Goal: Task Accomplishment & Management: Manage account settings

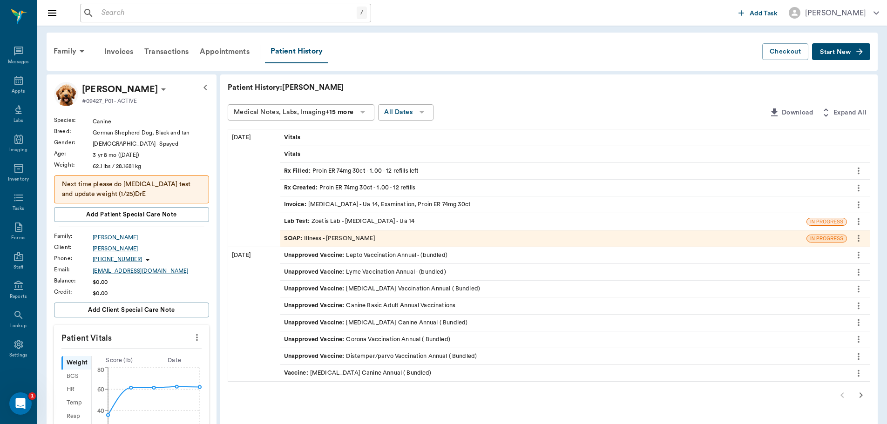
click at [261, 16] on input "text" at bounding box center [227, 13] width 259 height 13
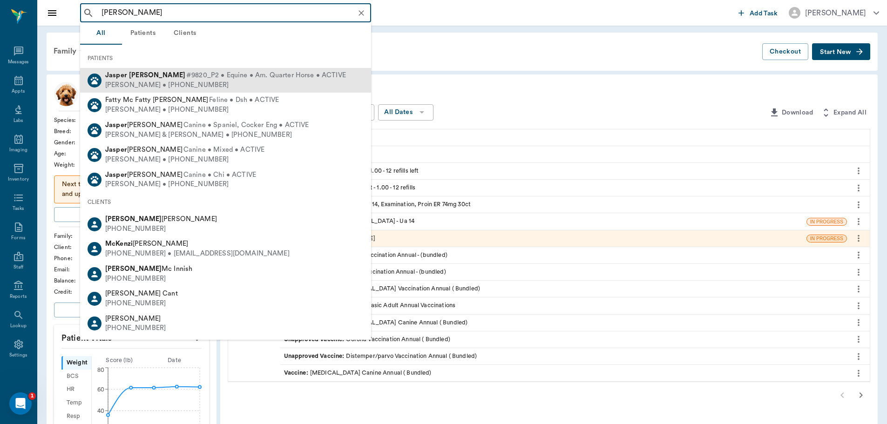
click at [215, 88] on div "Charlotte McCarra • (903) 310-9714" at bounding box center [225, 86] width 241 height 10
type input "jasper mc"
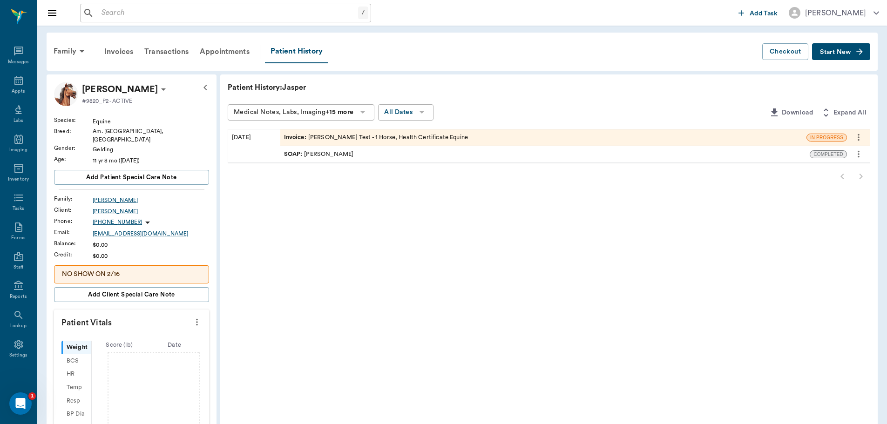
click at [107, 196] on div "McCarra" at bounding box center [151, 200] width 116 height 8
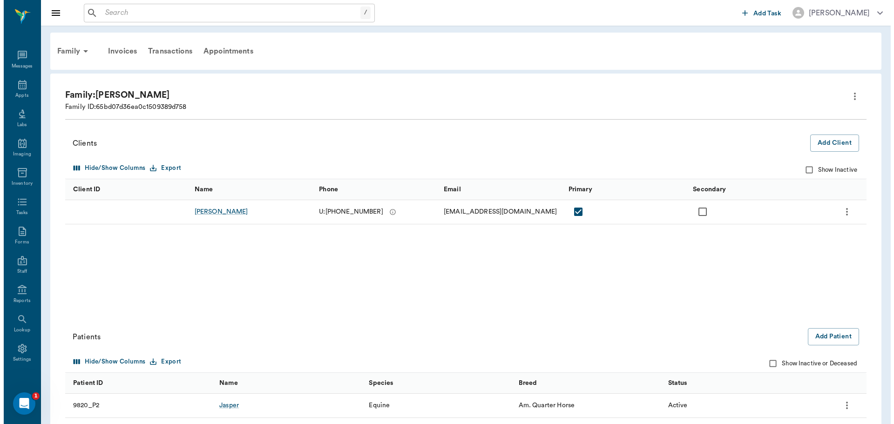
scroll to position [4, 0]
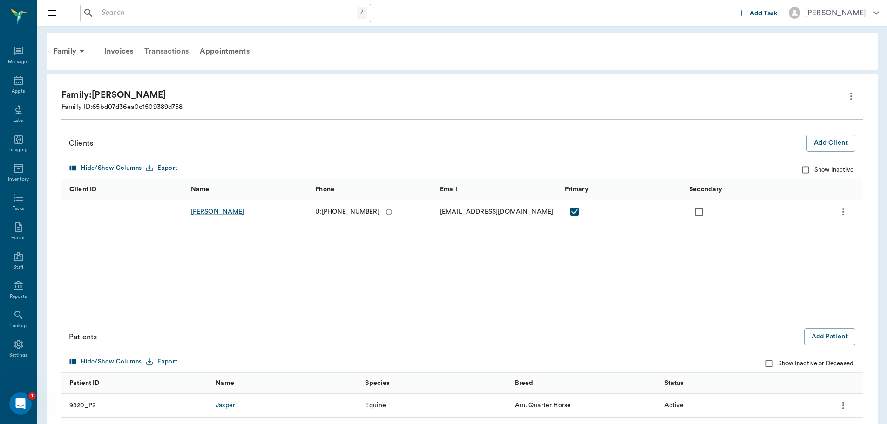
click at [167, 55] on div "Transactions" at bounding box center [166, 51] width 55 height 22
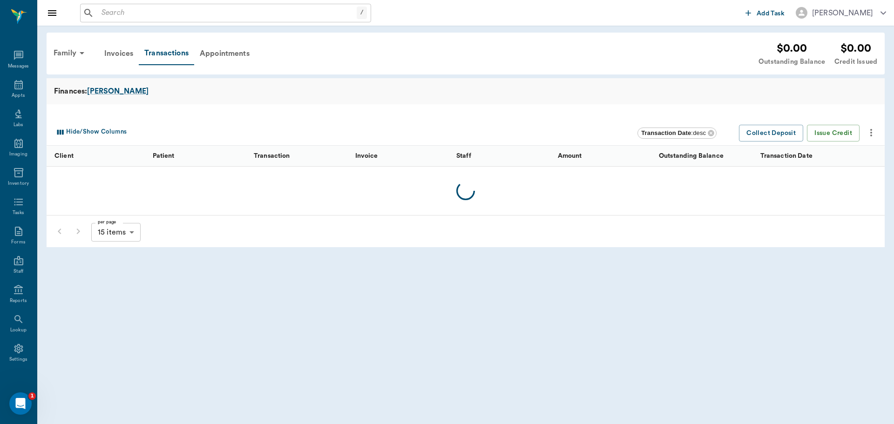
scroll to position [4, 0]
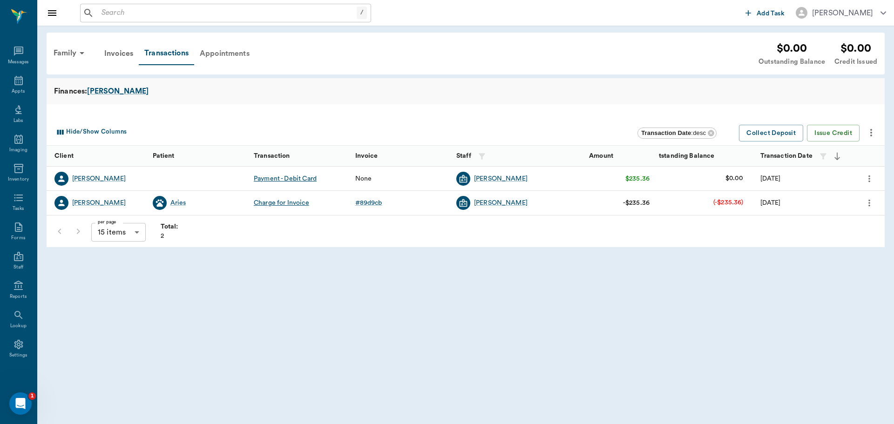
click at [227, 54] on div "Appointments" at bounding box center [224, 53] width 61 height 22
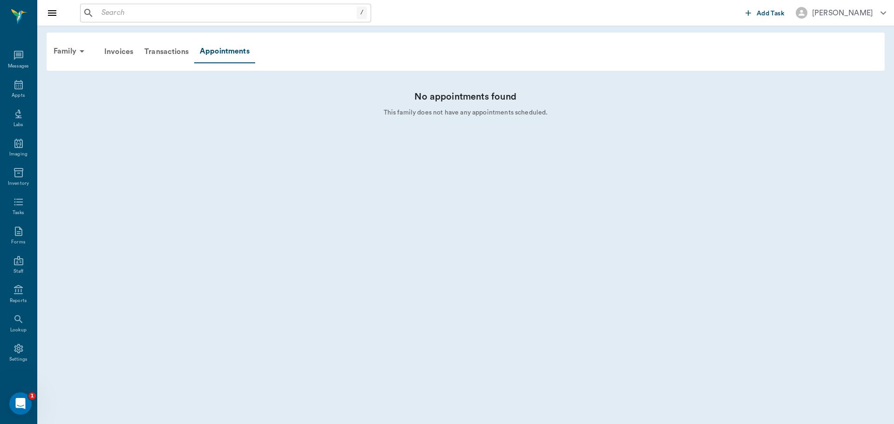
scroll to position [4, 0]
click at [130, 52] on div "Invoices" at bounding box center [119, 52] width 40 height 22
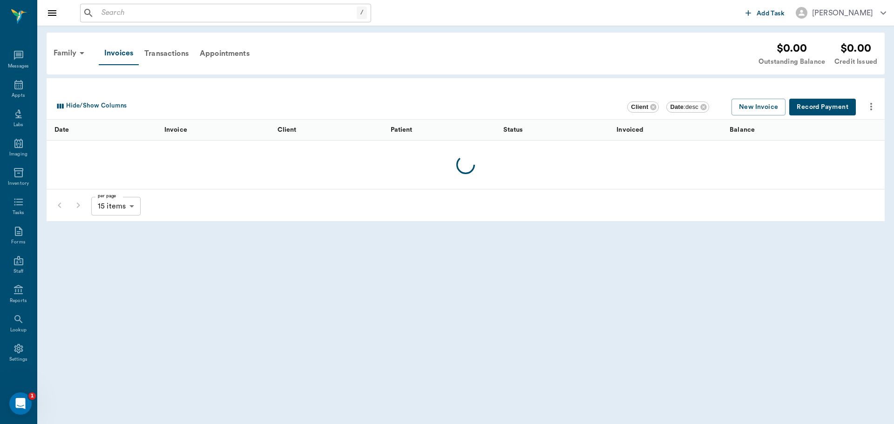
scroll to position [4, 0]
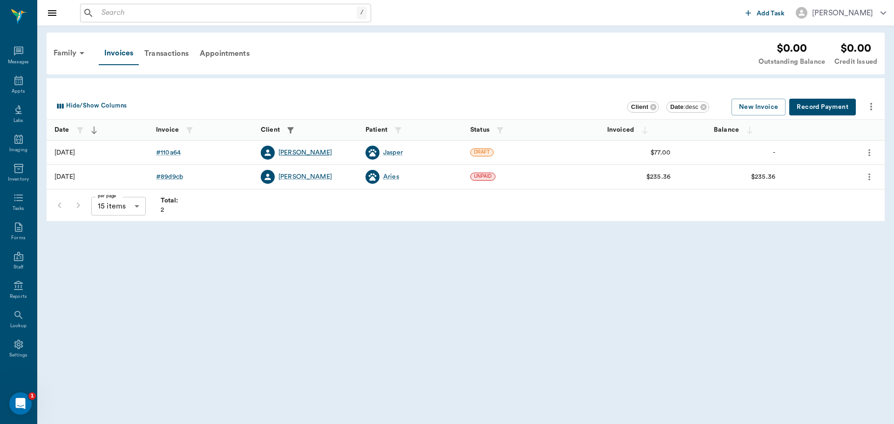
click at [300, 154] on div "Charlotte McCarra" at bounding box center [306, 152] width 54 height 9
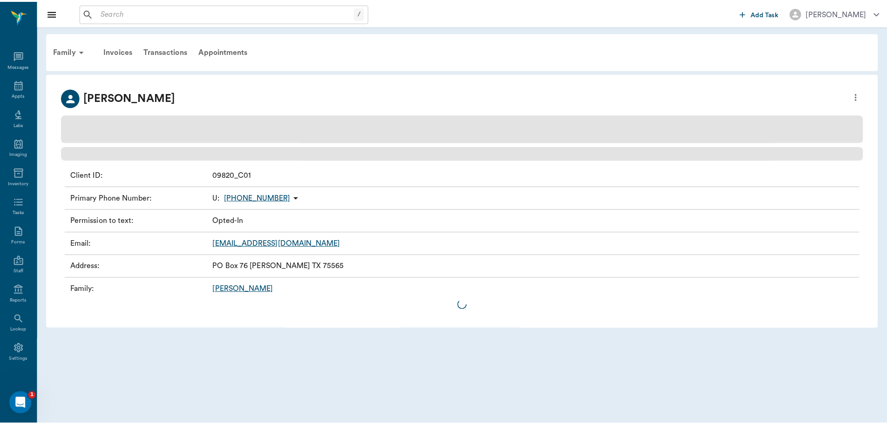
scroll to position [4, 0]
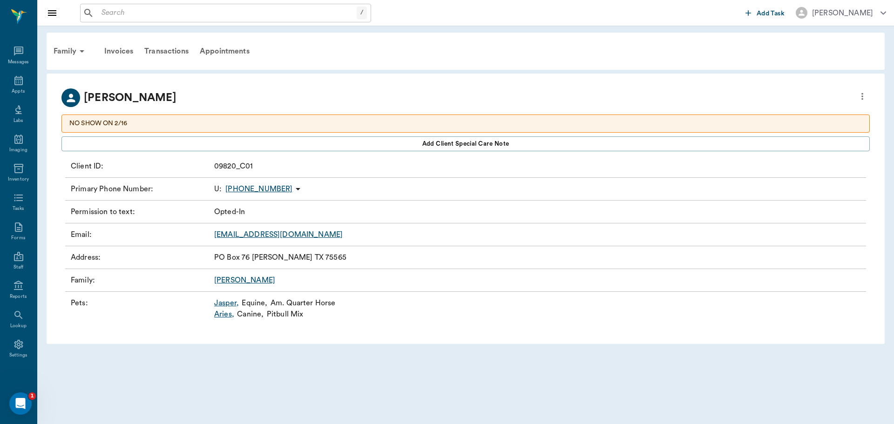
click at [233, 300] on link "Jasper ," at bounding box center [226, 303] width 25 height 11
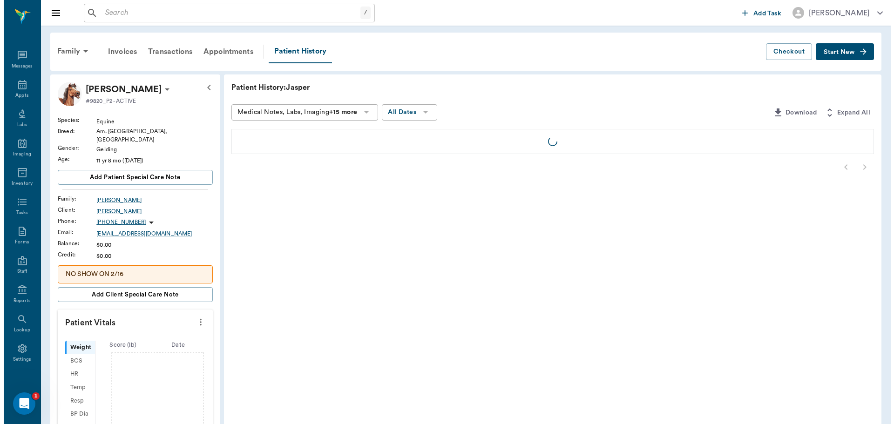
scroll to position [4, 0]
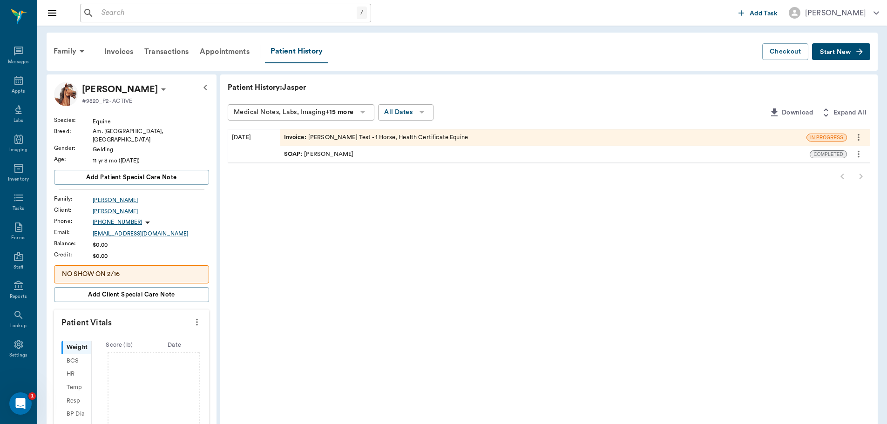
click at [385, 139] on div "Invoice : Coggin's Test - 1 Horse, Health Certificate Equine" at bounding box center [376, 137] width 184 height 9
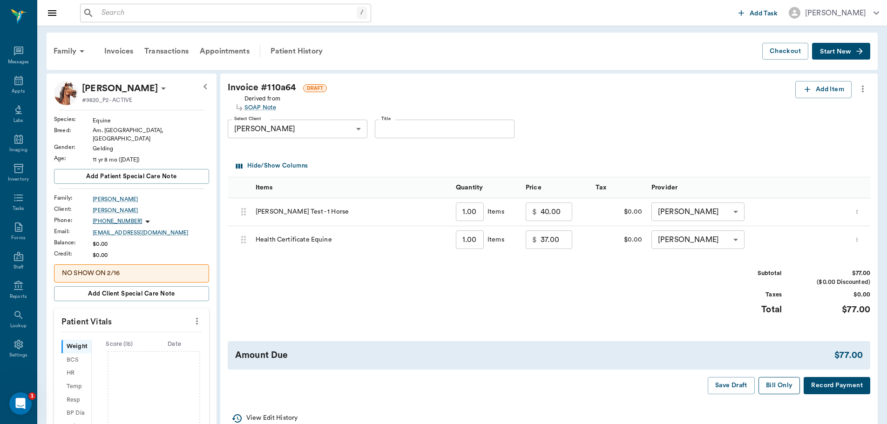
click at [783, 389] on button "Bill Only" at bounding box center [780, 385] width 42 height 17
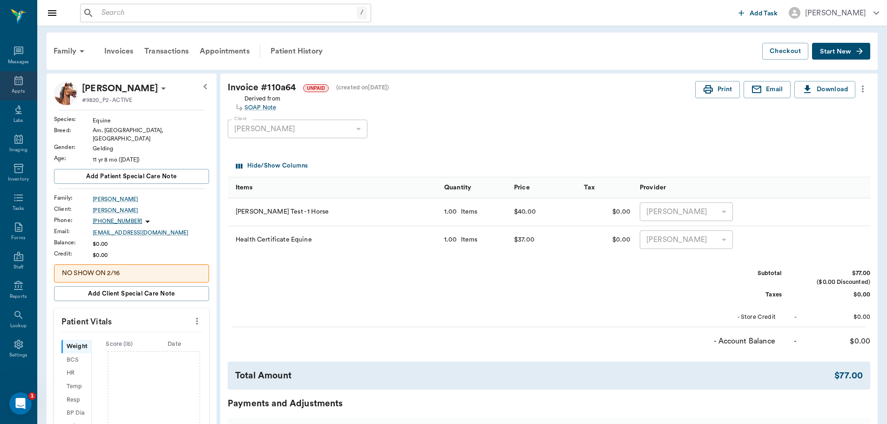
click at [9, 82] on div "Appts" at bounding box center [18, 85] width 37 height 29
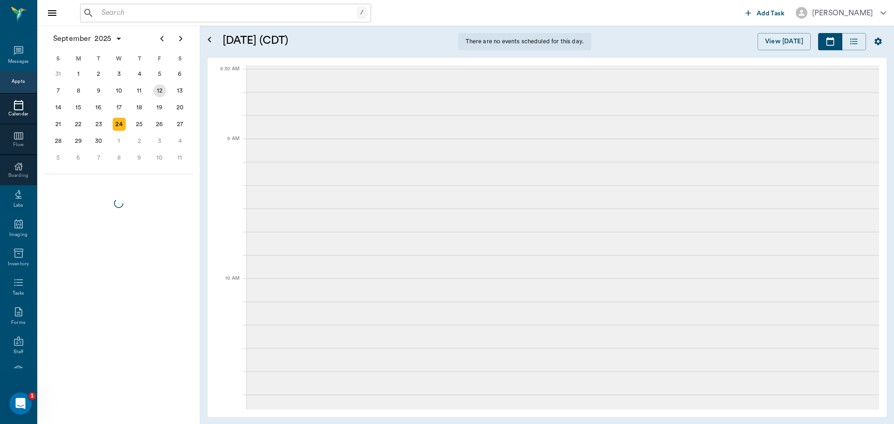
scroll to position [4, 0]
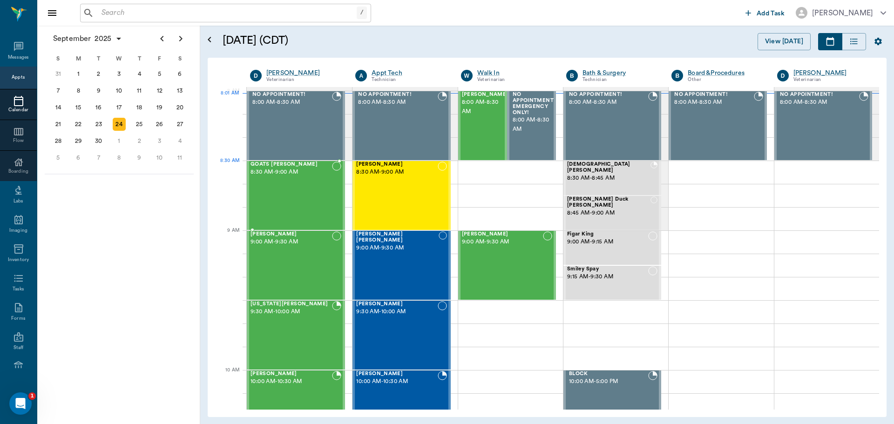
click at [306, 173] on span "8:30 AM - 9:00 AM" at bounding box center [292, 172] width 82 height 9
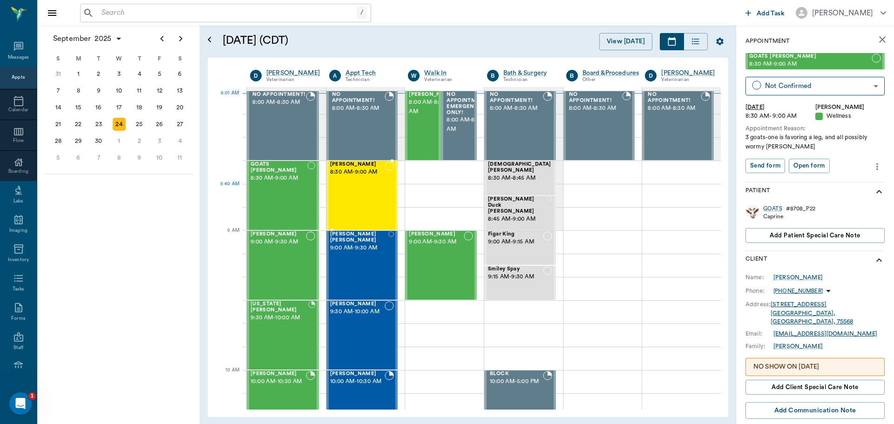
click at [381, 200] on div "Charlie Hart 8:30 AM - 9:00 AM" at bounding box center [357, 196] width 55 height 68
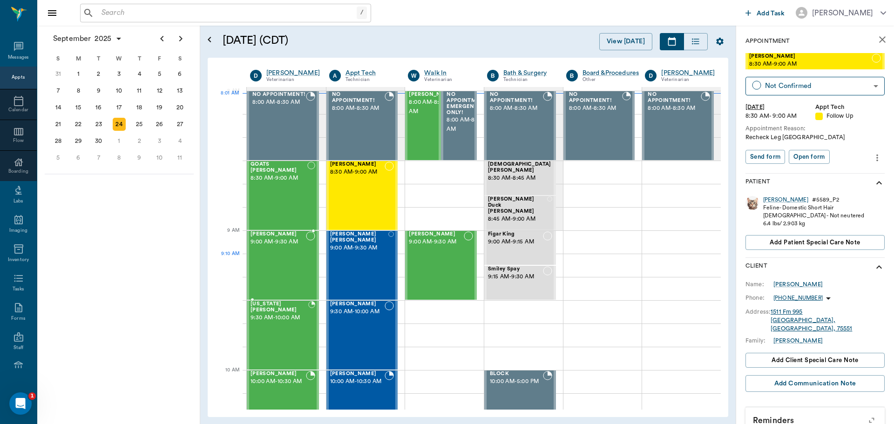
click at [284, 268] on div "Maggie Alexander 9:00 AM - 9:30 AM" at bounding box center [278, 266] width 55 height 68
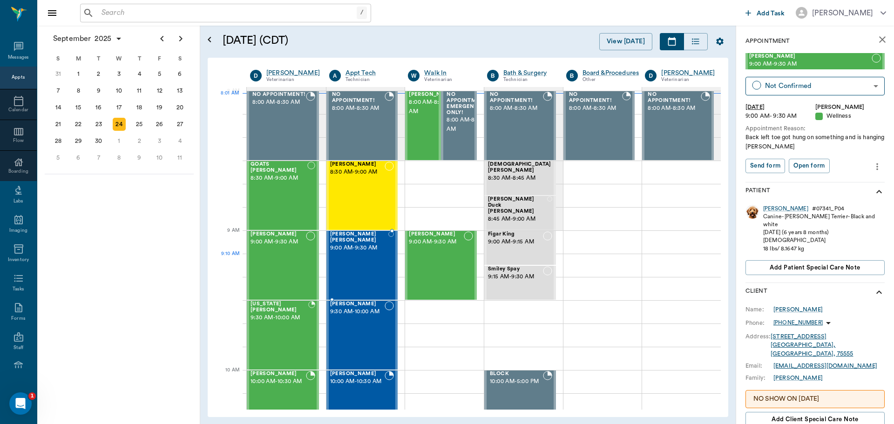
click at [341, 268] on div "Ellie Mae Scott 9:00 AM - 9:30 AM" at bounding box center [359, 266] width 58 height 68
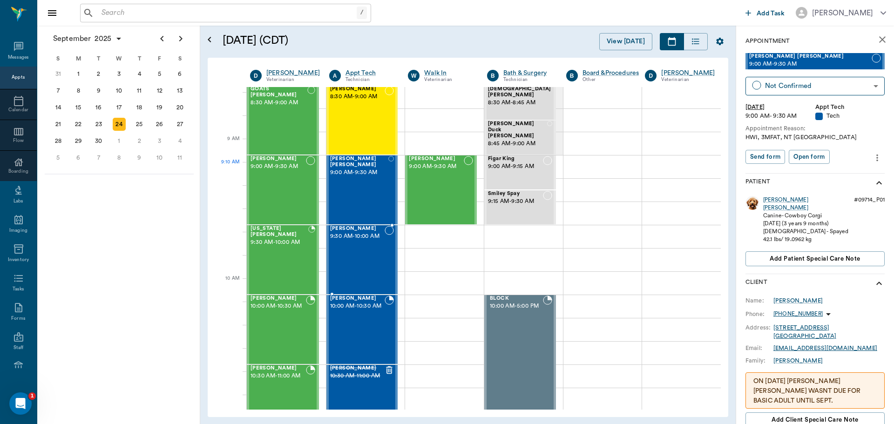
scroll to position [93, 0]
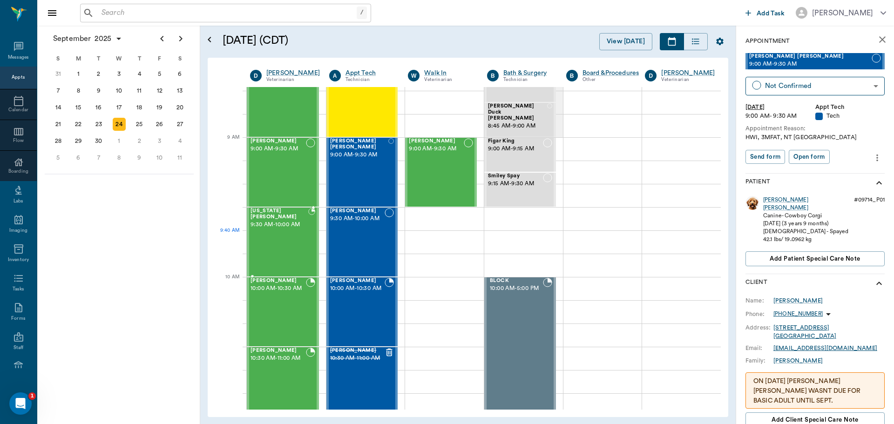
click at [277, 236] on div "Georgia Stephens 9:30 AM - 10:00 AM" at bounding box center [280, 242] width 58 height 68
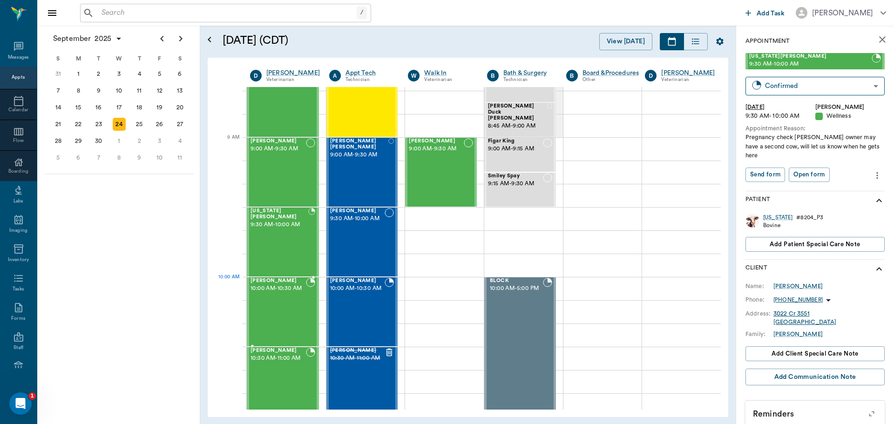
click at [299, 293] on span "10:00 AM - 10:30 AM" at bounding box center [278, 288] width 55 height 9
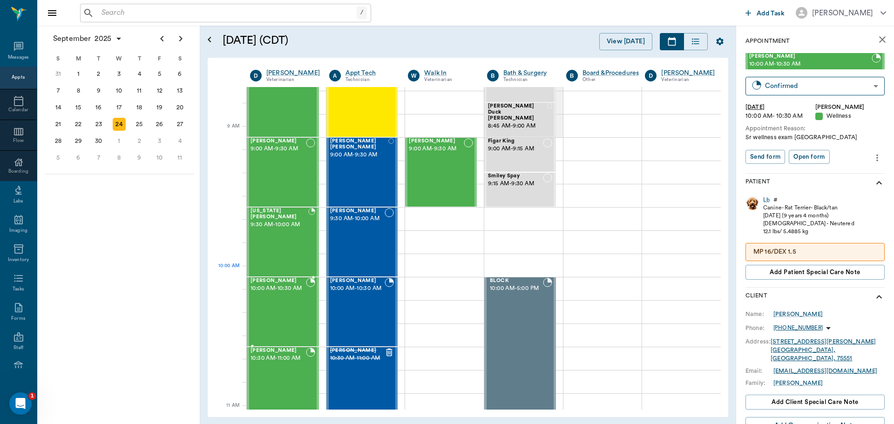
scroll to position [140, 0]
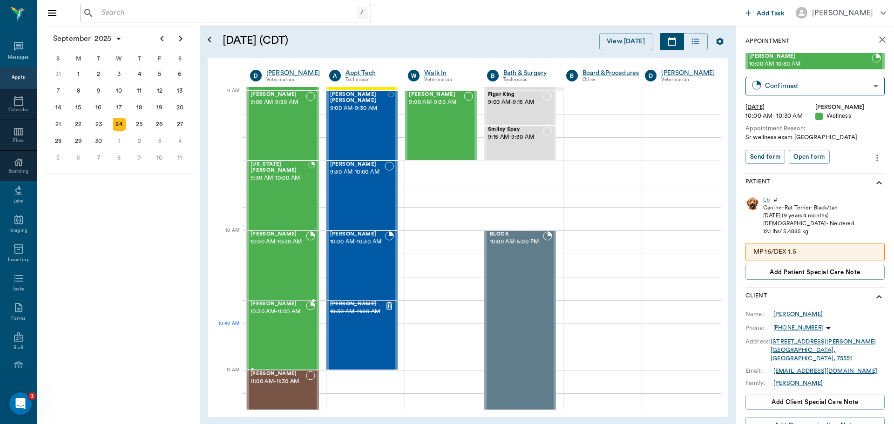
click at [294, 334] on div "Cloe WILLIAMS 10:30 AM - 11:00 AM" at bounding box center [278, 335] width 55 height 68
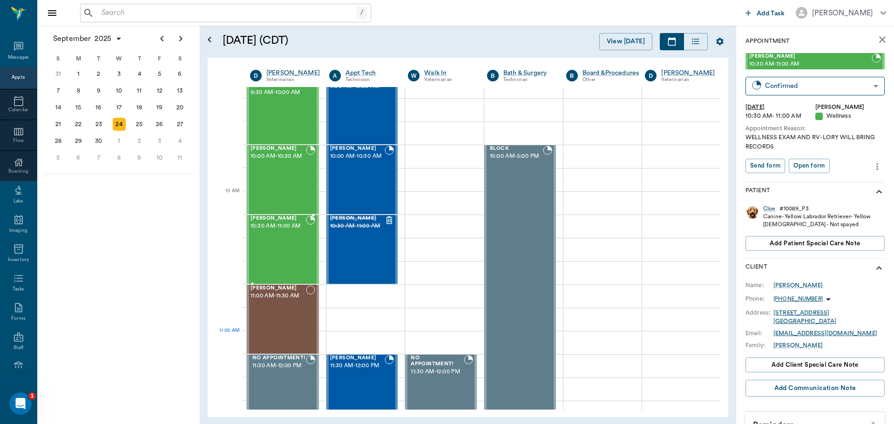
scroll to position [233, 0]
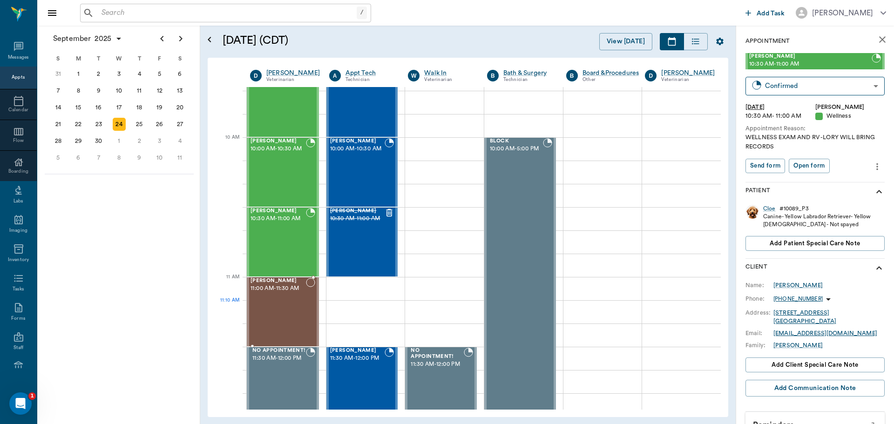
click at [291, 316] on div "Bitsy Fisher 11:00 AM - 11:30 AM" at bounding box center [278, 312] width 55 height 68
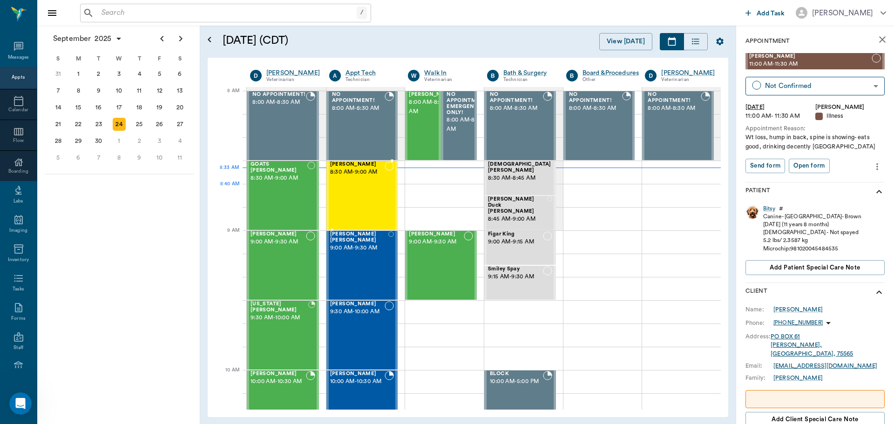
click at [385, 188] on div at bounding box center [389, 196] width 9 height 68
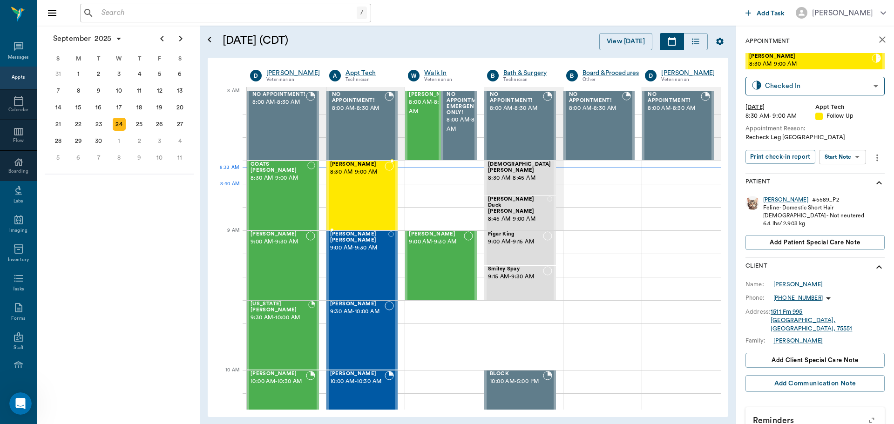
click at [352, 193] on div "Charlie Hart 8:30 AM - 9:00 AM" at bounding box center [357, 196] width 55 height 68
click at [368, 188] on div "Charlie Hart 8:30 AM - 9:00 AM" at bounding box center [357, 196] width 55 height 68
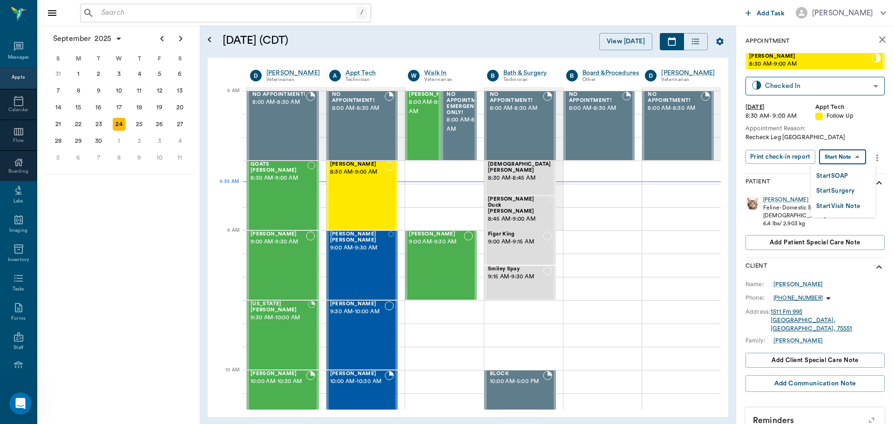
click at [845, 157] on body "/ ​ Add Task Dr. Bert Ellsworth Nectar Messages Appts Calendar Flow Boarding La…" at bounding box center [447, 212] width 894 height 424
click at [833, 181] on button "Start SOAP" at bounding box center [833, 176] width 32 height 11
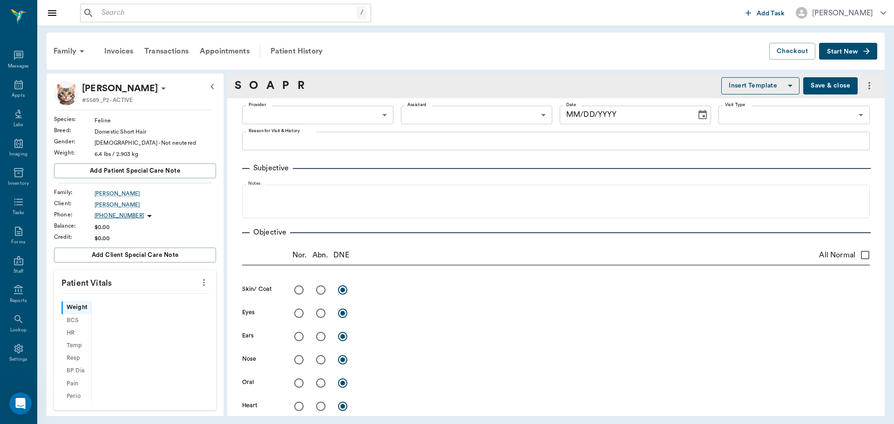
scroll to position [4, 0]
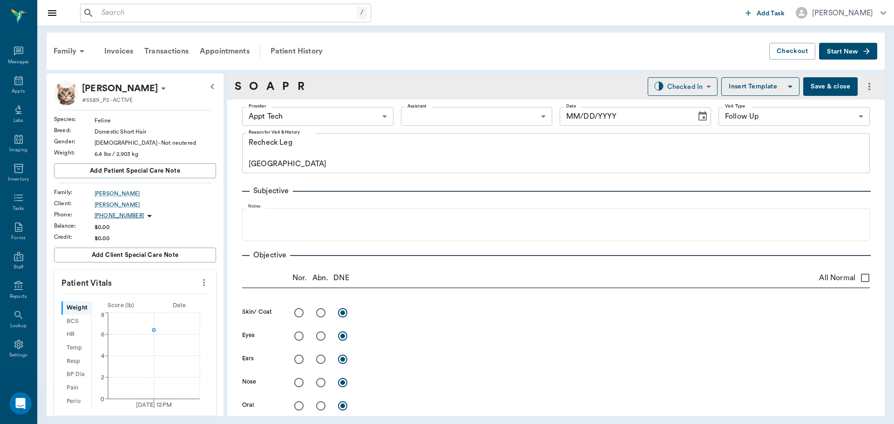
type input "63ec2f075fda476ae8351a4c"
type input "65d2be4f46e3a538d89b8c16"
type textarea "Recheck Leg Caryn"
type input "[DATE]"
click at [292, 113] on body "/ ​ Add Task Dr. Bert Ellsworth Nectar Messages Appts Labs Imaging Inventory Ta…" at bounding box center [447, 212] width 894 height 424
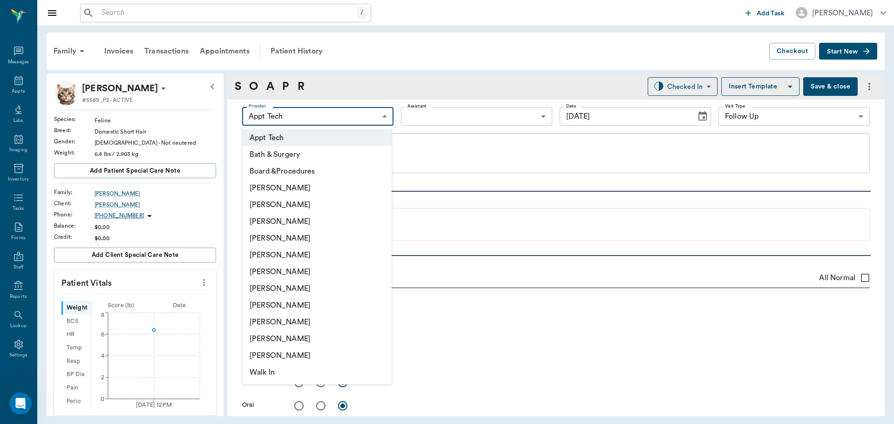
click at [271, 241] on li "[PERSON_NAME]" at bounding box center [317, 238] width 150 height 17
type input "63ec2f075fda476ae8351a4d"
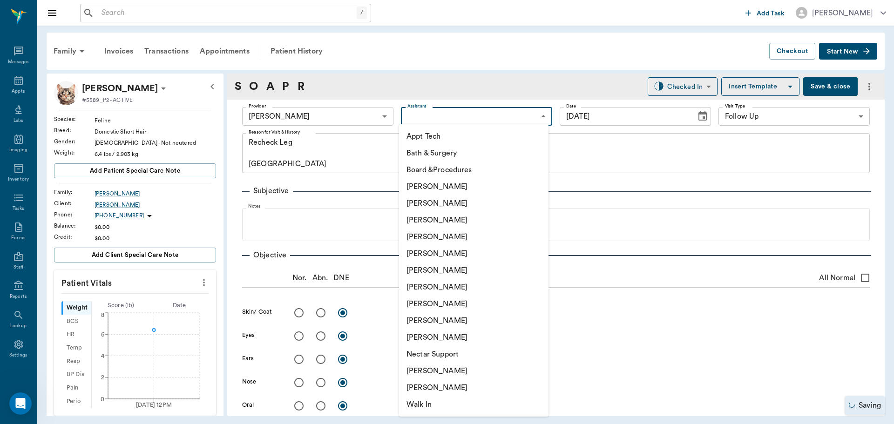
click at [436, 111] on body "/ ​ Add Task Dr. Bert Ellsworth Nectar Messages Appts Labs Imaging Inventory Ta…" at bounding box center [447, 212] width 894 height 424
click at [430, 304] on li "[PERSON_NAME]" at bounding box center [474, 304] width 150 height 17
type input "63ec2e7e52e12b0ba117b124"
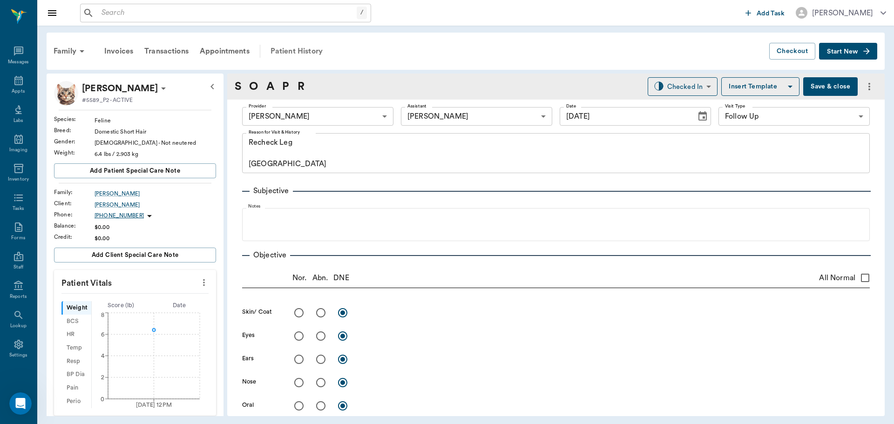
click at [297, 50] on div "Patient History" at bounding box center [296, 51] width 63 height 22
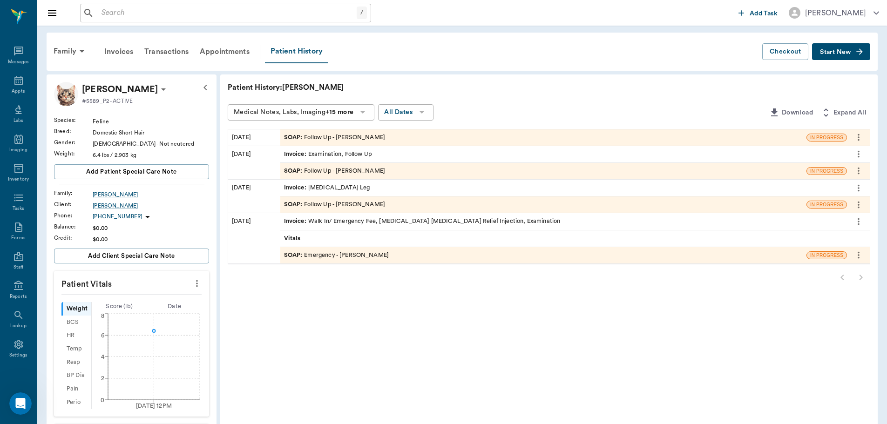
click at [296, 55] on div "Patient History" at bounding box center [296, 51] width 63 height 23
click at [293, 138] on span "SOAP :" at bounding box center [294, 137] width 20 height 9
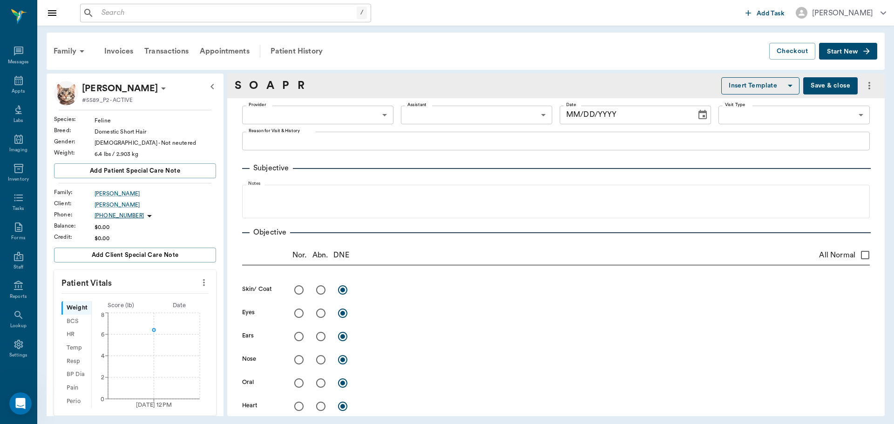
type input "63ec2f075fda476ae8351a4d"
type input "63ec2e7e52e12b0ba117b124"
type input "65d2be4f46e3a538d89b8c16"
type textarea "Recheck Leg Caryn"
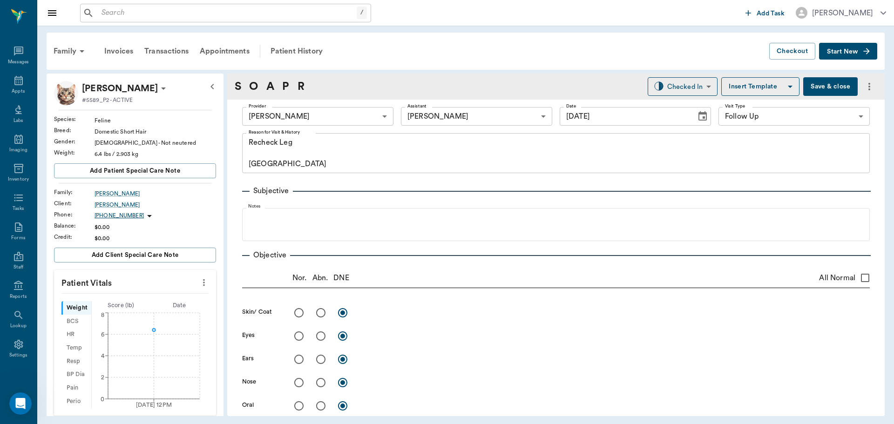
type input "[DATE]"
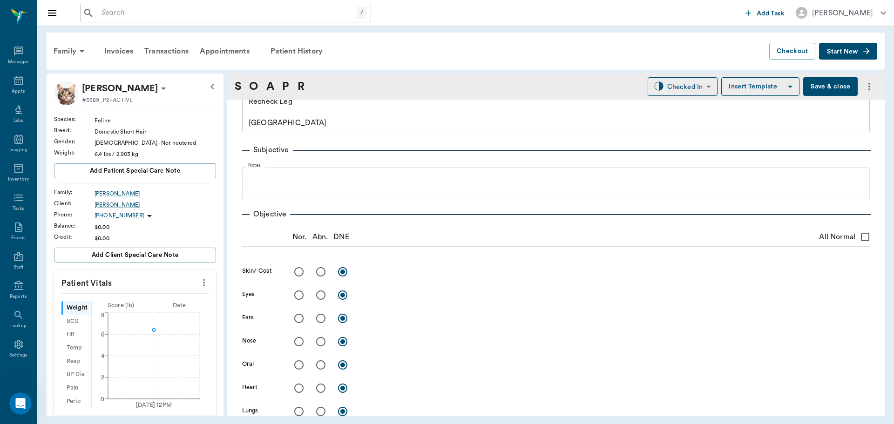
scroll to position [47, 0]
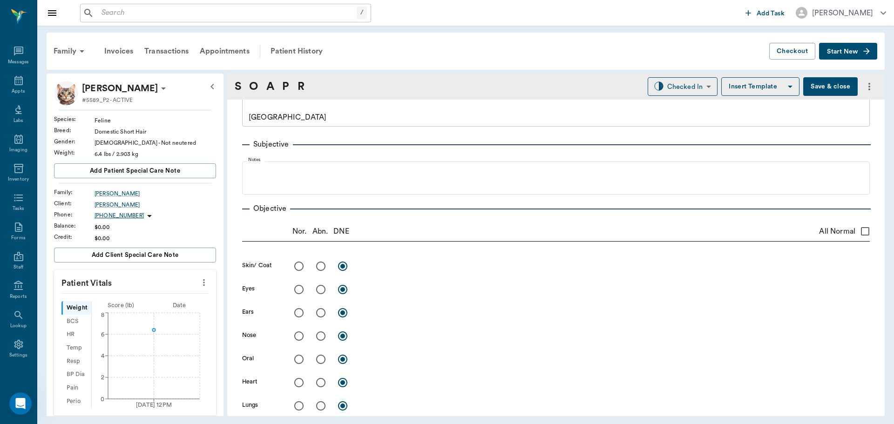
click at [199, 277] on icon "more" at bounding box center [204, 282] width 10 height 11
click at [149, 298] on span "Enter Vitals" at bounding box center [158, 299] width 78 height 10
click at [125, 309] on input "text" at bounding box center [134, 310] width 81 height 19
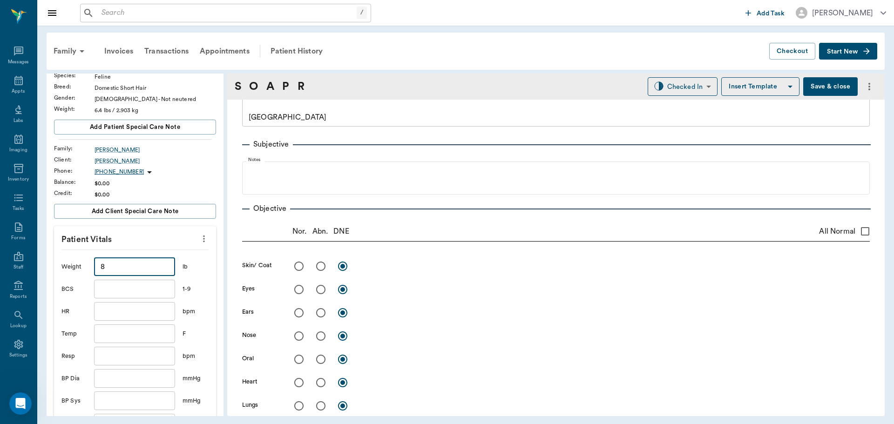
scroll to position [93, 0]
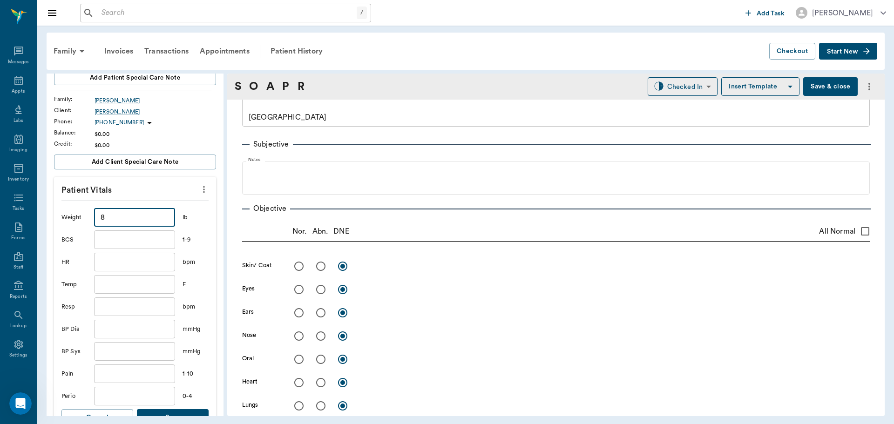
type input "8"
click at [113, 285] on input "text" at bounding box center [134, 284] width 81 height 19
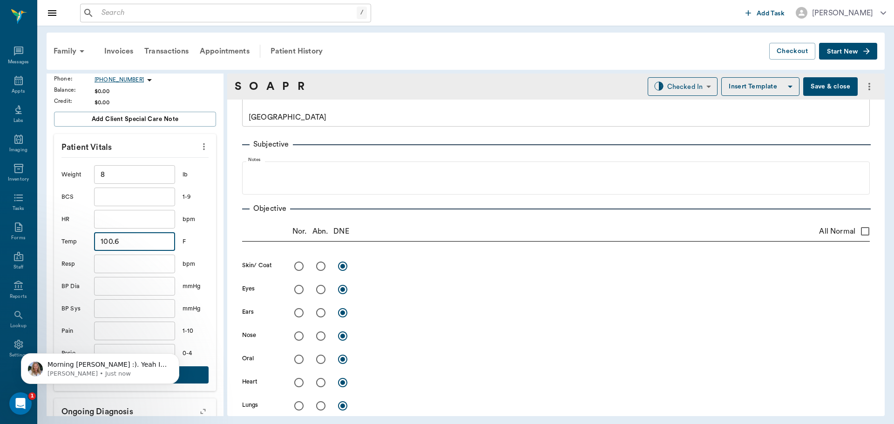
scroll to position [279, 0]
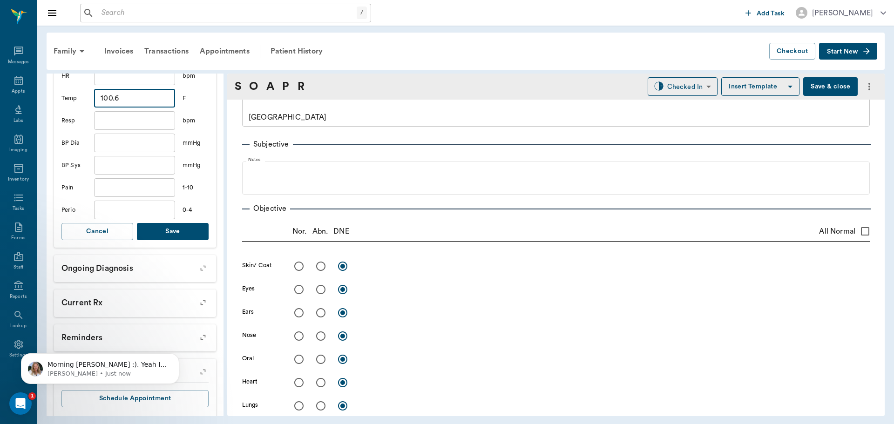
type input "100.6"
click at [182, 237] on button "Save" at bounding box center [173, 231] width 72 height 17
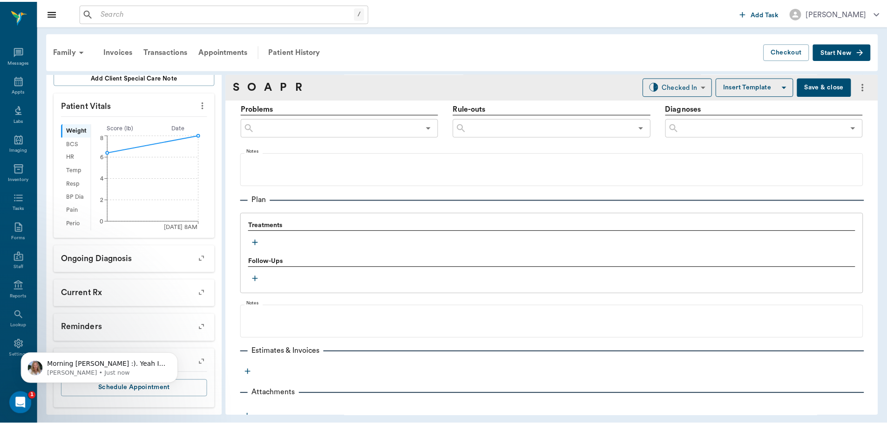
scroll to position [577, 0]
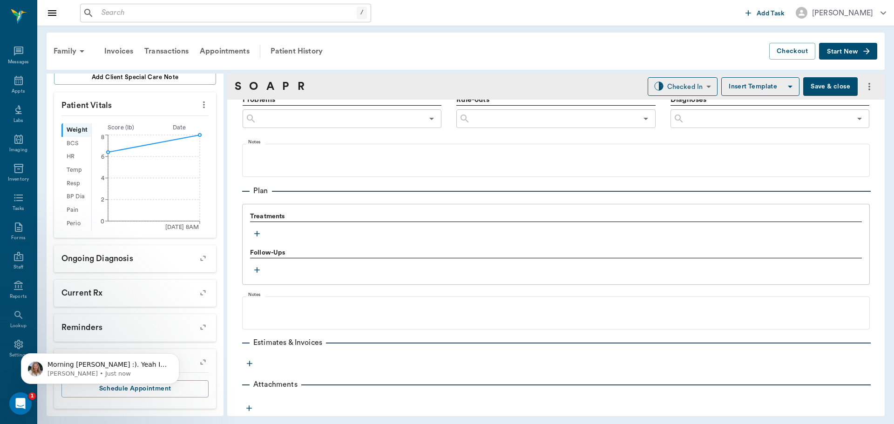
click at [252, 232] on button "button" at bounding box center [257, 234] width 14 height 14
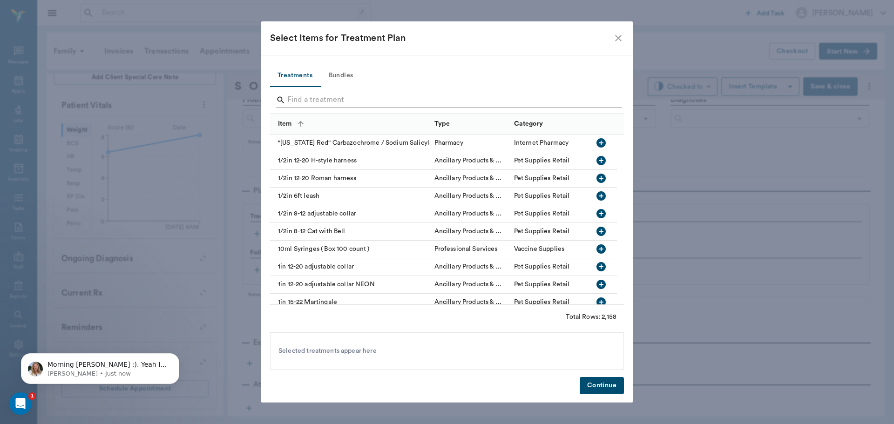
click at [305, 108] on div "Search" at bounding box center [449, 101] width 346 height 17
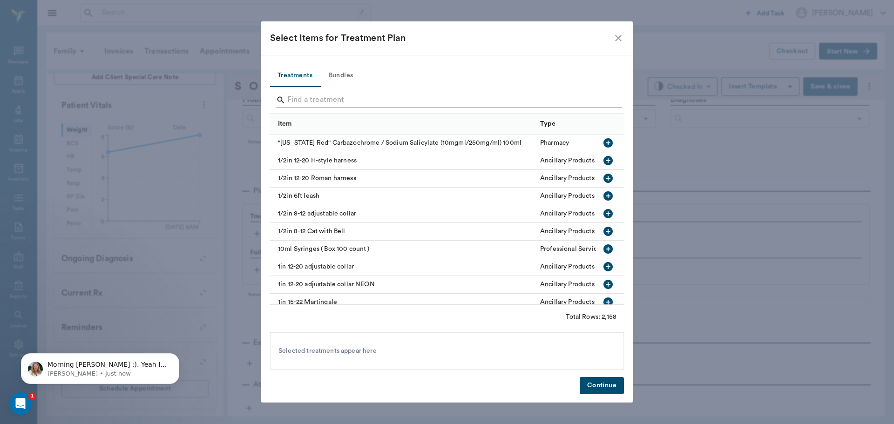
click at [310, 102] on input "Search" at bounding box center [447, 100] width 321 height 15
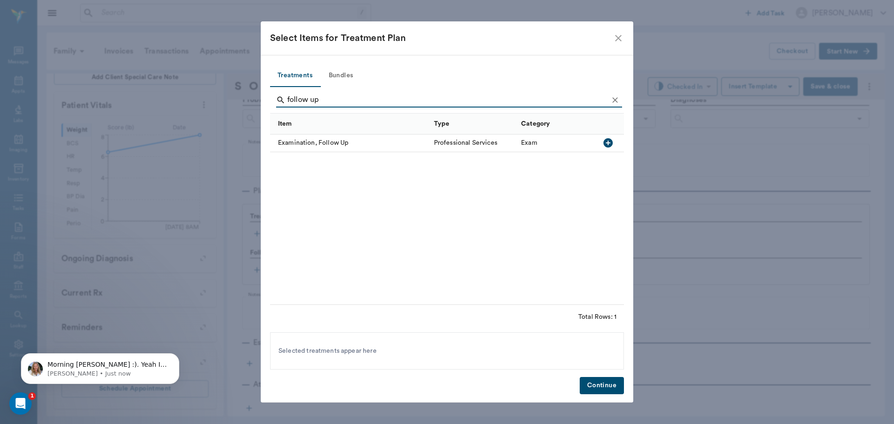
type input "follow up"
click at [604, 145] on icon "button" at bounding box center [608, 142] width 11 height 11
click at [597, 380] on button "Continue" at bounding box center [602, 385] width 44 height 17
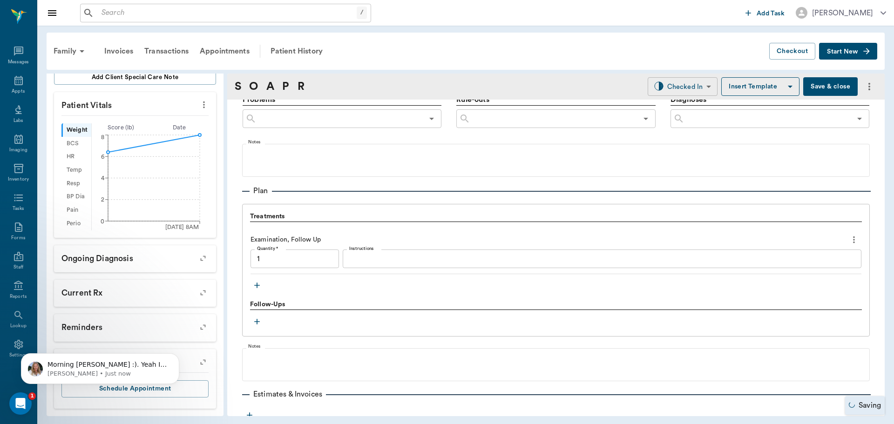
type input "1.00"
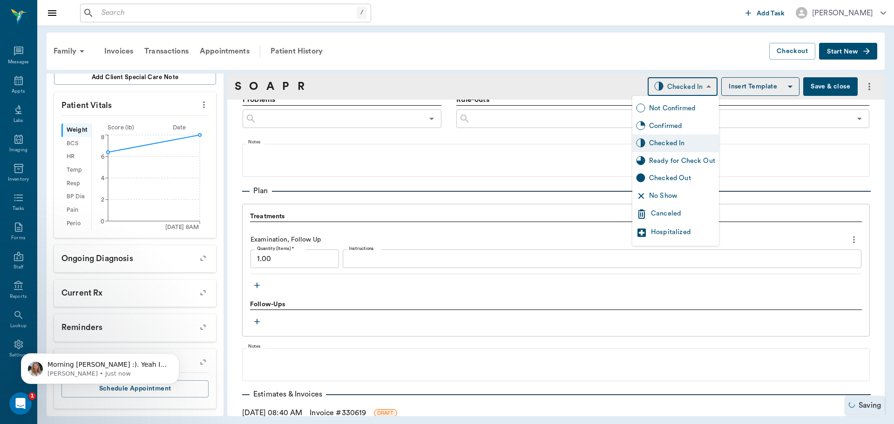
click at [700, 79] on body "/ ​ Add Task Dr. Bert Ellsworth Nectar Messages Appts Labs Imaging Inventory Ta…" at bounding box center [447, 212] width 894 height 424
click at [661, 165] on div "Ready for Check Out" at bounding box center [682, 161] width 66 height 10
type input "READY_TO_CHECKOUT"
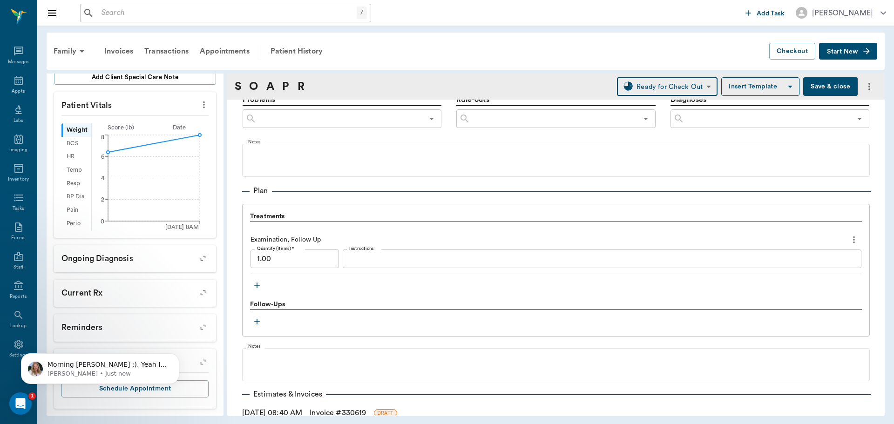
click at [334, 411] on link "Invoice # 330619" at bounding box center [338, 413] width 56 height 11
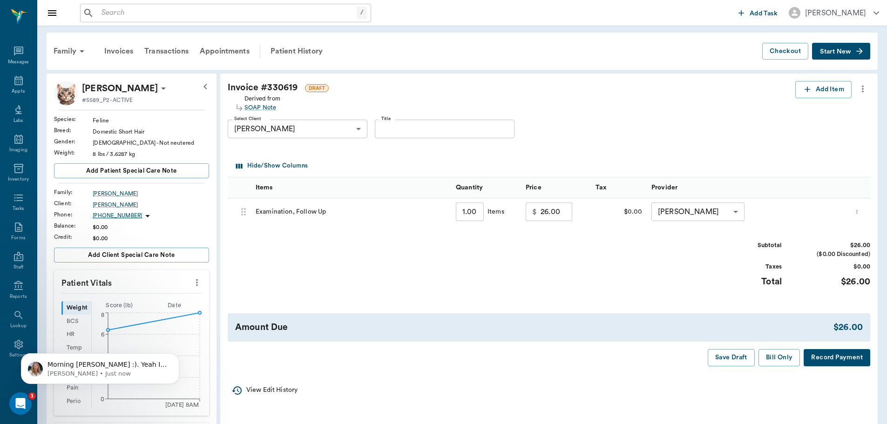
click at [538, 213] on div "$ 26.00 ​" at bounding box center [549, 212] width 47 height 19
type input "0.00"
click at [779, 357] on button "Bill Only" at bounding box center [780, 357] width 42 height 17
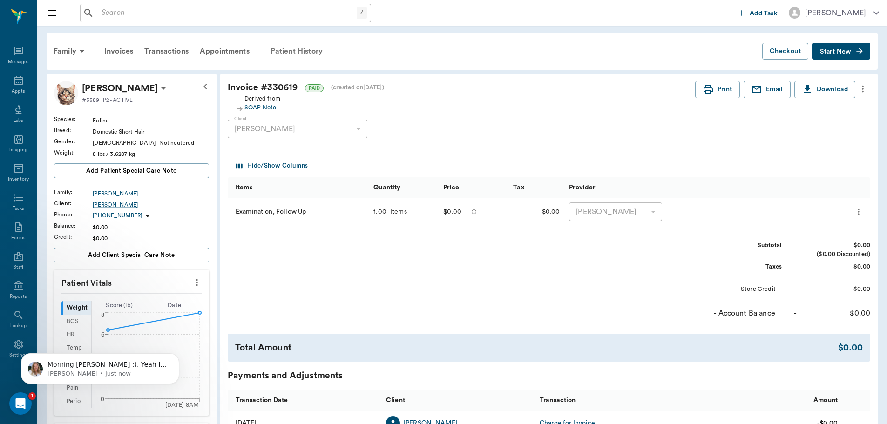
click at [278, 46] on div "Patient History" at bounding box center [296, 51] width 63 height 22
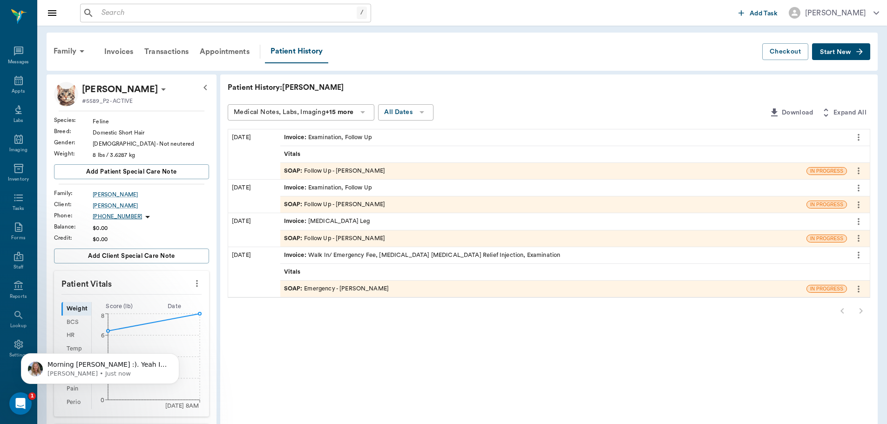
click at [295, 166] on div "SOAP : Follow Up - Dr. Bert Ellsworth" at bounding box center [543, 171] width 526 height 16
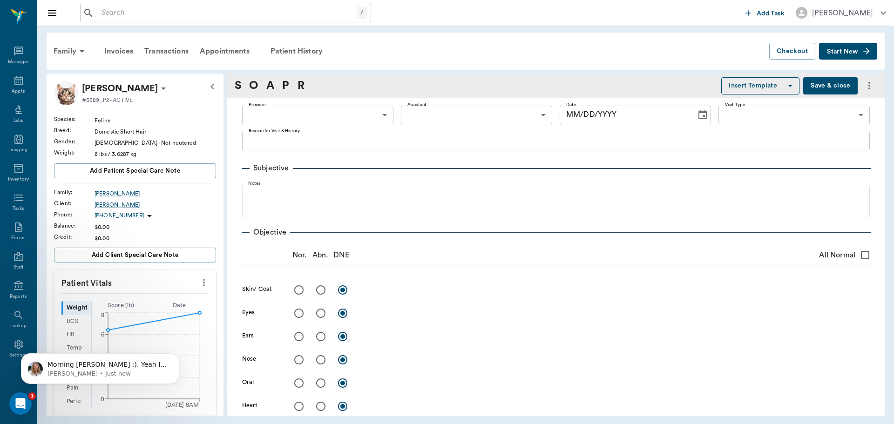
type input "63ec2f075fda476ae8351a4d"
type input "63ec2e7e52e12b0ba117b124"
type input "65d2be4f46e3a538d89b8c16"
type textarea "Recheck Leg Caryn"
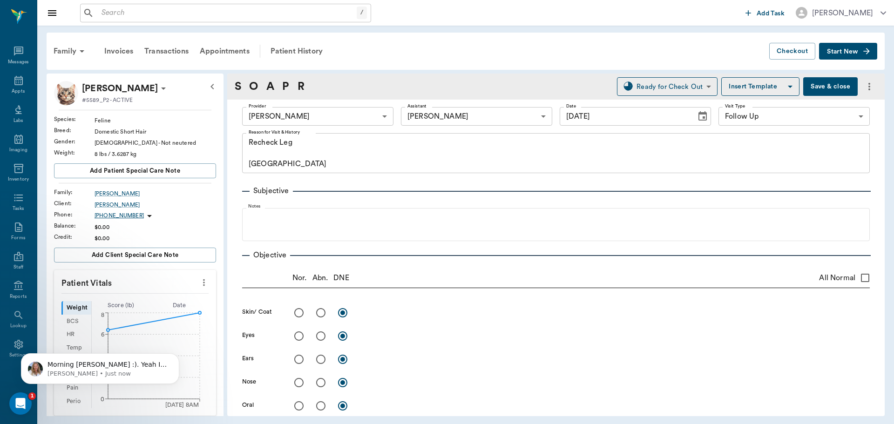
type input "[DATE]"
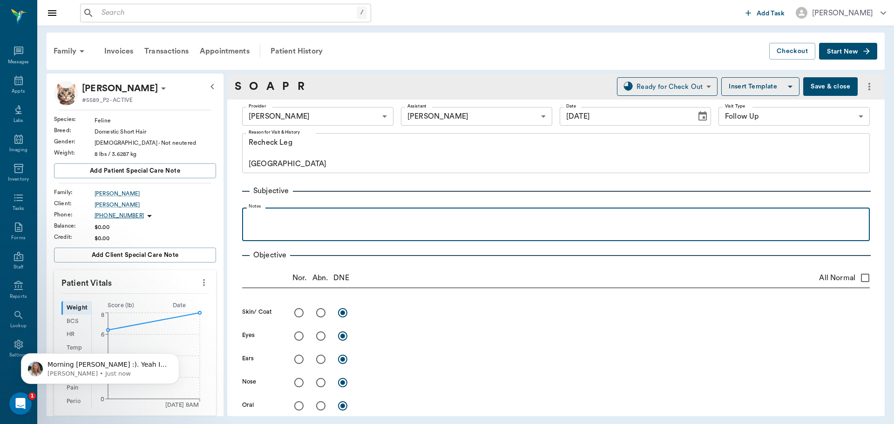
click at [261, 215] on p at bounding box center [556, 217] width 619 height 11
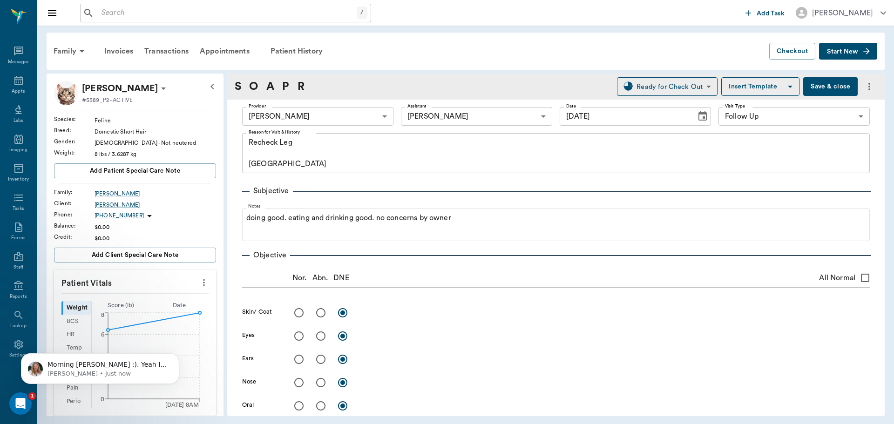
click at [161, 89] on icon at bounding box center [163, 89] width 5 height 2
click at [96, 104] on span "Edit profile" at bounding box center [100, 105] width 78 height 10
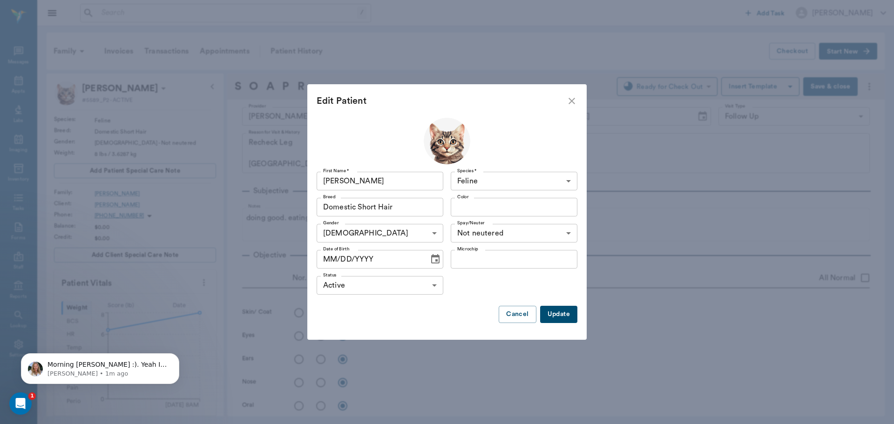
drag, startPoint x: 435, startPoint y: 264, endPoint x: 430, endPoint y: 263, distance: 4.7
click at [434, 264] on icon "Choose date" at bounding box center [435, 258] width 8 height 9
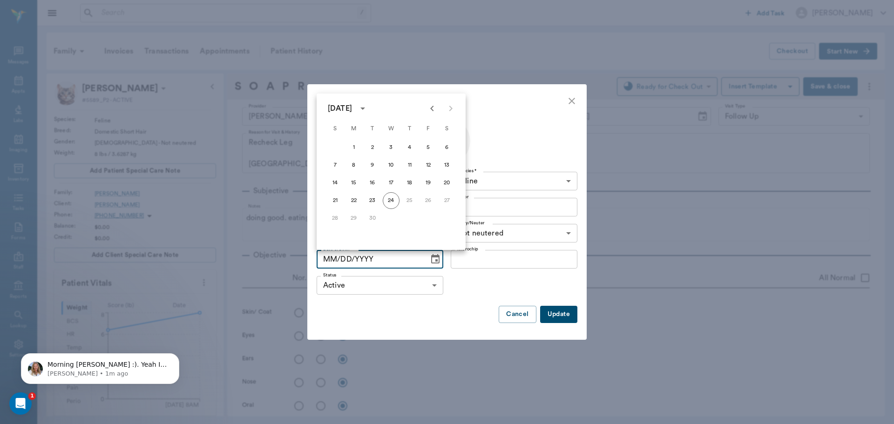
click at [428, 109] on icon "Previous month" at bounding box center [432, 108] width 11 height 11
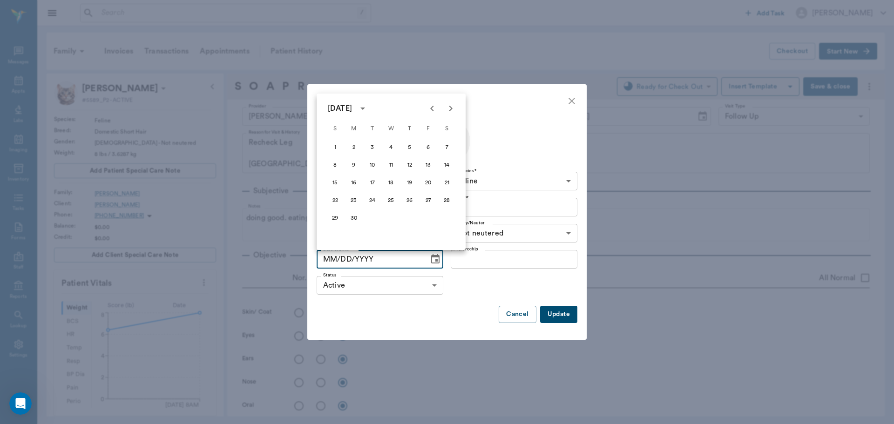
click at [428, 109] on icon "Previous month" at bounding box center [432, 108] width 11 height 11
click at [412, 198] on button "24" at bounding box center [410, 200] width 17 height 17
type input "04/24/2025"
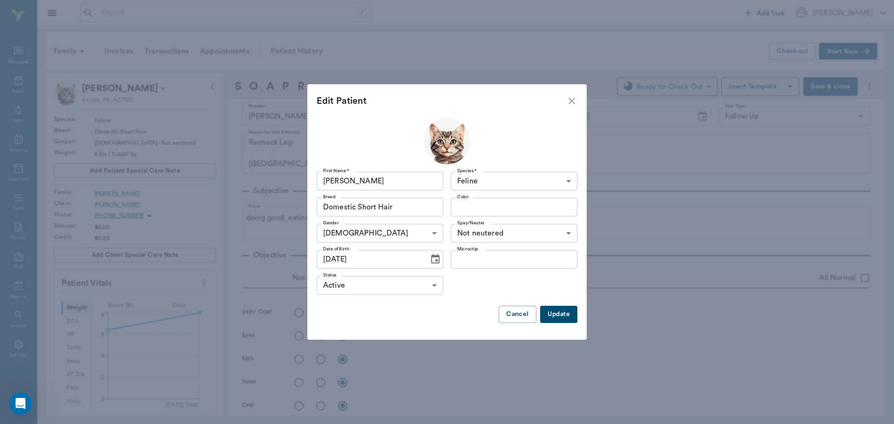
click at [557, 315] on button "Update" at bounding box center [558, 314] width 37 height 17
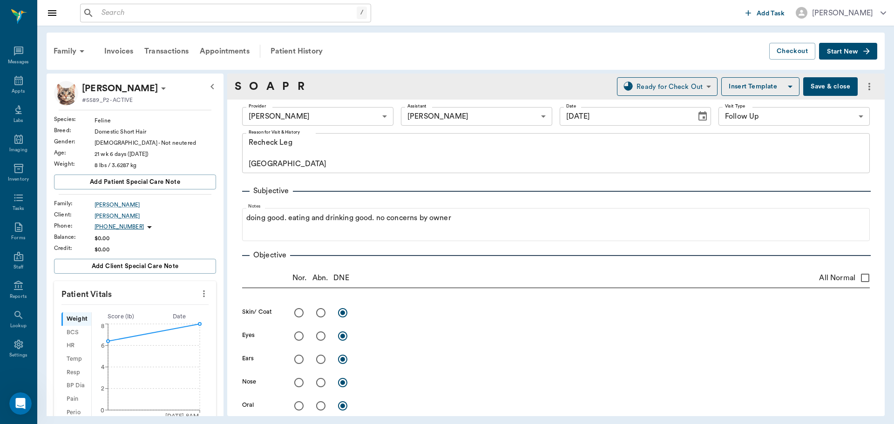
click at [812, 85] on button "Save & close" at bounding box center [831, 86] width 55 height 19
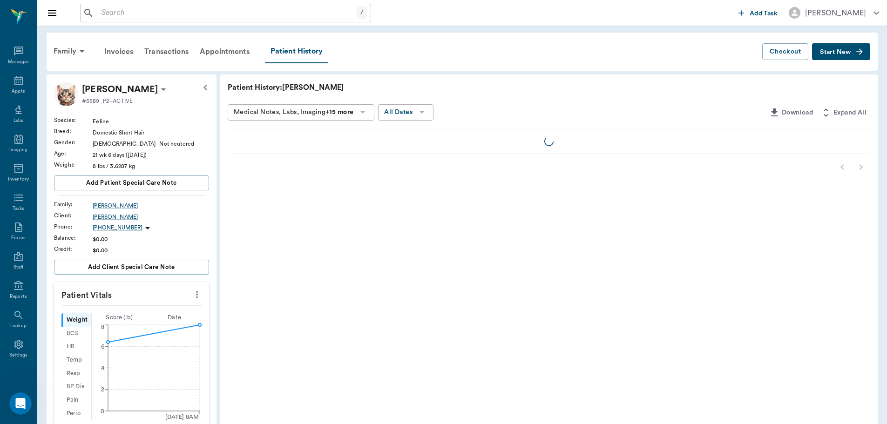
drag, startPoint x: 11, startPoint y: 89, endPoint x: 30, endPoint y: 90, distance: 19.6
click at [12, 89] on div "Appts" at bounding box center [18, 91] width 13 height 7
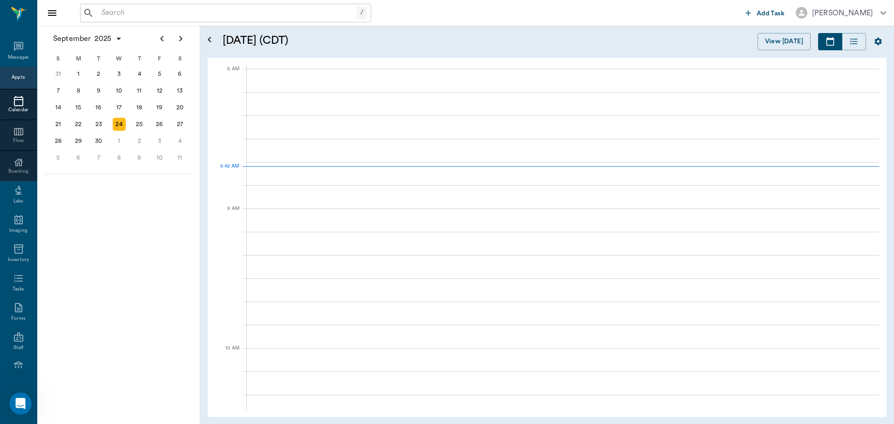
scroll to position [1, 0]
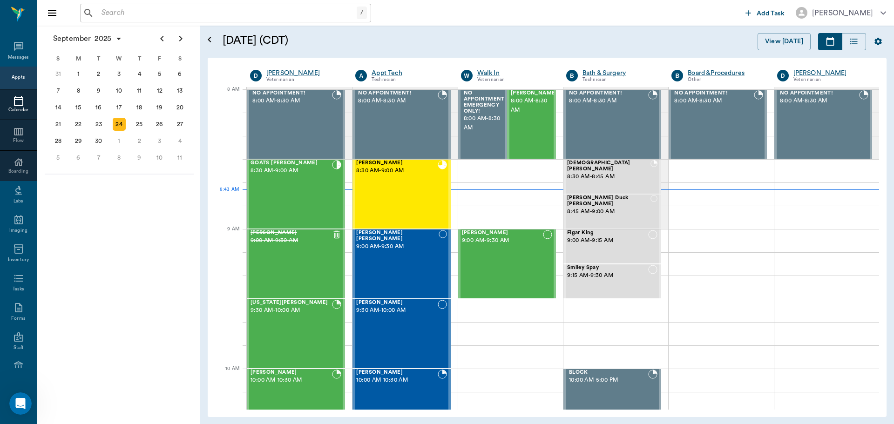
click at [116, 14] on input "text" at bounding box center [227, 13] width 259 height 13
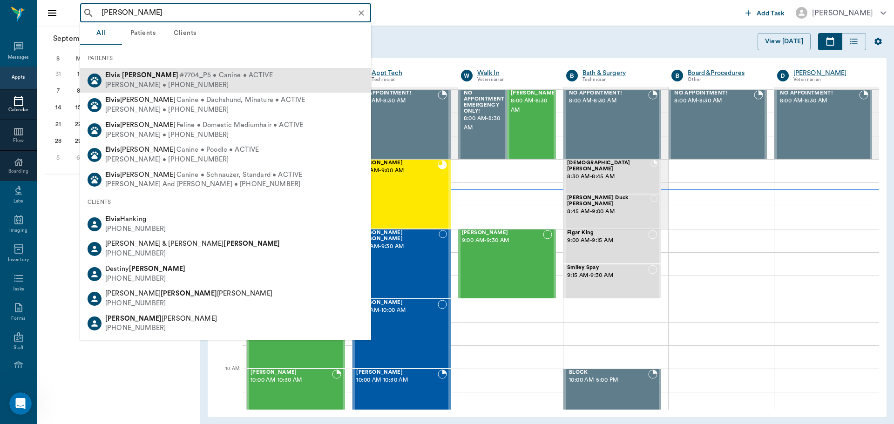
click at [179, 84] on div "Destiny McWaters • (430) 342-9531" at bounding box center [189, 86] width 168 height 10
type input "elvis mcwaters"
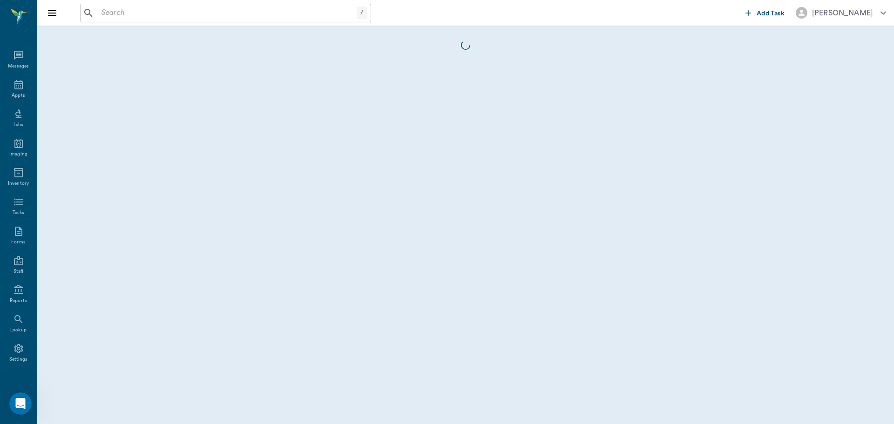
scroll to position [4, 0]
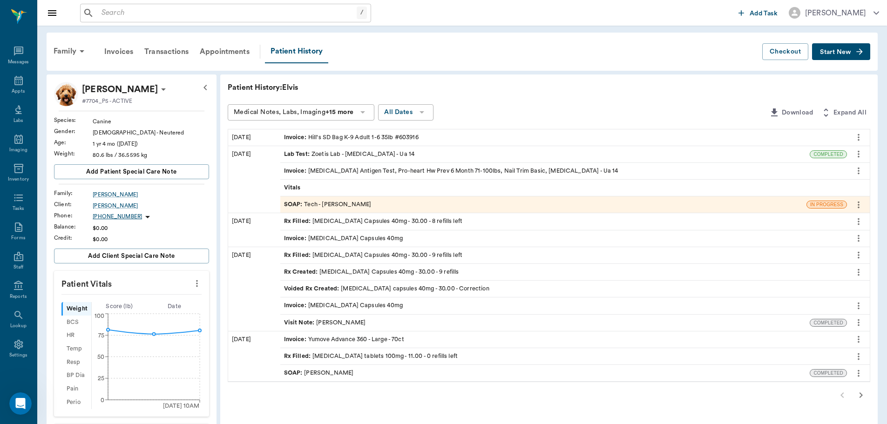
click at [158, 89] on icon at bounding box center [163, 89] width 11 height 11
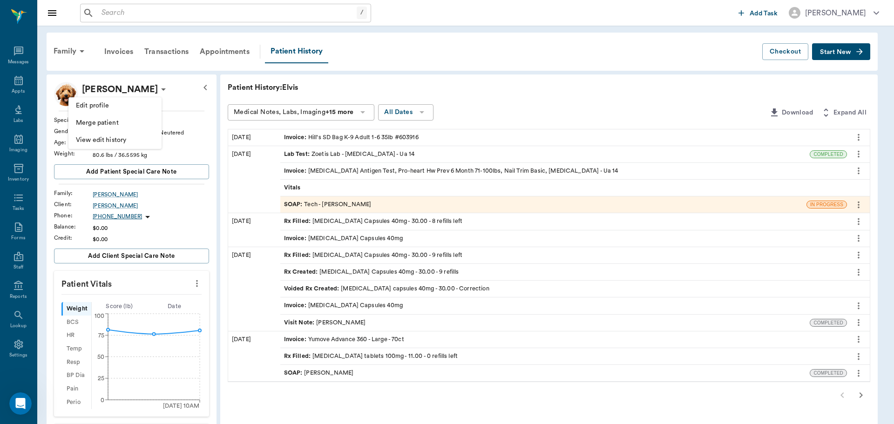
click at [138, 104] on span "Edit profile" at bounding box center [115, 106] width 78 height 10
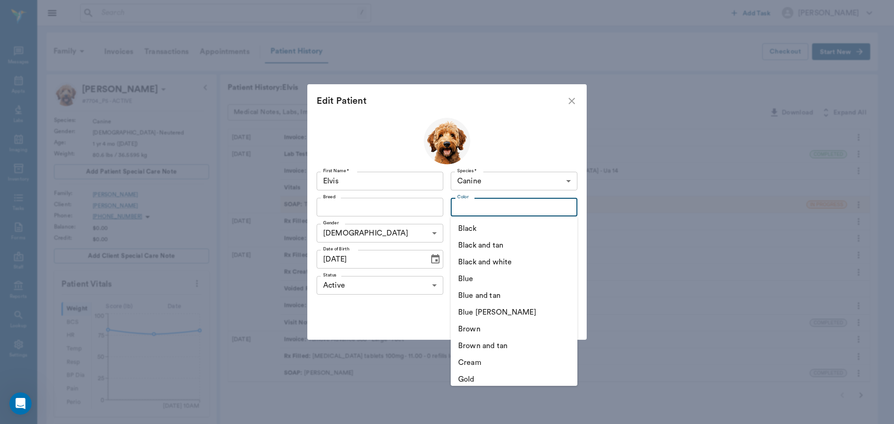
click at [476, 205] on input "Color" at bounding box center [507, 207] width 106 height 13
click at [463, 227] on li "Black" at bounding box center [514, 228] width 127 height 17
type input "Black"
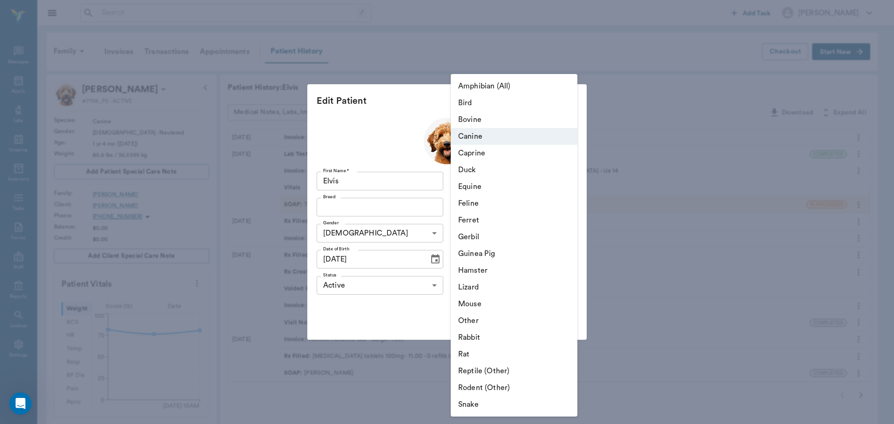
click at [570, 183] on li "Equine" at bounding box center [514, 186] width 127 height 17
type input "Equine"
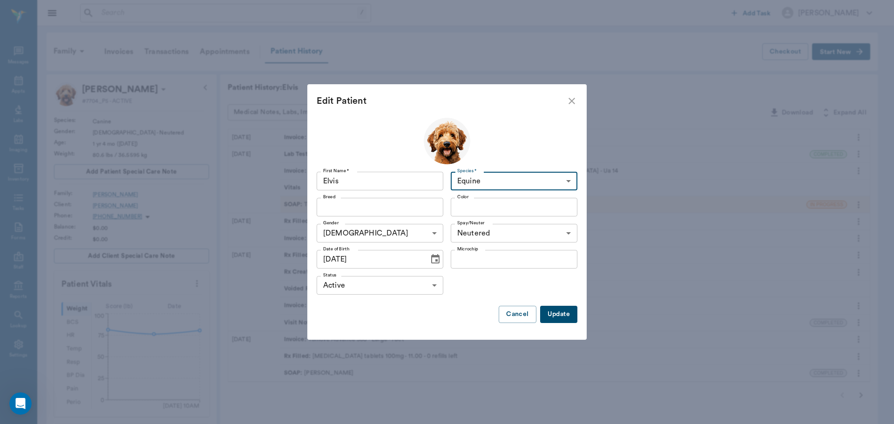
click at [560, 182] on body "/ ​ Add Task Dr. Bert Ellsworth Nectar Messages Appts Labs Imaging Inventory Ta…" at bounding box center [447, 353] width 894 height 707
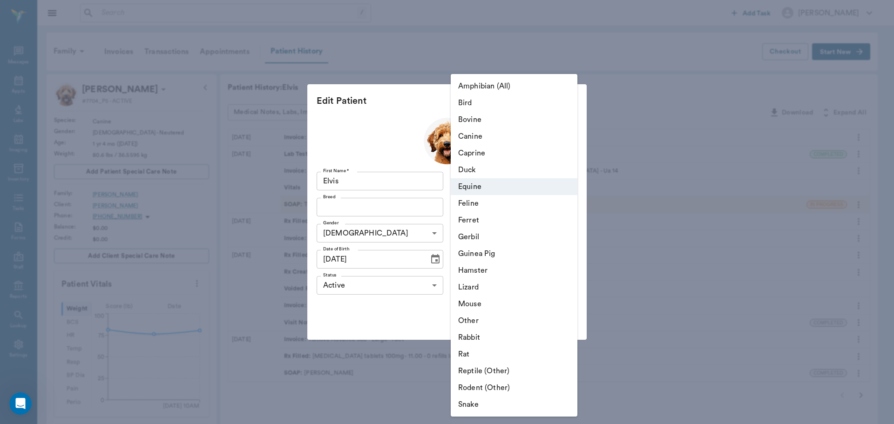
click at [624, 173] on div at bounding box center [447, 212] width 894 height 424
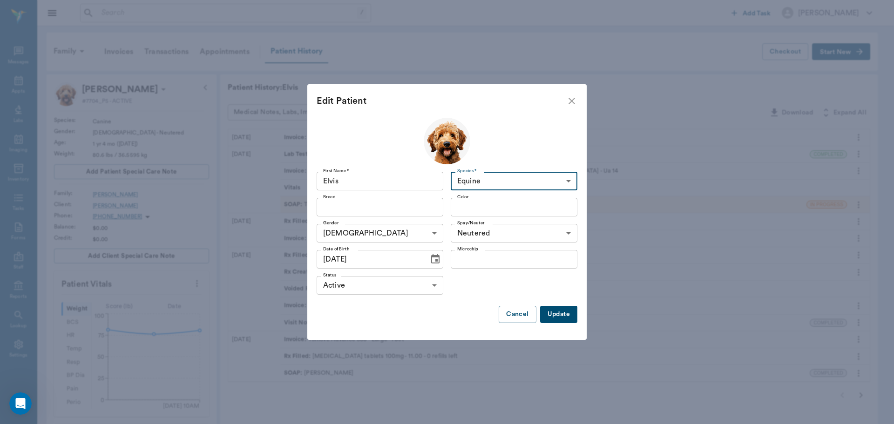
click at [548, 178] on body "/ ​ Add Task Dr. Bert Ellsworth Nectar Messages Appts Labs Imaging Inventory Ta…" at bounding box center [447, 353] width 894 height 707
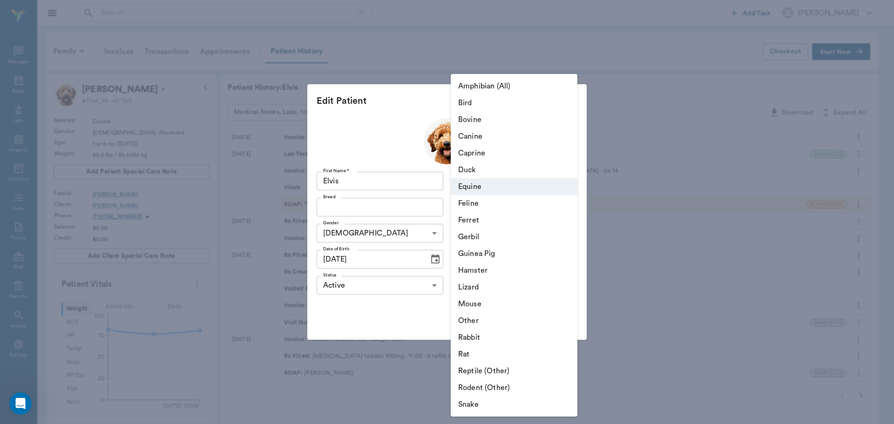
click at [481, 136] on li "Canine" at bounding box center [514, 136] width 127 height 17
type input "Canine"
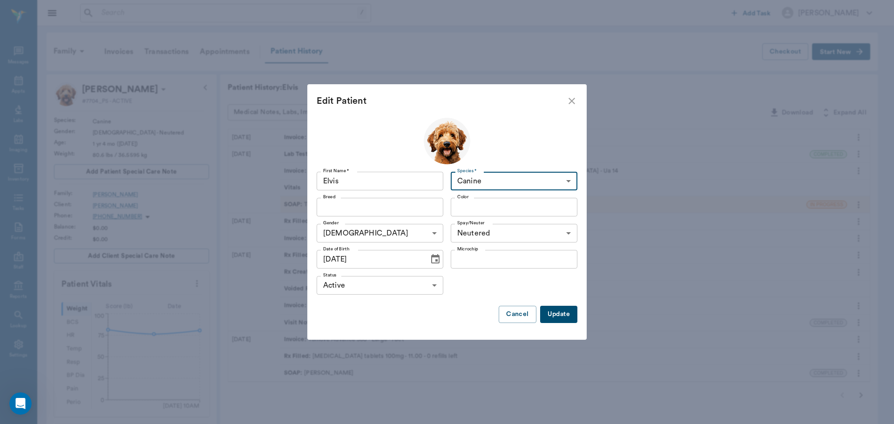
click at [519, 207] on input "Color" at bounding box center [507, 207] width 106 height 13
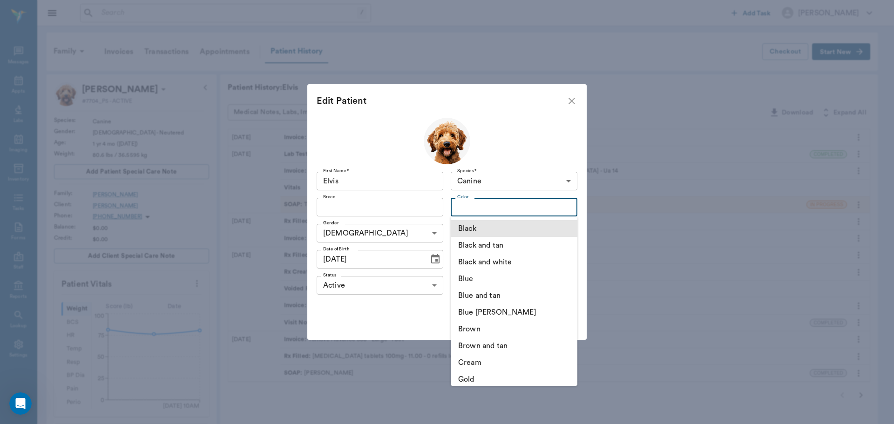
click at [490, 227] on li "Black" at bounding box center [514, 228] width 127 height 17
type input "Black"
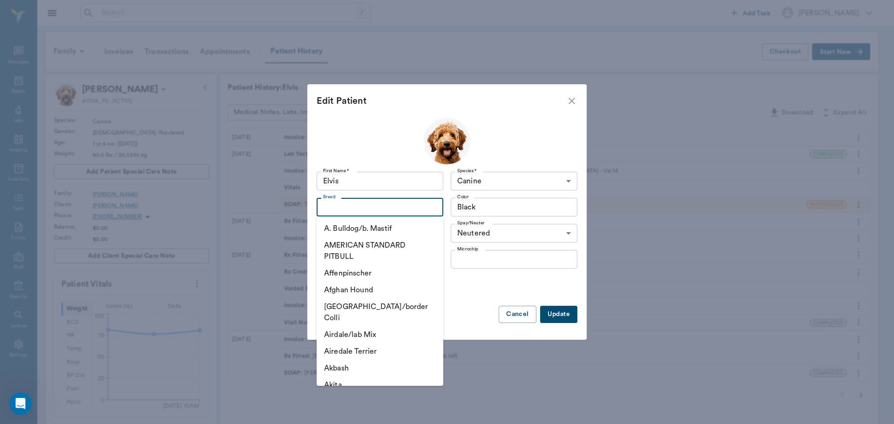
click at [334, 214] on input "Breed" at bounding box center [373, 207] width 106 height 13
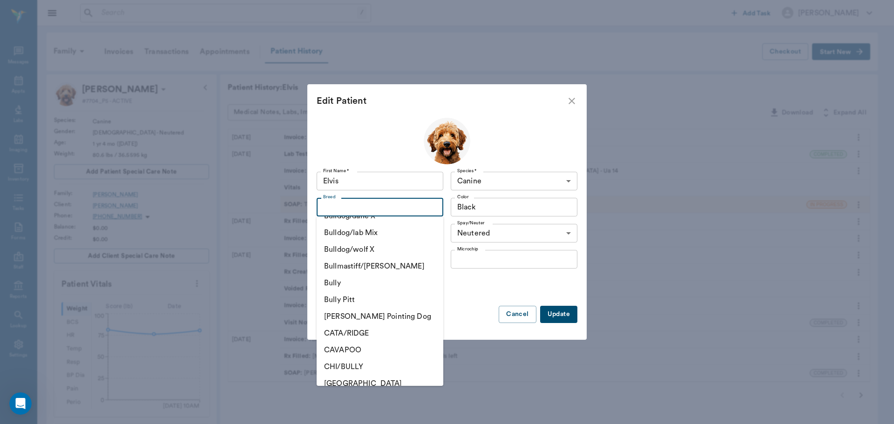
scroll to position [3401, 0]
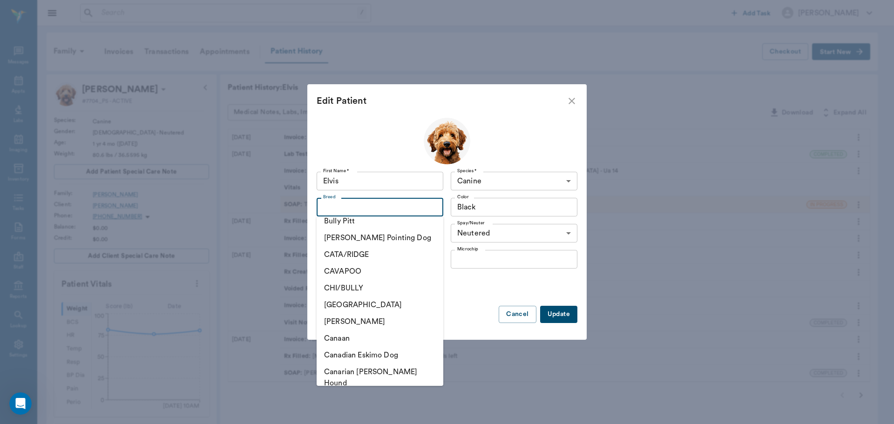
click at [359, 392] on li "Cane Corso" at bounding box center [380, 400] width 127 height 17
type input "Cane Corso"
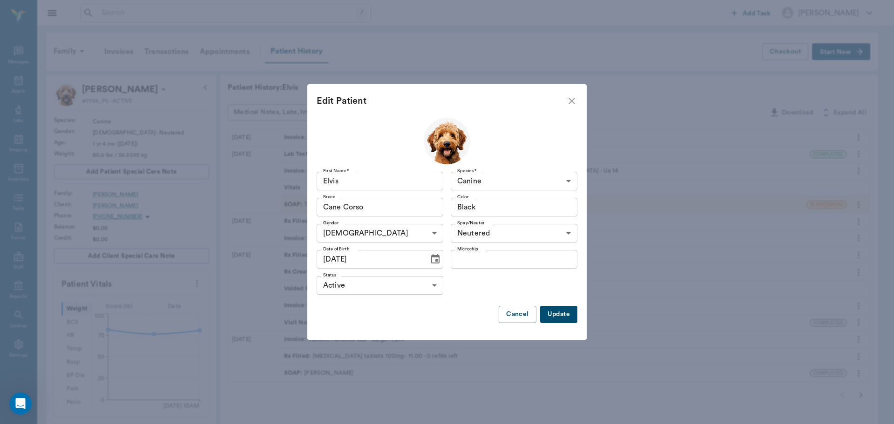
click at [558, 311] on button "Update" at bounding box center [558, 314] width 37 height 17
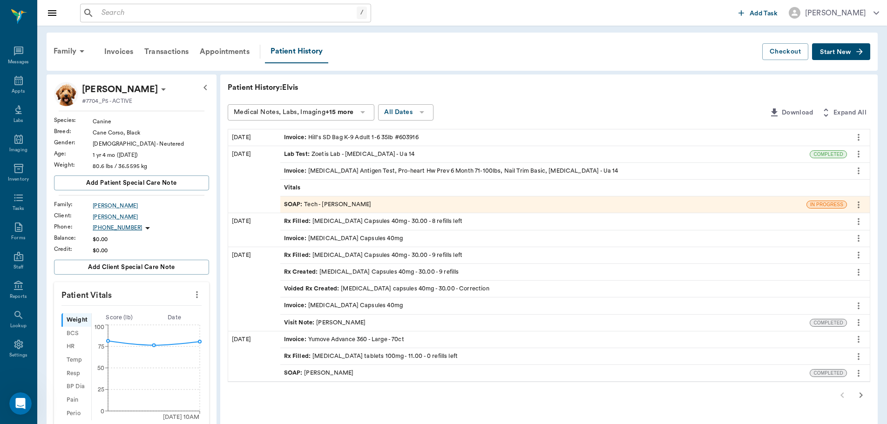
click at [142, 226] on icon at bounding box center [147, 228] width 11 height 11
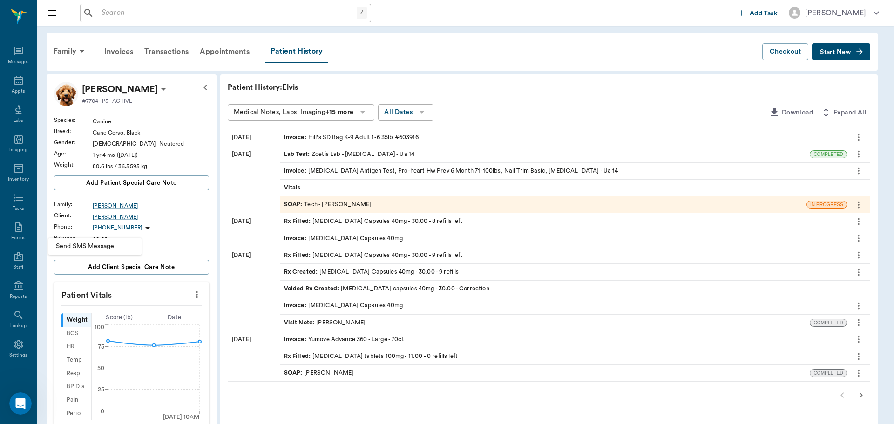
drag, startPoint x: 199, startPoint y: 215, endPoint x: 133, endPoint y: 216, distance: 65.7
click at [198, 215] on div at bounding box center [447, 212] width 894 height 424
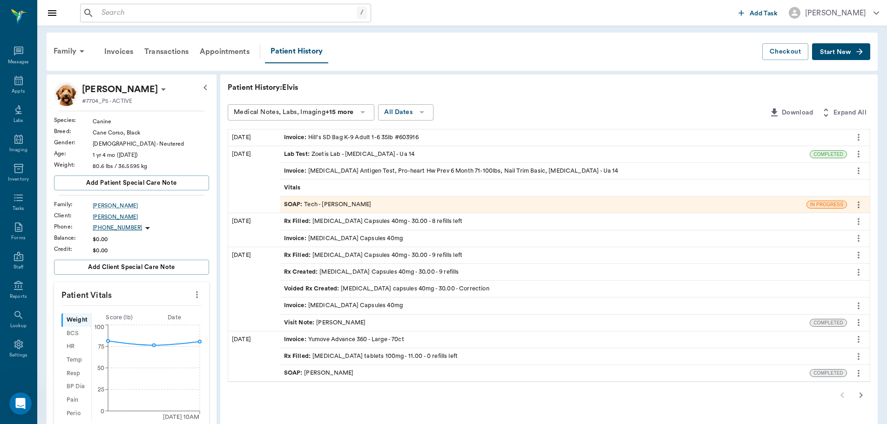
click at [116, 218] on div "Destiny McWaters" at bounding box center [151, 217] width 116 height 8
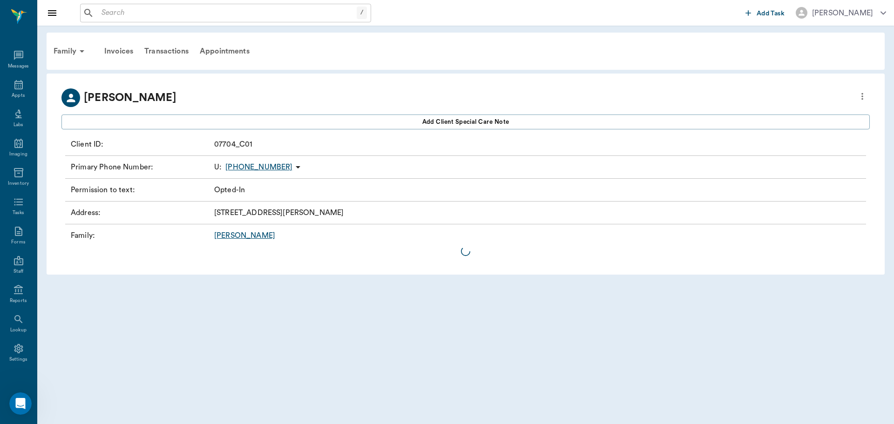
scroll to position [4, 0]
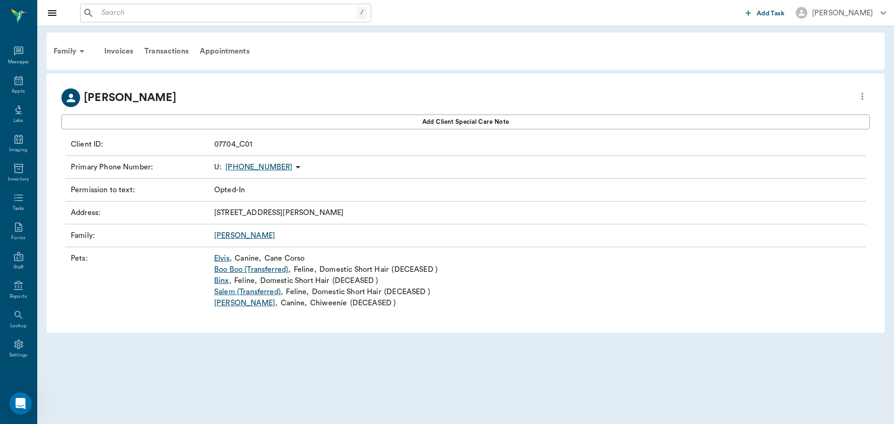
click at [266, 169] on p "(430) 342-9531" at bounding box center [258, 167] width 67 height 11
click at [280, 169] on div at bounding box center [447, 212] width 894 height 424
click at [293, 168] on icon at bounding box center [298, 167] width 11 height 11
click at [298, 161] on div at bounding box center [447, 212] width 894 height 424
click at [865, 101] on icon "more" at bounding box center [863, 96] width 10 height 11
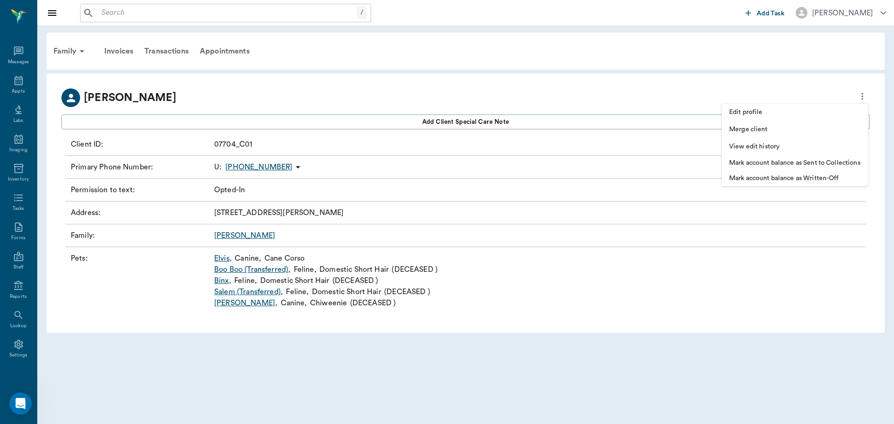
click at [755, 116] on span "Edit profile" at bounding box center [794, 113] width 131 height 10
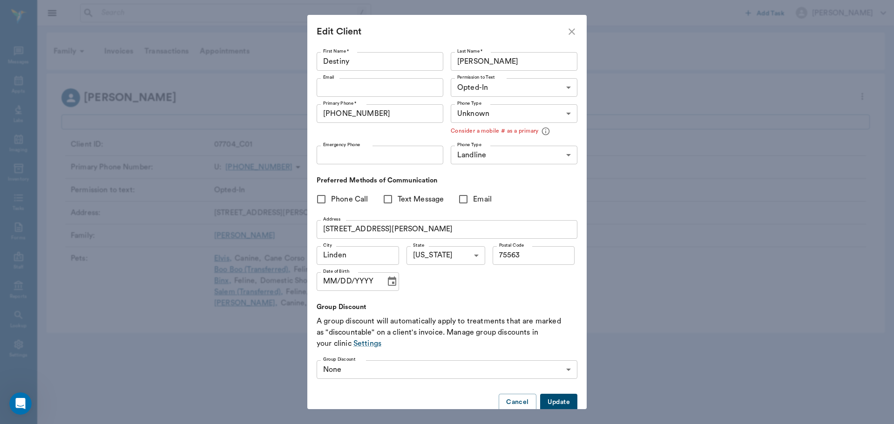
click at [392, 120] on input "(430) 342-9531" at bounding box center [380, 113] width 127 height 19
type input "("
type input "(318) 306-1119"
click at [495, 150] on body "/ ​ Add Task Dr. Bert Ellsworth Nectar Messages Appts Labs Imaging Inventory Ta…" at bounding box center [447, 212] width 894 height 424
click at [499, 197] on li "Mobile" at bounding box center [508, 193] width 123 height 17
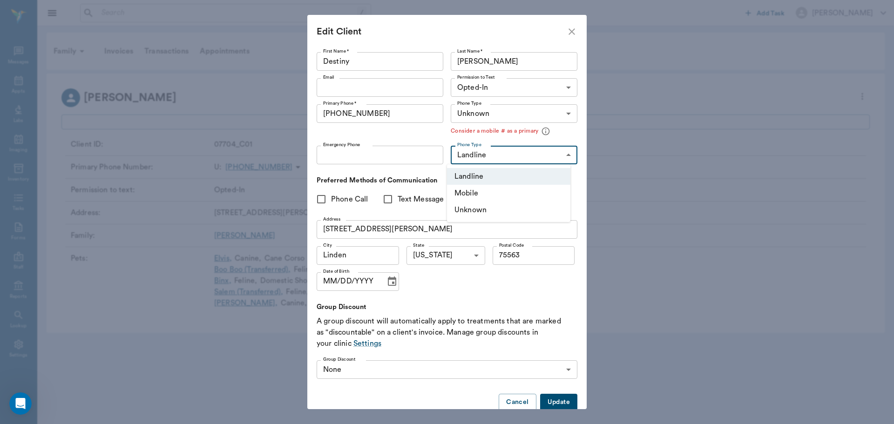
type input "MOBILE"
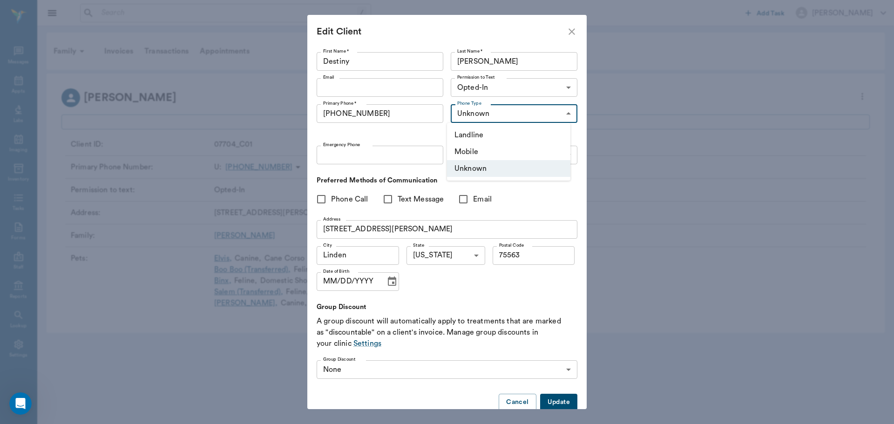
click at [511, 115] on body "/ ​ Add Task Dr. Bert Ellsworth Nectar Messages Appts Labs Imaging Inventory Ta…" at bounding box center [447, 212] width 894 height 424
click at [509, 150] on li "Mobile" at bounding box center [508, 151] width 123 height 17
type input "MOBILE"
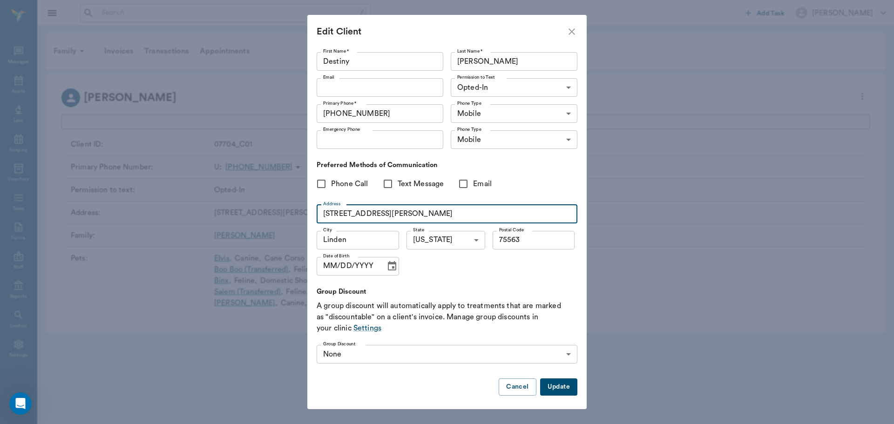
click at [382, 211] on input "212 E Frazier St" at bounding box center [447, 214] width 261 height 19
type input "2"
type input "105 park cir."
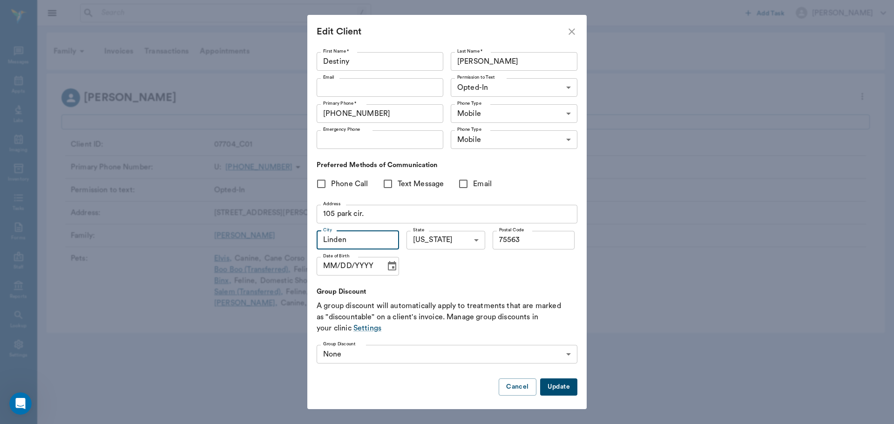
click at [366, 242] on input "Linden" at bounding box center [358, 240] width 82 height 19
type input "L"
type input "t"
type input "TEXAR"
click at [528, 238] on input "75563" at bounding box center [534, 240] width 82 height 19
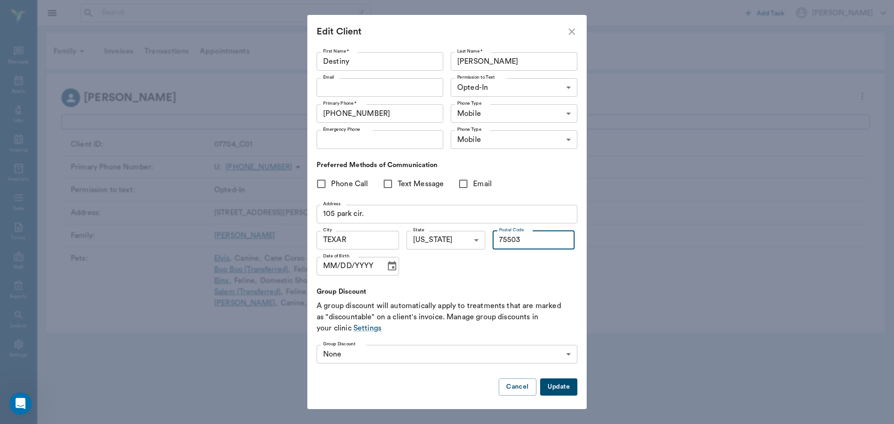
type input "75503"
click at [358, 234] on input "TEXAR" at bounding box center [358, 240] width 82 height 19
type input "TEXARKANA"
click at [333, 265] on input "MM/DD/YYYY" at bounding box center [348, 266] width 62 height 19
type input "02/15/2001"
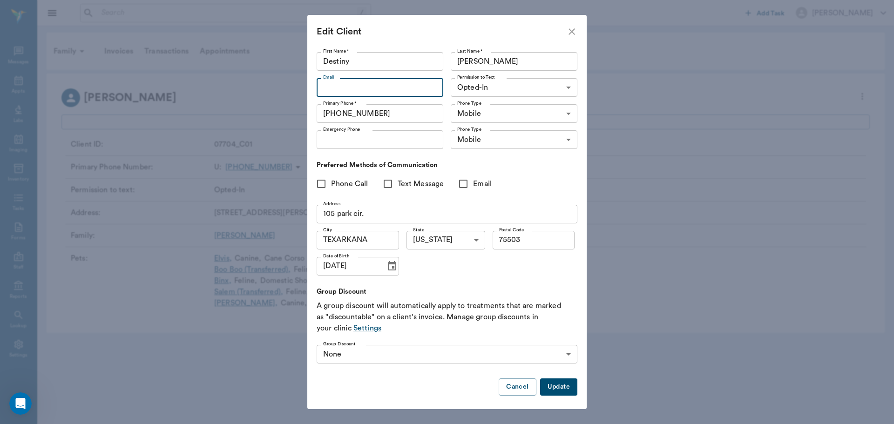
click at [375, 87] on input "Email" at bounding box center [380, 87] width 127 height 19
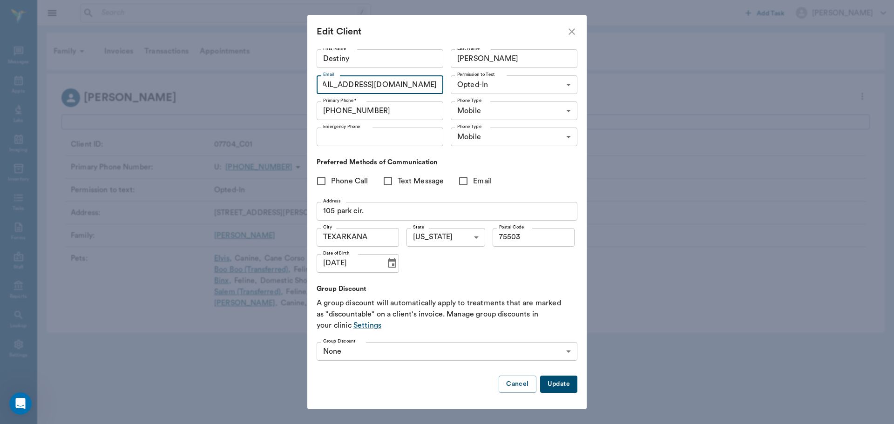
scroll to position [3, 0]
type input "DESTINYMCWATERS7@GMAIL.COM"
click at [389, 181] on input "Text Message" at bounding box center [388, 181] width 20 height 20
checkbox input "true"
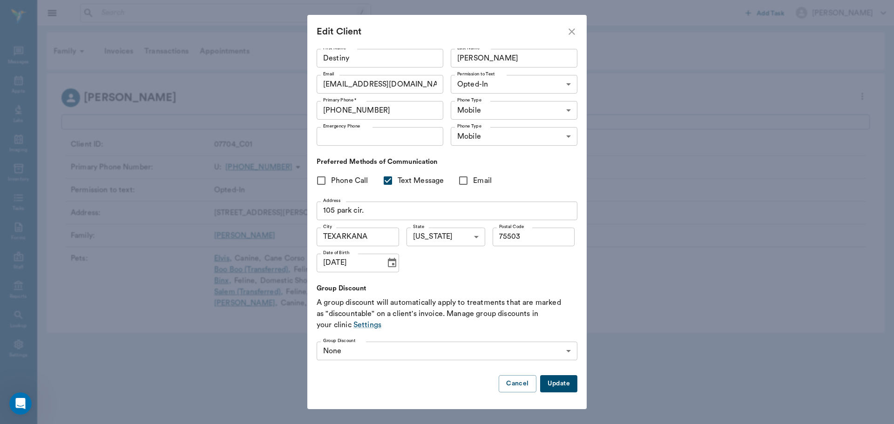
click at [555, 386] on button "Update" at bounding box center [558, 383] width 37 height 17
type input "UNKNOWN"
type input "LANDLINE"
checkbox input "false"
type input "MM/DD/YYYY"
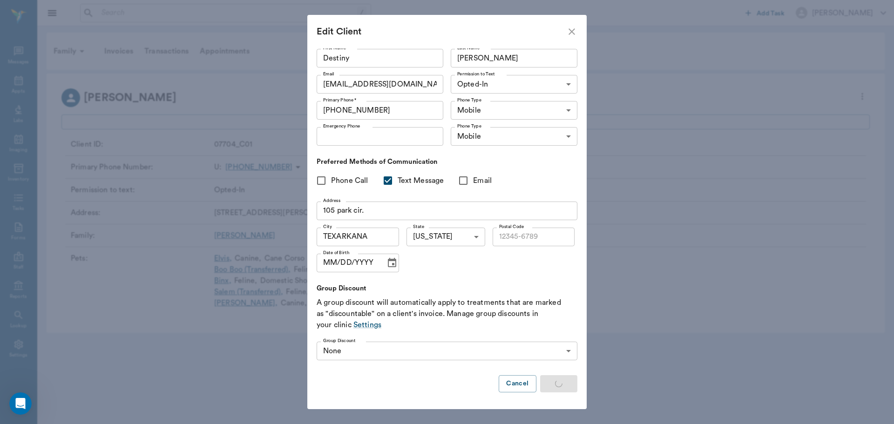
type input "DESTINYMCWATERS7@gmail.com"
type input "OPT_IN"
checkbox input "true"
type input "TEXARKANA"
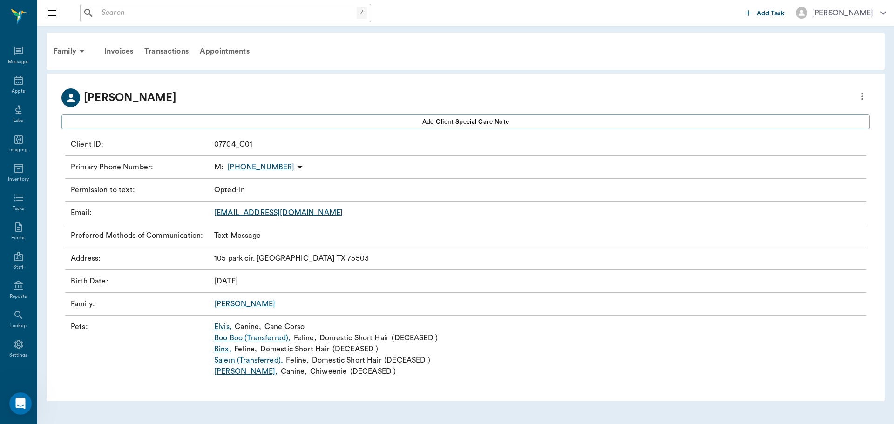
type input "75503"
type input "02/15/2001"
click at [18, 78] on icon at bounding box center [18, 80] width 11 height 11
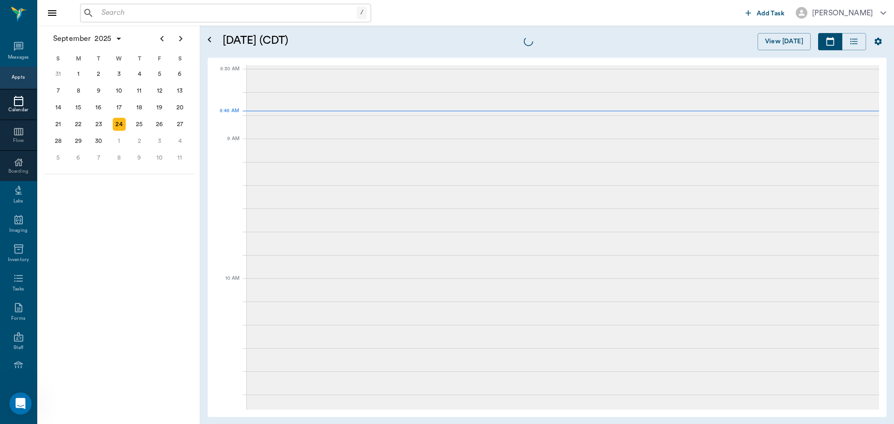
scroll to position [2, 0]
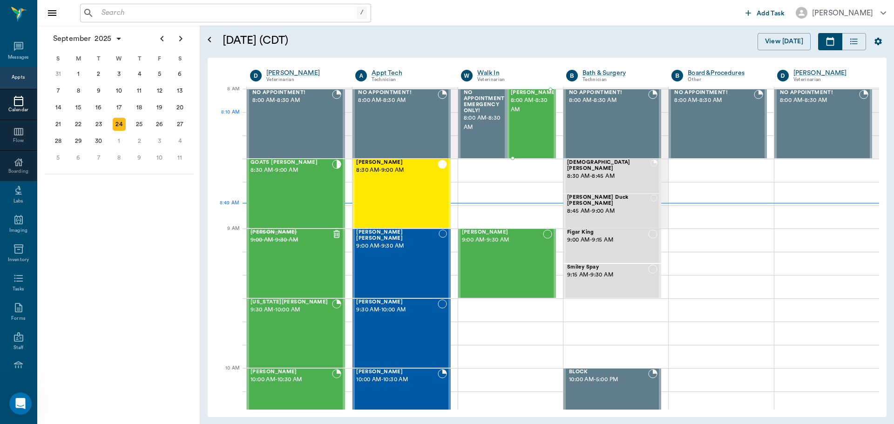
click at [523, 123] on div "Stymie Taylor 8:00 AM - 8:30 AM" at bounding box center [534, 124] width 47 height 68
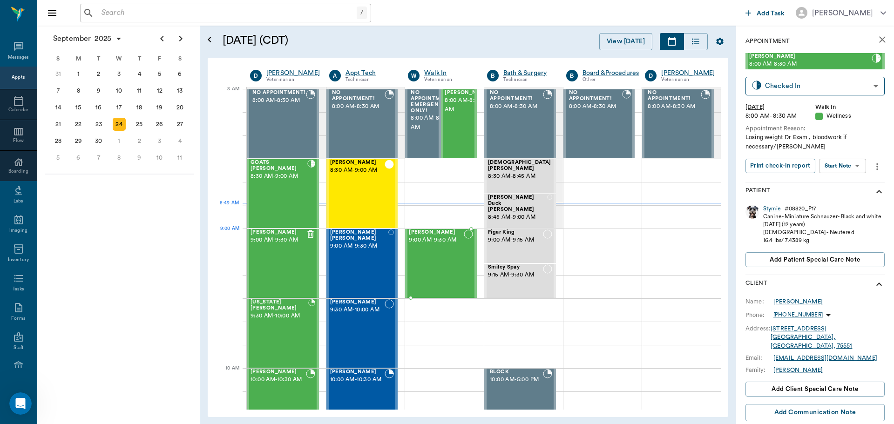
click at [464, 244] on div at bounding box center [468, 264] width 9 height 68
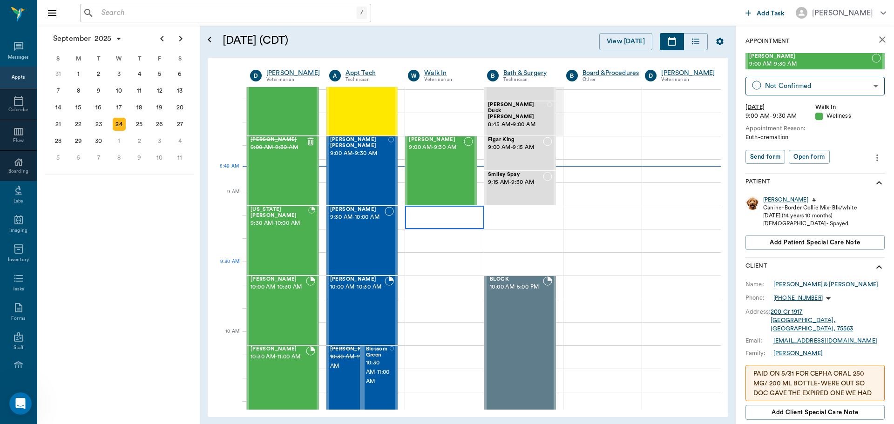
scroll to position [95, 0]
click at [273, 171] on div "Maggie Alexander 9:00 AM - 9:30 AM" at bounding box center [278, 170] width 55 height 68
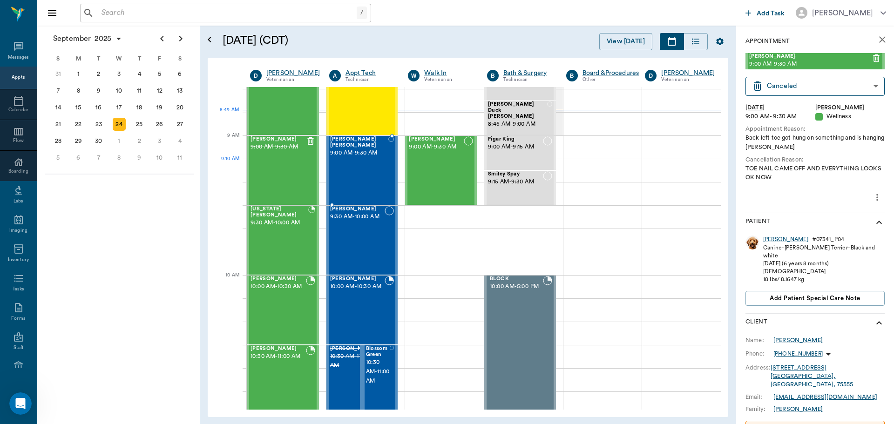
click at [371, 180] on div "Ellie Mae Scott 9:00 AM - 9:30 AM" at bounding box center [359, 170] width 58 height 68
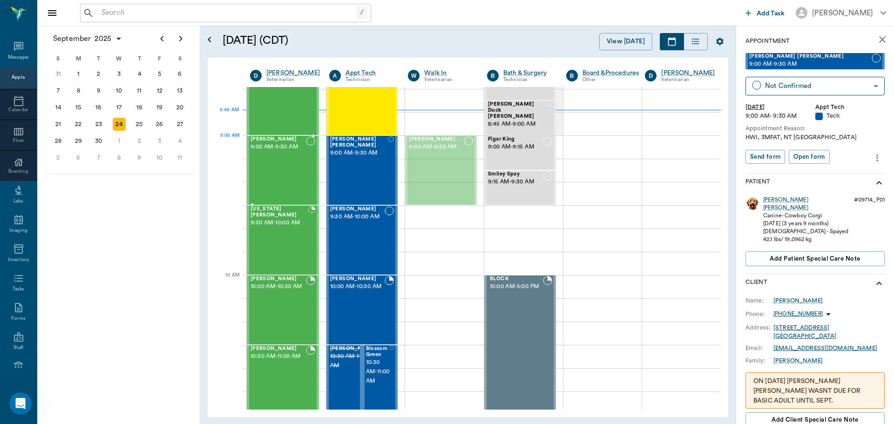
drag, startPoint x: 429, startPoint y: 161, endPoint x: 286, endPoint y: 159, distance: 143.0
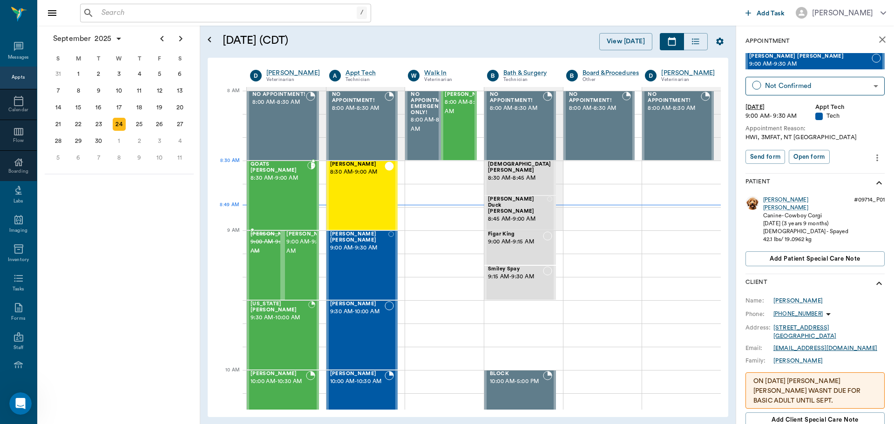
click at [295, 184] on div "GOATS Finney 8:30 AM - 9:00 AM" at bounding box center [279, 196] width 57 height 68
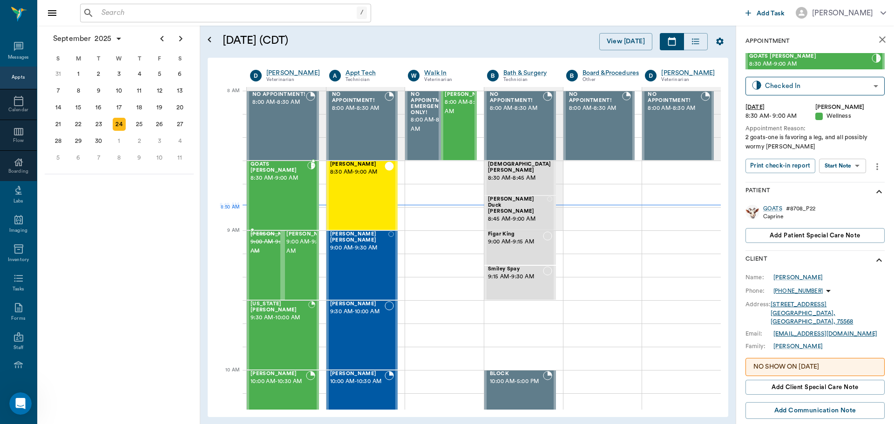
click at [257, 196] on div "GOATS Finney 8:30 AM - 9:00 AM" at bounding box center [279, 196] width 57 height 68
click at [361, 193] on div "Charlie Hart 8:30 AM - 9:00 AM" at bounding box center [357, 196] width 55 height 68
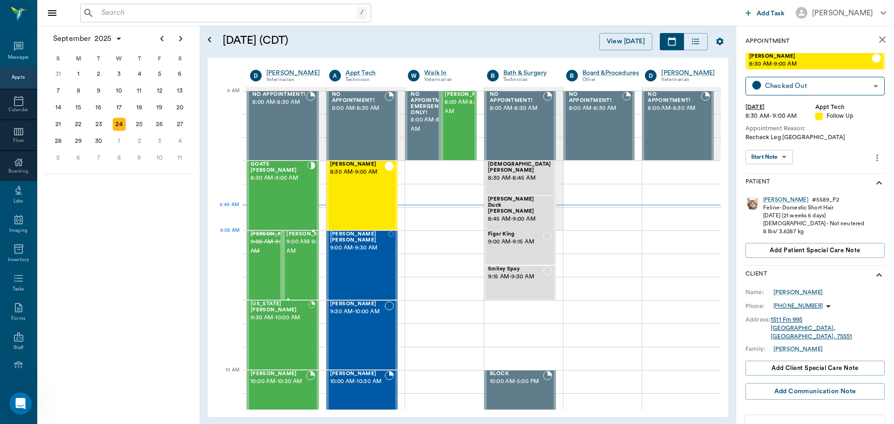
click at [294, 255] on span "9:00 AM - 9:30 AM" at bounding box center [309, 247] width 47 height 19
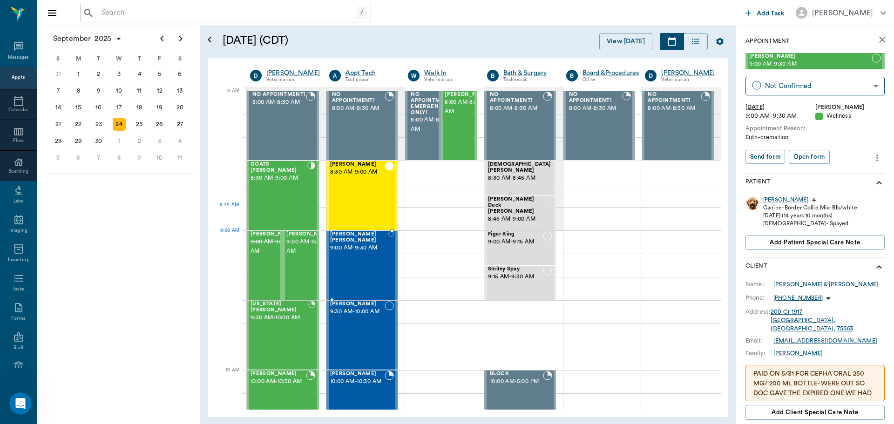
click at [334, 252] on div "Ellie Mae Scott 9:00 AM - 9:30 AM" at bounding box center [359, 266] width 58 height 68
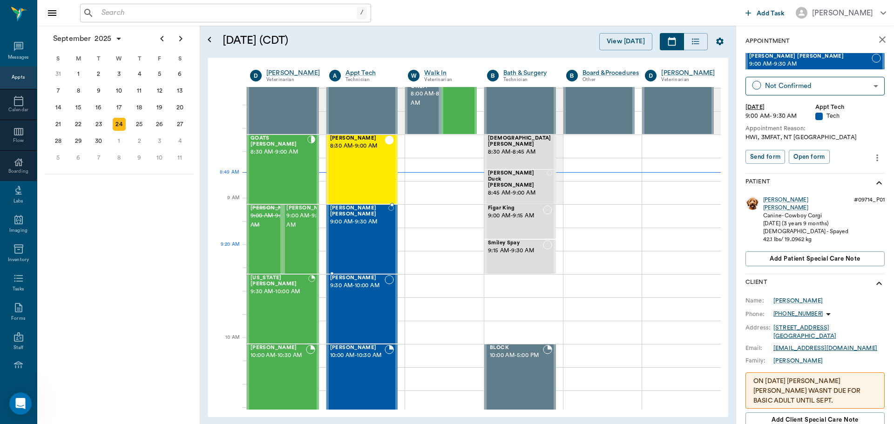
scroll to position [47, 0]
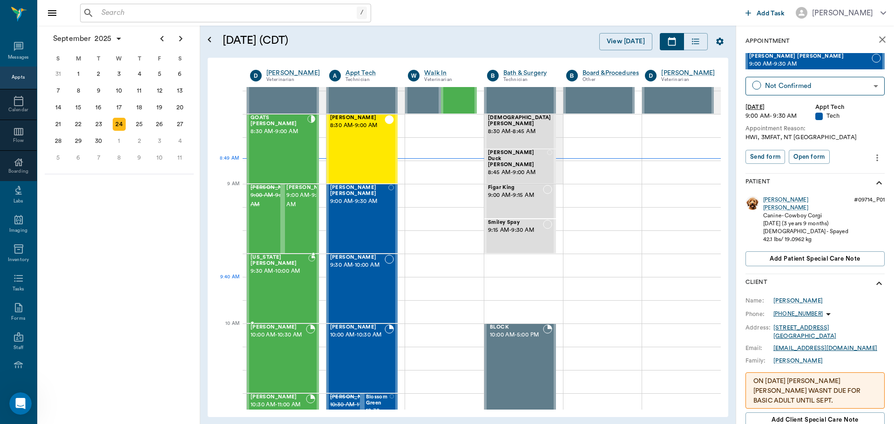
click at [286, 285] on div "Georgia Stephens 9:30 AM - 10:00 AM" at bounding box center [280, 289] width 58 height 68
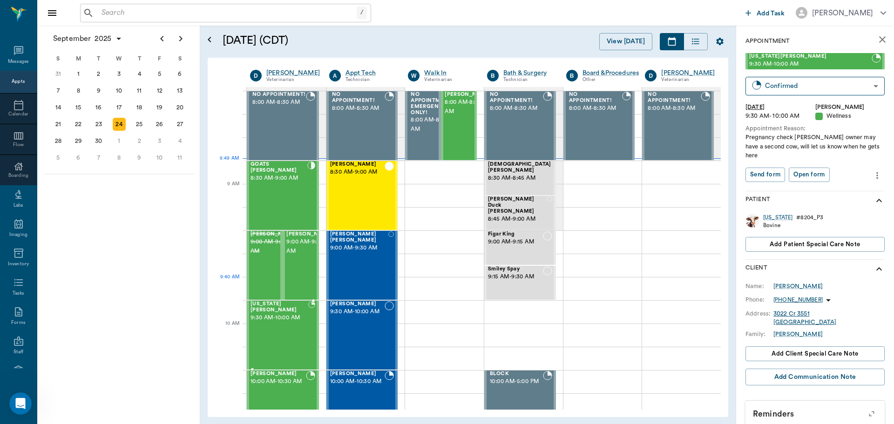
scroll to position [47, 0]
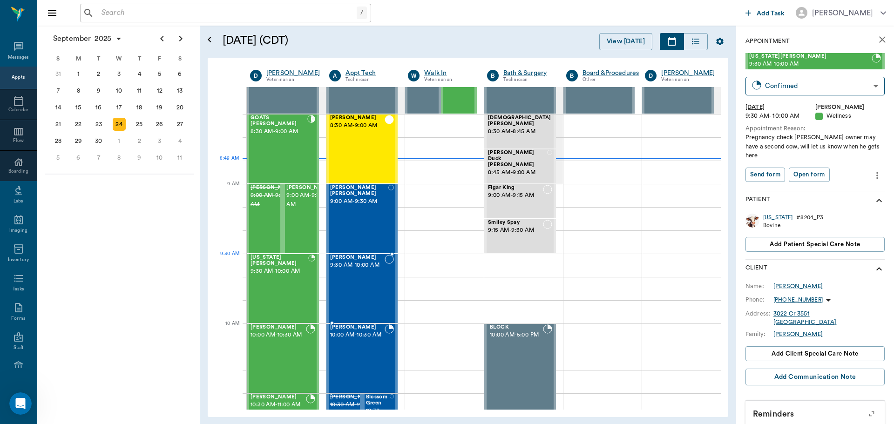
click at [361, 269] on span "9:30 AM - 10:00 AM" at bounding box center [357, 265] width 55 height 9
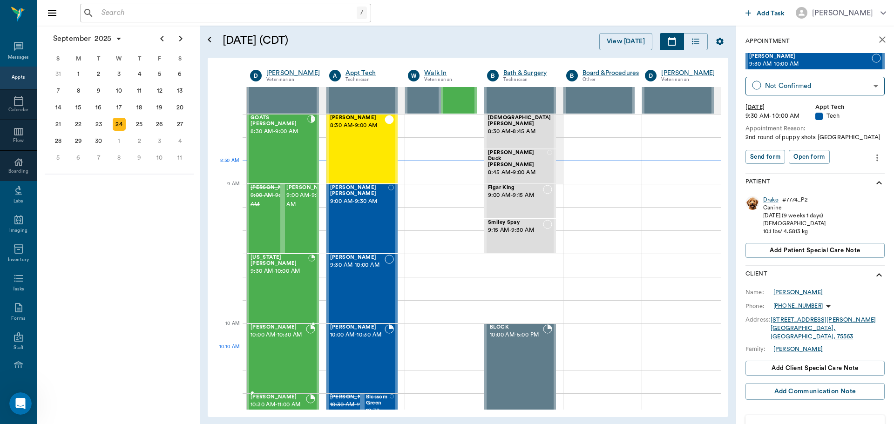
click at [280, 349] on div "[PERSON_NAME] 10:00 AM - 10:30 AM" at bounding box center [278, 359] width 55 height 68
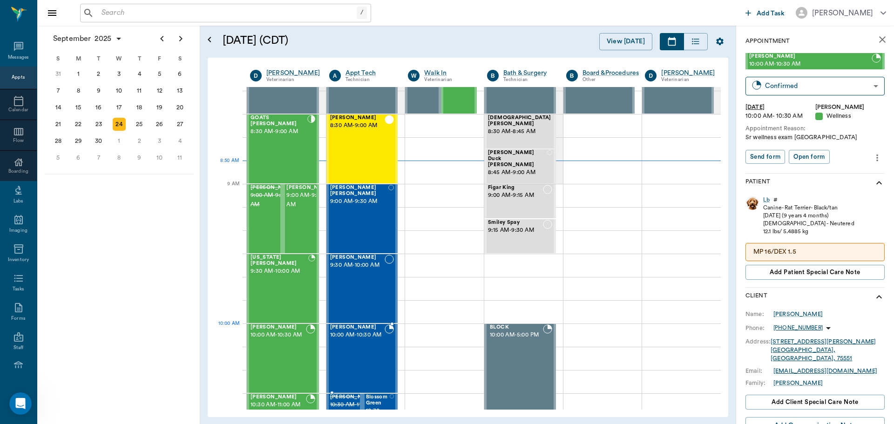
click at [342, 339] on span "10:00 AM - 10:30 AM" at bounding box center [357, 335] width 55 height 9
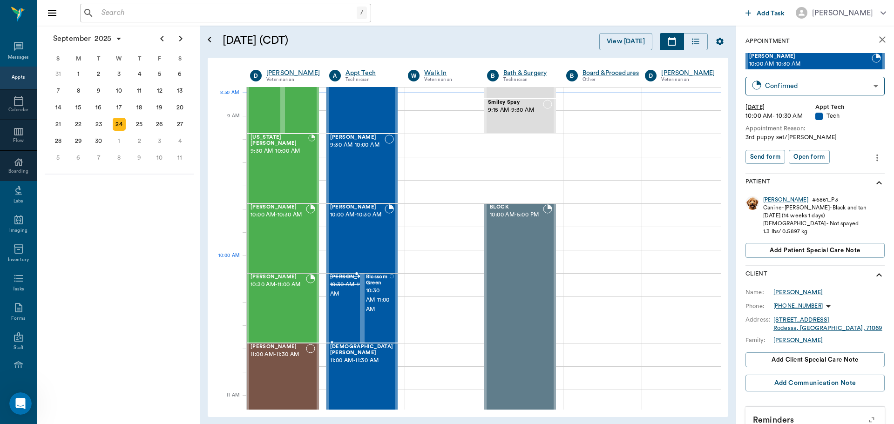
scroll to position [233, 0]
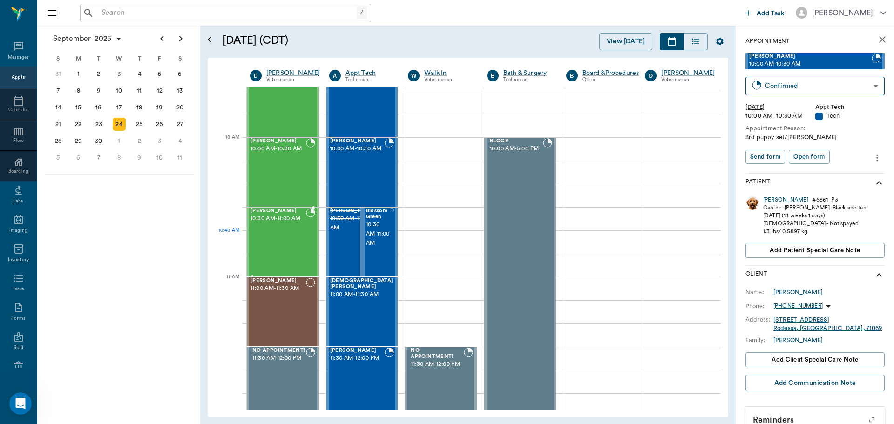
click at [288, 251] on div "Cloe WILLIAMS 10:30 AM - 11:00 AM" at bounding box center [278, 242] width 55 height 68
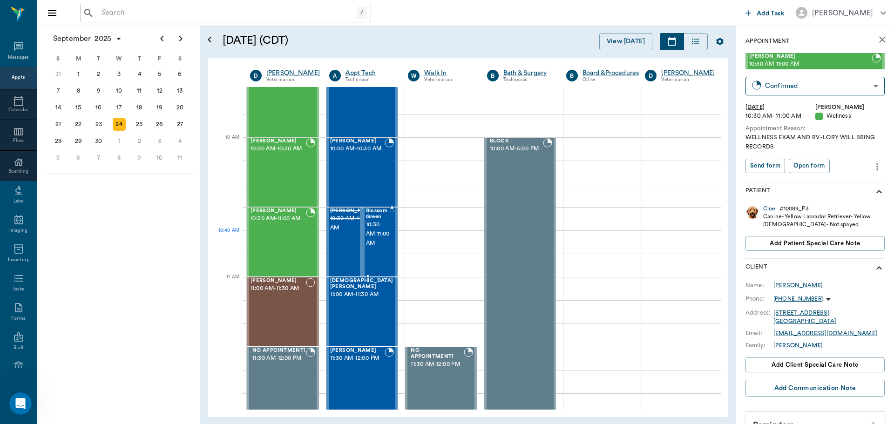
click at [377, 242] on span "10:30 AM - 11:00 AM" at bounding box center [378, 234] width 24 height 28
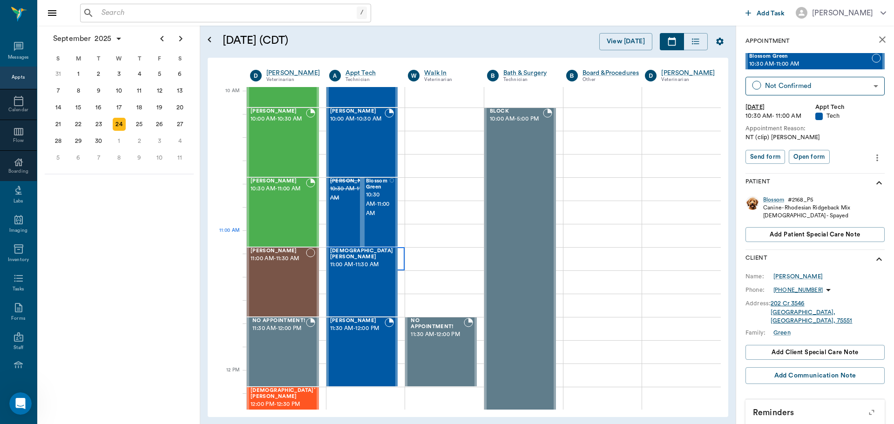
scroll to position [279, 0]
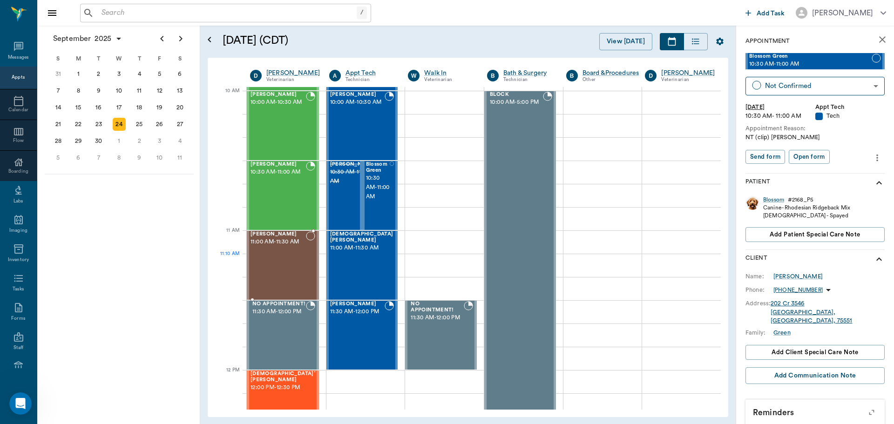
click at [275, 257] on div "Bitsy Fisher 11:00 AM - 11:30 AM" at bounding box center [278, 266] width 55 height 68
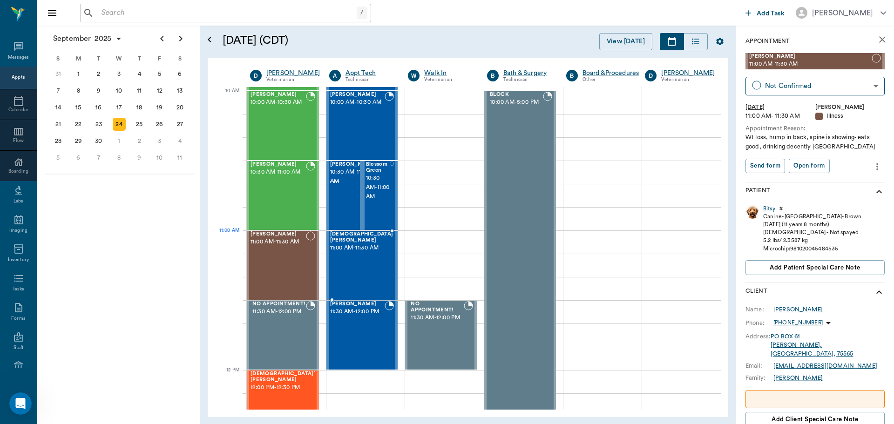
click at [354, 254] on div "Lady Bell 11:00 AM - 11:30 AM" at bounding box center [361, 266] width 63 height 68
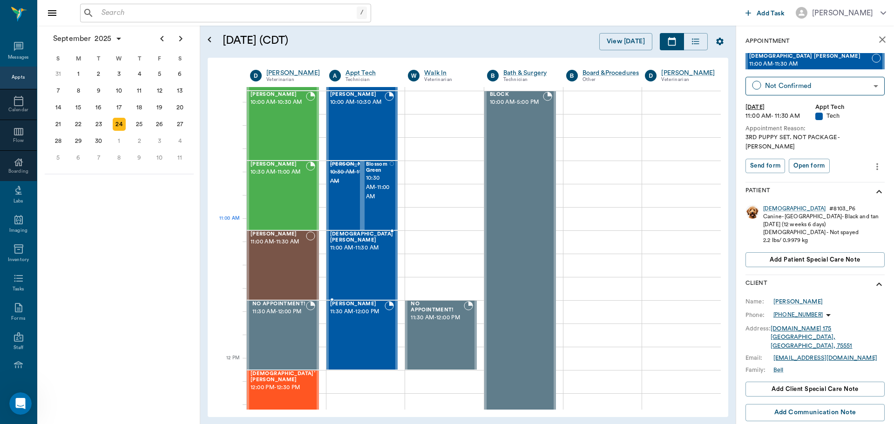
scroll to position [373, 0]
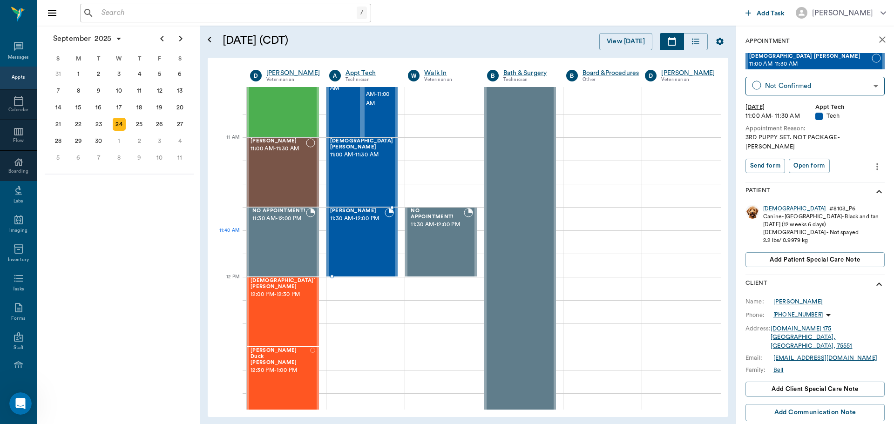
click at [368, 244] on div "Rowdy Brown 11:30 AM - 12:00 PM" at bounding box center [357, 242] width 55 height 68
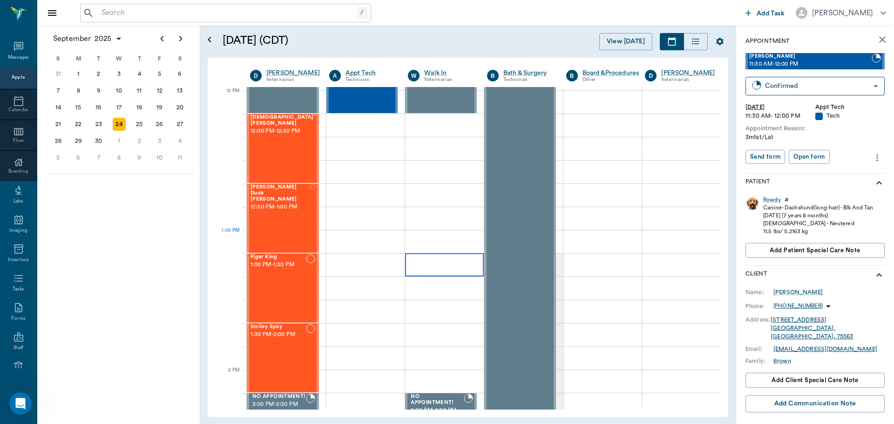
scroll to position [559, 0]
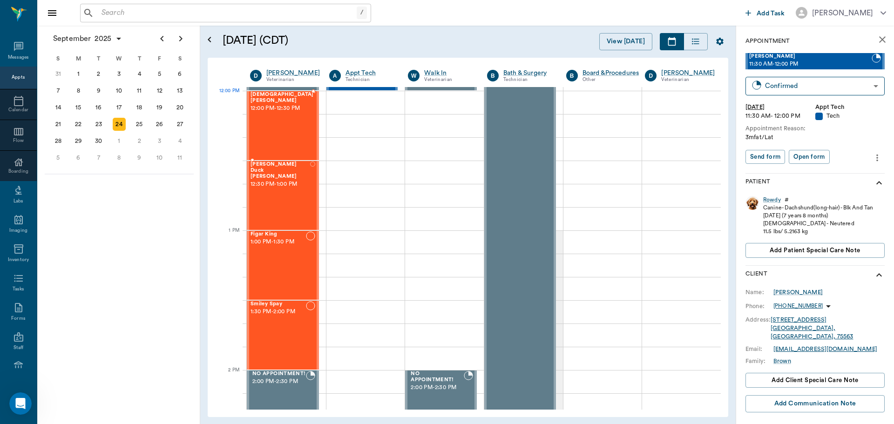
click at [284, 104] on span "12:00 PM - 12:30 PM" at bounding box center [282, 108] width 63 height 9
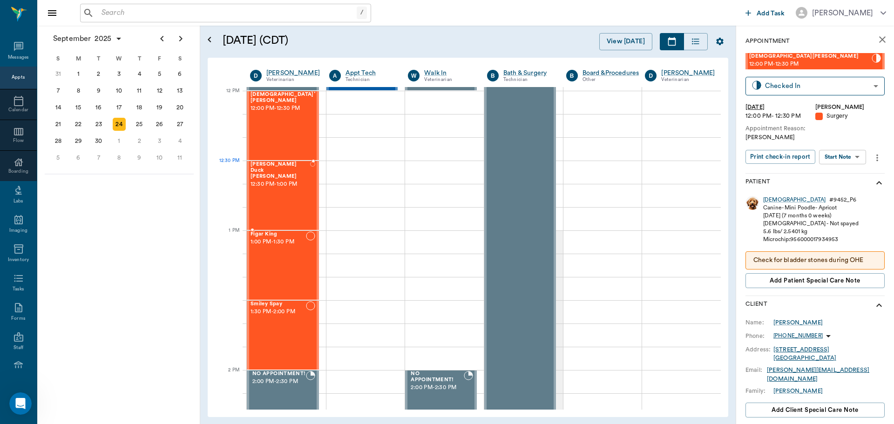
click at [286, 180] on div "Donald Duck King 12:30 PM - 1:00 PM" at bounding box center [281, 196] width 60 height 68
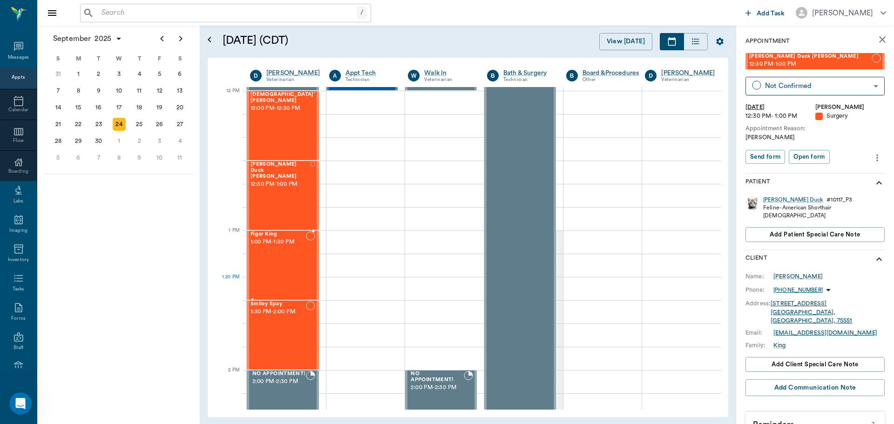
click at [292, 279] on div "Figar King 1:00 PM - 1:30 PM" at bounding box center [278, 266] width 55 height 68
click at [302, 319] on div "Smiley Spay 1:30 PM - 2:00 PM" at bounding box center [278, 335] width 55 height 68
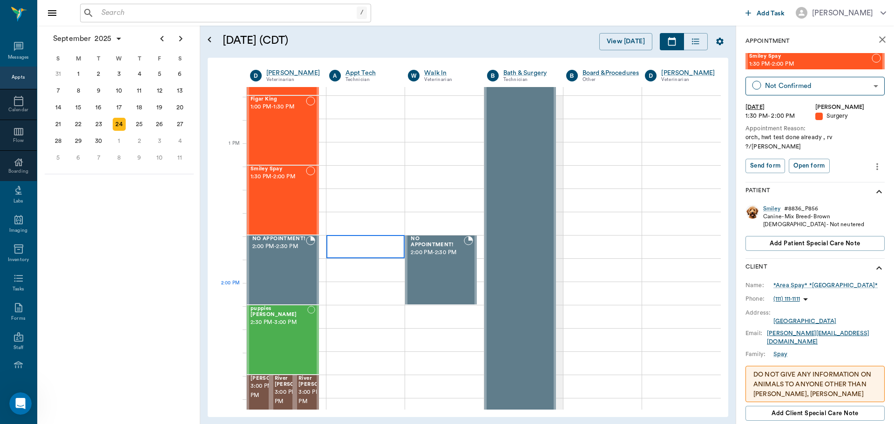
scroll to position [745, 0]
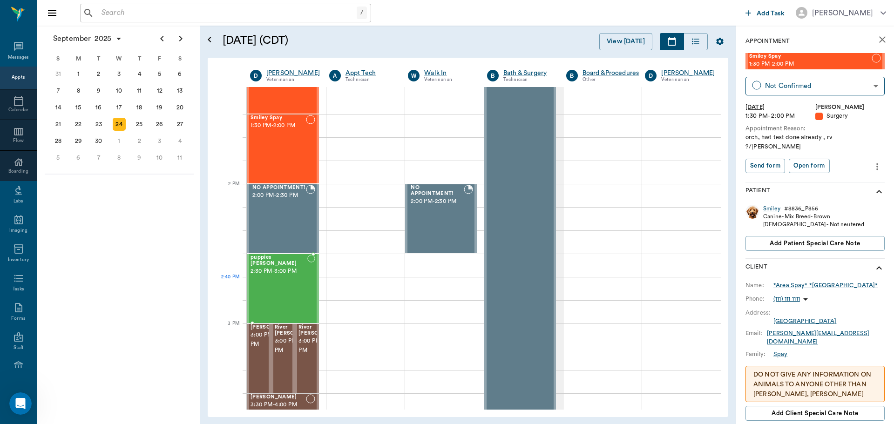
click at [275, 282] on div "puppies Robinson 2:30 PM - 3:00 PM" at bounding box center [279, 289] width 57 height 68
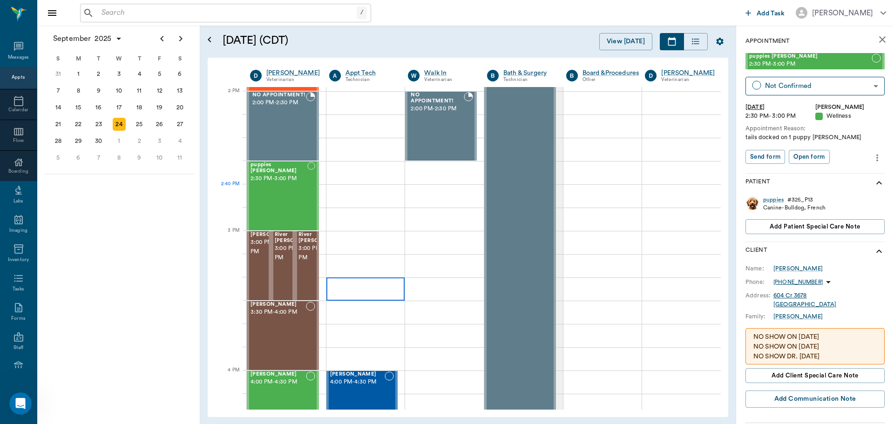
scroll to position [838, 0]
click at [255, 256] on span "3:00 PM - 3:30 PM" at bounding box center [274, 247] width 47 height 19
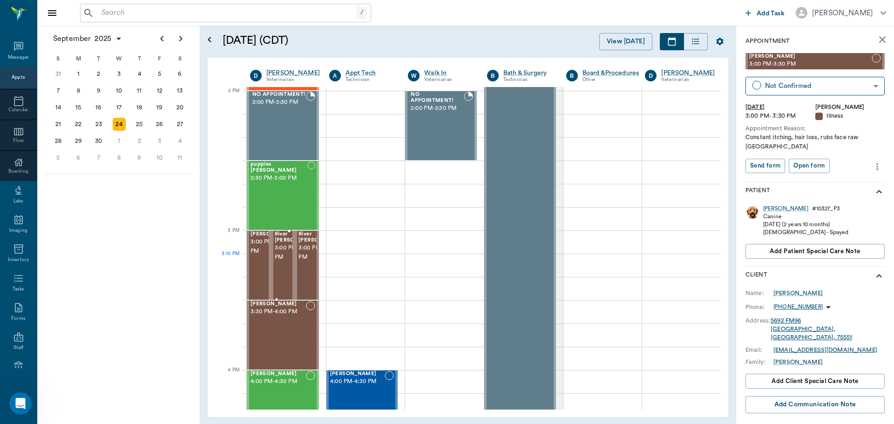
click at [284, 257] on span "3:00 PM - 3:30 PM" at bounding box center [298, 253] width 47 height 19
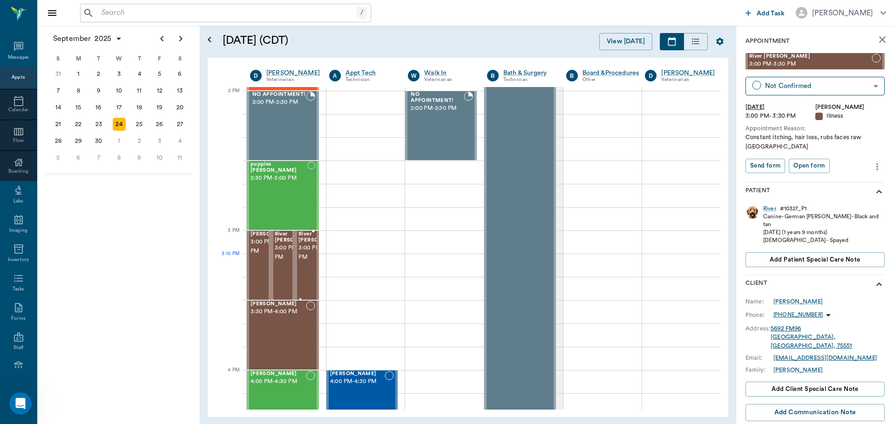
click at [305, 255] on span "3:00 PM - 3:30 PM" at bounding box center [322, 253] width 47 height 19
click at [290, 307] on span "3:30 PM - 4:00 PM" at bounding box center [278, 311] width 55 height 9
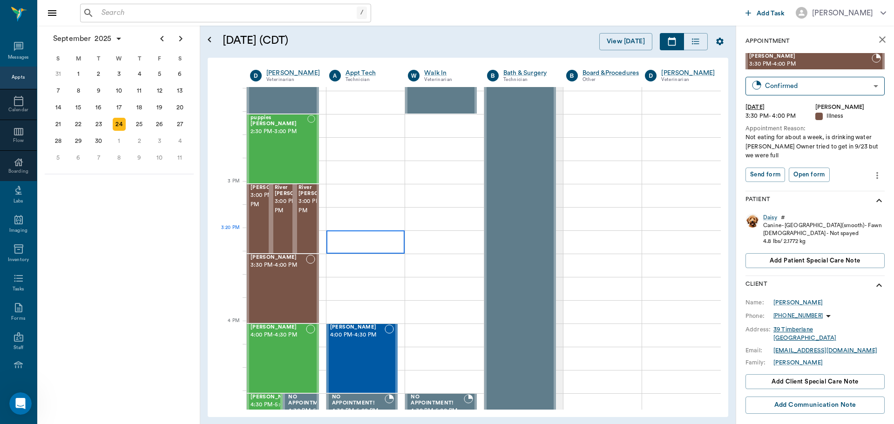
scroll to position [932, 0]
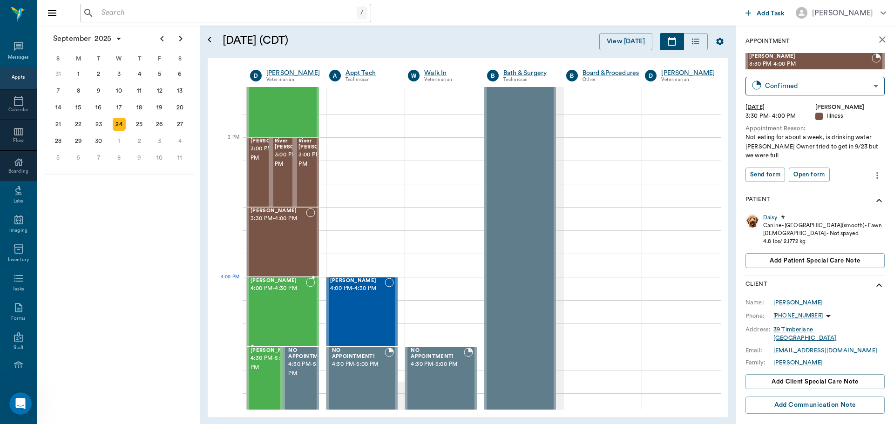
click at [300, 303] on div "Max Jones 4:00 PM - 4:30 PM" at bounding box center [278, 312] width 55 height 68
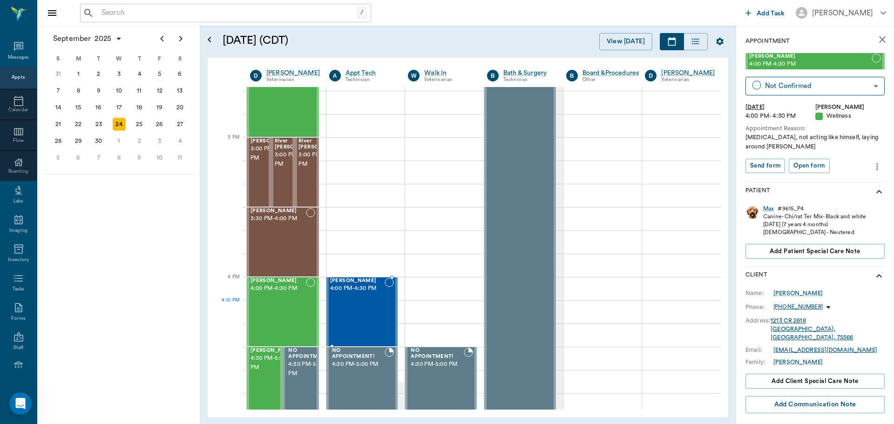
click at [338, 312] on div "Molly Adams 4:00 PM - 4:30 PM" at bounding box center [357, 312] width 55 height 68
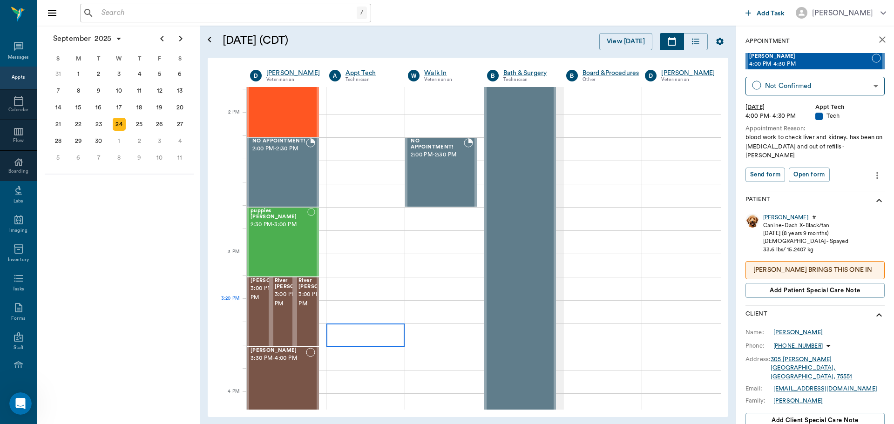
scroll to position [978, 0]
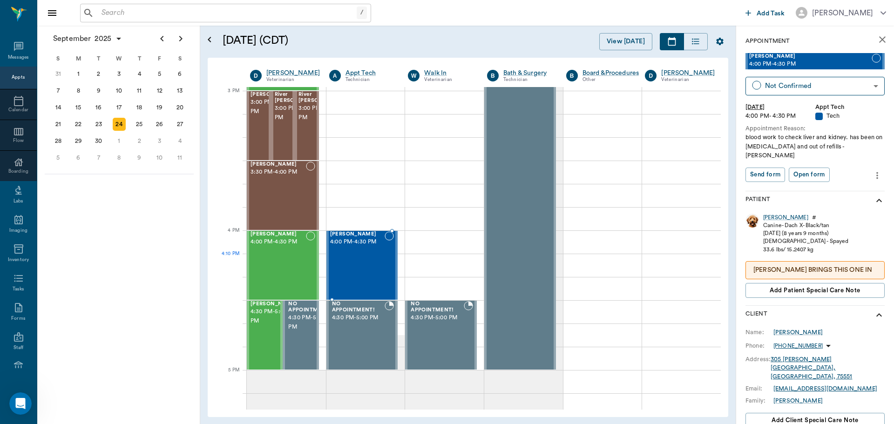
click at [373, 275] on div "Molly Adams 4:00 PM - 4:30 PM" at bounding box center [357, 266] width 55 height 68
click at [873, 170] on icon "more" at bounding box center [877, 175] width 10 height 11
click at [860, 186] on span "Edit appointment" at bounding box center [831, 183] width 78 height 10
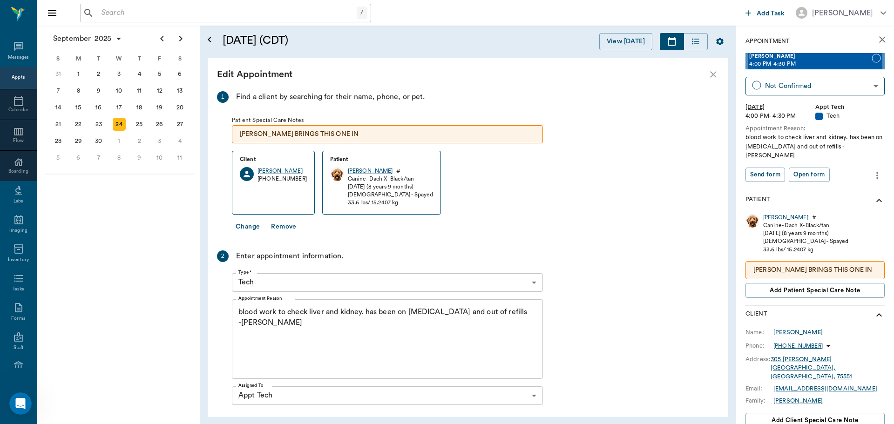
click at [318, 289] on body "/ ​ Add Task Dr. Bert Ellsworth Nectar Messages Appts Calendar Flow Boarding La…" at bounding box center [447, 212] width 894 height 424
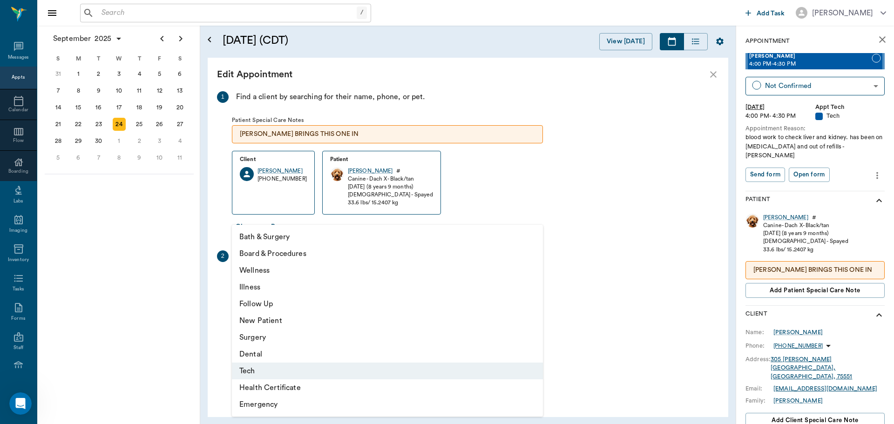
click at [307, 304] on li "Follow Up" at bounding box center [387, 304] width 311 height 17
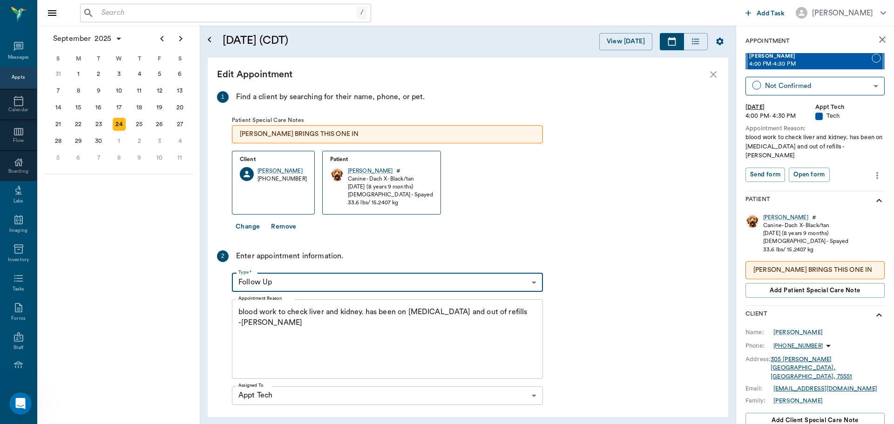
type input "65d2be4f46e3a538d89b8c16"
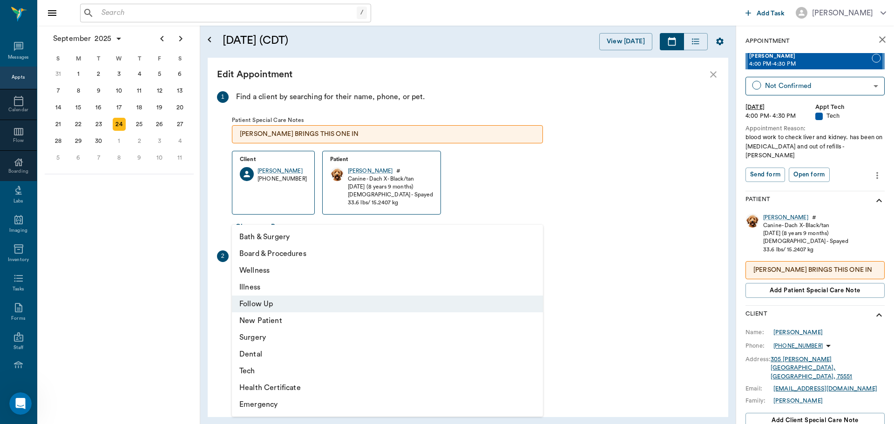
click at [315, 275] on body "/ ​ Add Task Dr. Bert Ellsworth Nectar Messages Appts Calendar Flow Boarding La…" at bounding box center [447, 212] width 894 height 424
click at [320, 304] on li "Follow Up" at bounding box center [387, 304] width 311 height 17
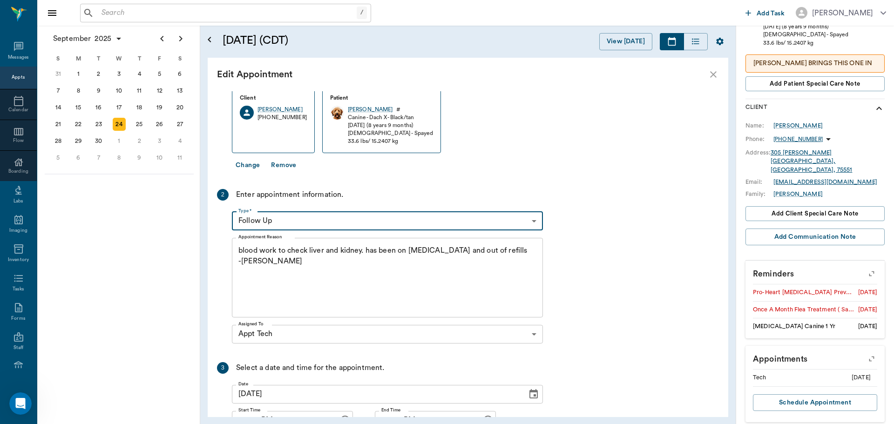
scroll to position [126, 0]
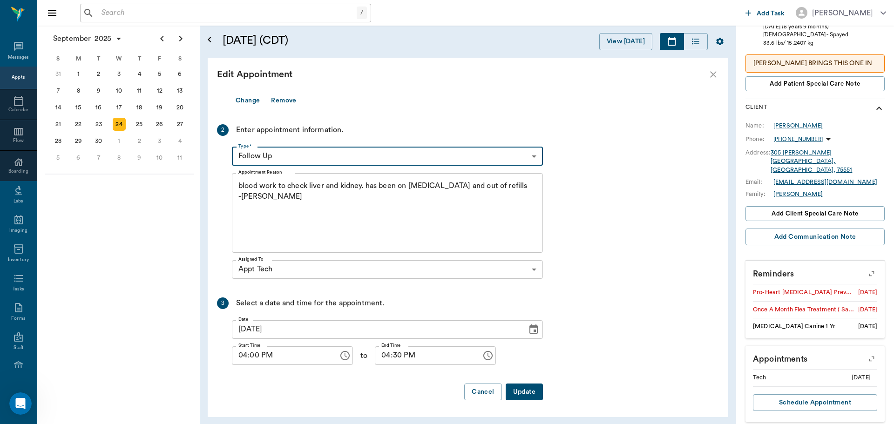
click at [524, 394] on button "Update" at bounding box center [524, 392] width 37 height 17
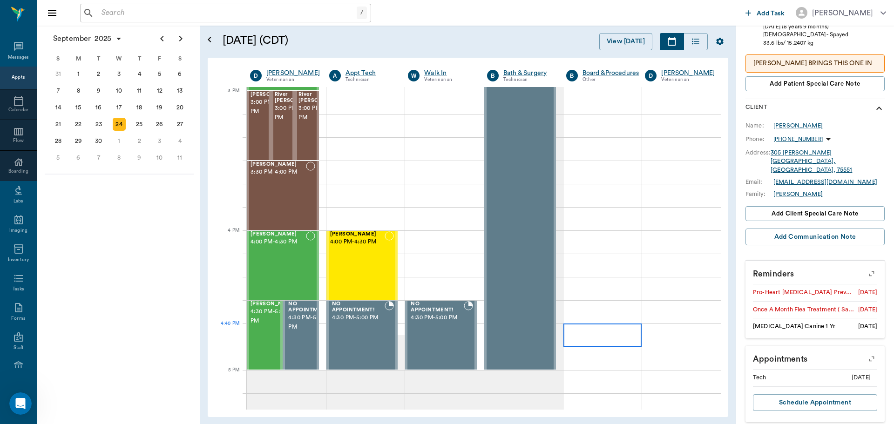
scroll to position [0, 0]
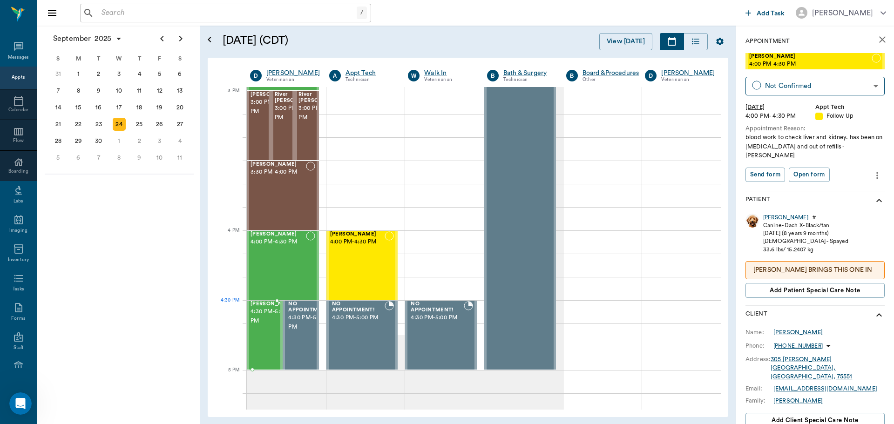
click at [251, 319] on span "4:30 PM - 5:00 PM" at bounding box center [274, 316] width 47 height 19
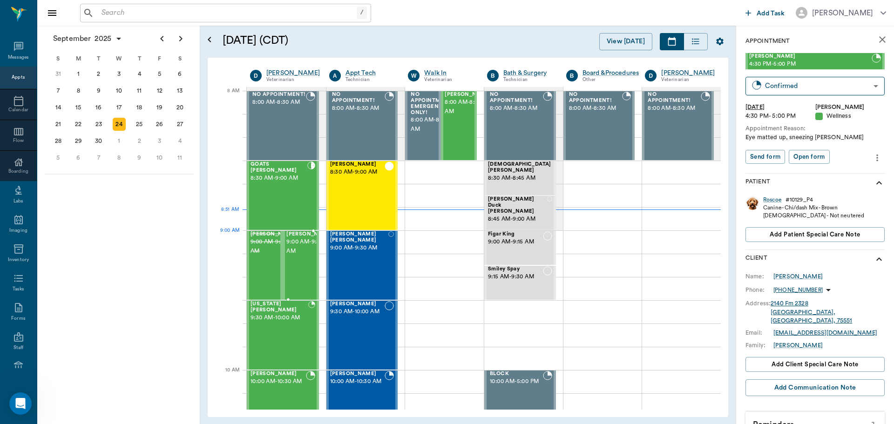
click at [289, 238] on span "[PERSON_NAME]" at bounding box center [309, 235] width 47 height 6
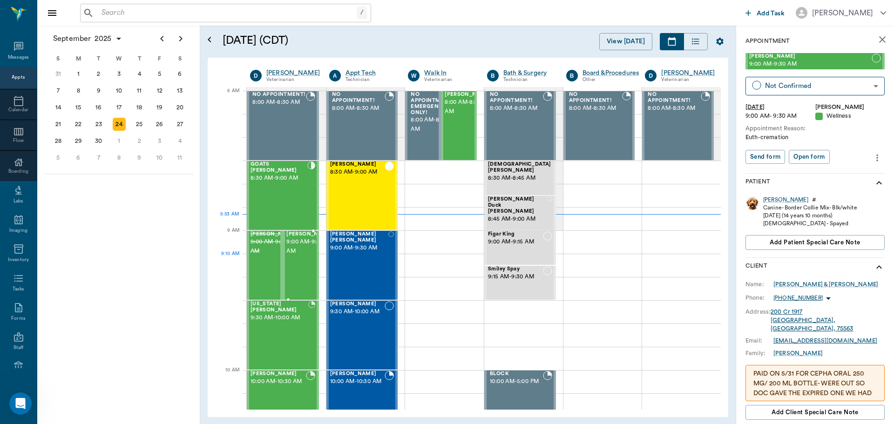
click at [299, 274] on div "Carley McClure 9:00 AM - 9:30 AM" at bounding box center [309, 266] width 47 height 68
click at [872, 162] on icon "more" at bounding box center [877, 157] width 10 height 11
click at [859, 207] on span "View edit history" at bounding box center [831, 209] width 78 height 10
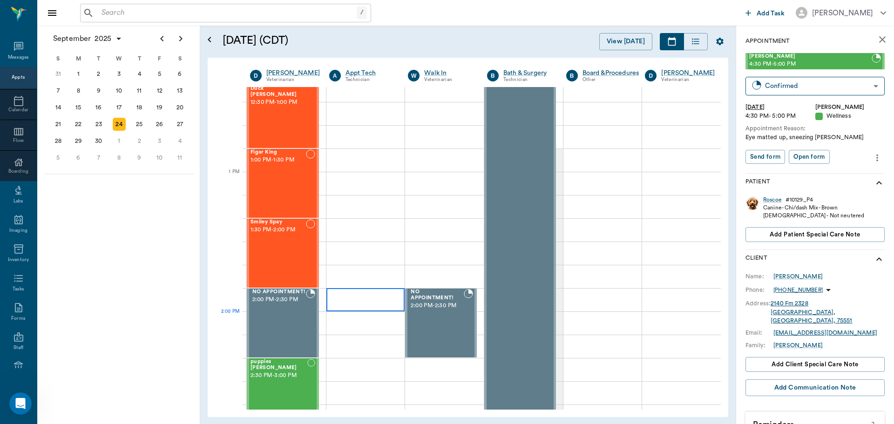
scroll to position [652, 0]
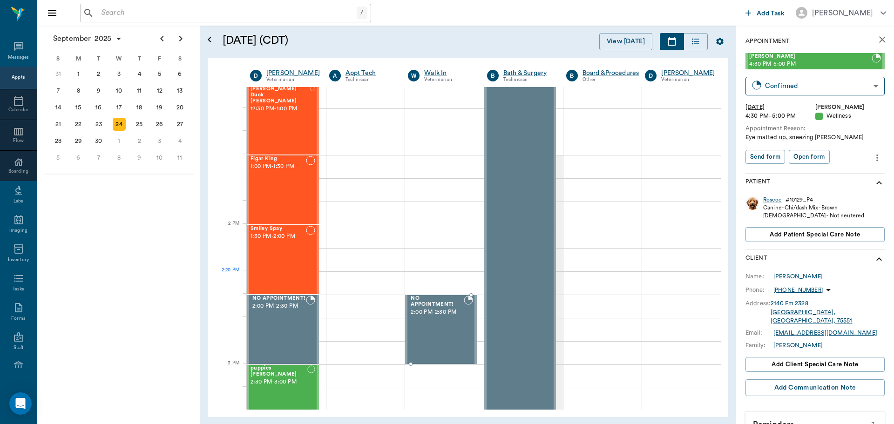
scroll to position [706, 0]
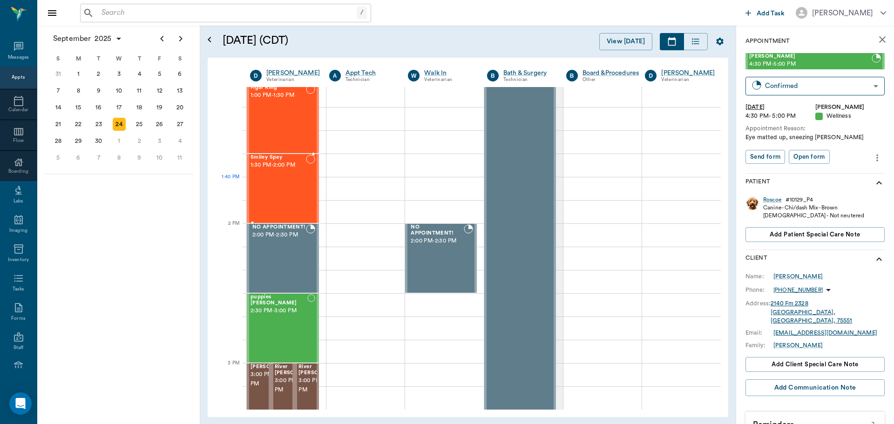
click at [292, 196] on div "Smiley Spay 1:30 PM - 2:00 PM" at bounding box center [278, 189] width 55 height 68
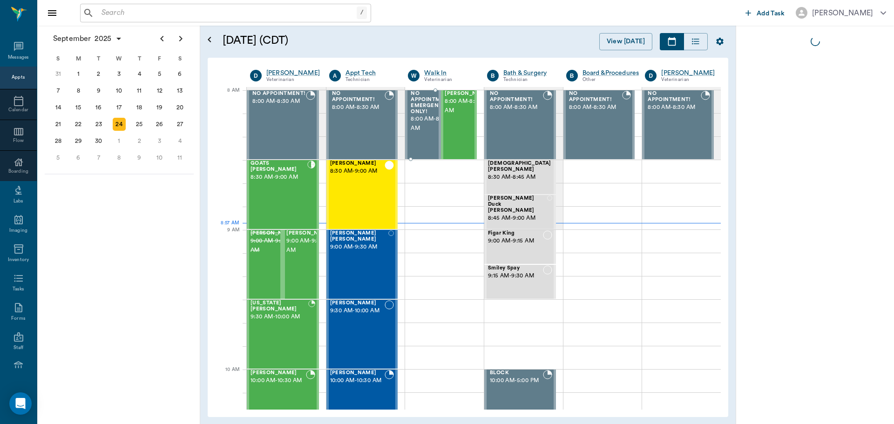
scroll to position [2, 0]
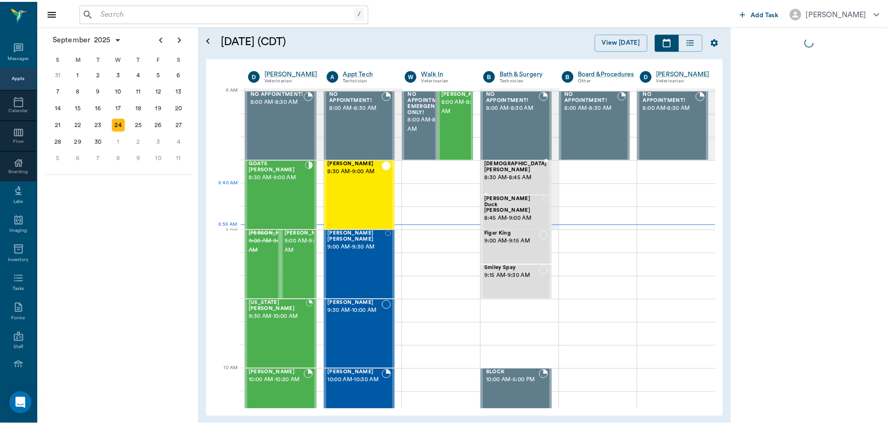
scroll to position [2, 0]
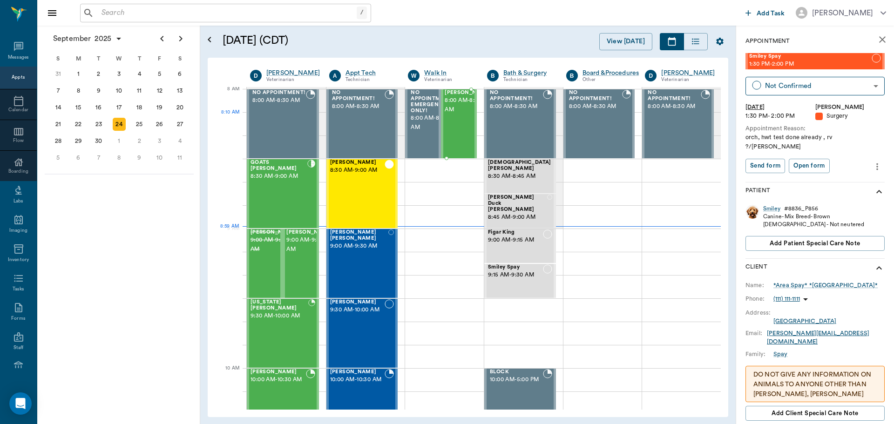
click at [463, 115] on span "8:00 AM - 8:30 AM" at bounding box center [468, 105] width 47 height 19
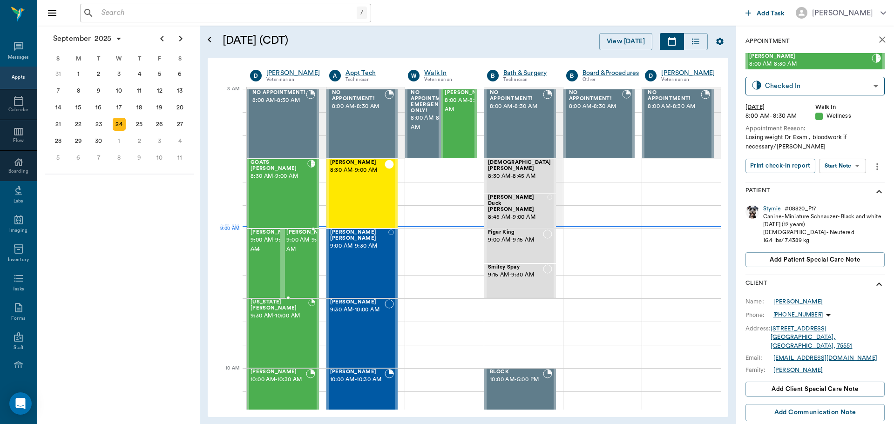
click at [299, 251] on span "9:00 AM - 9:30 AM" at bounding box center [309, 245] width 47 height 19
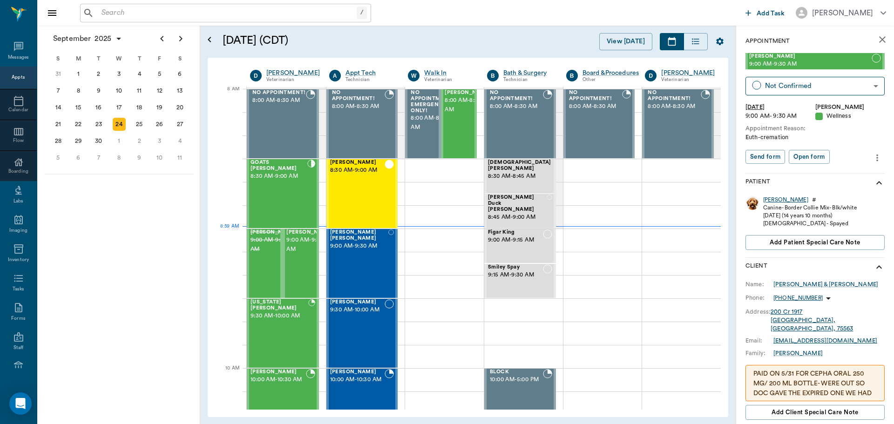
click at [770, 198] on div "[PERSON_NAME]" at bounding box center [785, 200] width 45 height 8
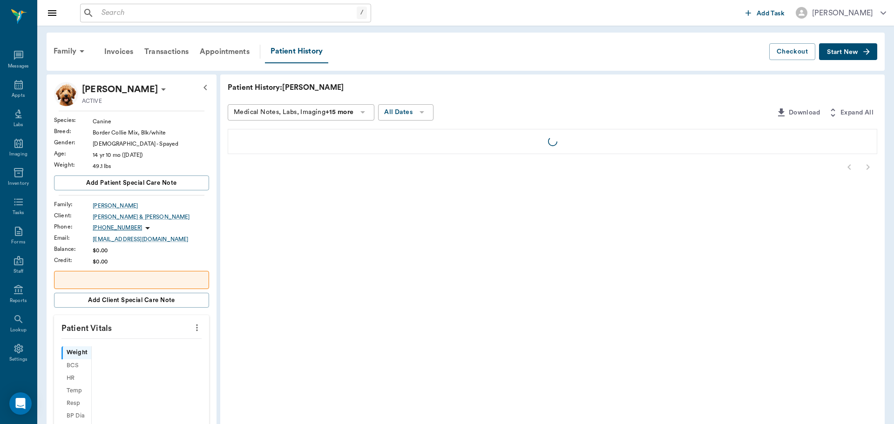
scroll to position [4, 0]
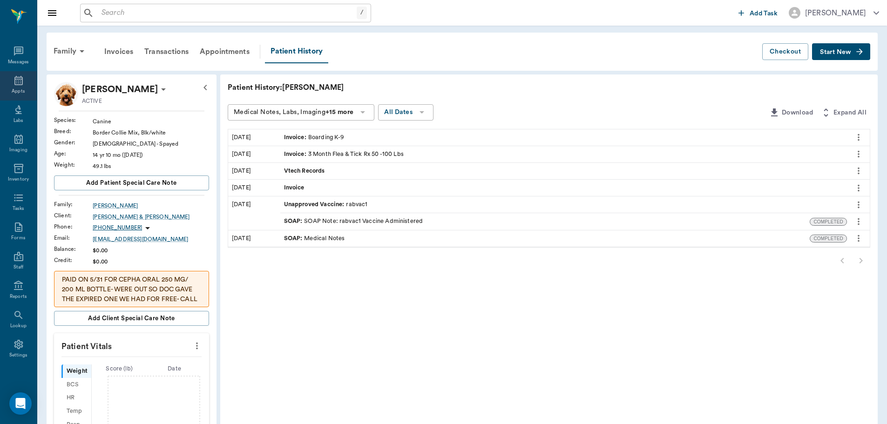
click at [22, 87] on div "Appts" at bounding box center [18, 85] width 37 height 29
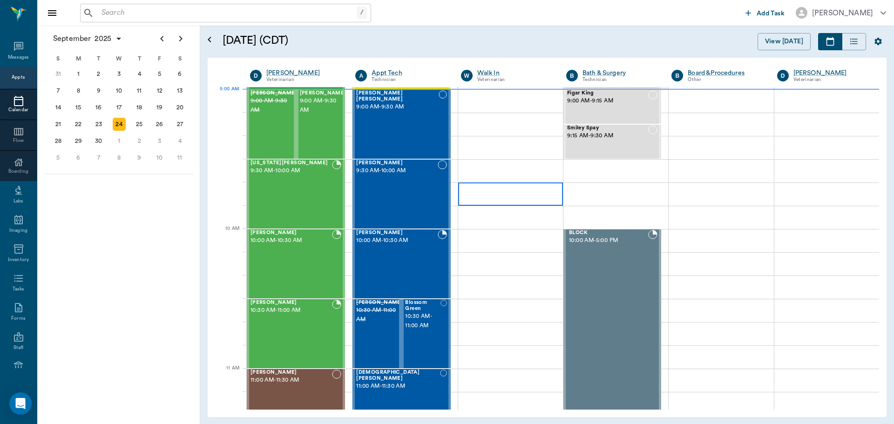
scroll to position [142, 0]
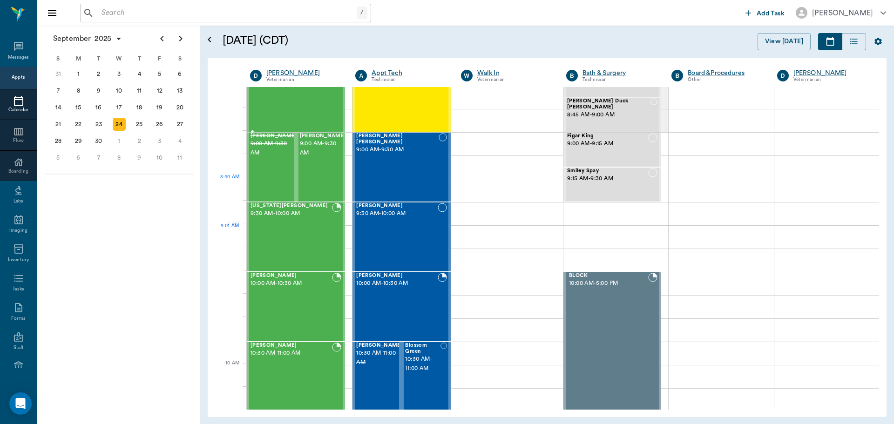
scroll to position [2, 0]
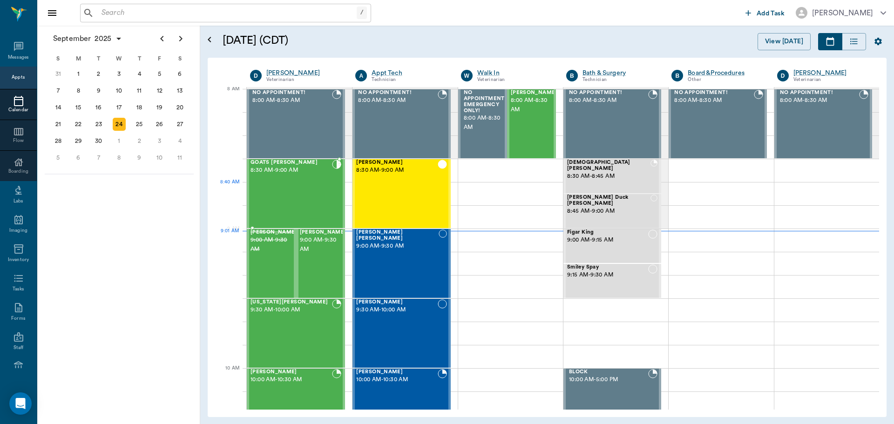
click at [292, 189] on div "GOATS [PERSON_NAME] 8:30 AM - 9:00 AM" at bounding box center [292, 194] width 82 height 68
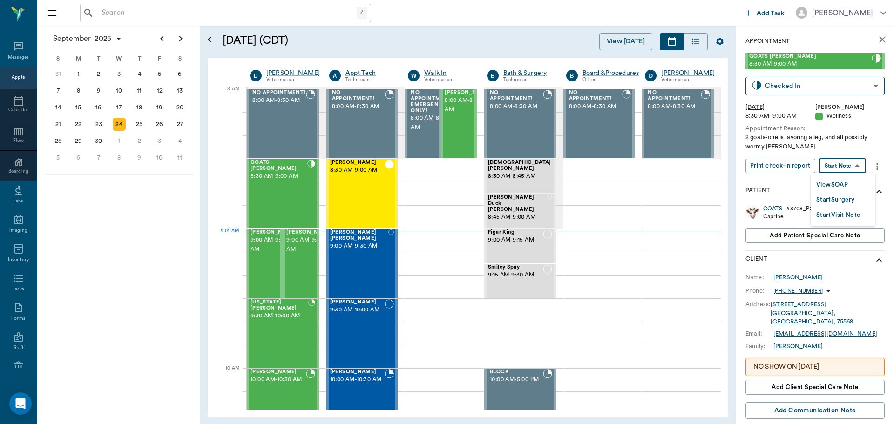
click at [849, 165] on body "/ ​ Add Task Dr. Bert Ellsworth Nectar Messages Appts Calendar Flow Boarding La…" at bounding box center [447, 212] width 894 height 424
click at [838, 185] on button "View SOAP" at bounding box center [833, 185] width 32 height 11
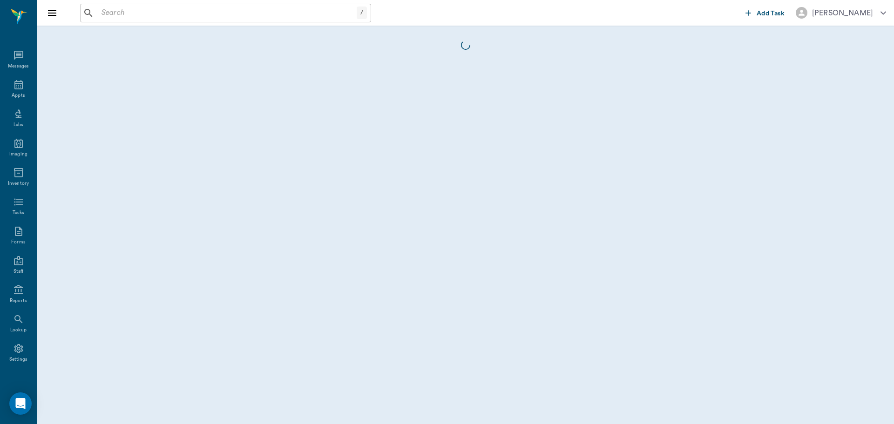
scroll to position [4, 0]
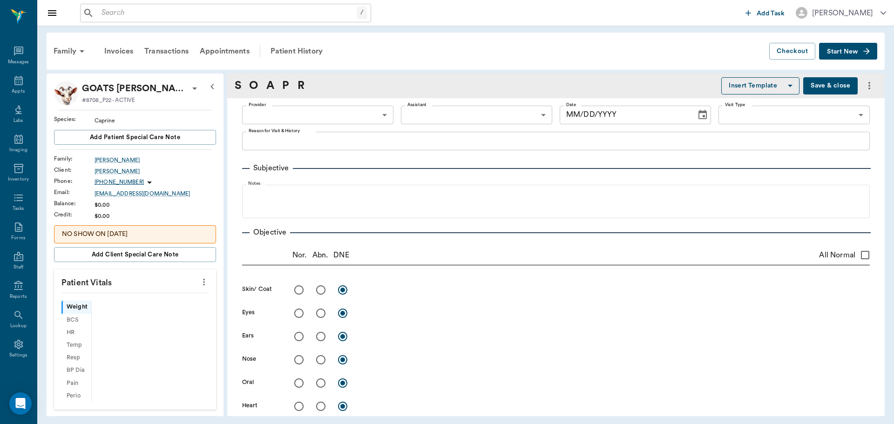
type input "63ec2f075fda476ae8351a4d"
type input "642ef10e332a41444de2bad1"
type input "65d2be4f46e3a538d89b8c14"
type textarea "2 goats-one is favoring a leg, and all possibly wormy [PERSON_NAME]"
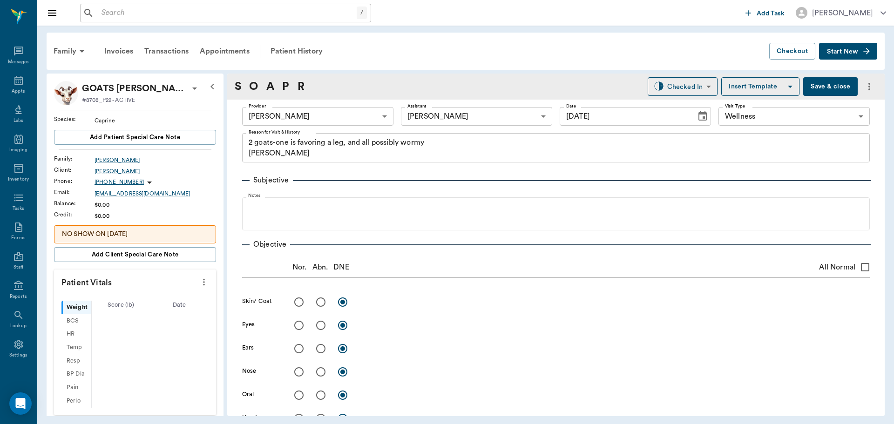
type input "[DATE]"
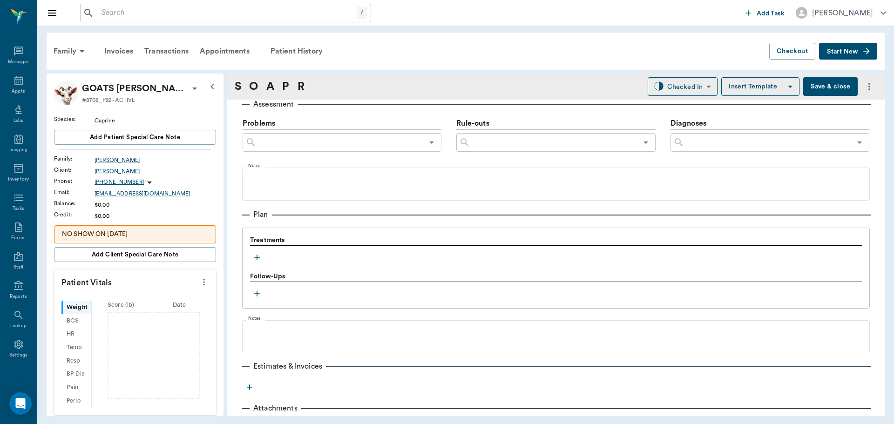
scroll to position [566, 0]
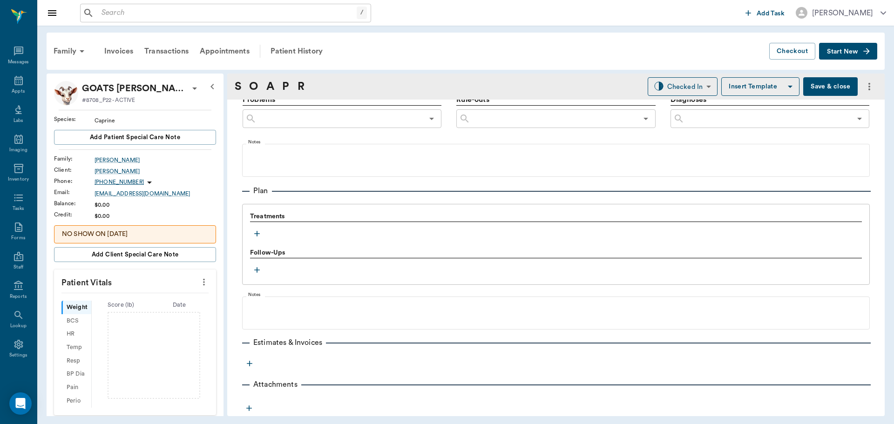
click at [257, 232] on icon "button" at bounding box center [257, 234] width 6 height 6
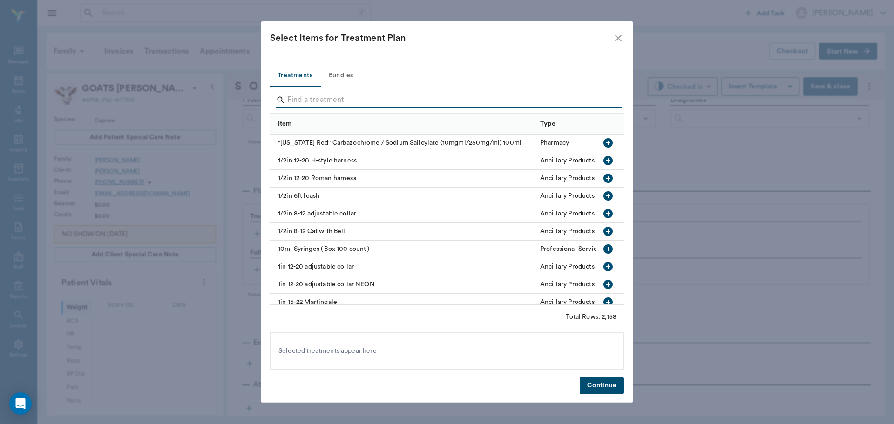
click at [319, 97] on input "Search" at bounding box center [447, 100] width 321 height 15
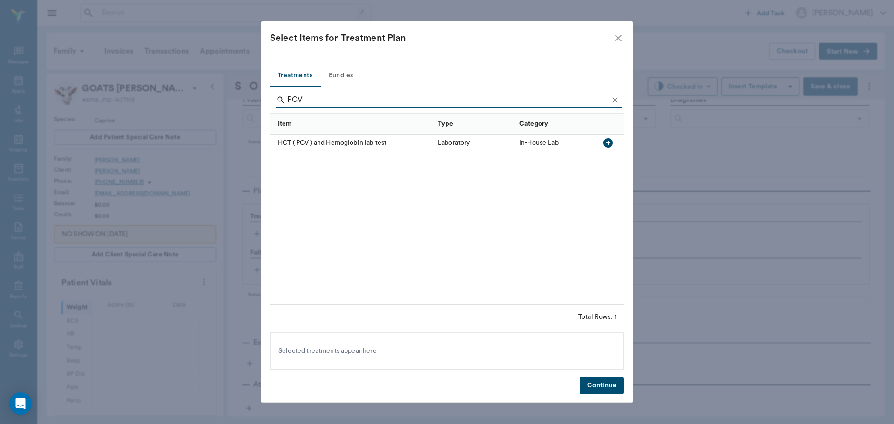
type input "PCV"
click at [607, 144] on icon "button" at bounding box center [608, 142] width 9 height 9
click at [611, 390] on button "Continue" at bounding box center [602, 385] width 44 height 17
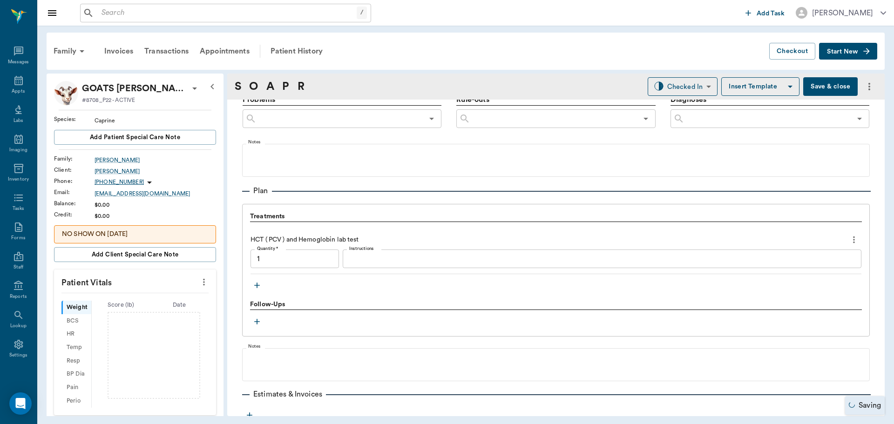
type input "1.00"
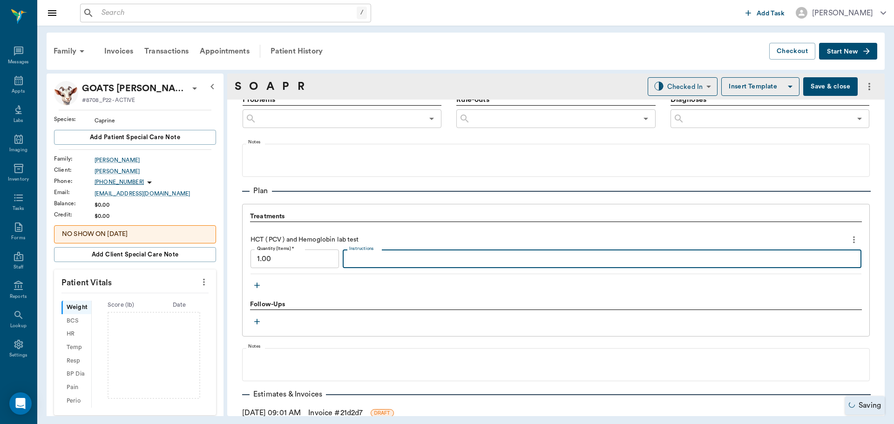
click at [379, 256] on textarea "Instructions" at bounding box center [602, 259] width 506 height 11
type textarea "6.6%"
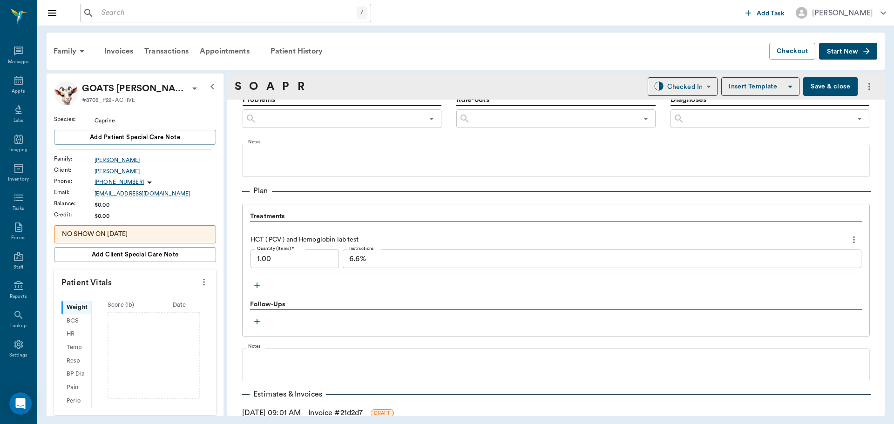
click at [259, 284] on icon "button" at bounding box center [256, 285] width 9 height 9
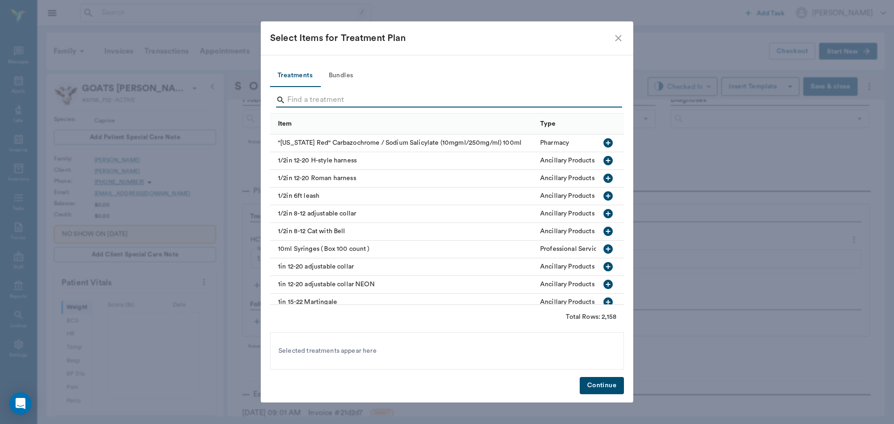
click at [308, 100] on input "Search" at bounding box center [447, 100] width 321 height 15
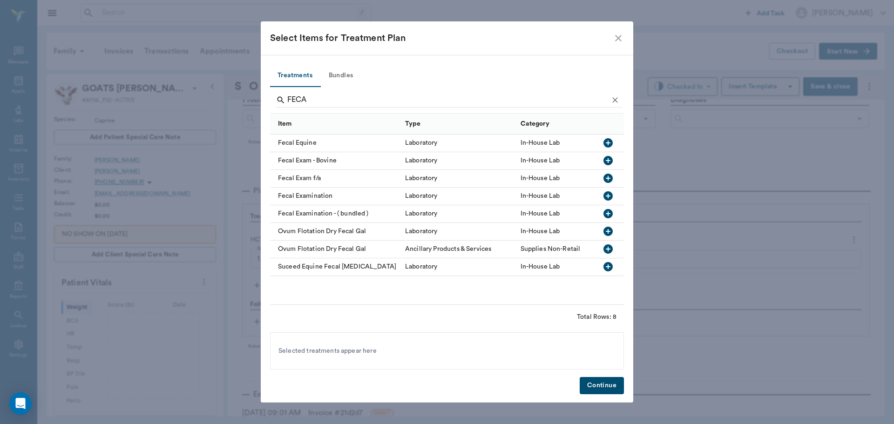
click at [609, 179] on icon "button" at bounding box center [608, 178] width 11 height 11
type input "F"
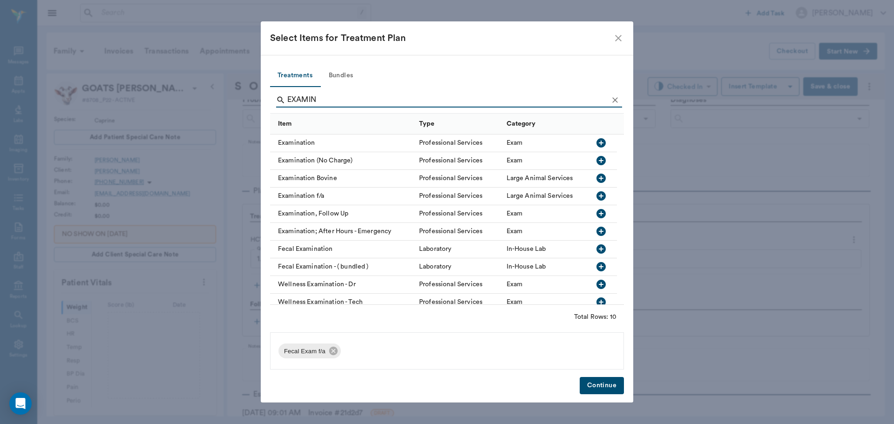
type input "EXAMIN"
click at [602, 146] on icon "button" at bounding box center [601, 142] width 9 height 9
click at [612, 389] on button "Continue" at bounding box center [602, 385] width 44 height 17
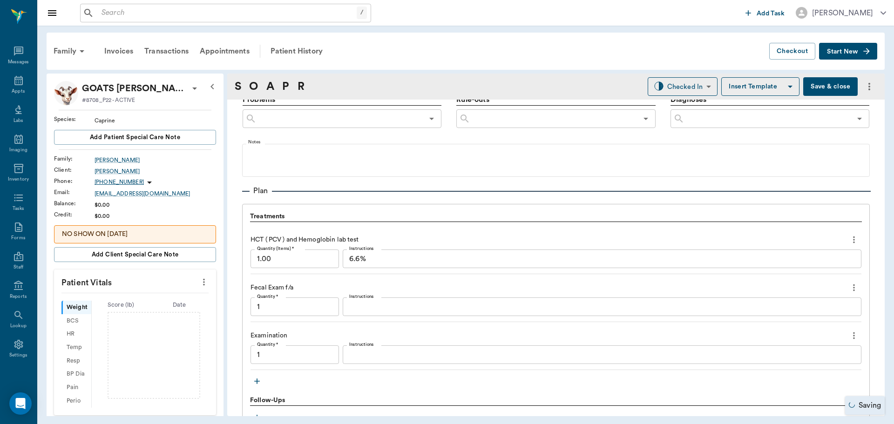
type input "1.00"
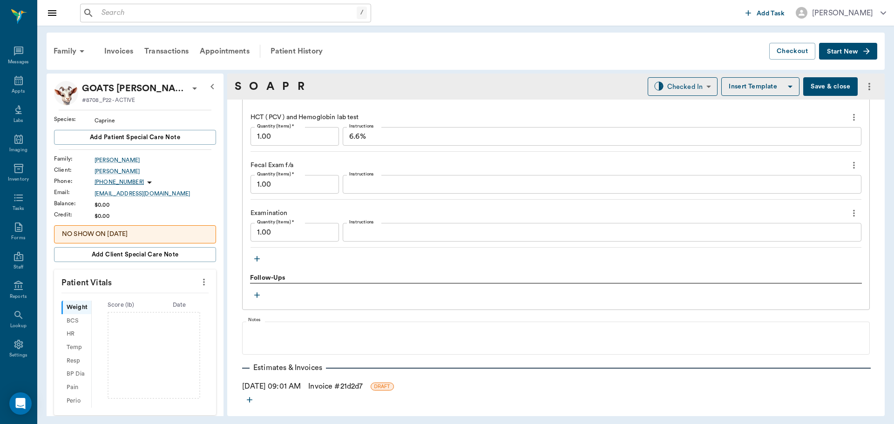
scroll to position [725, 0]
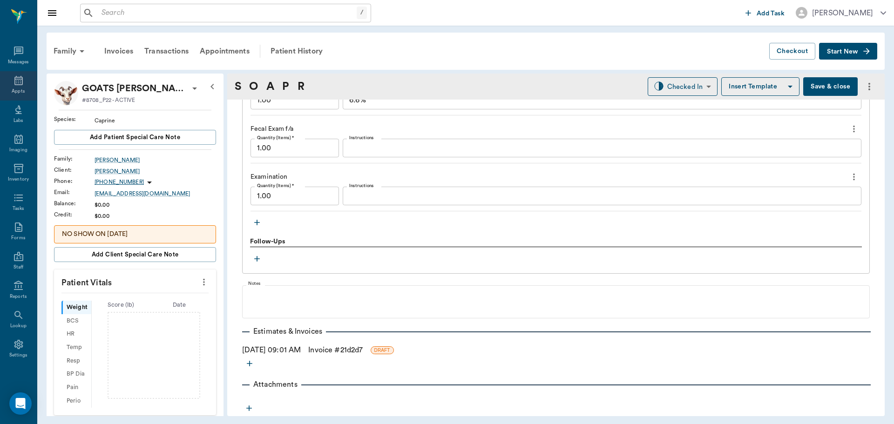
click at [25, 81] on div "Appts" at bounding box center [18, 85] width 37 height 29
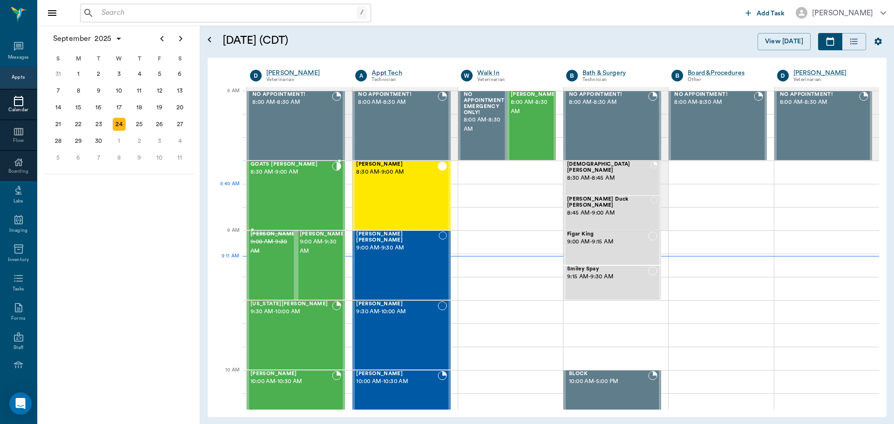
click at [302, 200] on div "GOATS Finney 8:30 AM - 9:00 AM" at bounding box center [292, 196] width 82 height 68
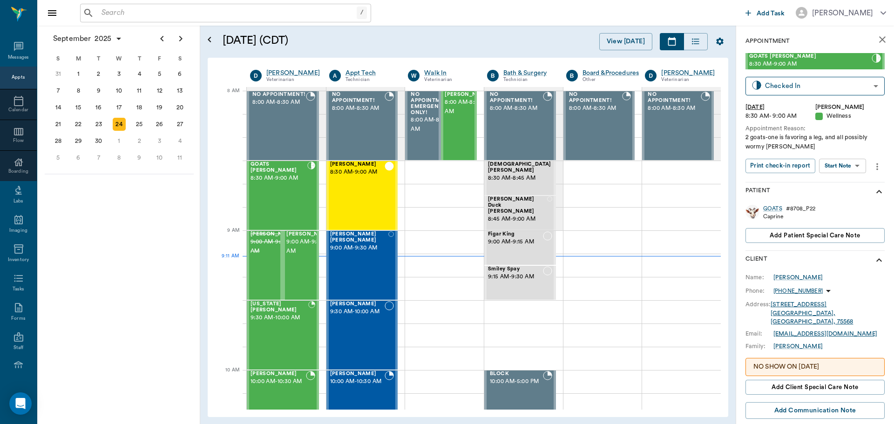
click at [844, 163] on body "/ ​ Add Task Dr. Bert Ellsworth Nectar Messages Appts Calendar Flow Boarding La…" at bounding box center [447, 212] width 894 height 424
click at [836, 180] on button "View SOAP" at bounding box center [833, 185] width 32 height 11
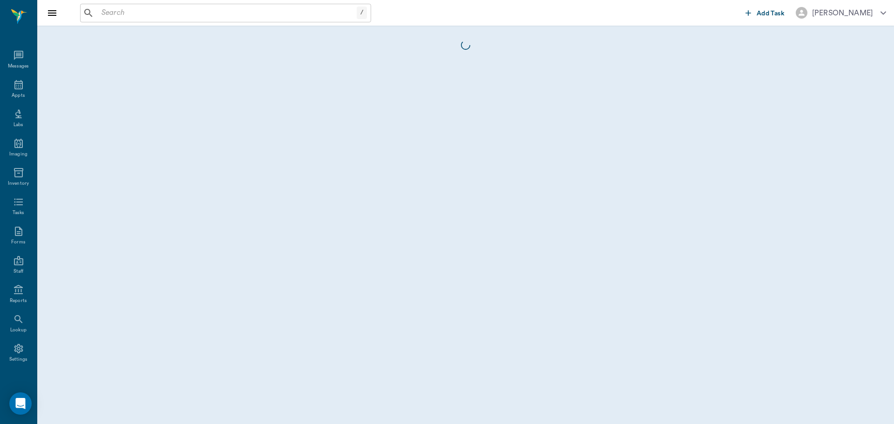
scroll to position [4, 0]
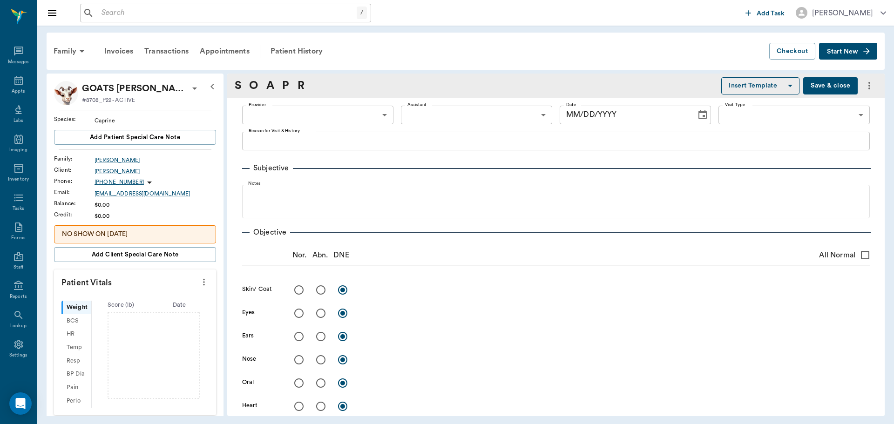
type input "63ec2f075fda476ae8351a4d"
type input "642ef10e332a41444de2bad1"
type input "65d2be4f46e3a538d89b8c14"
type textarea "2 goats-one is favoring a leg, and all possibly wormy Christy"
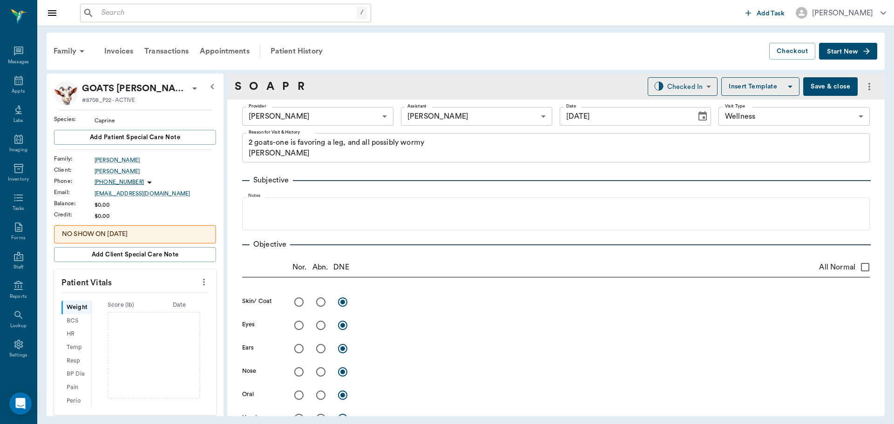
type input "[DATE]"
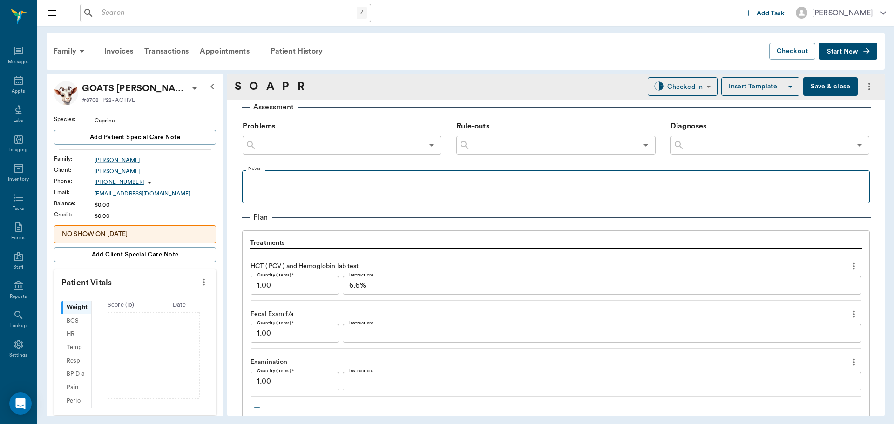
scroll to position [606, 0]
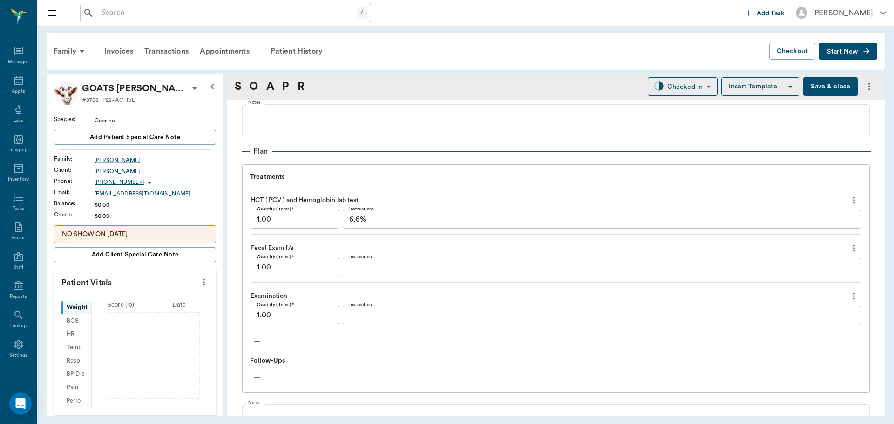
click at [255, 343] on icon "button" at bounding box center [256, 341] width 9 height 9
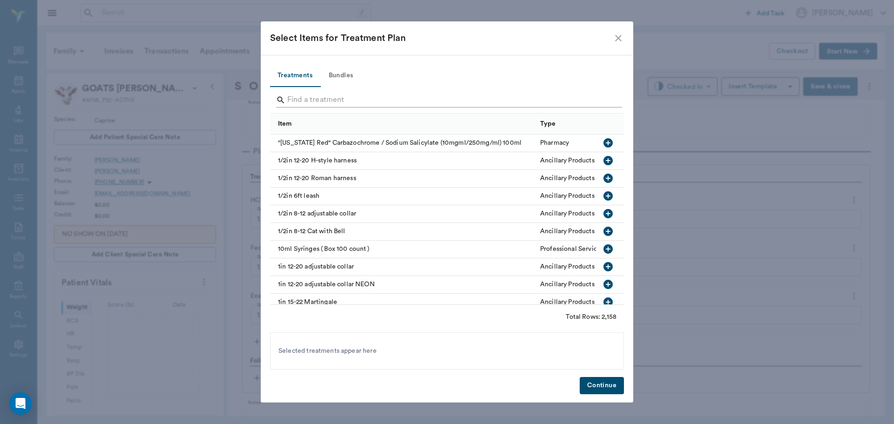
click at [318, 99] on input "Search" at bounding box center [447, 100] width 321 height 15
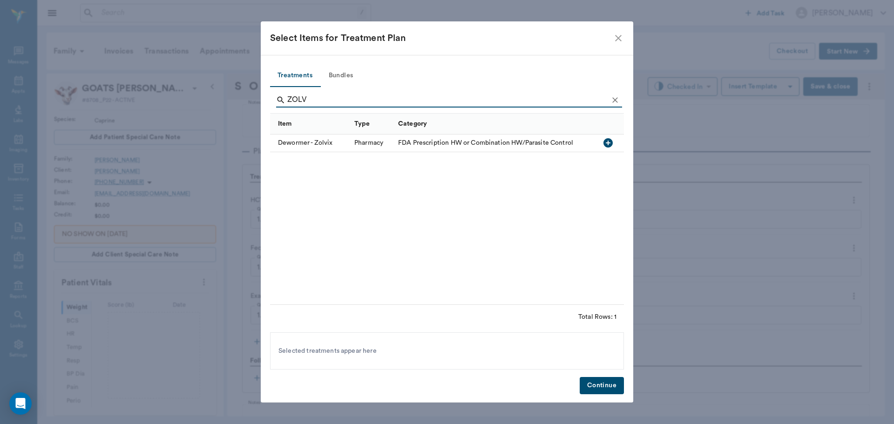
type input "ZOLV"
click at [607, 144] on icon "button" at bounding box center [608, 142] width 9 height 9
click at [602, 387] on button "Continue" at bounding box center [602, 385] width 44 height 17
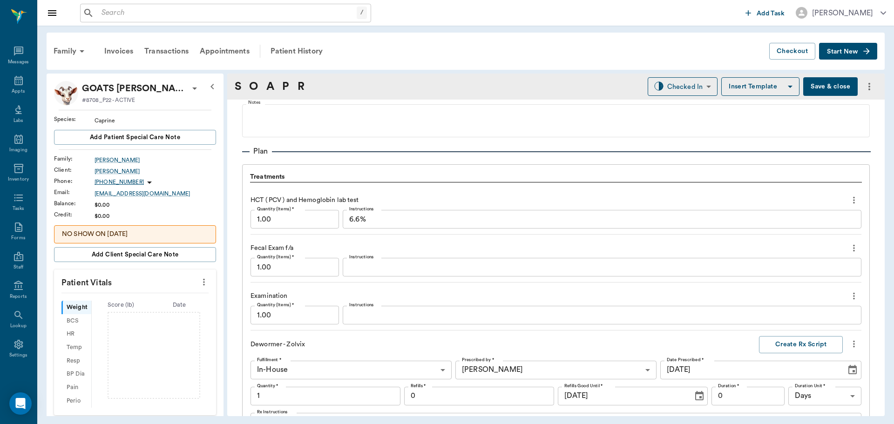
scroll to position [810, 0]
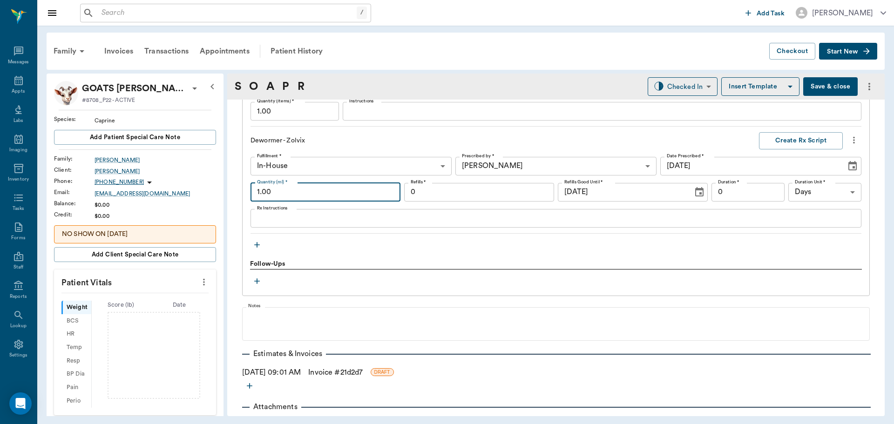
click at [310, 196] on input "1.00" at bounding box center [326, 192] width 150 height 19
type input "180.00"
click at [282, 220] on textarea "Rx Instructions" at bounding box center [556, 218] width 598 height 11
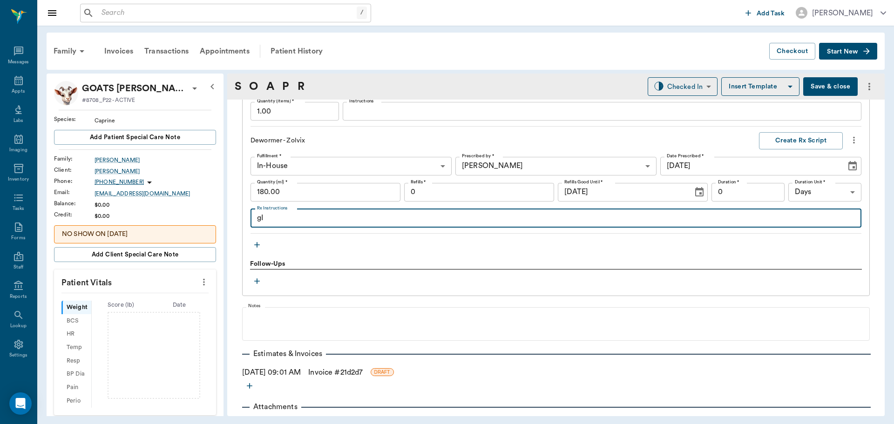
type textarea "g"
type textarea "GIVE 1 CC PER 20 LBS"
click at [784, 143] on button "Create Rx Script" at bounding box center [801, 140] width 84 height 17
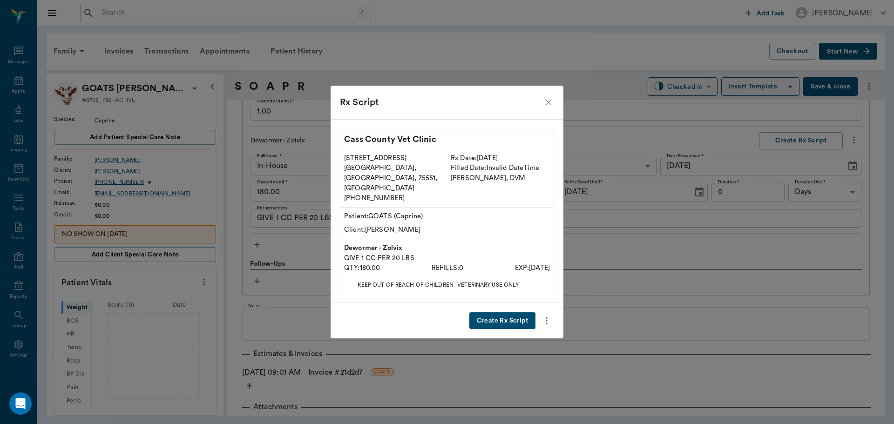
click at [508, 313] on button "Create Rx Script" at bounding box center [503, 321] width 66 height 17
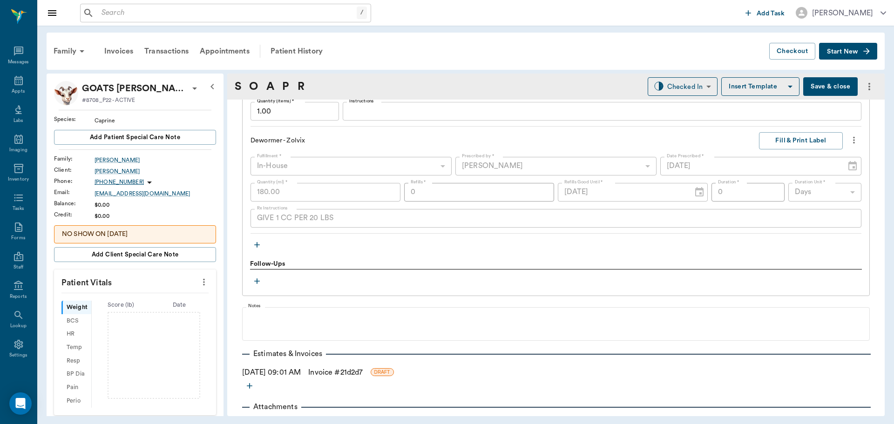
scroll to position [763, 0]
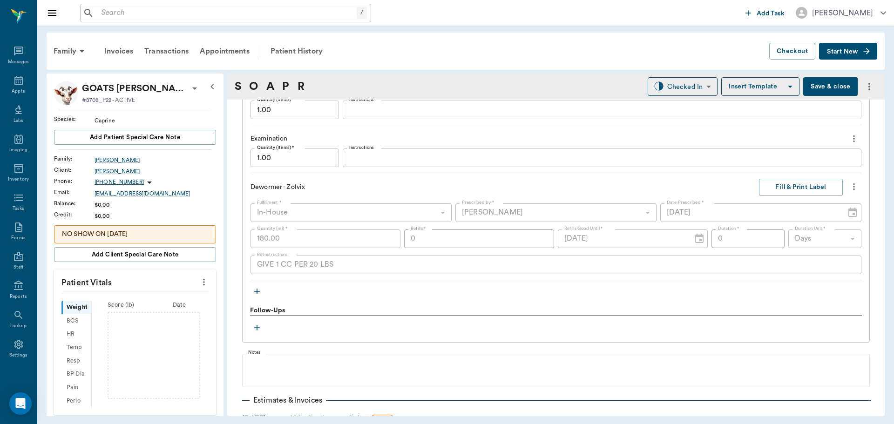
click at [141, 18] on input "text" at bounding box center [227, 13] width 259 height 13
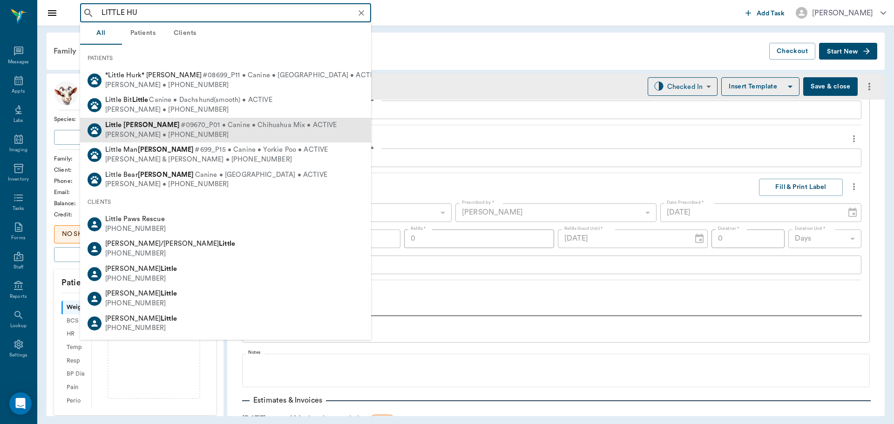
click at [176, 137] on div "Scott Huhn • (608) 201-5033" at bounding box center [221, 135] width 232 height 10
type input "LITTLE HU"
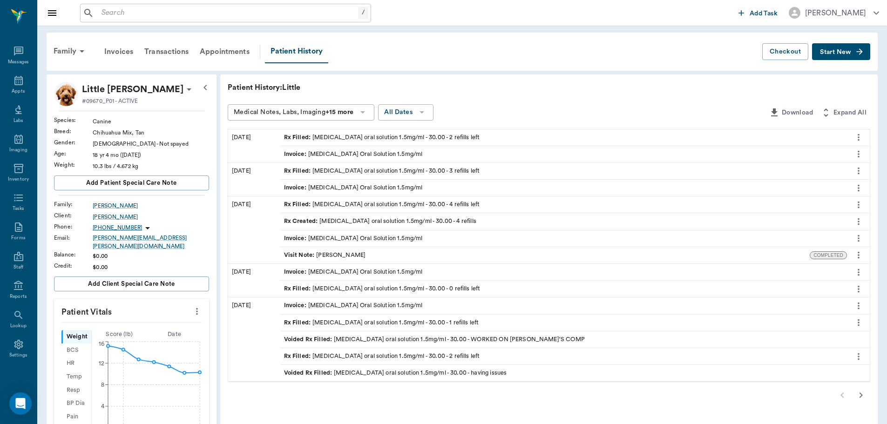
click at [309, 142] on div "Rx Filled : meloxicam oral solution 1.5mg/ml - 30.00 - 2 refills left" at bounding box center [563, 138] width 567 height 16
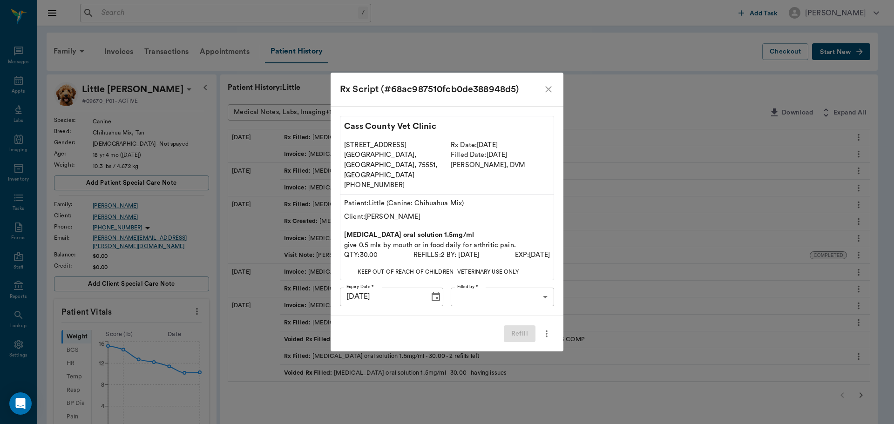
click at [497, 287] on body "/ ​ Add Task Dr. Bert Ellsworth Nectar Messages Appts Labs Imaging Inventory Ta…" at bounding box center [447, 359] width 894 height 718
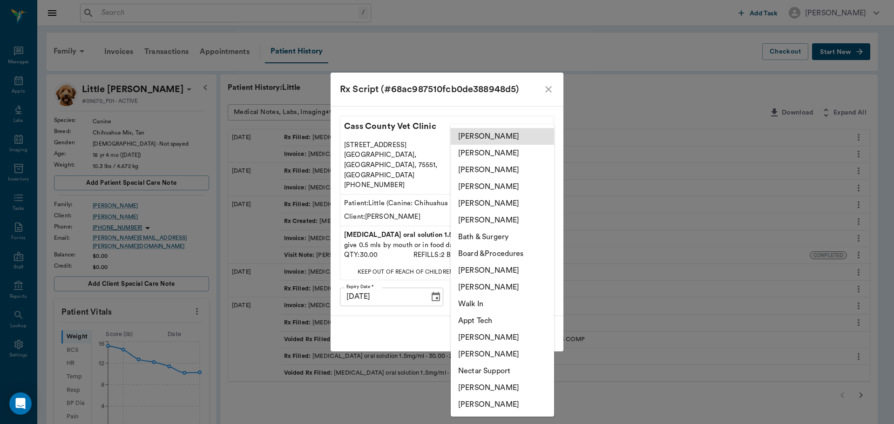
click at [498, 171] on li "[PERSON_NAME]" at bounding box center [502, 170] width 103 height 17
type input "63ec2e7e52e12b0ba117b124"
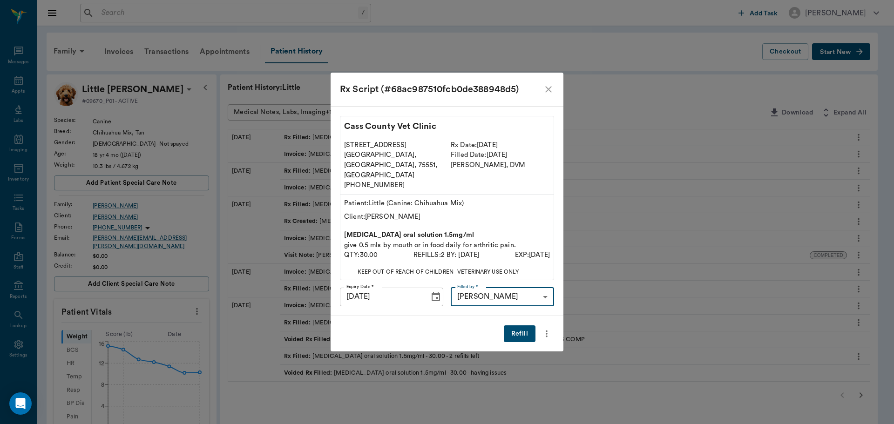
click at [522, 326] on button "Refill" at bounding box center [520, 334] width 32 height 17
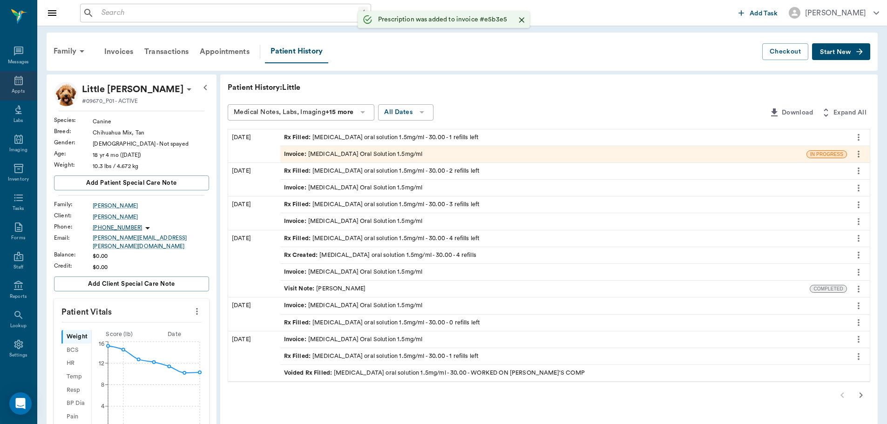
click at [13, 82] on icon at bounding box center [18, 80] width 11 height 11
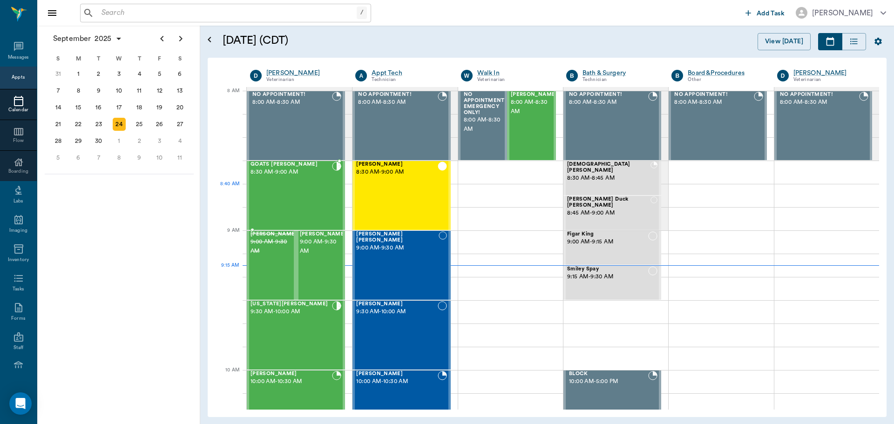
click at [297, 188] on div "GOATS Finney 8:30 AM - 9:00 AM" at bounding box center [292, 196] width 82 height 68
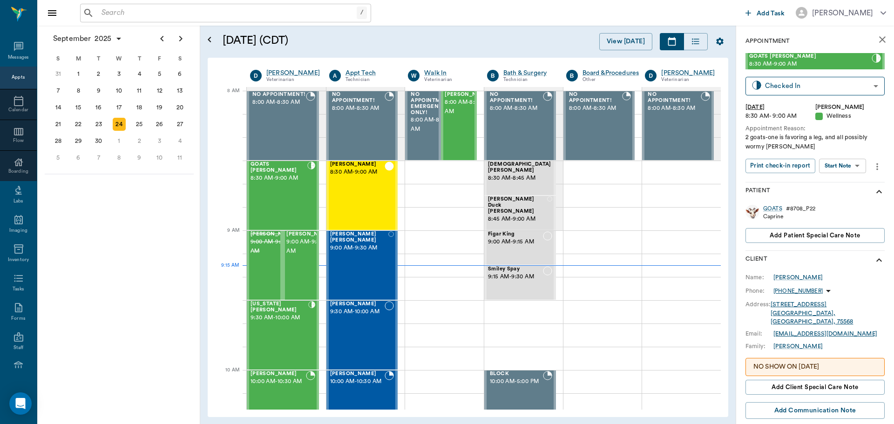
click at [845, 163] on body "/ ​ Add Task Dr. Bert Ellsworth Nectar Messages Appts Calendar Flow Boarding La…" at bounding box center [447, 212] width 894 height 424
click at [841, 180] on button "View SOAP" at bounding box center [833, 185] width 32 height 11
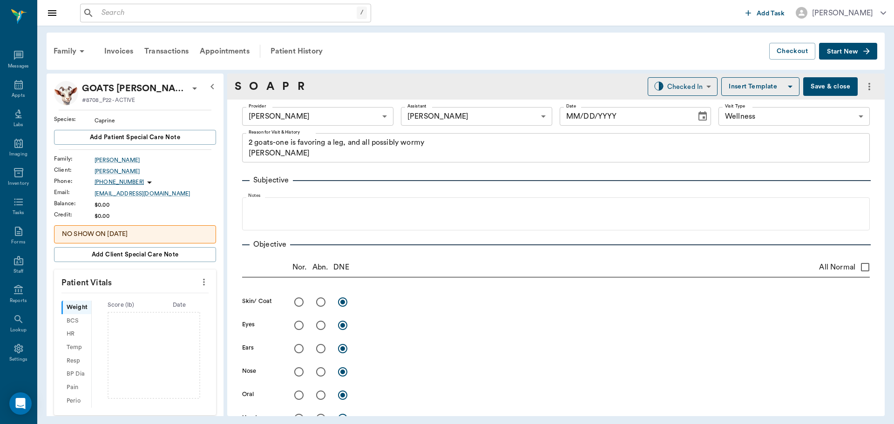
type input "63ec2f075fda476ae8351a4d"
type input "642ef10e332a41444de2bad1"
type input "65d2be4f46e3a538d89b8c14"
type textarea "2 goats-one is favoring a leg, and all possibly wormy Christy"
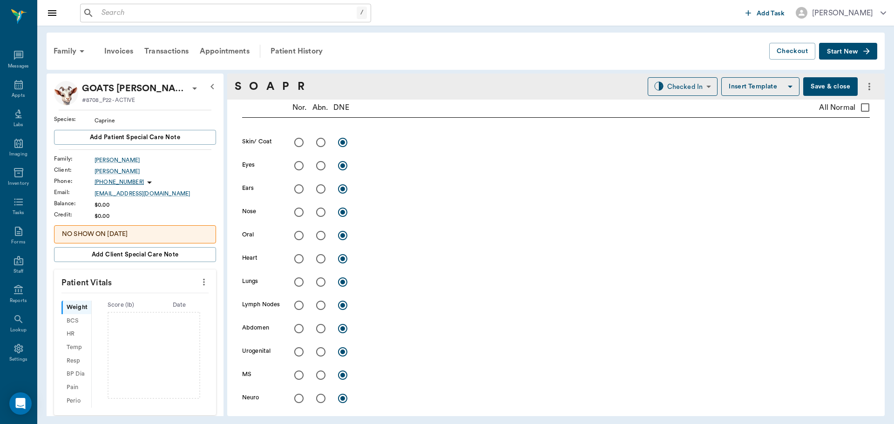
scroll to position [4, 0]
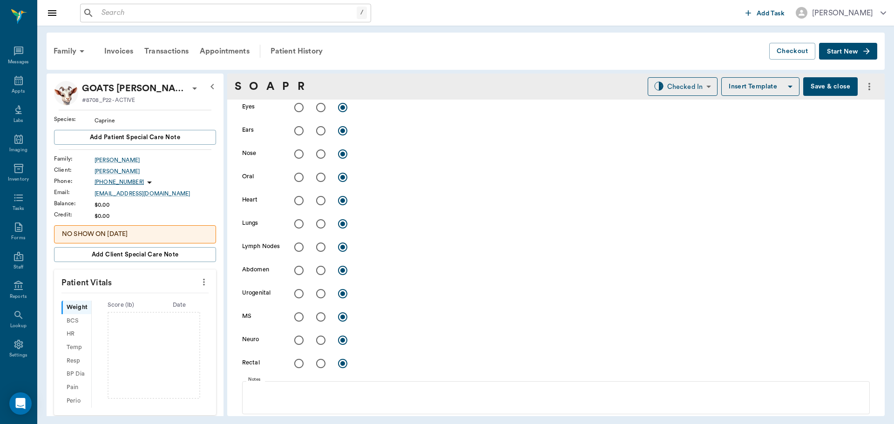
type input "[DATE]"
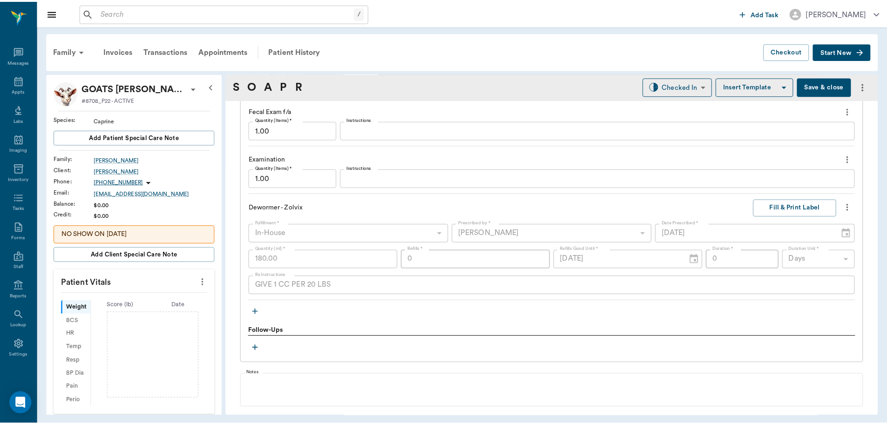
scroll to position [832, 0]
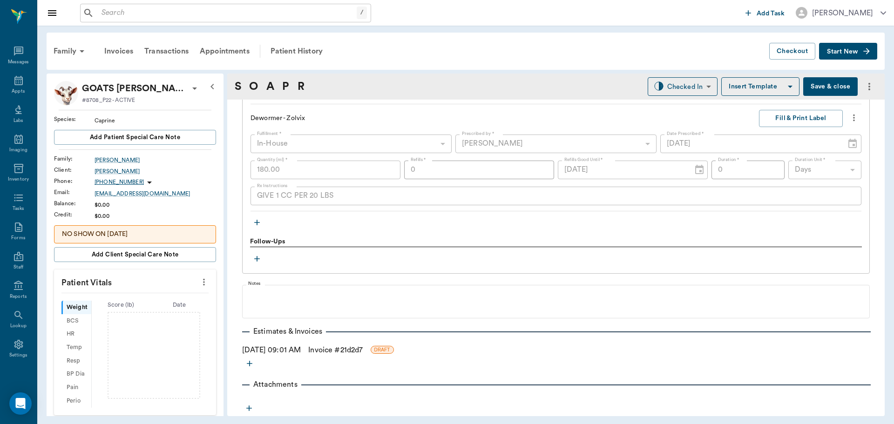
click at [338, 351] on link "Invoice # 21d2d7" at bounding box center [335, 350] width 55 height 11
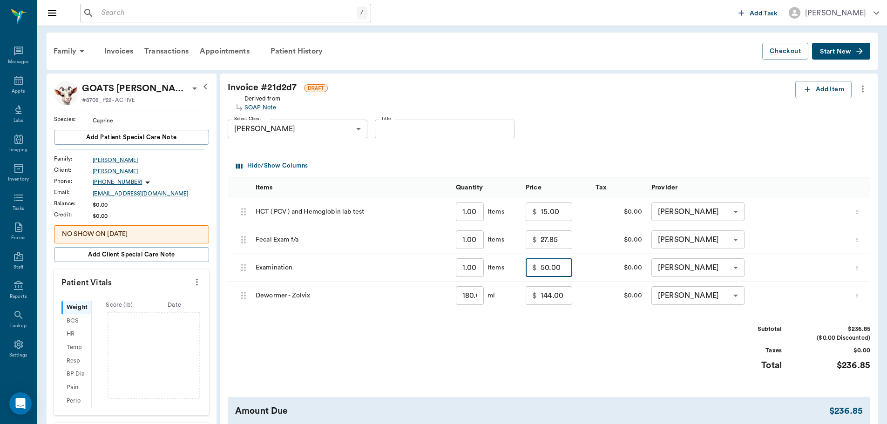
click at [561, 271] on input "50.00" at bounding box center [557, 268] width 32 height 19
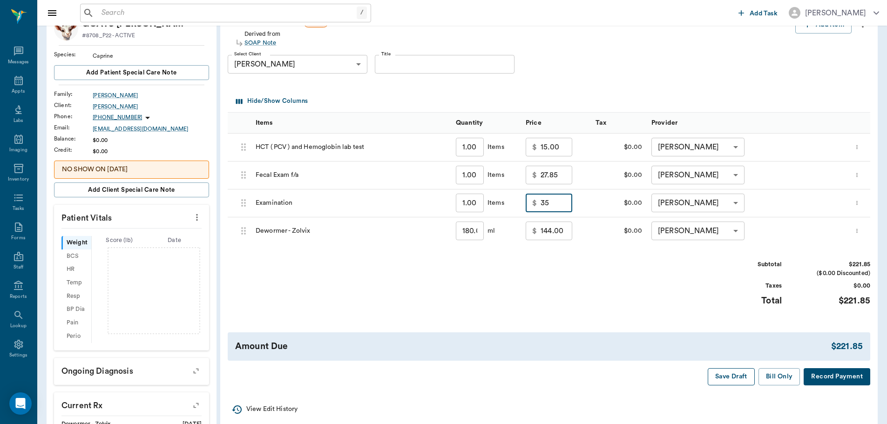
scroll to position [93, 0]
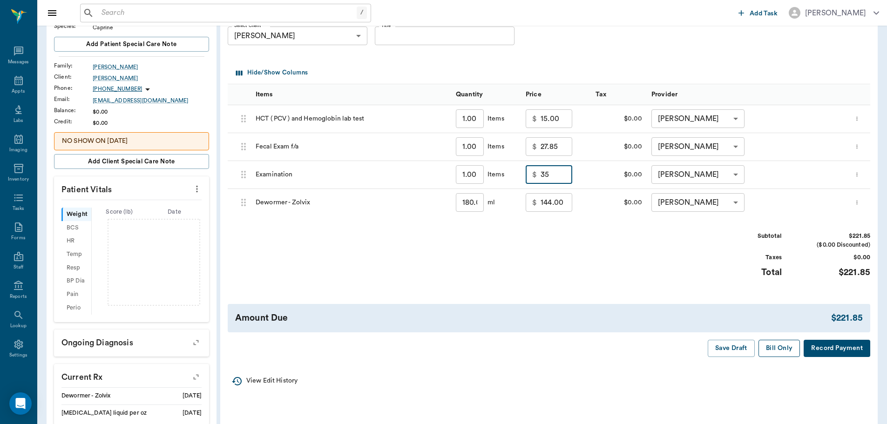
type input "35.00"
click at [771, 349] on button "Bill Only" at bounding box center [780, 348] width 42 height 17
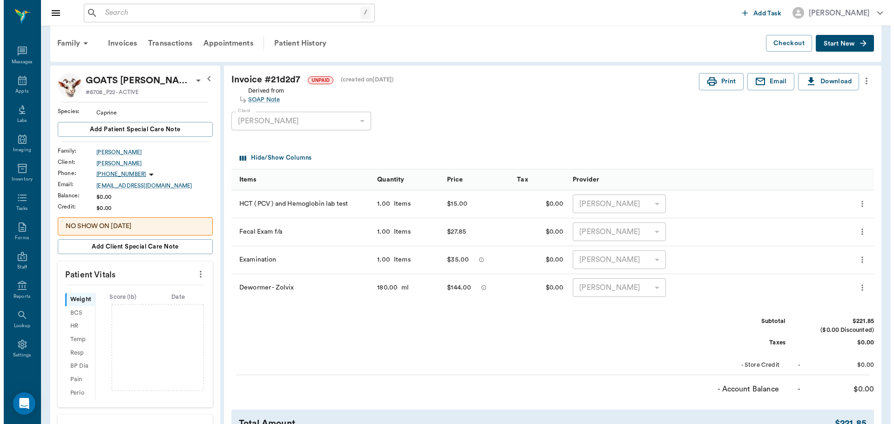
scroll to position [0, 0]
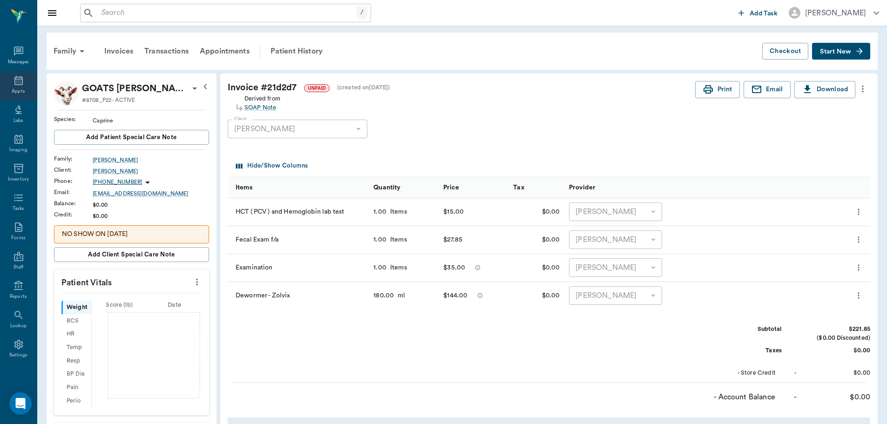
click at [15, 78] on icon at bounding box center [18, 80] width 11 height 11
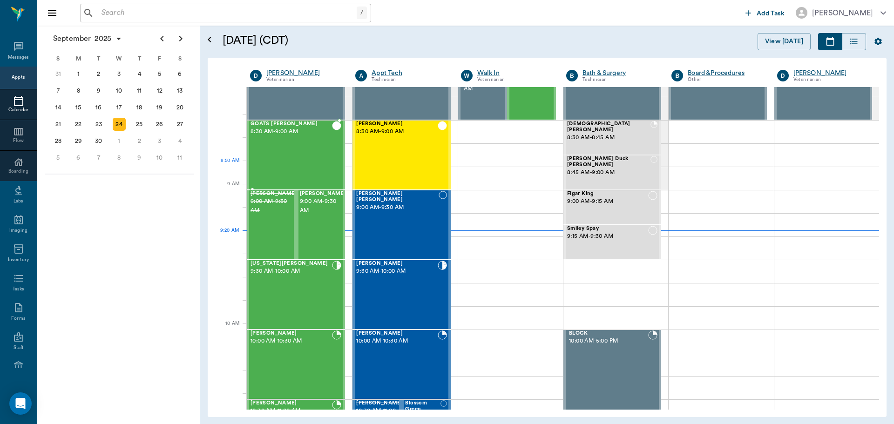
scroll to position [47, 0]
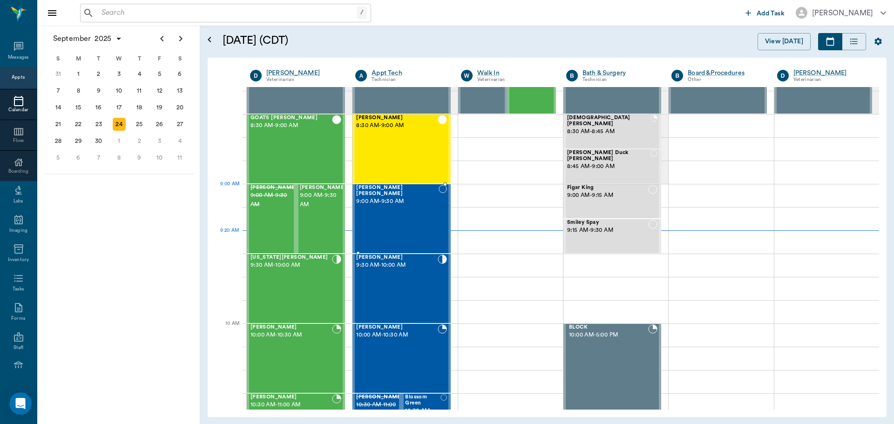
click at [384, 197] on span "9:00 AM - 9:30 AM" at bounding box center [397, 201] width 82 height 9
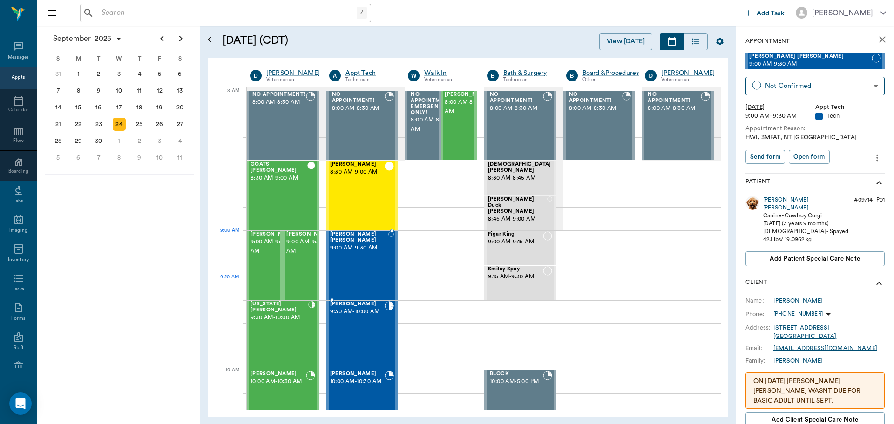
click at [360, 244] on span "9:00 AM - 9:30 AM" at bounding box center [359, 248] width 58 height 9
click at [297, 244] on span "9:00 AM - 9:30 AM" at bounding box center [309, 247] width 47 height 19
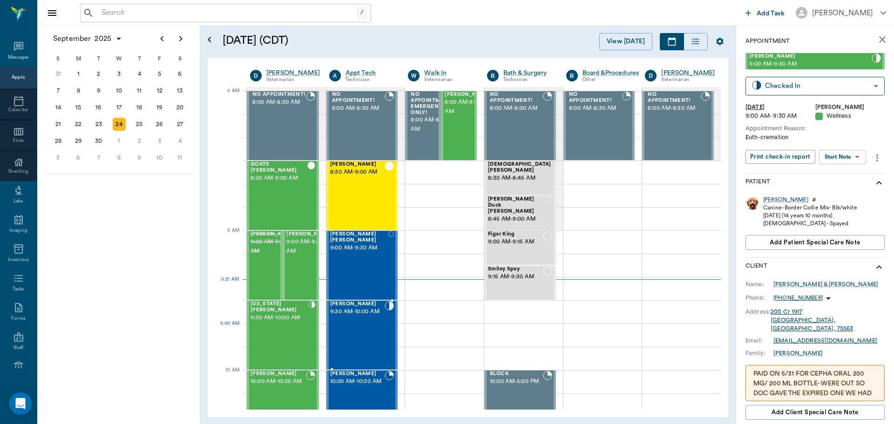
drag, startPoint x: 360, startPoint y: 332, endPoint x: 395, endPoint y: 320, distance: 37.4
click at [360, 332] on div "Drako Holt 9:30 AM - 10:00 AM" at bounding box center [357, 335] width 55 height 68
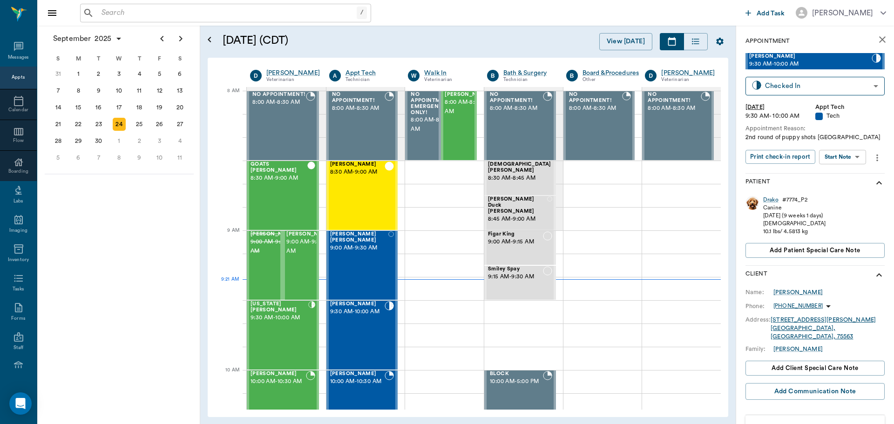
click at [855, 157] on body "/ ​ Add Task Dr. Bert Ellsworth Nectar Messages Appts Calendar Flow Boarding La…" at bounding box center [447, 212] width 894 height 424
click at [846, 172] on button "Start SOAP" at bounding box center [833, 176] width 32 height 11
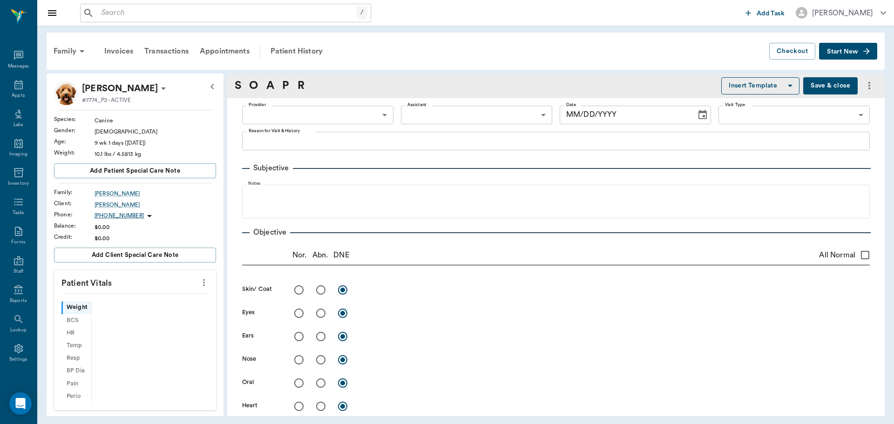
scroll to position [4, 0]
type input "63ec2f075fda476ae8351a4c"
type input "65d2be4f46e3a538d89b8c1a"
type textarea "2nd round of puppy shots Caryn"
type input "09/24/2025"
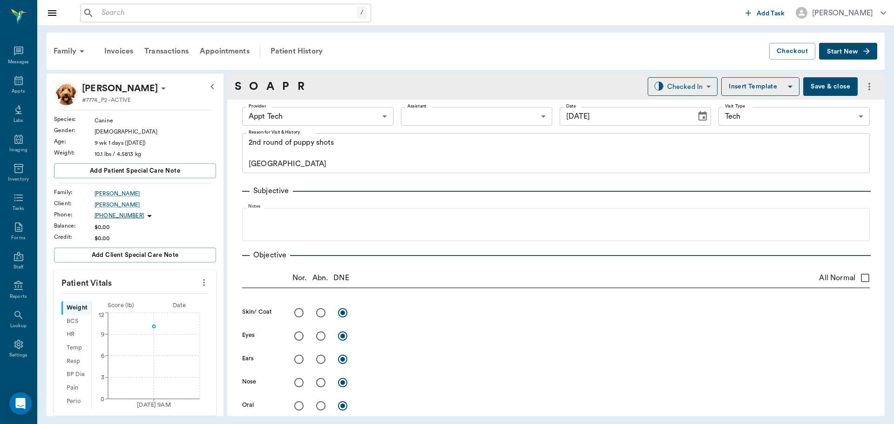
click at [203, 283] on icon "more" at bounding box center [204, 282] width 2 height 7
click at [146, 297] on span "Enter Vitals" at bounding box center [158, 299] width 78 height 10
click at [132, 306] on input "text" at bounding box center [134, 310] width 81 height 19
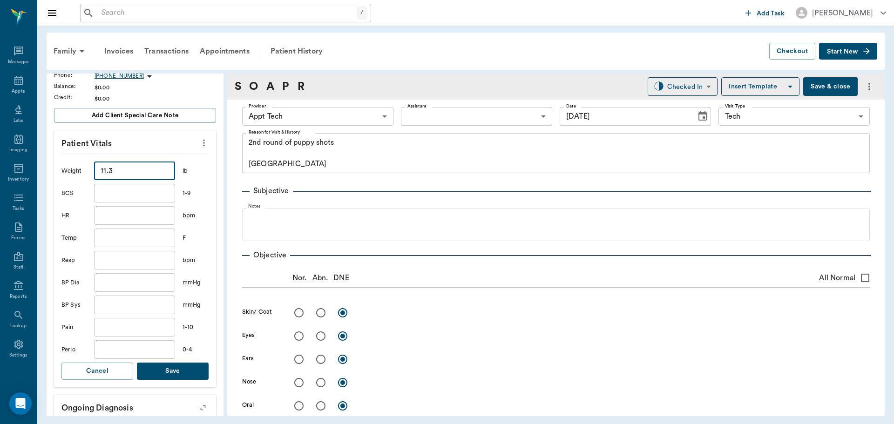
type input "11.3"
click at [192, 372] on button "Save" at bounding box center [173, 371] width 72 height 17
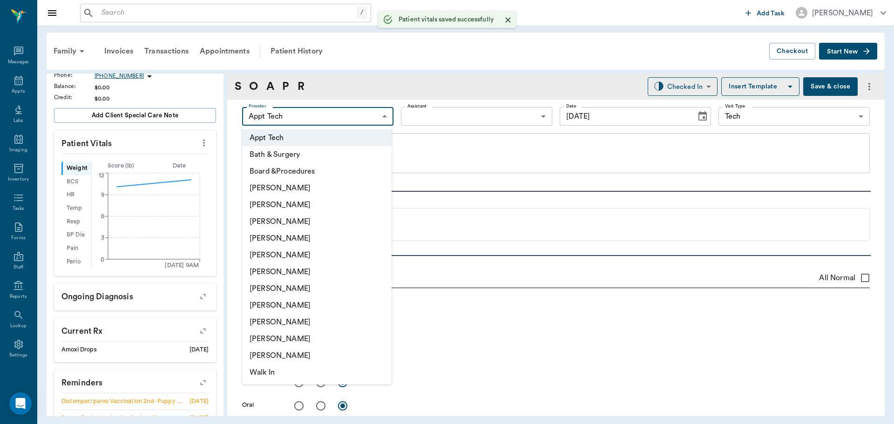
click at [340, 115] on body "/ ​ Add Task Dr. Bert Ellsworth Nectar Messages Appts Labs Imaging Inventory Ta…" at bounding box center [447, 212] width 894 height 424
click at [266, 302] on li "Julie Dickerson" at bounding box center [317, 305] width 150 height 17
type input "63ec2e7e52e12b0ba117b124"
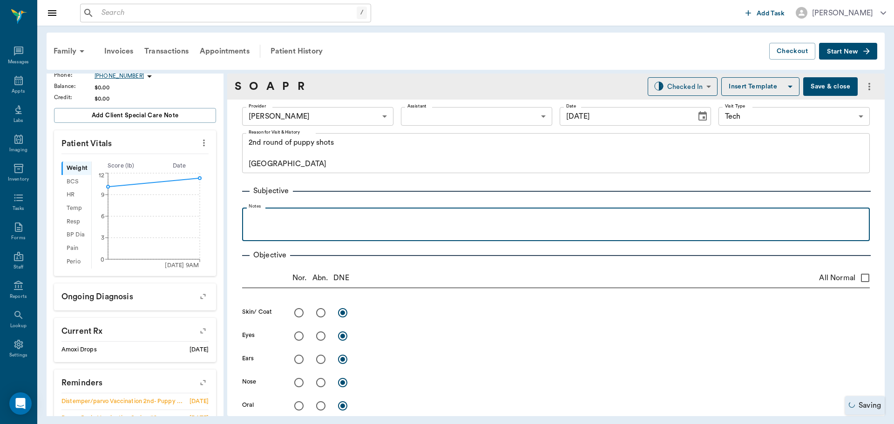
click at [283, 226] on div at bounding box center [556, 223] width 619 height 23
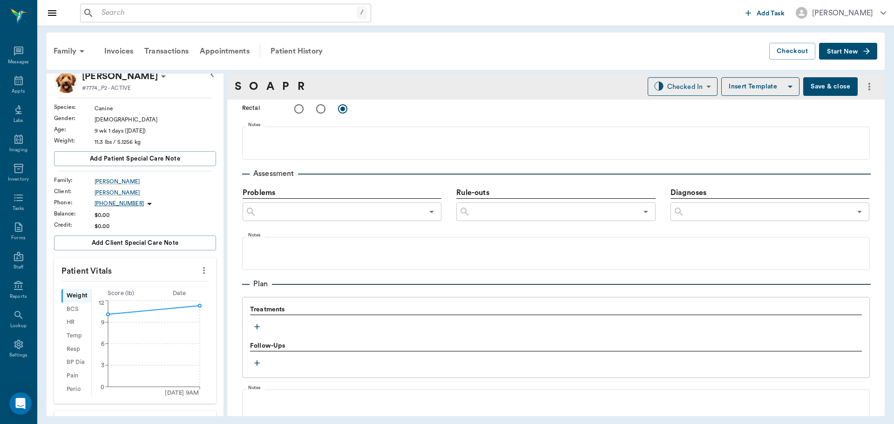
scroll to position [512, 0]
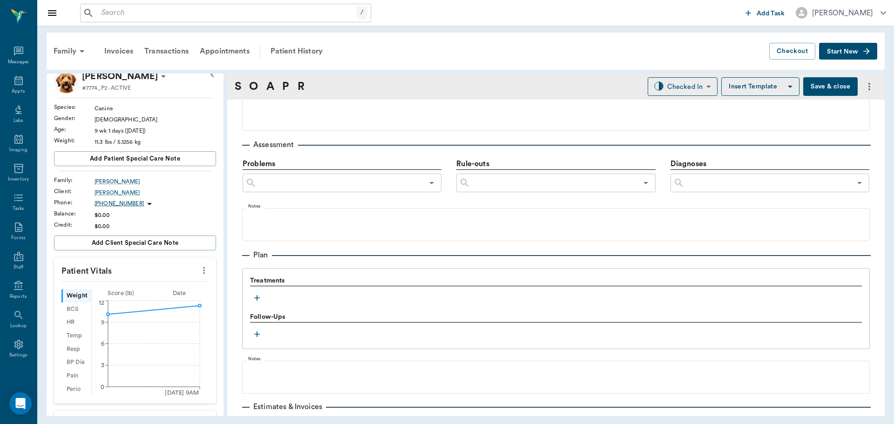
click at [259, 298] on icon "button" at bounding box center [257, 298] width 6 height 6
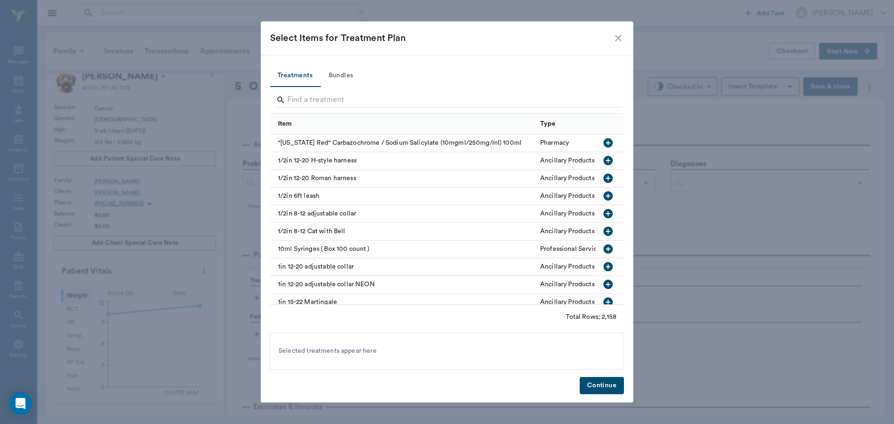
click at [343, 74] on button "Bundles" at bounding box center [341, 76] width 42 height 22
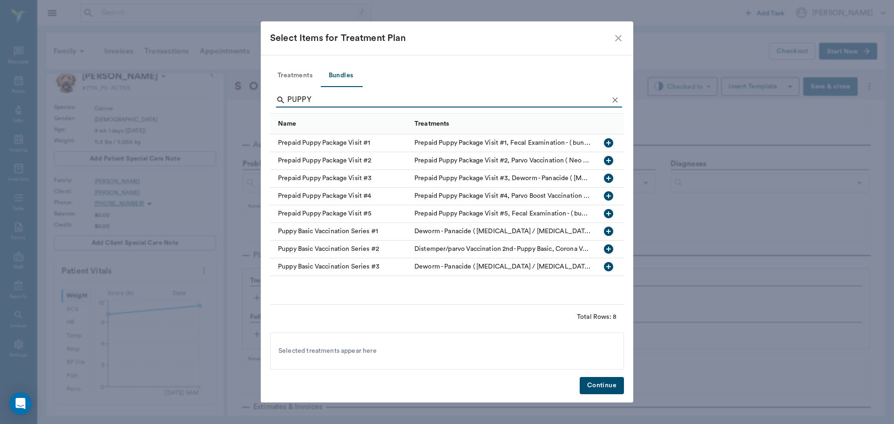
type input "PUPPY"
click at [606, 251] on icon "button" at bounding box center [608, 249] width 9 height 9
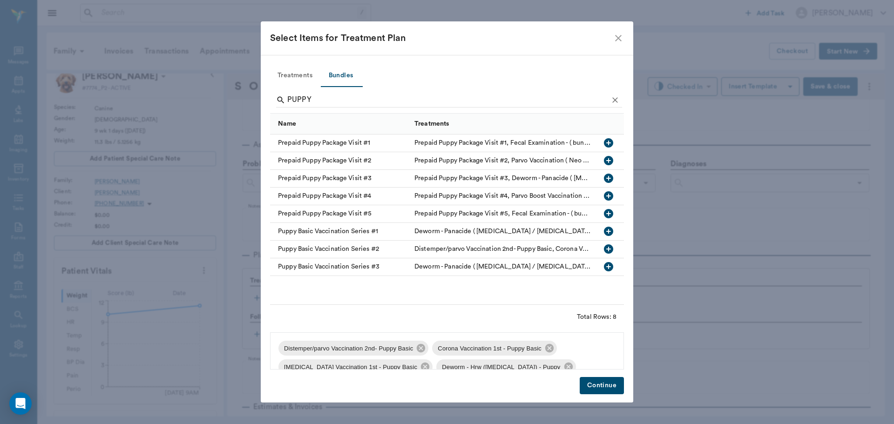
click at [598, 389] on button "Continue" at bounding box center [602, 385] width 44 height 17
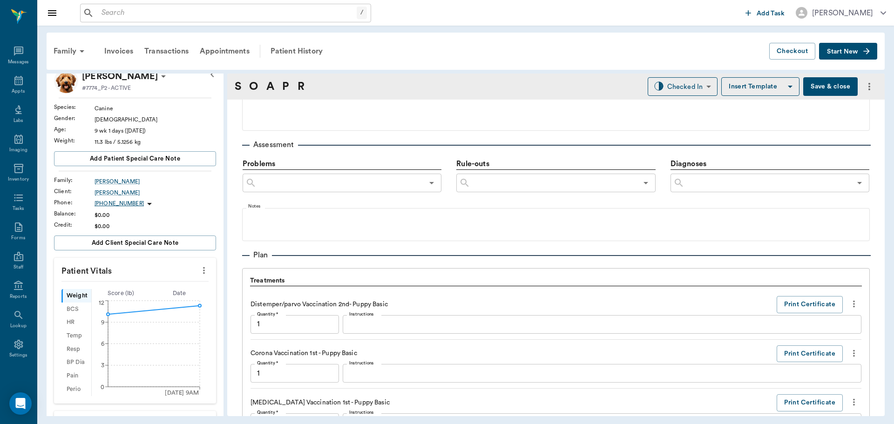
scroll to position [814, 0]
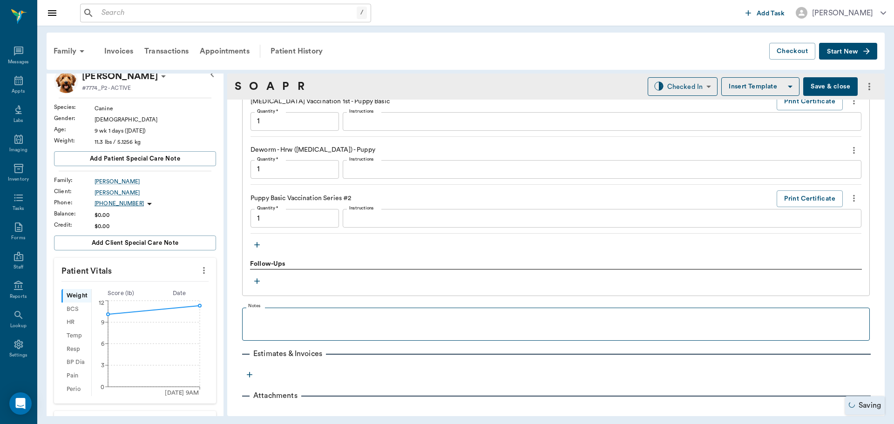
type input "1.00"
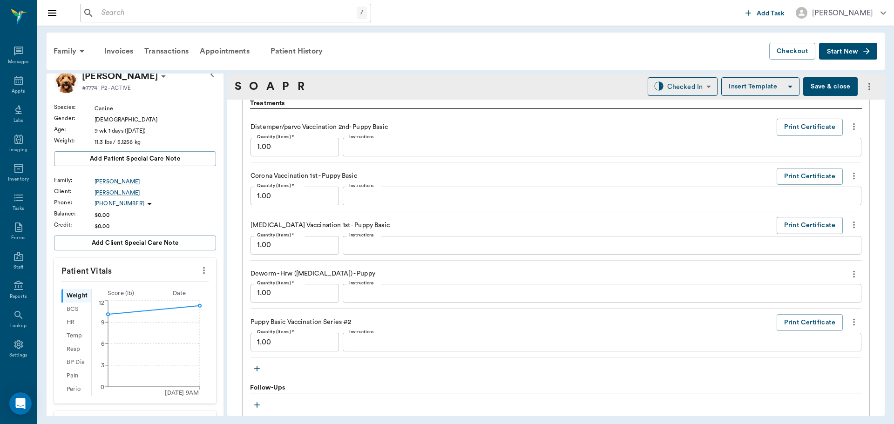
scroll to position [627, 0]
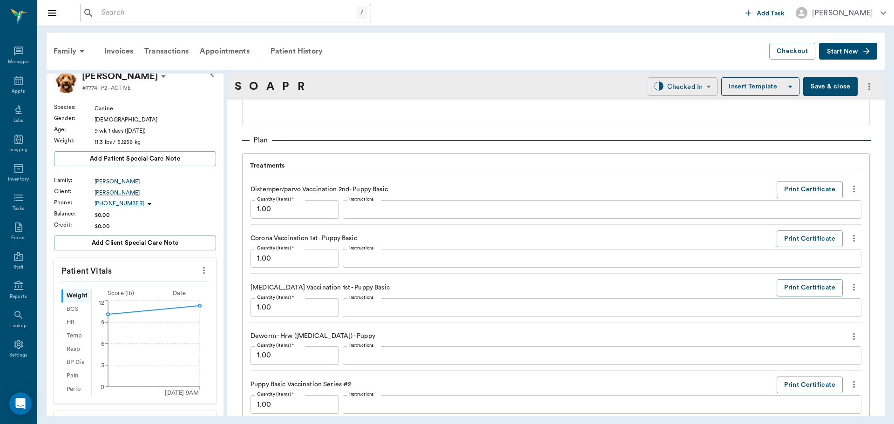
click at [669, 84] on body "/ ​ Add Task Dr. Bert Ellsworth Nectar Messages Appts Labs Imaging Inventory Ta…" at bounding box center [447, 212] width 894 height 424
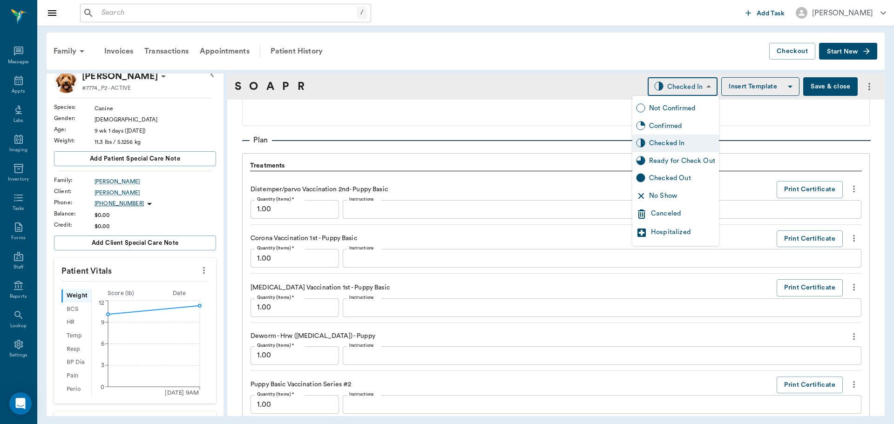
click at [668, 160] on div "Ready for Check Out" at bounding box center [682, 161] width 66 height 10
type input "READY_TO_CHECKOUT"
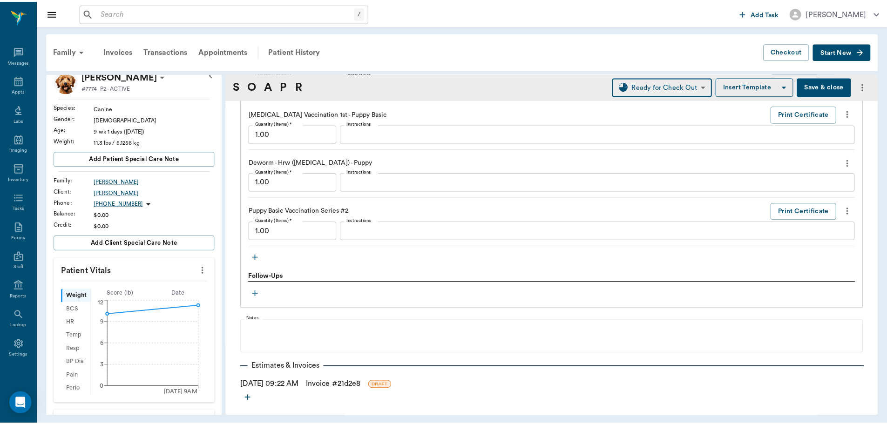
scroll to position [836, 0]
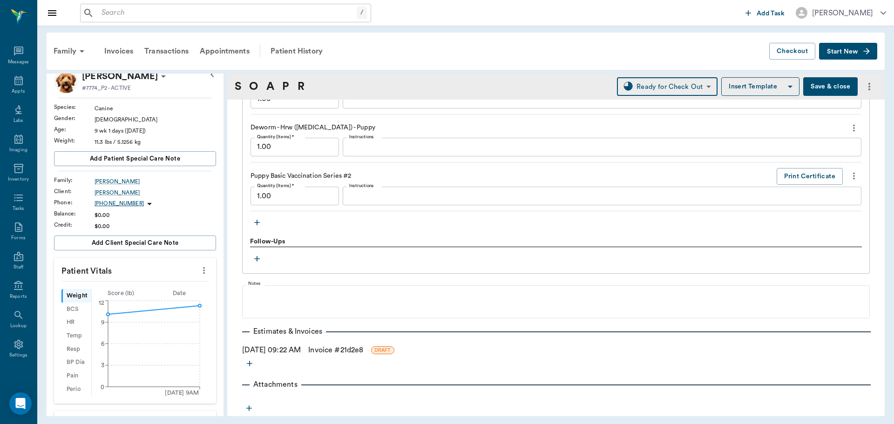
click at [363, 347] on link "Invoice # 21d2e8" at bounding box center [335, 350] width 55 height 11
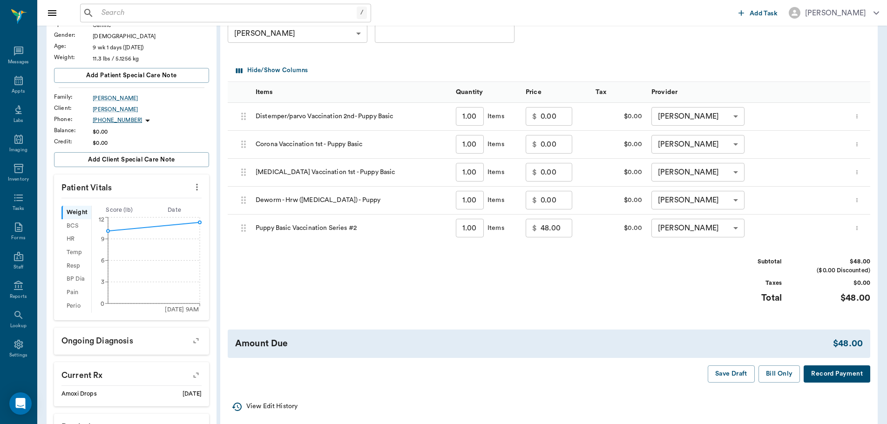
scroll to position [140, 0]
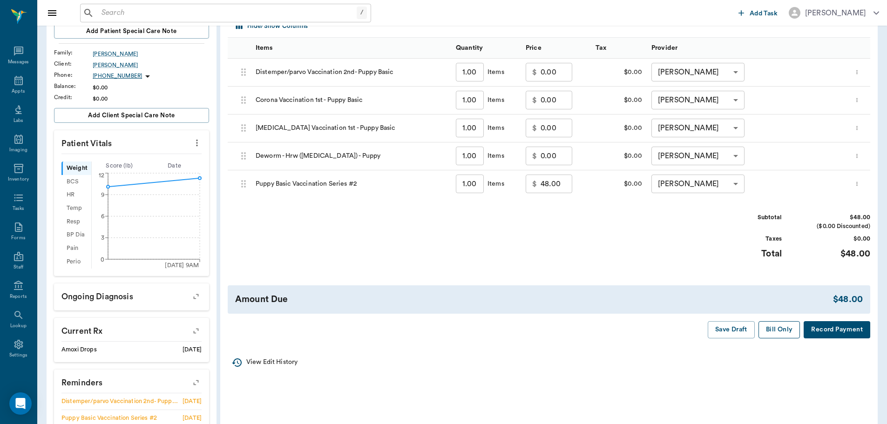
click at [767, 334] on button "Bill Only" at bounding box center [780, 329] width 42 height 17
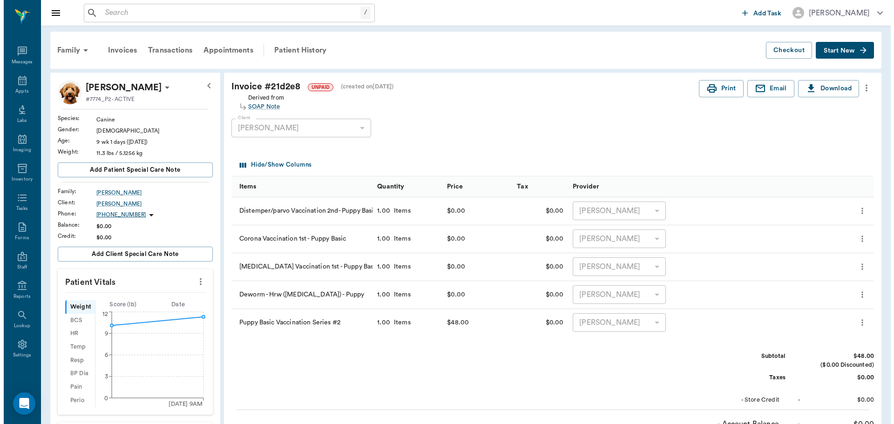
scroll to position [0, 0]
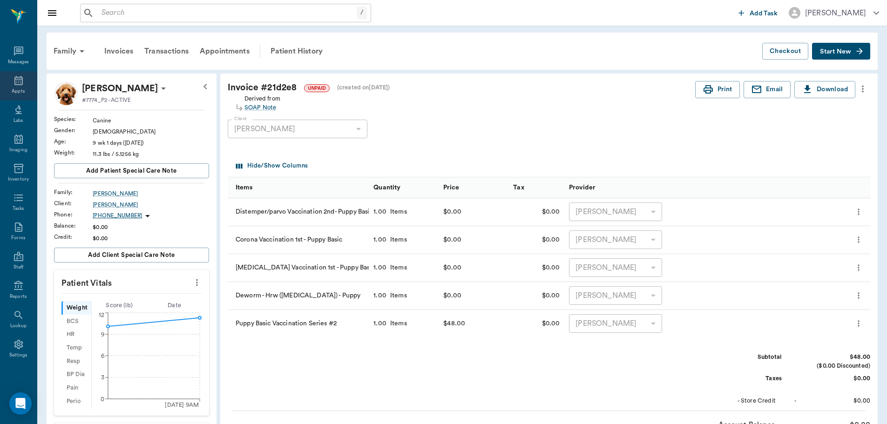
click at [19, 86] on icon at bounding box center [18, 80] width 11 height 11
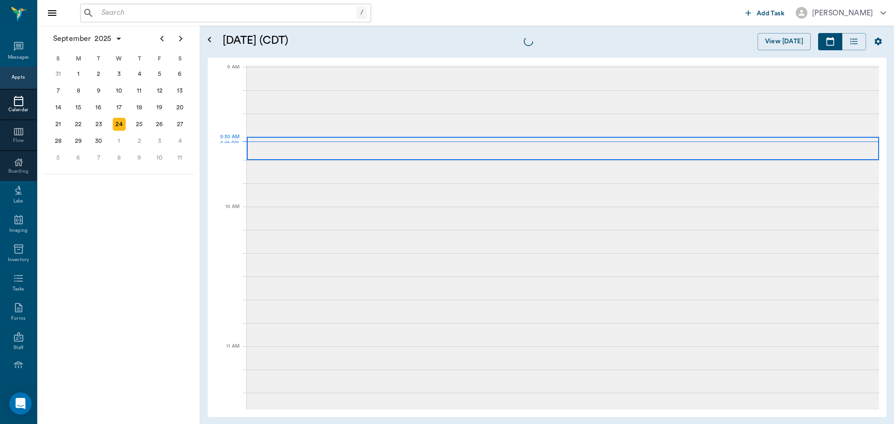
scroll to position [142, 0]
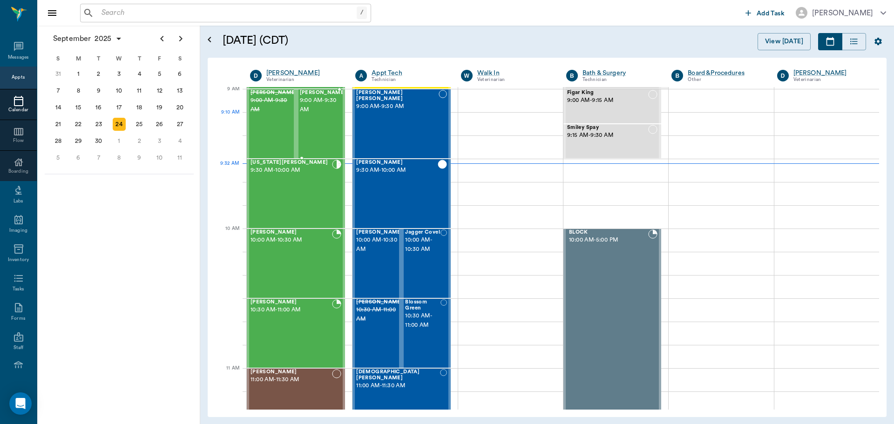
click at [318, 121] on div "Carley McClure 9:00 AM - 9:30 AM" at bounding box center [323, 124] width 47 height 68
click at [318, 121] on div at bounding box center [299, 123] width 105 height 23
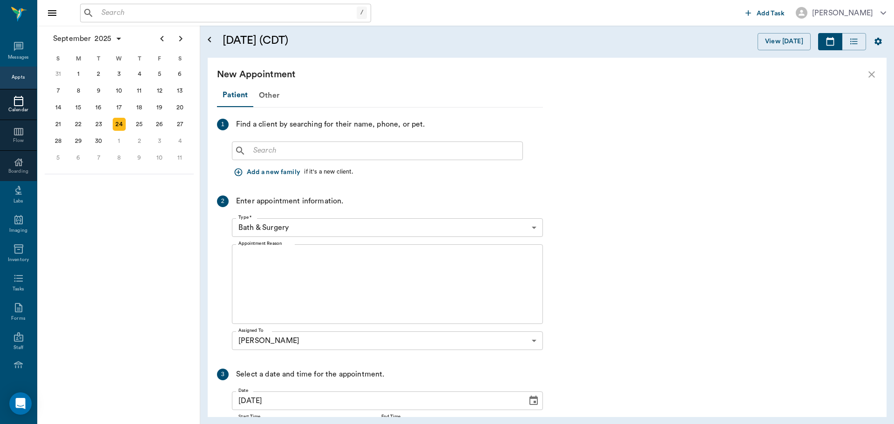
type input "65d2be4f46e3a538d89b8c14"
type textarea "Euth-cremation"
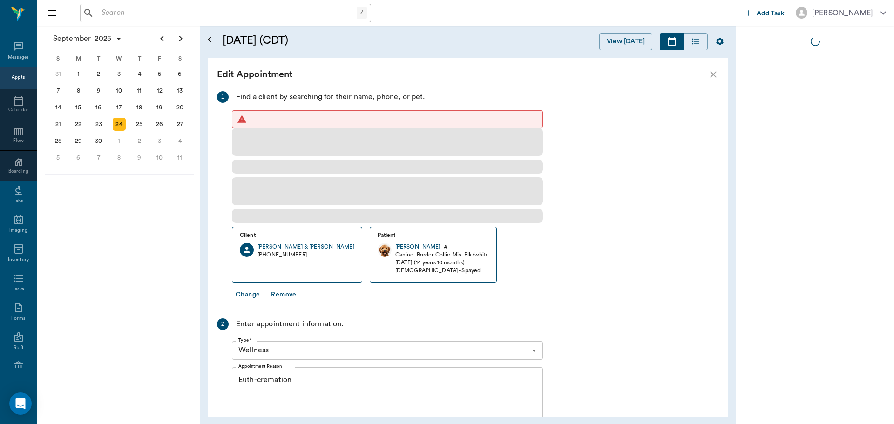
type input "09:00 AM"
type input "09:30 AM"
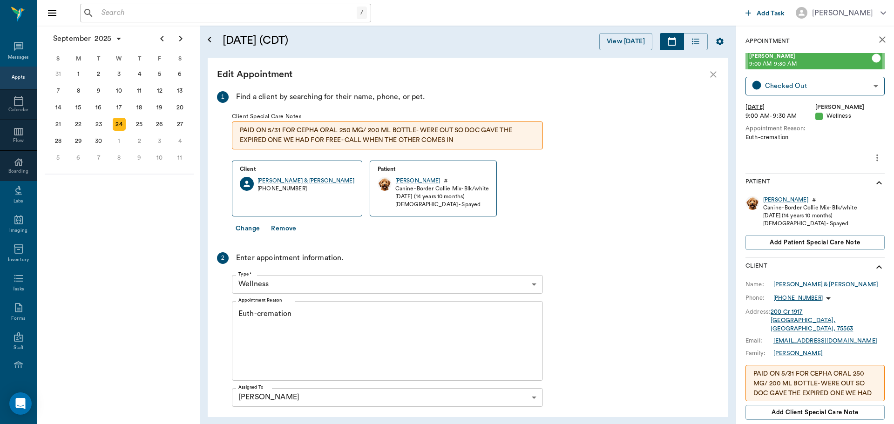
click at [877, 38] on icon "close" at bounding box center [882, 39] width 11 height 11
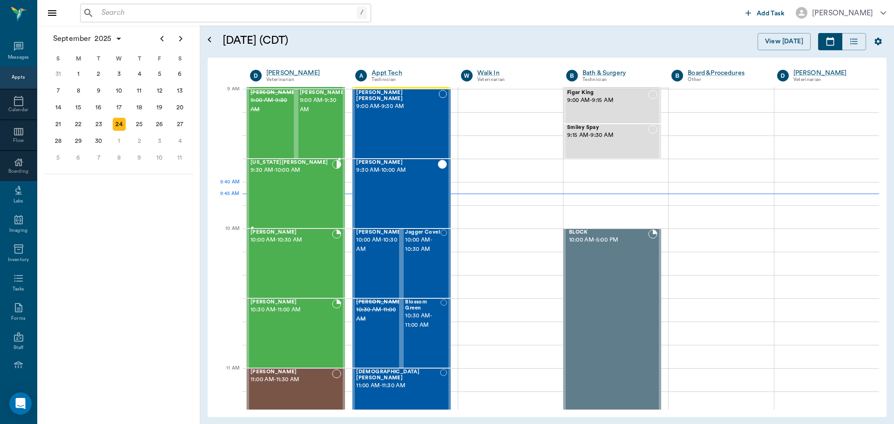
click at [293, 185] on div "Georgia Stephens 9:30 AM - 10:00 AM" at bounding box center [292, 194] width 82 height 68
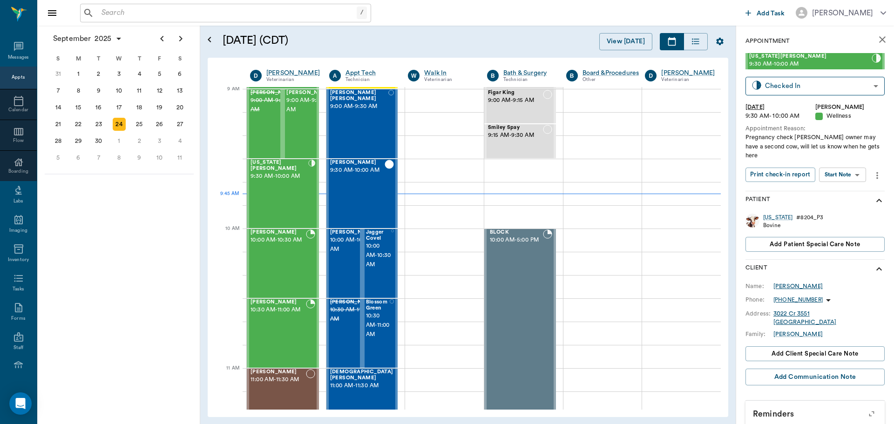
click at [794, 282] on div "Aaron Stephens" at bounding box center [798, 286] width 49 height 8
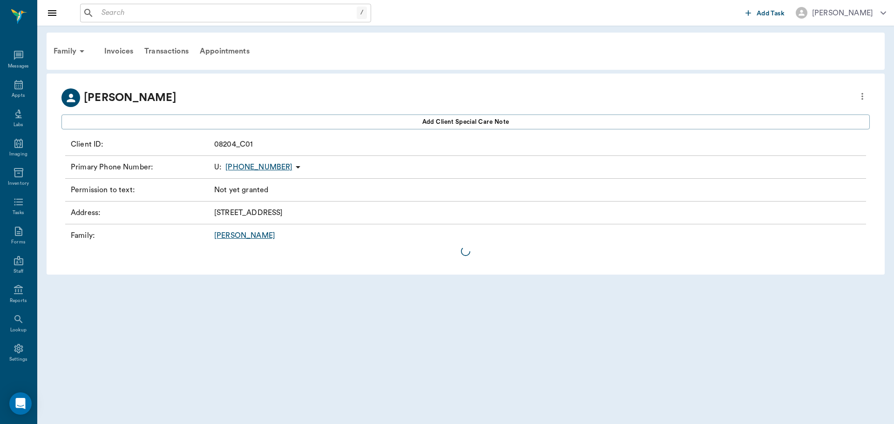
scroll to position [4, 0]
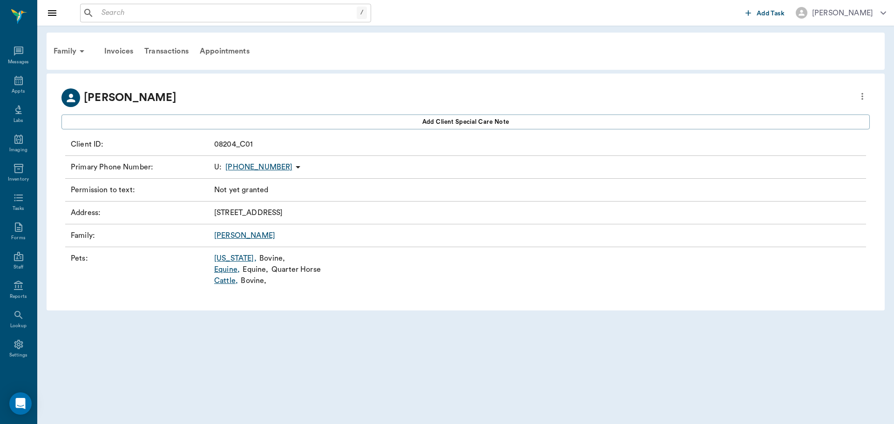
click at [225, 280] on link "Cattle ," at bounding box center [226, 280] width 24 height 11
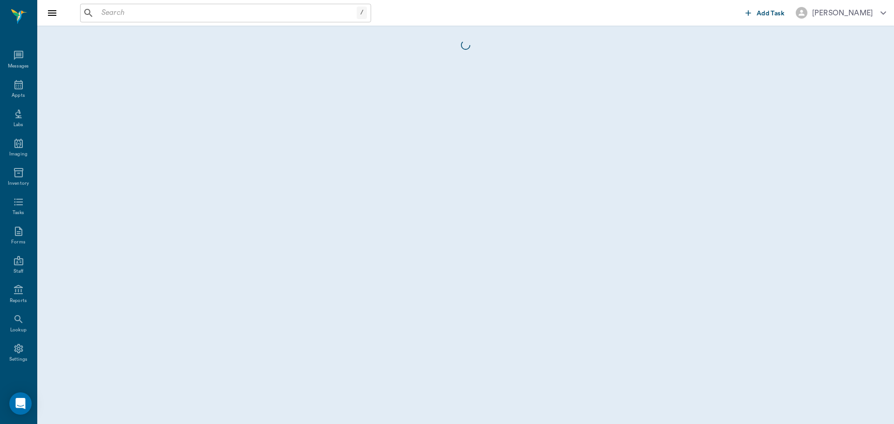
scroll to position [4, 0]
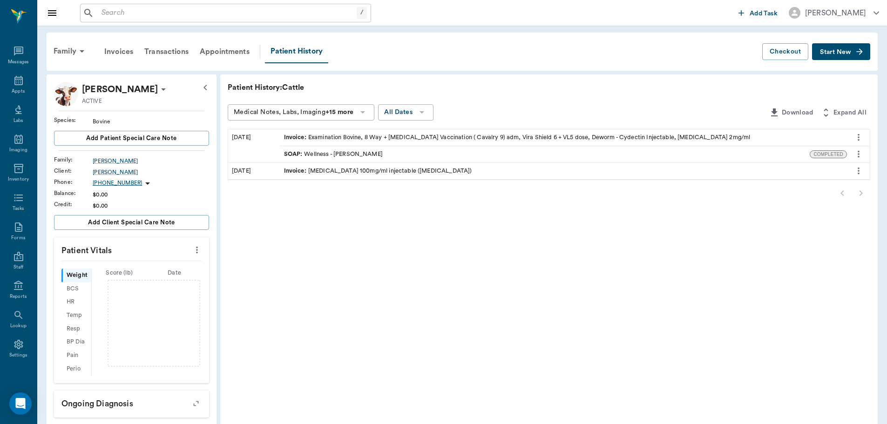
click at [845, 52] on span "Start New" at bounding box center [835, 52] width 31 height 0
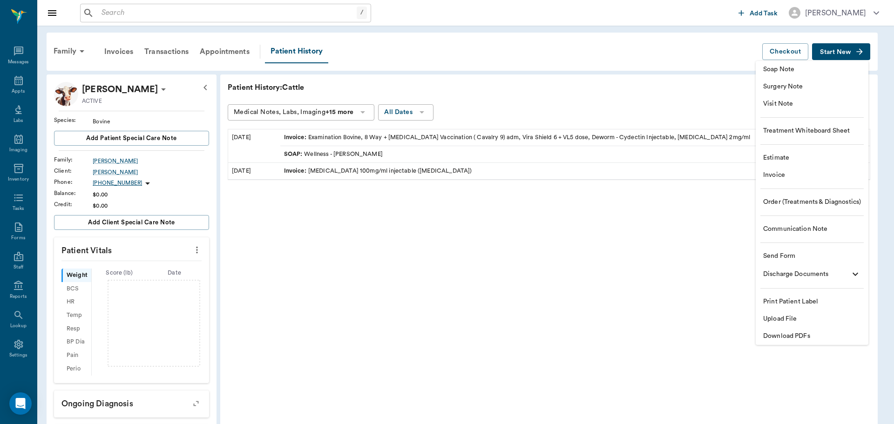
click at [790, 100] on span "Visit Note" at bounding box center [812, 104] width 98 height 10
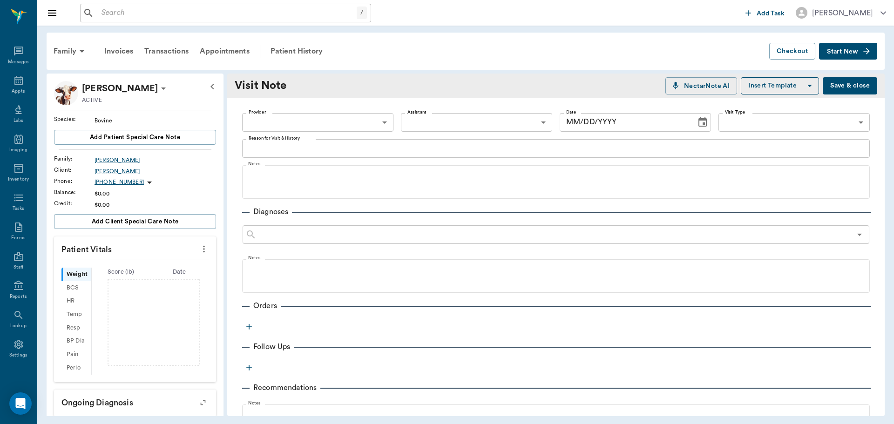
type input "09/24/2025"
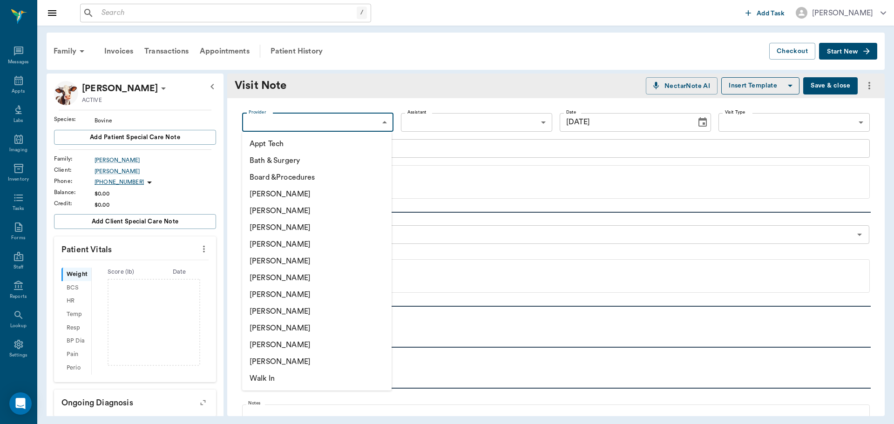
click at [381, 125] on body "/ ​ Add Task Dr. Bert Ellsworth Nectar Messages Appts Labs Imaging Inventory Ta…" at bounding box center [447, 212] width 894 height 424
click at [304, 244] on li "[PERSON_NAME]" at bounding box center [317, 244] width 150 height 17
type input "63ec2f075fda476ae8351a4d"
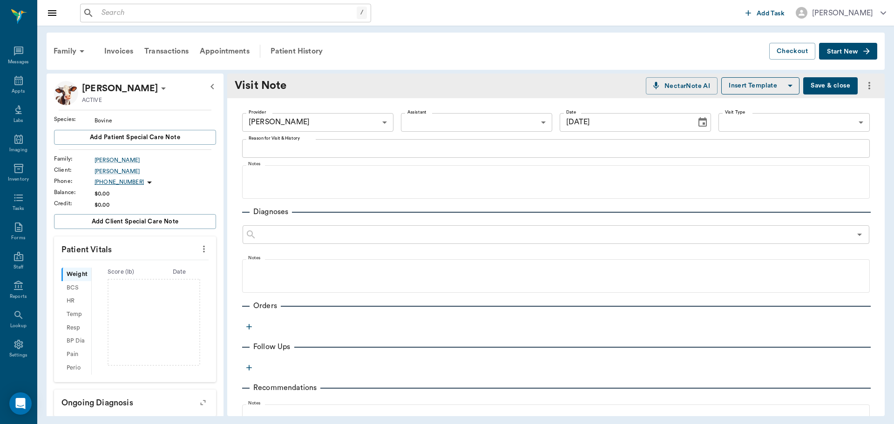
click at [249, 331] on icon "button" at bounding box center [249, 326] width 9 height 9
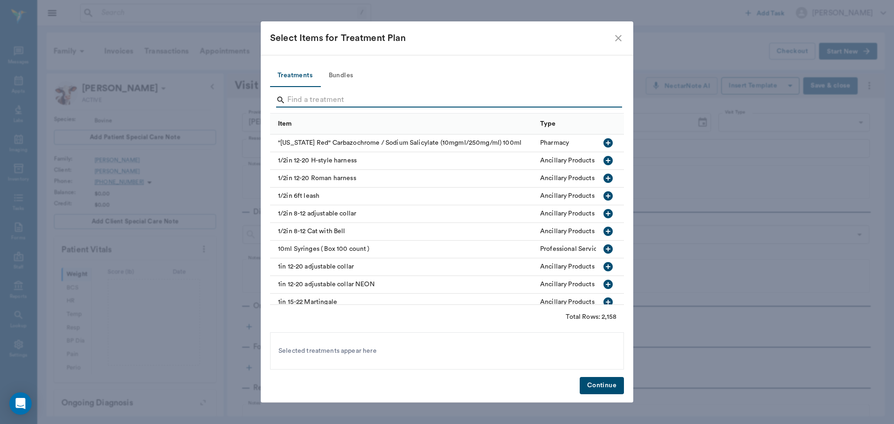
click at [309, 95] on input "Search" at bounding box center [447, 100] width 321 height 15
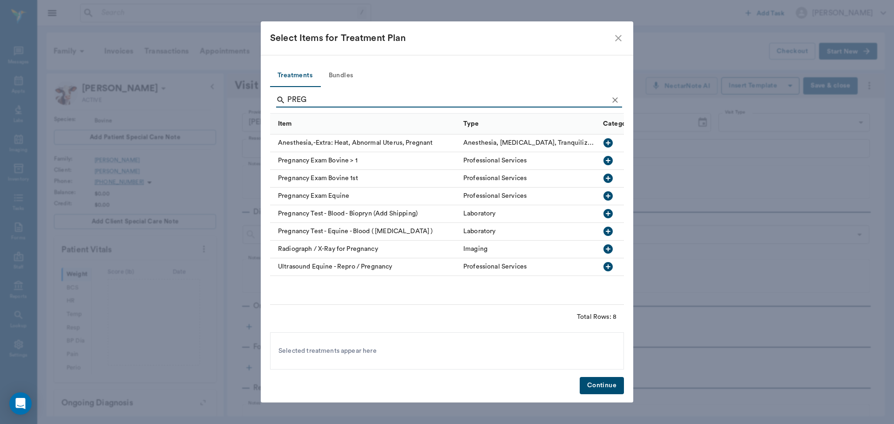
type input "PREG"
click at [612, 177] on icon "button" at bounding box center [608, 178] width 9 height 9
click at [608, 160] on icon "button" at bounding box center [608, 160] width 11 height 11
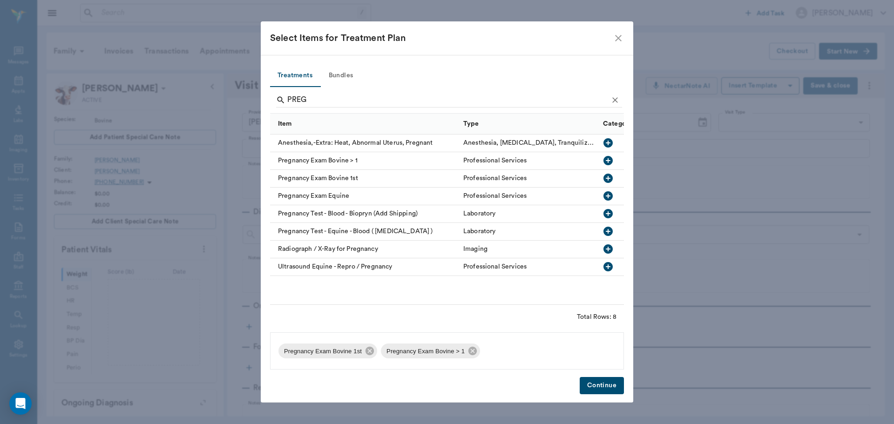
click at [600, 389] on button "Continue" at bounding box center [602, 385] width 44 height 17
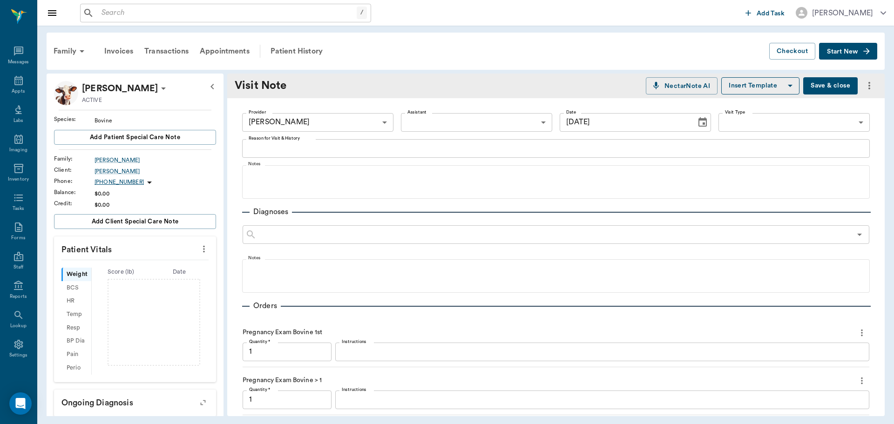
scroll to position [182, 0]
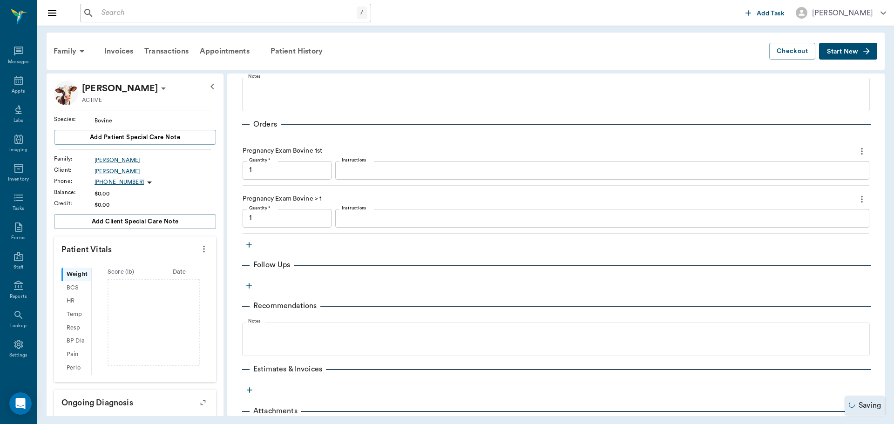
type input "1.00"
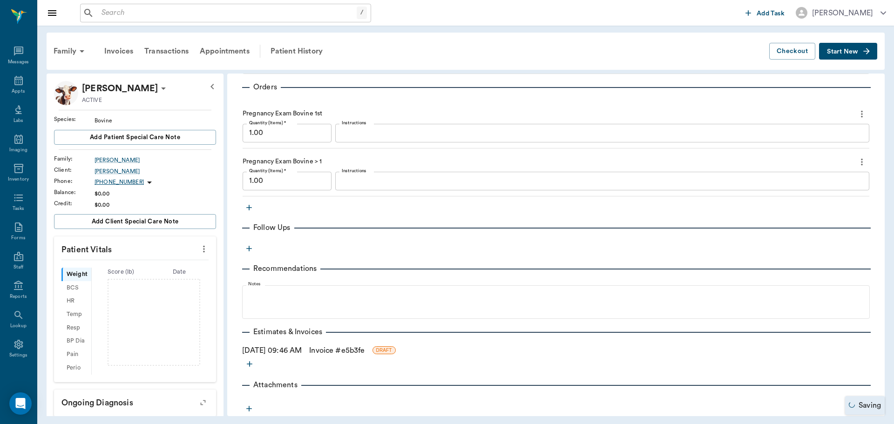
scroll to position [234, 0]
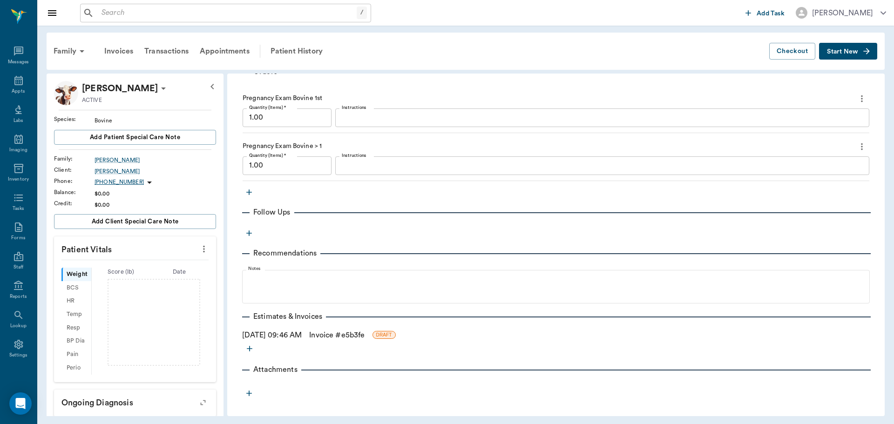
click at [370, 116] on textarea "Instructions" at bounding box center [602, 117] width 521 height 11
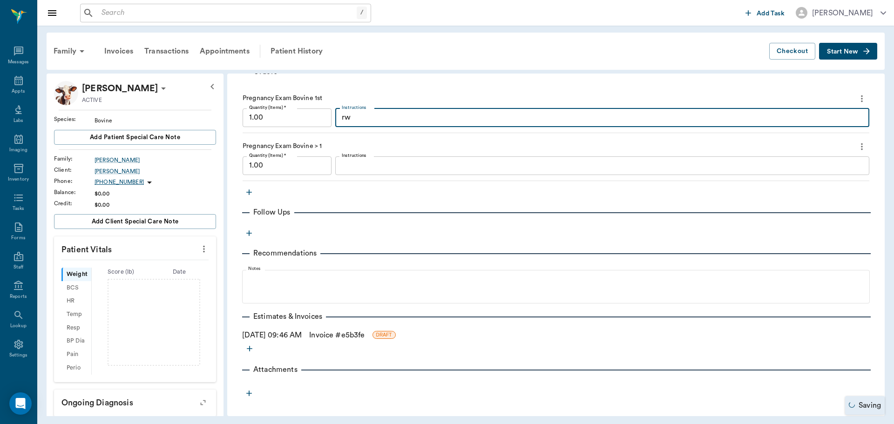
type textarea "r"
type textarea "RWF 2.5yo 3m PG"
click at [355, 163] on textarea "Instructions" at bounding box center [602, 165] width 521 height 11
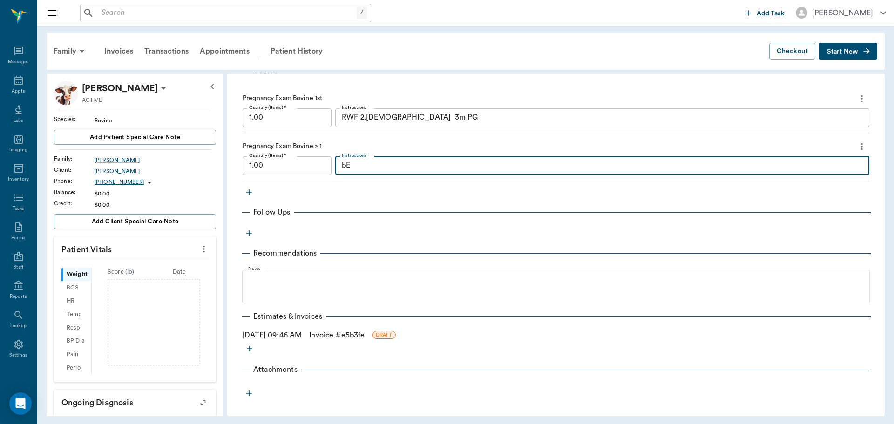
type textarea "b"
type textarea "BELTED GALLOWAY - OPEN"
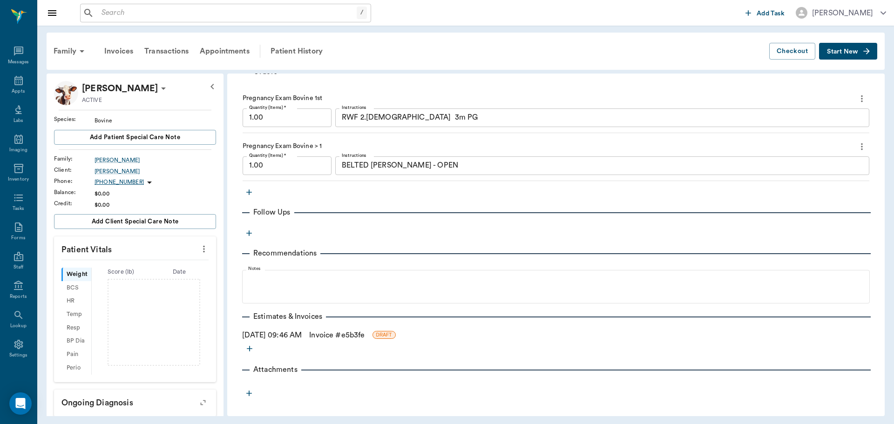
click at [338, 336] on link "Invoice # e5b3fe" at bounding box center [336, 335] width 55 height 11
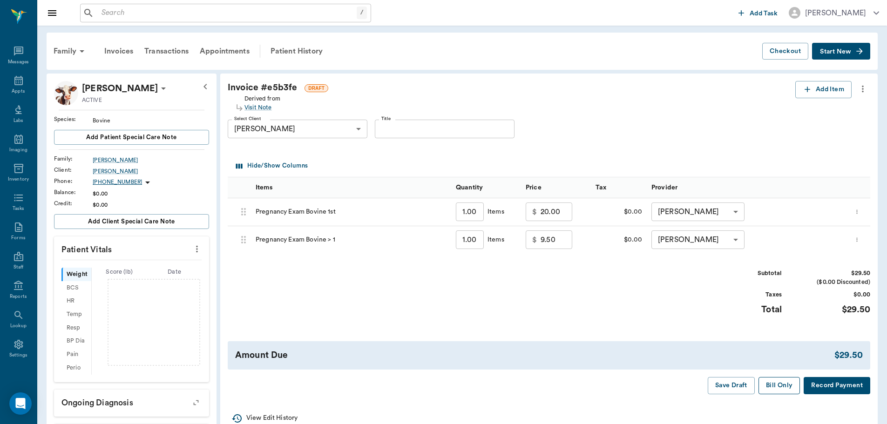
click at [780, 389] on button "Bill Only" at bounding box center [780, 385] width 42 height 17
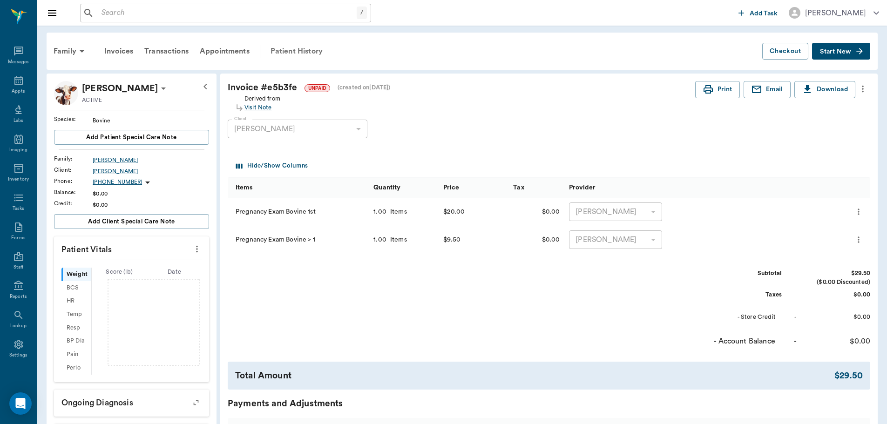
click at [299, 52] on div "Patient History" at bounding box center [296, 51] width 63 height 22
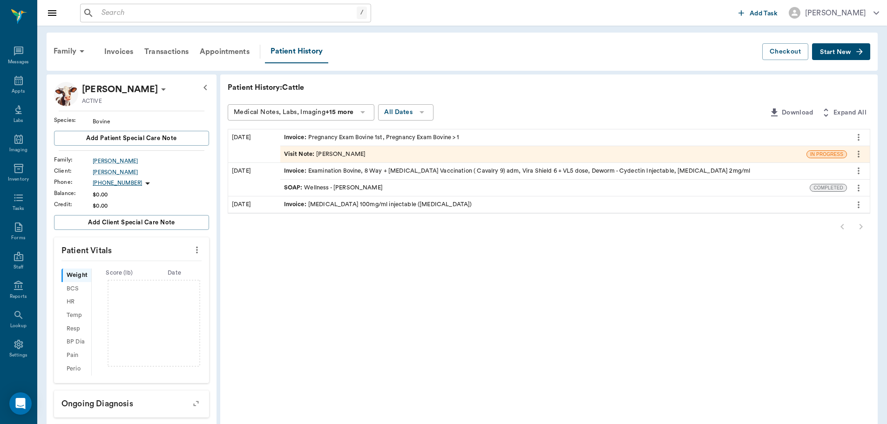
click at [344, 154] on div "Visit Note : Dr. Bert Ellsworth" at bounding box center [325, 154] width 82 height 9
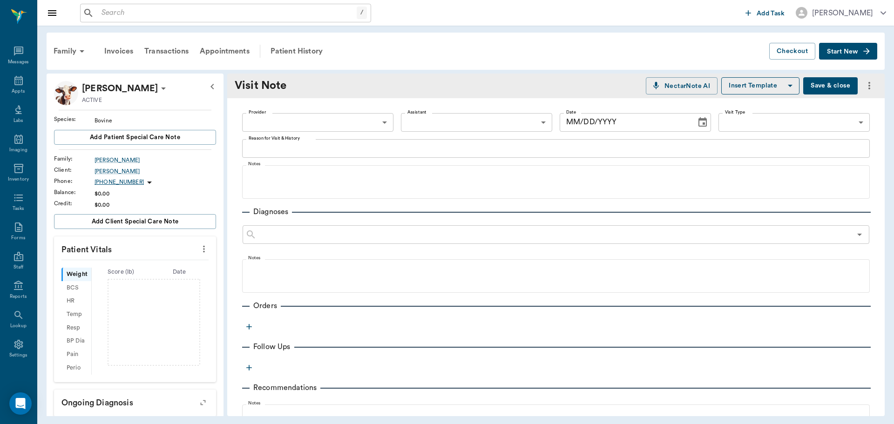
type input "63ec2f075fda476ae8351a4d"
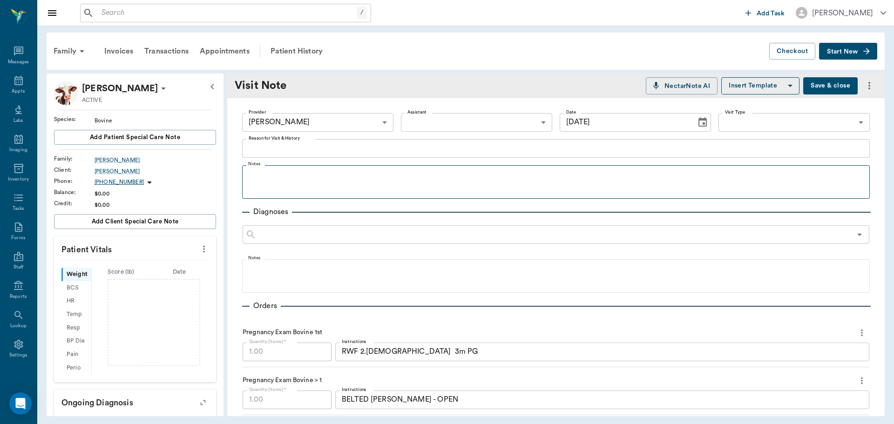
type input "09/24/2025"
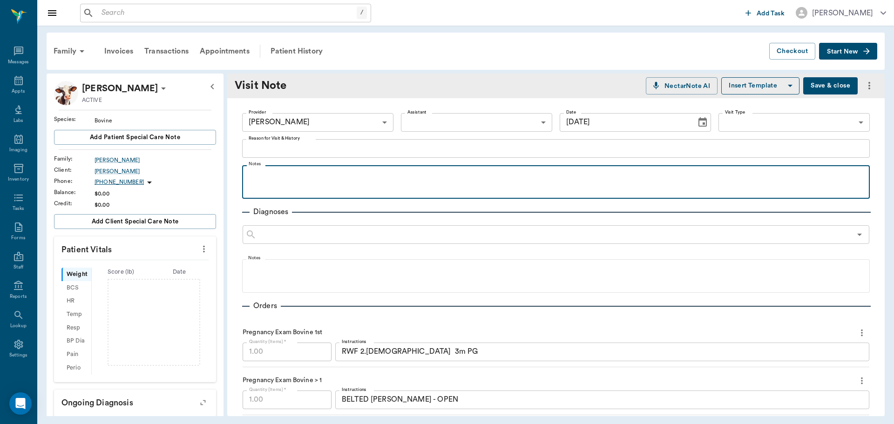
click at [273, 171] on p at bounding box center [556, 175] width 619 height 11
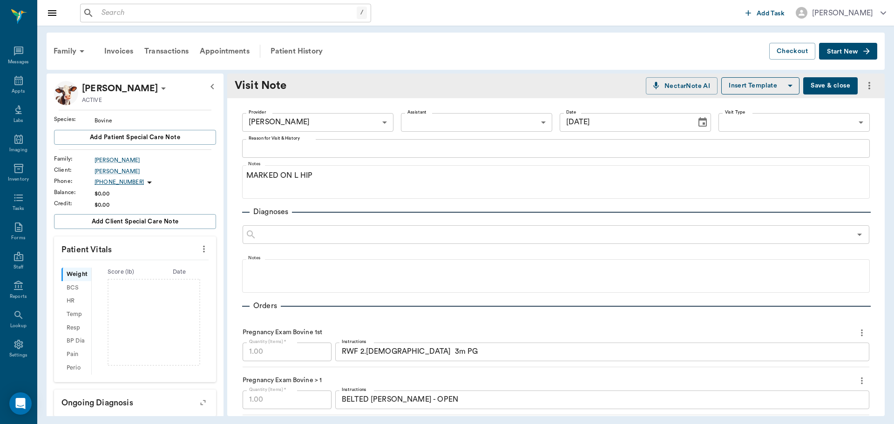
click at [274, 145] on textarea "Reason for Visit & History" at bounding box center [556, 148] width 615 height 11
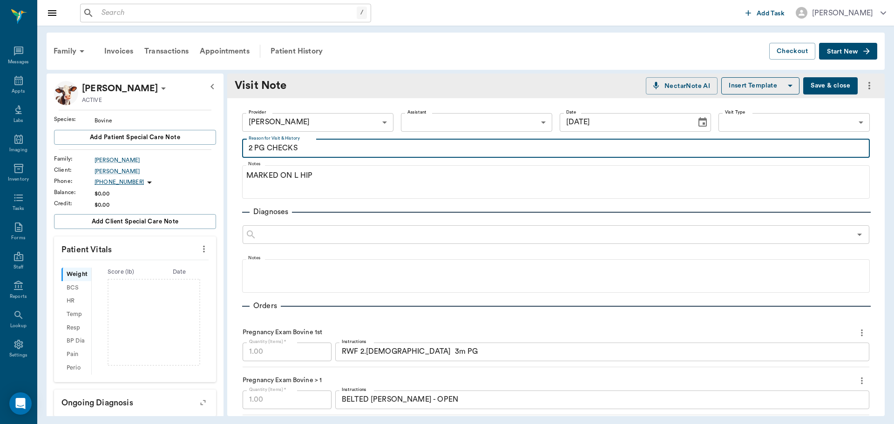
type textarea "2 PG CHECKS"
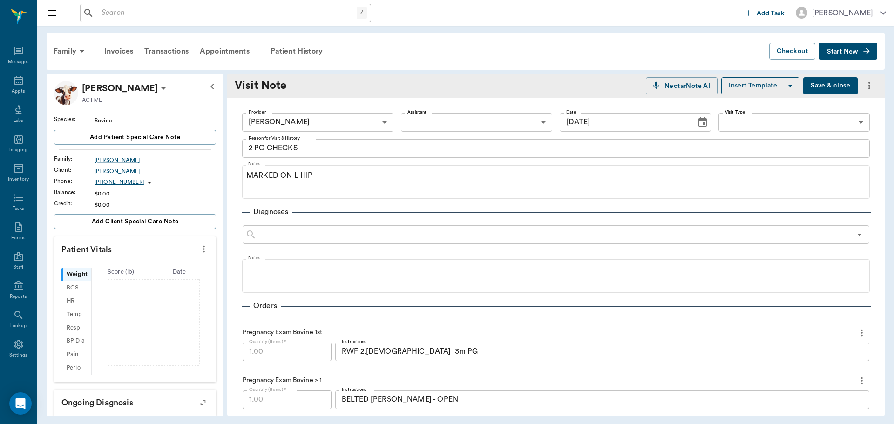
click at [817, 86] on button "Save & close" at bounding box center [831, 85] width 55 height 17
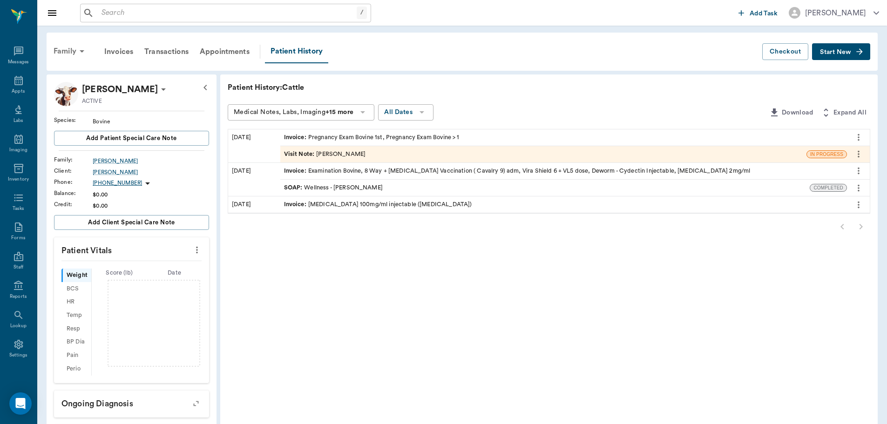
click at [62, 51] on div "Family" at bounding box center [70, 51] width 45 height 22
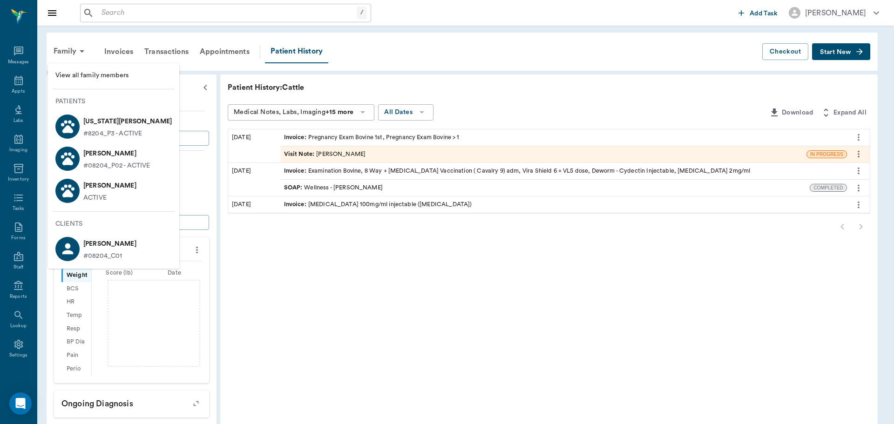
click at [198, 193] on div at bounding box center [447, 212] width 894 height 424
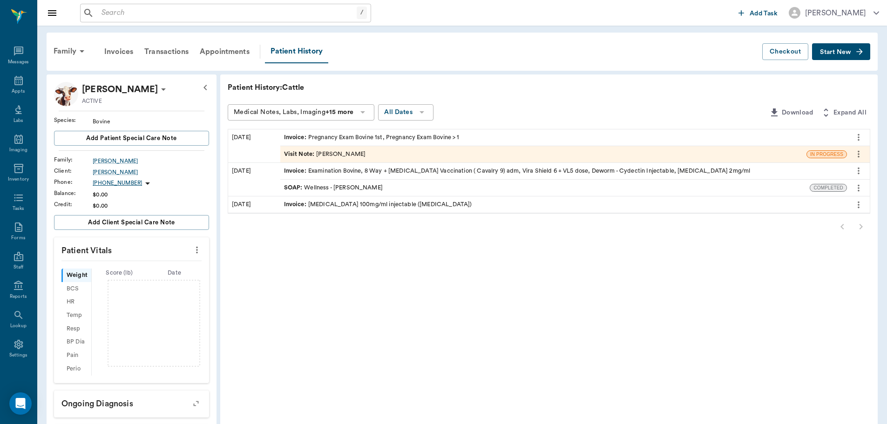
drag, startPoint x: 374, startPoint y: 190, endPoint x: 367, endPoint y: 191, distance: 7.0
drag, startPoint x: 367, startPoint y: 191, endPoint x: 244, endPoint y: 296, distance: 161.8
click at [244, 296] on div "Patient History: Cattle Medical Notes, Labs, Imaging +15 more All Dates Downloa…" at bounding box center [549, 318] width 658 height 487
click at [19, 81] on icon at bounding box center [18, 80] width 8 height 9
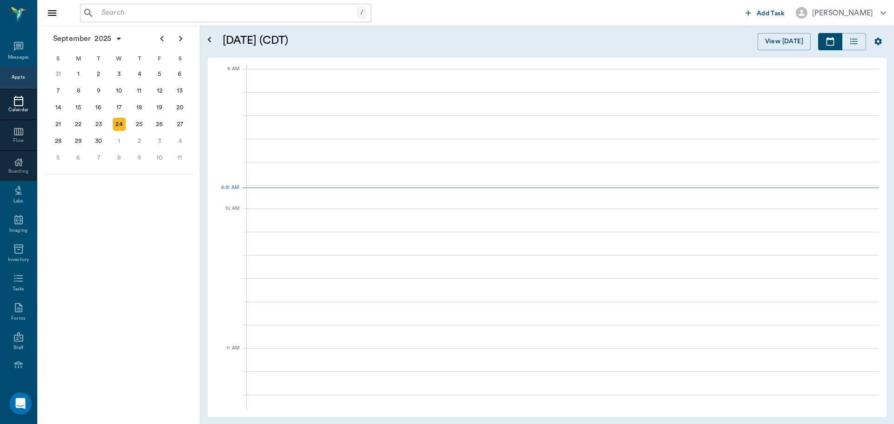
scroll to position [140, 0]
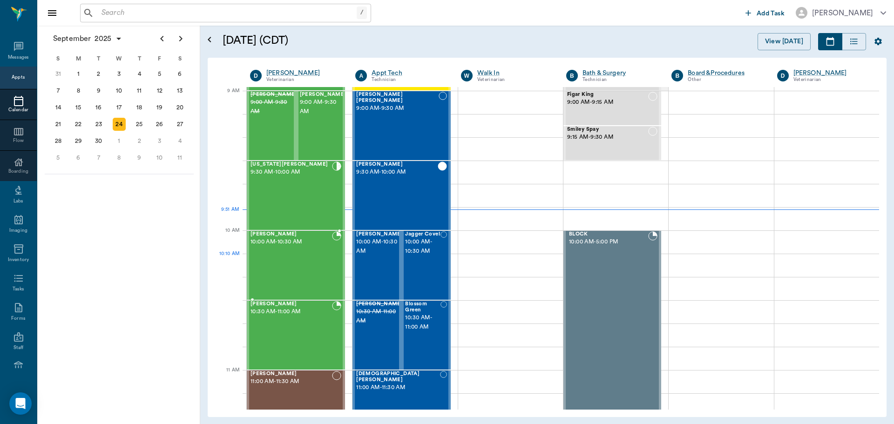
click at [281, 264] on div "Lb Vloedman 10:00 AM - 10:30 AM" at bounding box center [292, 266] width 82 height 68
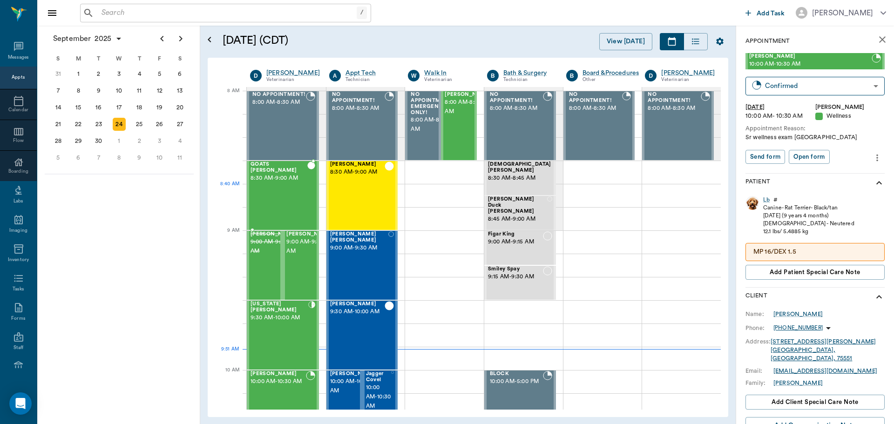
click at [287, 189] on div "GOATS [PERSON_NAME] 8:30 AM - 9:00 AM" at bounding box center [279, 196] width 57 height 68
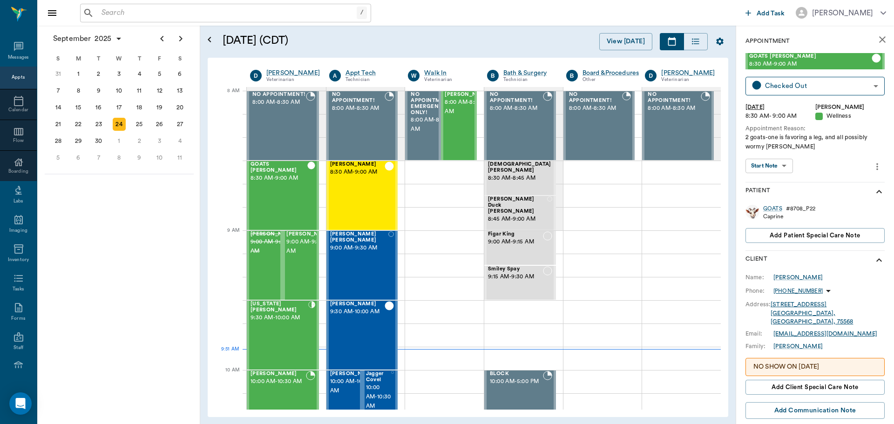
click at [777, 167] on body "/ ​ Add Task [PERSON_NAME] Nectar Messages Appts Calendar Flow Boarding Labs Im…" at bounding box center [447, 212] width 894 height 424
click at [780, 183] on button "View SOAP" at bounding box center [765, 185] width 32 height 11
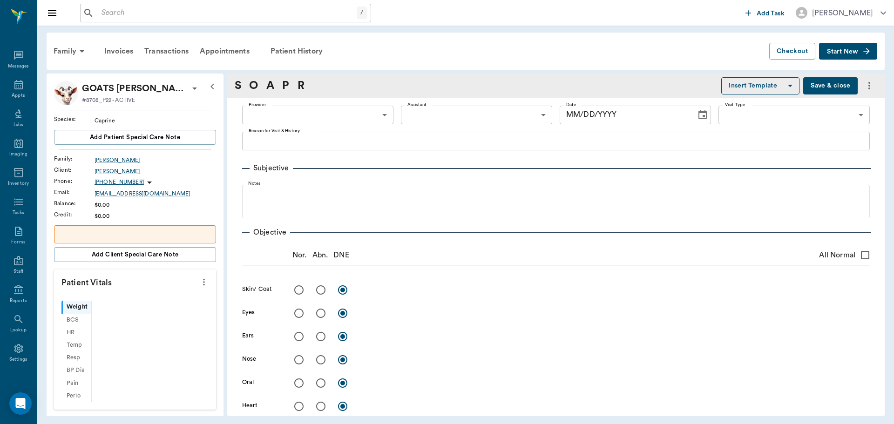
scroll to position [4, 0]
type input "63ec2f075fda476ae8351a4d"
type input "642ef10e332a41444de2bad1"
type input "65d2be4f46e3a538d89b8c14"
type textarea "2 goats-one is favoring a leg, and all possibly wormy [PERSON_NAME]"
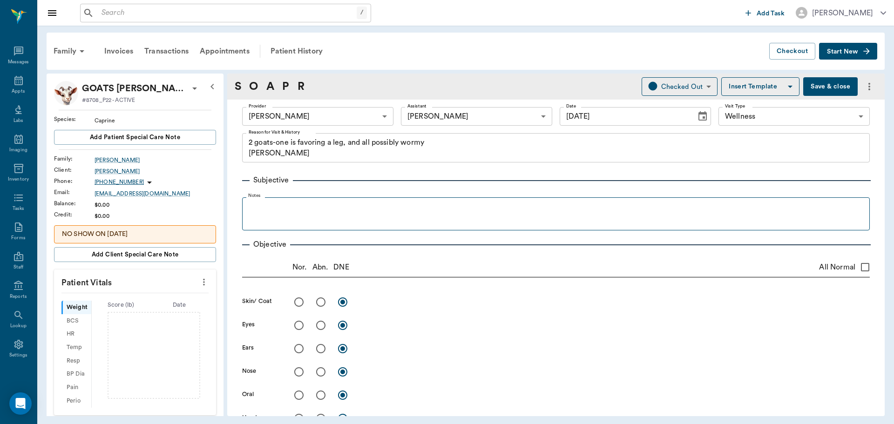
type input "[DATE]"
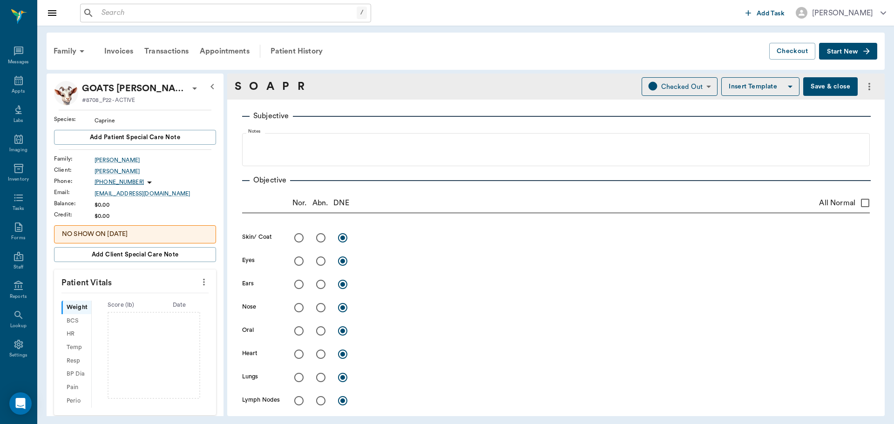
scroll to position [0, 0]
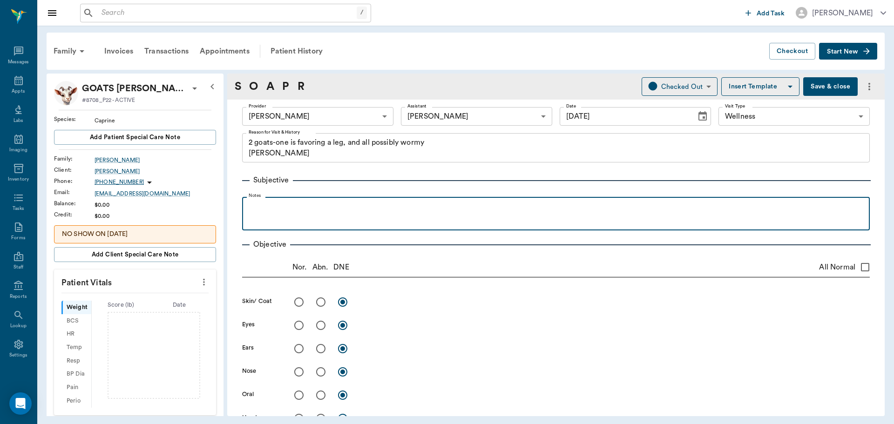
click at [268, 202] on p at bounding box center [556, 207] width 619 height 11
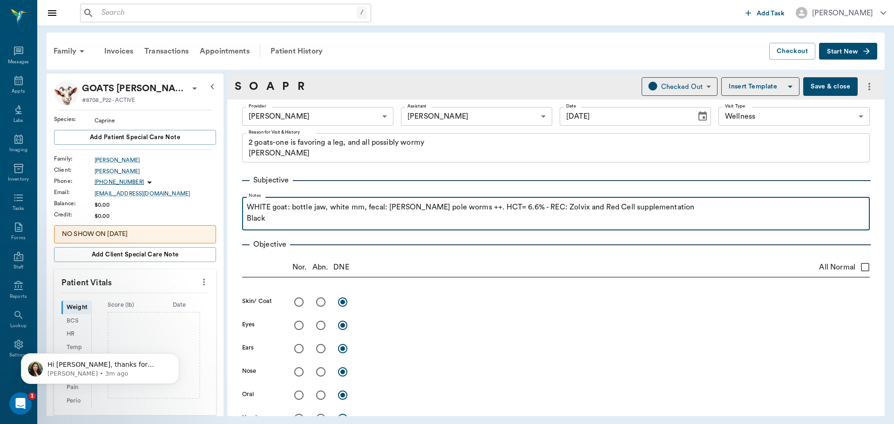
click at [668, 210] on p "WHITE goat: bottle jaw, white mm, fecal: [PERSON_NAME] pole worms ++. HCT= 6.6%…" at bounding box center [556, 207] width 619 height 11
click at [267, 219] on p "Black" at bounding box center [556, 218] width 619 height 11
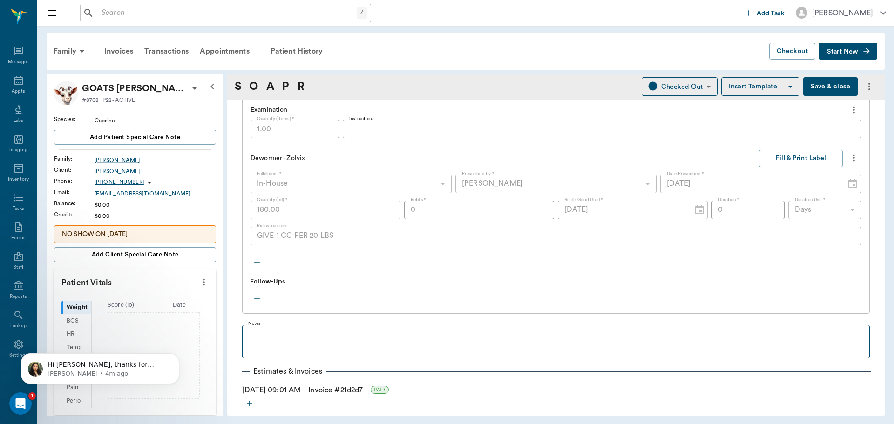
scroll to position [832, 0]
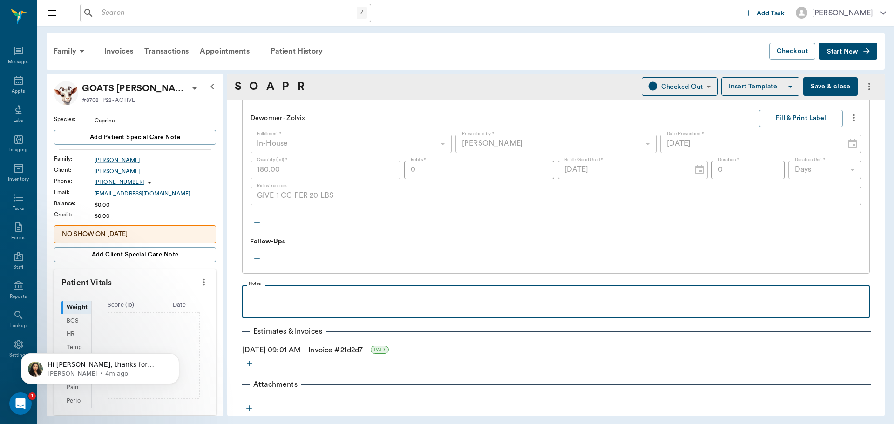
click at [274, 300] on p at bounding box center [556, 295] width 619 height 11
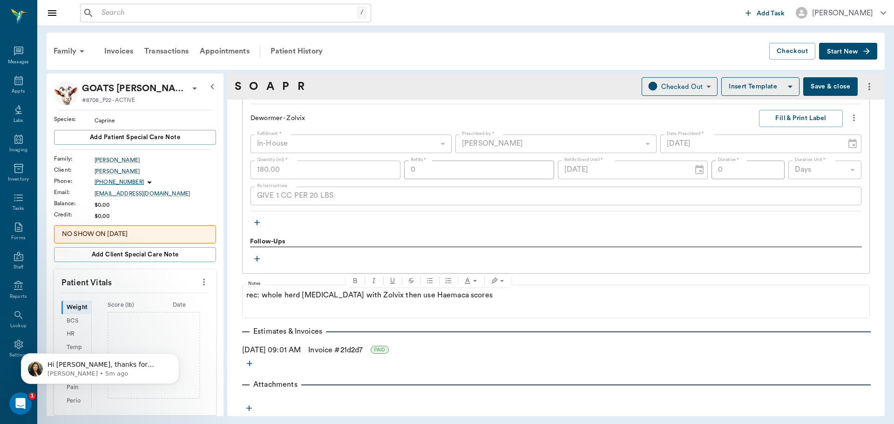
drag, startPoint x: 424, startPoint y: 296, endPoint x: 502, endPoint y: 327, distance: 84.3
click at [502, 327] on div "Estimates & Invoices" at bounding box center [556, 331] width 628 height 11
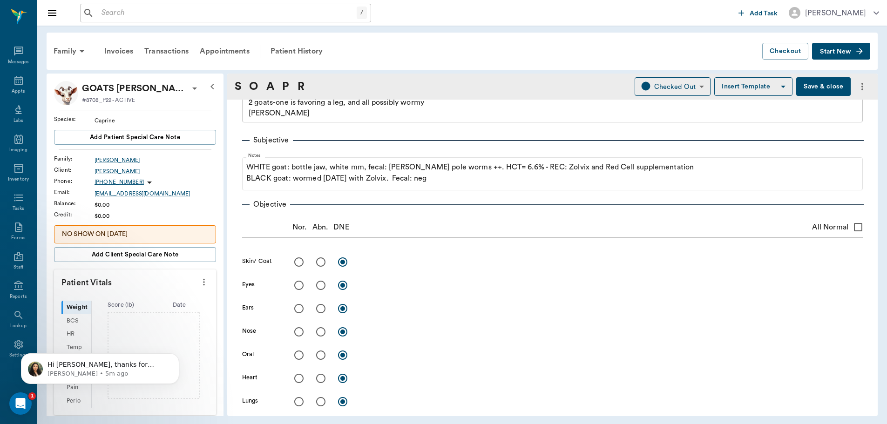
scroll to position [0, 0]
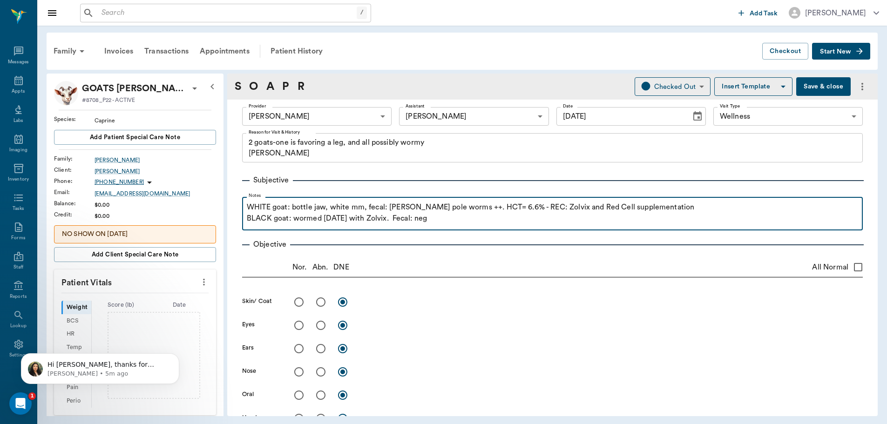
click at [727, 216] on p "BLACK goat: wormed [DATE] with Zolvix. Fecal: neg" at bounding box center [553, 218] width 612 height 11
click at [722, 211] on p "WHITE goat: bottle jaw, white mm, fecal: [PERSON_NAME] pole worms ++. HCT= 6.6%…" at bounding box center [553, 207] width 612 height 11
click at [469, 223] on p "BLACK goat: wormed [DATE] with Zolvix. Fecal: neg" at bounding box center [553, 218] width 612 height 11
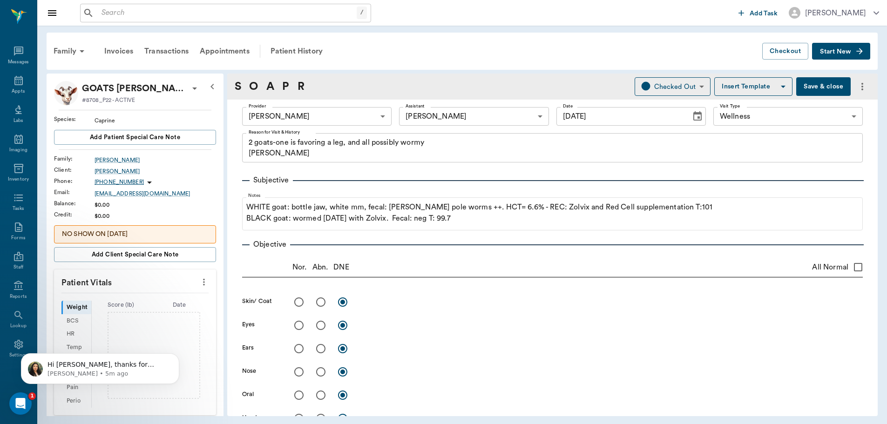
click at [800, 86] on button "Save & close" at bounding box center [824, 86] width 55 height 19
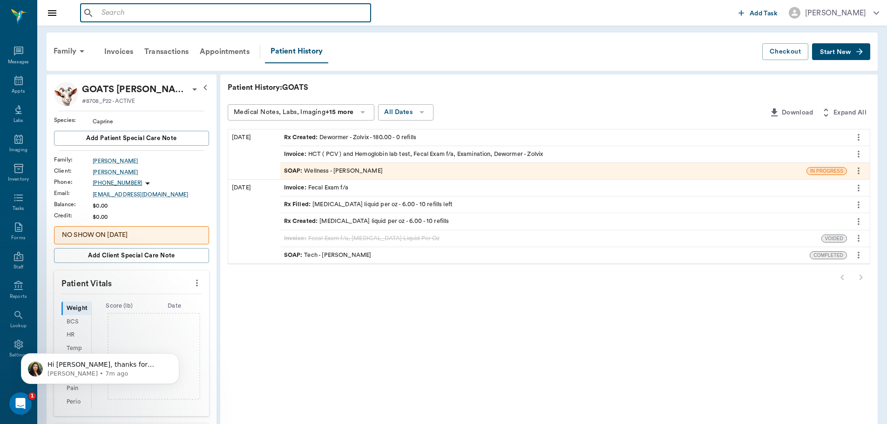
click at [128, 18] on input "text" at bounding box center [232, 13] width 269 height 13
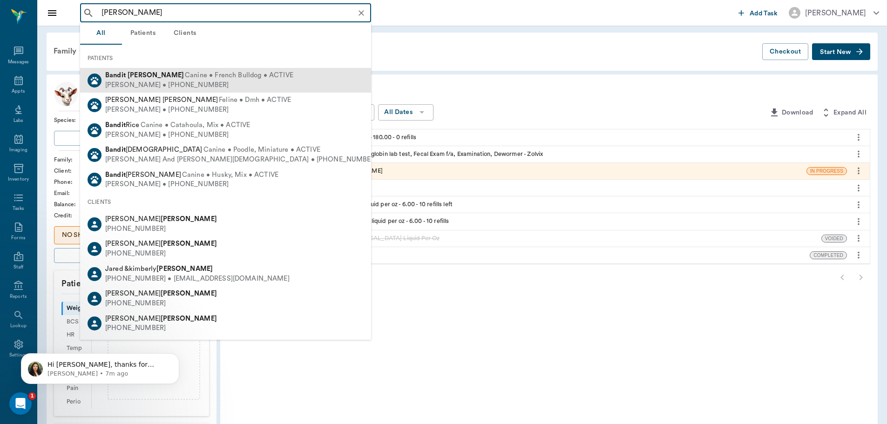
click at [185, 79] on span "Canine • French Bulldog • ACTIVE" at bounding box center [239, 76] width 109 height 10
type input "[PERSON_NAME]"
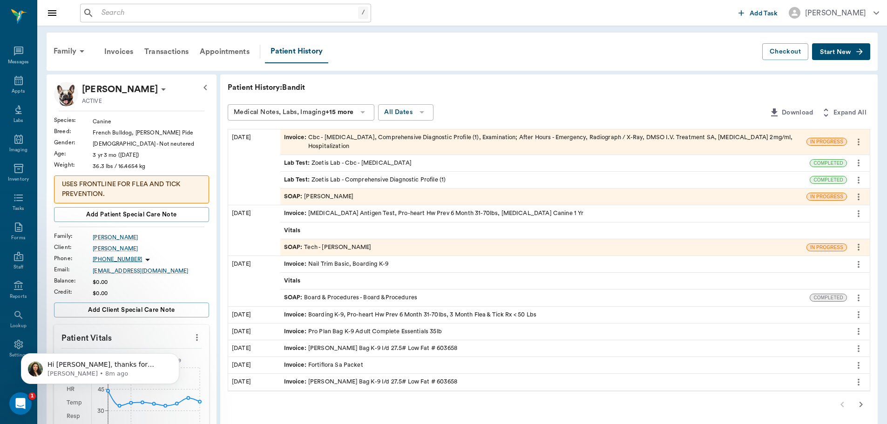
click at [341, 196] on div "SOAP : [PERSON_NAME]" at bounding box center [319, 196] width 70 height 9
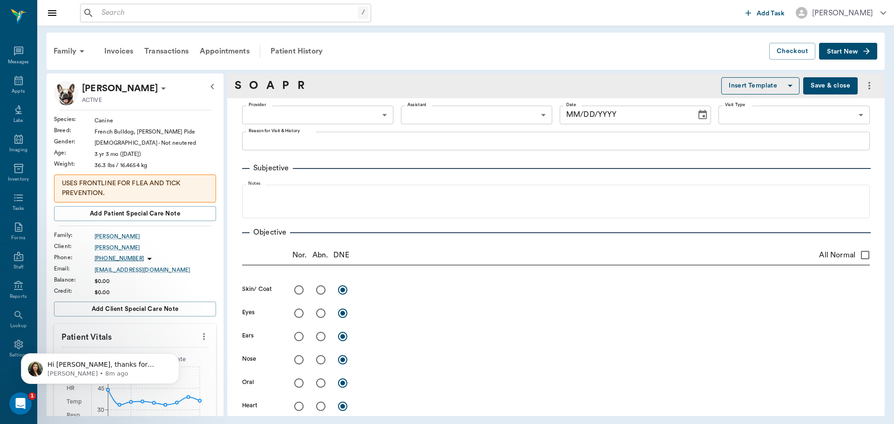
type input "63ec2f075fda476ae8351a4d"
type input "63ec2f075fda476ae8351a4c"
type input "[DATE]"
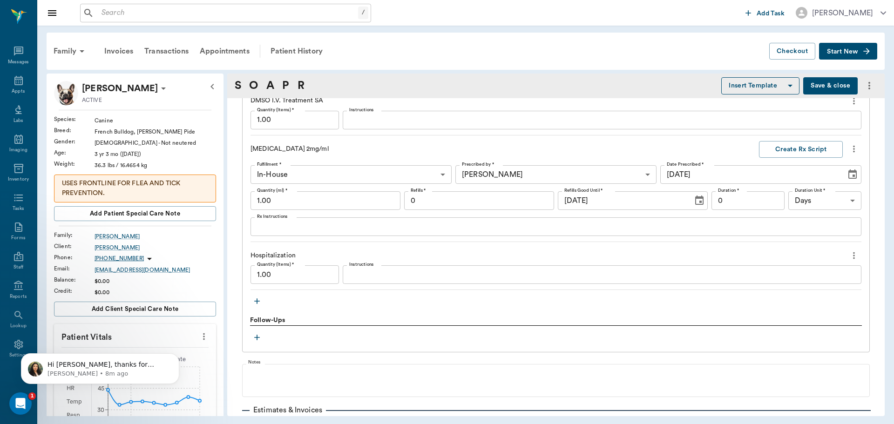
scroll to position [885, 0]
click at [287, 272] on input "1.00" at bounding box center [295, 274] width 89 height 19
type input "1"
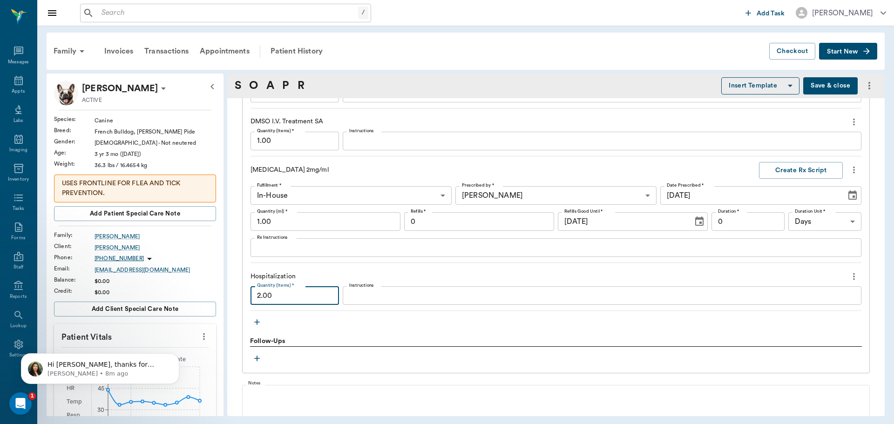
scroll to position [870, 0]
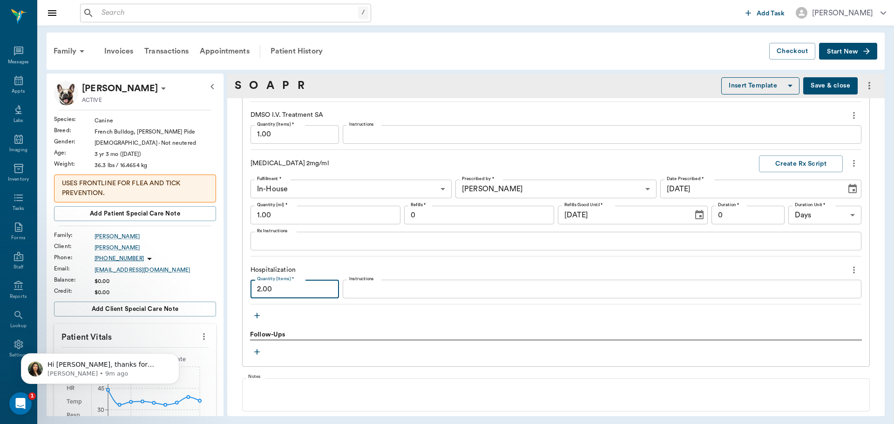
type input "2.00"
click at [265, 244] on textarea "Rx Instructions" at bounding box center [556, 241] width 598 height 11
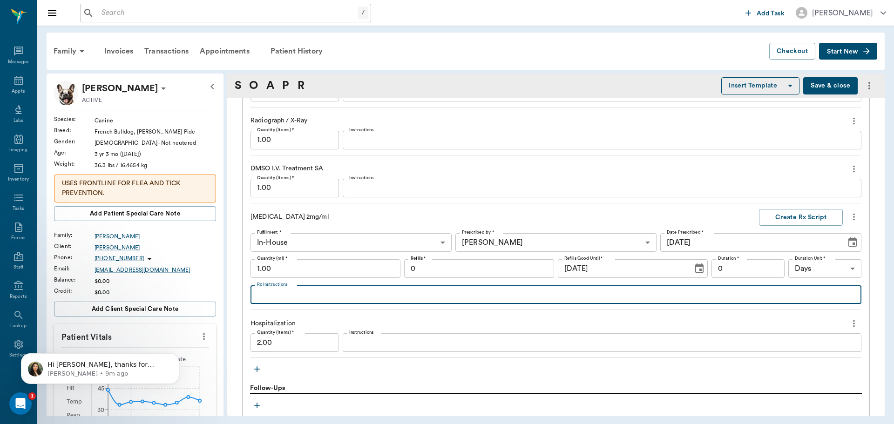
scroll to position [824, 0]
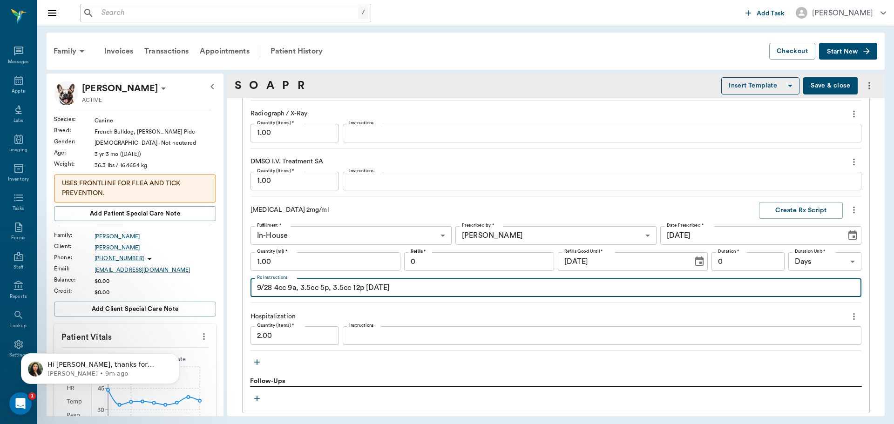
click at [271, 292] on textarea "9/28 4cc 9a, 3.5cc 5p, 3.5cc 12p [DATE]" at bounding box center [556, 288] width 598 height 11
click at [386, 290] on textarea "9/21 4cc 9a, 3.5cc 5p, 3.5cc 12p [DATE]" at bounding box center [556, 288] width 598 height 11
type textarea "9/21 4cc 9a, 3.5cc 5p, 3.5cc 12p [DATE] 3cc 8a, 2.5cc 8p[DATE] 2cc 12a[DATE] 1.…"
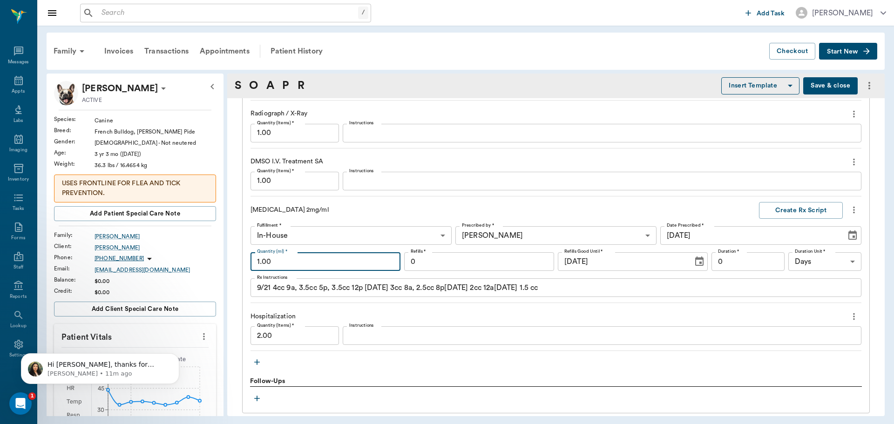
click at [296, 260] on input "1.00" at bounding box center [326, 261] width 150 height 19
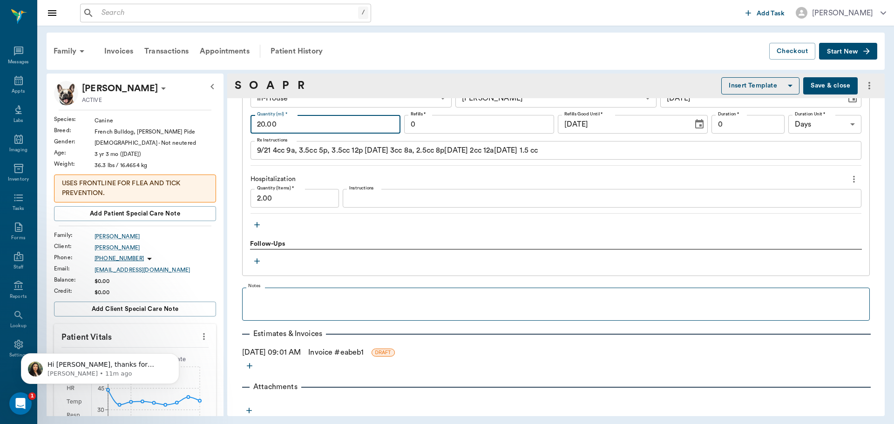
scroll to position [963, 0]
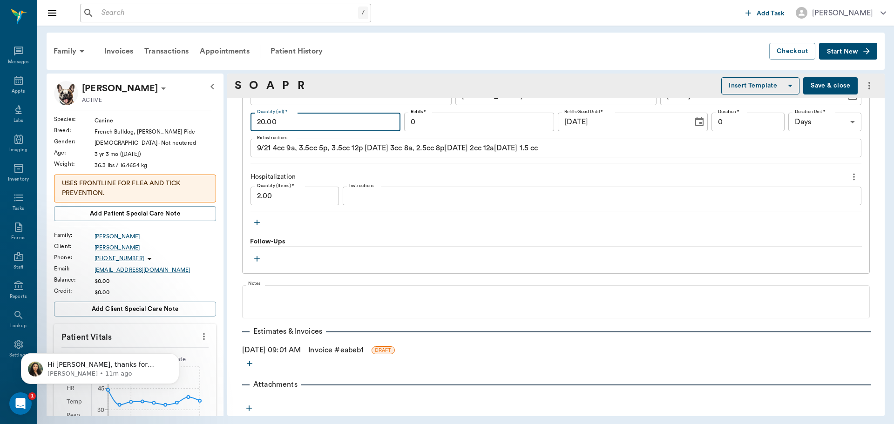
type input "20.00"
click at [258, 223] on icon "button" at bounding box center [256, 222] width 9 height 9
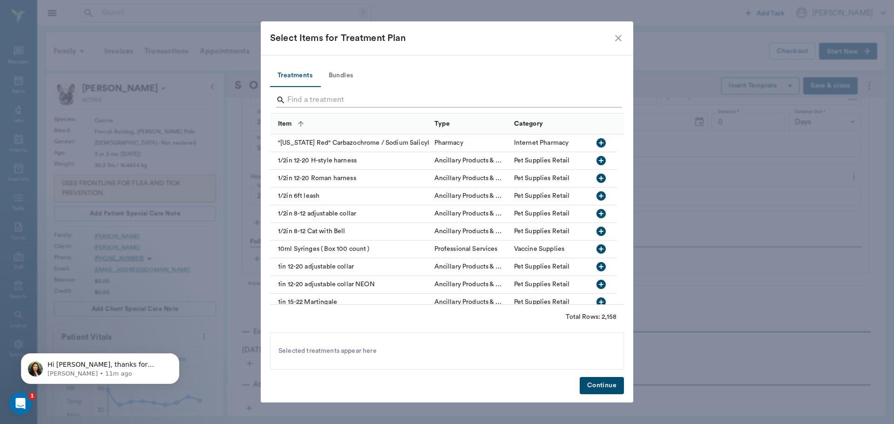
click at [320, 98] on input "Search" at bounding box center [447, 100] width 321 height 15
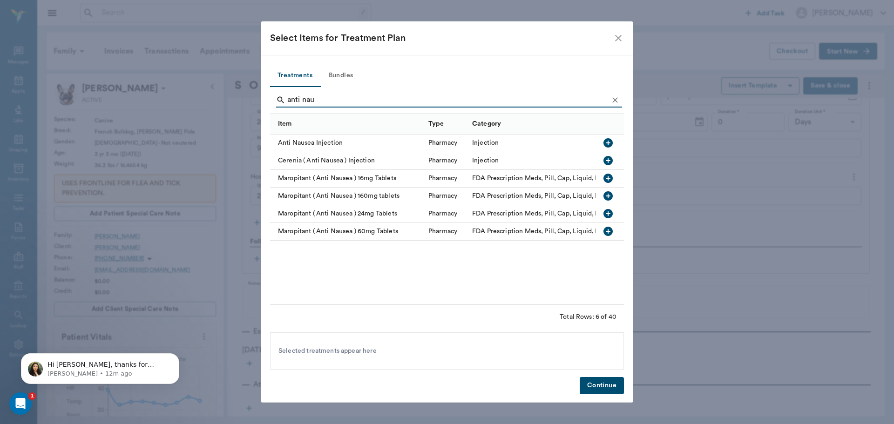
type input "anti nau"
click at [607, 143] on icon "button" at bounding box center [608, 142] width 11 height 11
click at [607, 382] on button "Continue" at bounding box center [602, 385] width 44 height 17
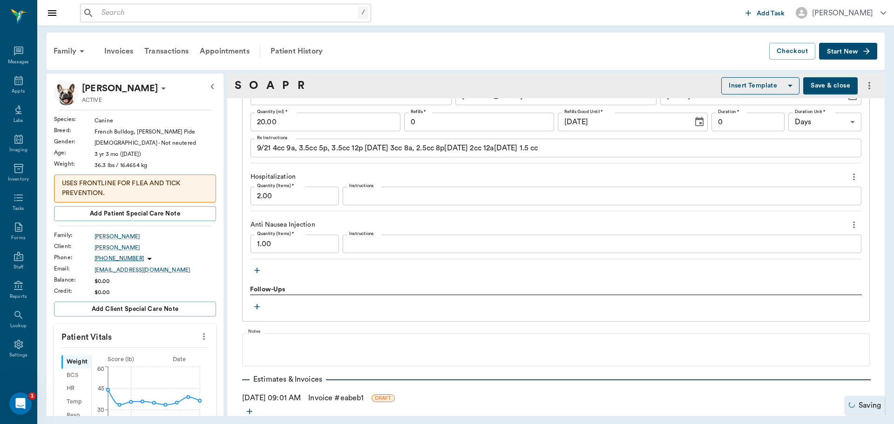
click at [304, 246] on input "1.00" at bounding box center [295, 244] width 89 height 19
type input "3.00"
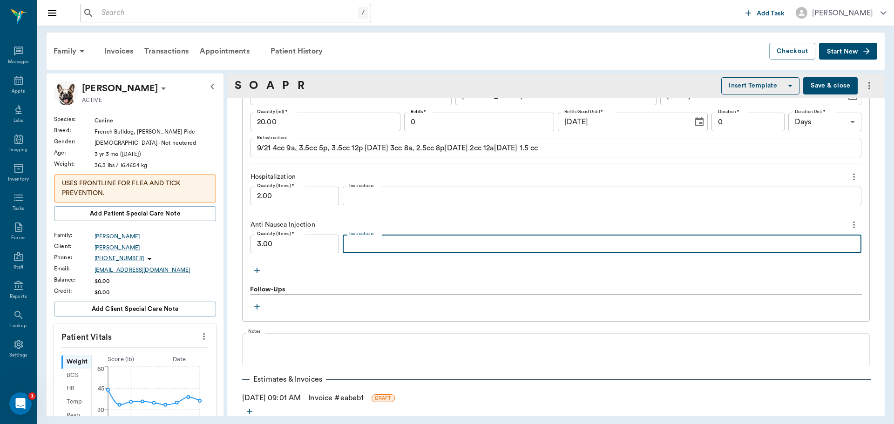
click at [354, 245] on textarea "Instructions" at bounding box center [602, 244] width 506 height 11
click at [454, 249] on textarea "9/21 cerenia 1.8cc" at bounding box center [602, 244] width 506 height 11
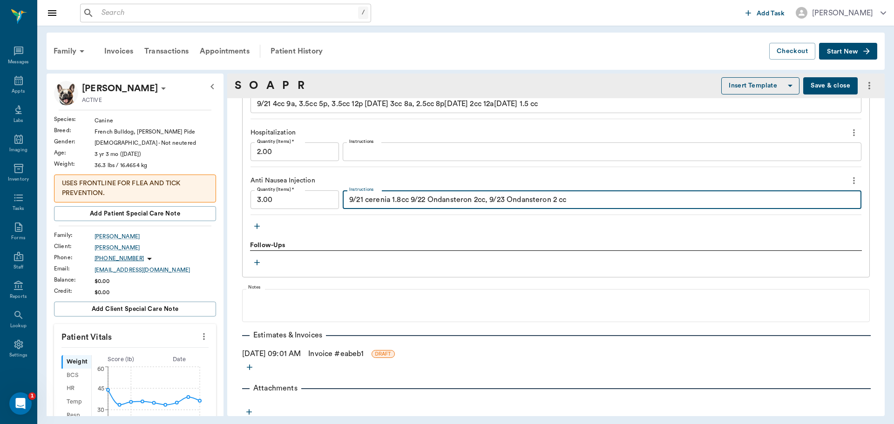
scroll to position [1011, 0]
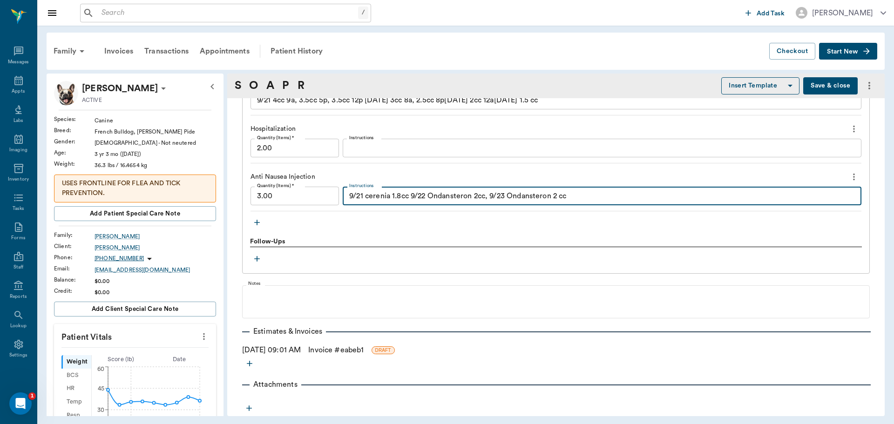
type textarea "9/21 cerenia 1.8cc 9/22 Ondansteron 2cc, 9/23 Ondansteron 2 cc"
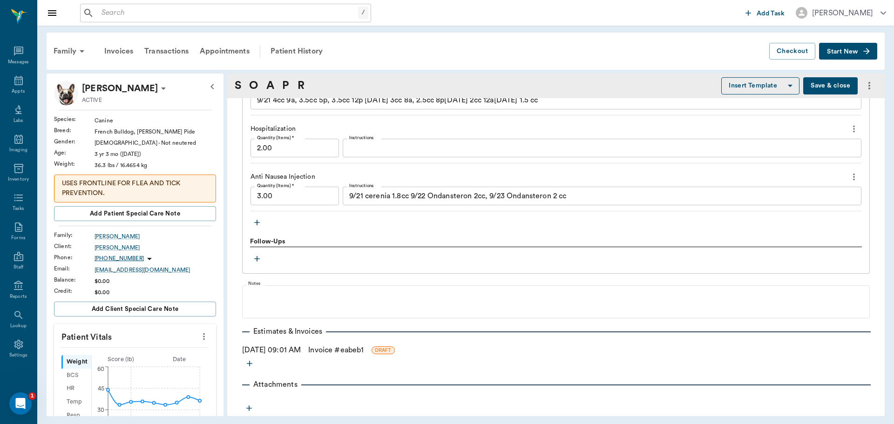
click at [256, 225] on icon "button" at bounding box center [256, 222] width 9 height 9
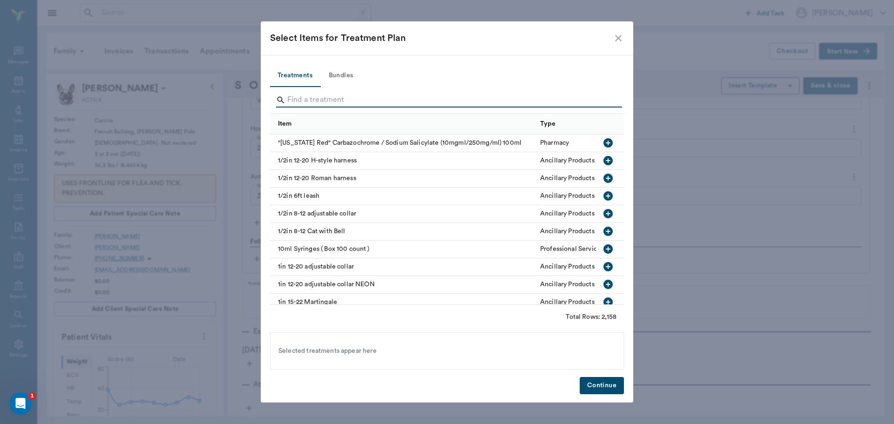
click at [337, 102] on input "Search" at bounding box center [447, 100] width 321 height 15
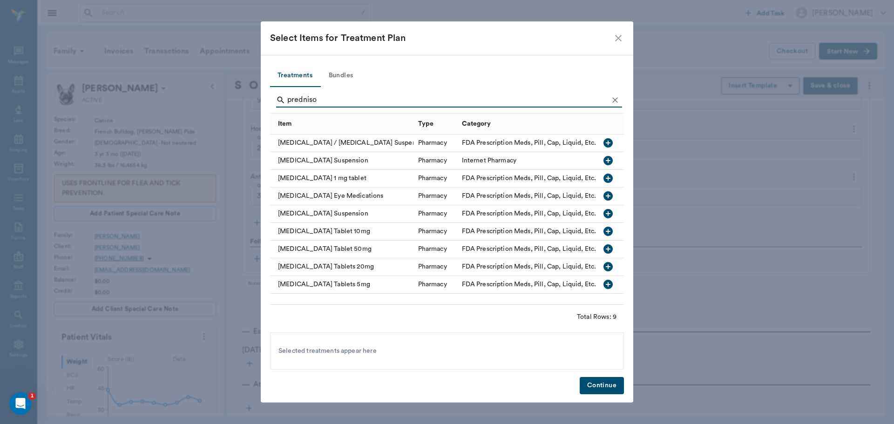
click at [609, 230] on icon "button" at bounding box center [608, 231] width 9 height 9
click at [345, 101] on input "predniso" at bounding box center [447, 100] width 321 height 15
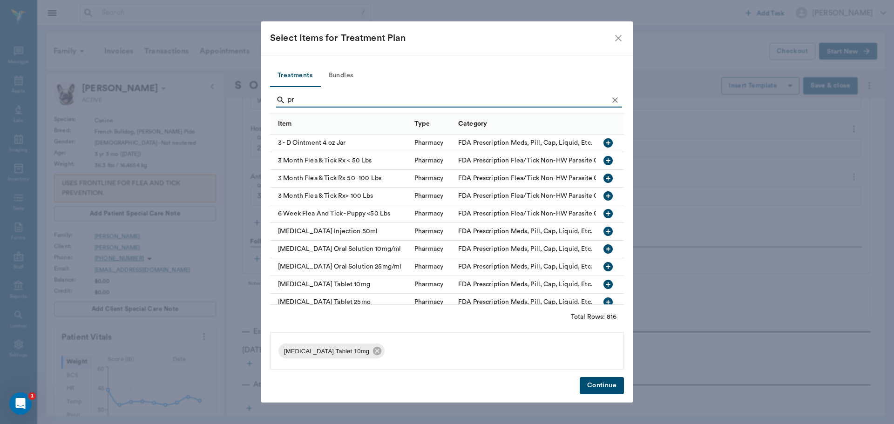
type input "p"
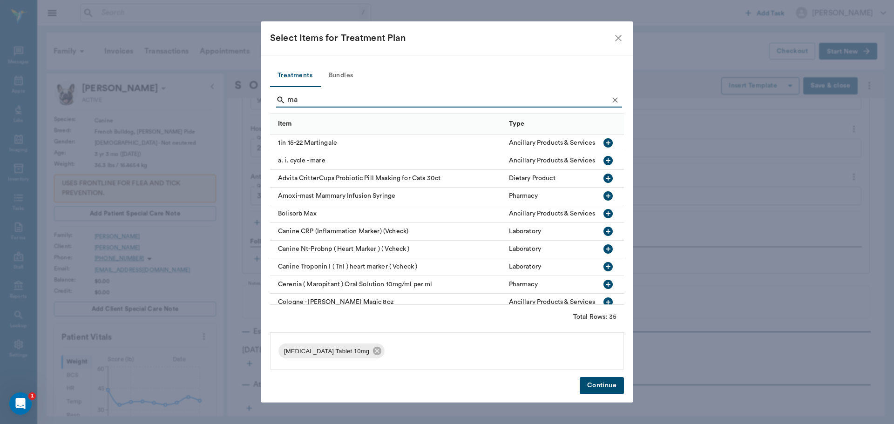
type input "m"
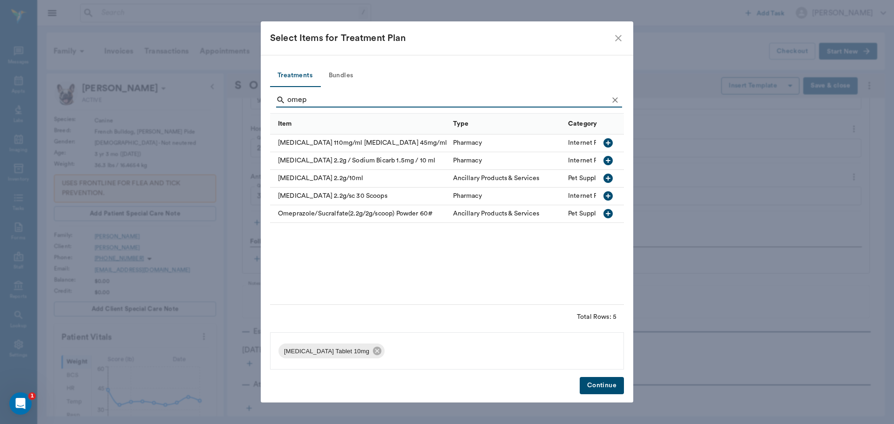
type input "omep"
click at [607, 178] on icon "button" at bounding box center [608, 178] width 9 height 9
click at [598, 386] on button "Continue" at bounding box center [602, 385] width 44 height 17
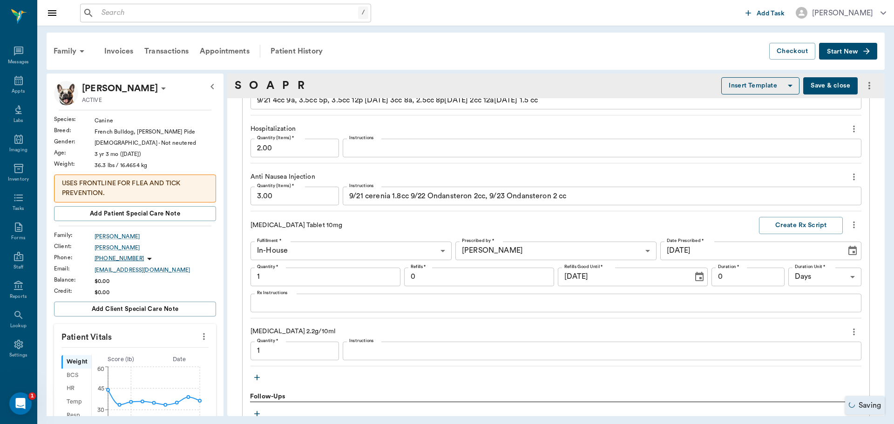
type input "1.00"
click at [256, 377] on icon "button" at bounding box center [256, 377] width 9 height 9
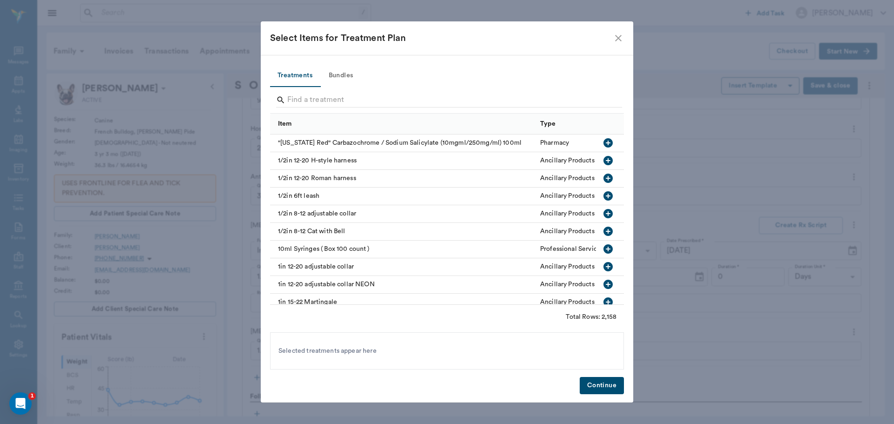
click at [313, 91] on div at bounding box center [449, 101] width 346 height 24
click at [311, 102] on input "Search" at bounding box center [447, 100] width 321 height 15
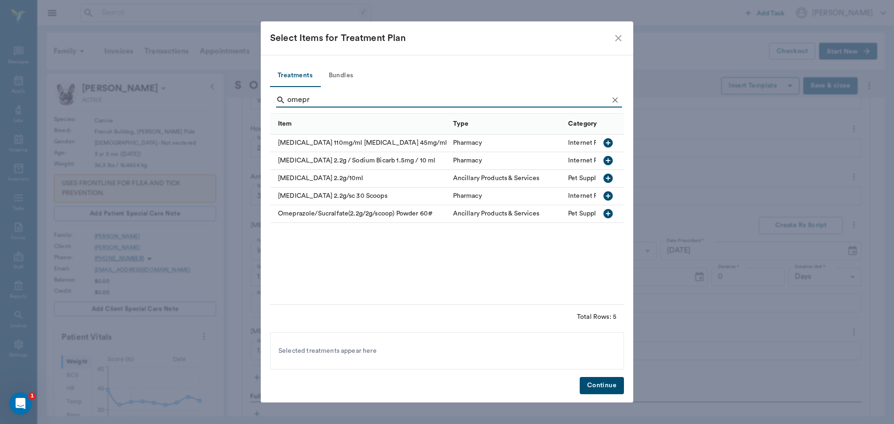
type input "omepr"
click at [605, 144] on icon "button" at bounding box center [608, 142] width 9 height 9
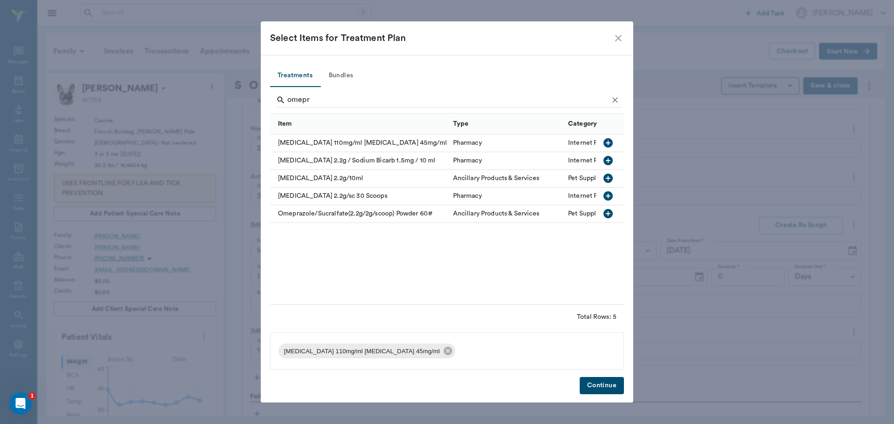
click at [597, 386] on button "Continue" at bounding box center [602, 385] width 44 height 17
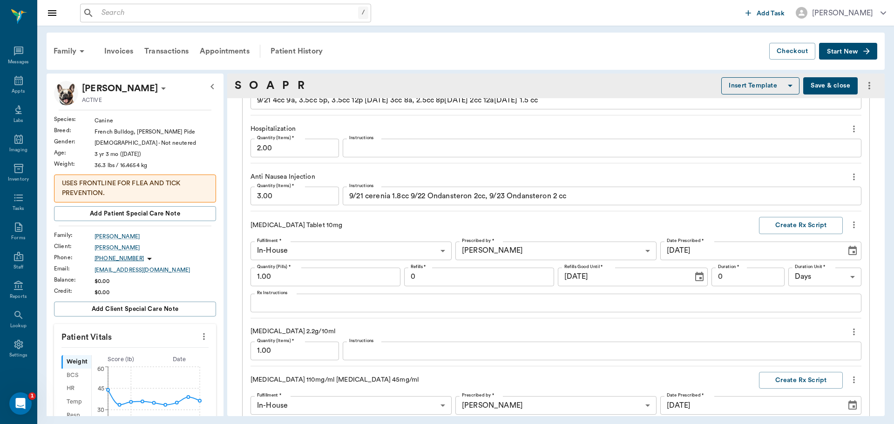
scroll to position [1251, 0]
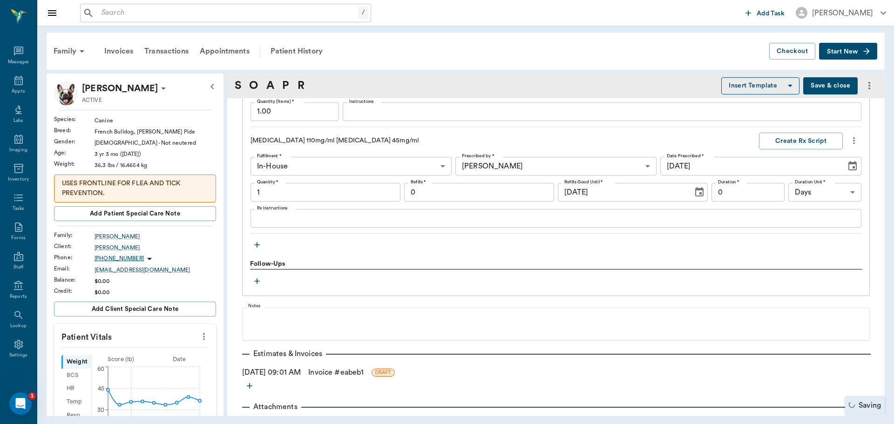
type input "1.00"
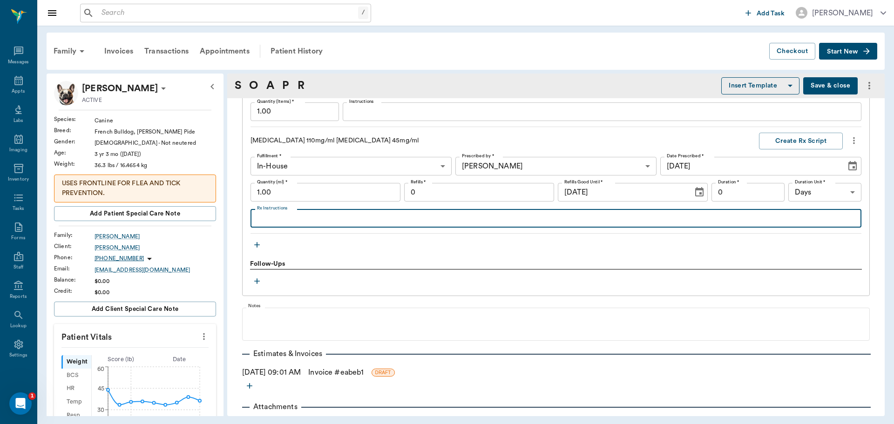
click at [285, 221] on textarea "Rx Instructions" at bounding box center [556, 218] width 598 height 11
type textarea "Give 1 syringe daily until gone"
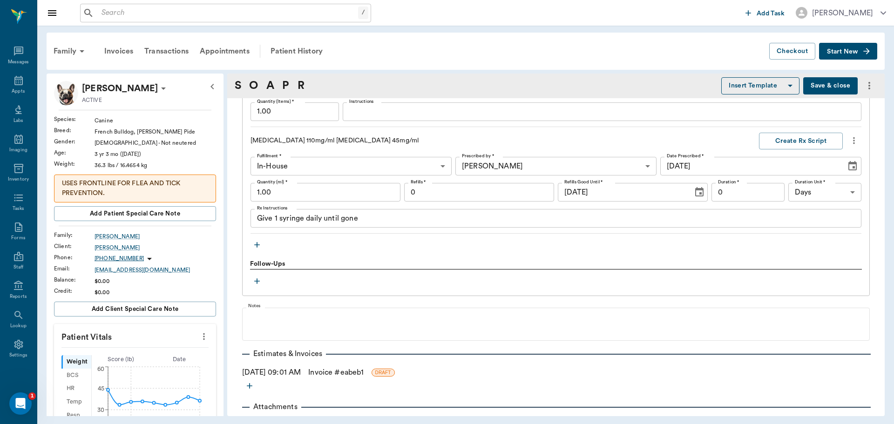
click at [254, 245] on icon "button" at bounding box center [256, 244] width 9 height 9
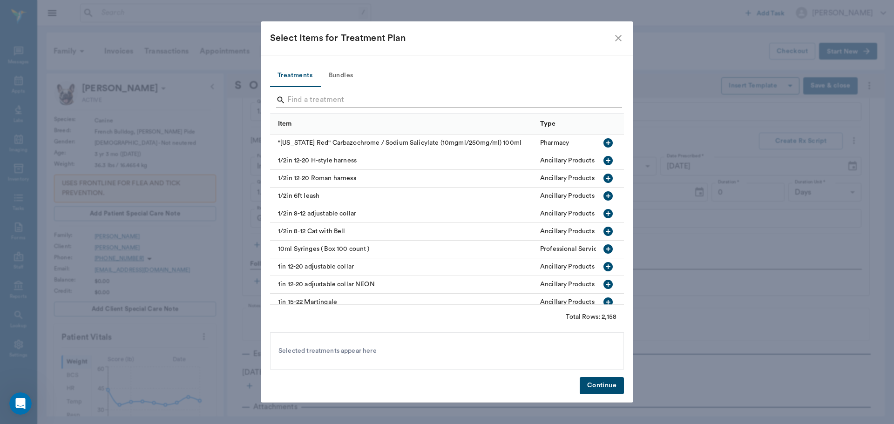
click at [316, 100] on input "Search" at bounding box center [447, 100] width 321 height 15
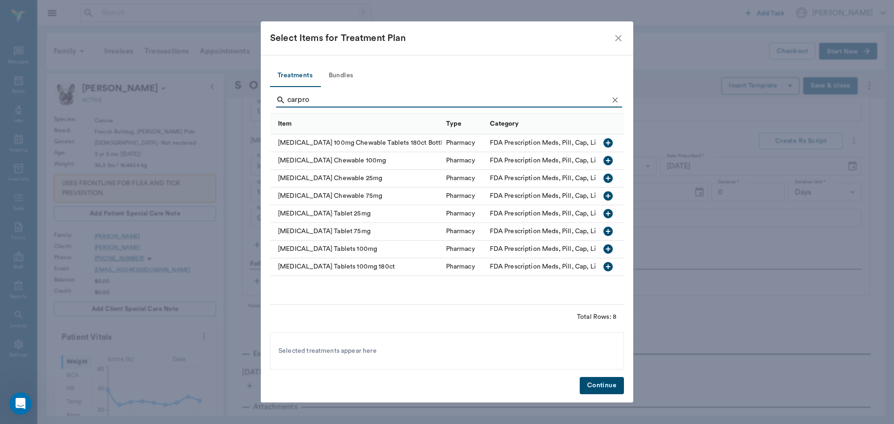
type input "carpro"
click at [606, 229] on icon "button" at bounding box center [608, 231] width 9 height 9
click at [604, 387] on button "Continue" at bounding box center [602, 385] width 44 height 17
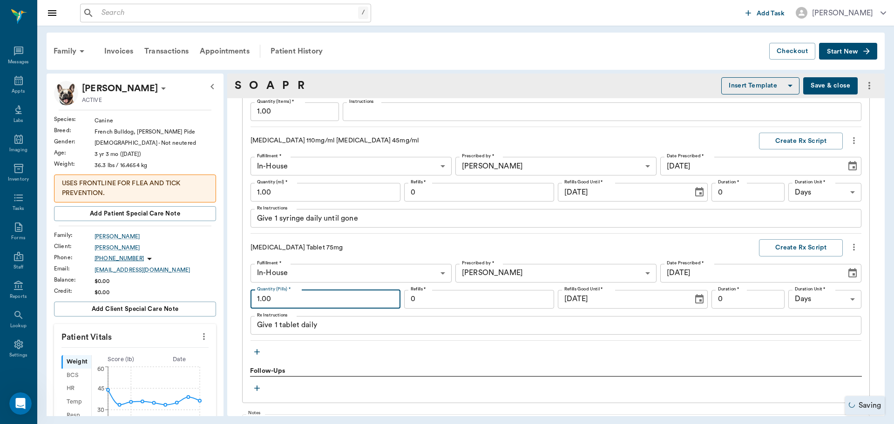
click at [293, 303] on input "1.00" at bounding box center [326, 299] width 150 height 19
type input "21.00"
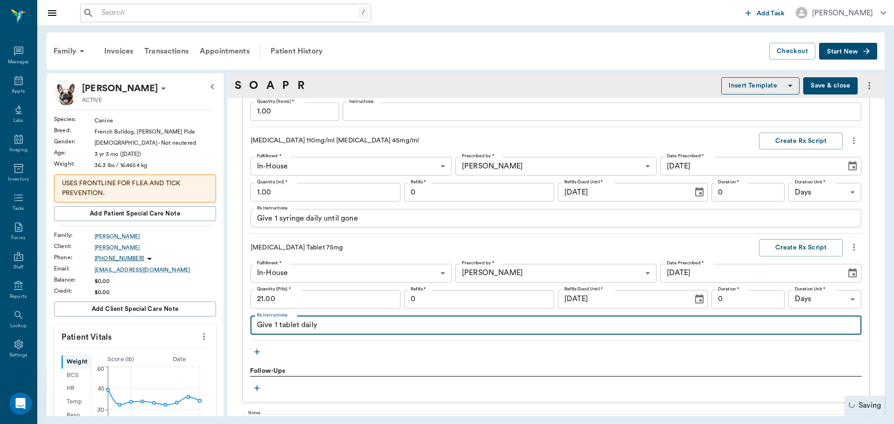
click at [356, 326] on textarea "Give 1 tablet daily" at bounding box center [556, 325] width 598 height 11
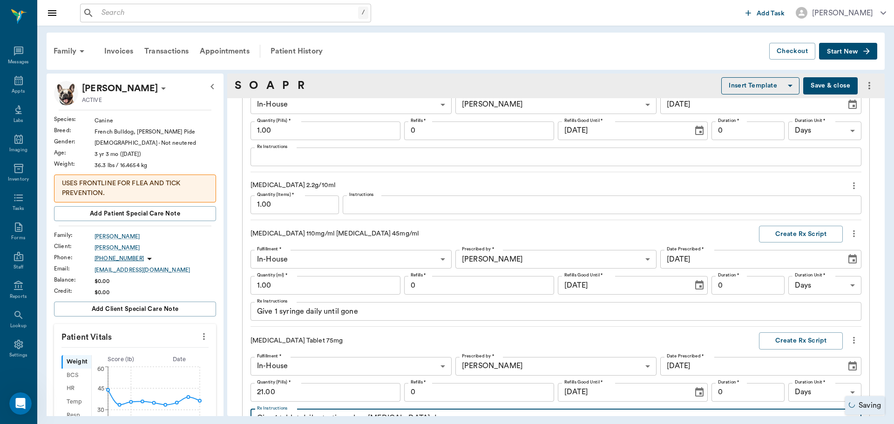
scroll to position [1064, 0]
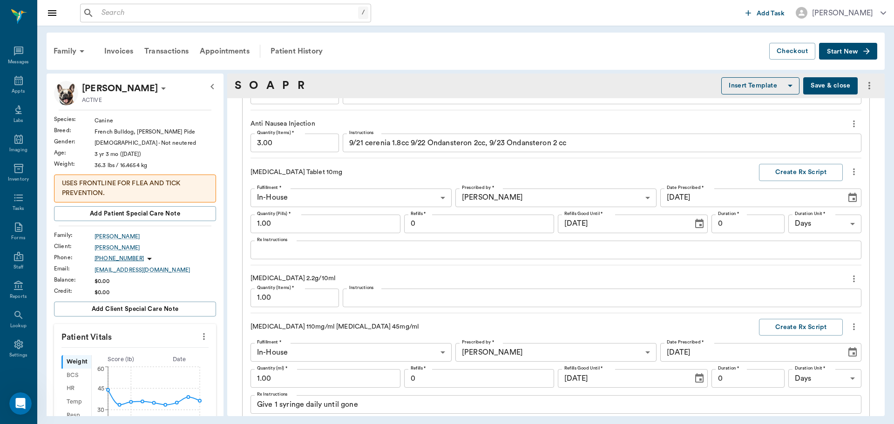
type textarea "Give 1 tablet daily starting when [MEDICAL_DATA] done"
click at [849, 276] on icon "more" at bounding box center [854, 278] width 10 height 11
click at [797, 314] on span "Delete" at bounding box center [808, 312] width 78 height 10
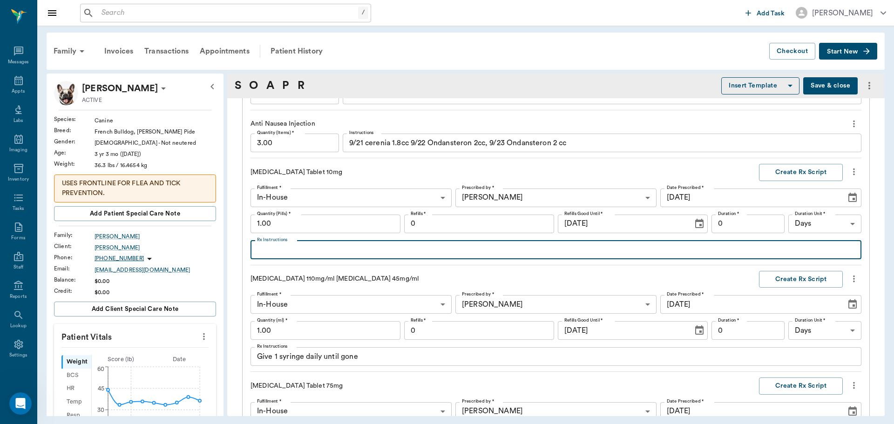
click at [280, 252] on textarea "Rx Instructions" at bounding box center [556, 250] width 598 height 11
type textarea "Give 1 tablet twice daily for 3 days then 1 tablet daily"
click at [313, 219] on input "1.00" at bounding box center [326, 224] width 150 height 19
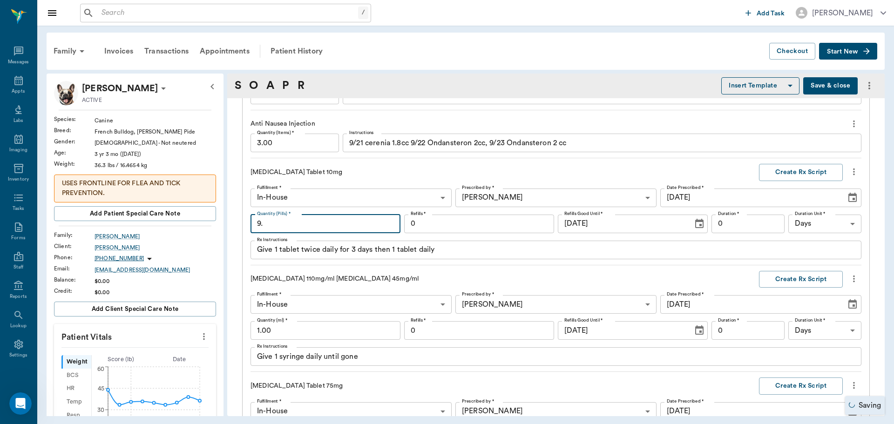
type input "9"
type input "10.00"
click at [789, 169] on button "Create Rx Script" at bounding box center [801, 172] width 84 height 17
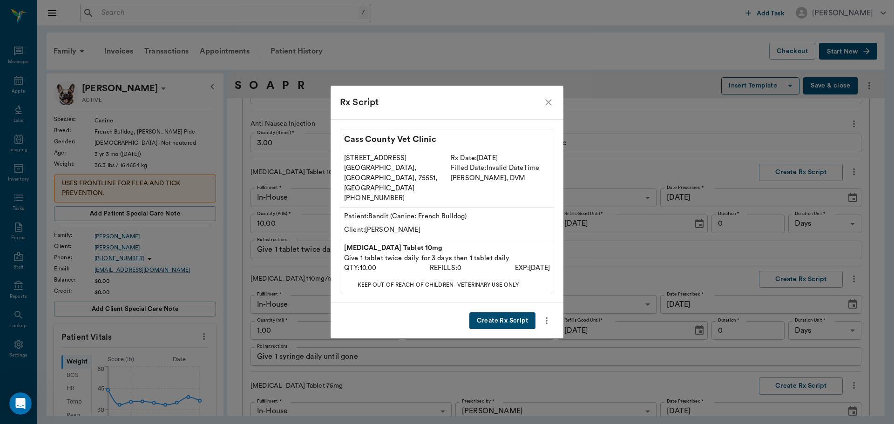
click at [499, 313] on button "Create Rx Script" at bounding box center [503, 321] width 66 height 17
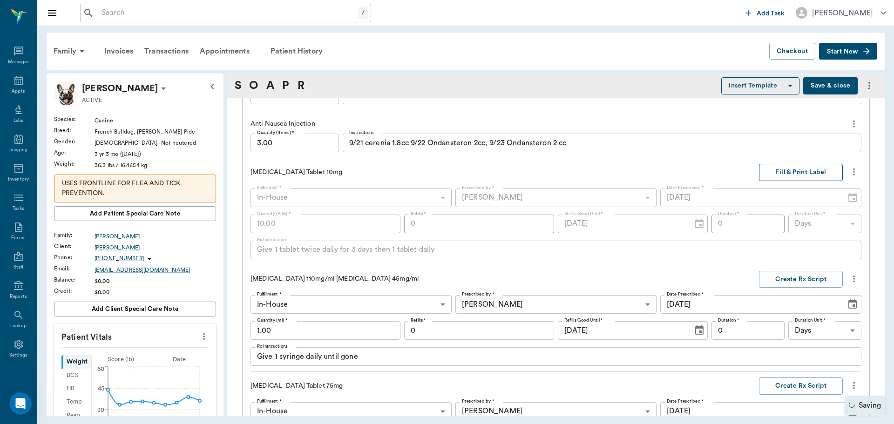
click at [777, 174] on button "Fill & Print Label" at bounding box center [801, 172] width 84 height 17
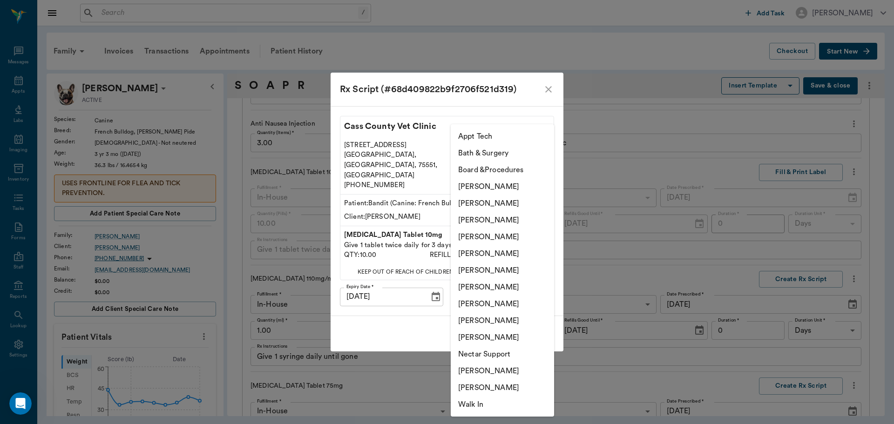
click at [521, 288] on body "/ ​ Add Task [PERSON_NAME] Nectar Messages Appts Labs Imaging Inventory Tasks F…" at bounding box center [447, 212] width 894 height 424
click at [507, 230] on li "[PERSON_NAME]" at bounding box center [502, 237] width 103 height 17
type input "63ec2f075fda476ae8351a4d"
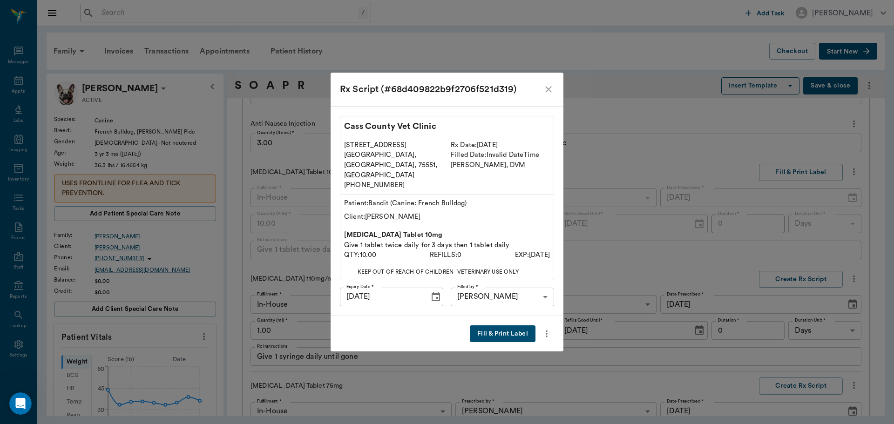
click at [515, 326] on button "Fill & Print Label" at bounding box center [503, 334] width 66 height 17
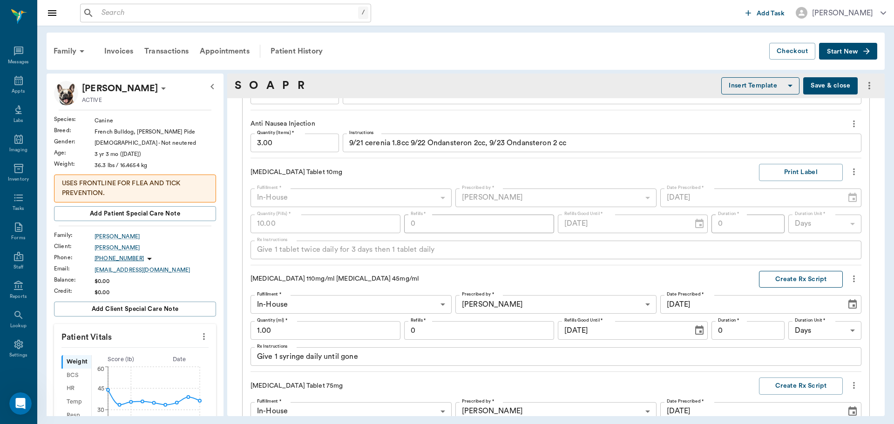
click at [785, 275] on button "Create Rx Script" at bounding box center [801, 279] width 84 height 17
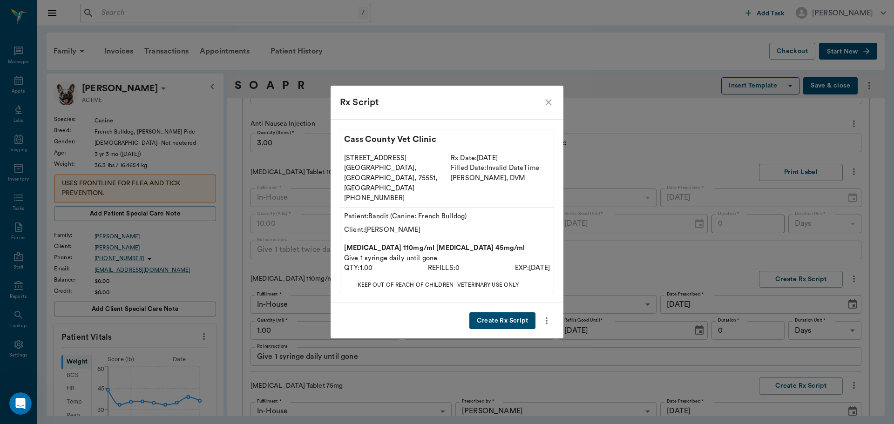
click at [496, 318] on button "Create Rx Script" at bounding box center [503, 321] width 66 height 17
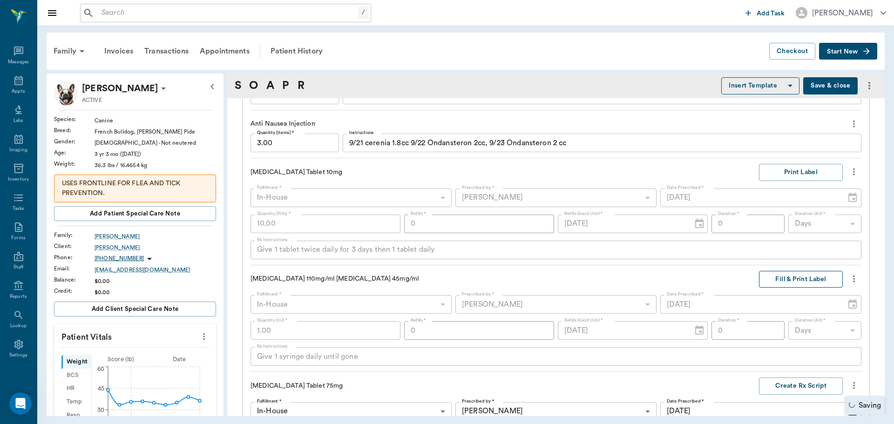
click at [800, 278] on button "Fill & Print Label" at bounding box center [801, 279] width 84 height 17
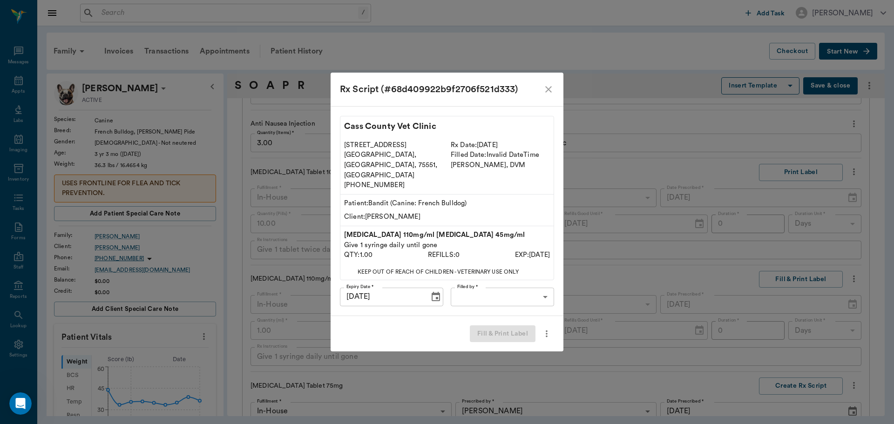
click at [530, 283] on body "/ ​ Add Task [PERSON_NAME] Nectar Messages Appts Labs Imaging Inventory Tasks F…" at bounding box center [447, 212] width 894 height 424
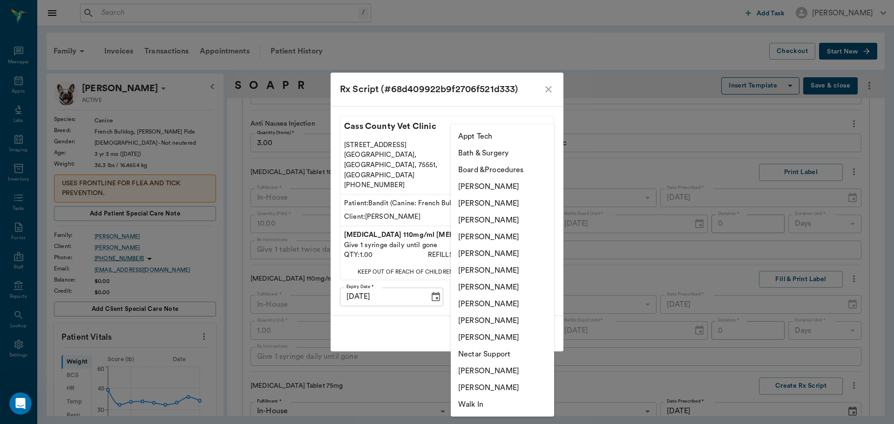
click at [515, 239] on li "[PERSON_NAME]" at bounding box center [502, 237] width 103 height 17
type input "63ec2f075fda476ae8351a4d"
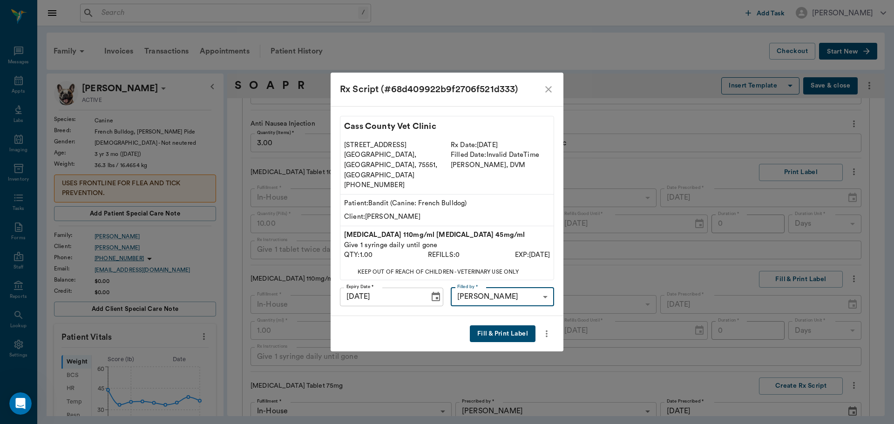
click at [514, 326] on button "Fill & Print Label" at bounding box center [503, 334] width 66 height 17
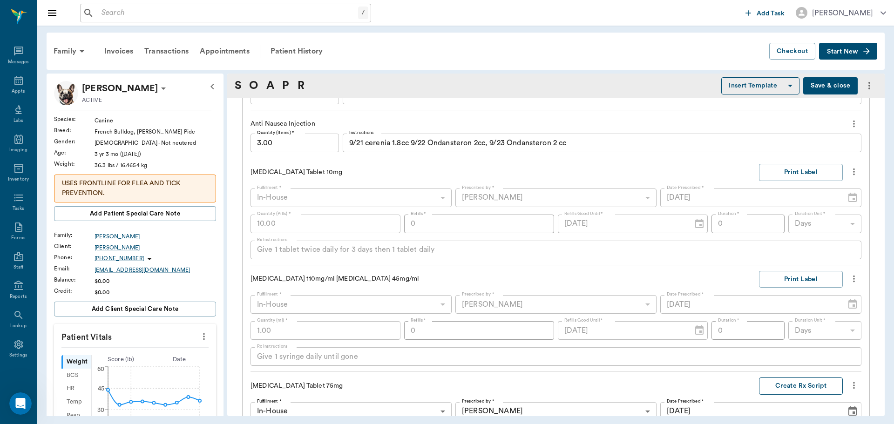
click at [786, 387] on button "Create Rx Script" at bounding box center [801, 386] width 84 height 17
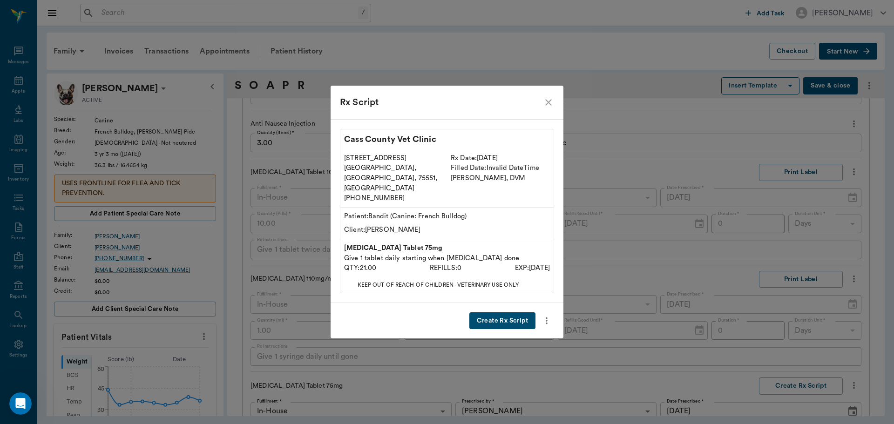
click at [489, 316] on button "Create Rx Script" at bounding box center [503, 321] width 66 height 17
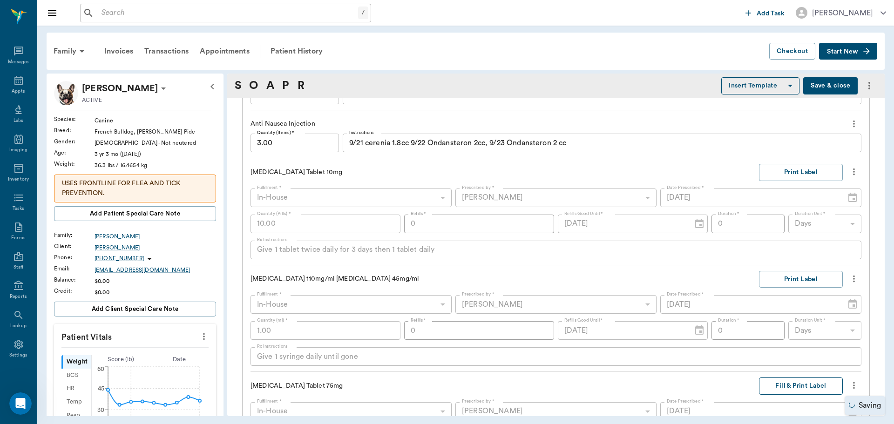
click at [792, 384] on button "Fill & Print Label" at bounding box center [801, 386] width 84 height 17
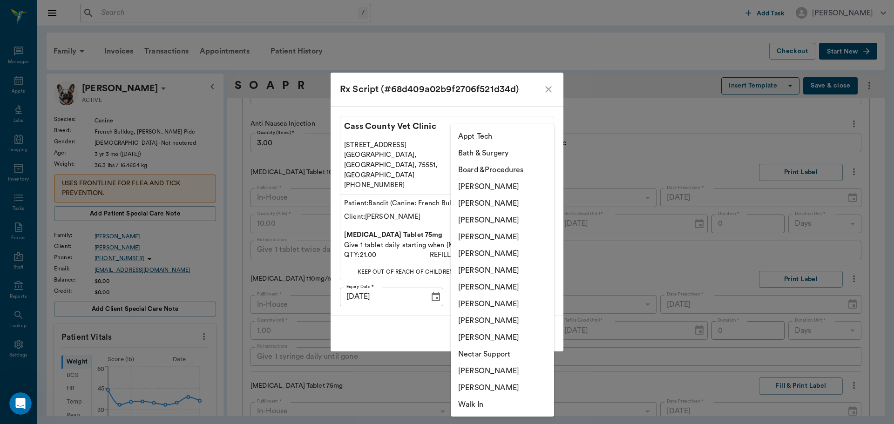
click at [503, 287] on body "/ ​ Add Task [PERSON_NAME] Nectar Messages Appts Labs Imaging Inventory Tasks F…" at bounding box center [447, 212] width 894 height 424
click at [511, 237] on li "[PERSON_NAME]" at bounding box center [502, 237] width 103 height 17
type input "63ec2f075fda476ae8351a4d"
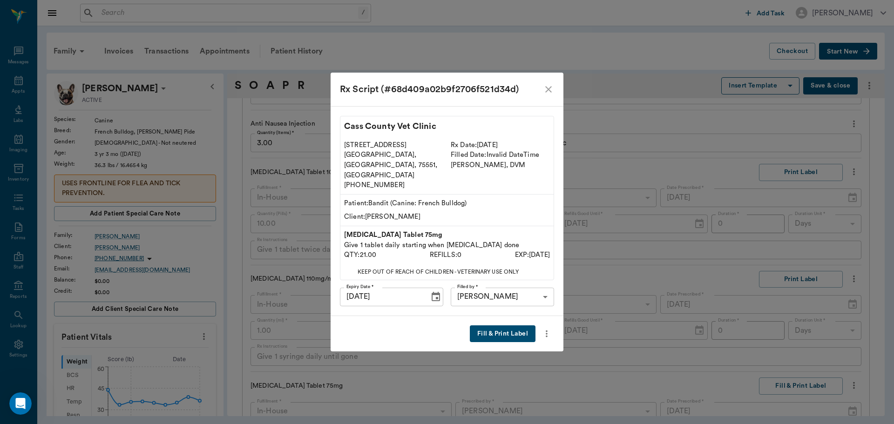
click at [518, 326] on button "Fill & Print Label" at bounding box center [503, 334] width 66 height 17
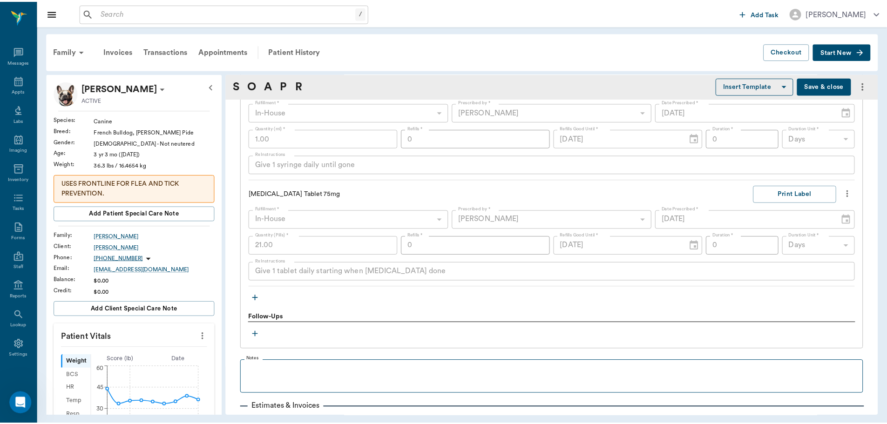
scroll to position [1332, 0]
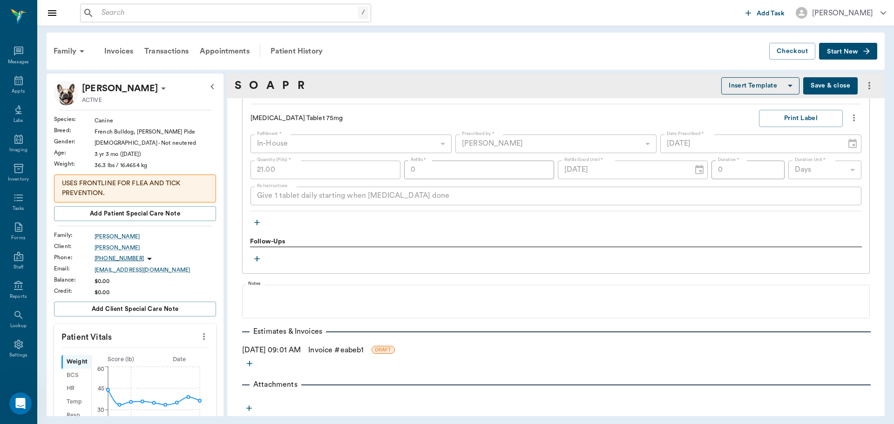
click at [335, 348] on link "Invoice # eabeb1" at bounding box center [335, 350] width 55 height 11
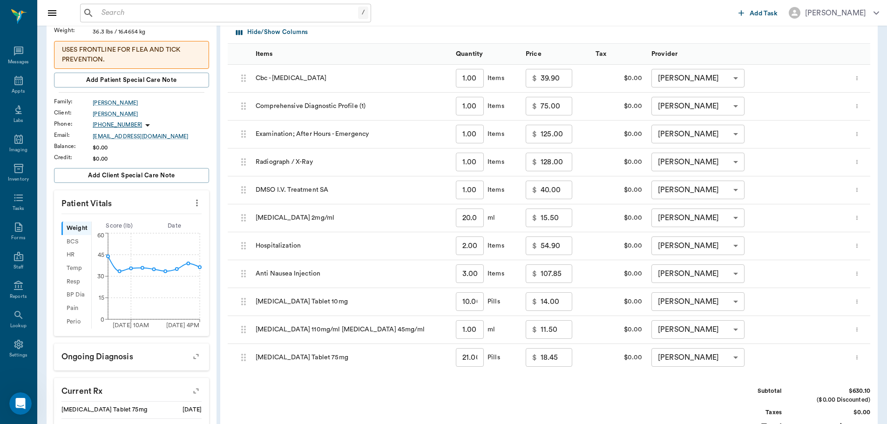
scroll to position [140, 0]
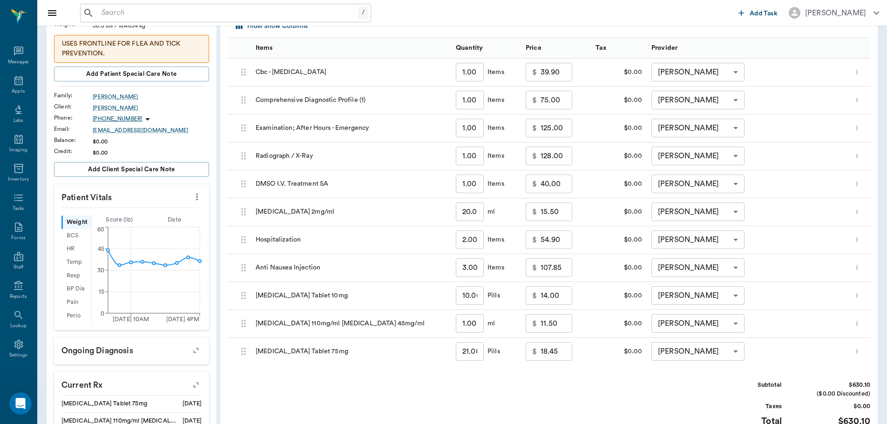
click at [563, 188] on input "40.00" at bounding box center [557, 184] width 32 height 19
type input "60.00"
click at [419, 216] on div "[MEDICAL_DATA] 2mg/ml" at bounding box center [351, 212] width 200 height 28
click at [559, 209] on input "15.50" at bounding box center [557, 212] width 32 height 19
type input "30.00"
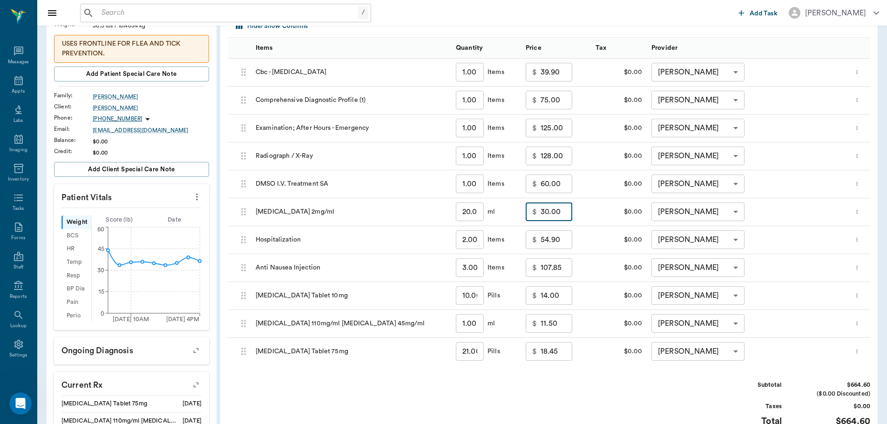
click at [562, 271] on input "107.85" at bounding box center [557, 268] width 32 height 19
type input "0"
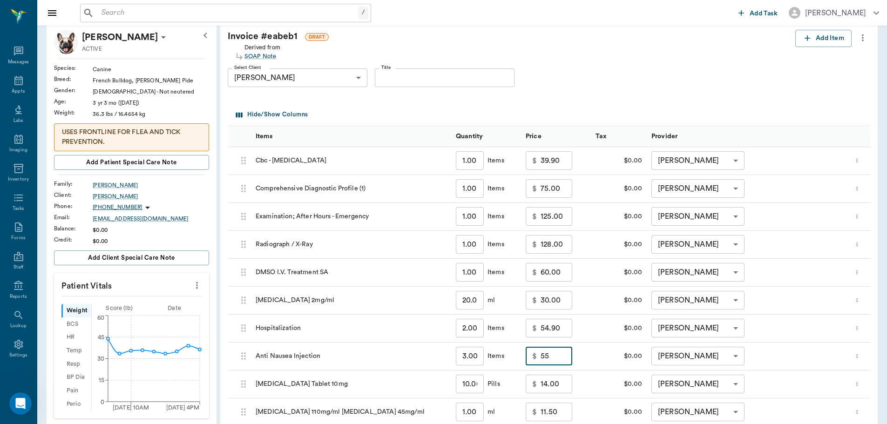
scroll to position [0, 0]
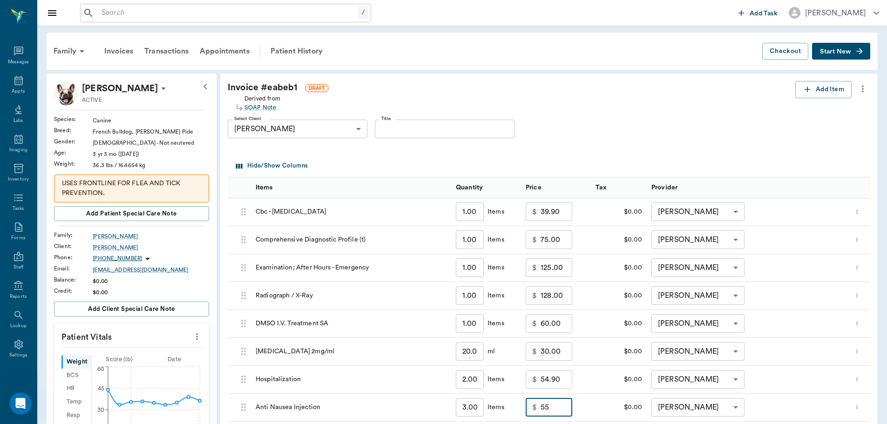
type input "55.00"
drag, startPoint x: 22, startPoint y: 87, endPoint x: 518, endPoint y: 40, distance: 498.3
click at [22, 87] on div "Appts" at bounding box center [18, 85] width 37 height 29
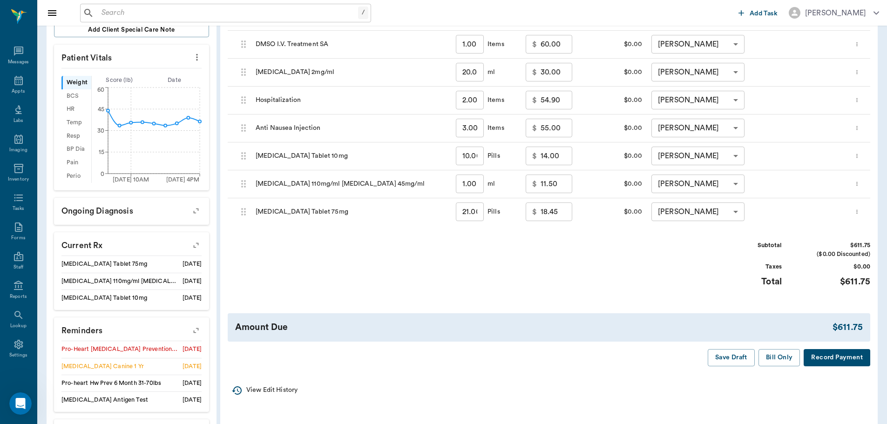
scroll to position [326, 0]
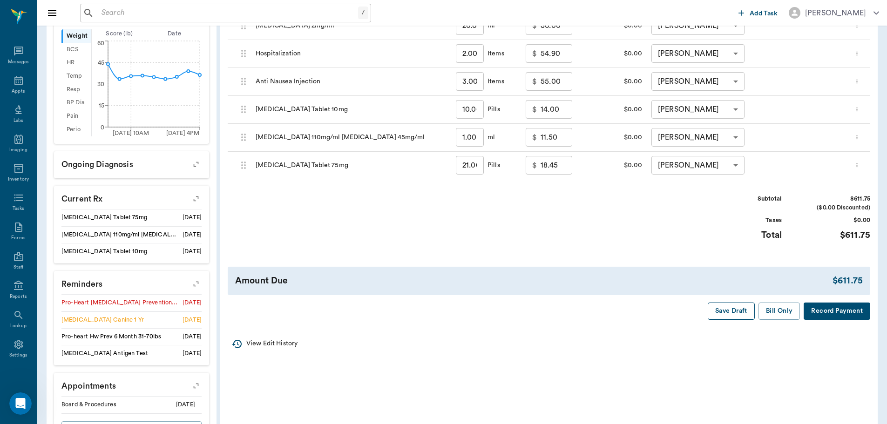
click at [720, 304] on button "Save Draft" at bounding box center [731, 311] width 47 height 17
click at [14, 75] on icon at bounding box center [18, 80] width 11 height 11
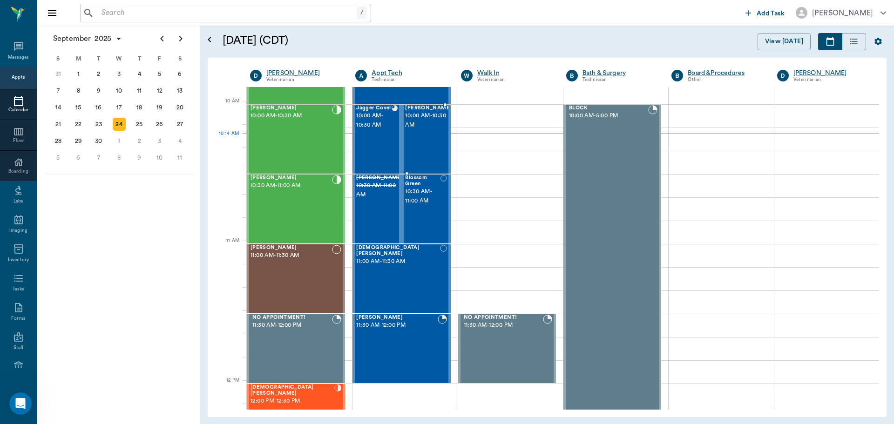
scroll to position [280, 0]
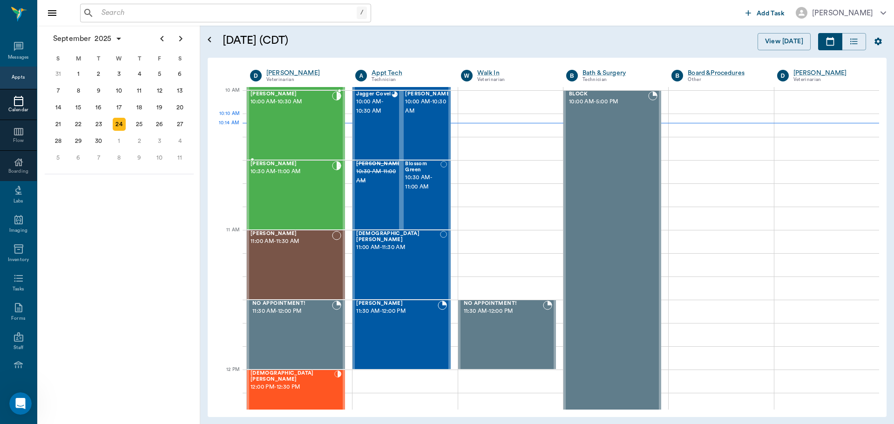
click at [312, 121] on div "[PERSON_NAME] 10:00 AM - 10:30 AM" at bounding box center [292, 125] width 82 height 68
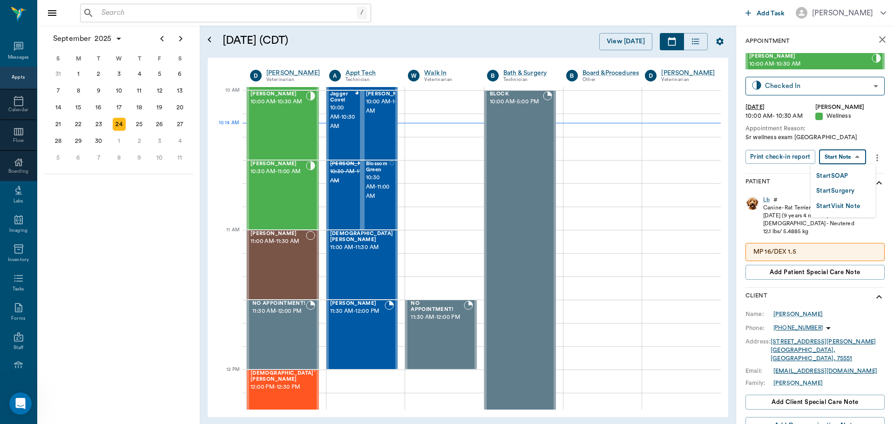
click at [838, 158] on body "/ ​ Add Task [PERSON_NAME] Nectar Messages Appts Calendar Flow Boarding Labs Im…" at bounding box center [447, 212] width 894 height 424
click at [825, 177] on button "Start SOAP" at bounding box center [833, 176] width 32 height 11
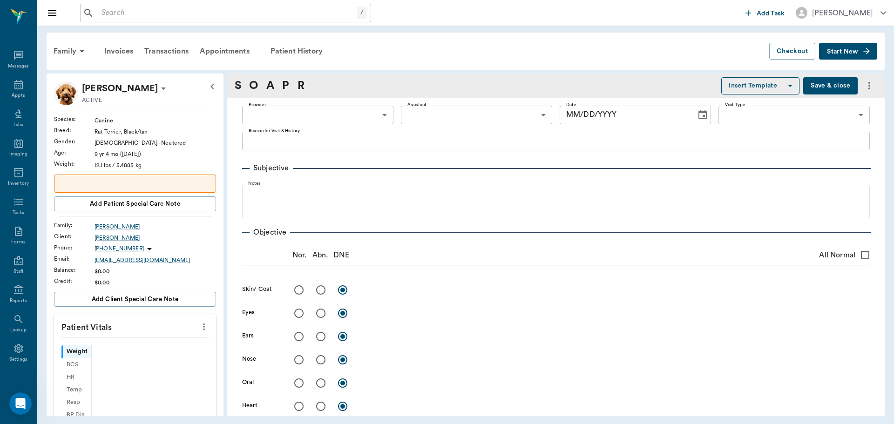
scroll to position [4, 0]
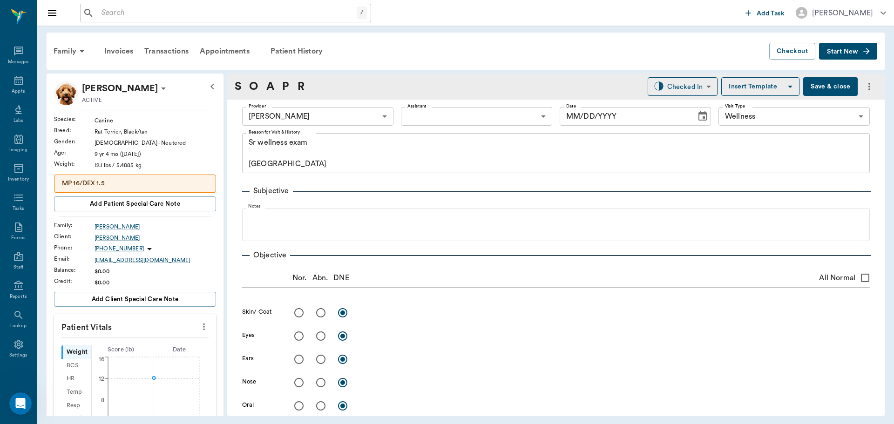
type input "63ec2f075fda476ae8351a4d"
type input "65d2be4f46e3a538d89b8c14"
type textarea "Sr wellness exam [GEOGRAPHIC_DATA]"
type input "[DATE]"
click at [199, 324] on icon "more" at bounding box center [204, 326] width 10 height 11
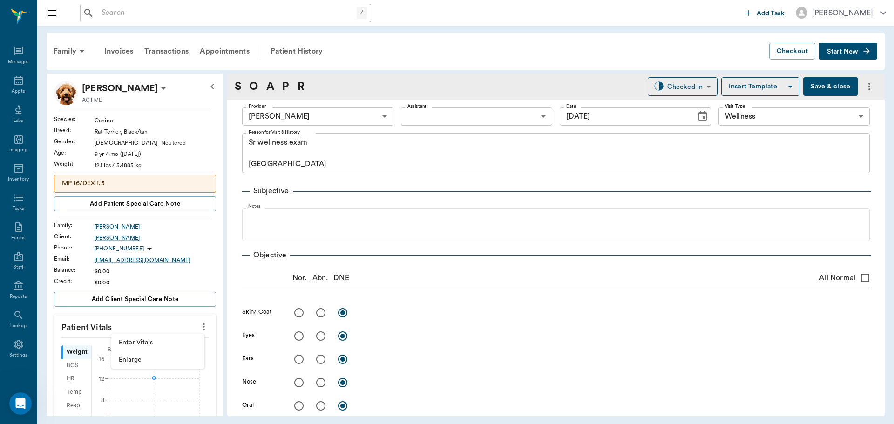
click at [163, 342] on span "Enter Vitals" at bounding box center [158, 343] width 78 height 10
click at [128, 356] on input "text" at bounding box center [134, 355] width 81 height 19
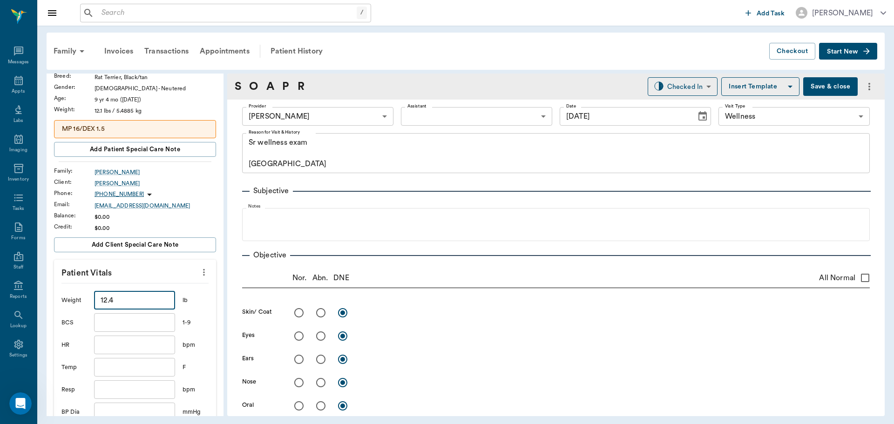
scroll to position [93, 0]
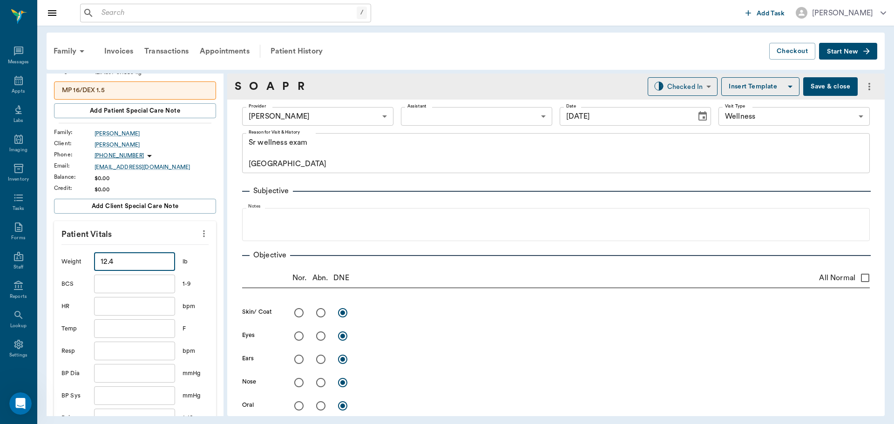
type input "12.4"
click at [135, 325] on input "text" at bounding box center [134, 329] width 81 height 19
type input "102.5"
click at [113, 357] on input "text" at bounding box center [134, 351] width 81 height 19
type input "3"
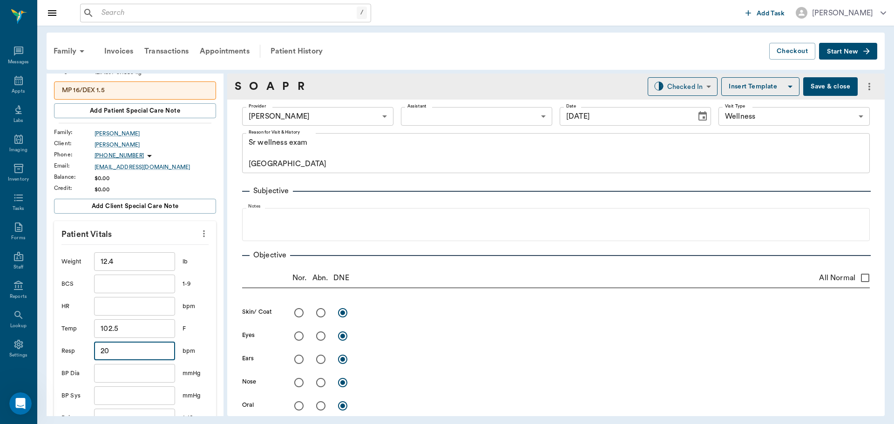
type input "2"
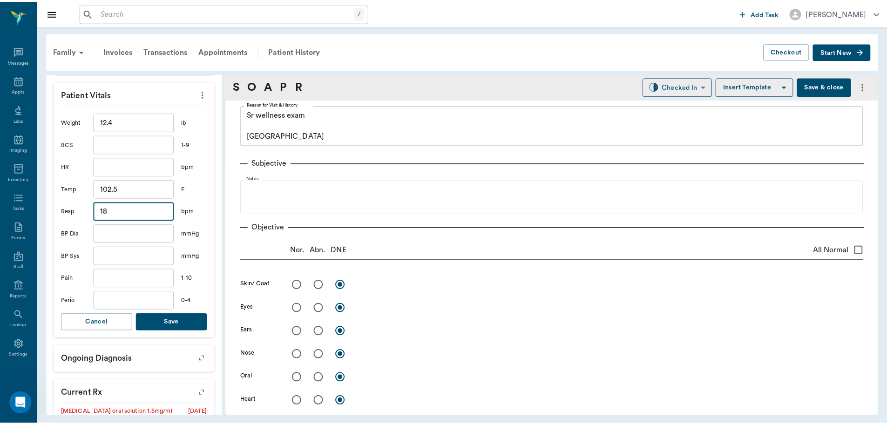
scroll to position [0, 0]
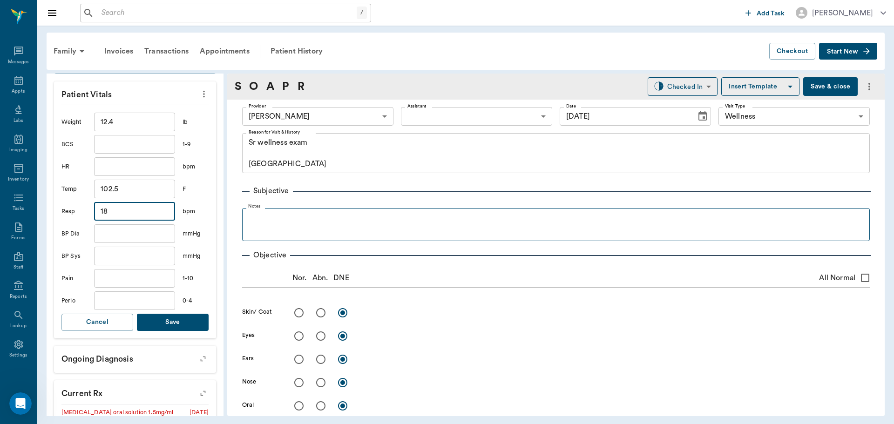
type input "18"
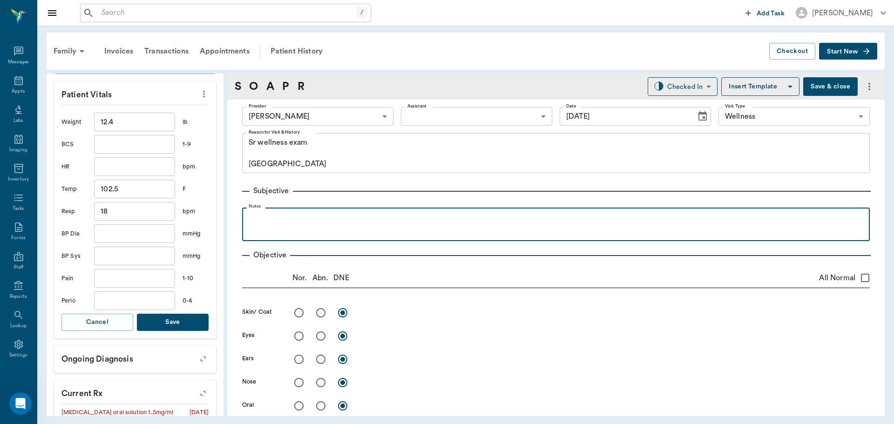
click at [275, 212] on p at bounding box center [556, 217] width 619 height 11
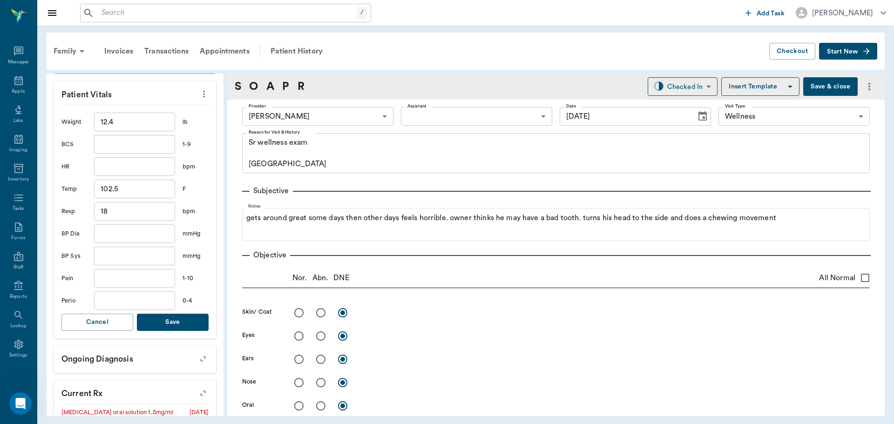
click at [457, 117] on body "/ ​ Add Task Dr. Bert Ellsworth Nectar Messages Appts Labs Imaging Inventory Ta…" at bounding box center [447, 212] width 894 height 424
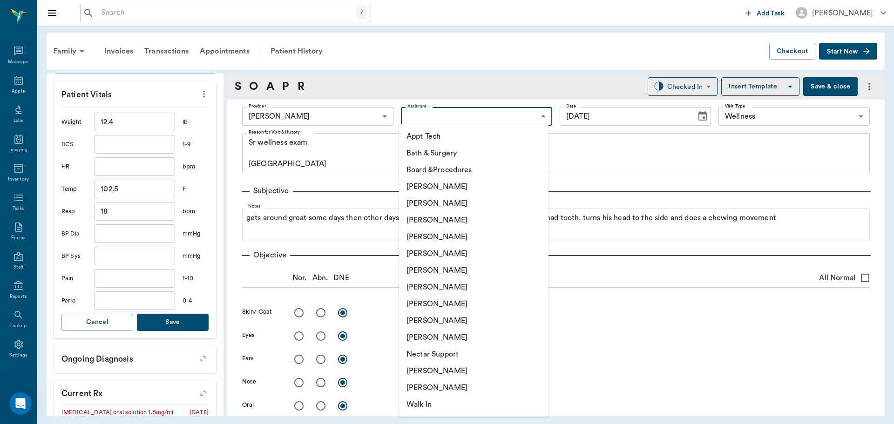
click at [429, 303] on li "[PERSON_NAME]" at bounding box center [474, 304] width 150 height 17
type input "63ec2e7e52e12b0ba117b124"
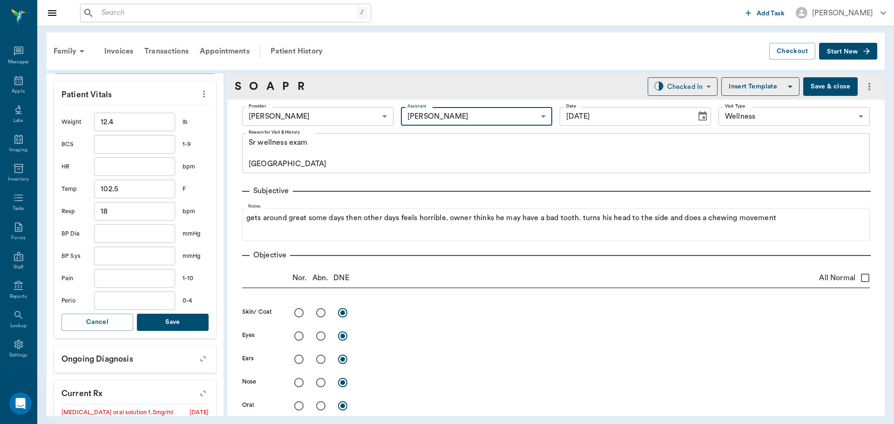
click at [811, 90] on button "Save & close" at bounding box center [831, 86] width 55 height 19
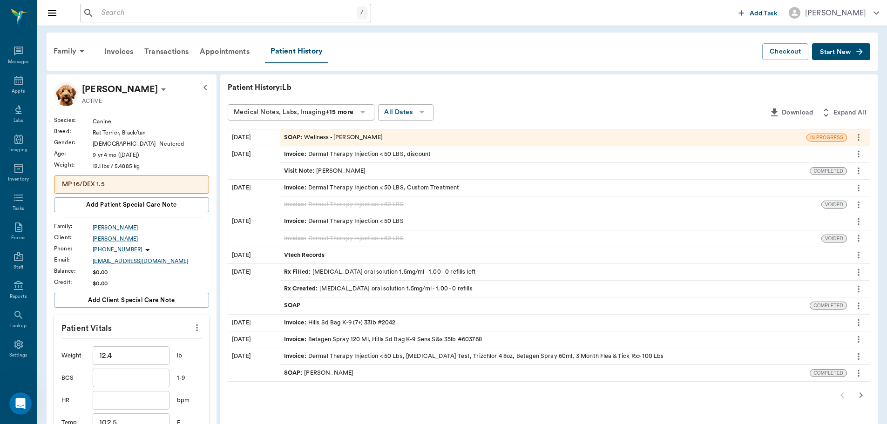
click at [286, 141] on span "SOAP :" at bounding box center [294, 137] width 20 height 9
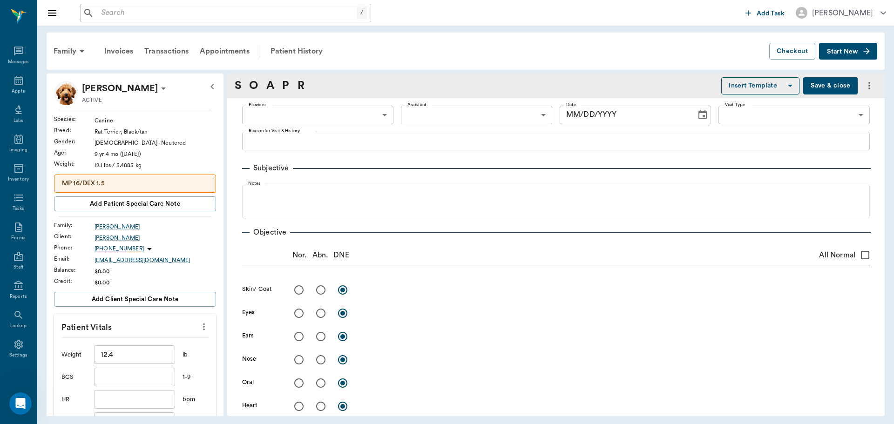
type input "63ec2f075fda476ae8351a4d"
type input "63ec2e7e52e12b0ba117b124"
type input "65d2be4f46e3a538d89b8c14"
type textarea "Sr wellness exam [GEOGRAPHIC_DATA]"
type input "[DATE]"
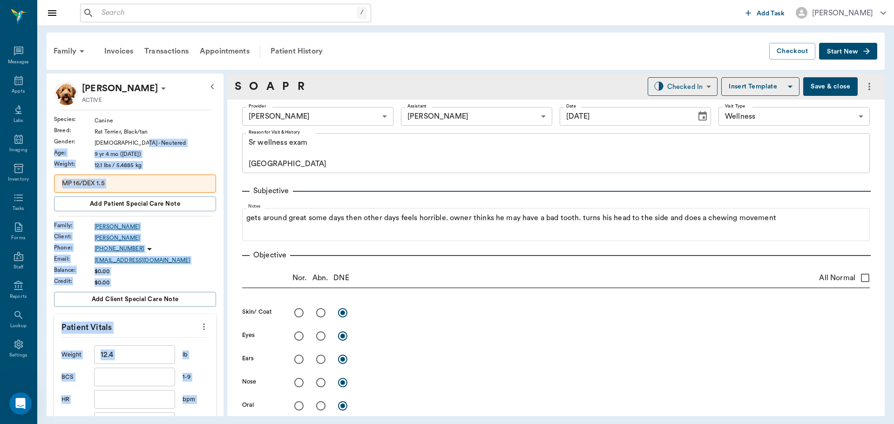
click at [176, 143] on div "[DEMOGRAPHIC_DATA] - Neutered" at bounding box center [156, 143] width 122 height 8
click at [207, 134] on div "Rat Terrier, Black/tan" at bounding box center [156, 132] width 122 height 8
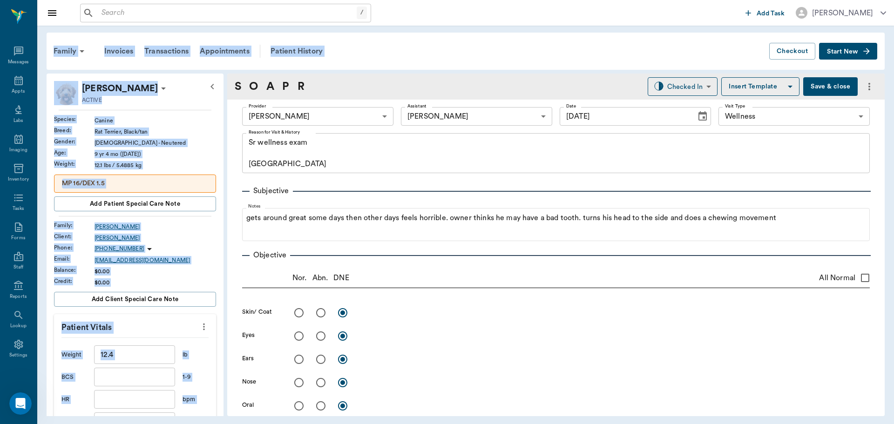
drag, startPoint x: 210, startPoint y: 134, endPoint x: 448, endPoint y: 36, distance: 257.4
click at [448, 31] on div "/ ​ Add Task Dr. Bert Ellsworth Nectar Messages Appts Labs Imaging Inventory Ta…" at bounding box center [447, 212] width 894 height 424
click at [440, 44] on div "Family Invoices Transactions Appointments Patient History" at bounding box center [409, 51] width 722 height 22
drag, startPoint x: 440, startPoint y: 44, endPoint x: 431, endPoint y: 44, distance: 8.9
click at [439, 44] on div "Family Invoices Transactions Appointments Patient History" at bounding box center [409, 51] width 722 height 22
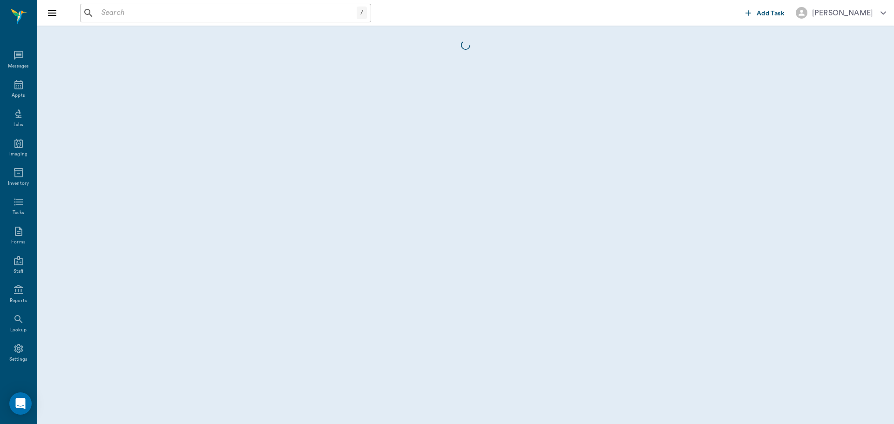
scroll to position [4, 0]
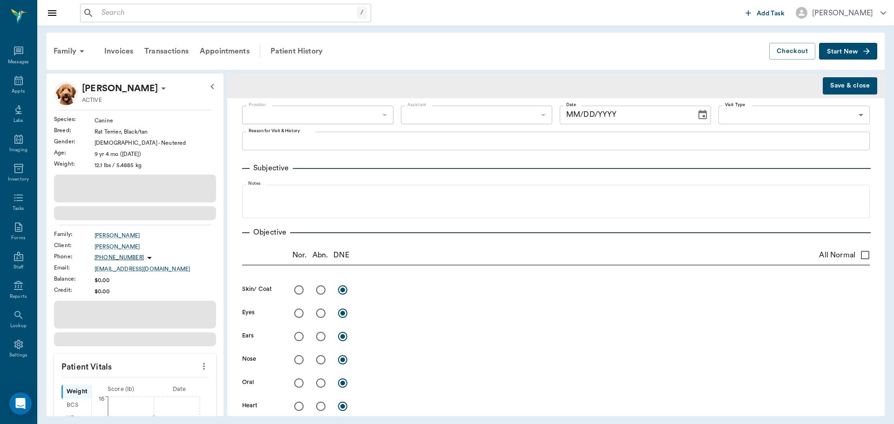
type input "63ec2f075fda476ae8351a4d"
type input "63ec2e7e52e12b0ba117b124"
type input "65d2be4f46e3a538d89b8c14"
type textarea "Sr wellness exam [GEOGRAPHIC_DATA]"
type input "[DATE]"
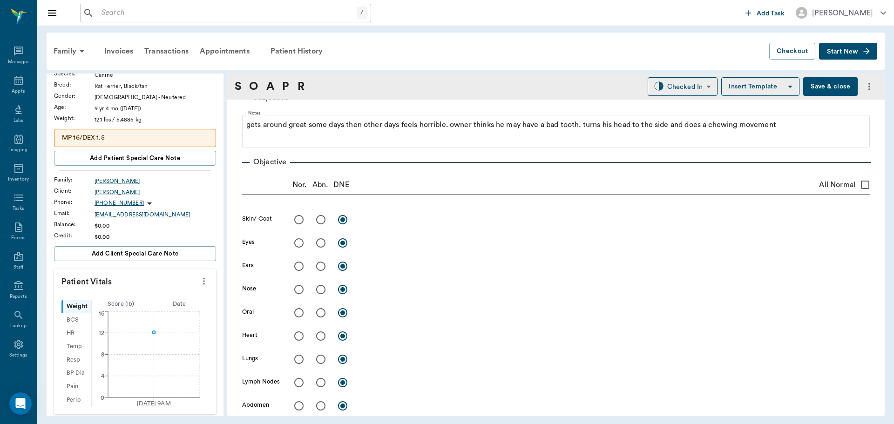
scroll to position [140, 0]
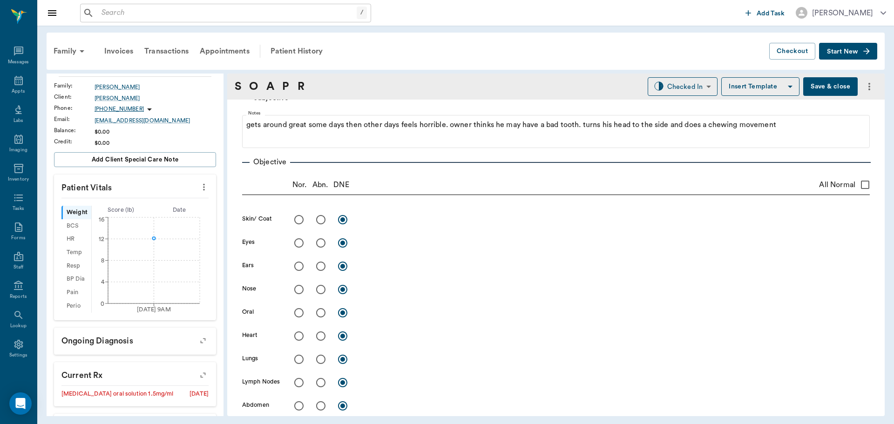
click at [199, 182] on icon "more" at bounding box center [204, 187] width 10 height 11
click at [164, 198] on li "Enter Vitals" at bounding box center [157, 203] width 93 height 17
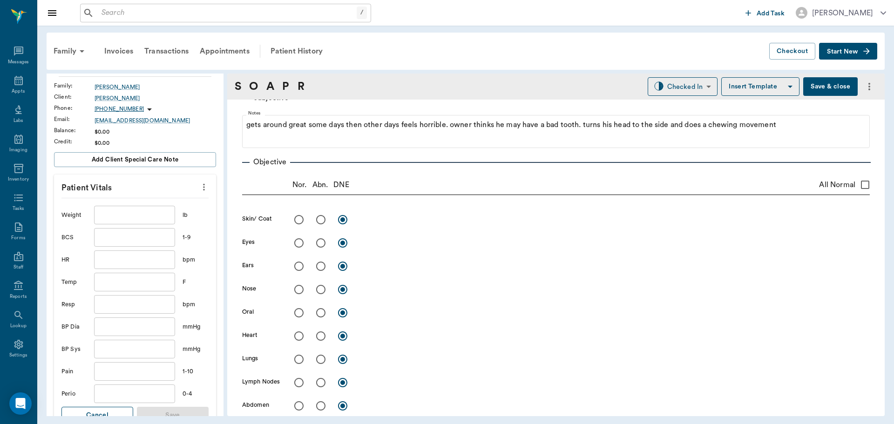
click at [101, 412] on button "Cancel" at bounding box center [97, 415] width 72 height 17
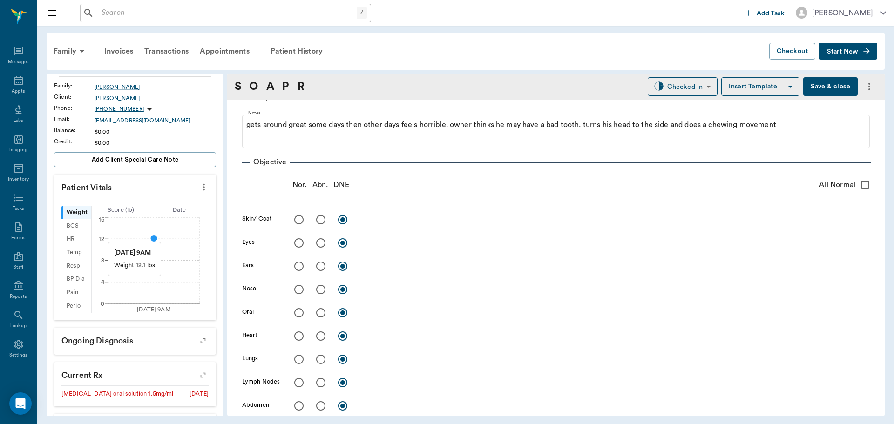
click at [150, 238] on circle at bounding box center [153, 238] width 7 height 7
click at [199, 188] on icon "more" at bounding box center [204, 187] width 10 height 11
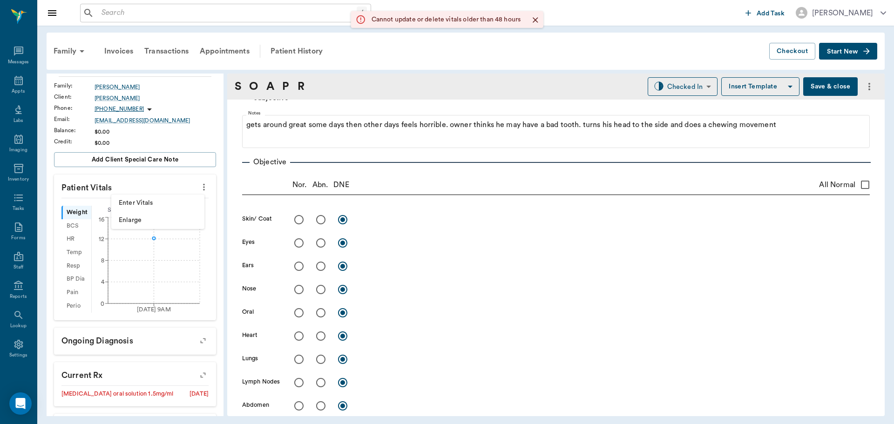
click at [146, 195] on li "Enter Vitals" at bounding box center [157, 203] width 93 height 17
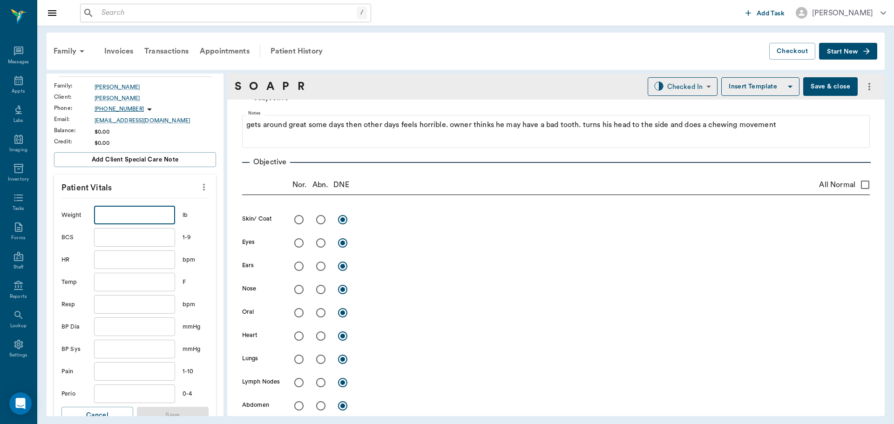
click at [123, 222] on input "text" at bounding box center [134, 215] width 81 height 19
type input "12.4"
click at [156, 260] on input "text" at bounding box center [134, 260] width 81 height 19
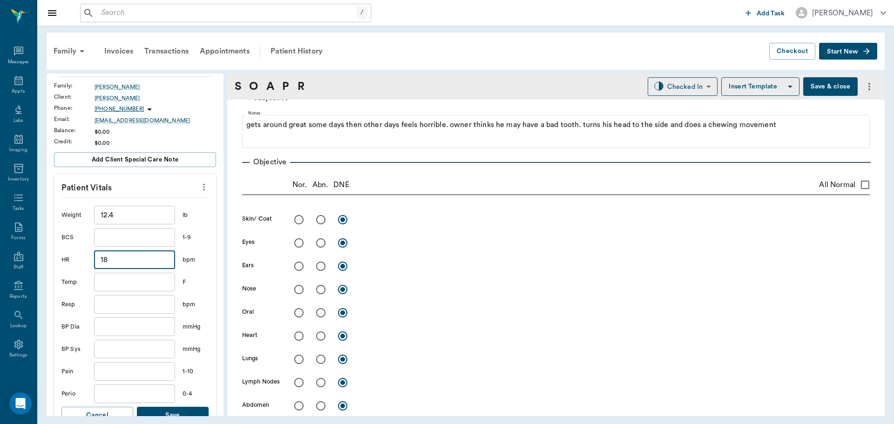
type input "18"
click at [113, 282] on input "text" at bounding box center [134, 282] width 81 height 19
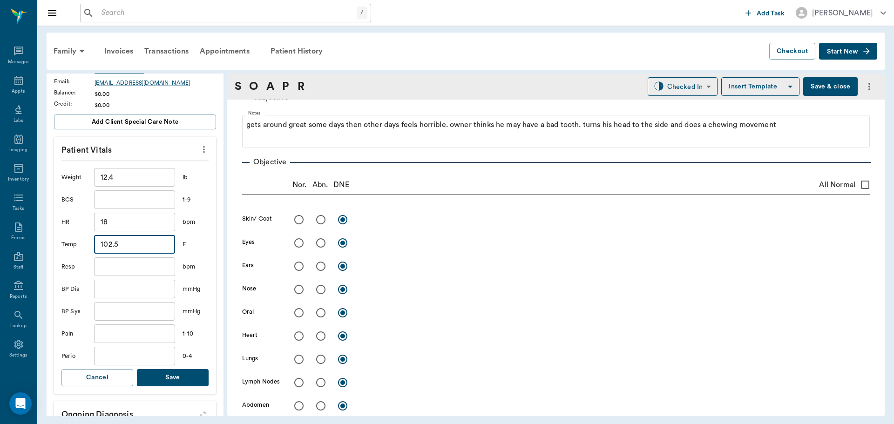
scroll to position [233, 0]
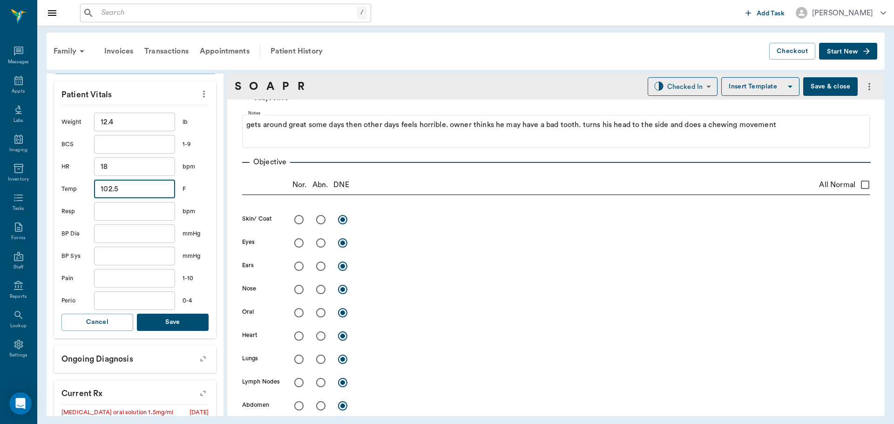
type input "102.5"
click at [180, 326] on button "Save" at bounding box center [173, 322] width 72 height 17
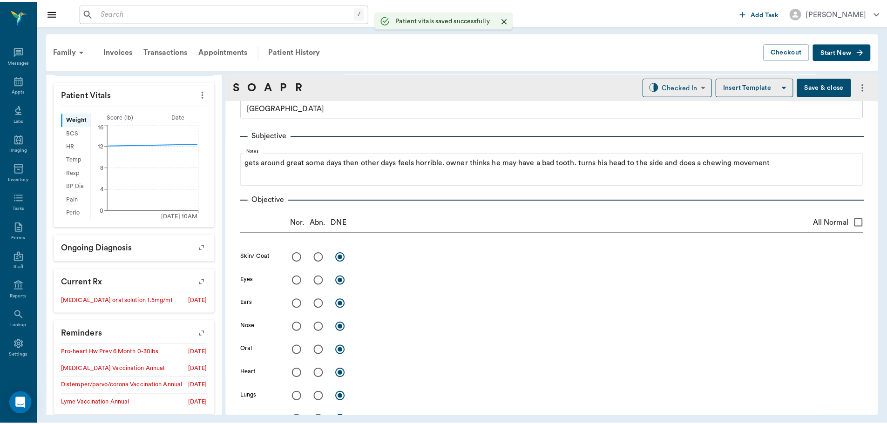
scroll to position [0, 0]
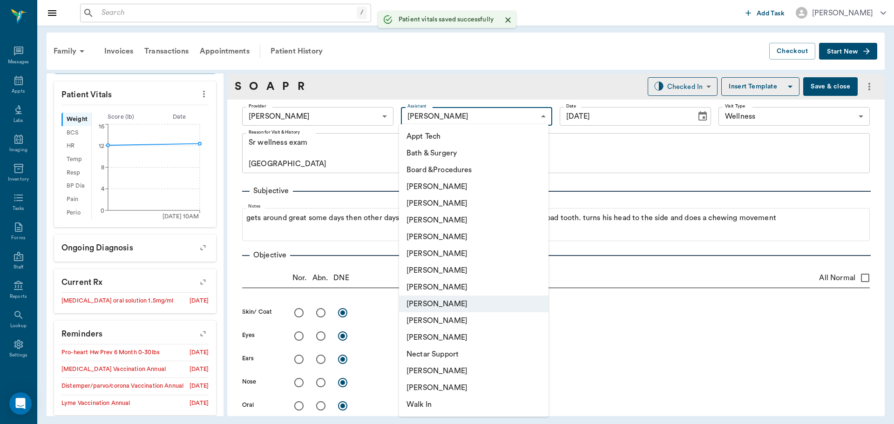
click at [476, 117] on body "/ ​ Add Task Dr. Bert Ellsworth Nectar Messages Appts Labs Imaging Inventory Ta…" at bounding box center [447, 212] width 894 height 424
click at [444, 218] on li "[PERSON_NAME]" at bounding box center [474, 220] width 150 height 17
type input "642ef10e332a41444de2bad1"
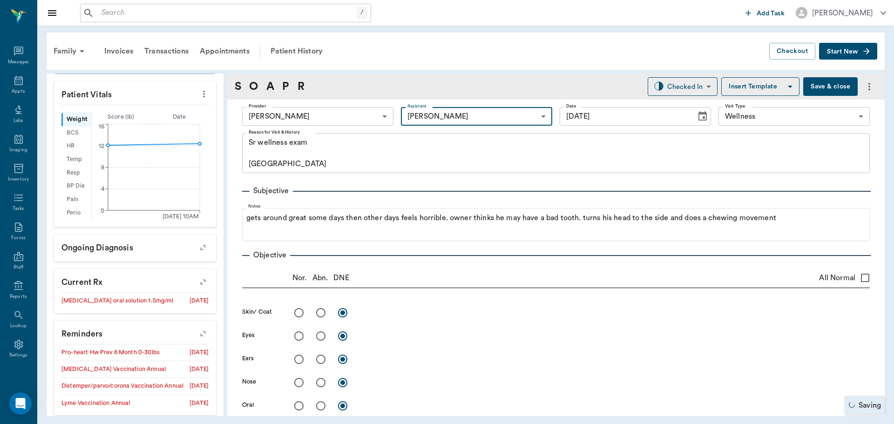
click at [817, 80] on button "Save & close" at bounding box center [831, 86] width 55 height 19
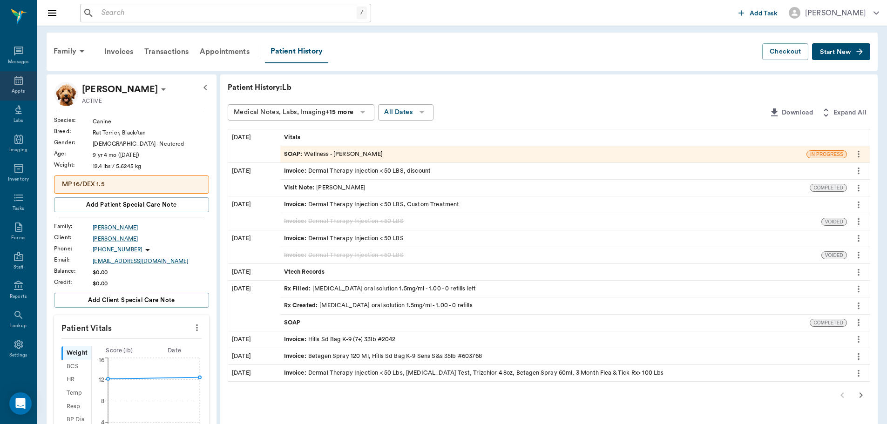
click at [14, 77] on icon at bounding box center [18, 80] width 8 height 9
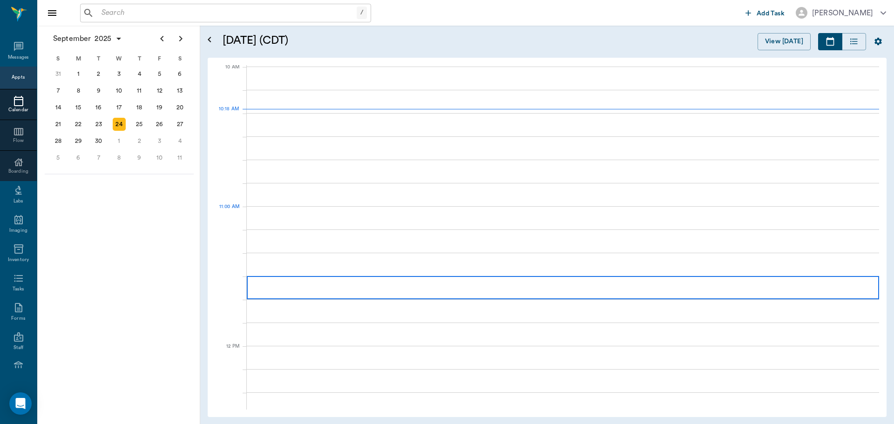
scroll to position [281, 0]
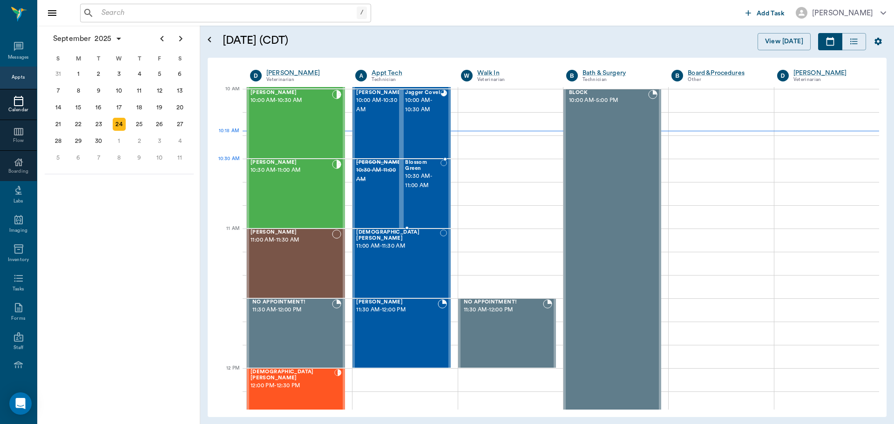
click at [447, 172] on div "Blossom Green 10:30 AM - 11:00 AM" at bounding box center [426, 193] width 49 height 69
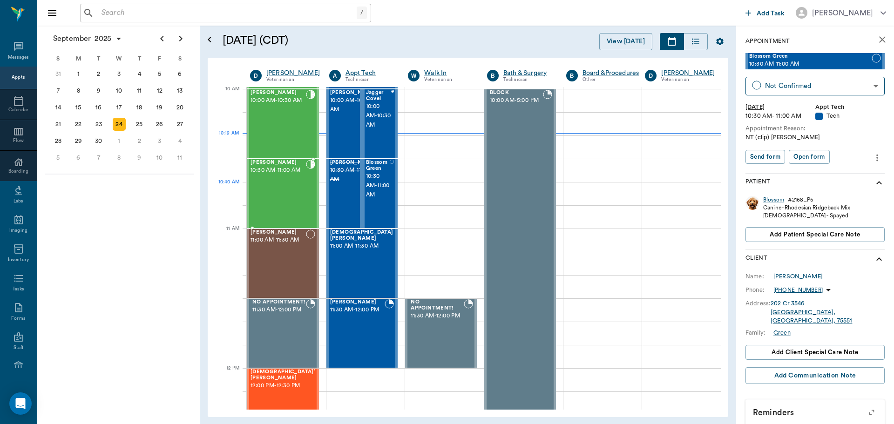
click at [283, 184] on div "Cloe WILLIAMS 10:30 AM - 11:00 AM" at bounding box center [278, 194] width 55 height 68
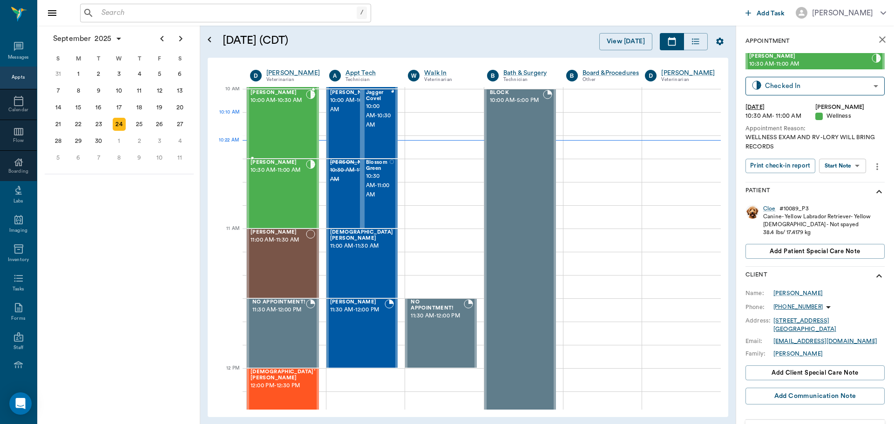
click at [300, 105] on span "10:00 AM - 10:30 AM" at bounding box center [278, 100] width 55 height 9
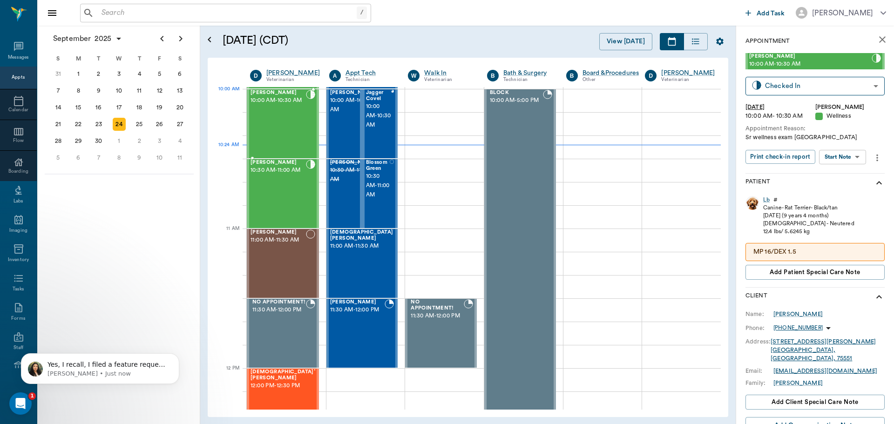
click at [278, 105] on span "10:00 AM - 10:30 AM" at bounding box center [278, 100] width 55 height 9
click at [851, 160] on body "/ ​ Add Task Dr. Bert Ellsworth Nectar Messages Appts Calendar Flow Boarding La…" at bounding box center [447, 212] width 894 height 424
click at [851, 175] on li "View SOAP" at bounding box center [843, 175] width 65 height 15
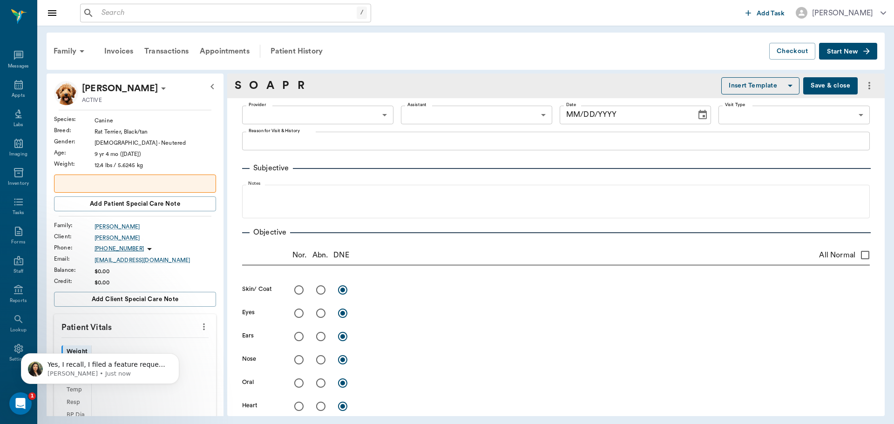
scroll to position [4, 0]
type input "63ec2f075fda476ae8351a4d"
type input "642ef10e332a41444de2bad1"
type input "65d2be4f46e3a538d89b8c14"
type textarea "Sr wellness exam Caryn"
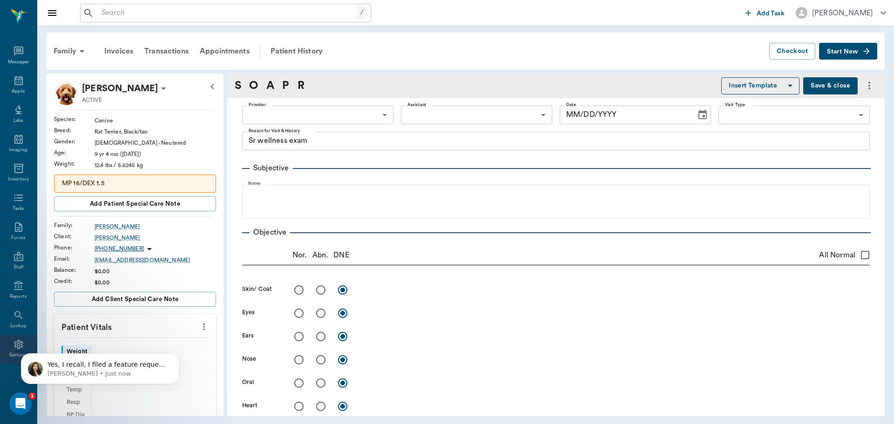
type input "[DATE]"
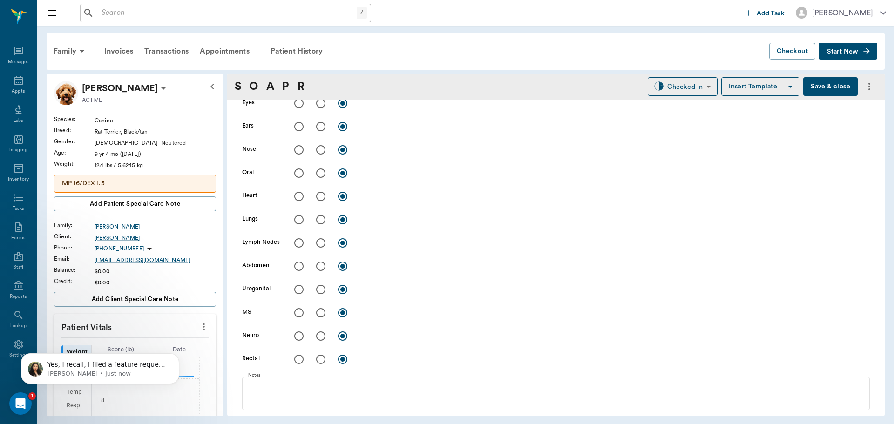
scroll to position [512, 0]
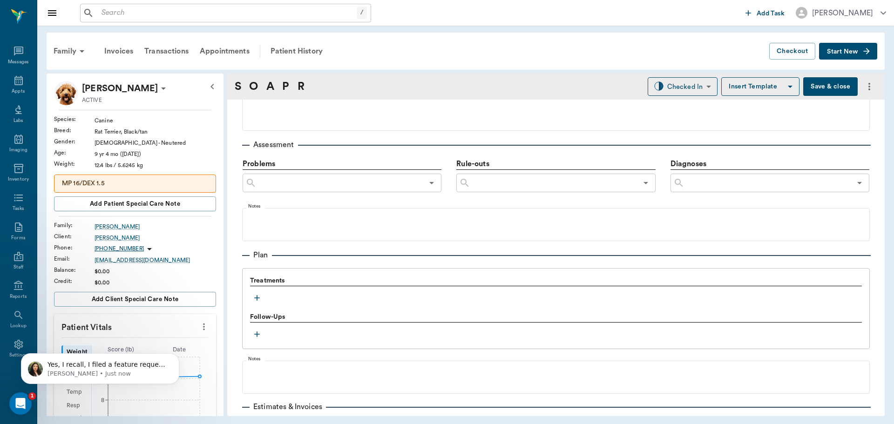
click at [252, 300] on button "button" at bounding box center [257, 298] width 14 height 14
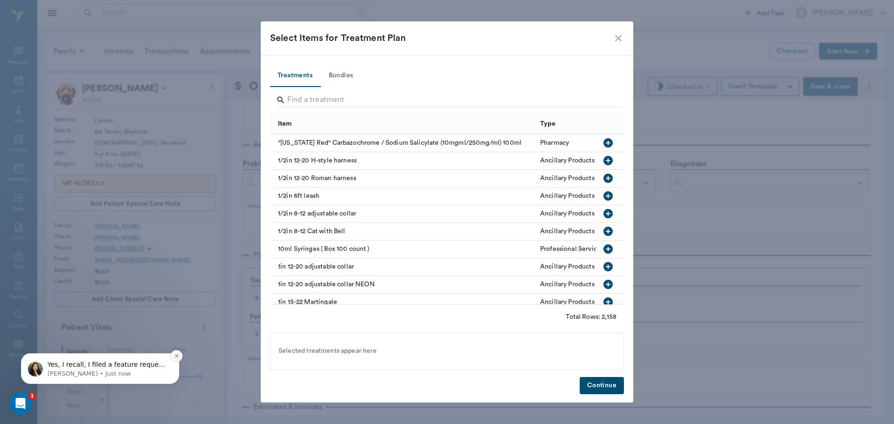
click at [177, 359] on button "Dismiss notification" at bounding box center [176, 356] width 12 height 12
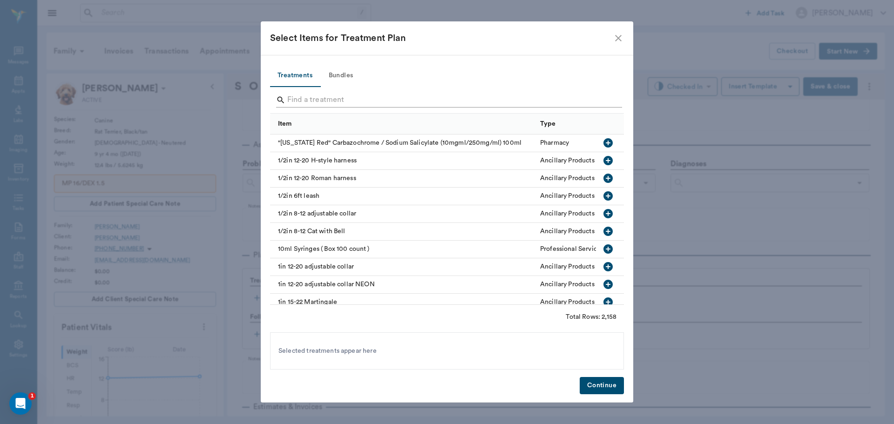
click at [418, 100] on input "Search" at bounding box center [447, 100] width 321 height 15
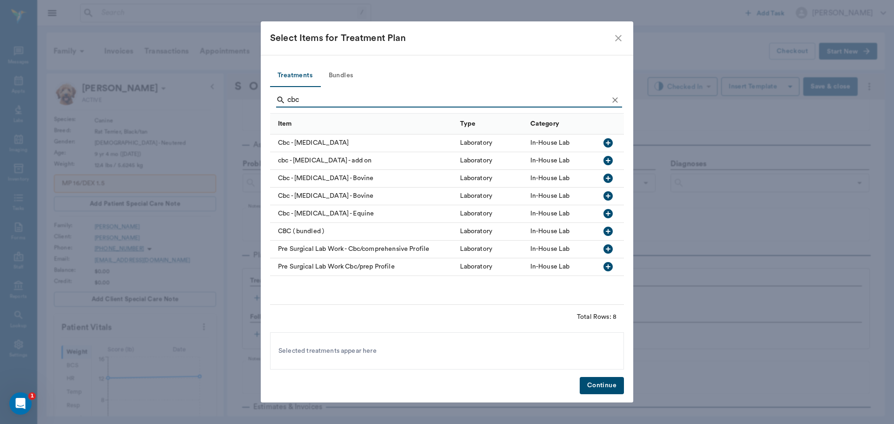
type input "cbc"
click at [609, 267] on icon "button" at bounding box center [608, 266] width 11 height 11
click at [601, 390] on button "Continue" at bounding box center [602, 385] width 44 height 17
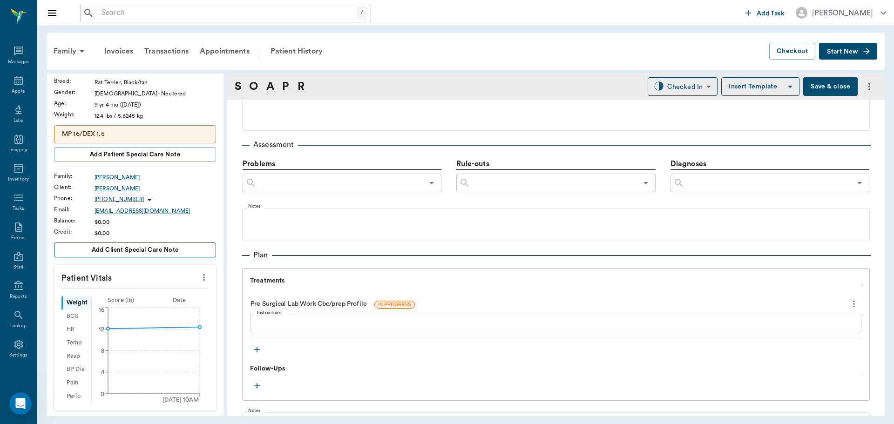
scroll to position [0, 0]
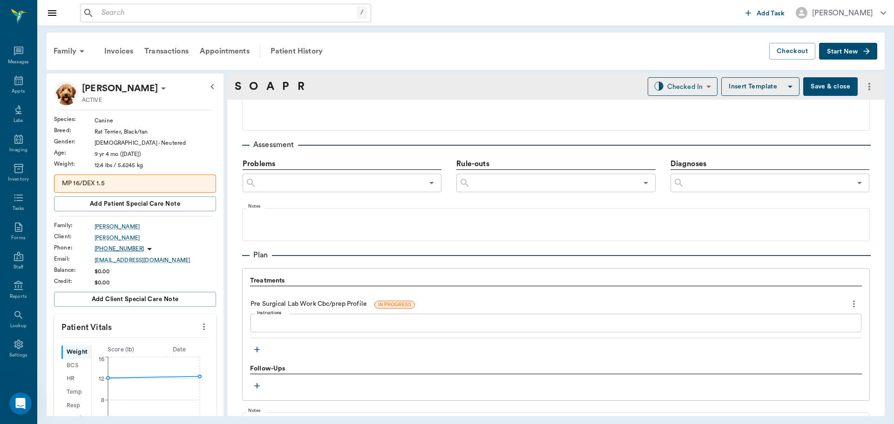
click at [158, 88] on icon at bounding box center [163, 88] width 11 height 11
click at [97, 104] on span "Edit profile" at bounding box center [105, 105] width 78 height 10
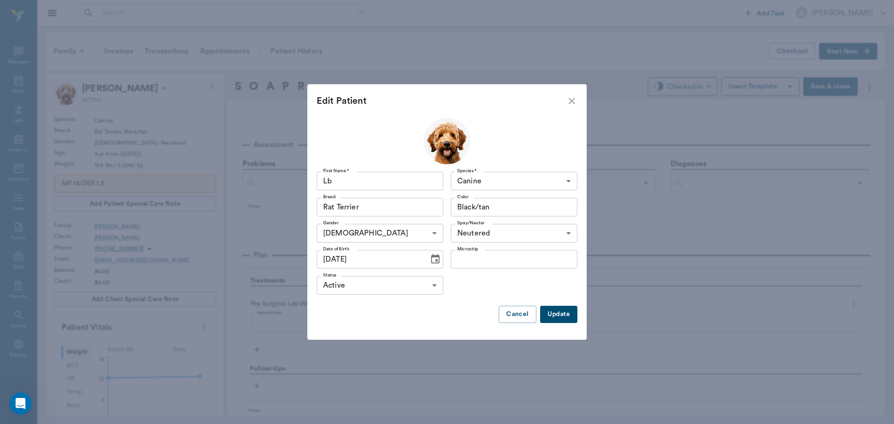
click at [433, 257] on icon "Choose date, selected date is May 22, 2016" at bounding box center [435, 258] width 8 height 9
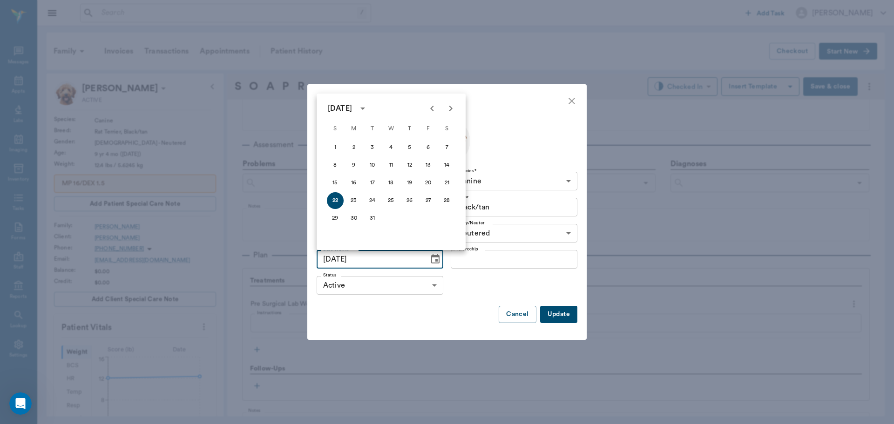
click at [365, 108] on icon "calendar view is open, switch to year view" at bounding box center [363, 109] width 5 height 2
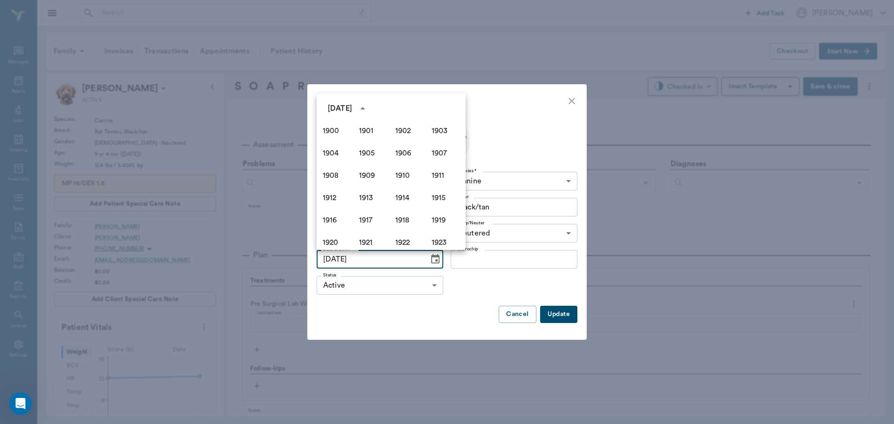
scroll to position [594, 0]
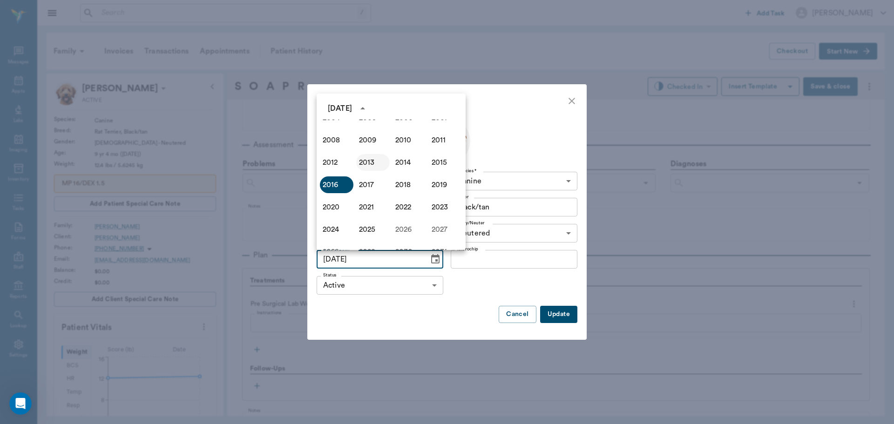
click at [364, 162] on button "2013" at bounding box center [373, 162] width 34 height 17
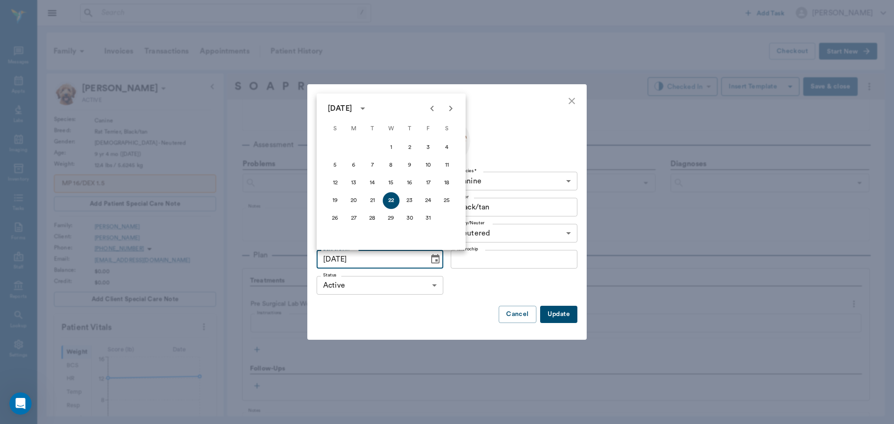
click at [452, 109] on icon "Next month" at bounding box center [451, 109] width 3 height 6
click at [450, 109] on icon "Next month" at bounding box center [450, 108] width 11 height 11
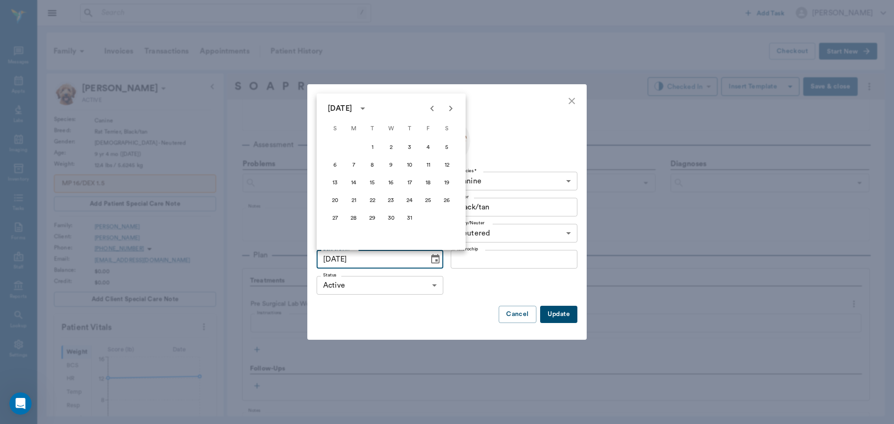
click at [448, 108] on icon "Next month" at bounding box center [450, 108] width 11 height 11
click at [428, 149] on button "1" at bounding box center [428, 147] width 17 height 17
type input "11/01/2013"
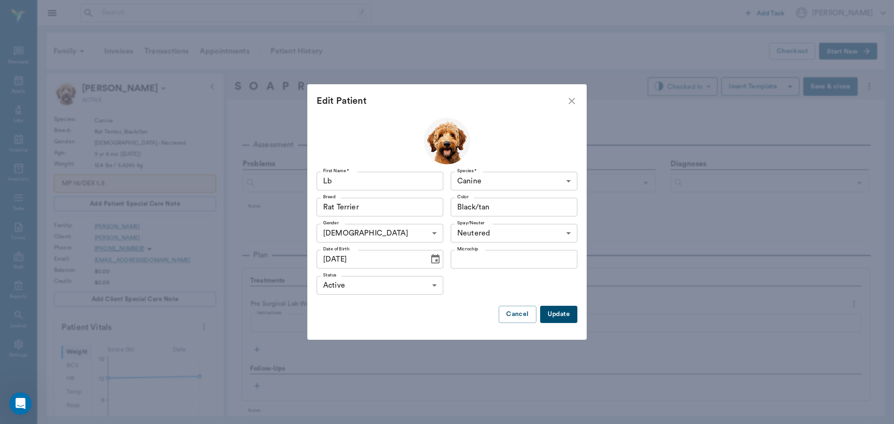
click at [552, 317] on button "Update" at bounding box center [558, 314] width 37 height 17
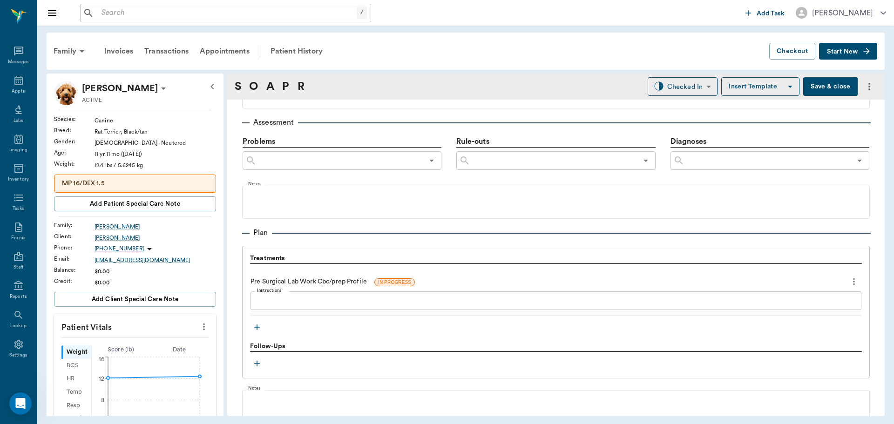
scroll to position [606, 0]
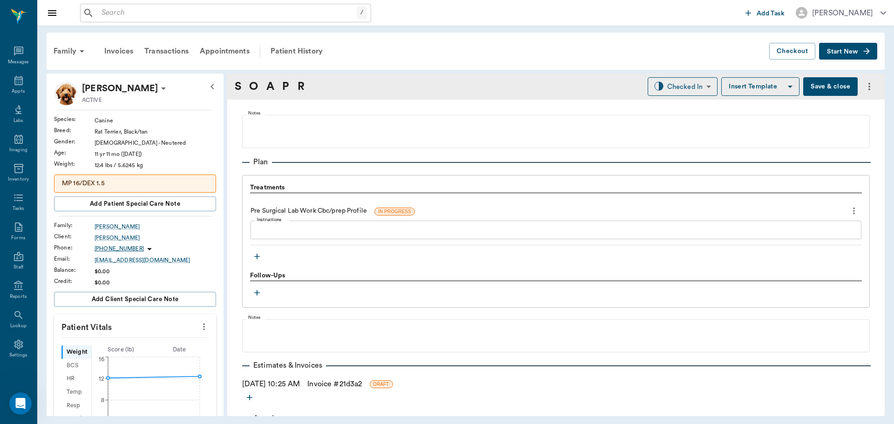
click at [256, 255] on icon "button" at bounding box center [256, 256] width 9 height 9
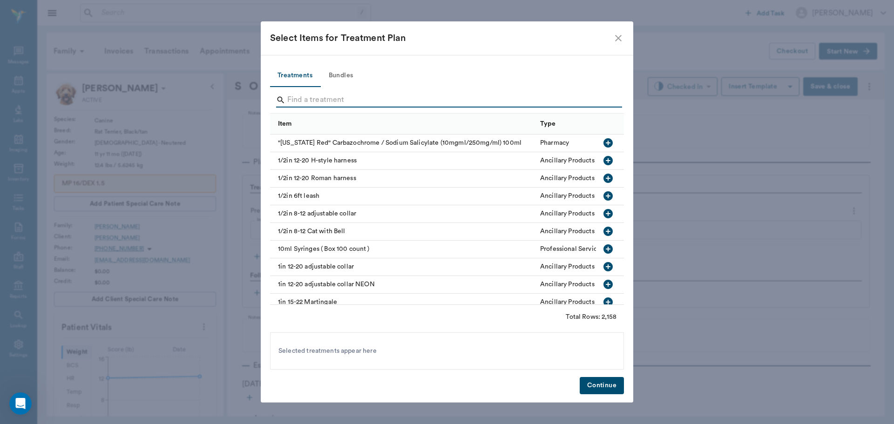
click at [300, 103] on input "Search" at bounding box center [447, 100] width 321 height 15
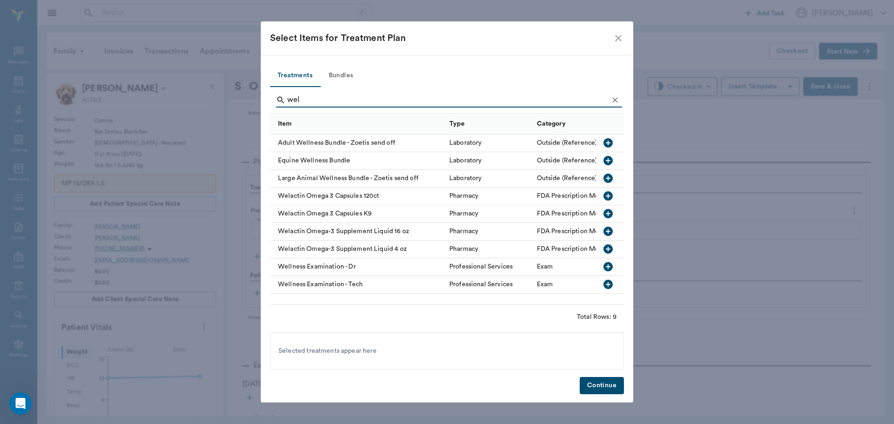
type input "wel"
click at [609, 266] on icon "button" at bounding box center [608, 266] width 9 height 9
click at [605, 383] on button "Continue" at bounding box center [602, 385] width 44 height 17
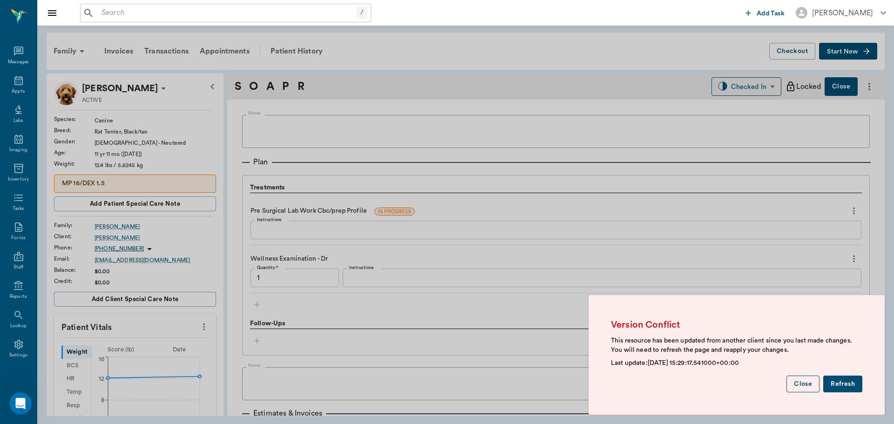
click at [806, 386] on button "Close" at bounding box center [803, 384] width 33 height 17
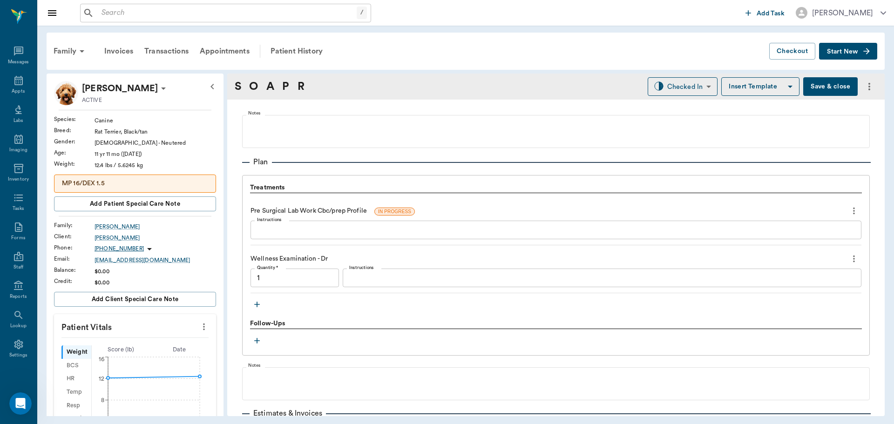
click at [835, 89] on button "Save & close" at bounding box center [831, 86] width 55 height 19
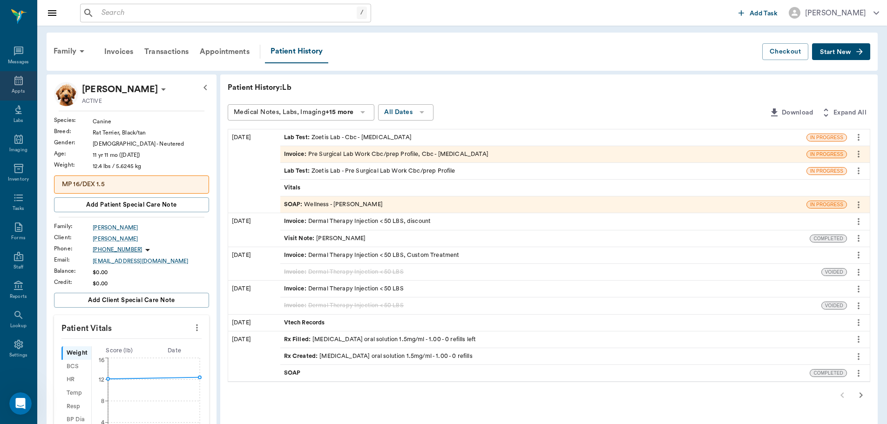
click at [13, 82] on icon at bounding box center [18, 80] width 11 height 11
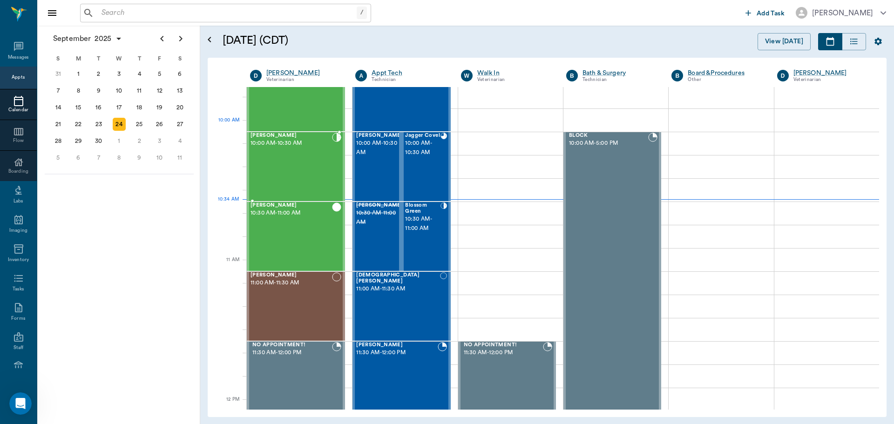
scroll to position [187, 0]
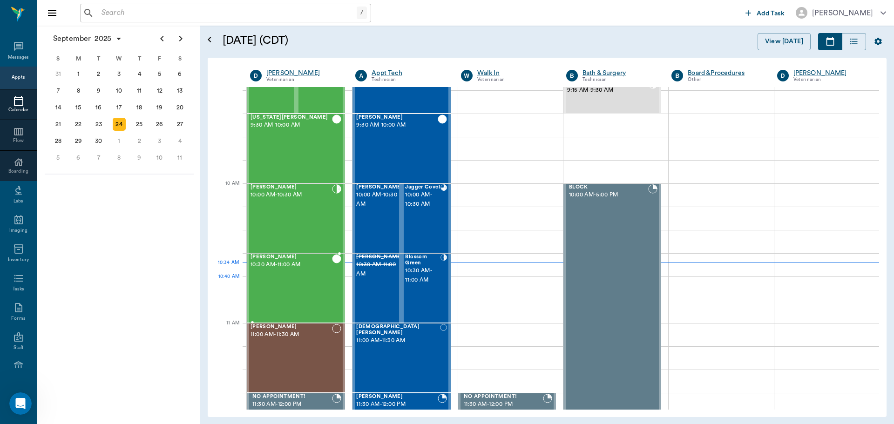
click at [291, 277] on div "Cloe WILLIAMS 10:30 AM - 11:00 AM" at bounding box center [292, 288] width 82 height 68
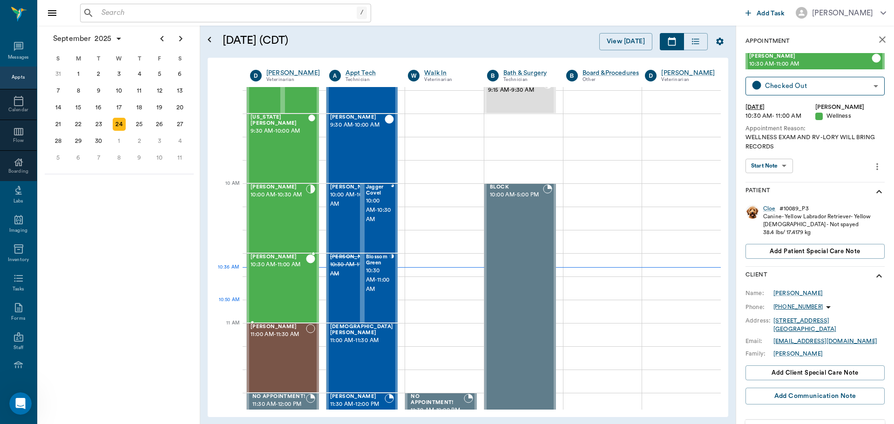
click at [283, 298] on div "Cloe WILLIAMS 10:30 AM - 11:00 AM" at bounding box center [278, 288] width 55 height 68
click at [784, 165] on body "/ ​ Add Task Dr. Bert Ellsworth Nectar Messages Appts Calendar Flow Boarding La…" at bounding box center [447, 212] width 894 height 424
click at [772, 183] on button "View SOAP" at bounding box center [765, 185] width 32 height 11
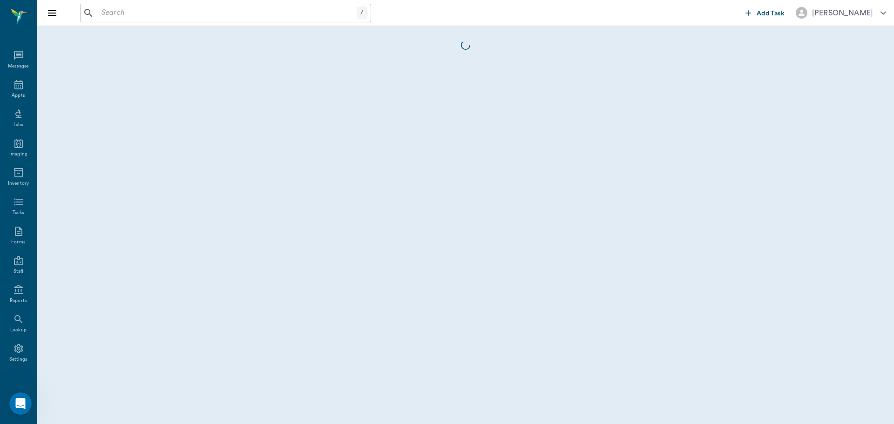
scroll to position [4, 0]
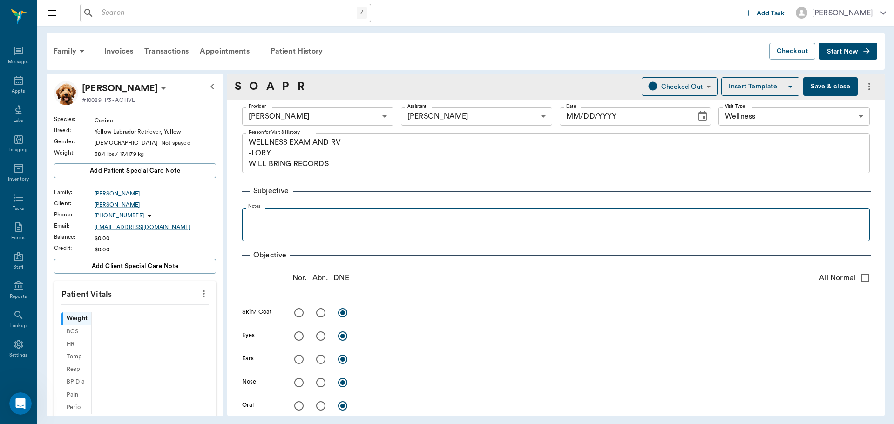
type input "63ec2f075fda476ae8351a4d"
type input "642ef10e332a41444de2bad1"
type input "65d2be4f46e3a538d89b8c14"
type textarea "WELLNESS EXAM AND RV -LORY WILL BRING RECORDS"
type input "[DATE]"
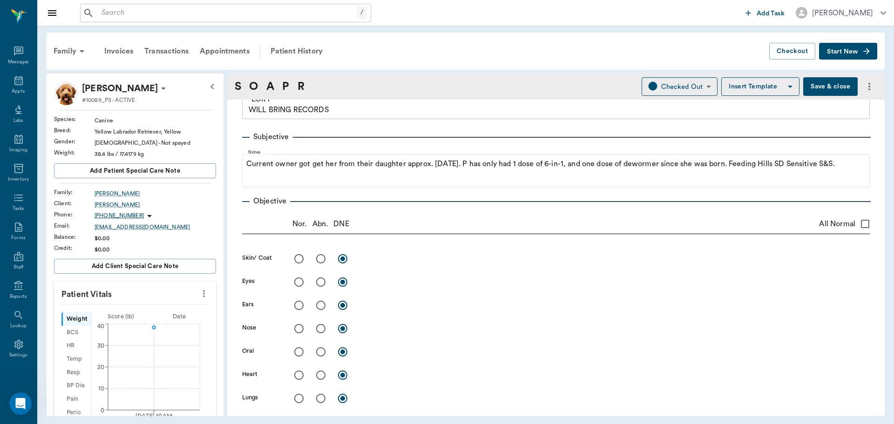
scroll to position [50, 0]
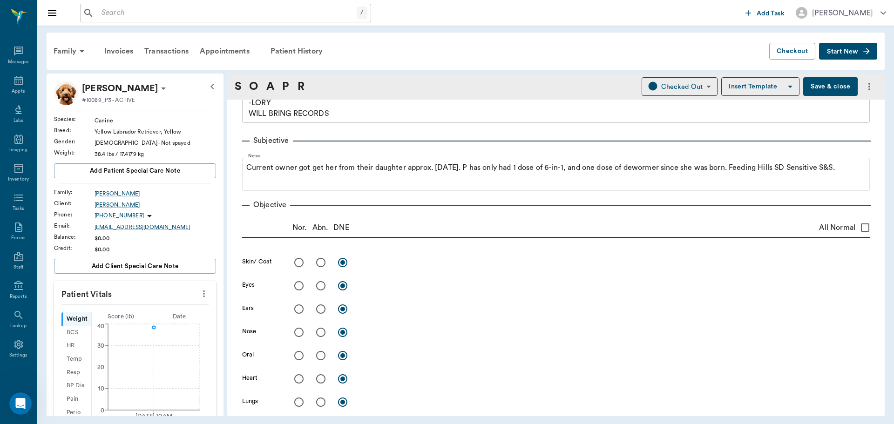
click at [856, 226] on input "All Normal" at bounding box center [866, 228] width 20 height 20
checkbox input "true"
radio input "true"
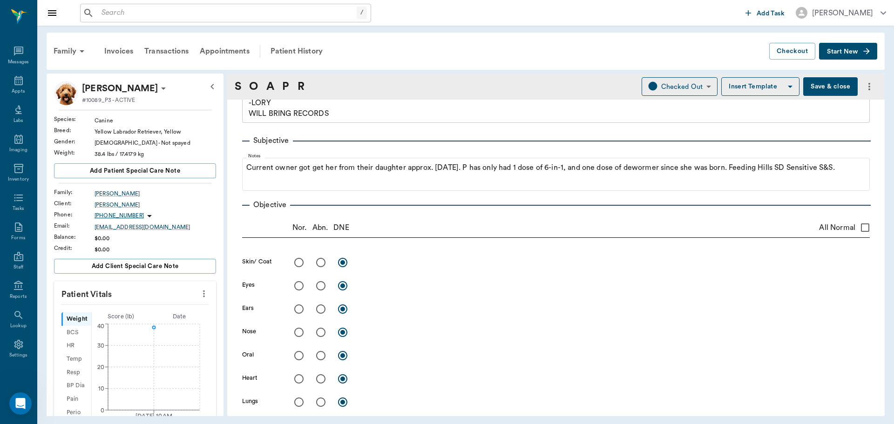
radio input "true"
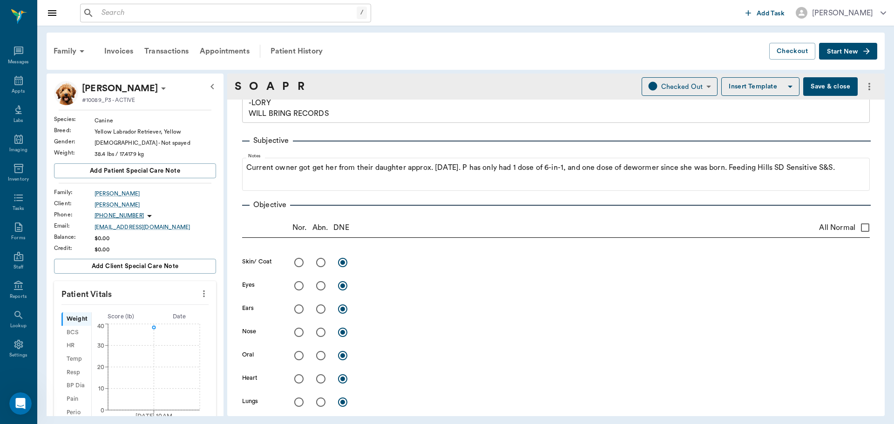
radio input "true"
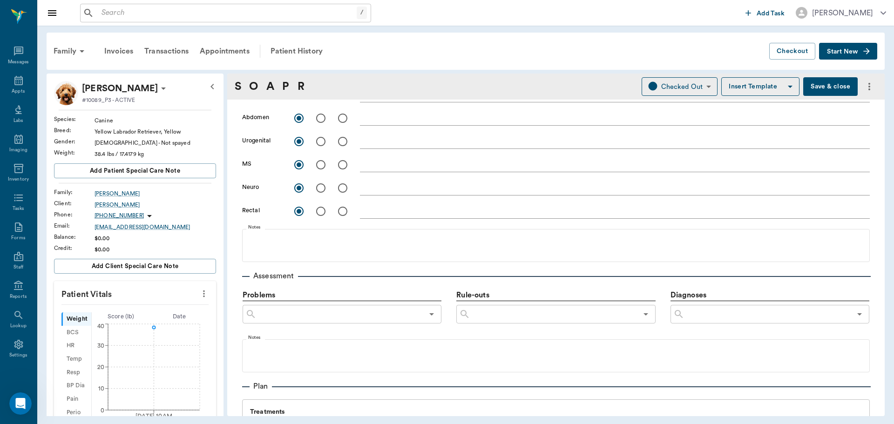
scroll to position [376, 0]
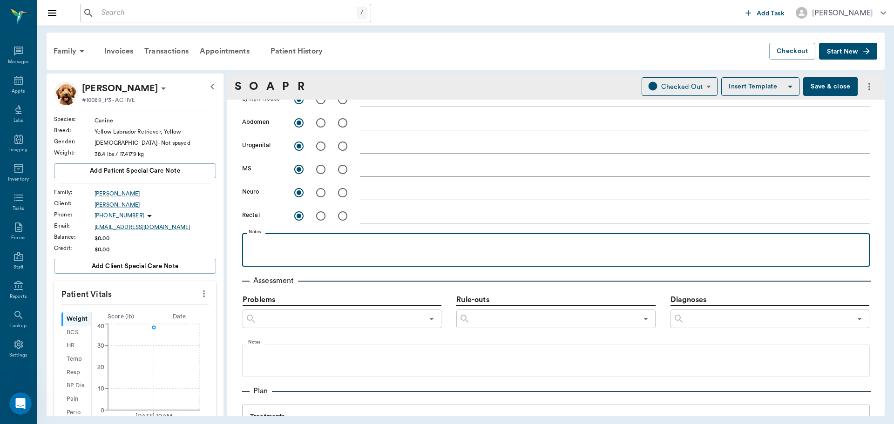
click at [286, 243] on p at bounding box center [556, 243] width 619 height 11
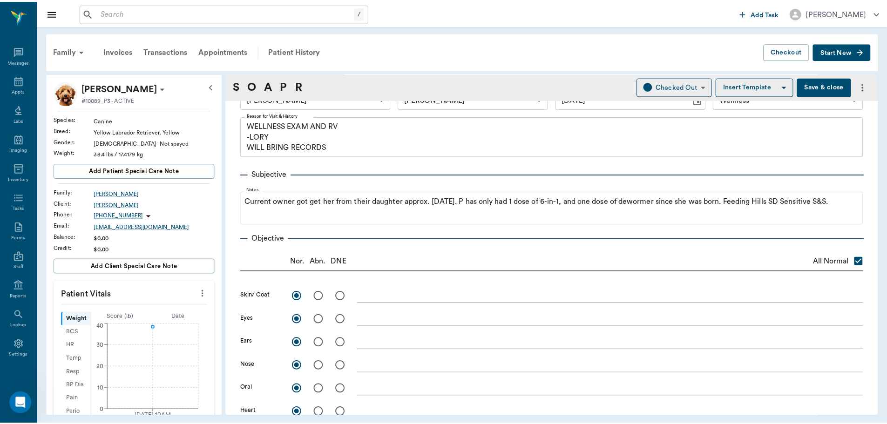
scroll to position [0, 0]
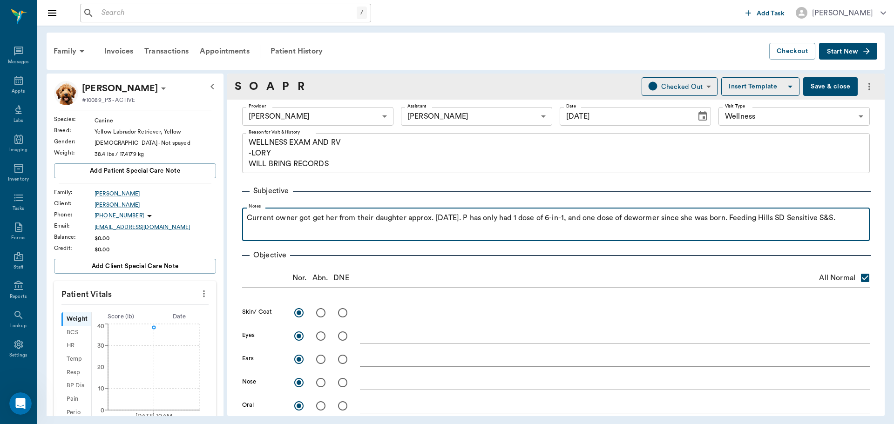
click at [291, 224] on p "Current owner got get her from their daughter approx. 3 months ago. P has only …" at bounding box center [556, 217] width 619 height 11
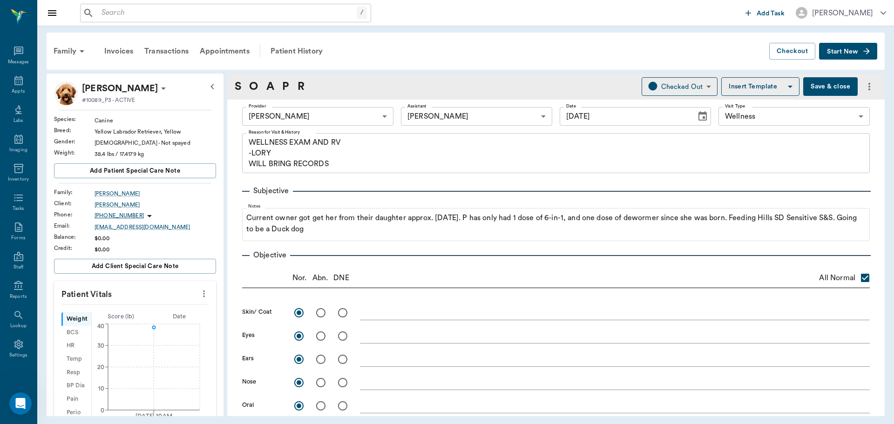
click at [834, 88] on button "Save & close" at bounding box center [831, 86] width 55 height 19
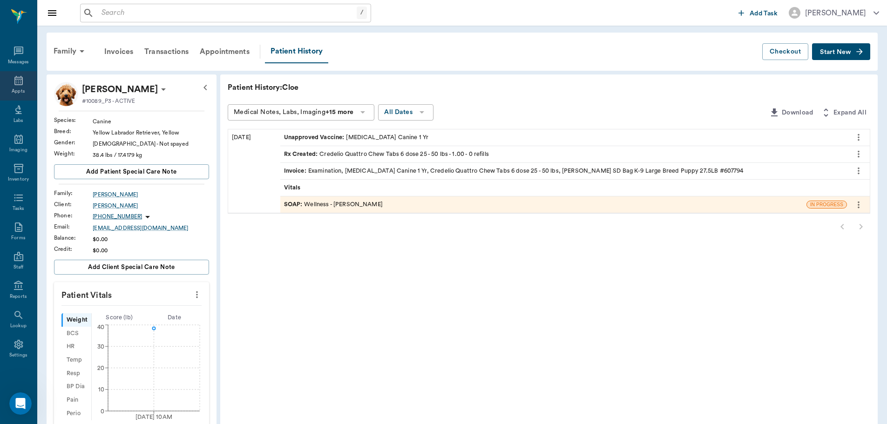
click at [13, 82] on icon at bounding box center [18, 80] width 11 height 11
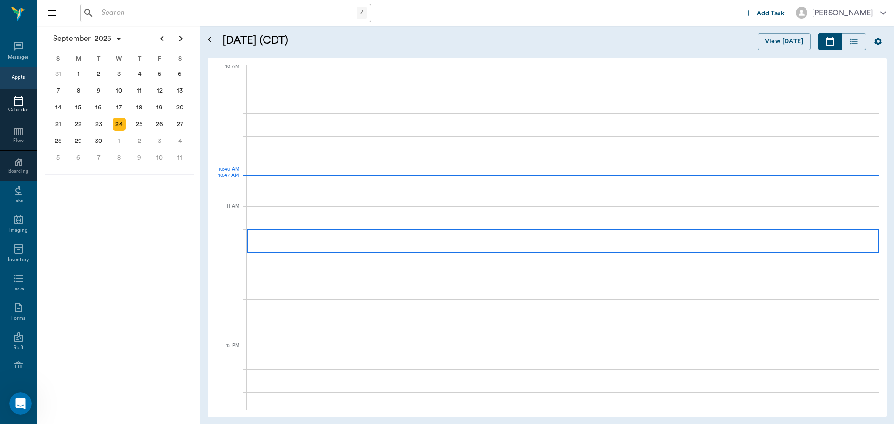
scroll to position [282, 0]
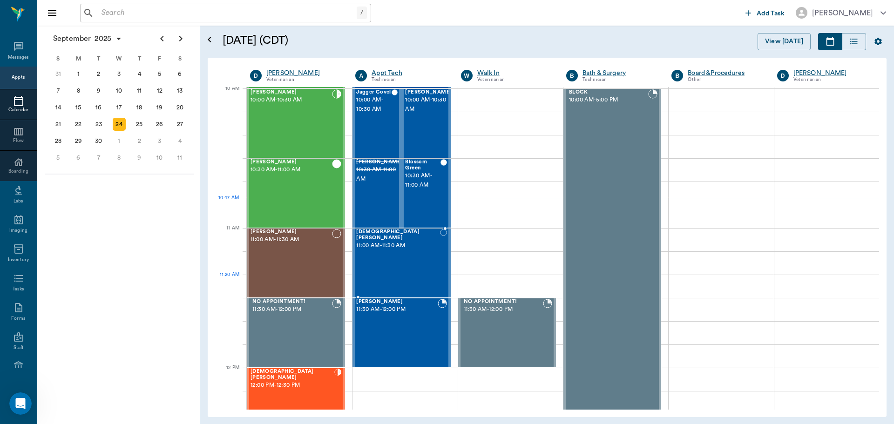
click at [411, 279] on div "Lady Bell 11:00 AM - 11:30 AM" at bounding box center [397, 263] width 83 height 68
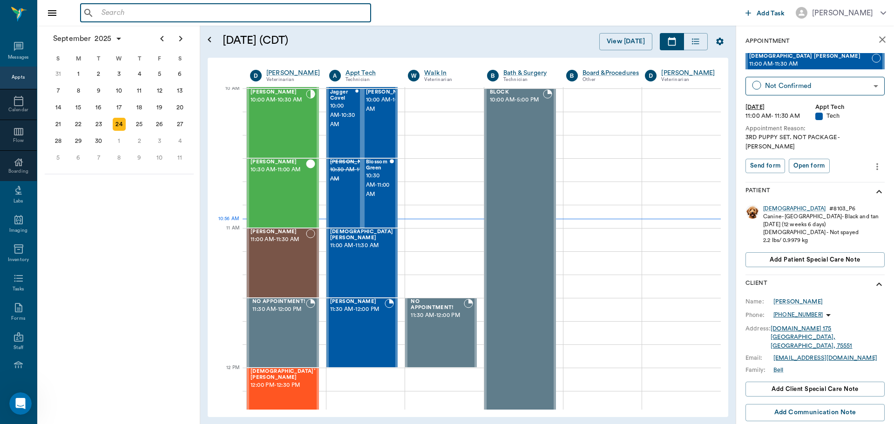
click at [150, 11] on input "text" at bounding box center [232, 13] width 269 height 13
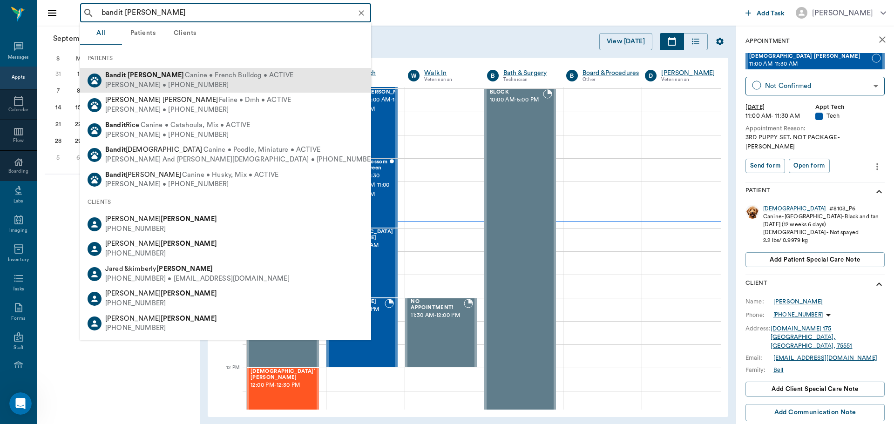
click at [189, 79] on span "Canine • French Bulldog • ACTIVE" at bounding box center [239, 76] width 109 height 10
type input "bandit davis"
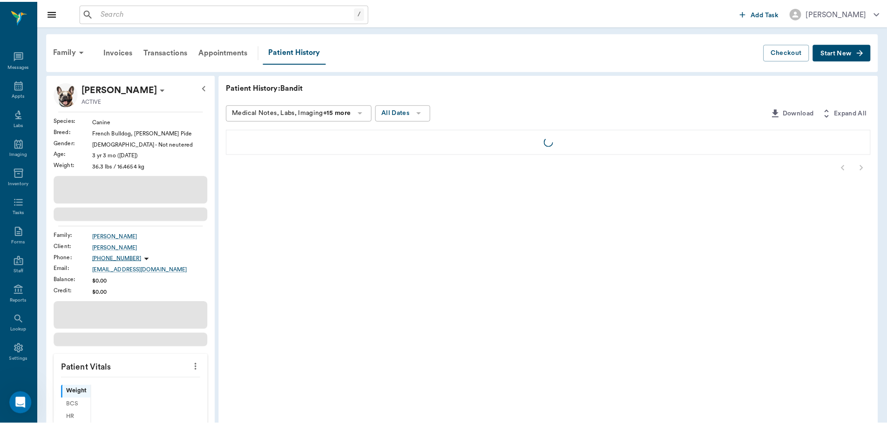
scroll to position [4, 0]
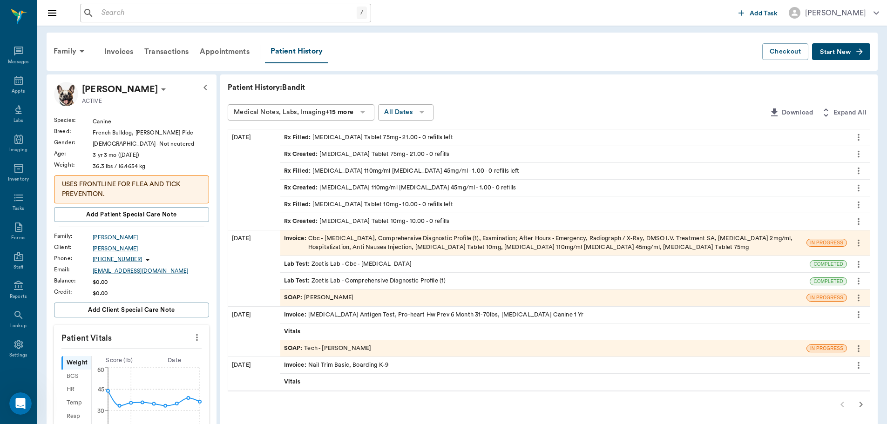
click at [357, 240] on div "Invoice : Cbc - Complete Blood Count, Comprehensive Diagnostic Profile (1), Exa…" at bounding box center [543, 243] width 519 height 18
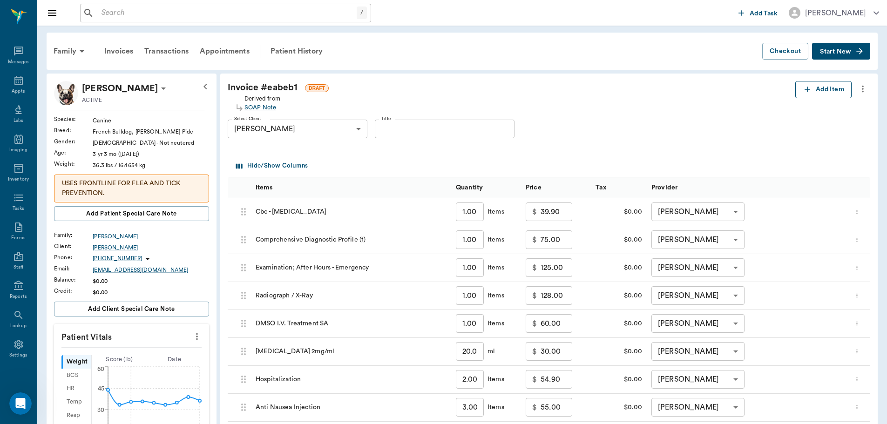
click at [824, 89] on button "Add Item" at bounding box center [824, 89] width 56 height 17
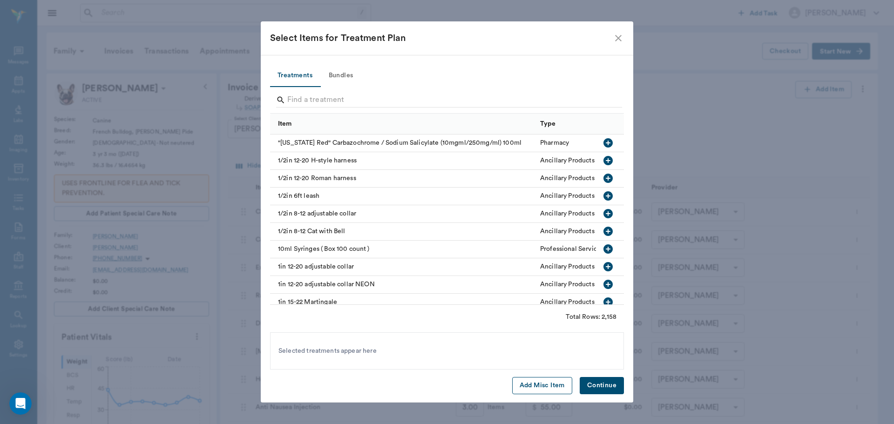
click at [555, 388] on button "Add Misc Item" at bounding box center [542, 385] width 60 height 17
click at [599, 386] on button "Continue" at bounding box center [602, 385] width 44 height 17
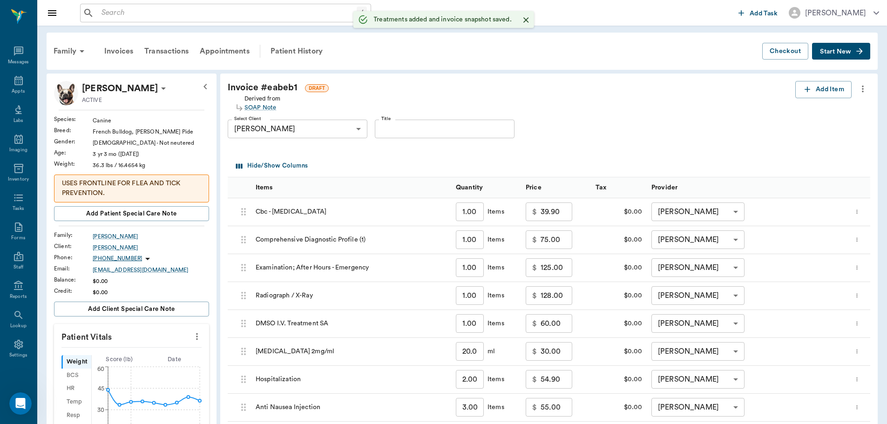
type input "1.00"
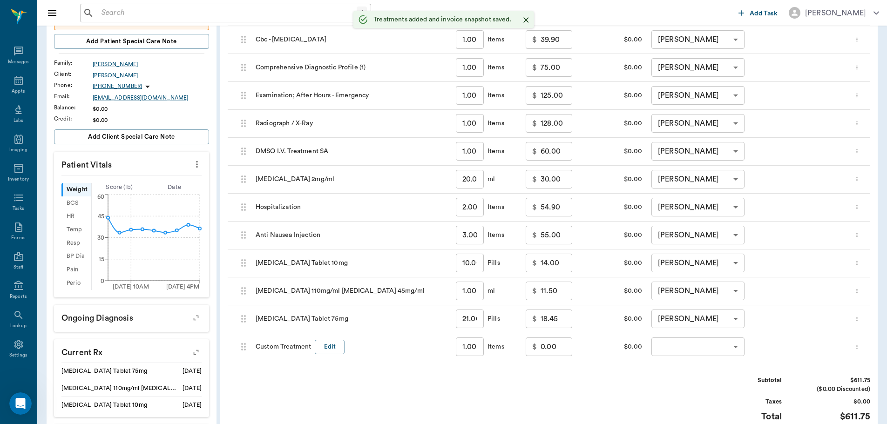
scroll to position [279, 0]
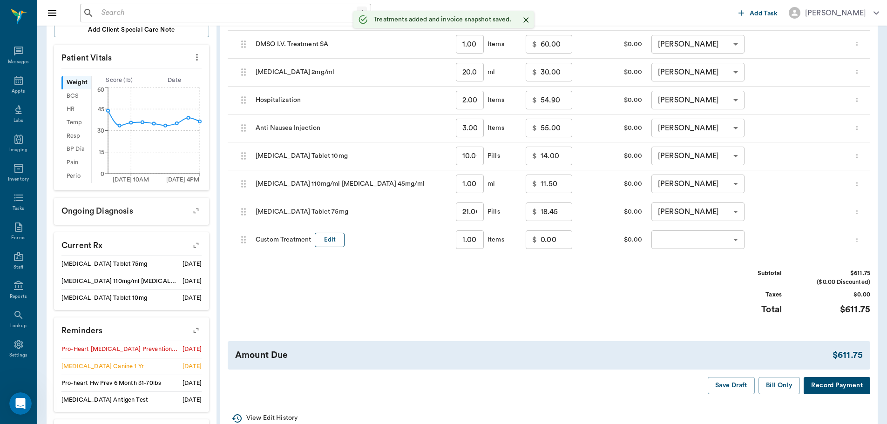
click at [332, 244] on button "Edit" at bounding box center [330, 240] width 30 height 14
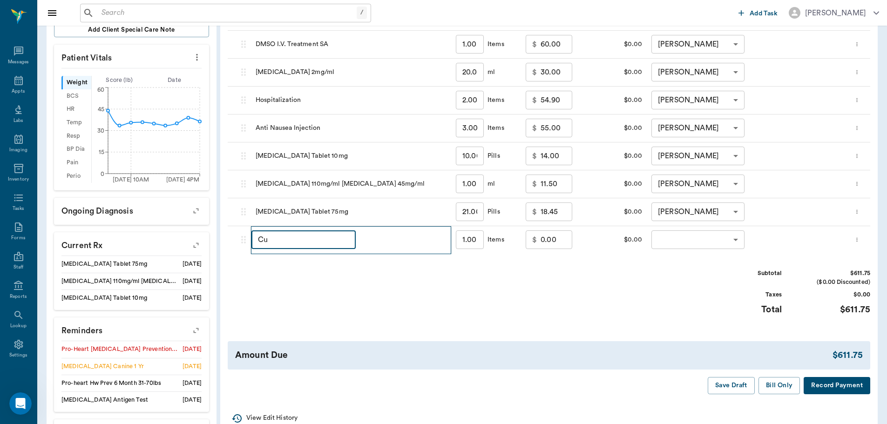
type input "C"
type input "Discount"
click at [543, 245] on input "0.00" at bounding box center [557, 240] width 32 height 19
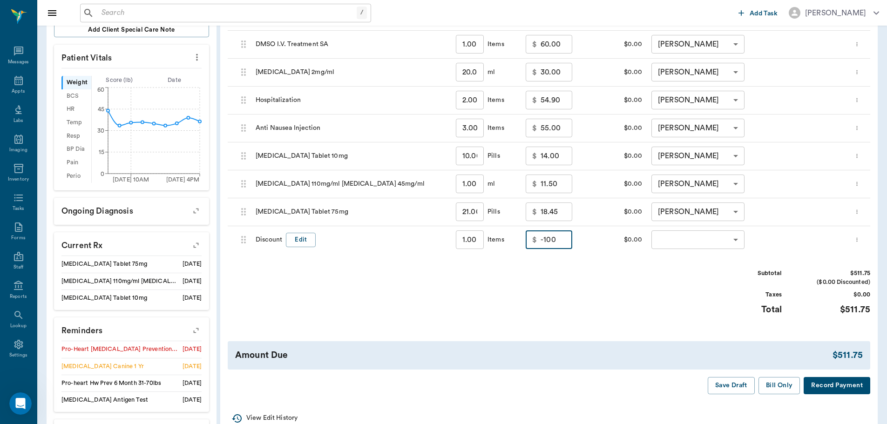
type input "-100.00"
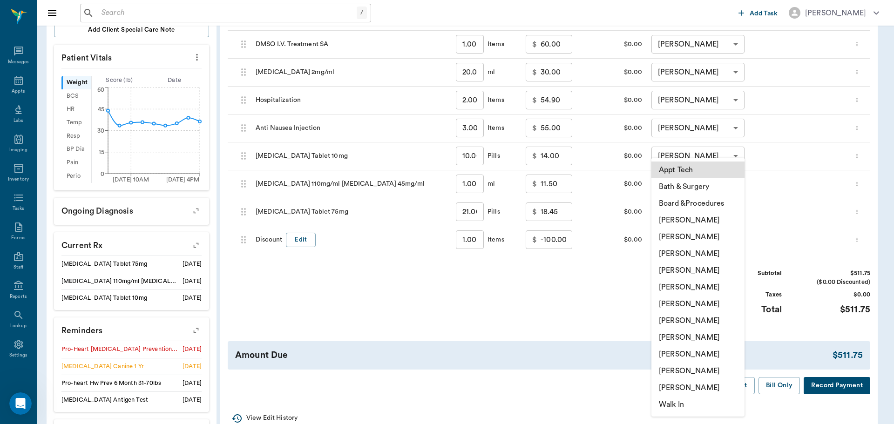
click at [728, 235] on body "/ ​ Add Task Dr. Bert Ellsworth Nectar Messages Appts Labs Imaging Inventory Ta…" at bounding box center [447, 118] width 894 height 794
click at [708, 269] on li "[PERSON_NAME]" at bounding box center [698, 270] width 93 height 17
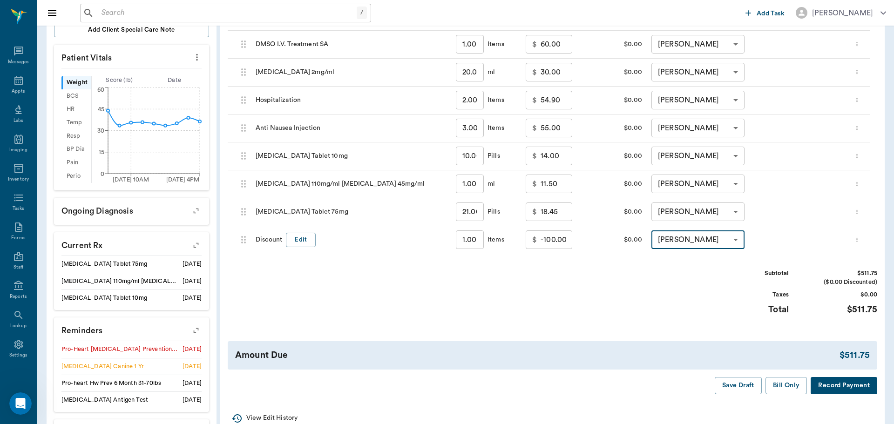
type input "none-63ec2f075fda476ae8351a4d"
click at [774, 389] on button "Bill Only" at bounding box center [780, 385] width 42 height 17
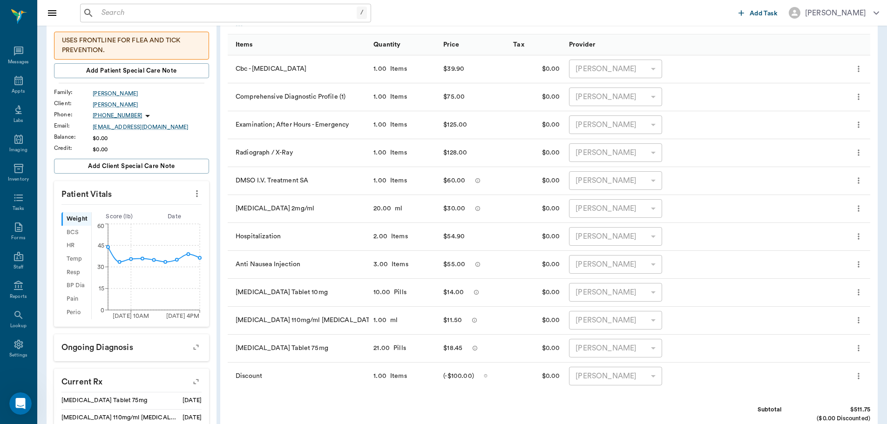
scroll to position [0, 0]
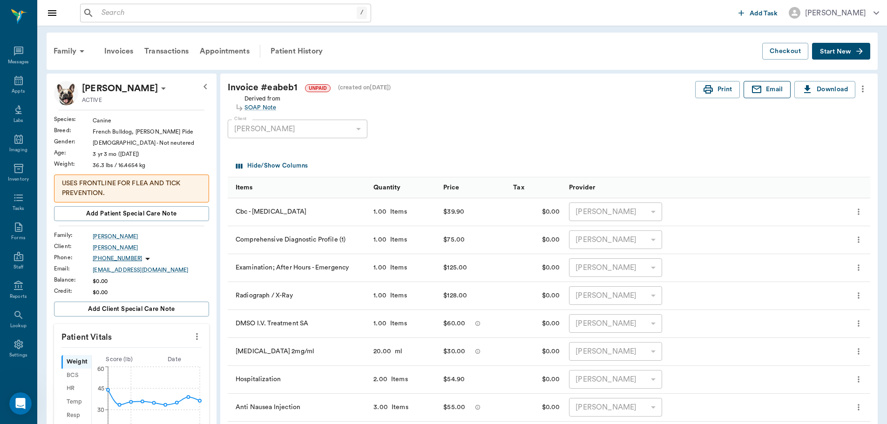
click at [764, 88] on button "Email" at bounding box center [767, 89] width 47 height 17
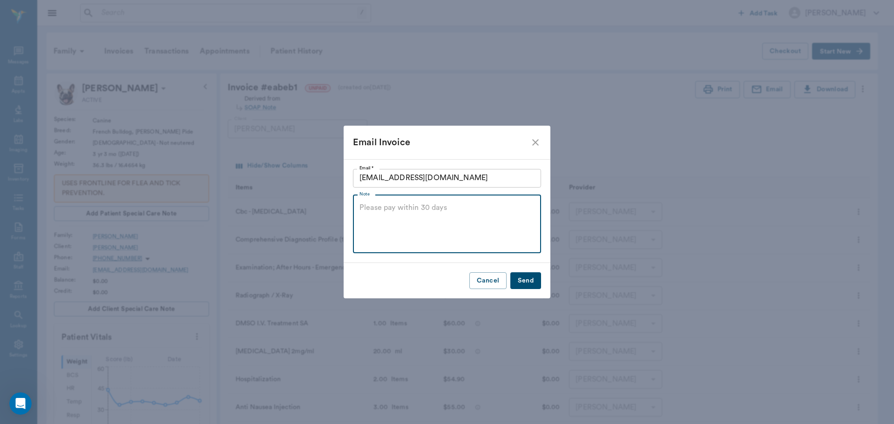
drag, startPoint x: 406, startPoint y: 209, endPoint x: 401, endPoint y: 204, distance: 6.6
click at [402, 206] on textarea "Note" at bounding box center [447, 224] width 175 height 43
type textarea "Sorry I didn't get this to you yesterday. You can pick up anytime this afternoon"
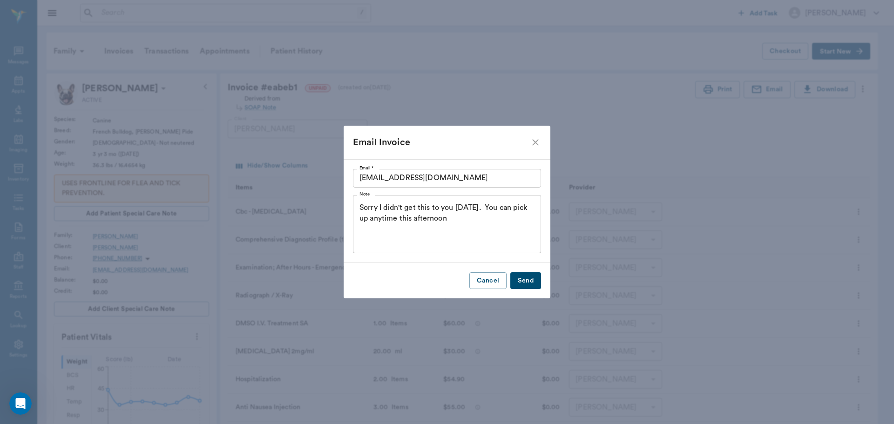
click at [520, 279] on button "Send" at bounding box center [526, 281] width 31 height 17
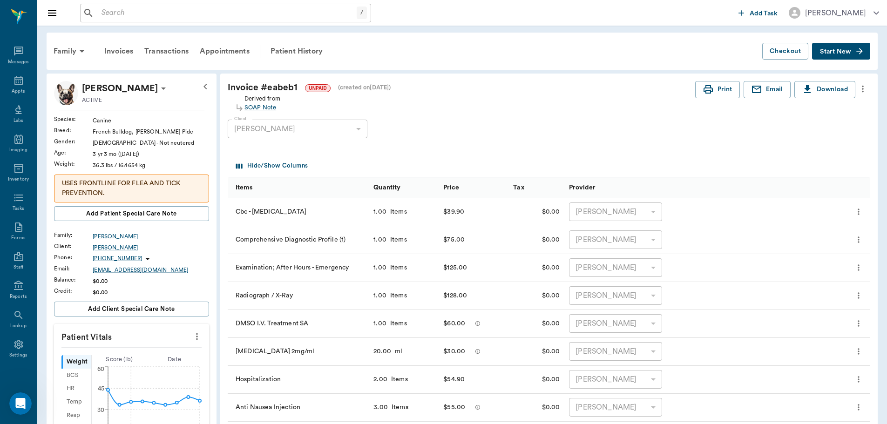
click at [125, 17] on input "text" at bounding box center [227, 13] width 259 height 13
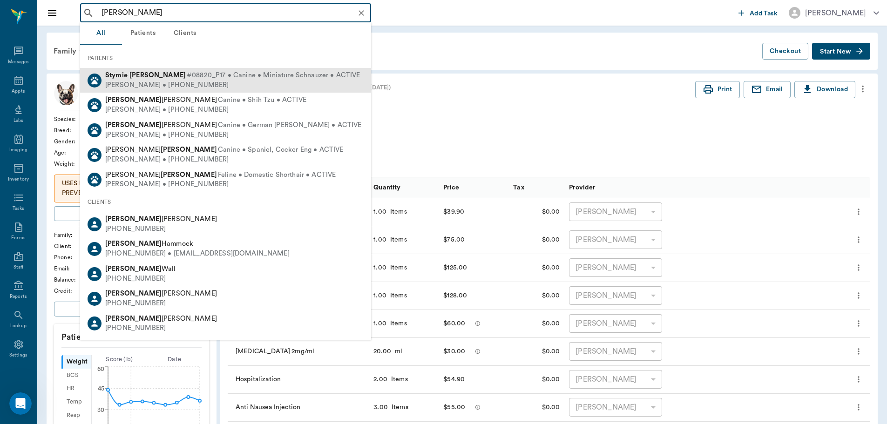
click at [187, 72] on span "#08820_P17 • Canine • Miniature Schnauzer • ACTIVE" at bounding box center [274, 76] width 174 height 10
type input "stymie taylor"
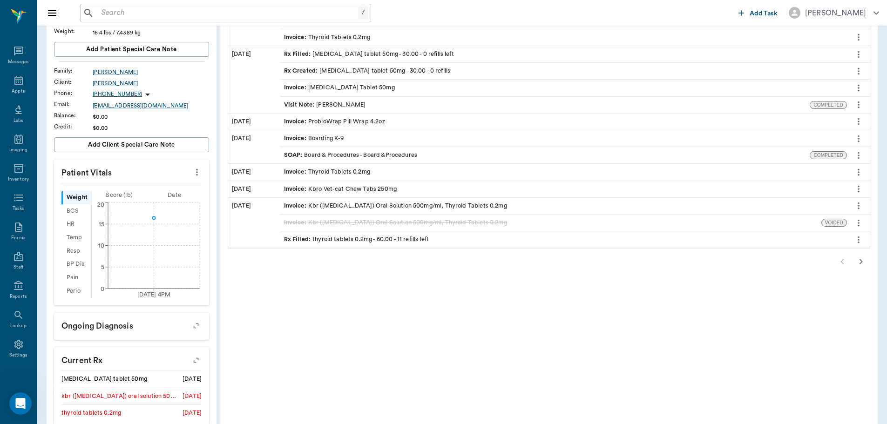
scroll to position [140, 0]
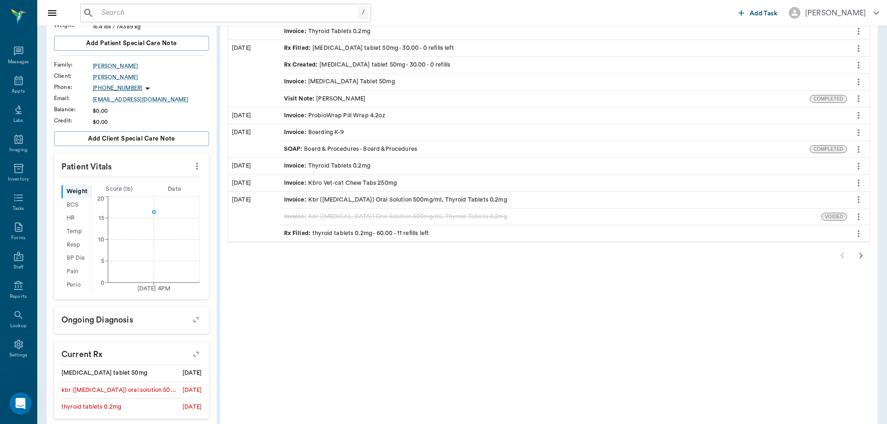
click at [862, 252] on icon "button" at bounding box center [861, 255] width 11 height 11
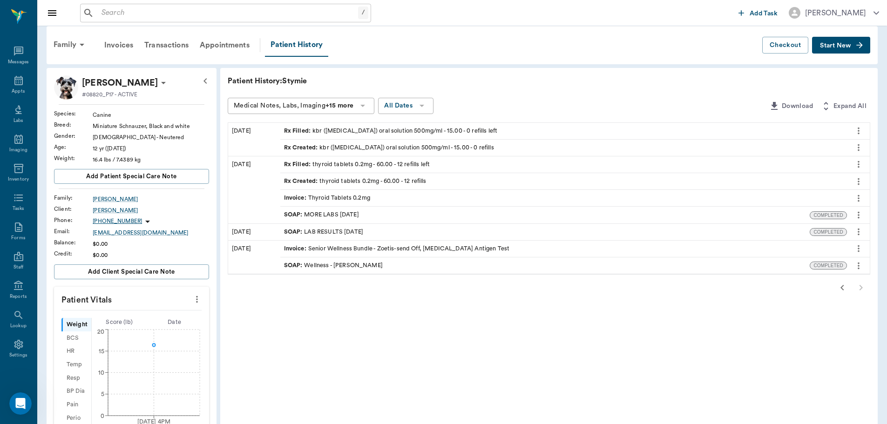
scroll to position [47, 0]
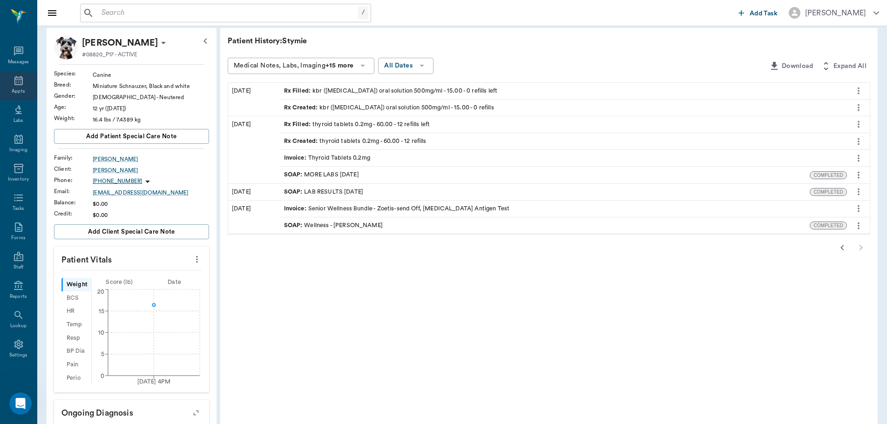
click at [14, 81] on icon at bounding box center [18, 80] width 8 height 9
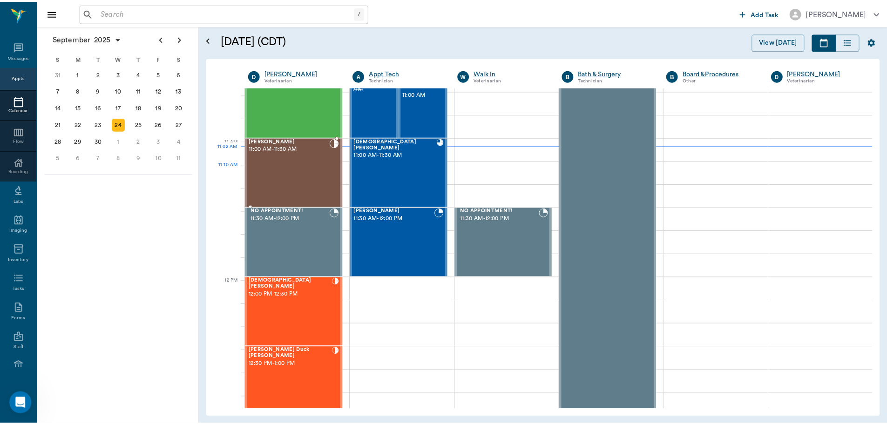
scroll to position [374, 0]
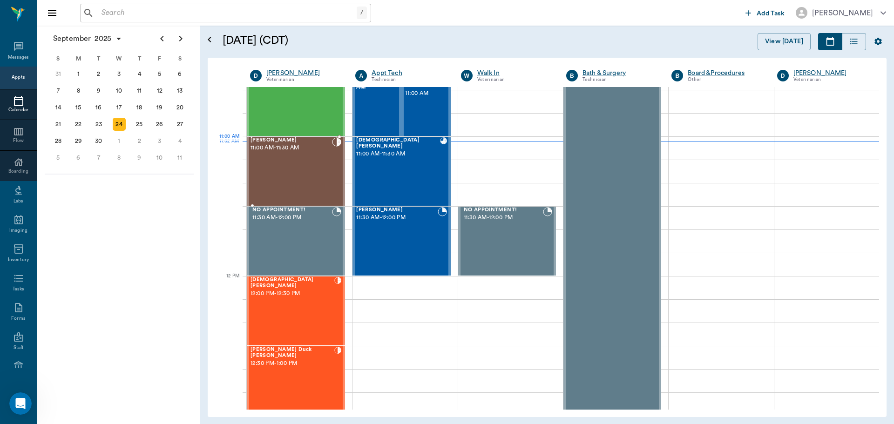
click at [286, 159] on div "Bitsy Fisher 11:00 AM - 11:30 AM" at bounding box center [292, 171] width 82 height 68
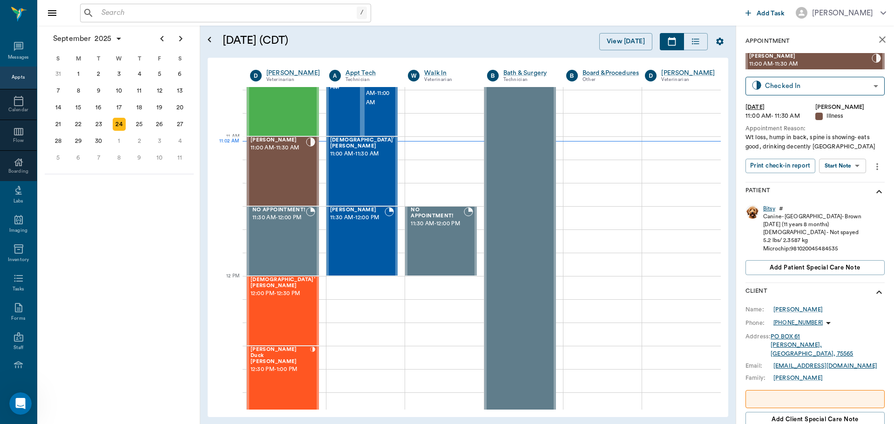
click at [767, 209] on div "Bitsy" at bounding box center [769, 209] width 12 height 8
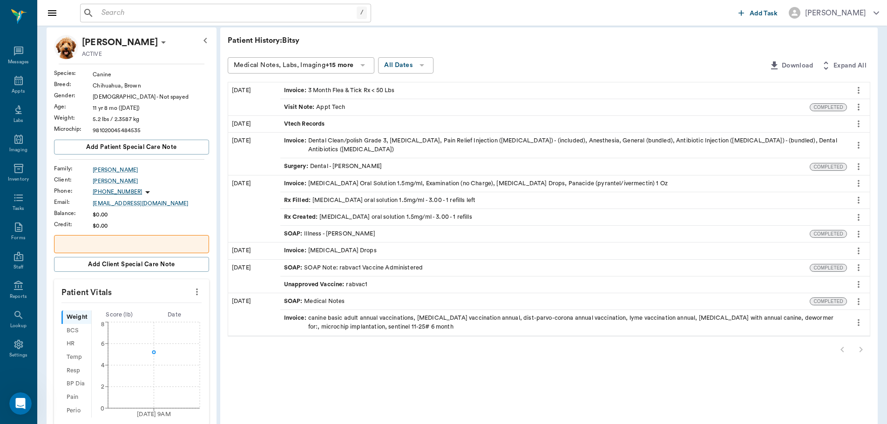
scroll to position [47, 0]
click at [348, 235] on div "SOAP : Illness - Dr. Bert Ellsworth" at bounding box center [329, 234] width 91 height 9
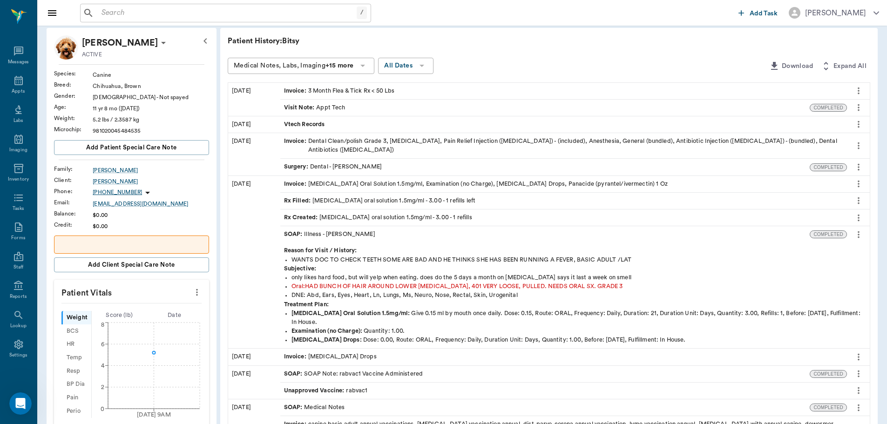
click at [307, 123] on span "Vtech Records" at bounding box center [305, 124] width 43 height 9
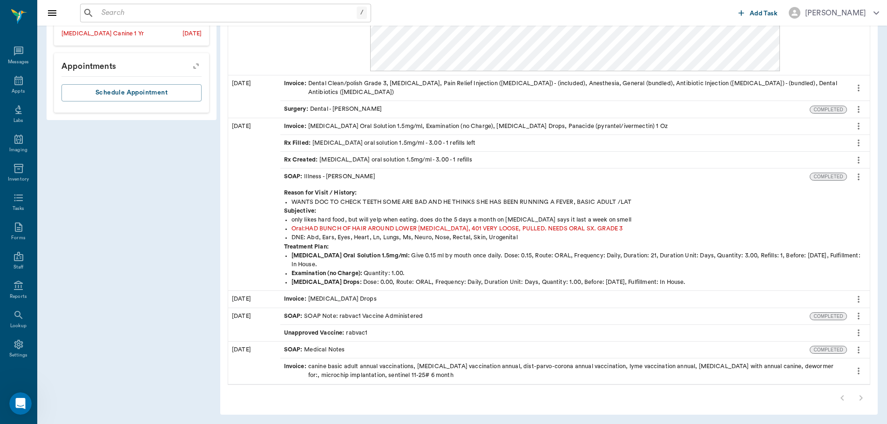
scroll to position [616, 0]
click at [842, 398] on div at bounding box center [549, 397] width 643 height 19
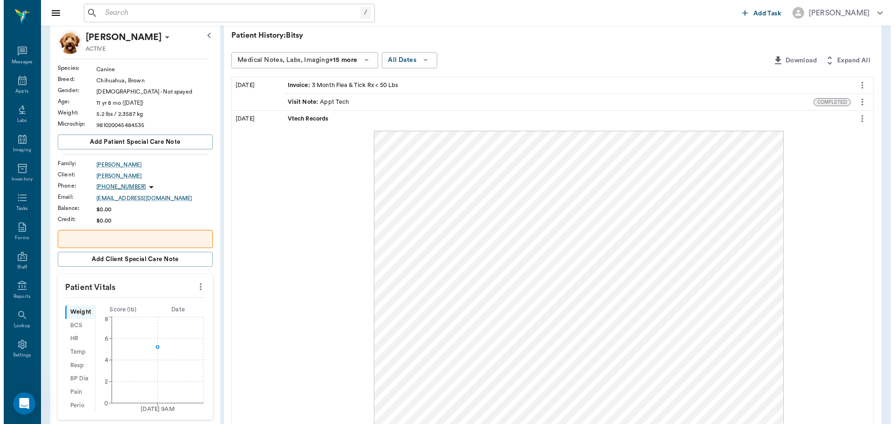
scroll to position [0, 0]
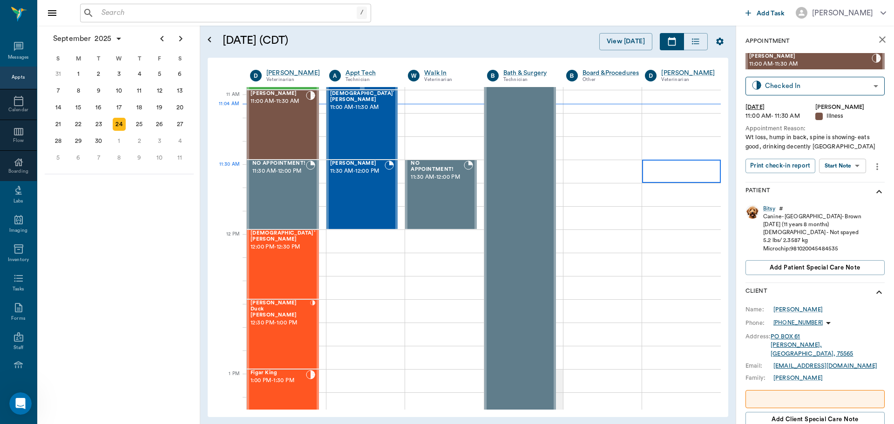
scroll to position [420, 0]
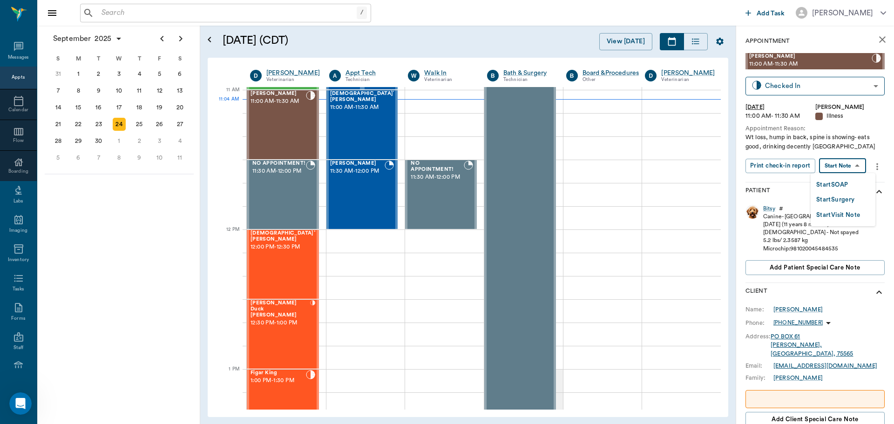
click at [857, 162] on body "/ ​ Add Task Dr. Bert Ellsworth Nectar Messages Appts Calendar Flow Boarding La…" at bounding box center [447, 212] width 894 height 424
click at [841, 185] on button "Start SOAP" at bounding box center [833, 185] width 32 height 11
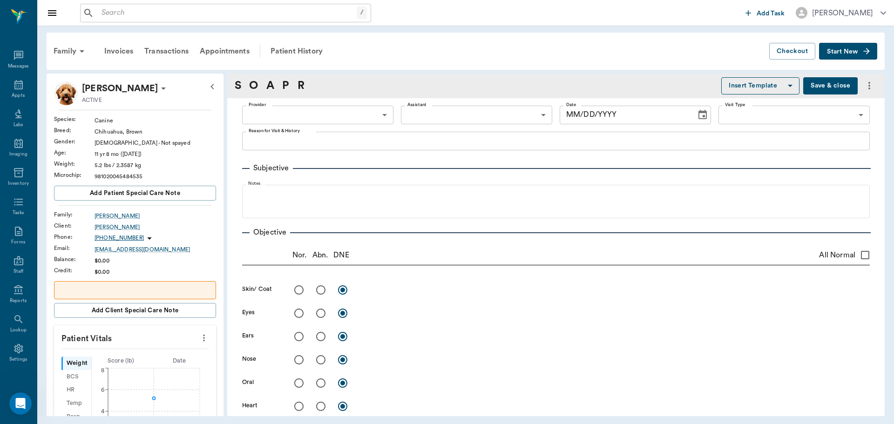
type input "63ec2f075fda476ae8351a4d"
type input "65d2be4f46e3a538d89b8c15"
type textarea "Wt loss, hump in back, spine is showing- eats good, drinking decently Caryn"
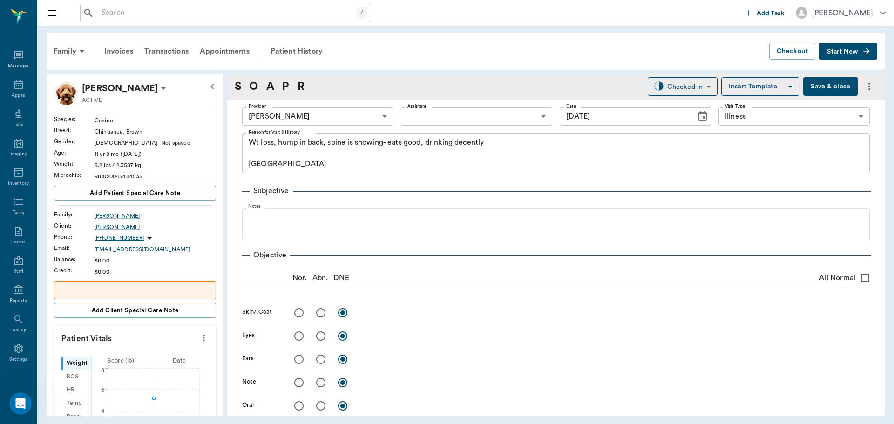
scroll to position [4, 0]
type input "09/24/2025"
click at [203, 338] on icon "more" at bounding box center [204, 338] width 2 height 7
click at [171, 356] on span "Enter Vitals" at bounding box center [158, 354] width 78 height 10
click at [150, 361] on input "text" at bounding box center [134, 366] width 81 height 19
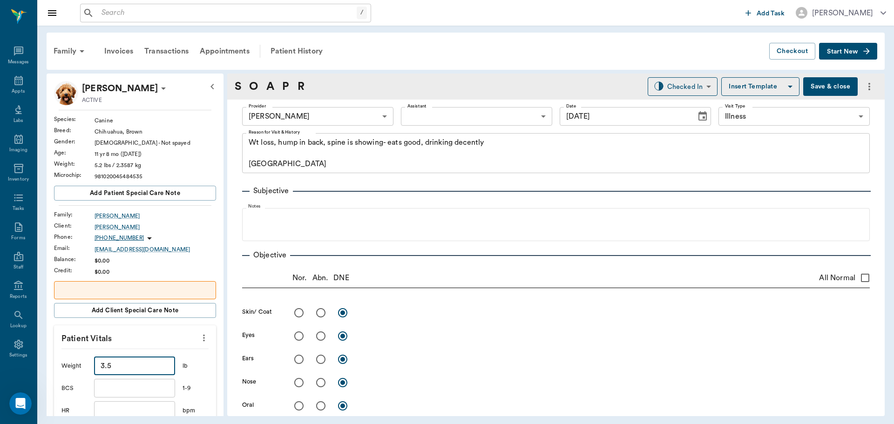
type input "3.5"
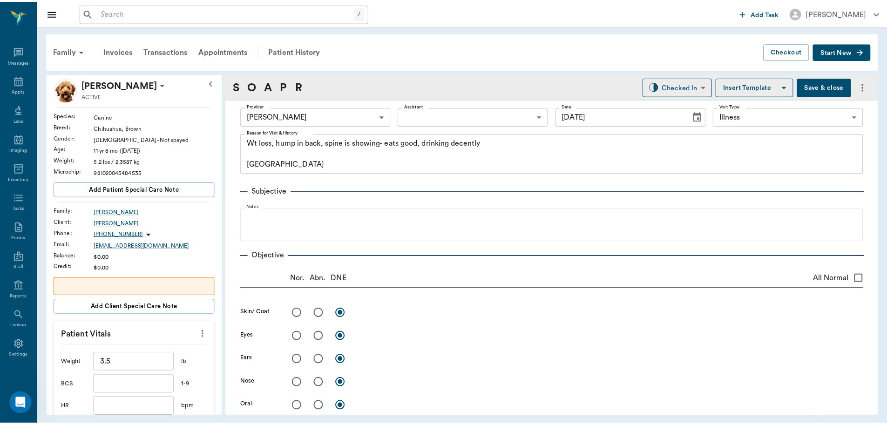
scroll to position [188, 0]
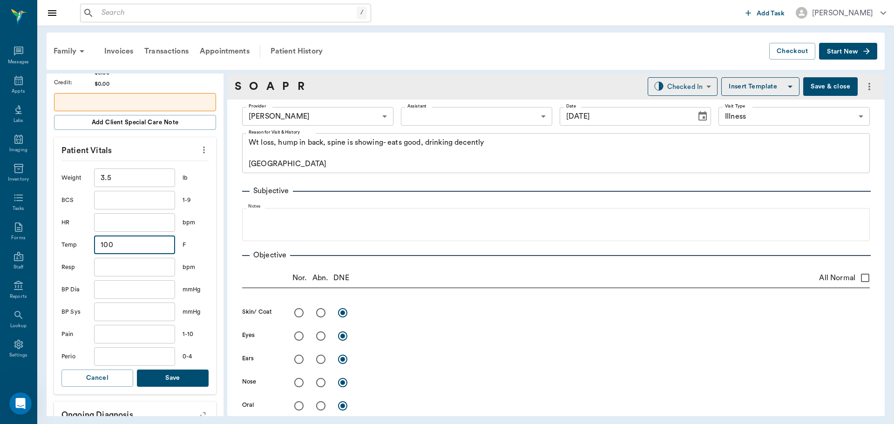
type input "100"
type input "30"
click at [171, 379] on button "Save" at bounding box center [173, 378] width 72 height 17
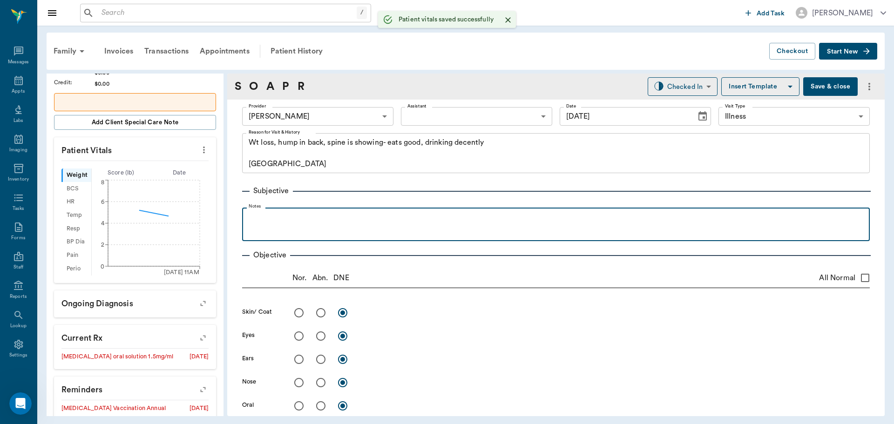
click at [293, 225] on div at bounding box center [556, 223] width 619 height 23
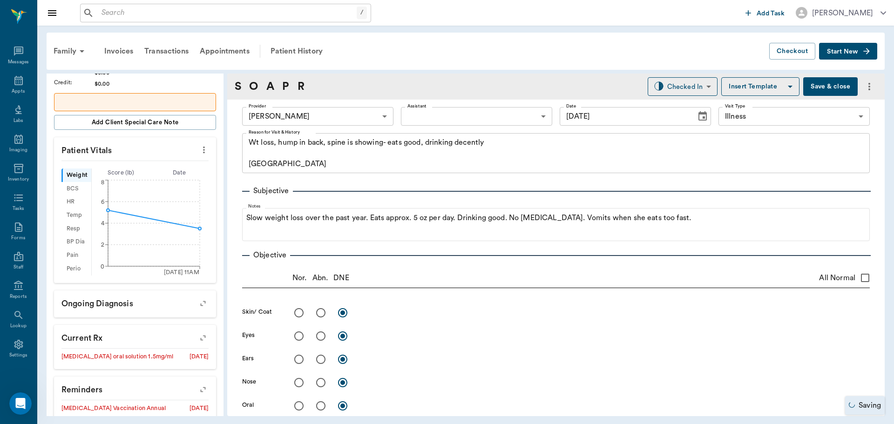
click at [830, 85] on button "Save & close" at bounding box center [831, 86] width 55 height 19
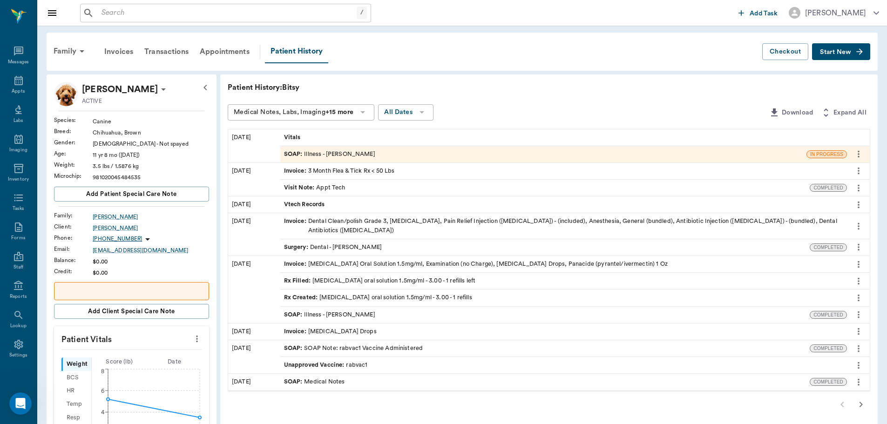
click at [528, 156] on div "SOAP : Illness - Dr. Bert Ellsworth" at bounding box center [543, 154] width 526 height 16
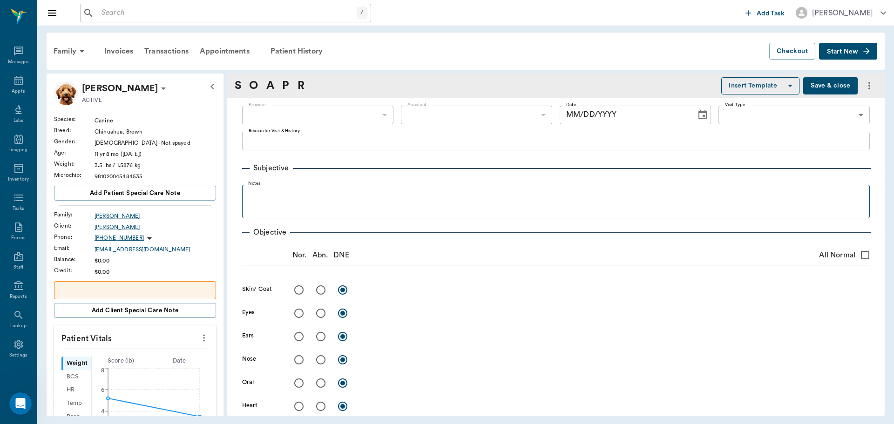
type input "63ec2f075fda476ae8351a4d"
type input "65d2be4f46e3a538d89b8c15"
type textarea "Wt loss, hump in back, spine is showing- eats good, drinking decently Caryn"
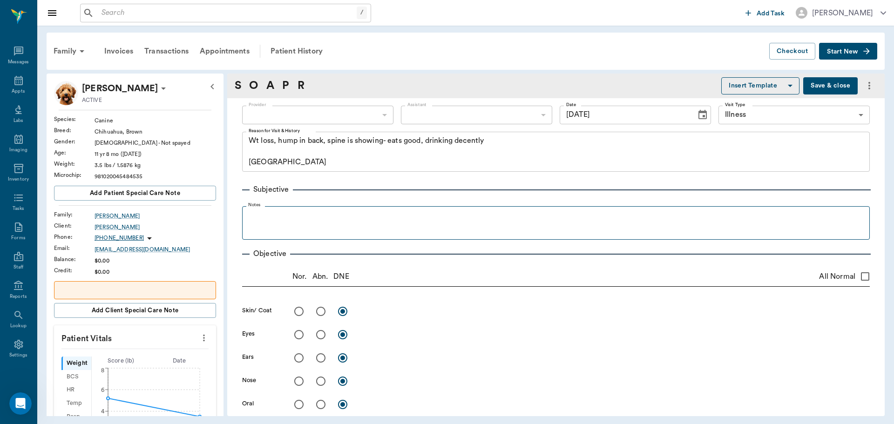
type input "09/24/2025"
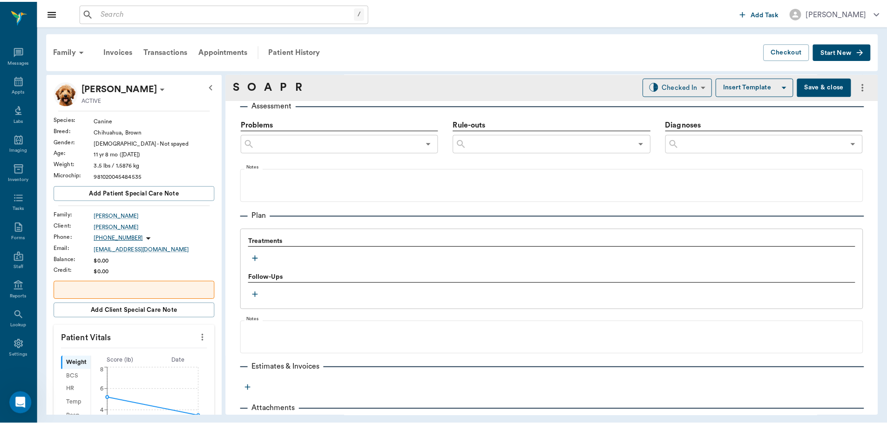
scroll to position [559, 0]
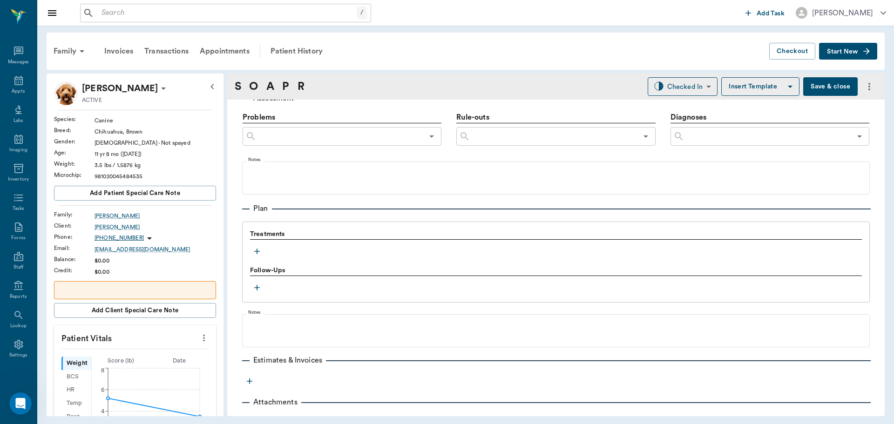
click at [257, 252] on icon "button" at bounding box center [257, 252] width 6 height 6
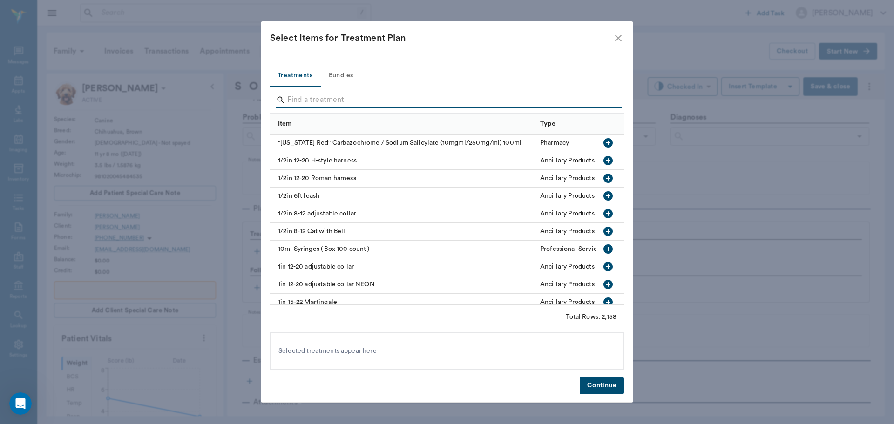
click at [347, 102] on input "Search" at bounding box center [447, 100] width 321 height 15
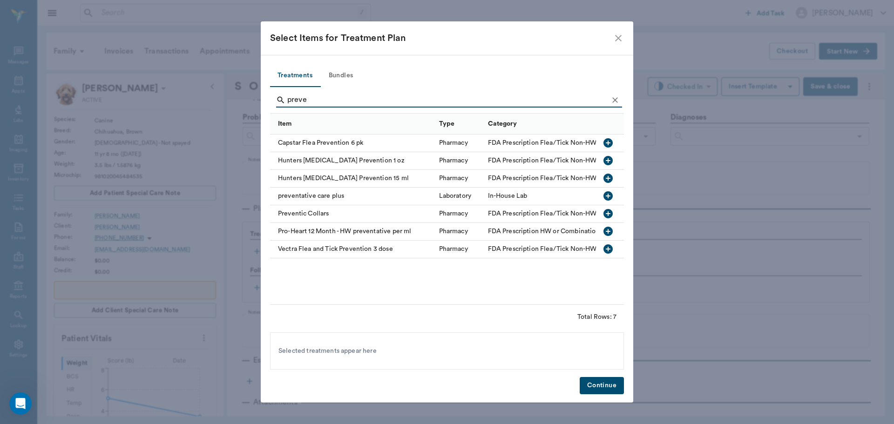
click at [611, 196] on icon "button" at bounding box center [608, 195] width 9 height 9
click at [382, 99] on input "preve" at bounding box center [447, 100] width 321 height 15
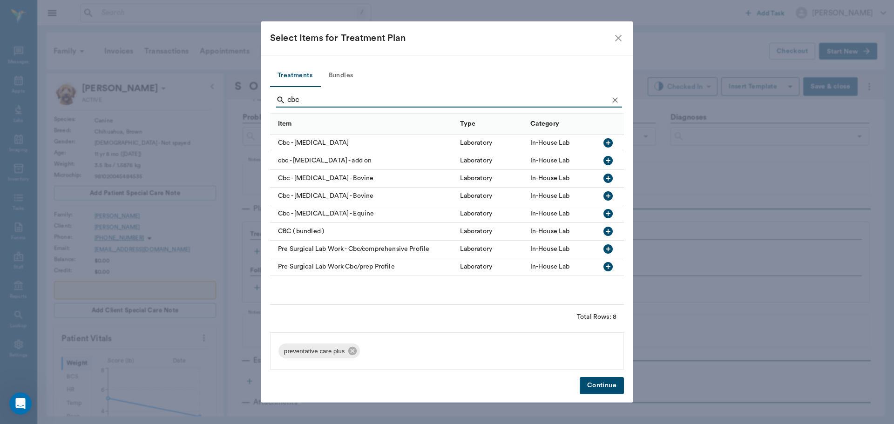
type input "cbc"
click at [608, 142] on icon "button" at bounding box center [608, 142] width 11 height 11
click at [598, 389] on button "Continue" at bounding box center [602, 385] width 44 height 17
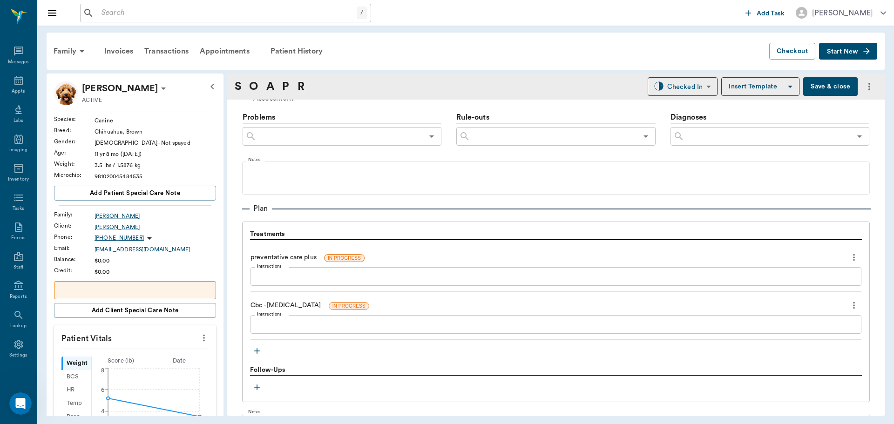
click at [157, 15] on input "text" at bounding box center [227, 13] width 259 height 13
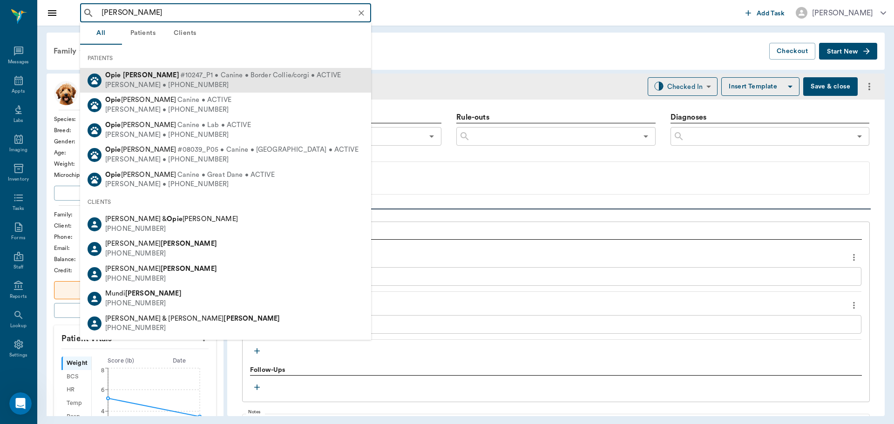
click at [180, 74] on span "#10247_P1 • Canine • Border Collie/corgi • ACTIVE" at bounding box center [260, 76] width 161 height 10
type input "opie graves"
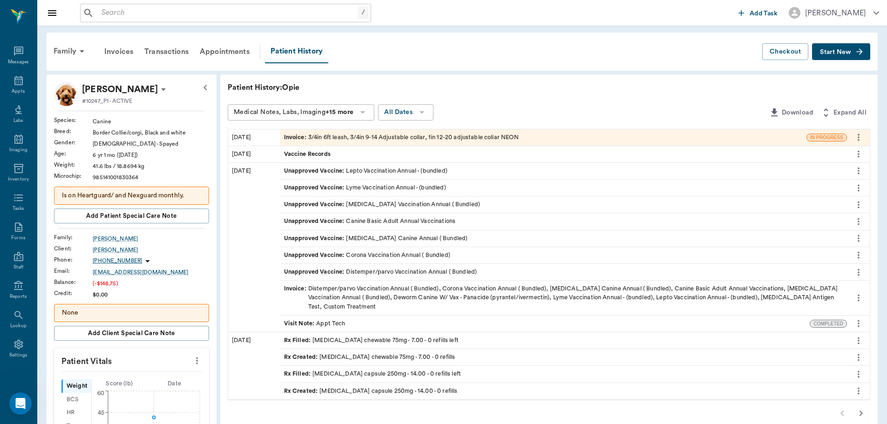
click at [193, 363] on icon "more" at bounding box center [197, 360] width 10 height 11
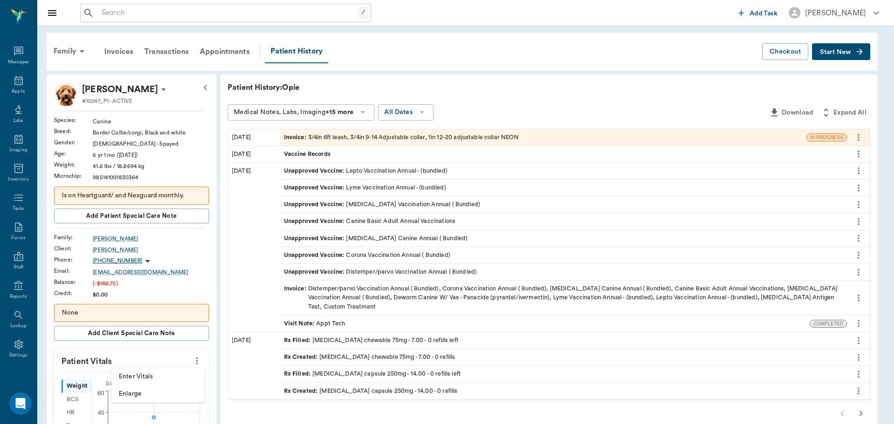
click at [165, 378] on span "Enter Vitals" at bounding box center [158, 377] width 78 height 10
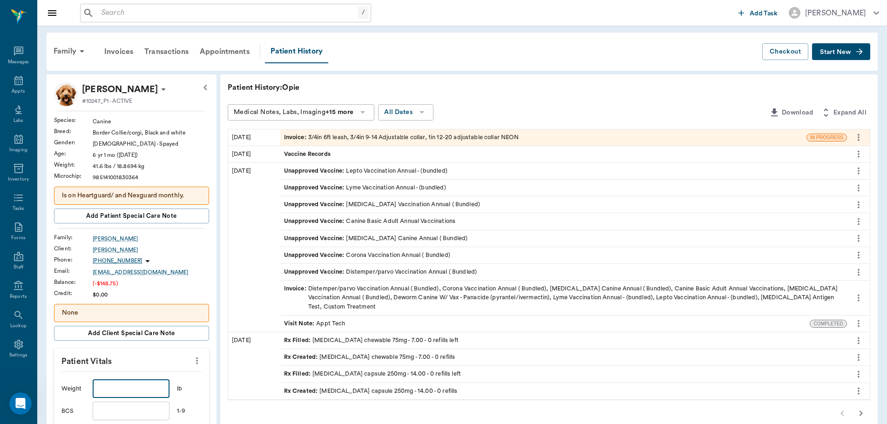
click at [117, 387] on input "text" at bounding box center [131, 389] width 76 height 19
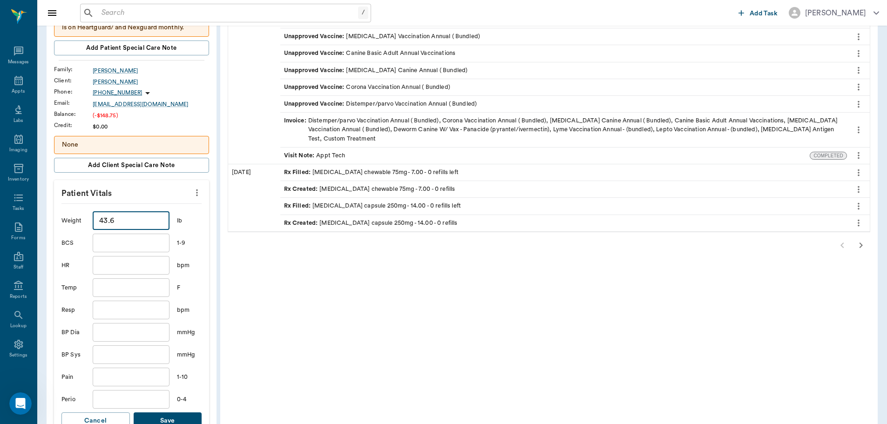
scroll to position [186, 0]
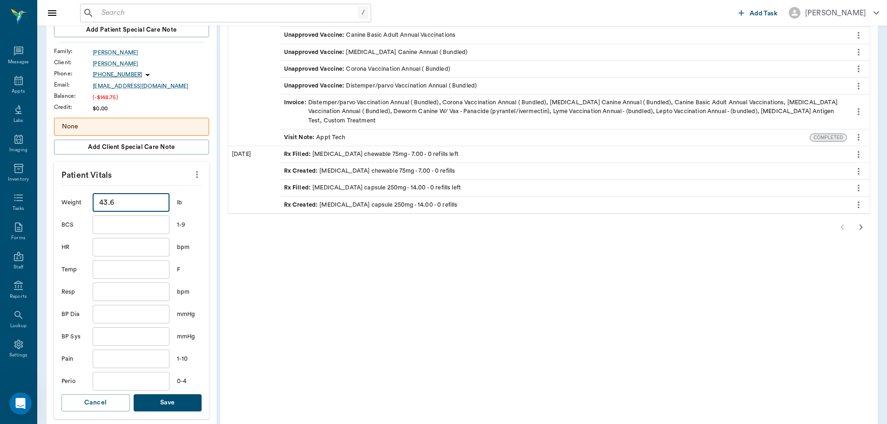
type input "43.6"
click at [183, 409] on button "Save" at bounding box center [168, 403] width 68 height 17
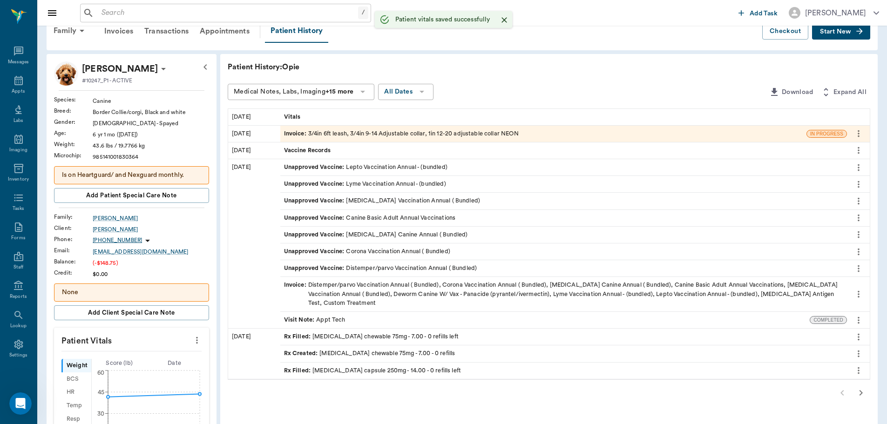
scroll to position [0, 0]
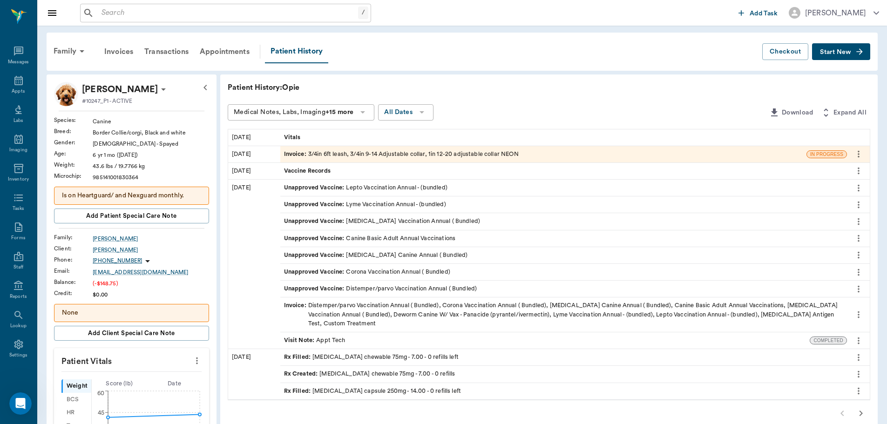
click at [327, 317] on div "Invoice : Distemper/parvo Vaccination Annual ( Bundled), Corona Vaccination Ann…" at bounding box center [563, 314] width 559 height 27
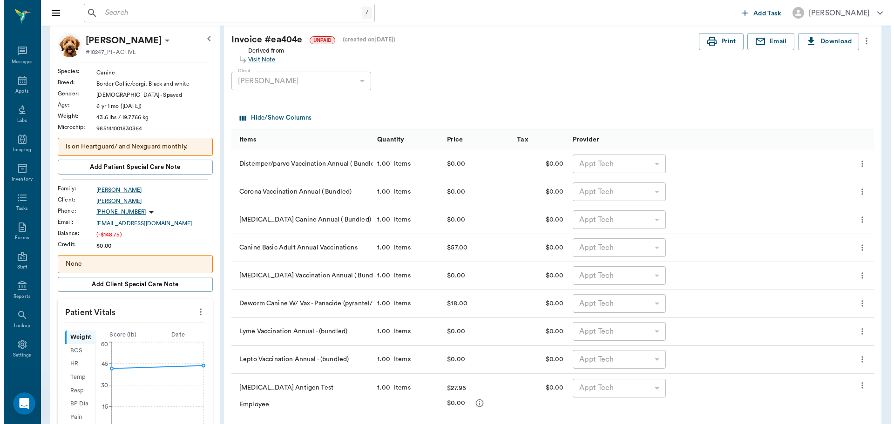
scroll to position [47, 0]
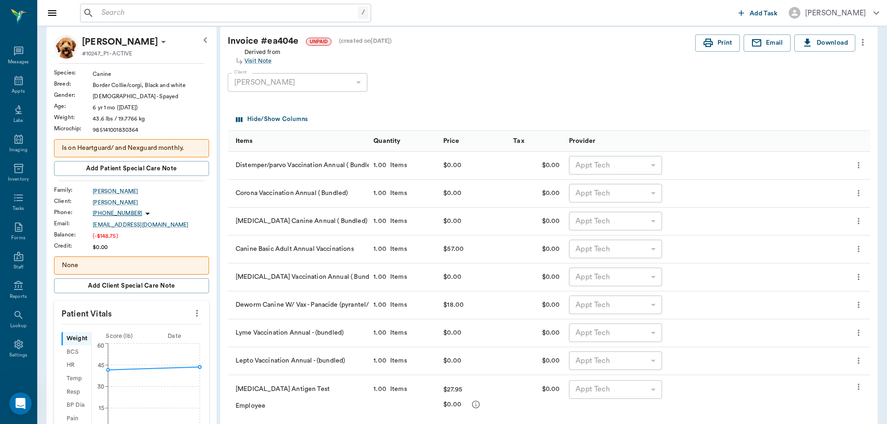
click at [622, 163] on div "Appt Tech" at bounding box center [615, 165] width 93 height 19
click at [854, 167] on icon "more" at bounding box center [858, 165] width 9 height 11
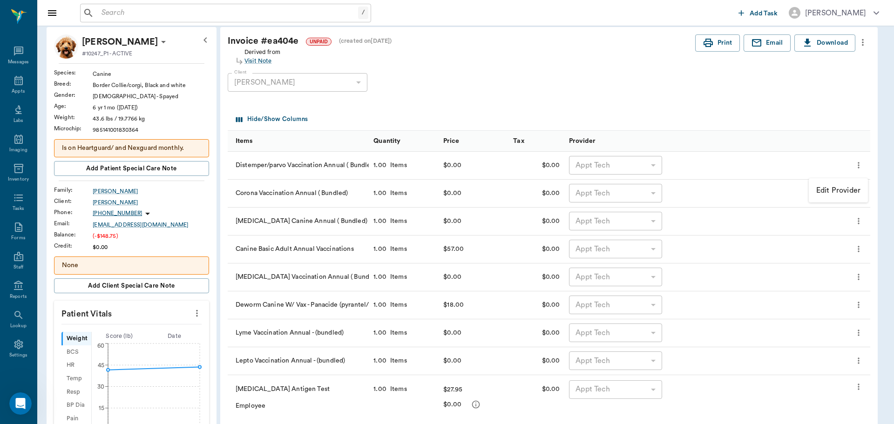
click at [838, 191] on p "Edit Provider" at bounding box center [839, 190] width 44 height 11
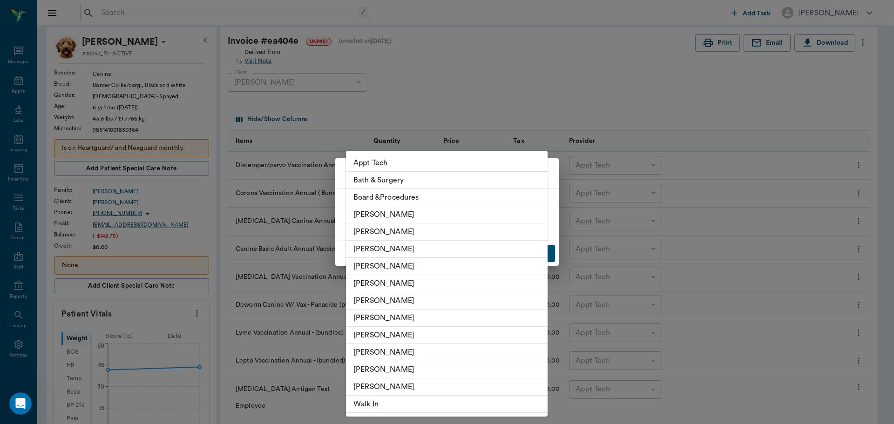
click at [489, 230] on body "/ ​ Add Task Dr. Bert Ellsworth Nectar Messages Appts Labs Imaging Inventory Ta…" at bounding box center [447, 368] width 894 height 830
click at [459, 320] on li "Hunter Graves" at bounding box center [447, 318] width 202 height 17
type input "none-682b670d8bdc6f7f8feef3db"
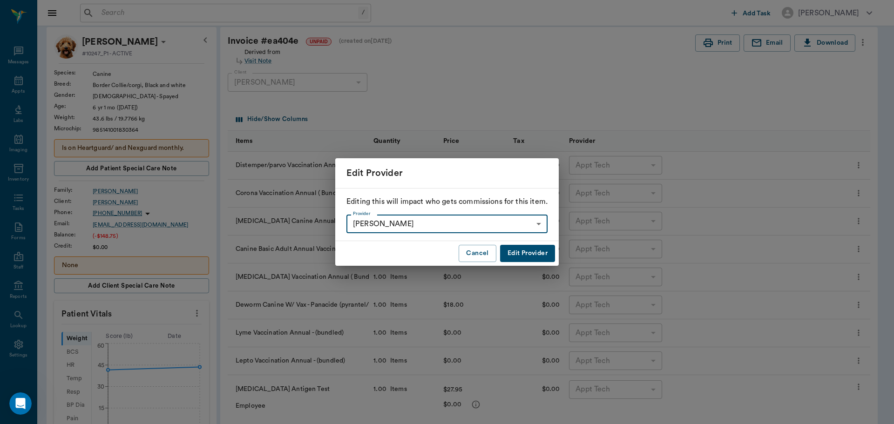
click at [529, 252] on button "Edit Provider" at bounding box center [527, 253] width 55 height 17
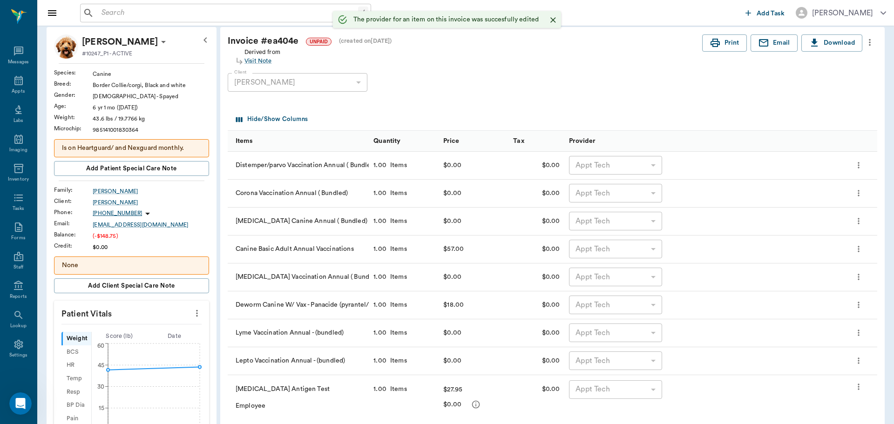
type input "none-682b670d8bdc6f7f8feef3db"
click at [604, 195] on div "Appt Tech" at bounding box center [615, 193] width 93 height 19
click at [853, 192] on button "more" at bounding box center [859, 193] width 14 height 16
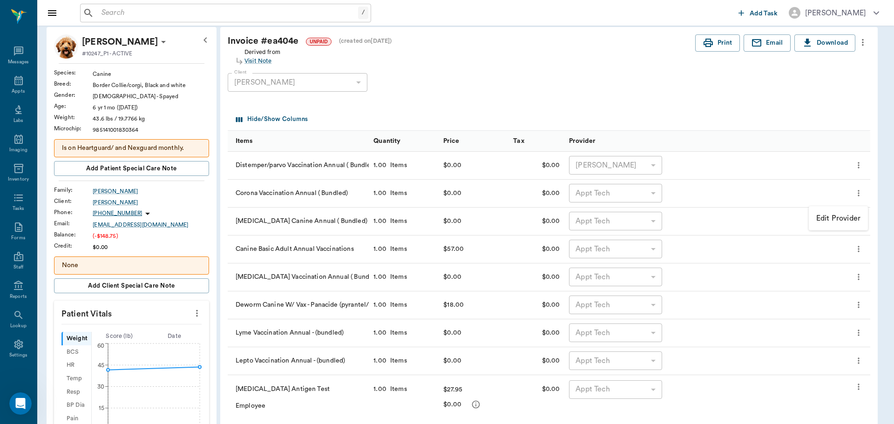
click at [827, 218] on p "Edit Provider" at bounding box center [839, 218] width 44 height 11
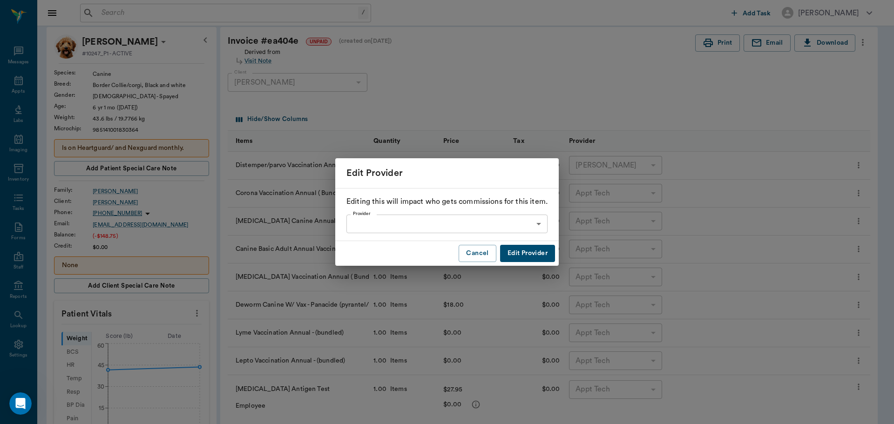
click at [513, 224] on body "/ ​ Add Task Dr. Bert Ellsworth Nectar Messages Appts Labs Imaging Inventory Ta…" at bounding box center [447, 368] width 894 height 830
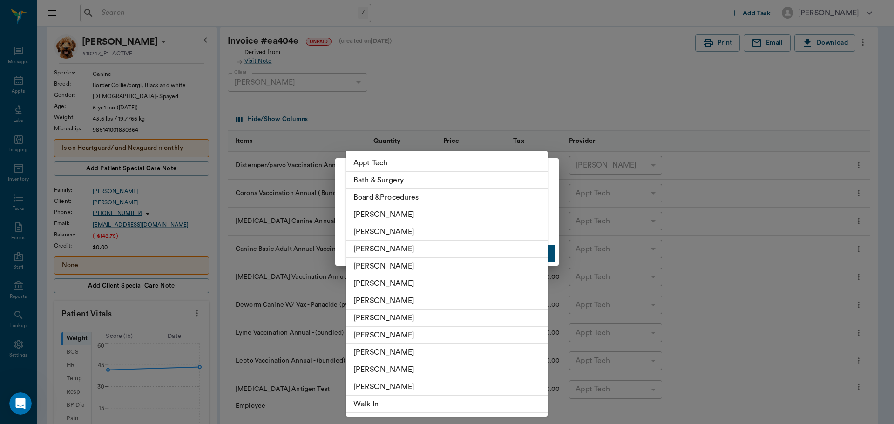
click at [470, 317] on li "Hunter Graves" at bounding box center [447, 318] width 202 height 17
type input "none-682b670d8bdc6f7f8feef3db"
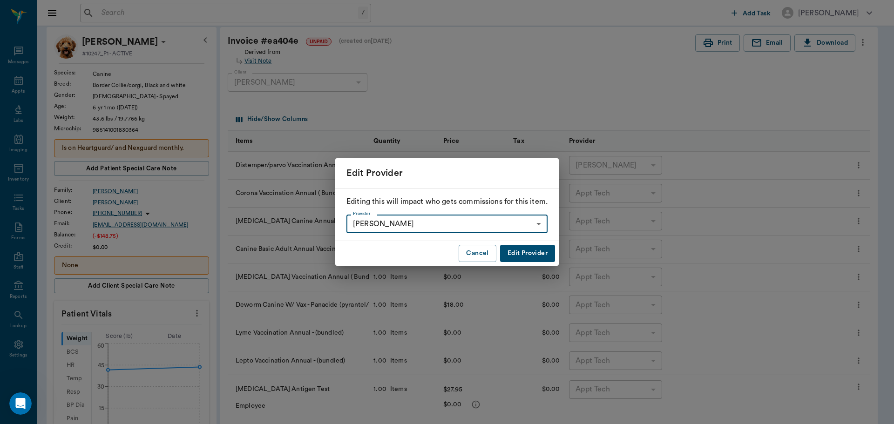
click at [546, 258] on button "Edit Provider" at bounding box center [527, 253] width 55 height 17
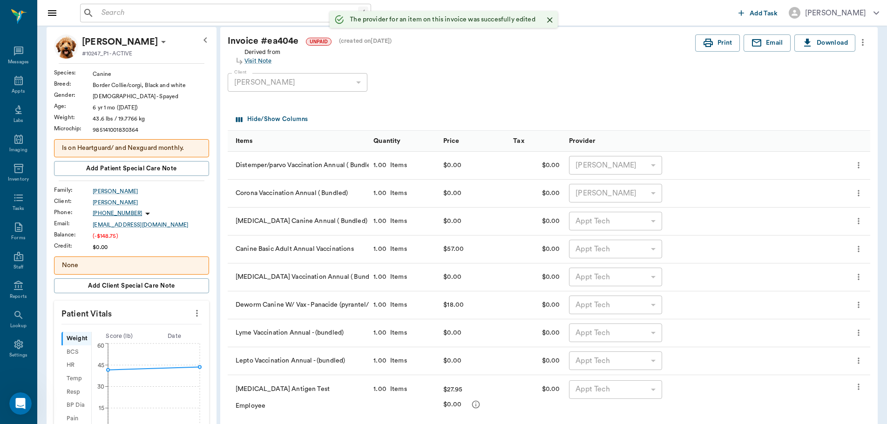
type input "none-682b670d8bdc6f7f8feef3db"
click at [856, 224] on icon "more" at bounding box center [858, 221] width 9 height 11
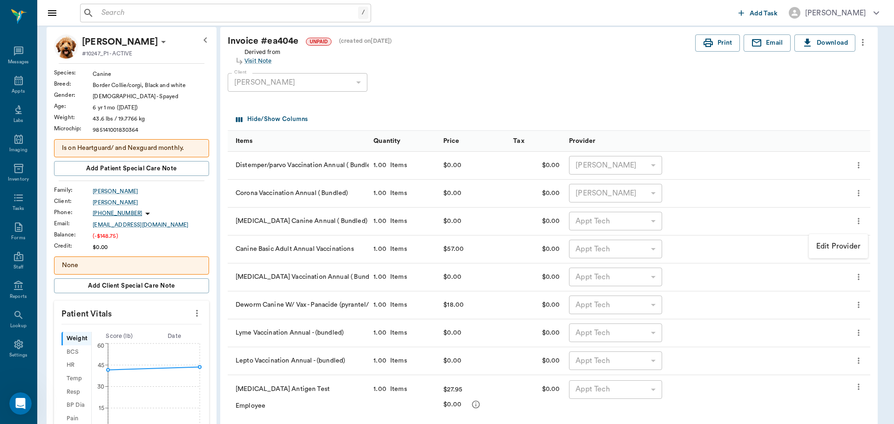
click at [831, 244] on p "Edit Provider" at bounding box center [839, 246] width 44 height 11
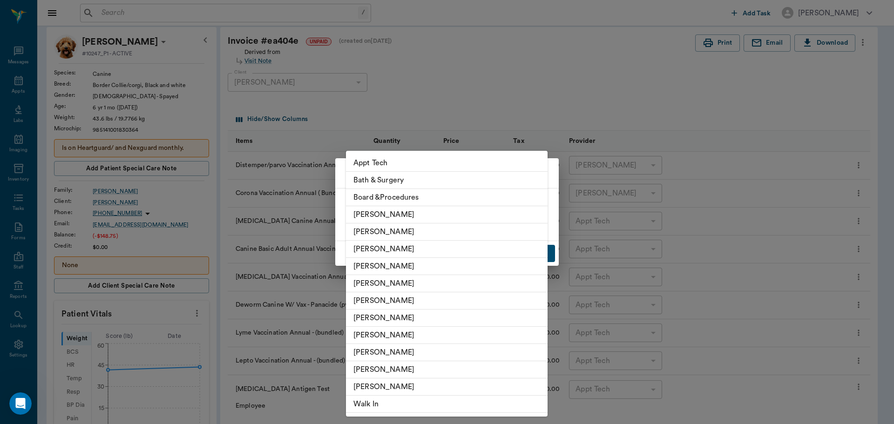
click at [524, 228] on body "/ ​ Add Task Dr. Bert Ellsworth Nectar Messages Appts Labs Imaging Inventory Ta…" at bounding box center [447, 368] width 894 height 830
click at [486, 314] on li "Hunter Graves" at bounding box center [447, 318] width 202 height 17
type input "none-682b670d8bdc6f7f8feef3db"
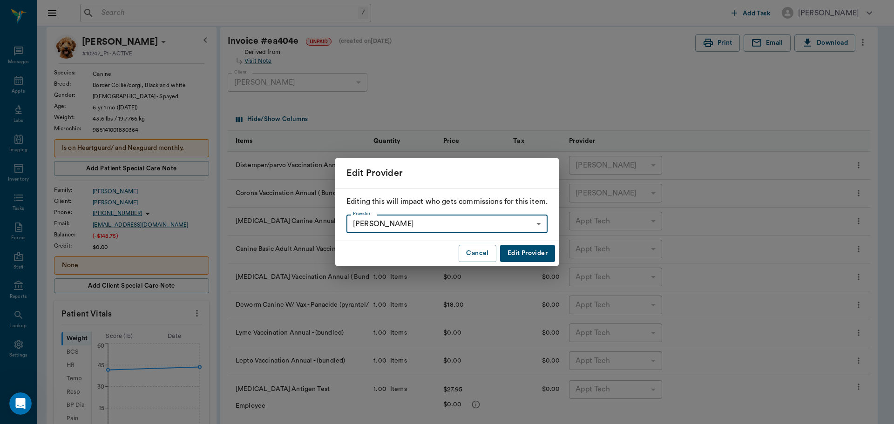
click at [527, 256] on button "Edit Provider" at bounding box center [527, 253] width 55 height 17
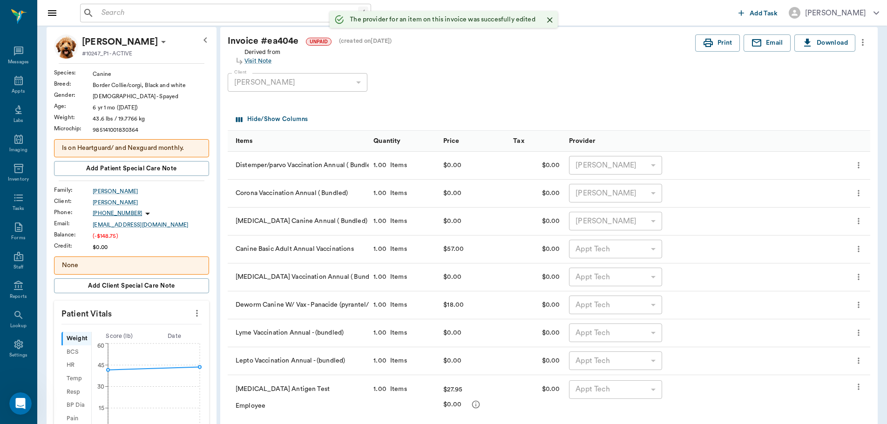
type input "none-682b670d8bdc6f7f8feef3db"
click at [856, 250] on icon "more" at bounding box center [858, 249] width 9 height 11
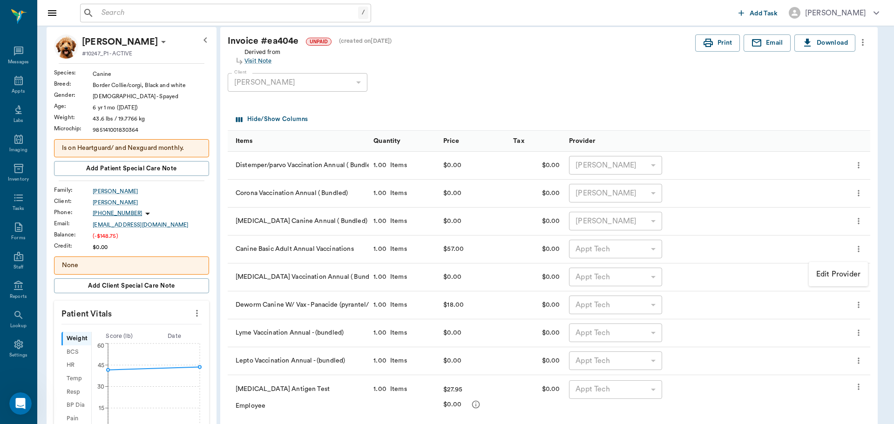
click at [825, 271] on p "Edit Provider" at bounding box center [839, 274] width 44 height 11
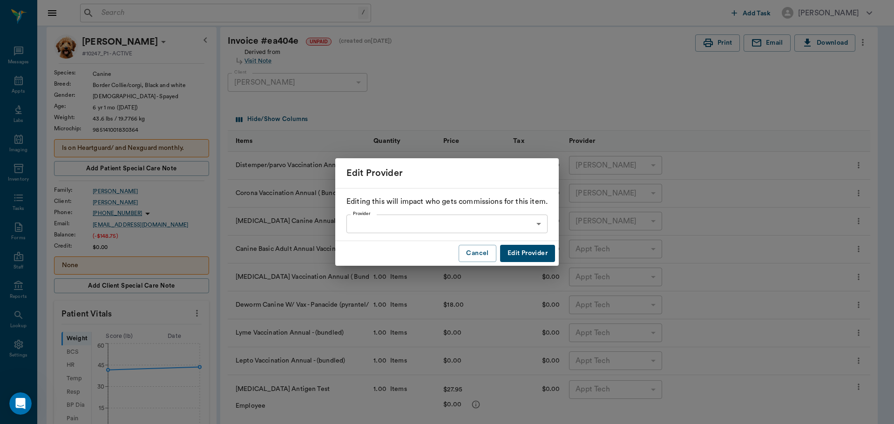
click at [515, 225] on body "/ ​ Add Task Dr. Bert Ellsworth Nectar Messages Appts Labs Imaging Inventory Ta…" at bounding box center [447, 368] width 894 height 830
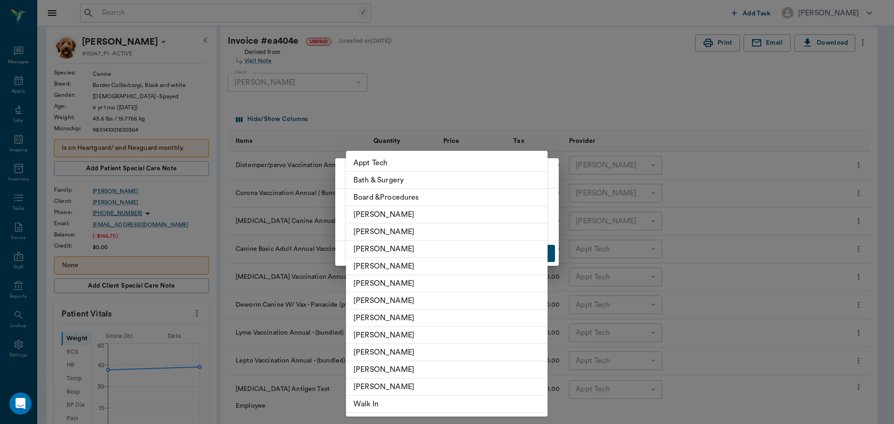
click at [477, 320] on li "Hunter Graves" at bounding box center [447, 318] width 202 height 17
type input "none-682b670d8bdc6f7f8feef3db"
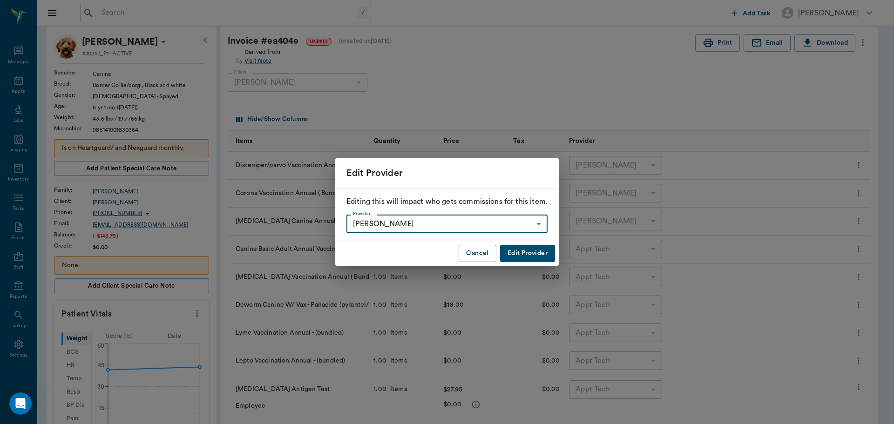
click at [549, 257] on button "Edit Provider" at bounding box center [527, 253] width 55 height 17
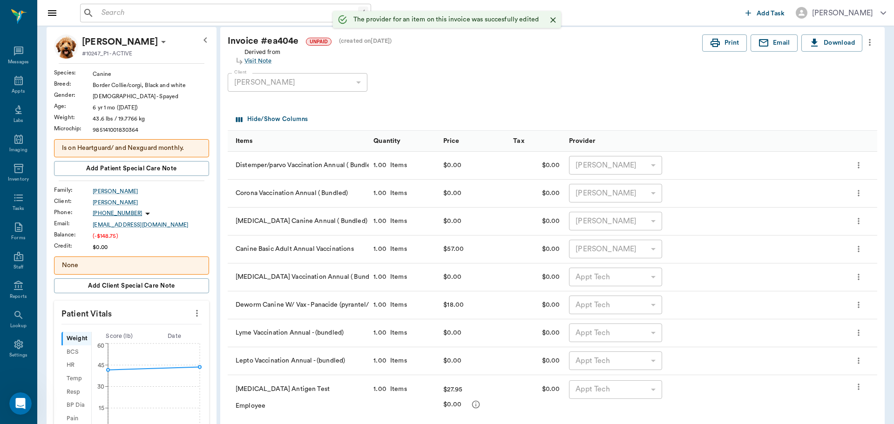
type input "none-682b670d8bdc6f7f8feef3db"
click at [859, 283] on button "more" at bounding box center [859, 277] width 14 height 16
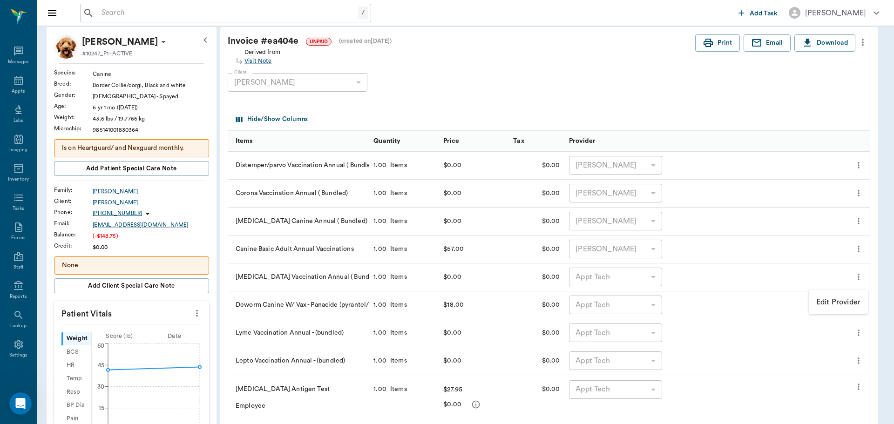
click at [825, 302] on p "Edit Provider" at bounding box center [839, 302] width 44 height 11
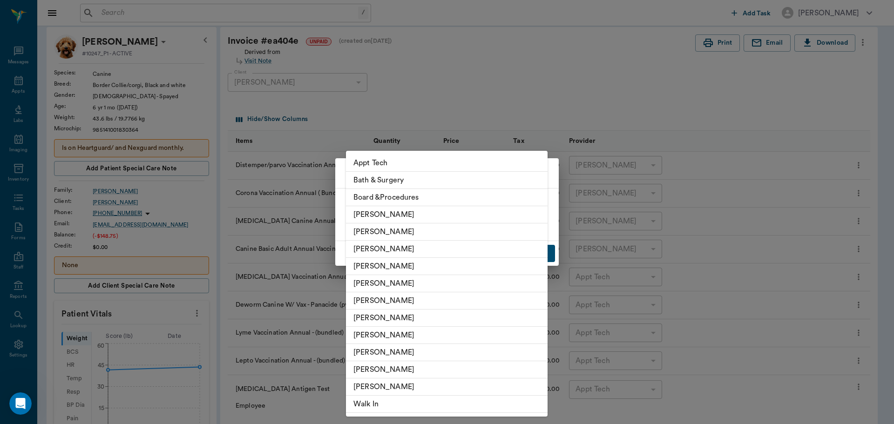
click at [514, 223] on body "/ ​ Add Task Dr. Bert Ellsworth Nectar Messages Appts Labs Imaging Inventory Ta…" at bounding box center [447, 368] width 894 height 830
click at [470, 314] on li "Hunter Graves" at bounding box center [447, 318] width 202 height 17
type input "none-682b670d8bdc6f7f8feef3db"
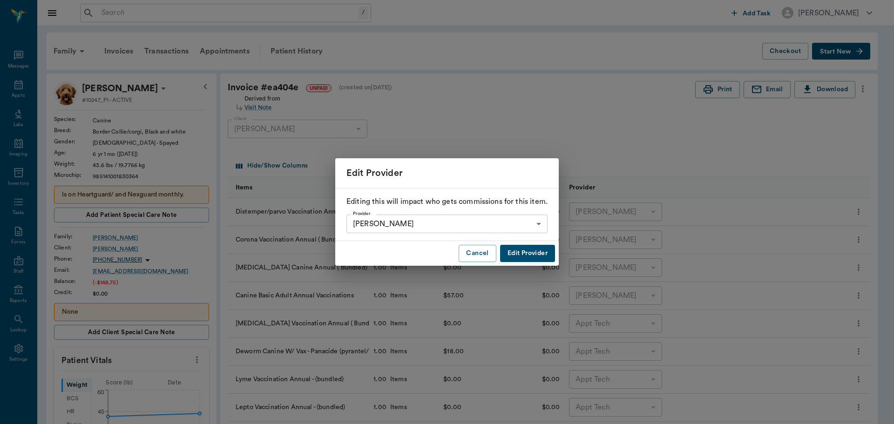
click at [524, 255] on button "Edit Provider" at bounding box center [527, 253] width 55 height 17
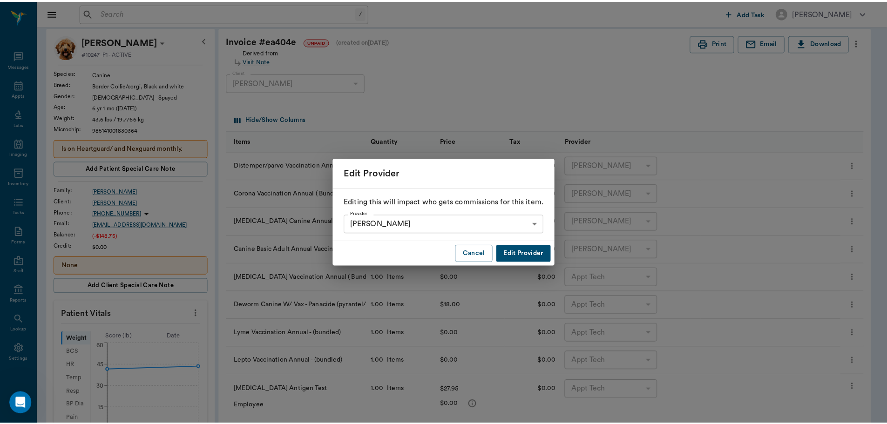
scroll to position [4, 0]
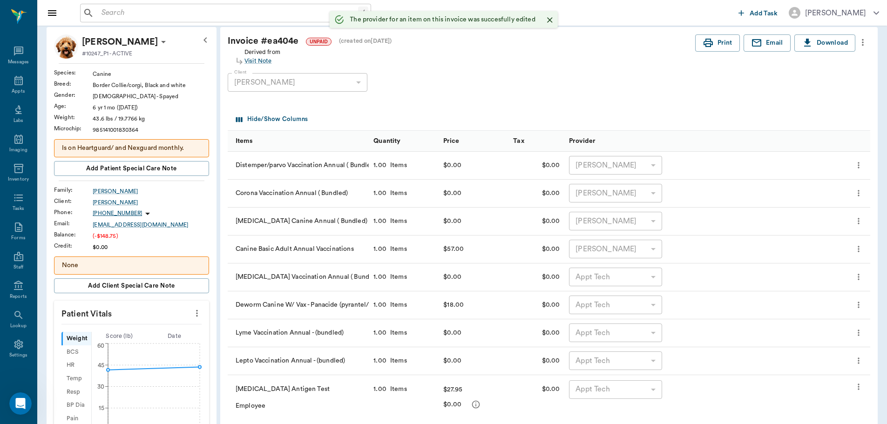
type input "none-682b670d8bdc6f7f8feef3db"
click at [857, 302] on icon "more" at bounding box center [858, 305] width 9 height 11
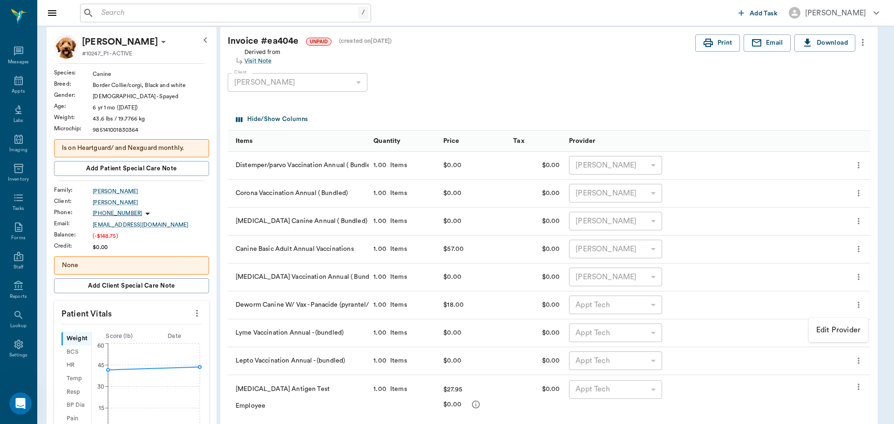
click at [829, 323] on li "Edit Provider" at bounding box center [838, 330] width 59 height 17
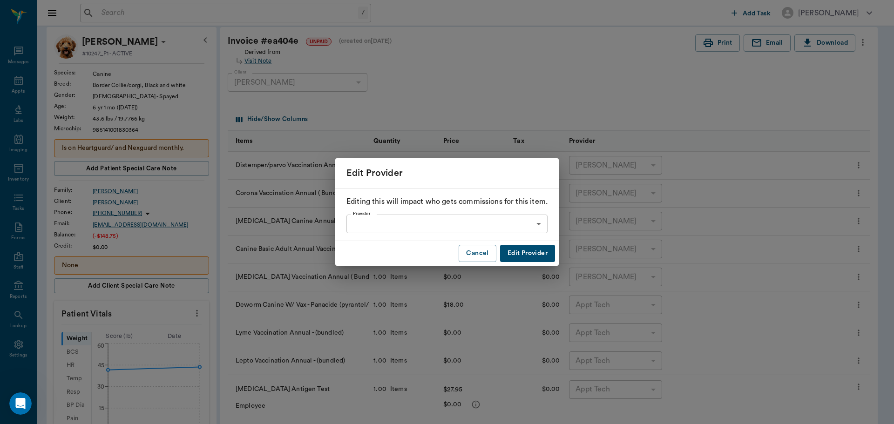
click at [511, 215] on body "/ ​ Add Task [PERSON_NAME] Nectar Messages Appts Labs Imaging Inventory Tasks F…" at bounding box center [447, 368] width 894 height 830
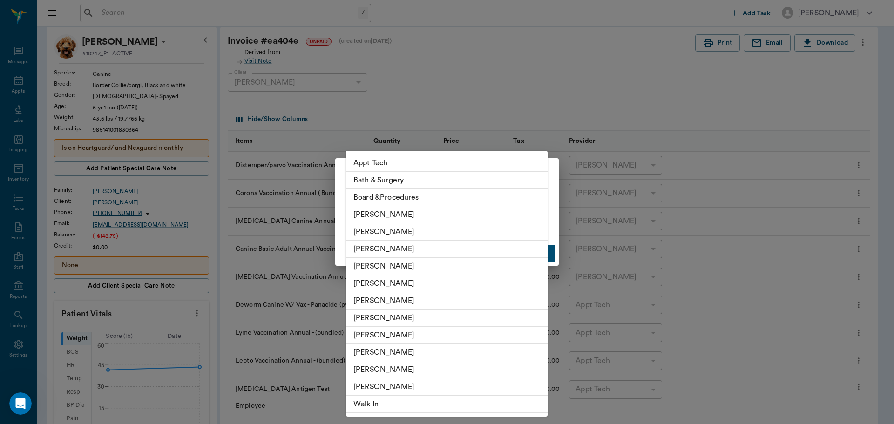
click at [477, 321] on li "[PERSON_NAME]" at bounding box center [447, 318] width 202 height 17
type input "none-682b670d8bdc6f7f8feef3db"
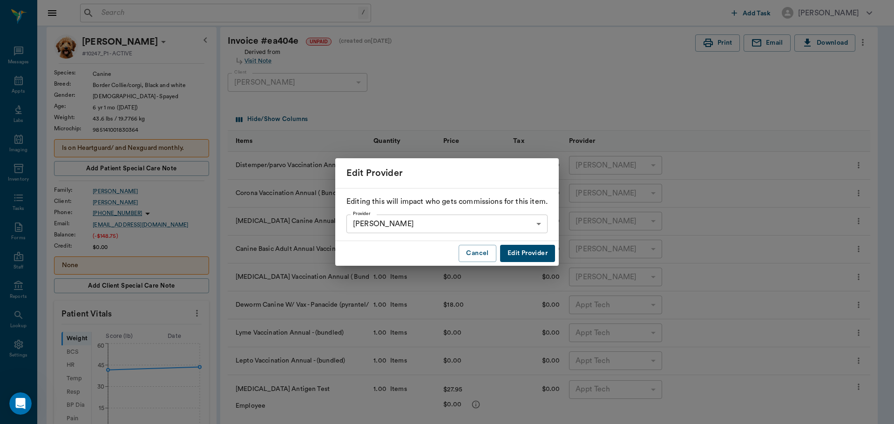
click at [531, 258] on button "Edit Provider" at bounding box center [527, 253] width 55 height 17
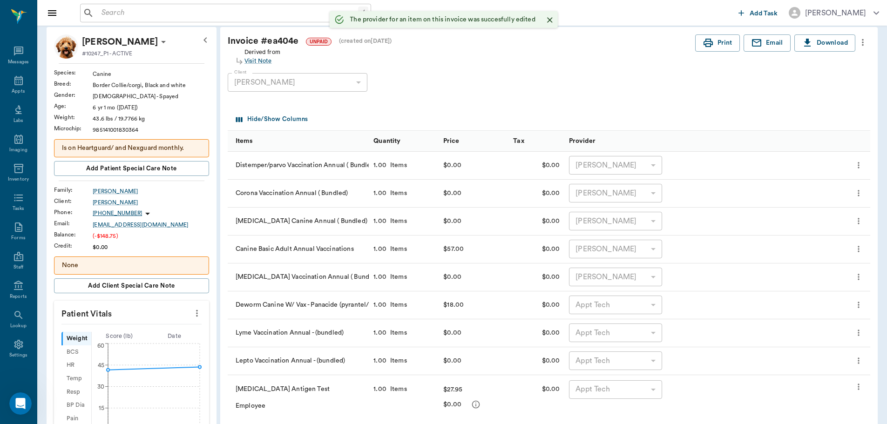
type input "none-682b670d8bdc6f7f8feef3db"
click at [857, 334] on icon "more" at bounding box center [858, 332] width 9 height 11
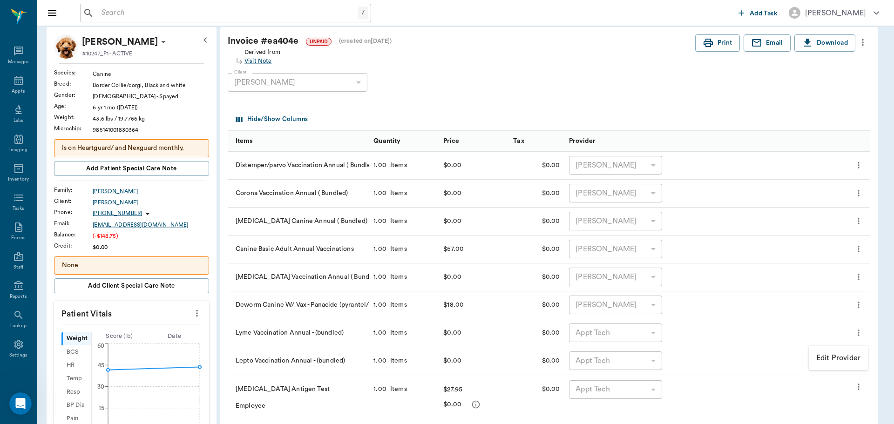
click at [852, 356] on p "Edit Provider" at bounding box center [839, 358] width 44 height 11
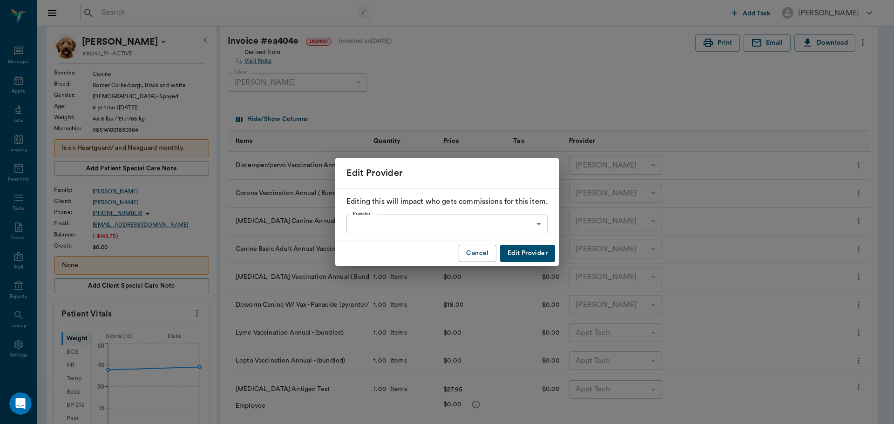
click at [525, 228] on body "/ ​ Add Task [PERSON_NAME] Nectar Messages Appts Labs Imaging Inventory Tasks F…" at bounding box center [447, 368] width 894 height 830
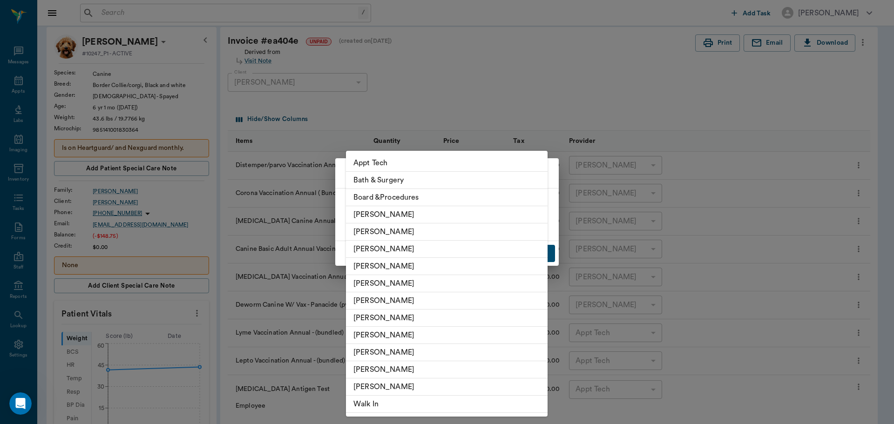
click at [480, 314] on li "[PERSON_NAME]" at bounding box center [447, 318] width 202 height 17
type input "none-682b670d8bdc6f7f8feef3db"
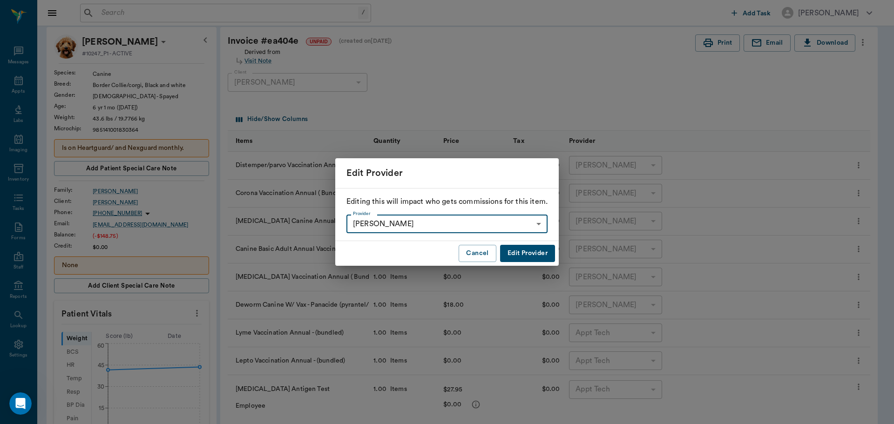
click at [537, 253] on button "Edit Provider" at bounding box center [527, 253] width 55 height 17
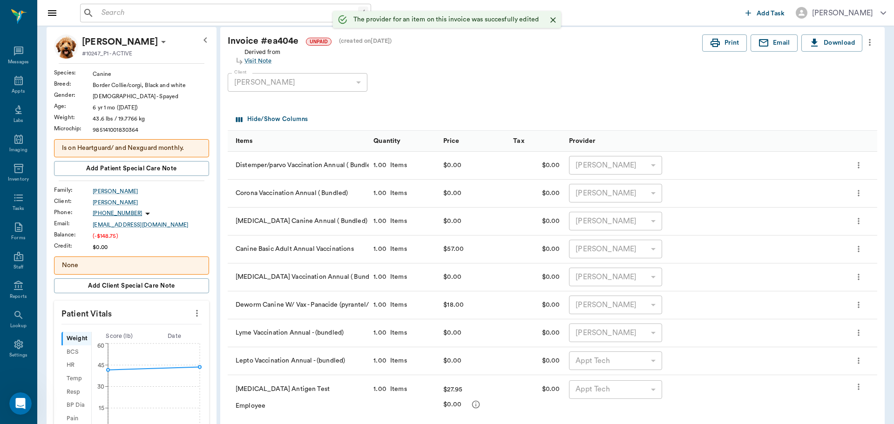
type input "none-682b670d8bdc6f7f8feef3db"
click at [852, 361] on button "more" at bounding box center [859, 361] width 14 height 16
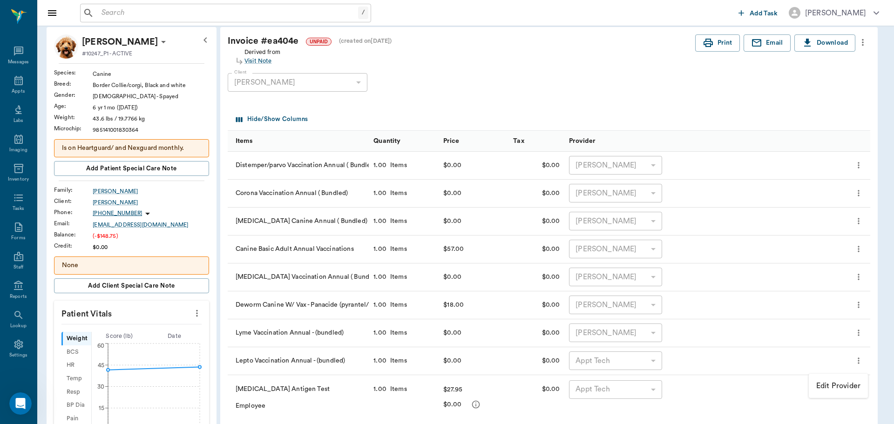
click at [832, 388] on p "Edit Provider" at bounding box center [839, 386] width 44 height 11
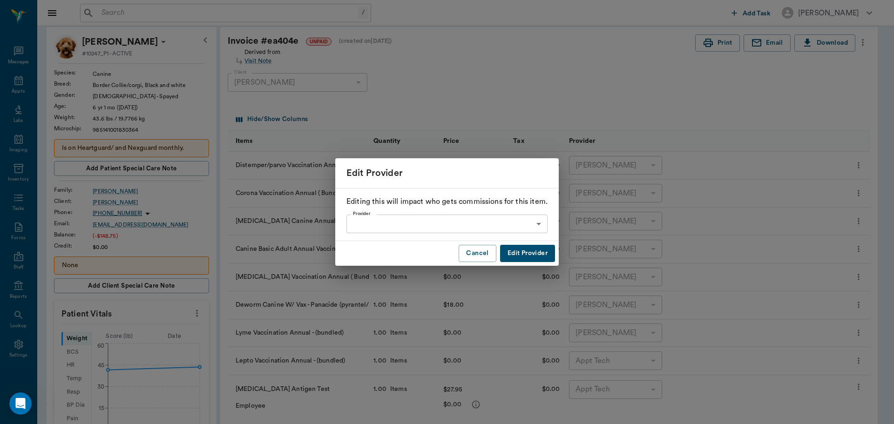
click at [513, 225] on body "/ ​ Add Task [PERSON_NAME] Nectar Messages Appts Labs Imaging Inventory Tasks F…" at bounding box center [447, 368] width 894 height 830
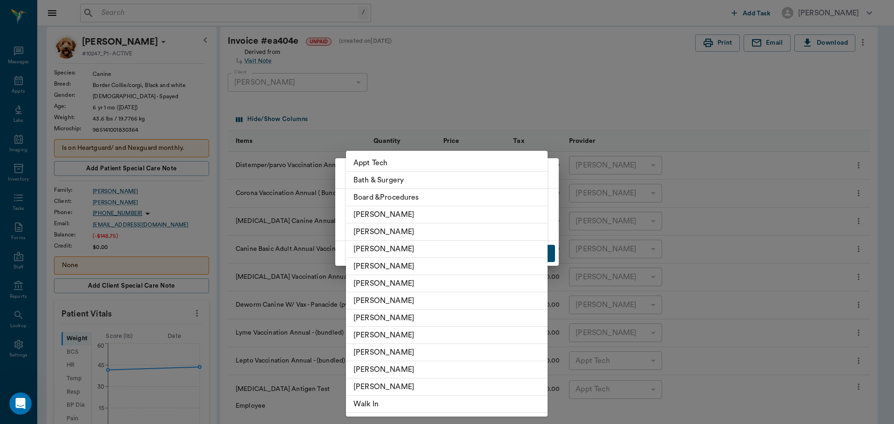
click at [471, 322] on li "[PERSON_NAME]" at bounding box center [447, 318] width 202 height 17
type input "none-682b670d8bdc6f7f8feef3db"
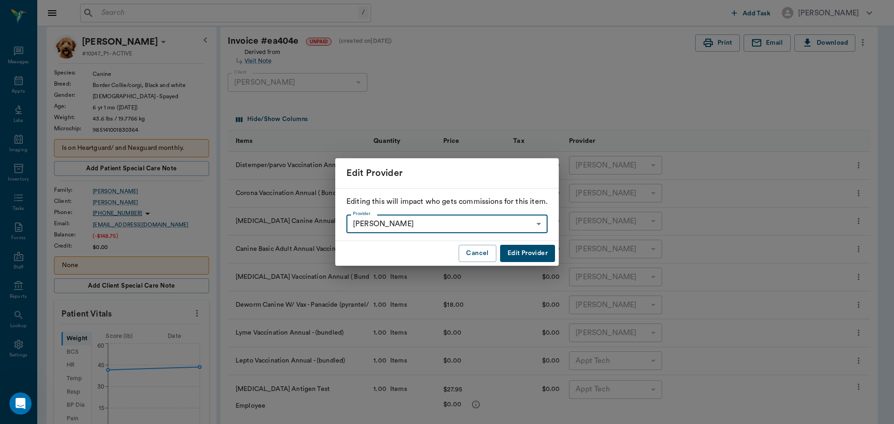
click at [532, 255] on button "Edit Provider" at bounding box center [527, 253] width 55 height 17
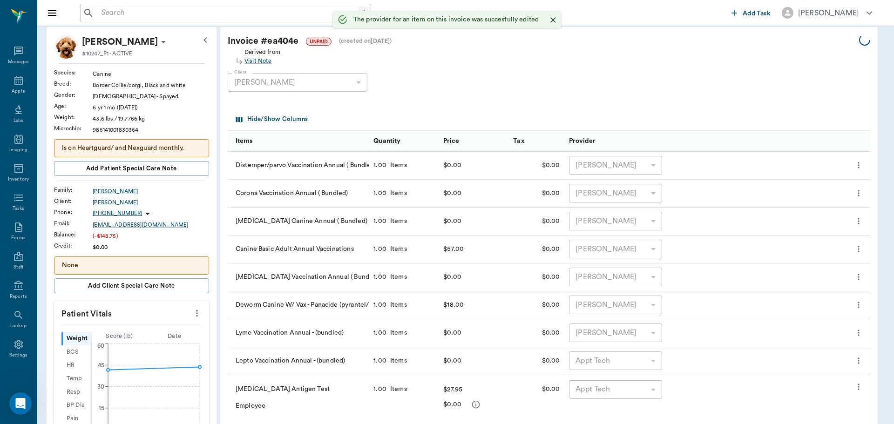
type input "none-682b670d8bdc6f7f8feef3db"
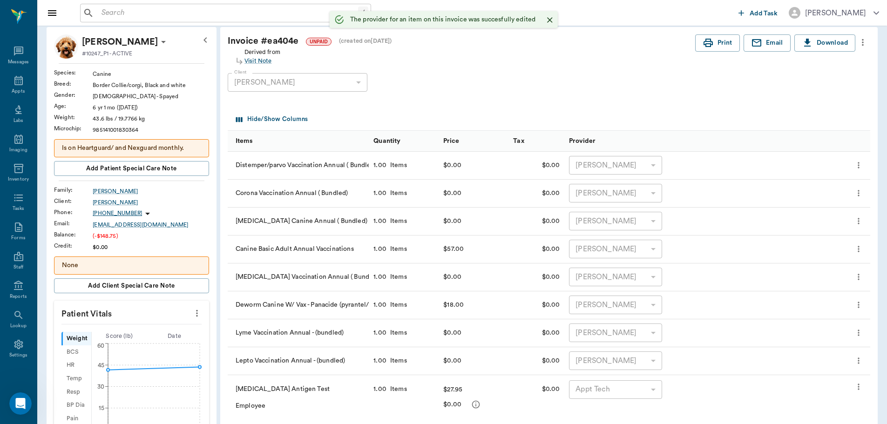
click at [859, 388] on icon "more" at bounding box center [858, 387] width 9 height 11
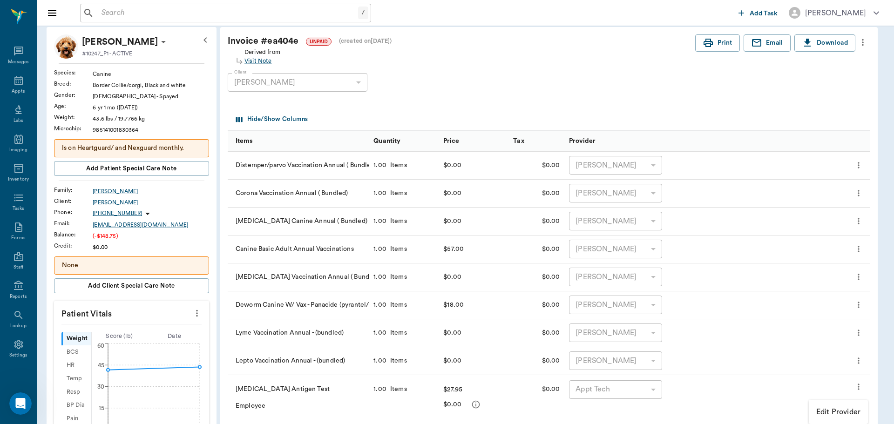
click at [833, 412] on p "Edit Provider" at bounding box center [839, 412] width 44 height 11
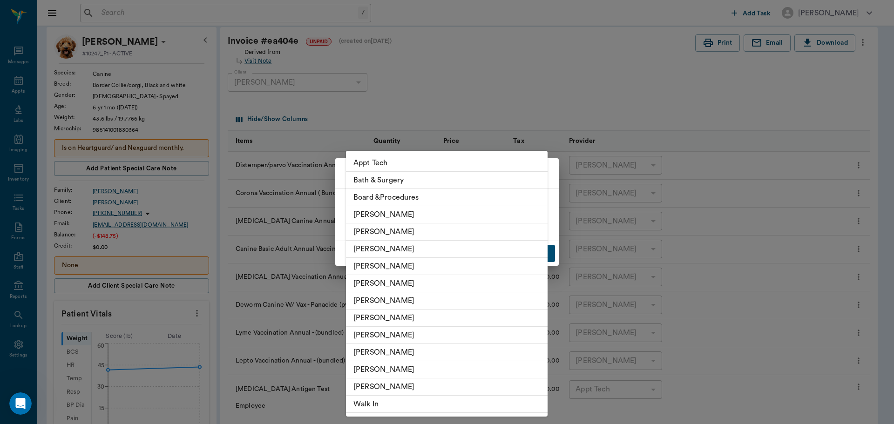
click at [530, 224] on body "/ ​ Add Task [PERSON_NAME] Nectar Messages Appts Labs Imaging Inventory Tasks F…" at bounding box center [447, 368] width 894 height 830
click at [474, 321] on li "[PERSON_NAME]" at bounding box center [447, 318] width 202 height 17
type input "none-682b670d8bdc6f7f8feef3db"
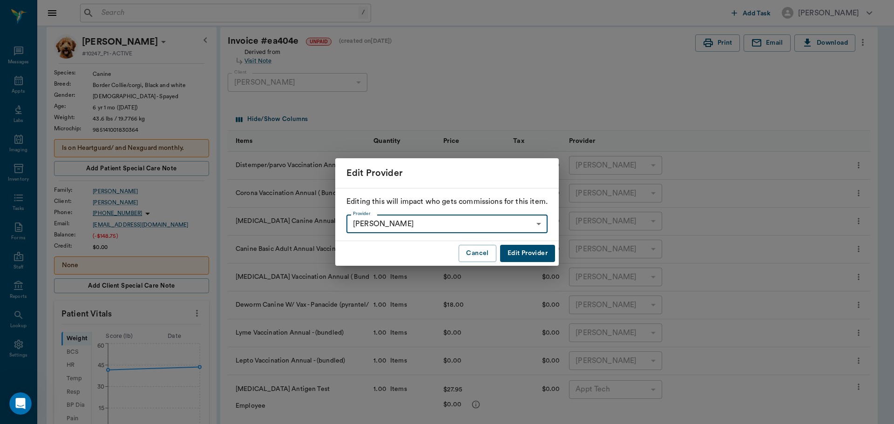
click at [530, 248] on button "Edit Provider" at bounding box center [527, 253] width 55 height 17
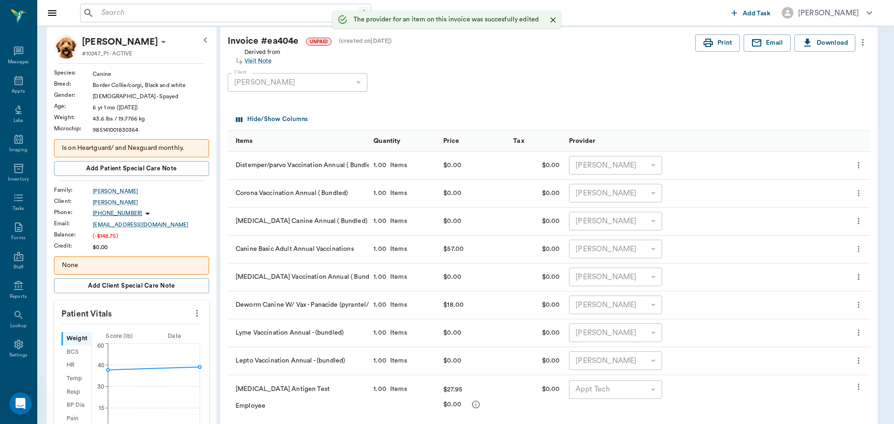
type input "none-682b670d8bdc6f7f8feef3db"
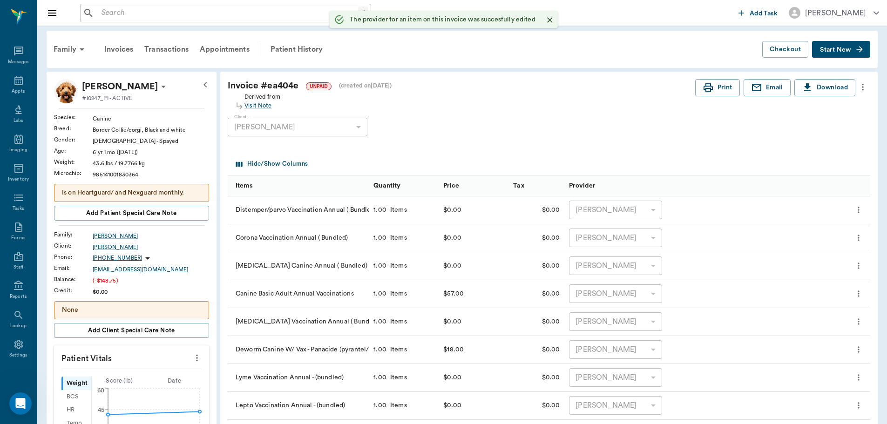
scroll to position [0, 0]
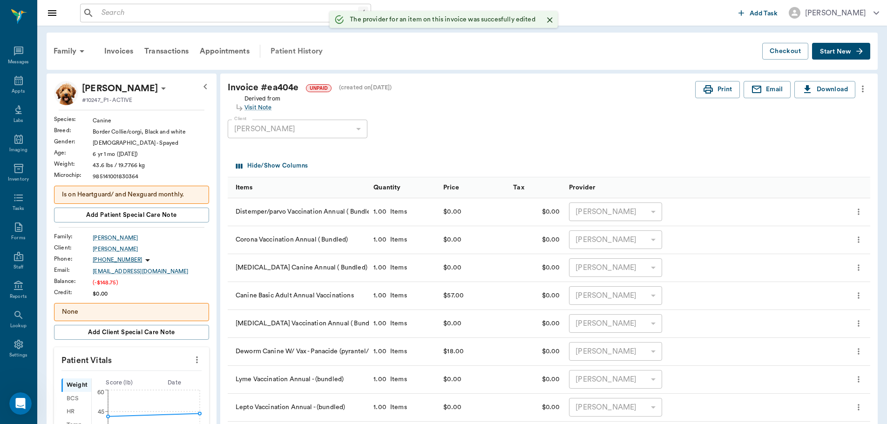
click at [293, 46] on div "Patient History" at bounding box center [296, 51] width 63 height 22
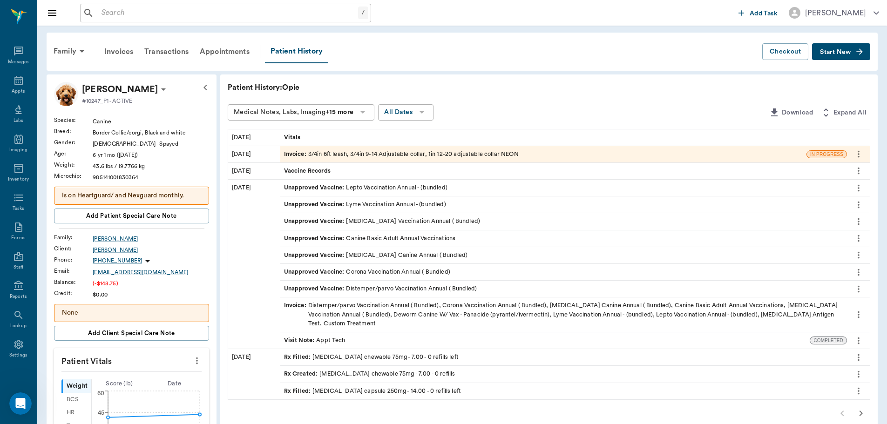
click at [349, 343] on div "Visit Note : Appt Tech" at bounding box center [545, 341] width 530 height 16
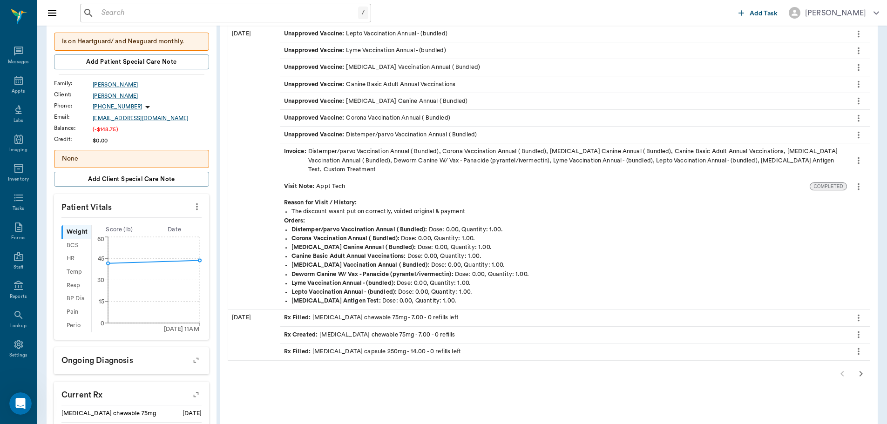
scroll to position [186, 0]
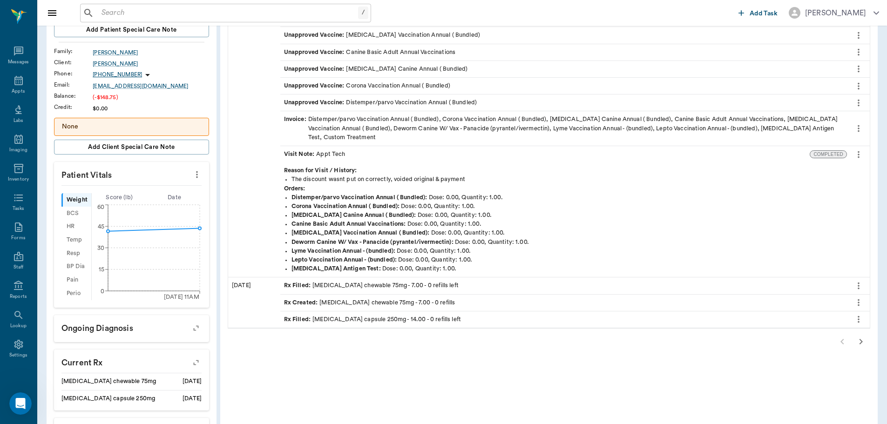
click at [859, 150] on icon "more" at bounding box center [859, 154] width 10 height 11
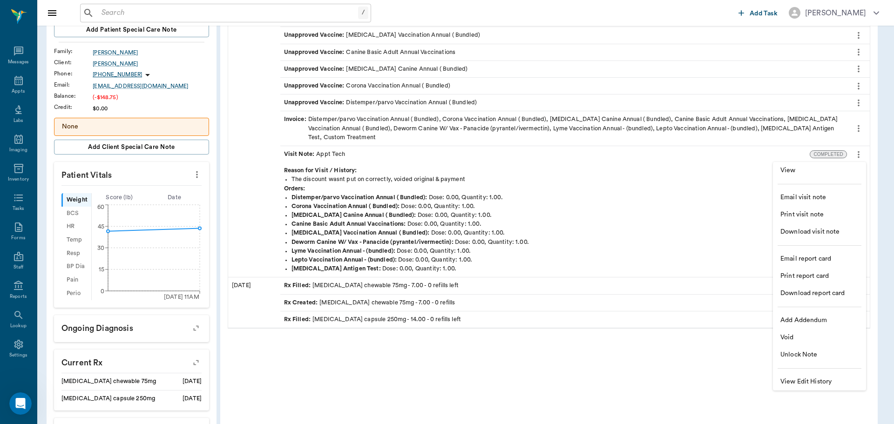
click at [809, 357] on span "Unlock Note" at bounding box center [820, 355] width 78 height 10
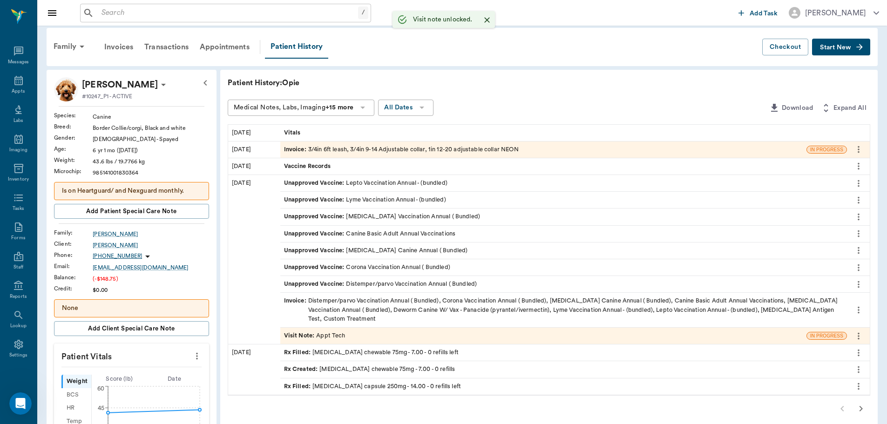
scroll to position [0, 0]
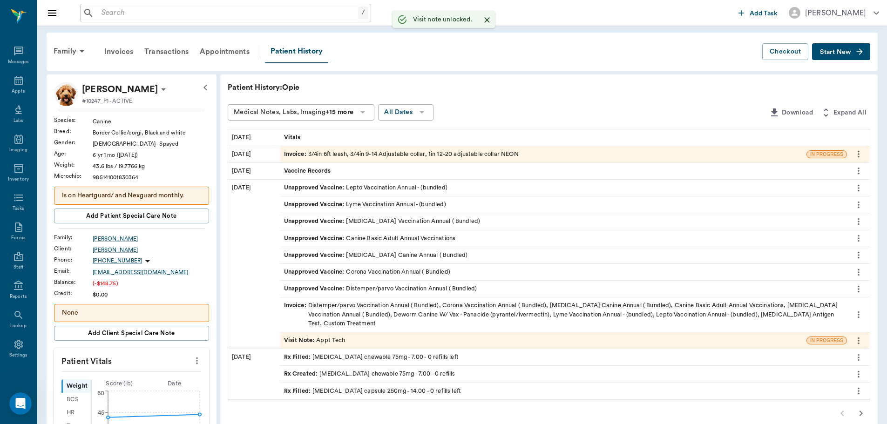
click at [433, 338] on div "Visit Note : Appt Tech" at bounding box center [543, 341] width 526 height 16
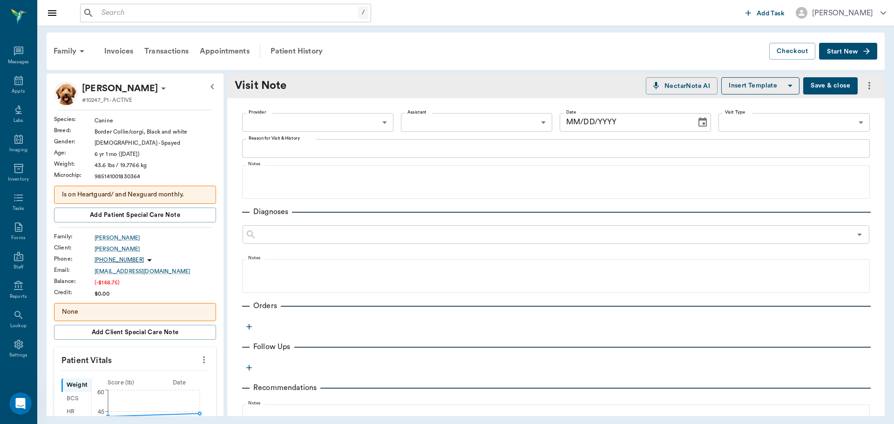
type input "63ec2f075fda476ae8351a4c"
type textarea "The discount wasnt put on correctly, voided original & payment"
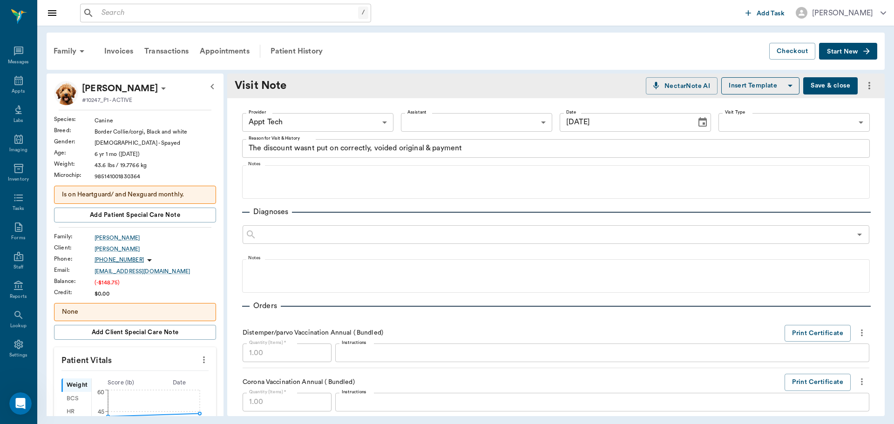
type input "[DATE]"
click at [303, 108] on div "Provider Appt Tech 63ec2f075fda476ae8351a4c Provider Assistant ​ Assistant Date…" at bounding box center [556, 123] width 628 height 34
click at [278, 49] on div "Patient History" at bounding box center [296, 51] width 63 height 22
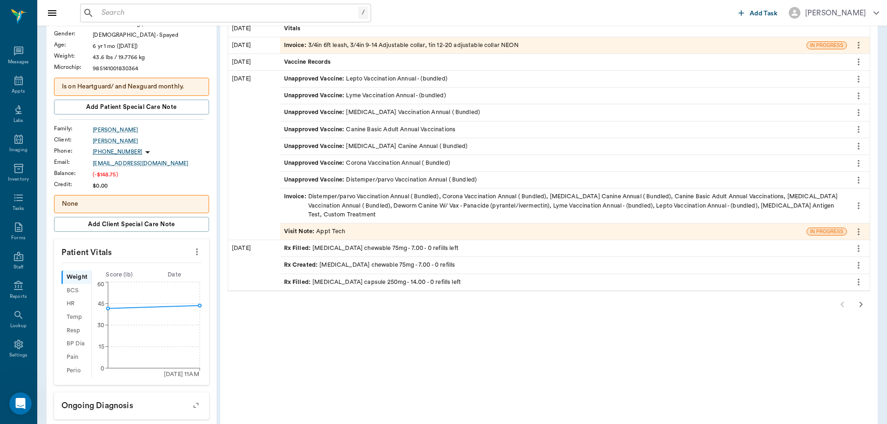
scroll to position [186, 0]
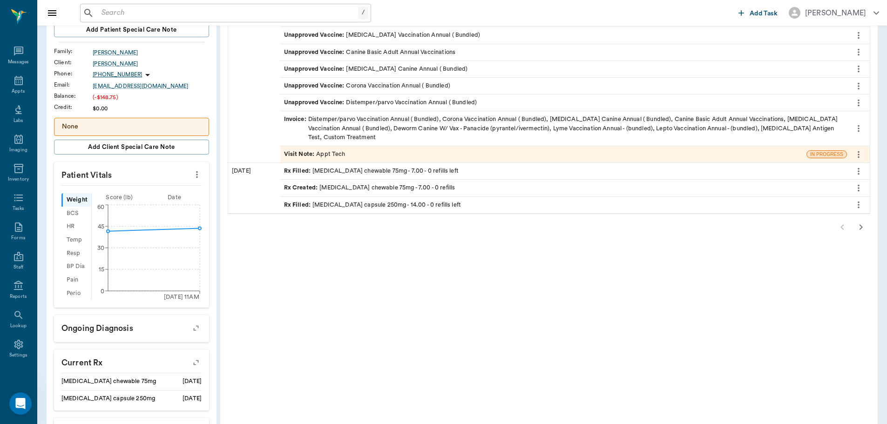
click at [866, 231] on icon "button" at bounding box center [861, 227] width 11 height 11
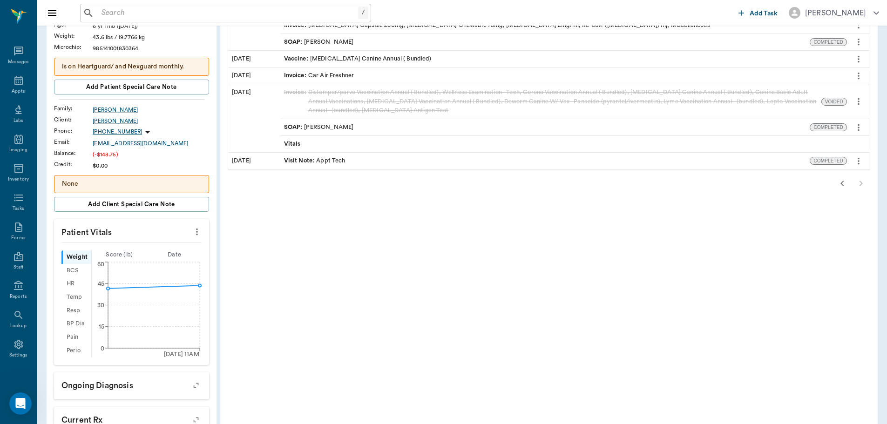
scroll to position [0, 0]
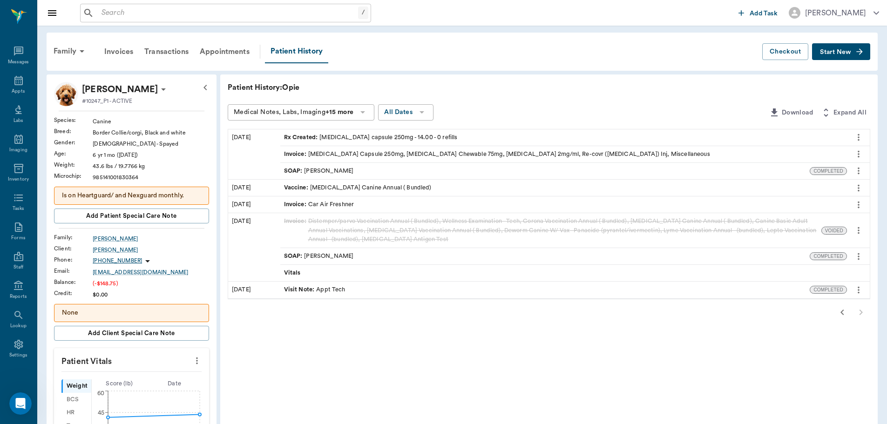
click at [367, 260] on div "SOAP : [PERSON_NAME]" at bounding box center [545, 256] width 530 height 16
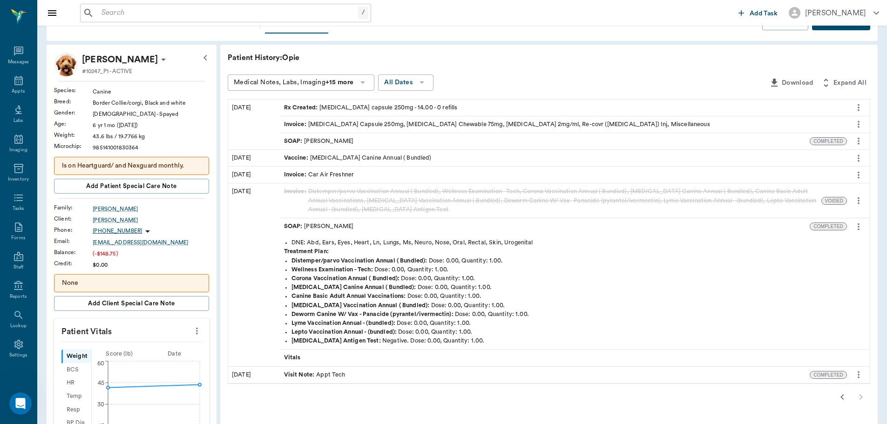
scroll to position [47, 0]
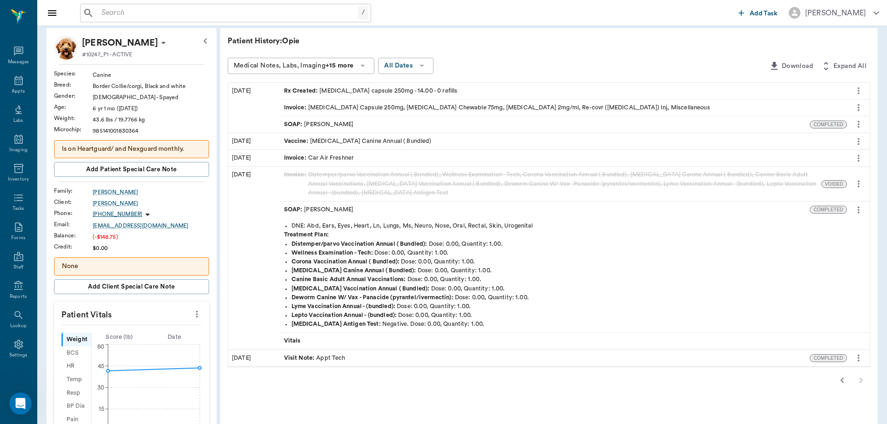
click at [574, 400] on div "Patient History: Opie Medical Notes, Labs, Imaging +15 more All Dates Download …" at bounding box center [549, 377] width 658 height 699
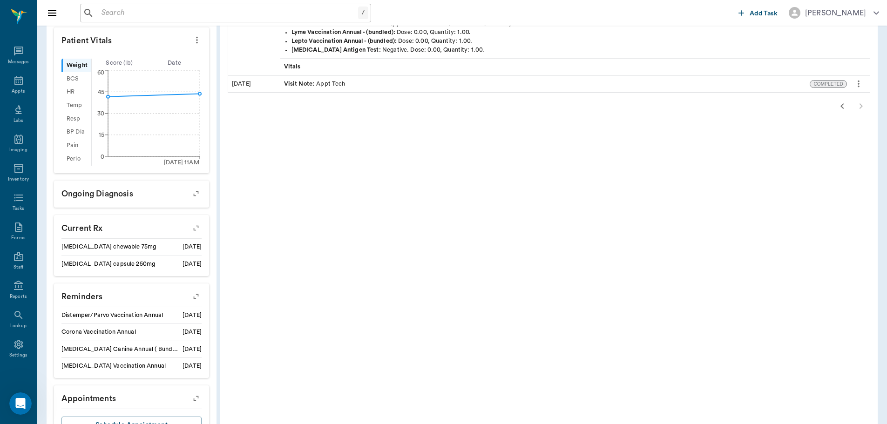
scroll to position [326, 0]
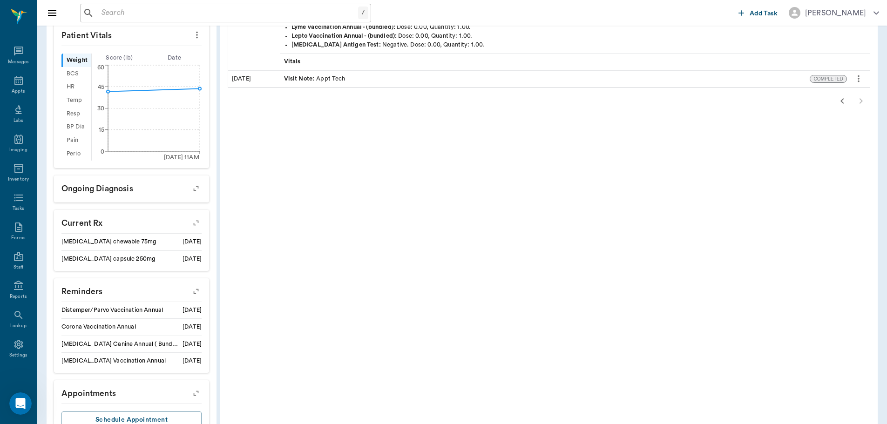
click at [196, 295] on icon "button" at bounding box center [196, 291] width 13 height 13
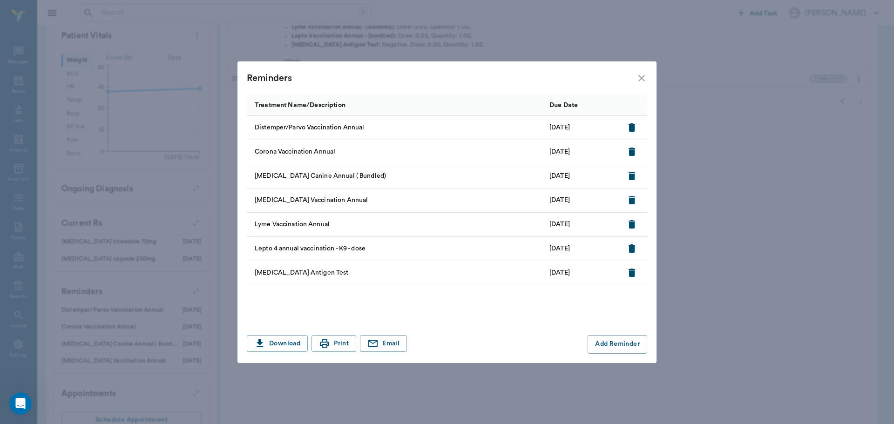
click at [561, 128] on p "[DATE]" at bounding box center [560, 128] width 20 height 10
click at [444, 273] on div "[MEDICAL_DATA] Antigen Test" at bounding box center [396, 273] width 298 height 24
click at [643, 81] on icon "close" at bounding box center [641, 78] width 11 height 11
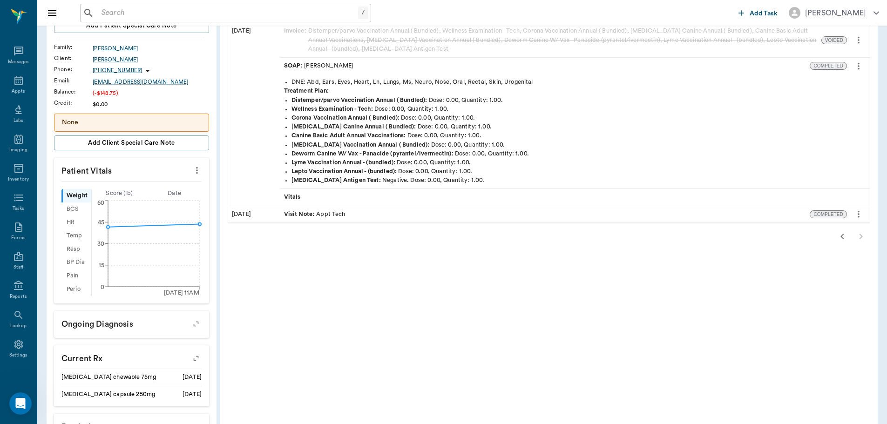
scroll to position [186, 0]
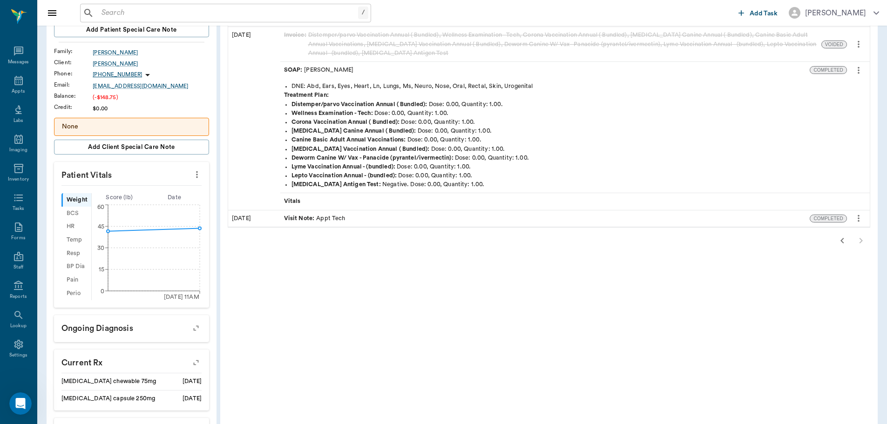
click at [844, 241] on icon "button" at bounding box center [842, 240] width 11 height 11
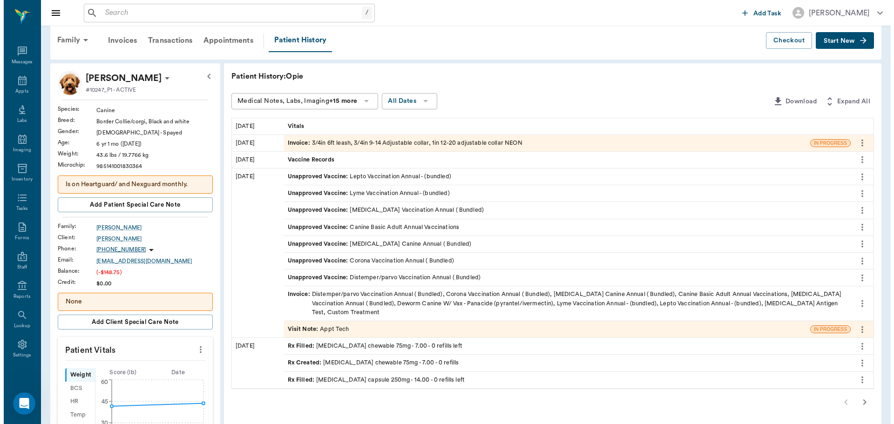
scroll to position [0, 0]
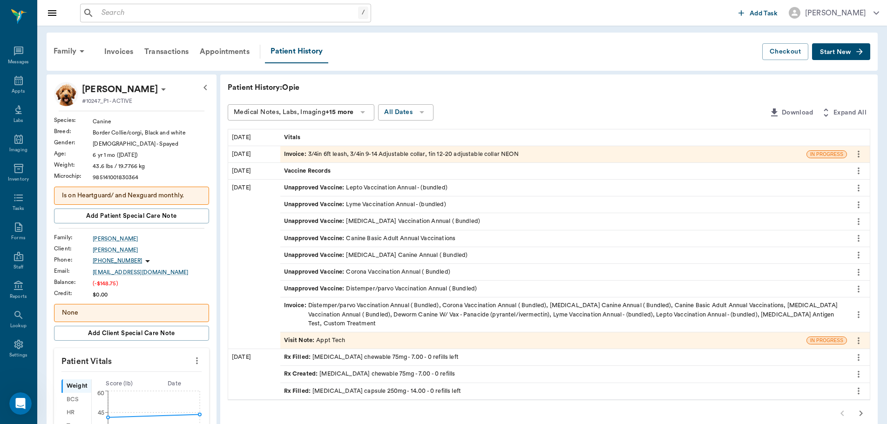
click at [852, 191] on div at bounding box center [859, 188] width 15 height 16
click at [859, 188] on icon "more" at bounding box center [859, 187] width 2 height 7
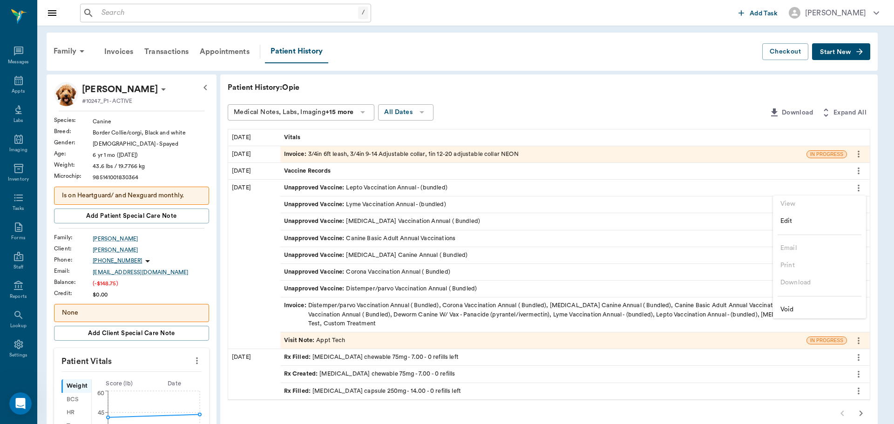
click at [812, 227] on li "Edit" at bounding box center [819, 221] width 93 height 17
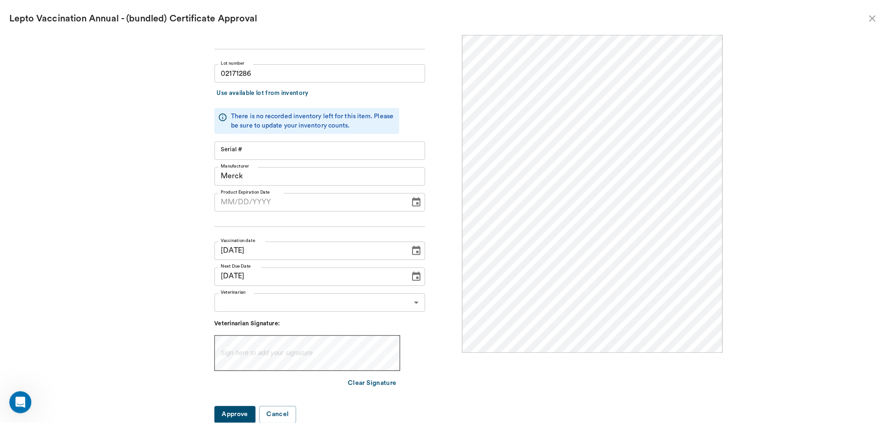
scroll to position [50, 0]
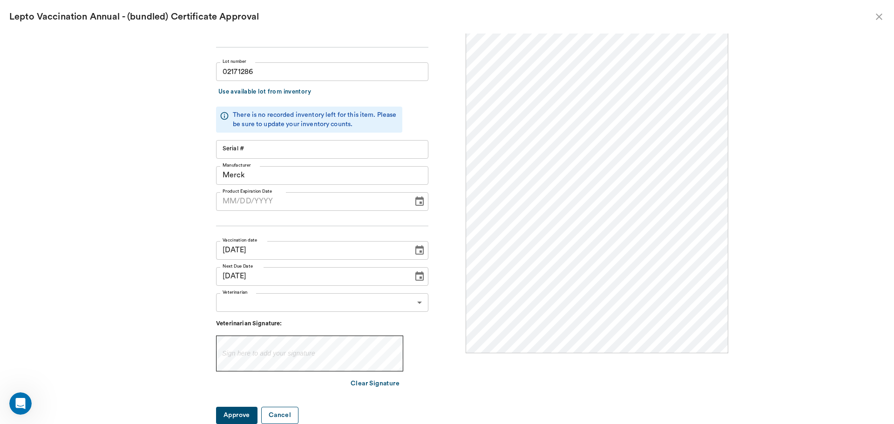
click at [291, 413] on button "Cancel" at bounding box center [279, 415] width 37 height 17
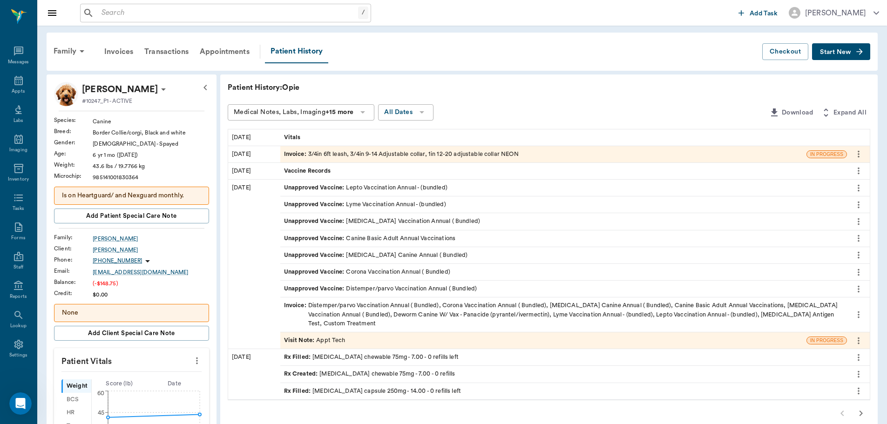
click at [858, 341] on icon "more" at bounding box center [859, 340] width 10 height 11
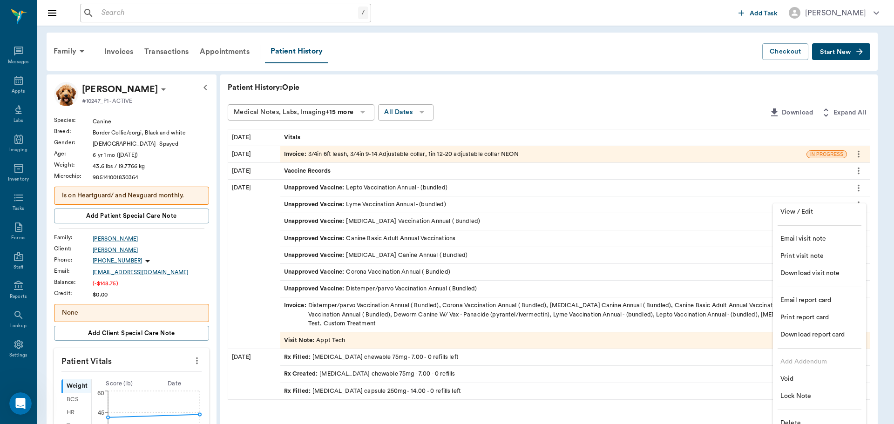
drag, startPoint x: 823, startPoint y: 393, endPoint x: 754, endPoint y: 403, distance: 69.2
click at [822, 394] on span "Lock Note" at bounding box center [820, 397] width 78 height 10
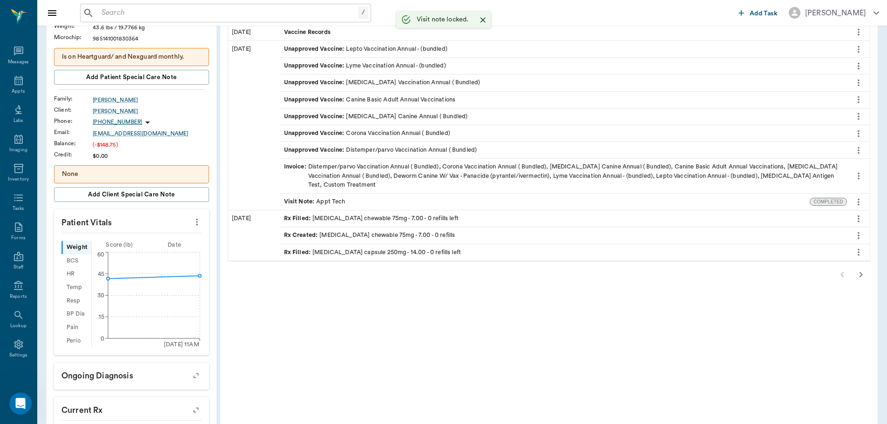
scroll to position [140, 0]
click at [859, 201] on icon "more" at bounding box center [859, 201] width 2 height 7
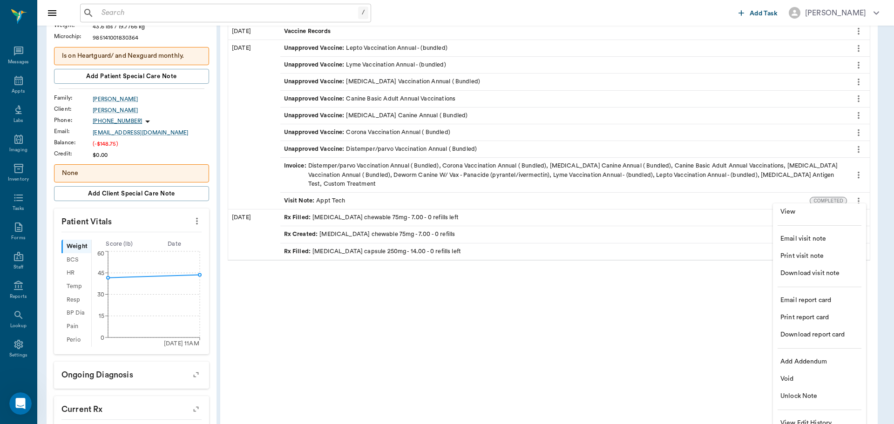
click at [830, 218] on li "View" at bounding box center [819, 212] width 93 height 17
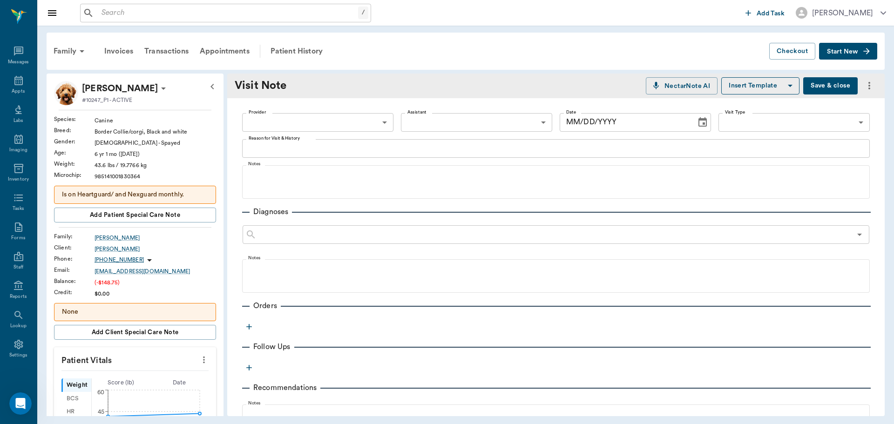
type input "63ec2f075fda476ae8351a4c"
type textarea "The discount wasnt put on correctly, voided original & payment"
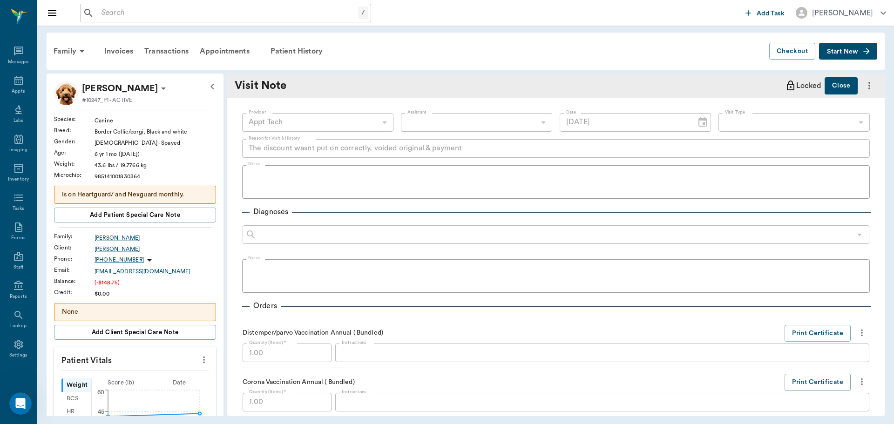
type input "[DATE]"
click at [801, 89] on div "Locked" at bounding box center [803, 85] width 36 height 17
click at [828, 86] on button "Close" at bounding box center [841, 85] width 33 height 17
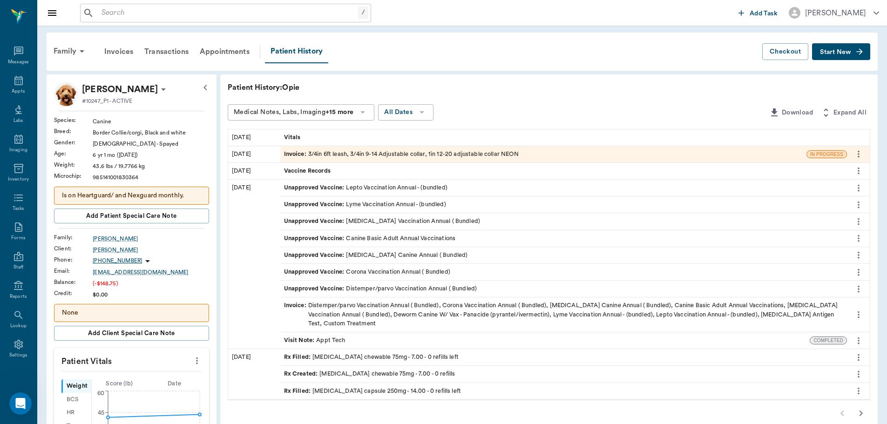
click at [858, 344] on icon "more" at bounding box center [859, 340] width 10 height 11
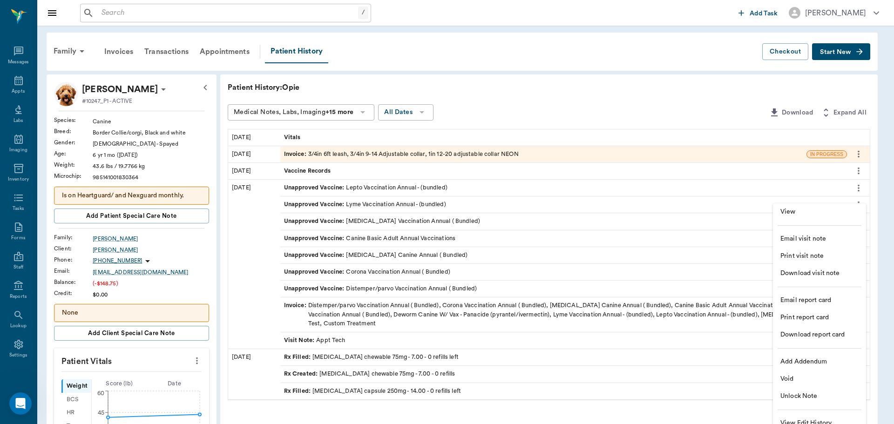
click at [813, 398] on span "Unlock Note" at bounding box center [820, 397] width 78 height 10
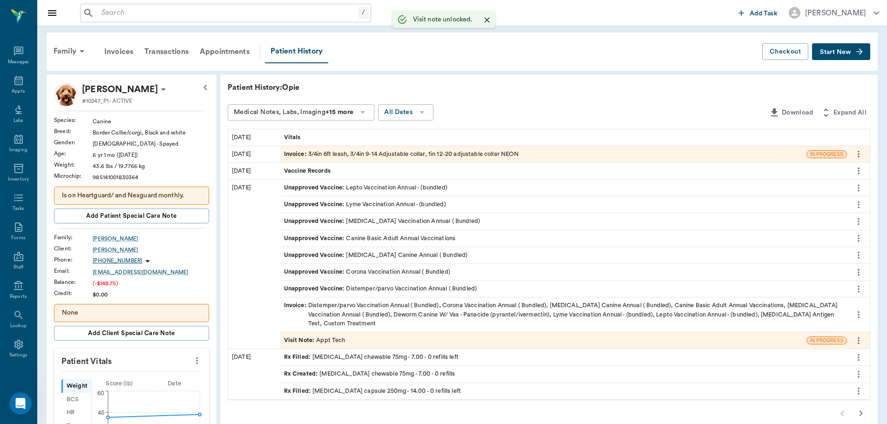
click at [446, 344] on div "Visit Note : Appt Tech" at bounding box center [543, 341] width 526 height 16
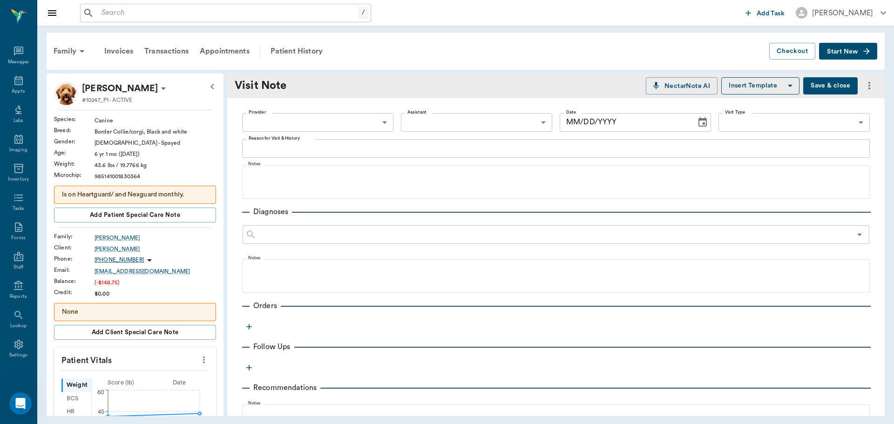
type input "63ec2f075fda476ae8351a4c"
type textarea "The discount wasnt put on correctly, voided original & payment"
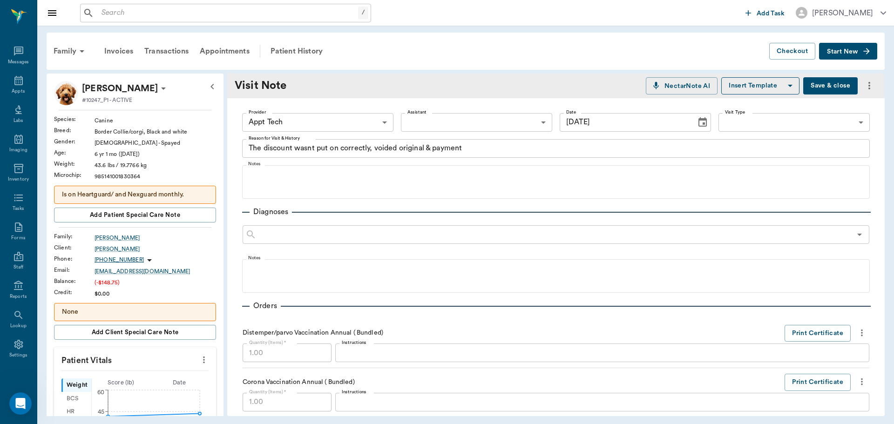
click at [565, 124] on input "[DATE]" at bounding box center [625, 122] width 130 height 19
type input "[DATE]"
click at [817, 89] on button "Save & close" at bounding box center [831, 85] width 55 height 17
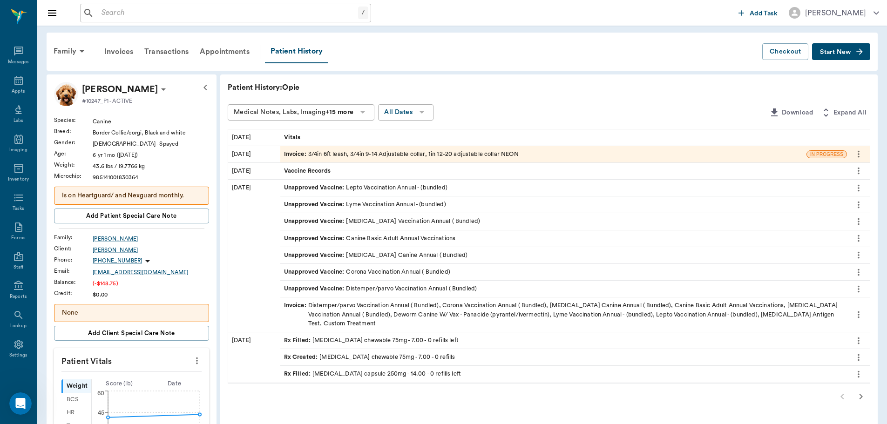
click at [428, 307] on div "Invoice : Distemper/parvo Vaccination Annual ( Bundled), Corona Vaccination Ann…" at bounding box center [563, 314] width 559 height 27
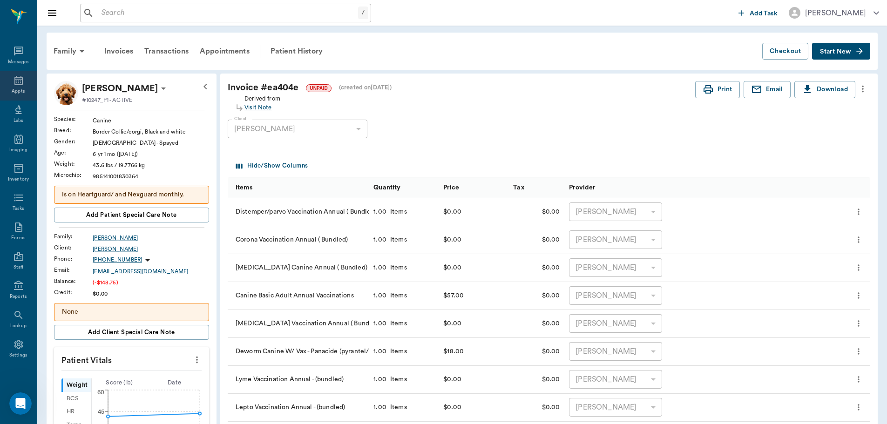
click at [12, 89] on div "Appts" at bounding box center [18, 91] width 13 height 7
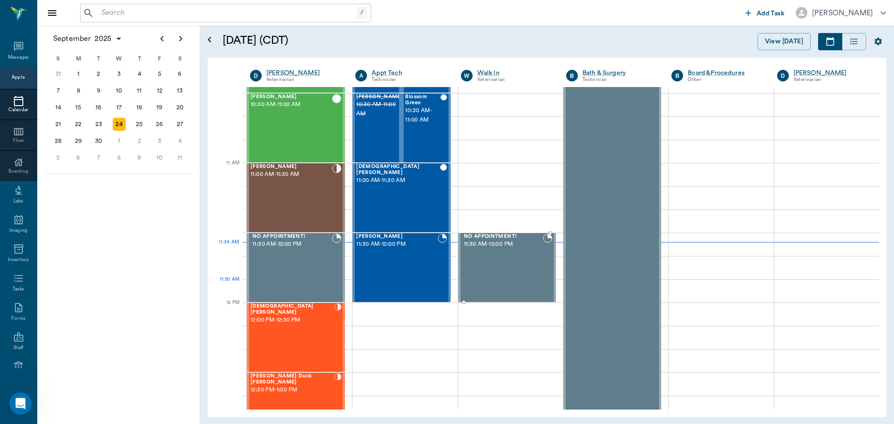
scroll to position [373, 0]
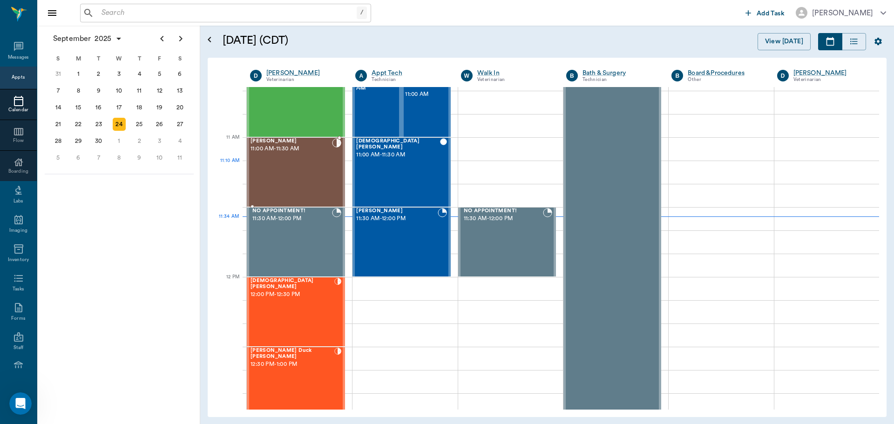
click at [286, 166] on div "[PERSON_NAME] 11:00 AM - 11:30 AM" at bounding box center [292, 172] width 82 height 68
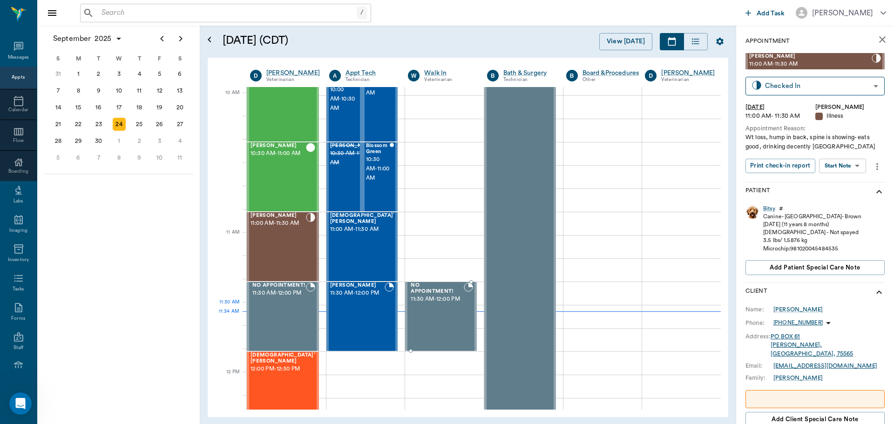
scroll to position [326, 0]
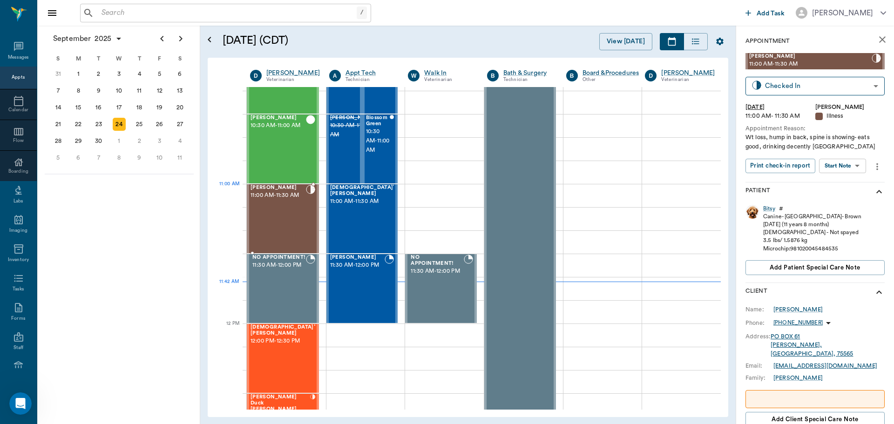
click at [277, 205] on div "[PERSON_NAME] 11:00 AM - 11:30 AM" at bounding box center [278, 219] width 55 height 68
click at [857, 164] on body "/ ​ Add Task [PERSON_NAME] Nectar Messages Appts Calendar Flow Boarding Labs Im…" at bounding box center [447, 212] width 894 height 424
click at [851, 183] on li "View SOAP" at bounding box center [843, 184] width 65 height 15
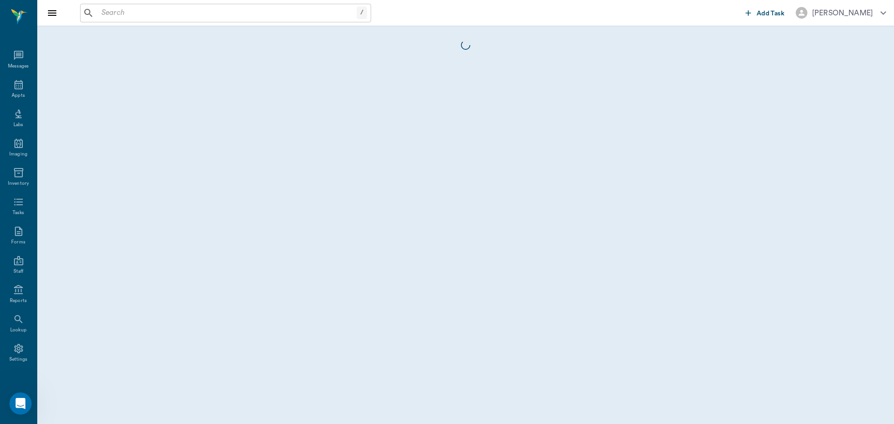
scroll to position [4, 0]
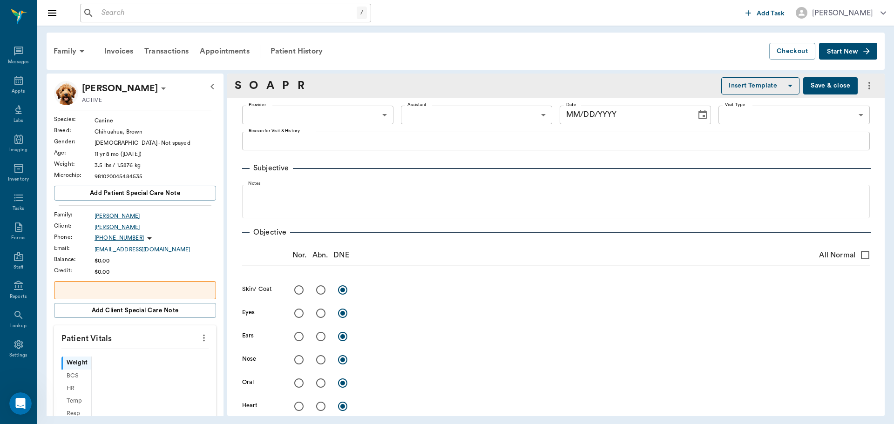
type input "63ec2f075fda476ae8351a4d"
type input "65d2be4f46e3a538d89b8c15"
type textarea "Wt loss, hump in back, spine is showing- eats good, drinking decently [GEOGRAPH…"
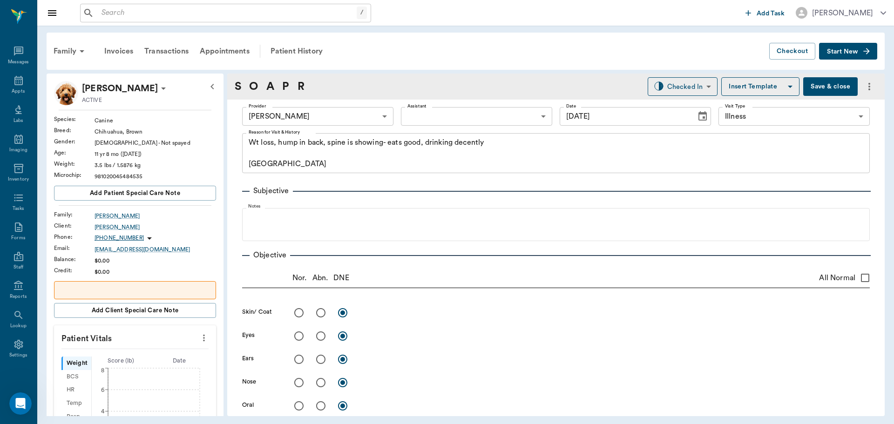
type input "[DATE]"
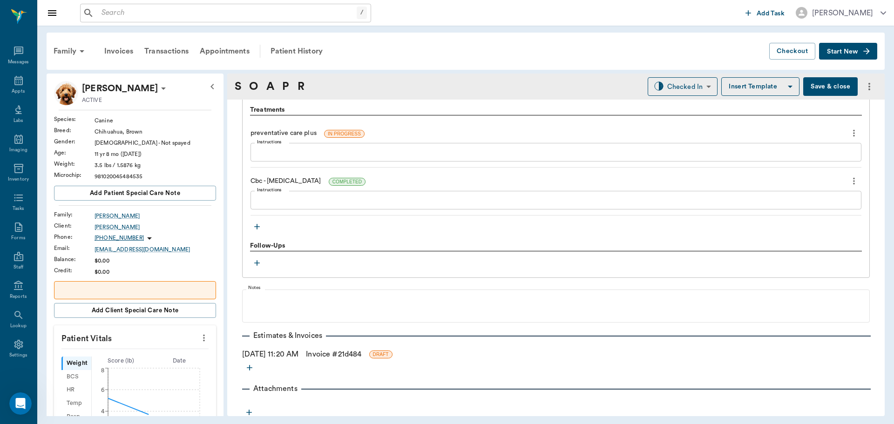
scroll to position [688, 0]
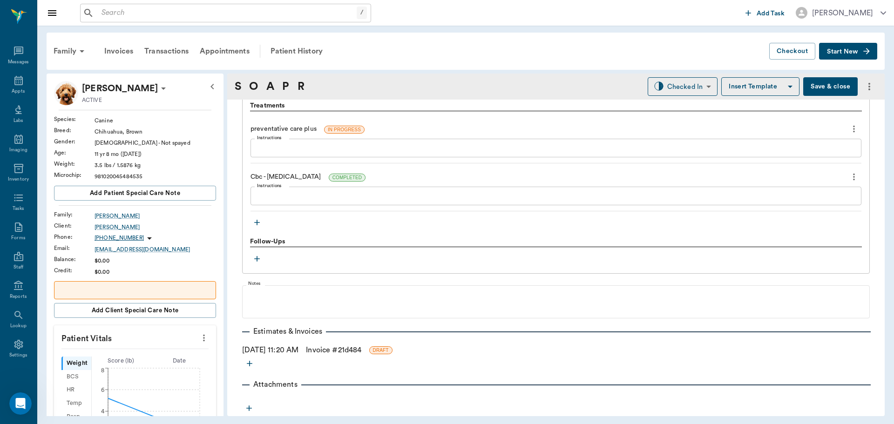
click at [253, 224] on icon "button" at bounding box center [256, 222] width 9 height 9
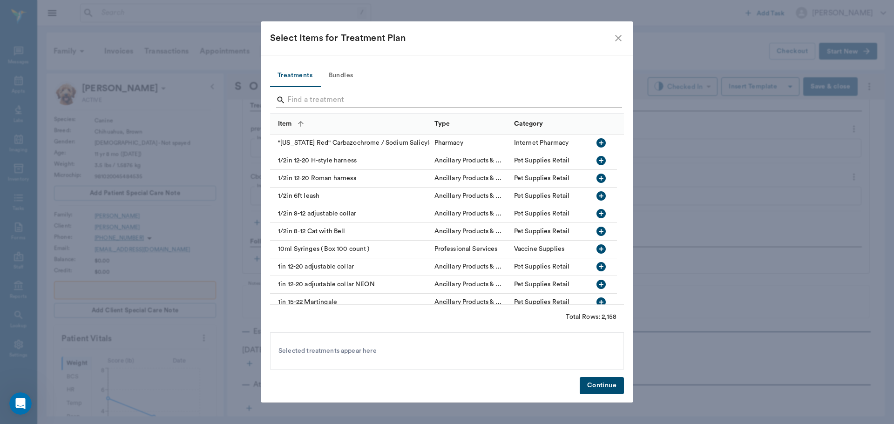
click at [354, 99] on input "Search" at bounding box center [447, 100] width 321 height 15
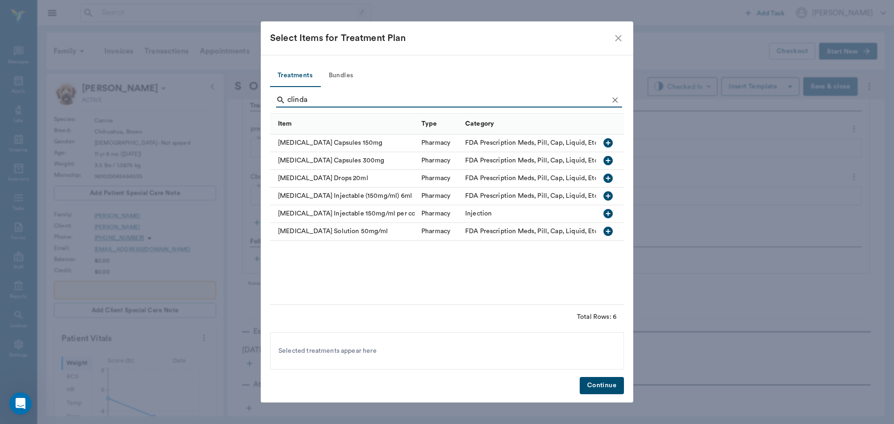
type input "clinda"
click at [610, 174] on icon "button" at bounding box center [608, 178] width 11 height 11
click at [594, 385] on button "Continue" at bounding box center [602, 385] width 44 height 17
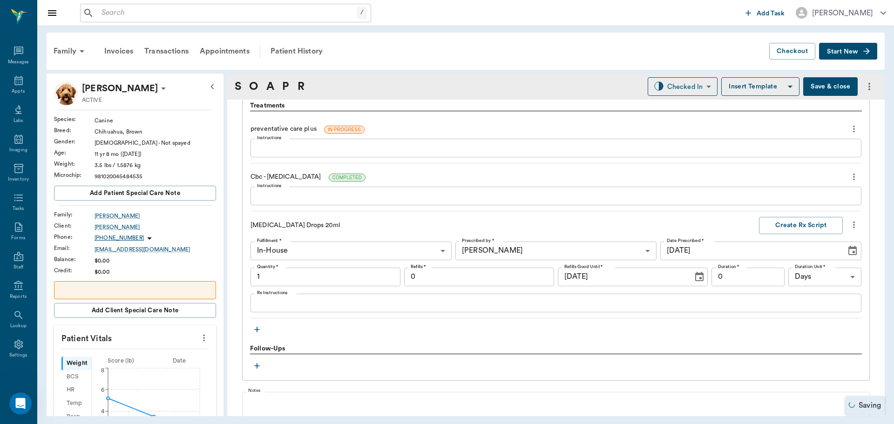
type input "1.00"
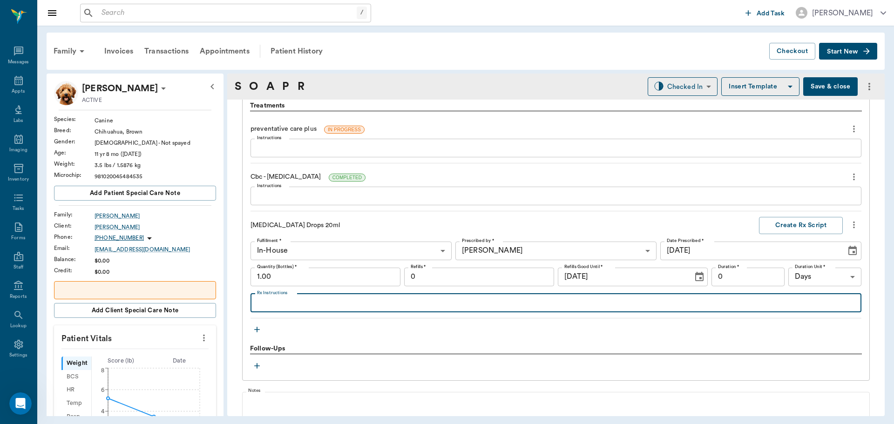
click at [332, 304] on textarea "Rx Instructions" at bounding box center [556, 303] width 598 height 11
type textarea "Give 1/2 dropped once per day for a week; Repeat in a month"
click at [802, 227] on button "Create Rx Script" at bounding box center [801, 225] width 84 height 17
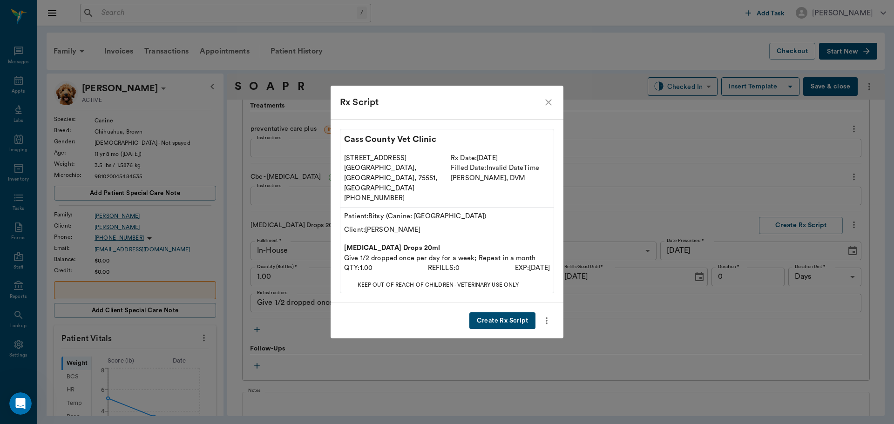
click at [508, 313] on button "Create Rx Script" at bounding box center [503, 321] width 66 height 17
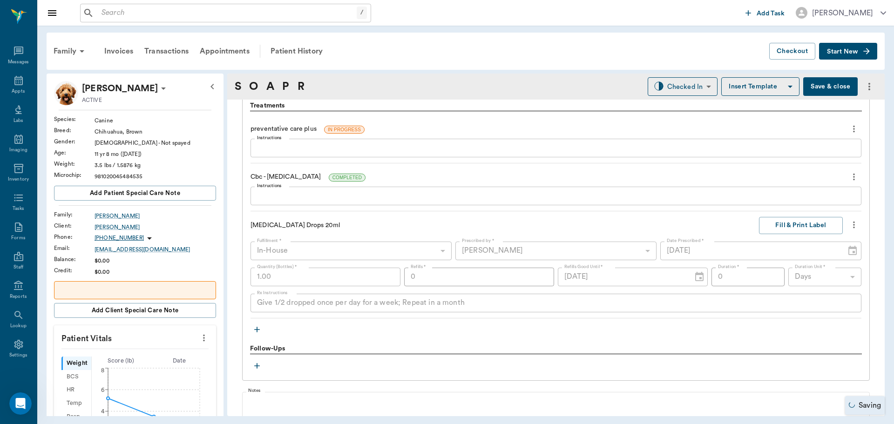
click at [257, 327] on icon "button" at bounding box center [256, 329] width 9 height 9
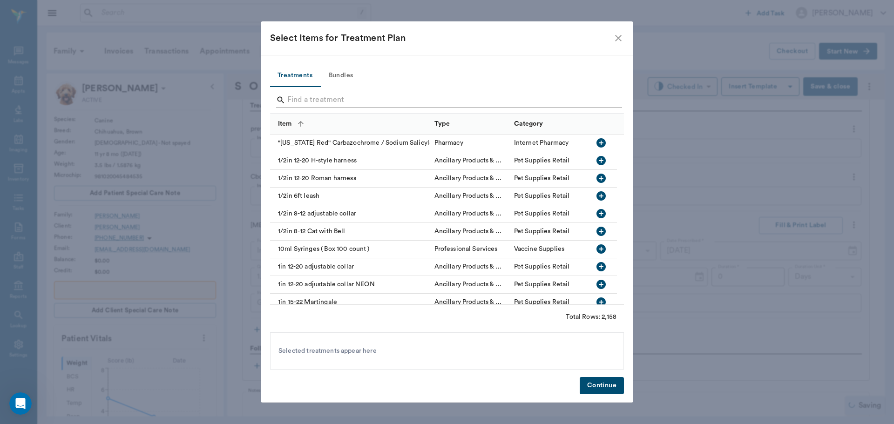
click at [410, 100] on input "Search" at bounding box center [447, 100] width 321 height 15
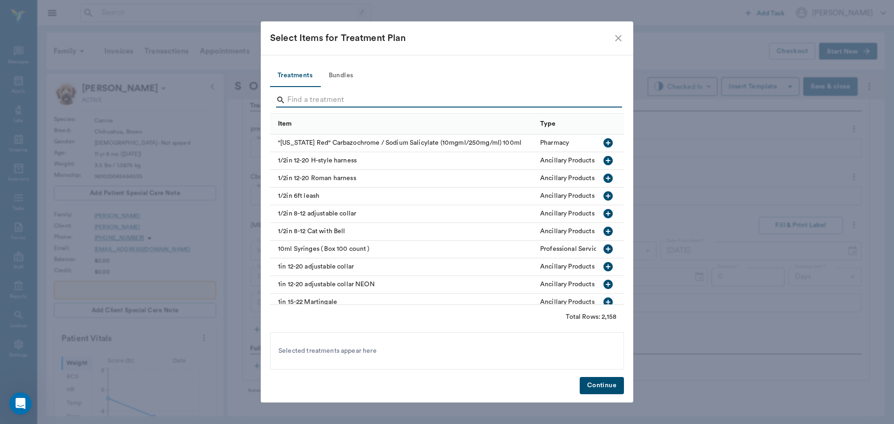
type input "l"
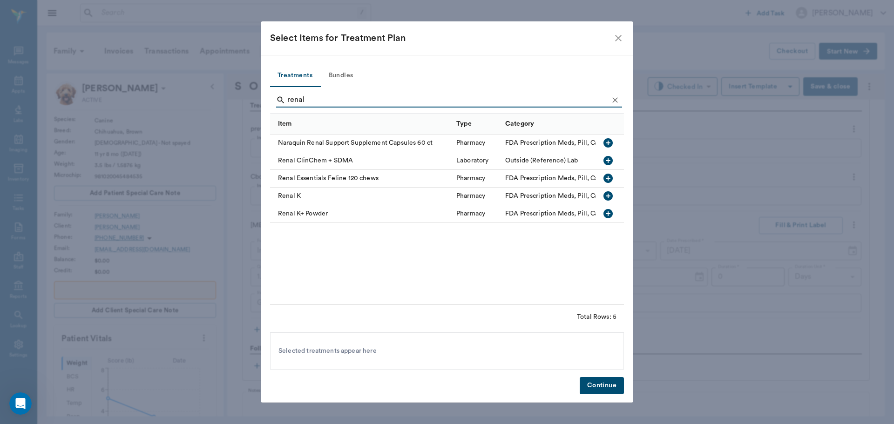
click at [609, 140] on icon "button" at bounding box center [608, 142] width 9 height 9
click at [344, 103] on input "renal" at bounding box center [447, 100] width 321 height 15
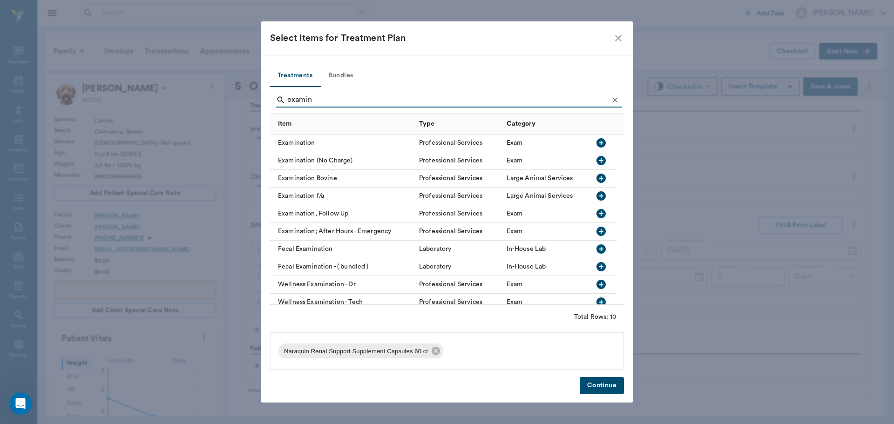
type input "examin"
click at [598, 146] on icon "button" at bounding box center [601, 142] width 9 height 9
click at [607, 382] on button "Continue" at bounding box center [602, 385] width 44 height 17
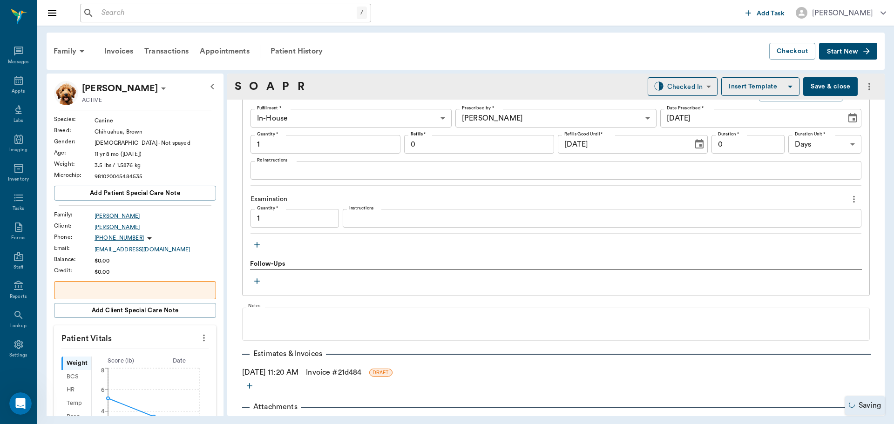
scroll to position [741, 0]
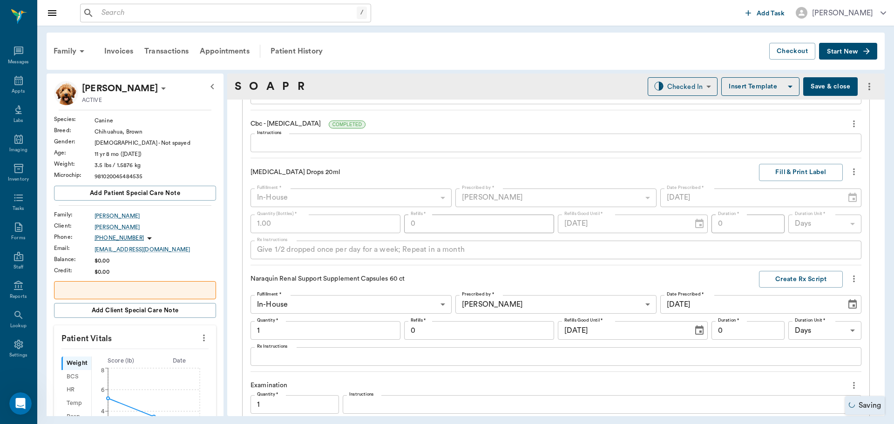
type input "1.00"
click at [787, 174] on button "Fill & Print Label" at bounding box center [801, 172] width 84 height 17
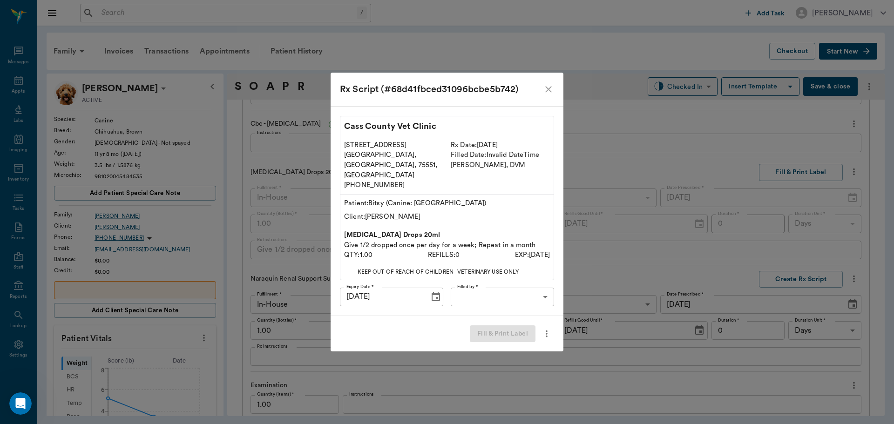
click at [526, 292] on body "/ ​ Add Task [PERSON_NAME] Nectar Messages Appts Labs Imaging Inventory Tasks F…" at bounding box center [447, 212] width 894 height 424
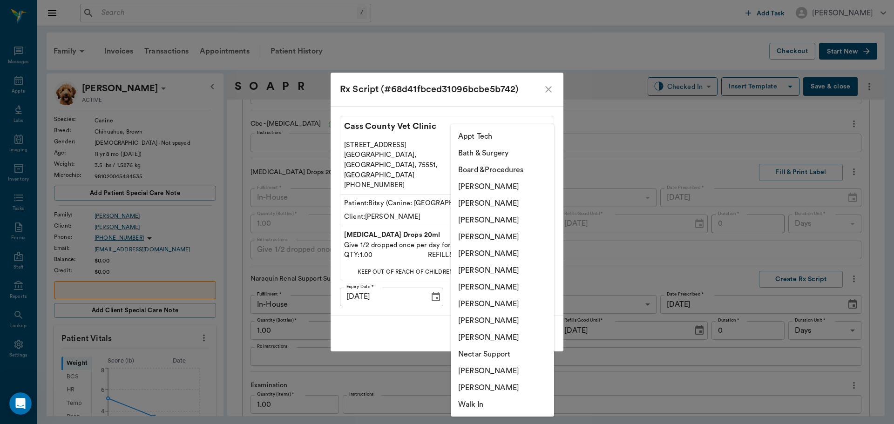
click at [522, 215] on li "[PERSON_NAME]" at bounding box center [502, 220] width 103 height 17
type input "642ef10e332a41444de2bad1"
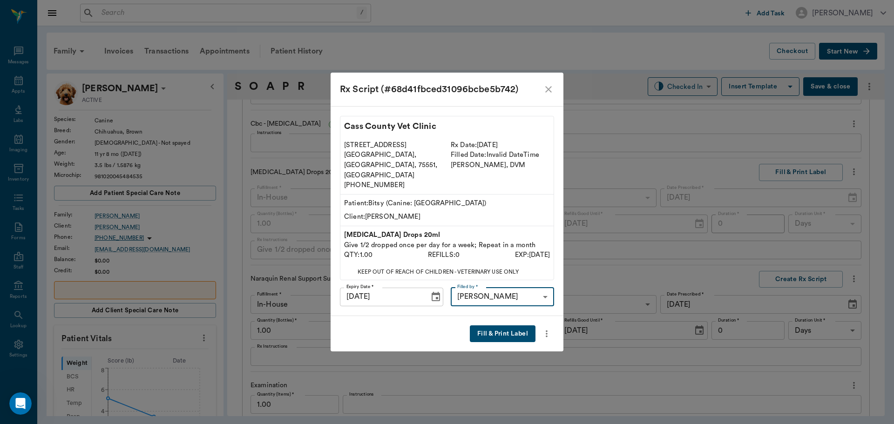
click at [504, 326] on button "Fill & Print Label" at bounding box center [503, 334] width 66 height 17
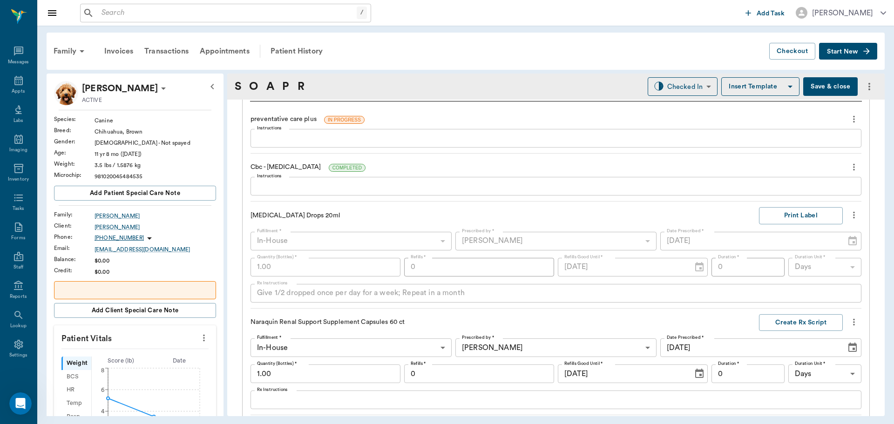
scroll to position [856, 0]
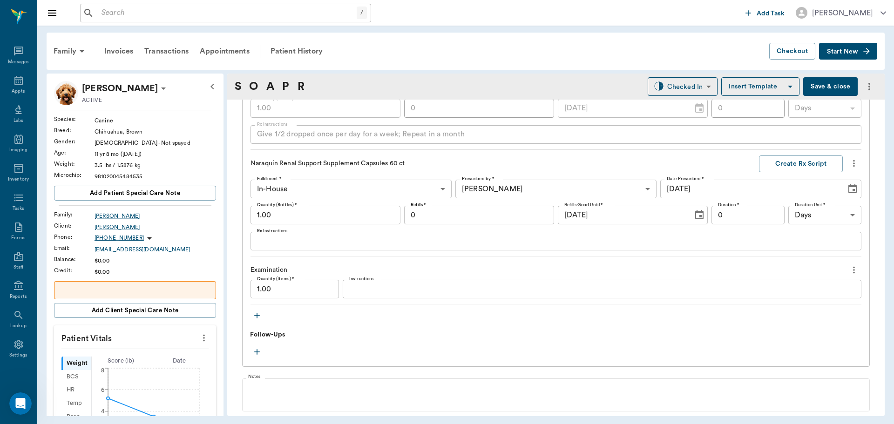
click at [257, 316] on icon "button" at bounding box center [257, 316] width 6 height 6
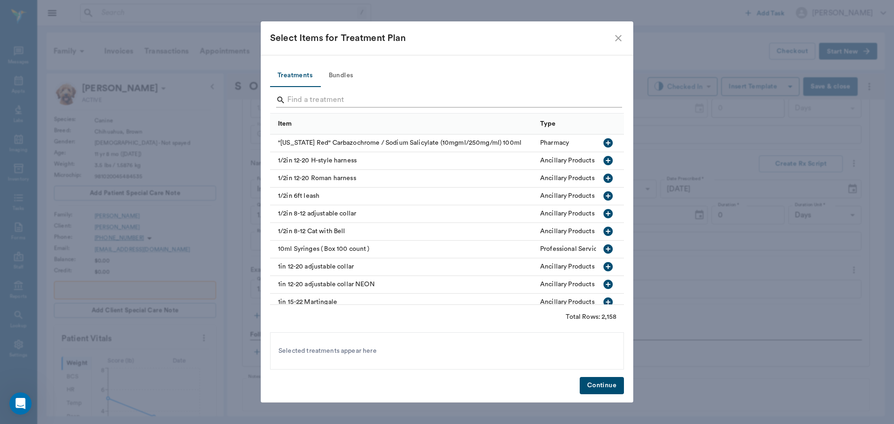
click at [331, 99] on input "Search" at bounding box center [447, 100] width 321 height 15
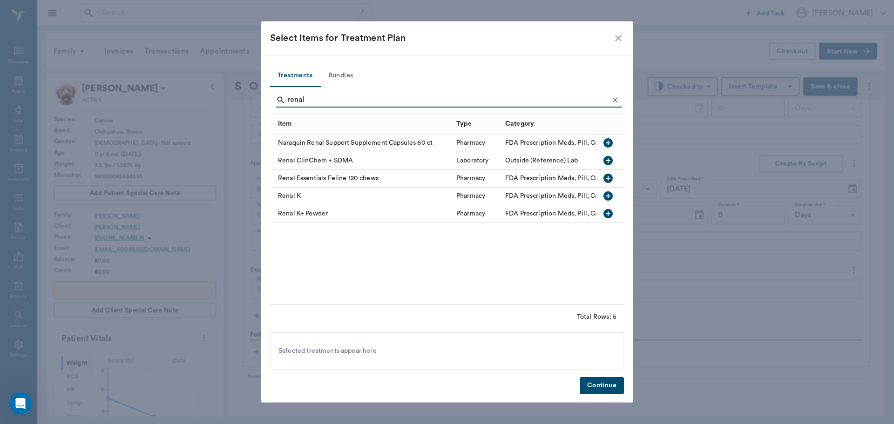
type input "renal"
click at [621, 38] on icon "close" at bounding box center [618, 38] width 11 height 11
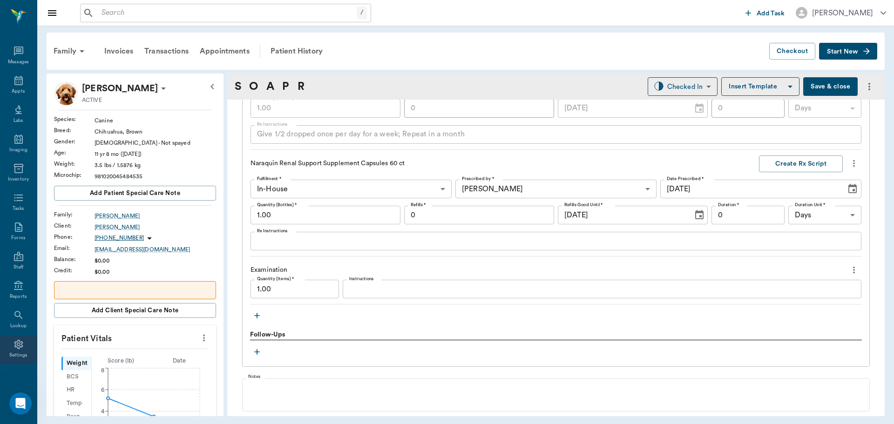
click at [15, 346] on icon at bounding box center [18, 344] width 9 height 9
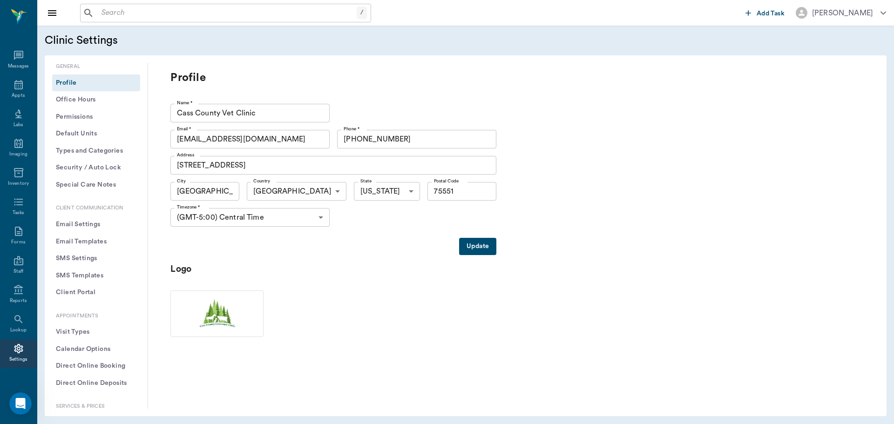
scroll to position [4, 0]
click at [14, 81] on icon at bounding box center [18, 80] width 8 height 9
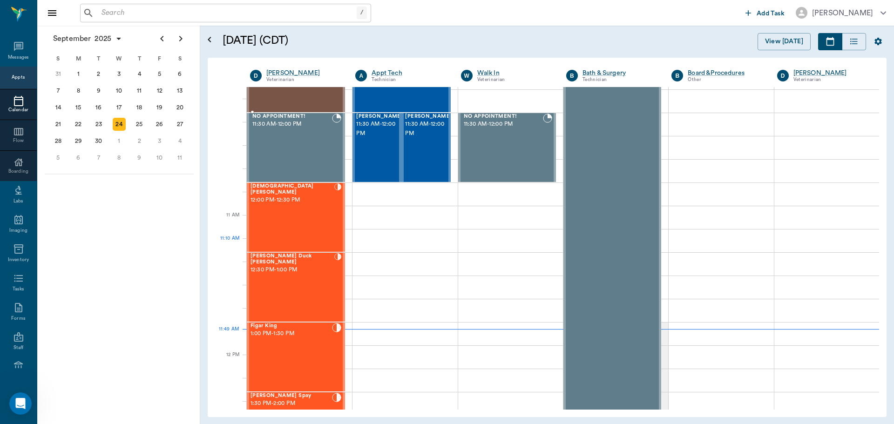
scroll to position [281, 0]
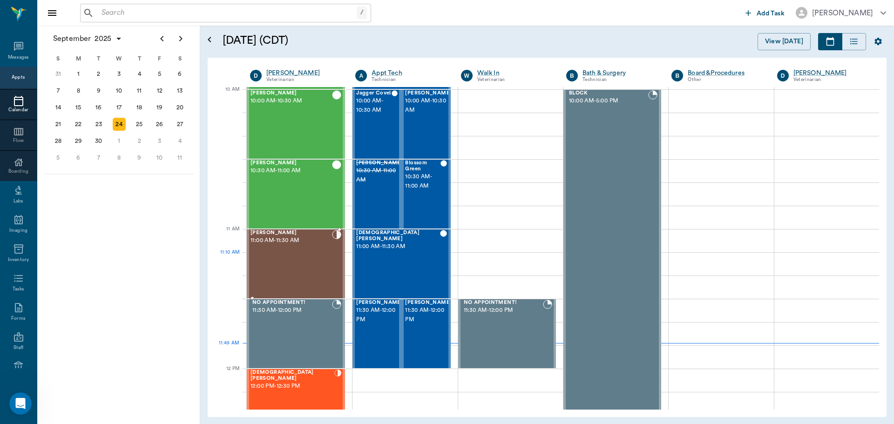
click at [287, 259] on div "[PERSON_NAME] 11:00 AM - 11:30 AM" at bounding box center [292, 264] width 82 height 68
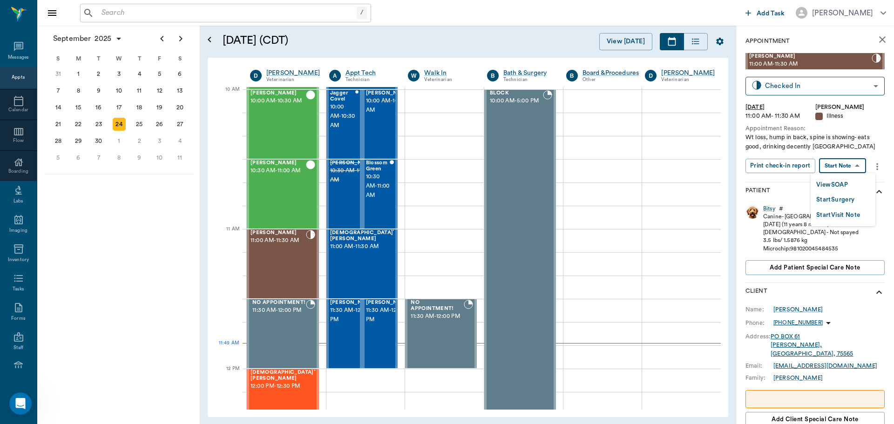
click at [843, 167] on body "/ ​ Add Task [PERSON_NAME] Nectar Messages Appts Calendar Flow Boarding Labs Im…" at bounding box center [447, 212] width 894 height 424
click at [837, 184] on button "View SOAP" at bounding box center [833, 185] width 32 height 11
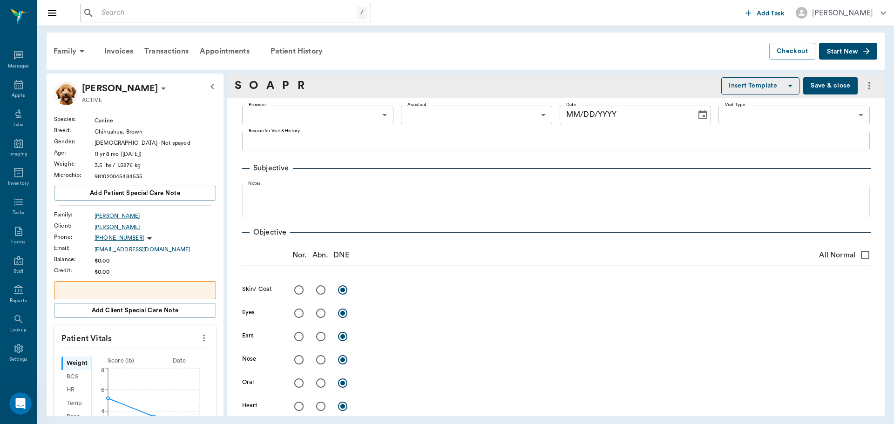
type input "63ec2f075fda476ae8351a4d"
type input "65d2be4f46e3a538d89b8c15"
type textarea "Wt loss, hump in back, spine is showing- eats good, drinking decently [GEOGRAPH…"
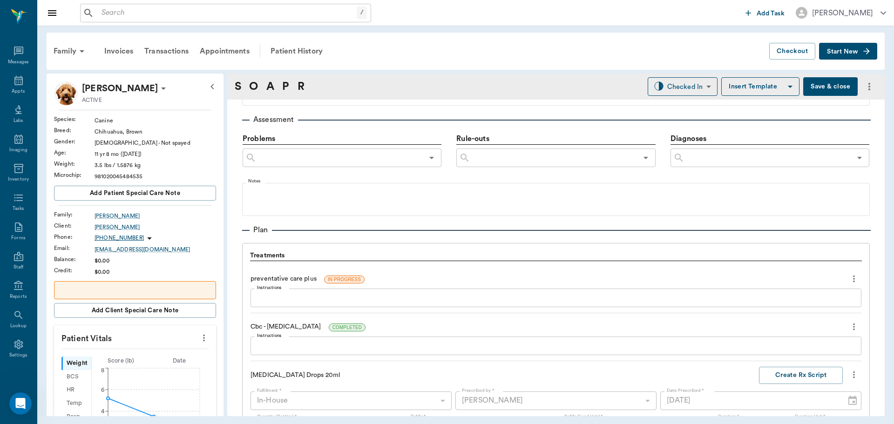
type input "[DATE]"
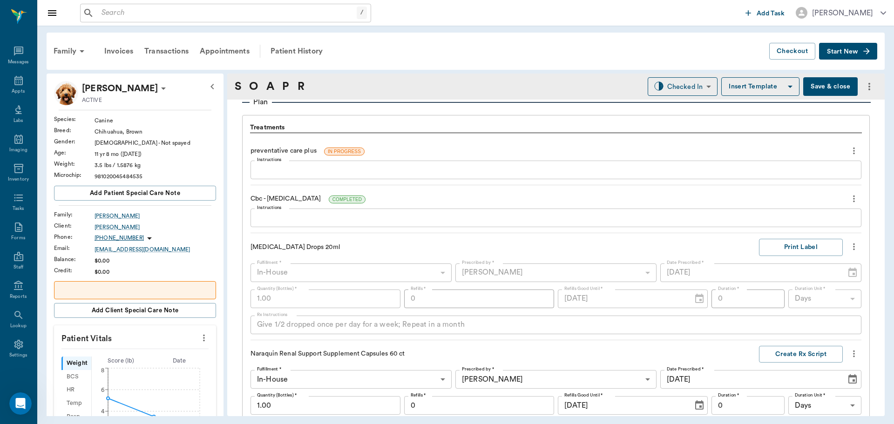
scroll to position [857, 0]
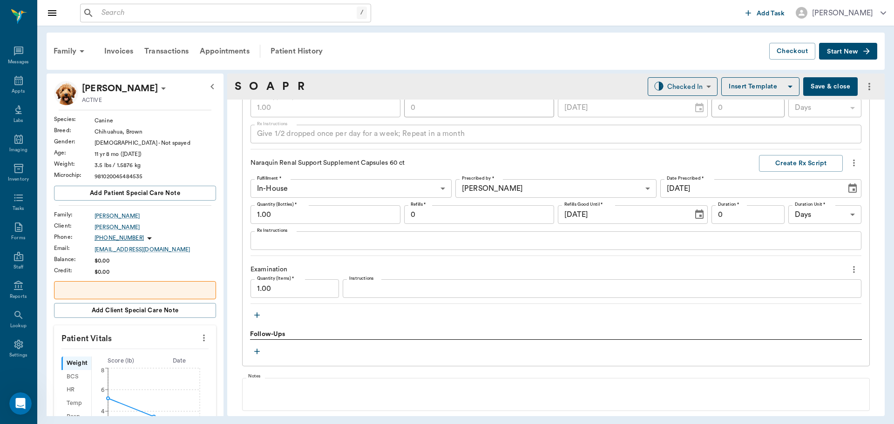
click at [849, 157] on icon "more" at bounding box center [854, 162] width 10 height 11
click at [799, 196] on span "Delete" at bounding box center [808, 196] width 78 height 10
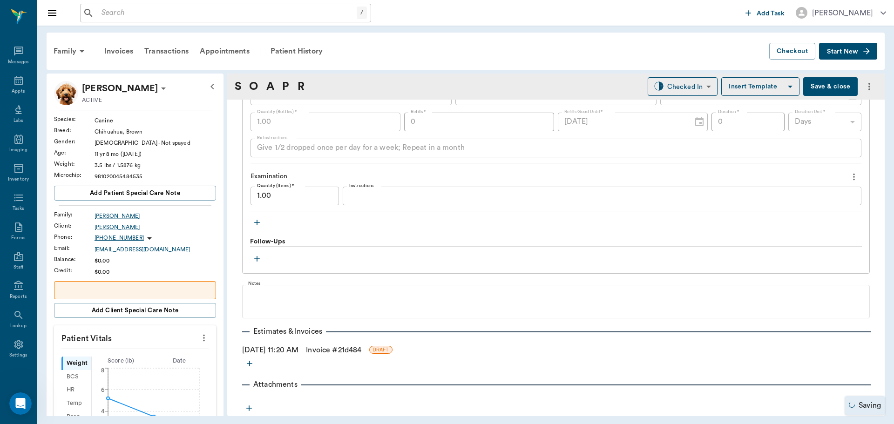
click at [259, 218] on icon "button" at bounding box center [256, 222] width 9 height 9
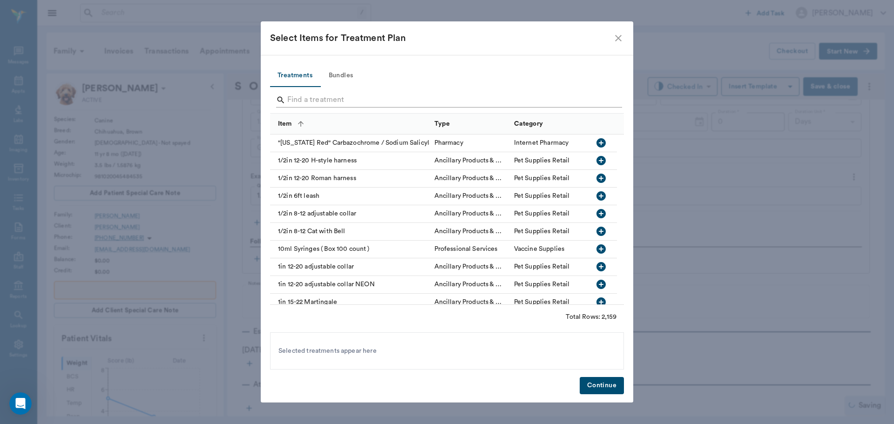
click at [314, 102] on input "Search" at bounding box center [447, 100] width 321 height 15
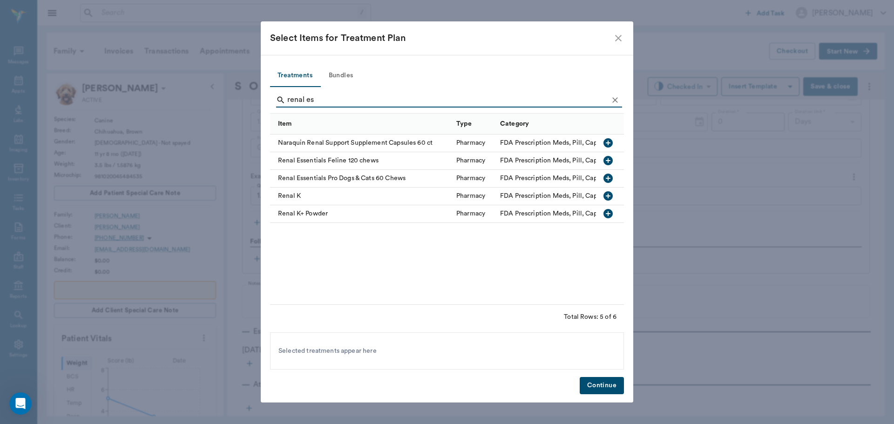
type input "renal es"
click at [608, 179] on icon "button" at bounding box center [608, 178] width 11 height 11
click at [606, 384] on button "Continue" at bounding box center [602, 385] width 44 height 17
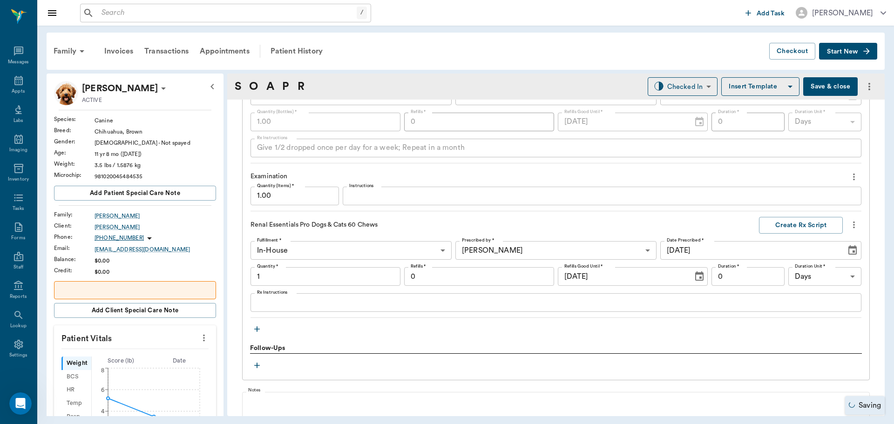
type input "1.00"
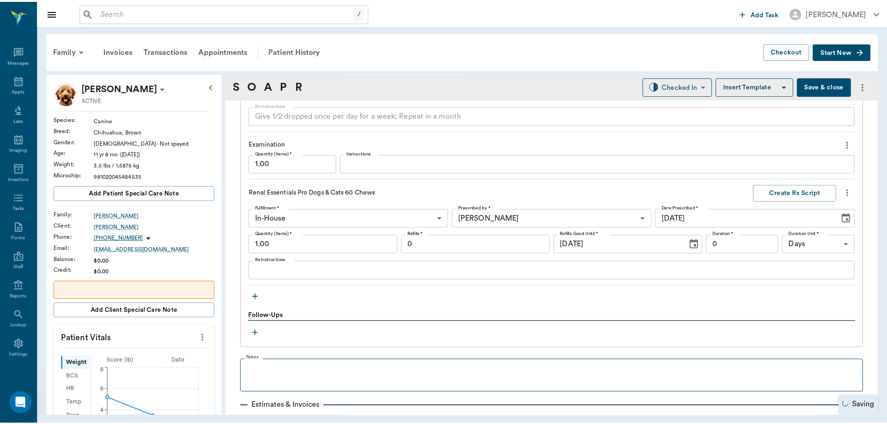
scroll to position [949, 0]
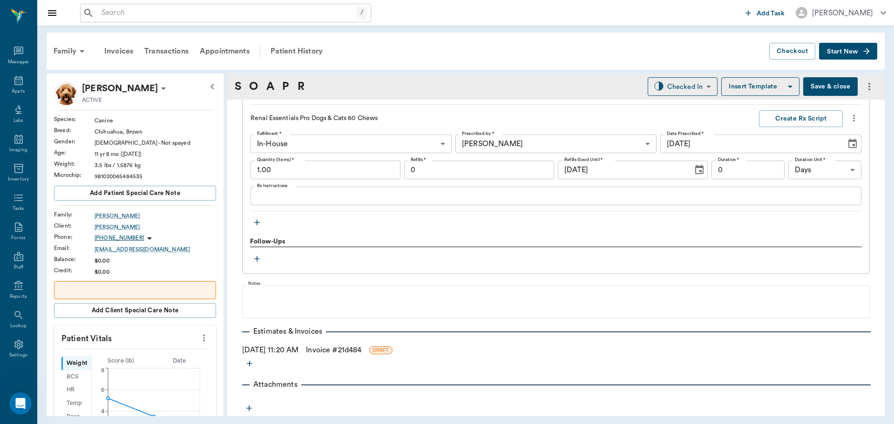
click at [335, 350] on link "Invoice # 21d484" at bounding box center [333, 350] width 55 height 11
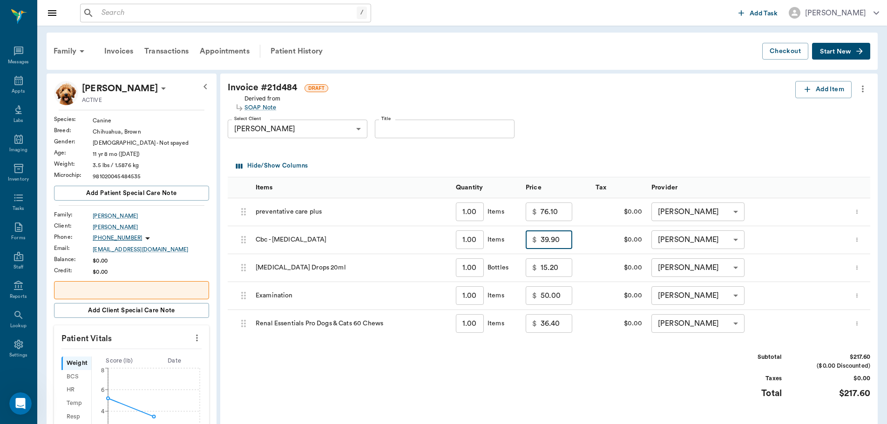
click at [564, 244] on input "39.90" at bounding box center [557, 240] width 32 height 19
type input "22.00"
click at [613, 350] on div "Invoice # 21d484 DRAFT Derived from SOAP Note Add Item Select Client [PERSON_NA…" at bounding box center [549, 280] width 658 height 412
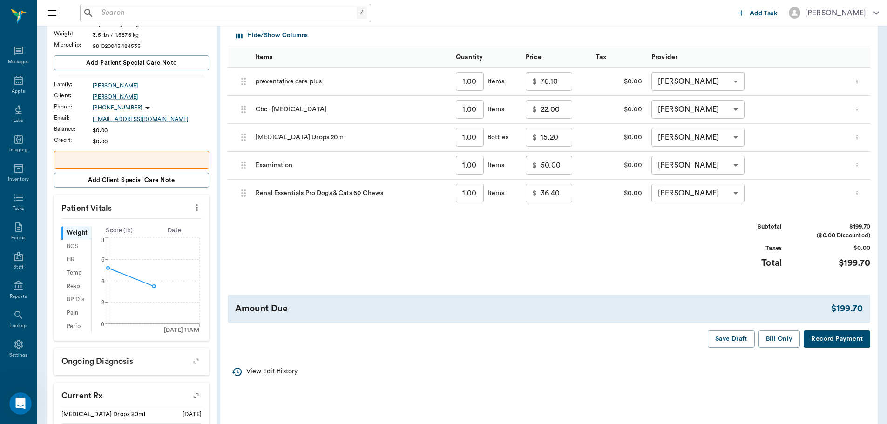
scroll to position [47, 0]
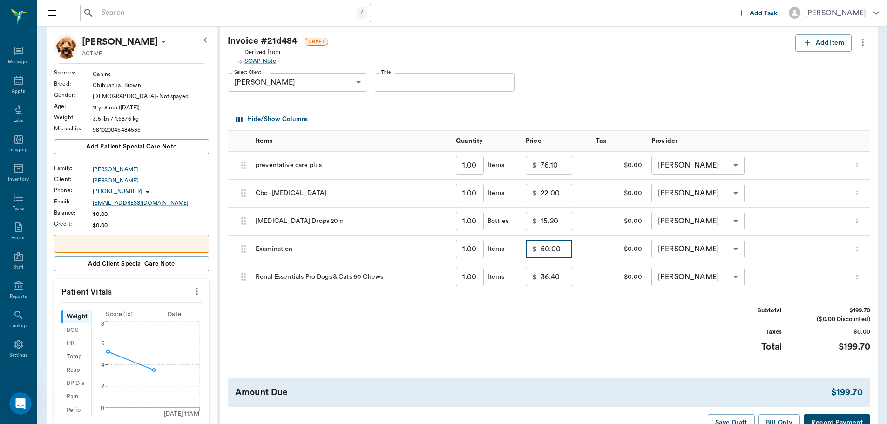
click at [564, 253] on input "50.00" at bounding box center [557, 249] width 32 height 19
type input "40.00"
click at [596, 323] on div "Subtotal $189.70 ($0.00 Discounted) Taxes $0.00 Total $189.70" at bounding box center [549, 335] width 643 height 57
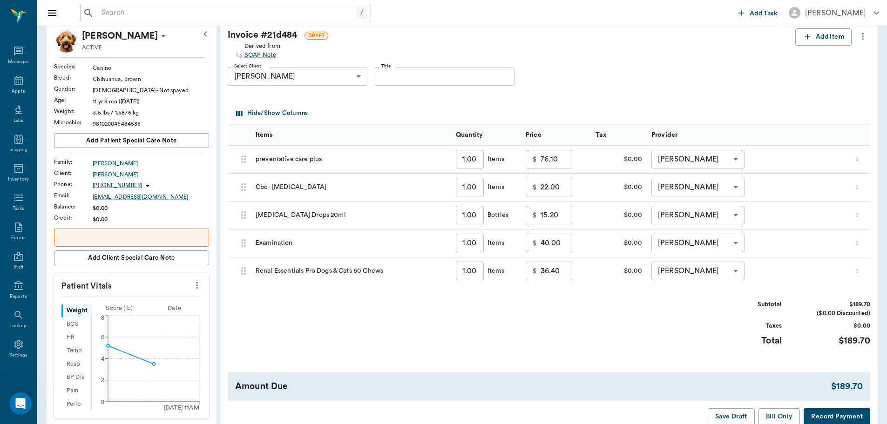
scroll to position [93, 0]
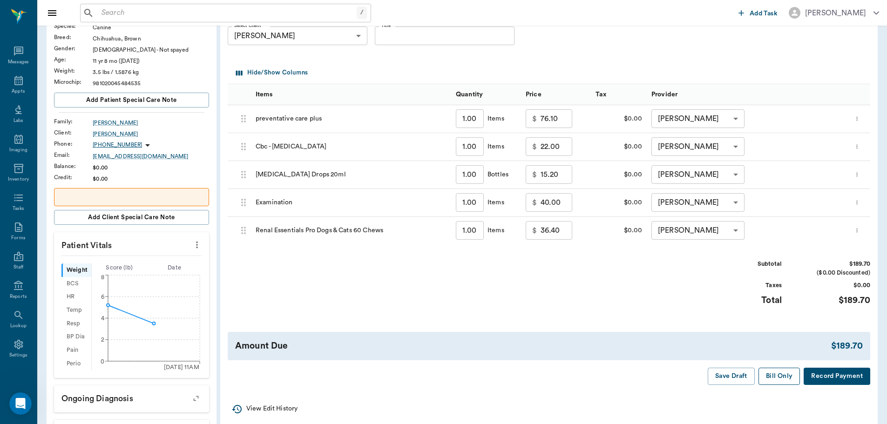
click at [775, 376] on button "Bill Only" at bounding box center [780, 376] width 42 height 17
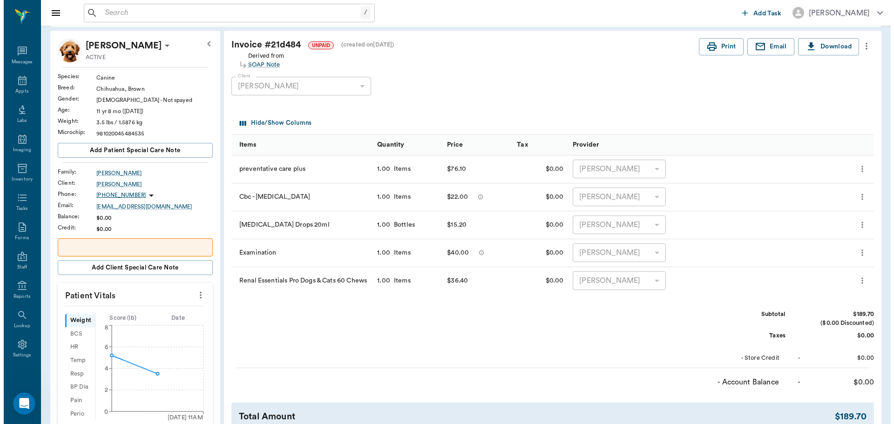
scroll to position [0, 0]
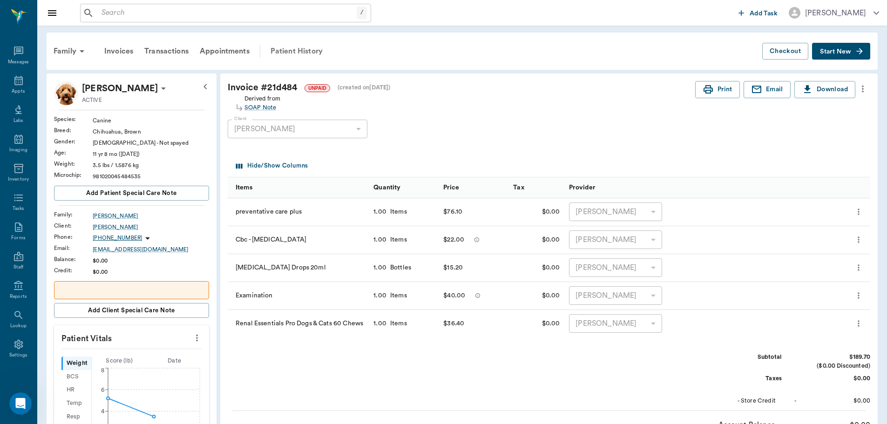
click at [298, 49] on div "Patient History" at bounding box center [296, 51] width 63 height 22
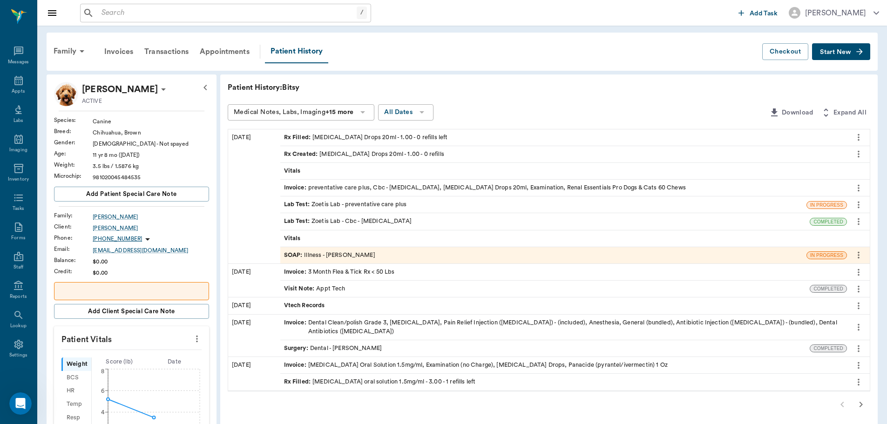
click at [334, 251] on div "SOAP : Illness - [PERSON_NAME]" at bounding box center [329, 255] width 91 height 9
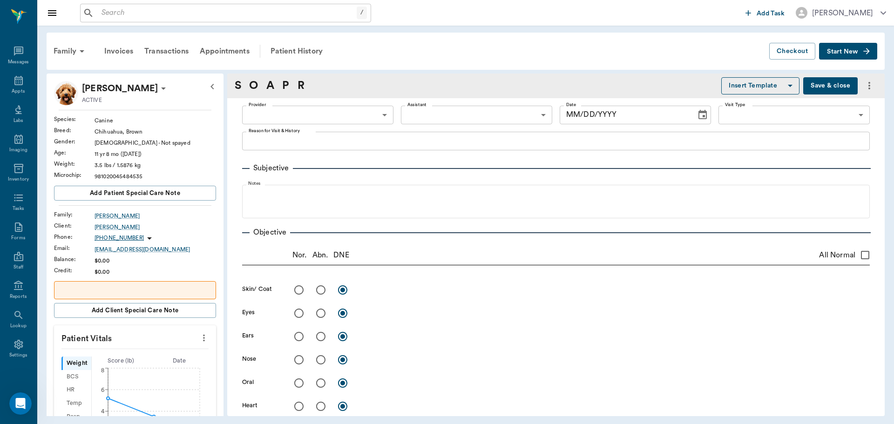
type input "63ec2f075fda476ae8351a4d"
type input "65d2be4f46e3a538d89b8c15"
type textarea "Wt loss, hump in back, spine is showing- eats good, drinking decently [GEOGRAPH…"
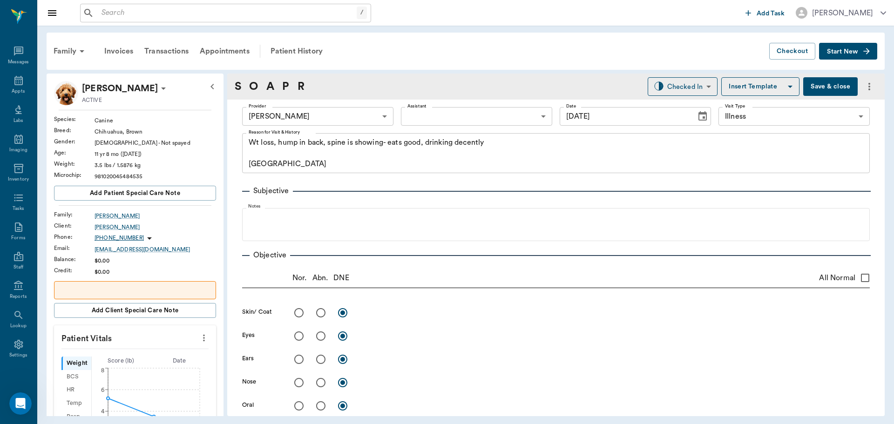
type input "[DATE]"
click at [695, 89] on body "/ ​ Add Task [PERSON_NAME] Nectar Messages Appts Labs Imaging Inventory Tasks F…" at bounding box center [447, 212] width 894 height 424
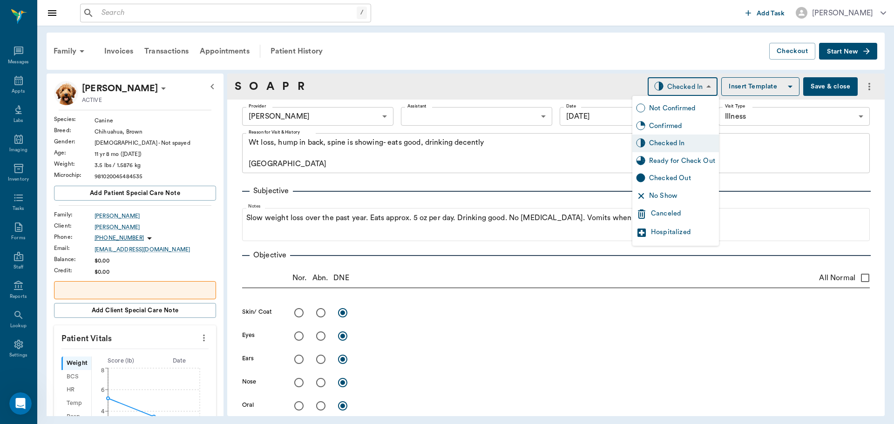
click at [676, 162] on div "Ready for Check Out" at bounding box center [682, 161] width 66 height 10
type input "READY_TO_CHECKOUT"
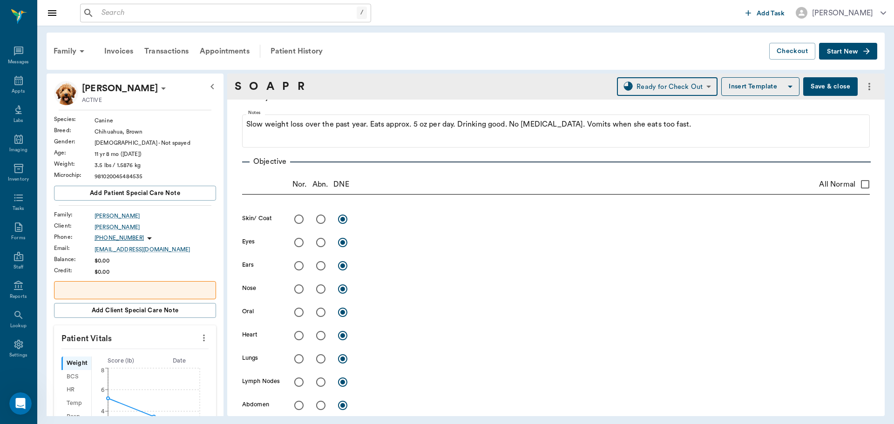
scroll to position [93, 0]
click at [300, 221] on input "radio" at bounding box center [299, 220] width 20 height 20
radio input "true"
click at [295, 246] on input "radio" at bounding box center [299, 243] width 20 height 20
radio input "true"
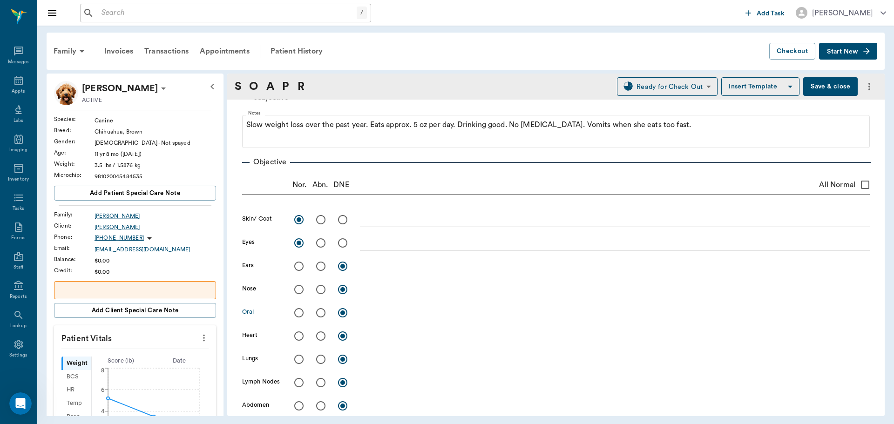
click at [322, 312] on input "radio" at bounding box center [321, 313] width 20 height 20
radio input "true"
click at [384, 308] on textarea at bounding box center [615, 312] width 510 height 11
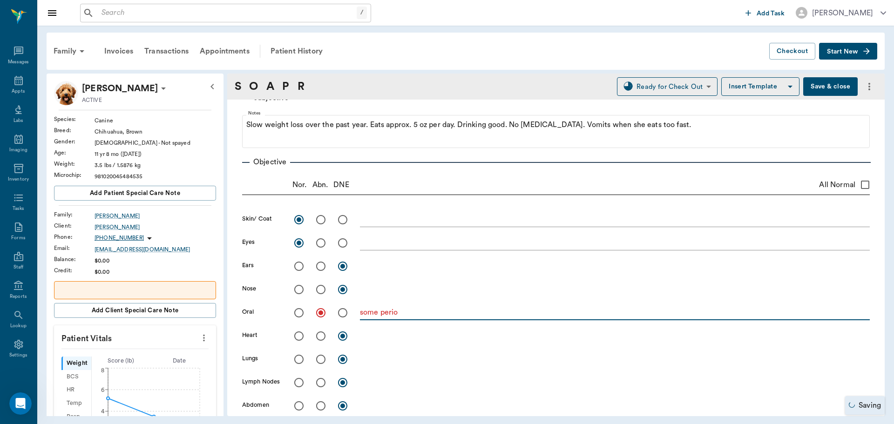
type textarea "some perio"
click at [300, 336] on input "radio" at bounding box center [299, 337] width 20 height 20
radio input "true"
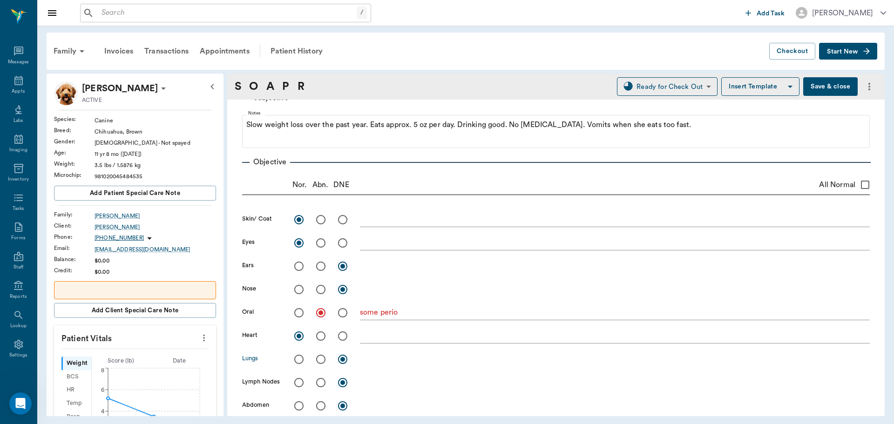
click at [302, 361] on input "radio" at bounding box center [299, 360] width 20 height 20
radio input "true"
click at [326, 383] on input "radio" at bounding box center [321, 383] width 20 height 20
radio input "true"
click at [367, 379] on textarea at bounding box center [615, 382] width 510 height 11
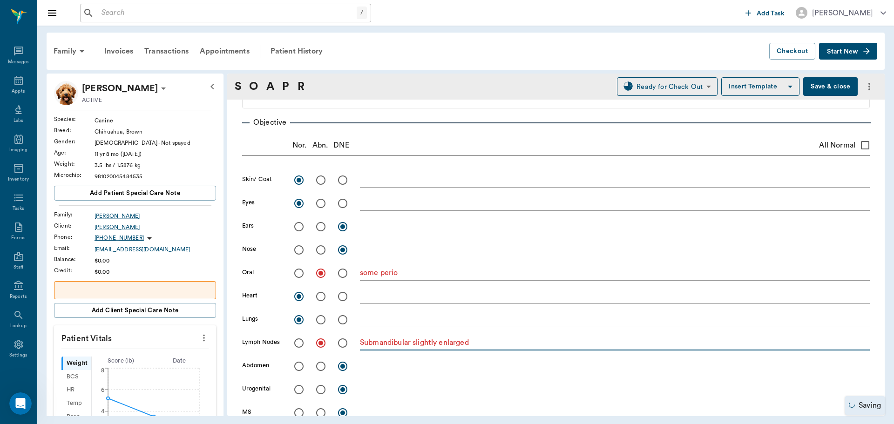
scroll to position [233, 0]
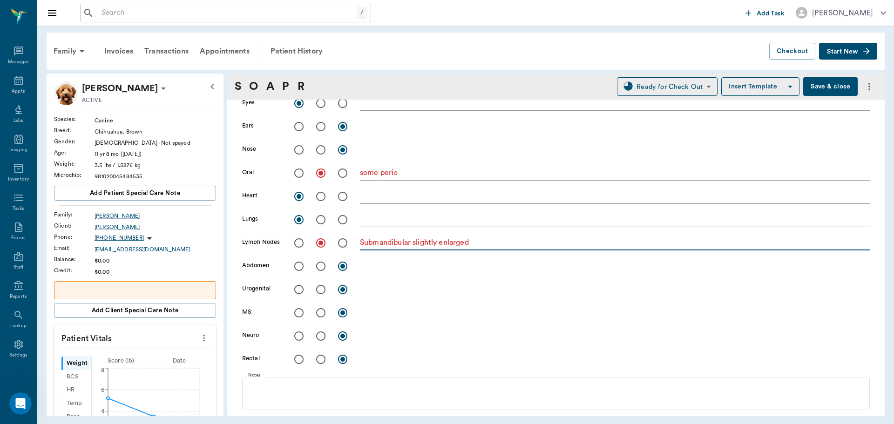
type textarea "Submandibular slightly enlarged"
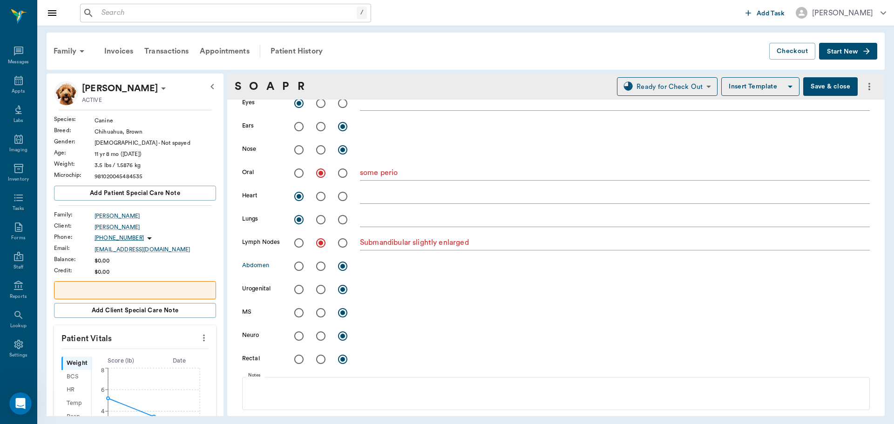
click at [299, 267] on input "radio" at bounding box center [299, 267] width 20 height 20
radio input "true"
click at [297, 291] on input "radio" at bounding box center [299, 290] width 20 height 20
radio input "true"
click at [300, 311] on input "radio" at bounding box center [299, 313] width 20 height 20
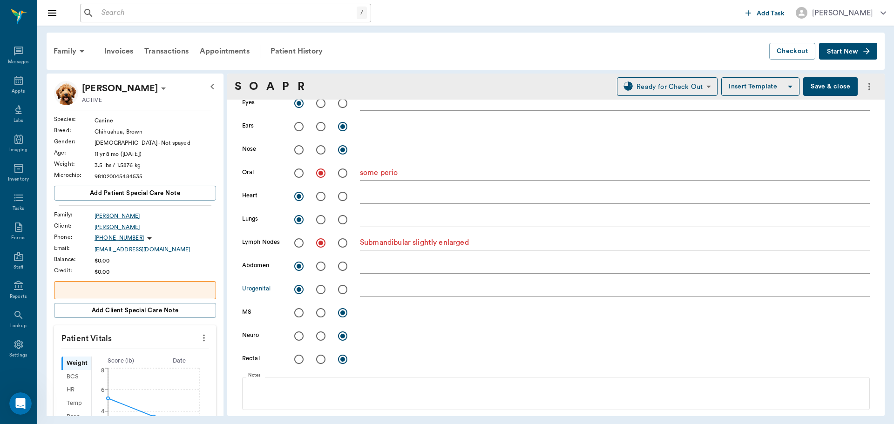
radio input "true"
click at [303, 336] on input "radio" at bounding box center [299, 337] width 20 height 20
radio input "true"
click at [299, 364] on input "radio" at bounding box center [299, 360] width 20 height 20
radio input "true"
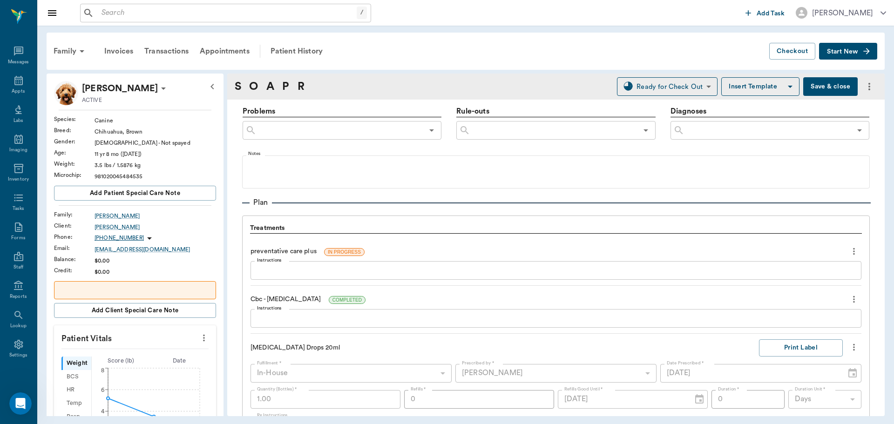
scroll to position [606, 0]
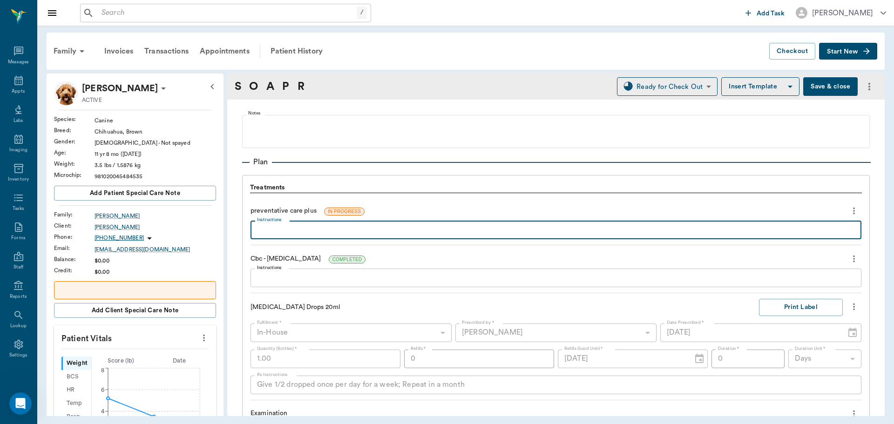
click at [310, 232] on textarea "Instructions" at bounding box center [556, 230] width 598 height 11
click at [404, 231] on textarea "BUN elevated CRE sl elevated" at bounding box center [556, 230] width 598 height 11
type textarea "BUN elevated CRE sl elevated sl decreased albumin"
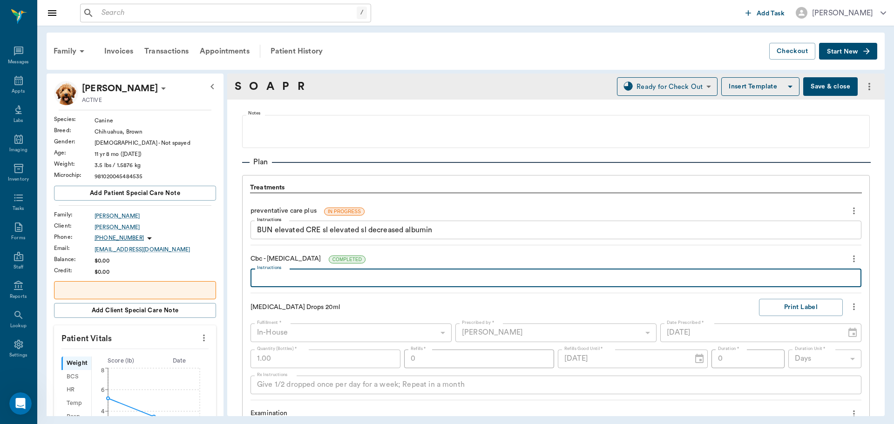
click at [307, 277] on textarea "Instructions" at bounding box center [556, 278] width 598 height 11
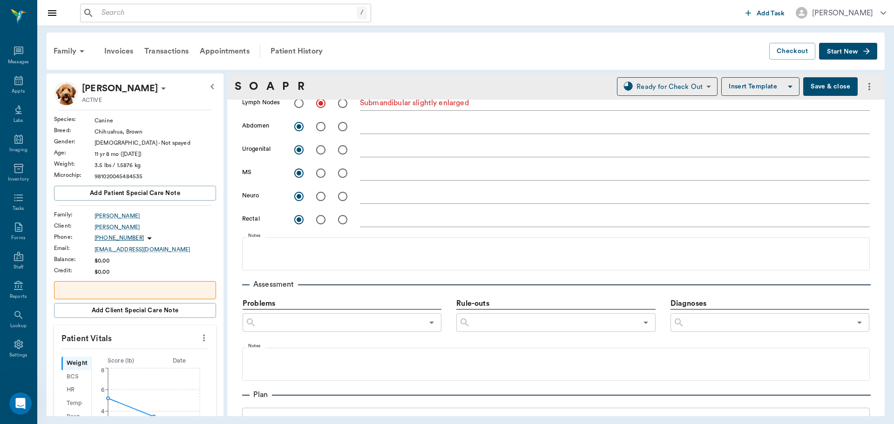
scroll to position [512, 0]
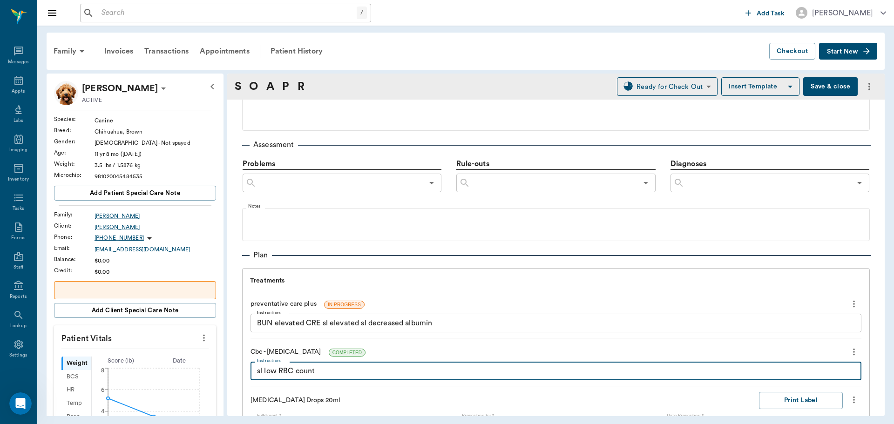
type textarea "sl low RBC count"
click at [707, 184] on input "text" at bounding box center [768, 183] width 167 height 13
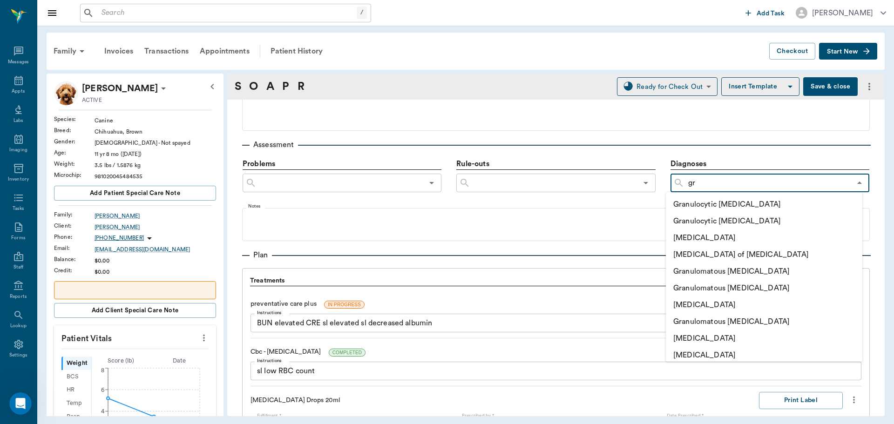
type input "g"
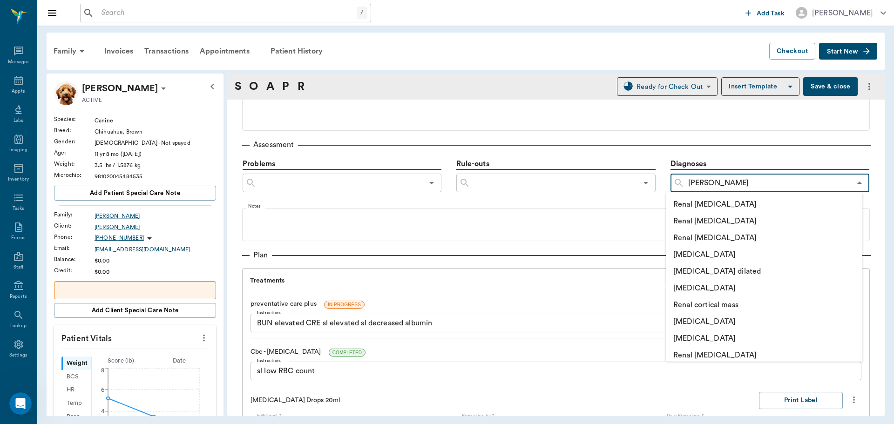
type input "renal"
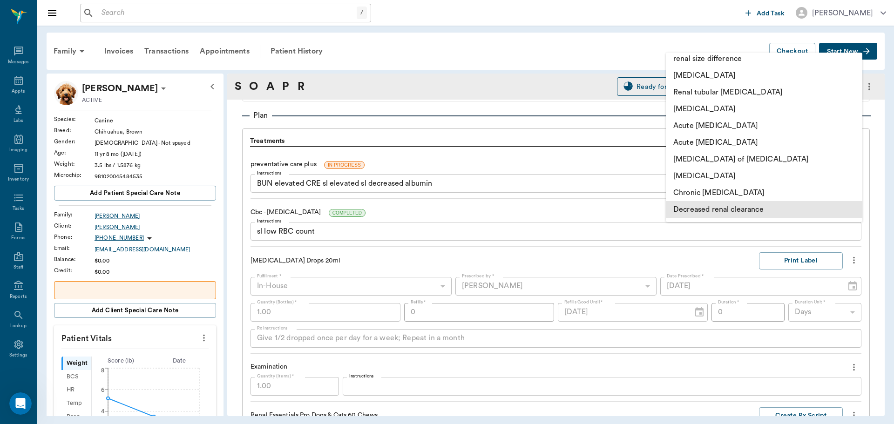
scroll to position [466, 0]
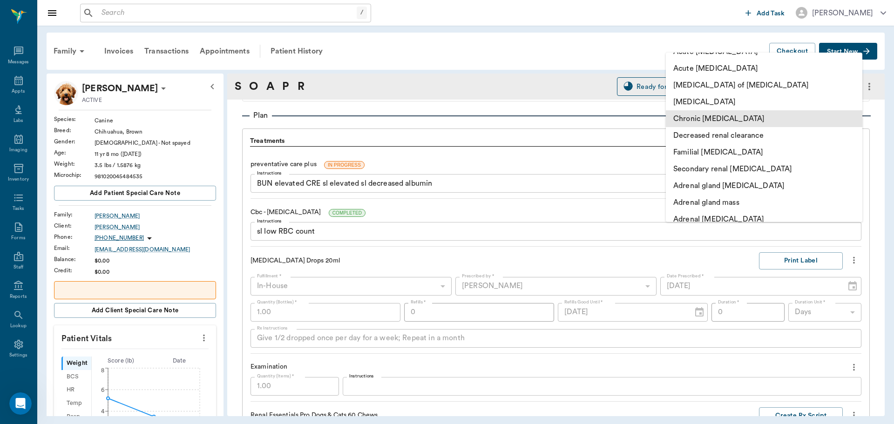
click at [743, 119] on li "Chronic [MEDICAL_DATA]" at bounding box center [764, 118] width 197 height 17
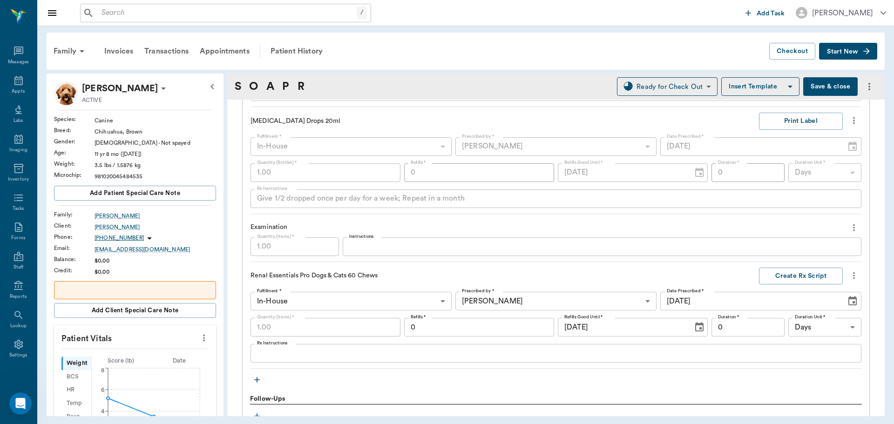
scroll to position [575, 0]
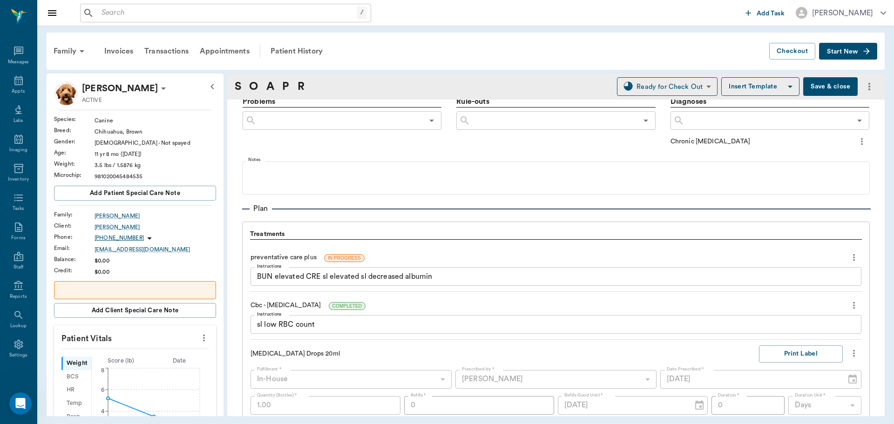
click at [861, 143] on icon "more" at bounding box center [862, 141] width 2 height 7
drag, startPoint x: 881, startPoint y: 263, endPoint x: 873, endPoint y: 322, distance: 60.1
click at [873, 320] on div at bounding box center [447, 212] width 894 height 424
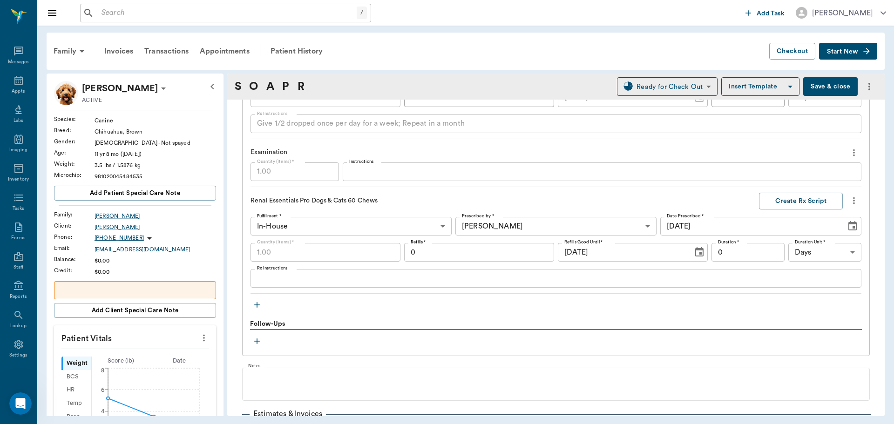
scroll to position [965, 0]
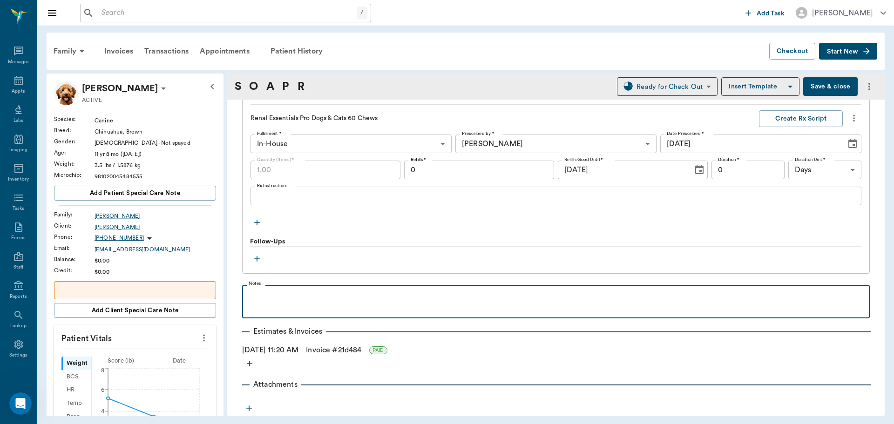
click at [269, 297] on p at bounding box center [556, 295] width 619 height 11
click at [347, 295] on p "Recheck Kidney levels in 1 - 2months" at bounding box center [556, 295] width 619 height 11
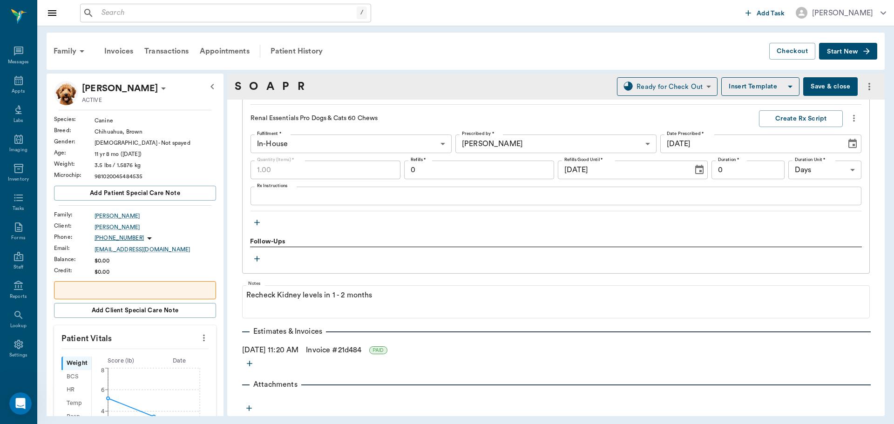
click at [821, 83] on button "Save & close" at bounding box center [831, 86] width 55 height 19
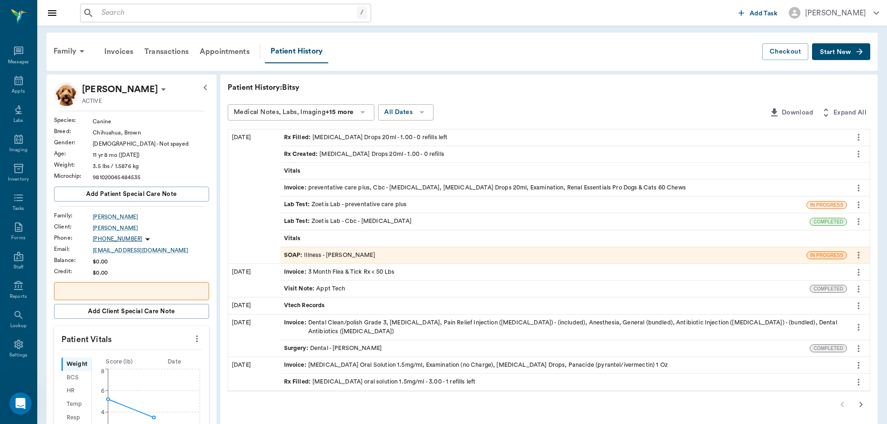
click at [343, 169] on div "Vitals" at bounding box center [563, 171] width 567 height 16
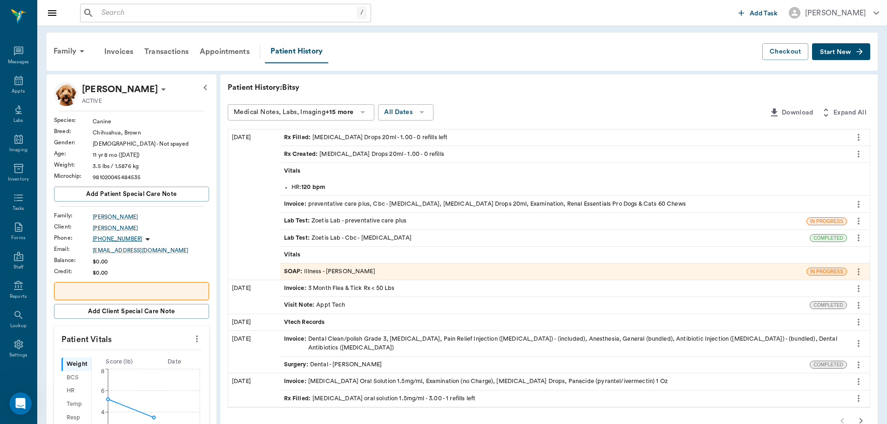
click at [369, 270] on div "SOAP : Illness - [PERSON_NAME]" at bounding box center [329, 271] width 91 height 9
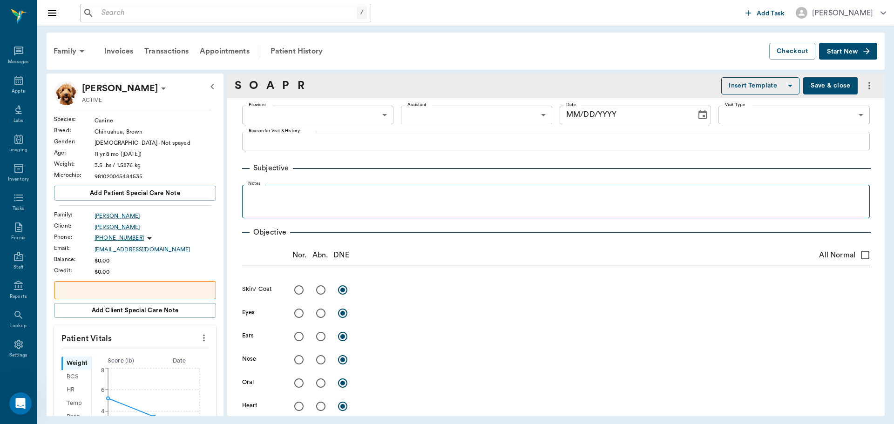
type input "63ec2f075fda476ae8351a4d"
type input "65d2be4f46e3a538d89b8c15"
type textarea "Wt loss, hump in back, spine is showing- eats good, drinking decently [GEOGRAPH…"
radio input "true"
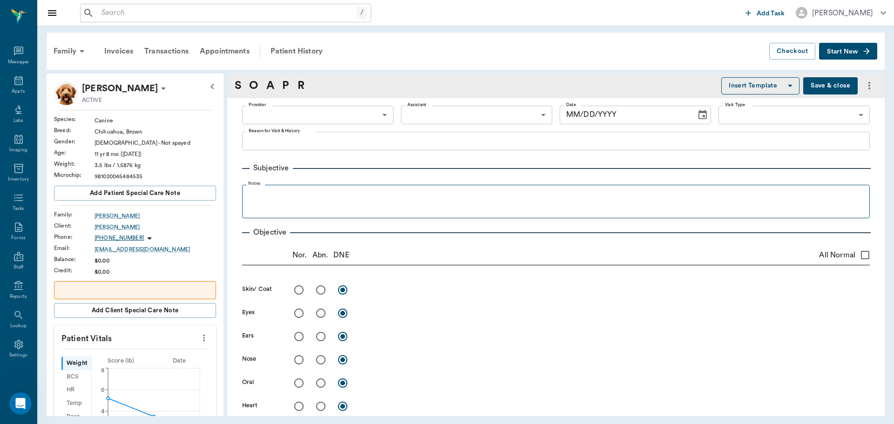
radio input "true"
type textarea "some perio"
radio input "true"
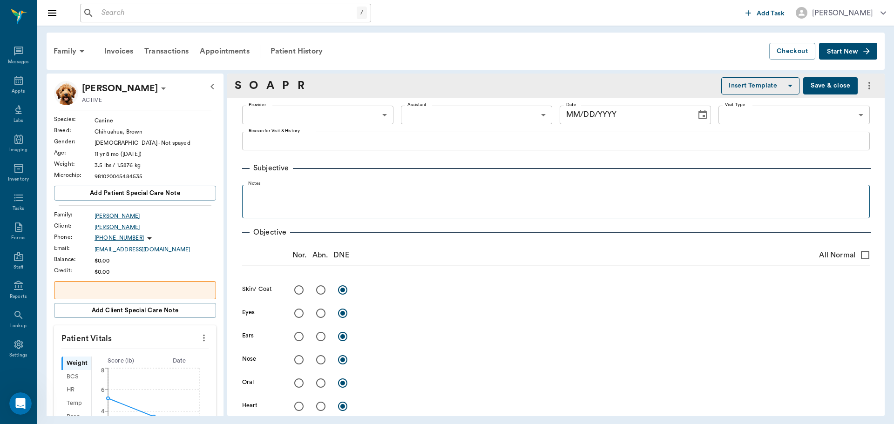
type textarea "Submandibular slightly enlarged"
radio input "true"
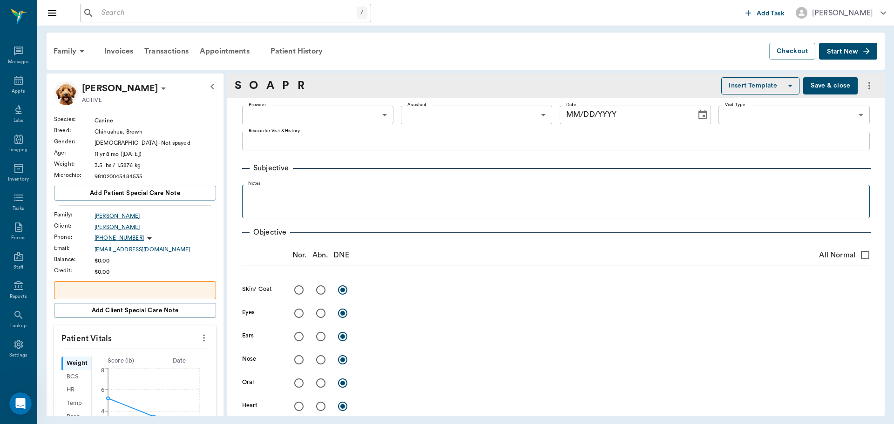
radio input "true"
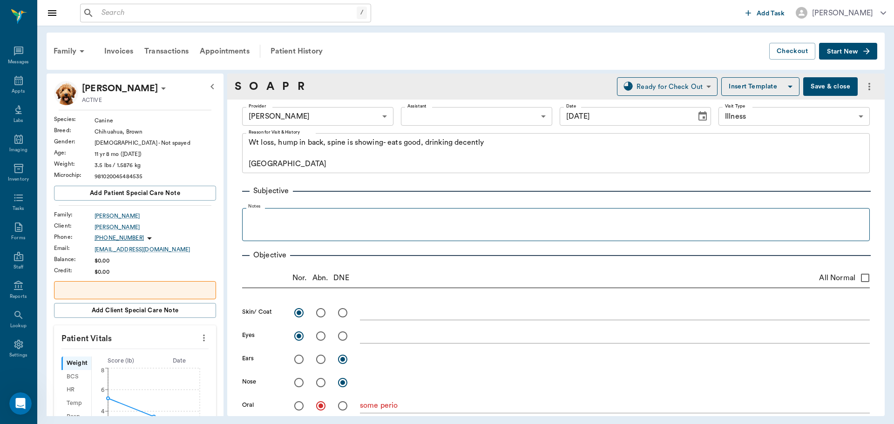
type input "[DATE]"
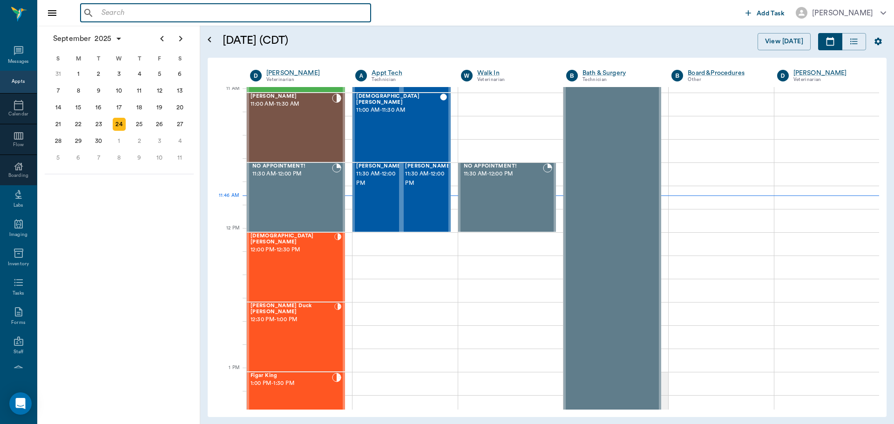
scroll to position [422, 0]
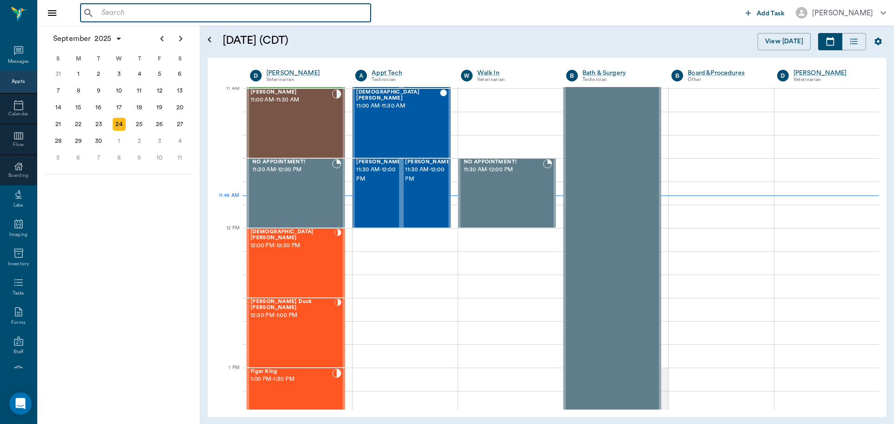
click at [172, 17] on input "text" at bounding box center [232, 13] width 269 height 13
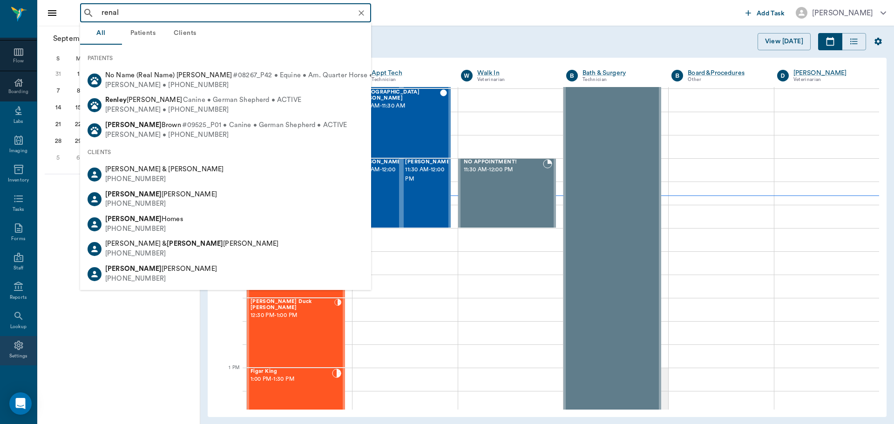
scroll to position [85, 0]
type input "renal"
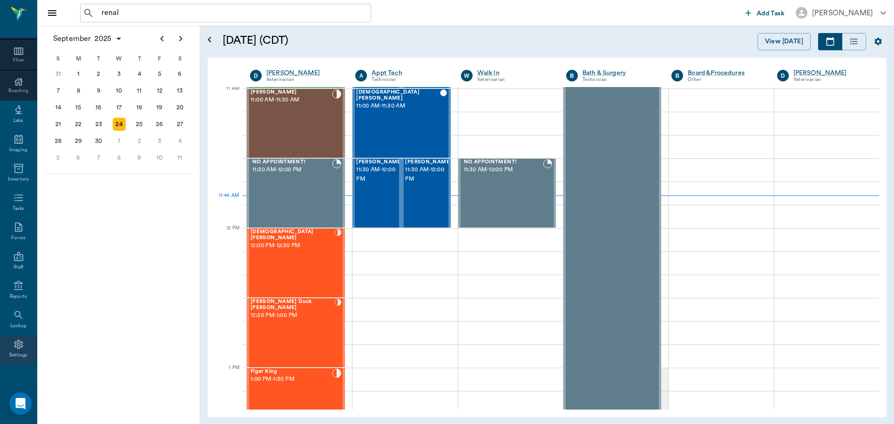
click at [14, 349] on icon at bounding box center [18, 344] width 9 height 9
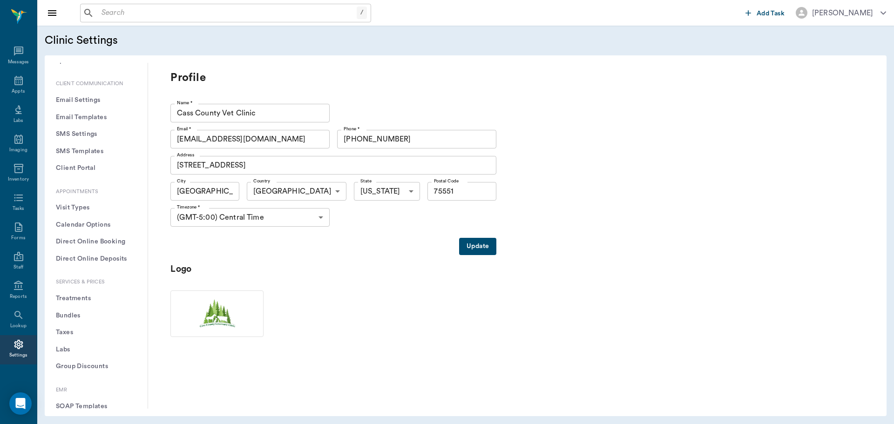
scroll to position [140, 0]
click at [75, 281] on button "Treatments" at bounding box center [96, 283] width 88 height 17
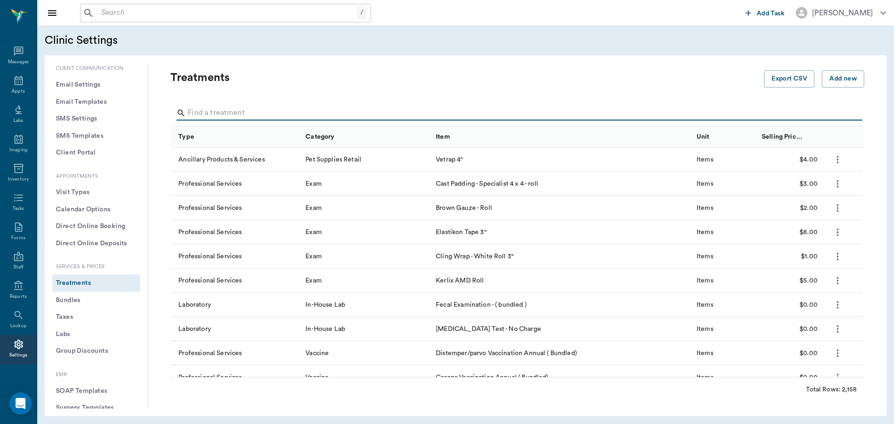
click at [229, 113] on input "Search" at bounding box center [518, 113] width 661 height 15
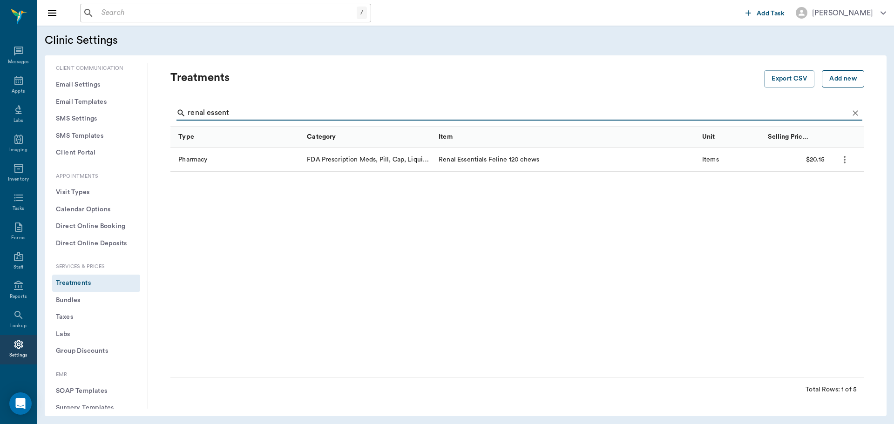
type input "renal essent"
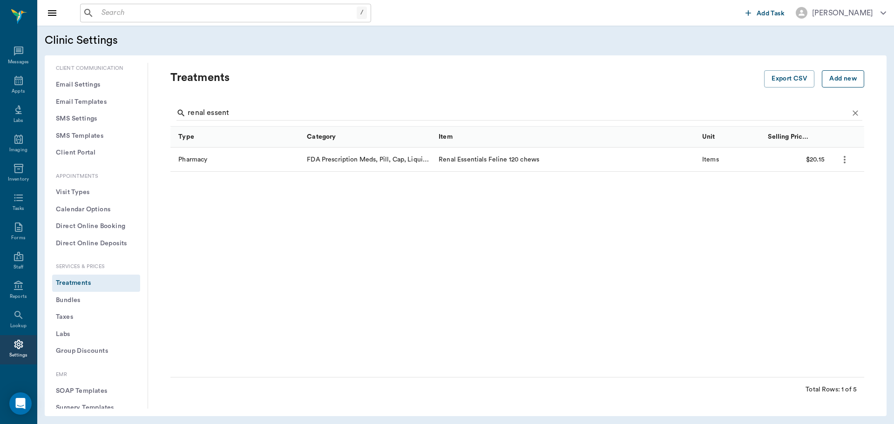
click at [840, 76] on button "Add new" at bounding box center [843, 78] width 42 height 17
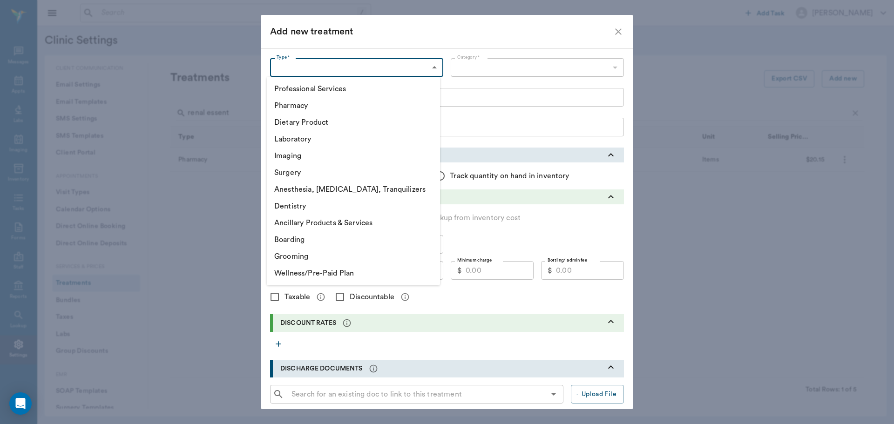
click at [329, 70] on body "/ ​ Add Task [PERSON_NAME] Nectar Messages Appts Labs Imaging Inventory Tasks F…" at bounding box center [447, 212] width 894 height 424
click at [320, 106] on li "Pharmacy" at bounding box center [353, 105] width 173 height 17
type input "5100"
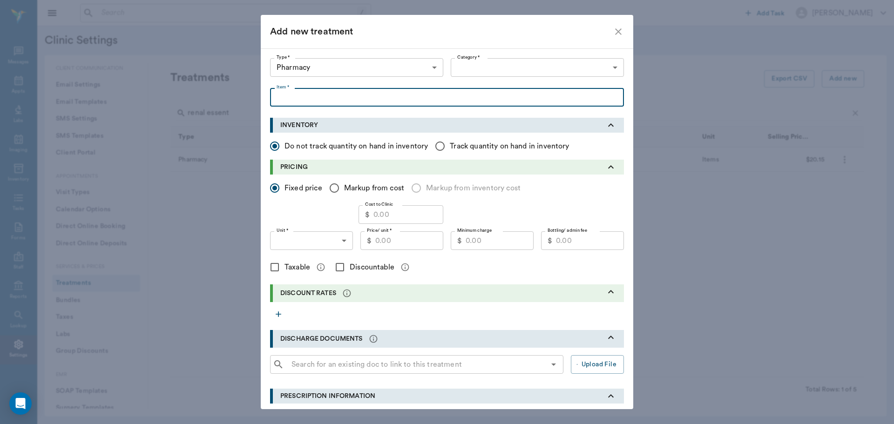
click at [310, 98] on input "Item *" at bounding box center [447, 97] width 354 height 19
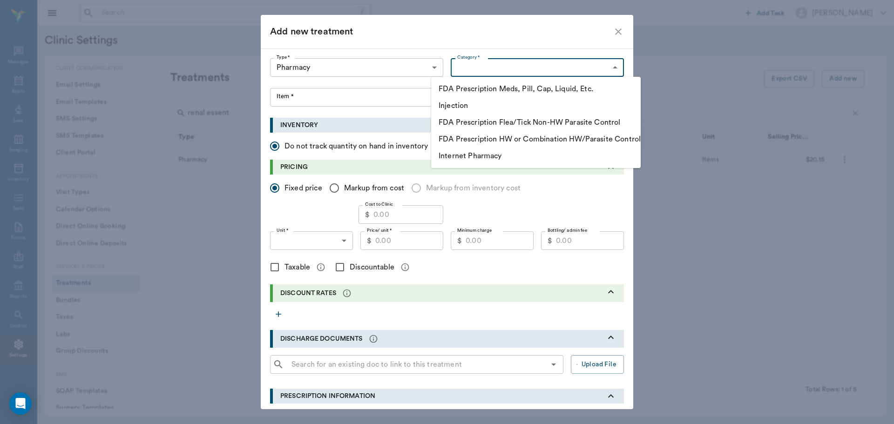
click at [538, 65] on body "/ ​ Add Task [PERSON_NAME] Nectar Messages Appts Labs Imaging Inventory Tasks F…" at bounding box center [447, 212] width 894 height 424
click at [532, 90] on li "FDA Prescription Meds, Pill, Cap, Liquid, Etc." at bounding box center [536, 89] width 210 height 17
type input "5105"
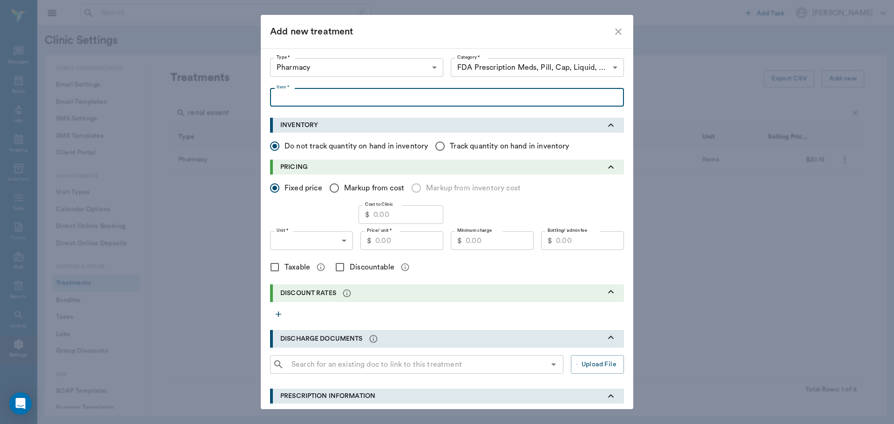
click at [347, 99] on input "Item *" at bounding box center [447, 97] width 354 height 19
type input "Renal Essentials Pro Dogs & Cats 60 Chews"
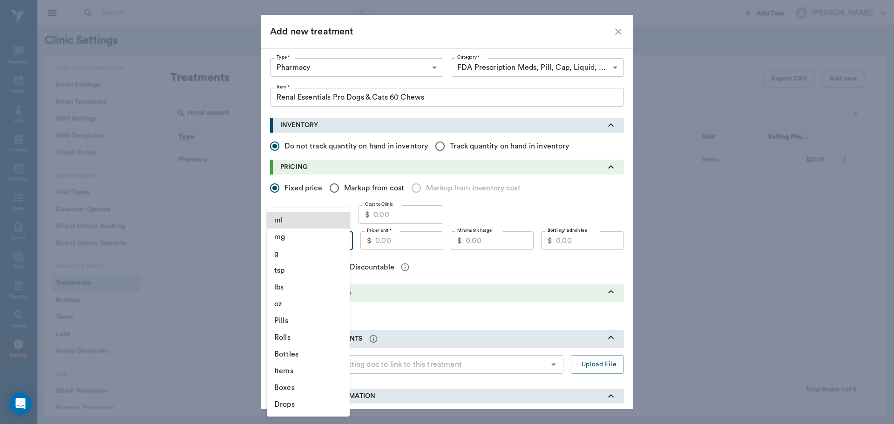
click at [341, 240] on body "/ ​ Add Task [PERSON_NAME] Nectar Messages Appts Labs Imaging Inventory Tasks F…" at bounding box center [447, 212] width 894 height 424
click at [293, 371] on li "Items" at bounding box center [308, 371] width 83 height 17
type input "ITEMS"
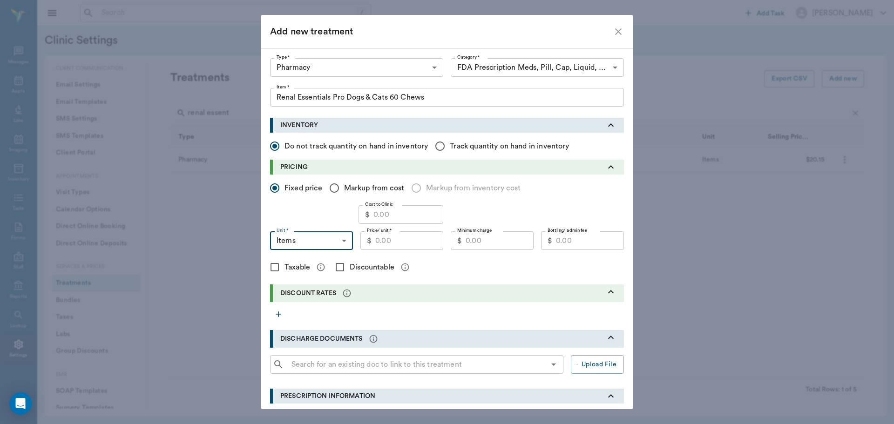
click at [400, 207] on input "Cost to Clinic" at bounding box center [409, 214] width 70 height 19
click at [396, 245] on input "Price/ unit *" at bounding box center [409, 241] width 68 height 19
type input "26.96"
click at [401, 213] on input "Cost to Clinic" at bounding box center [409, 214] width 70 height 19
type input "26.96"
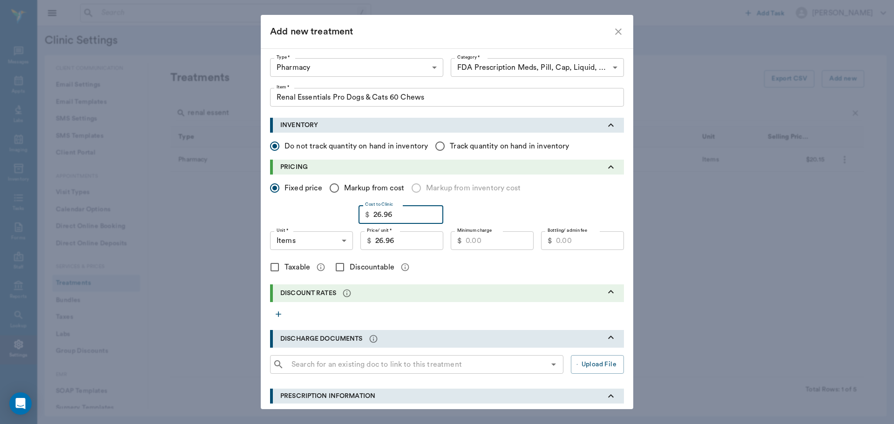
click at [327, 188] on input "Markup from cost" at bounding box center [335, 188] width 20 height 20
radio input "true"
click at [392, 242] on input "$26.96" at bounding box center [402, 241] width 83 height 19
click at [290, 213] on input "1" at bounding box center [295, 214] width 51 height 19
type input "1.3"
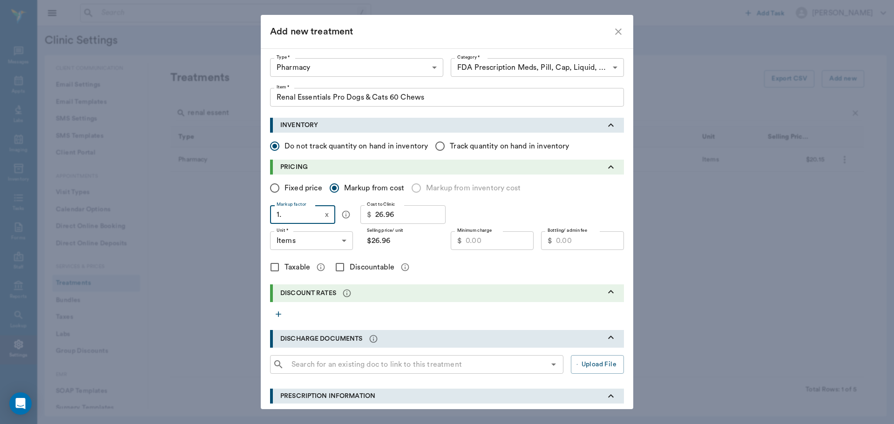
type input "$35.05"
type input "1.35"
type input "$36.40"
type input "1.35"
click at [413, 259] on div "Taxable Discountable" at bounding box center [447, 268] width 354 height 20
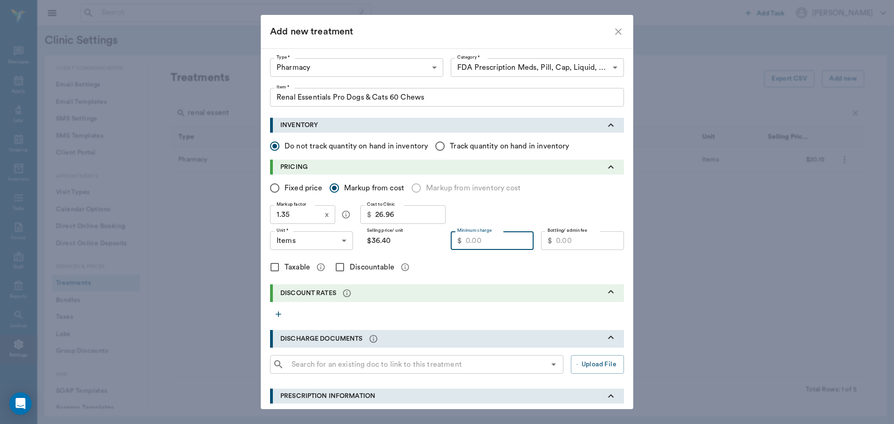
click at [499, 239] on input "Minimum charge" at bounding box center [500, 241] width 68 height 19
type input "27.50"
click at [480, 267] on div "Taxable Discountable" at bounding box center [447, 268] width 354 height 20
click at [337, 271] on input "Discountable" at bounding box center [340, 268] width 20 height 20
checkbox input "true"
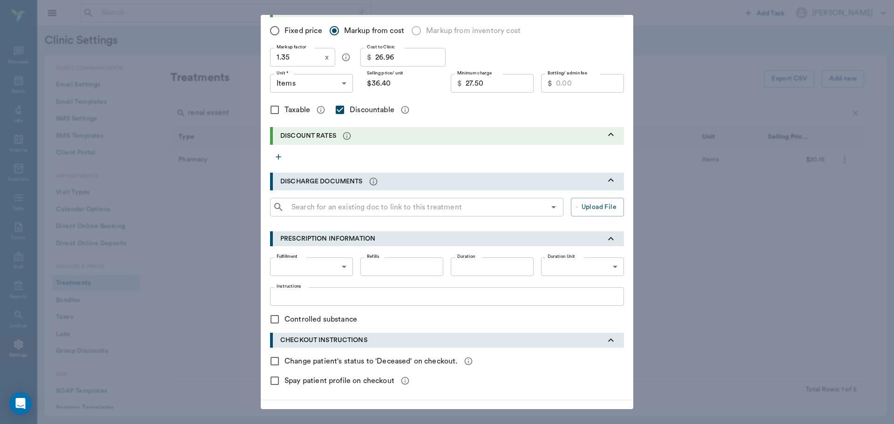
scroll to position [184, 0]
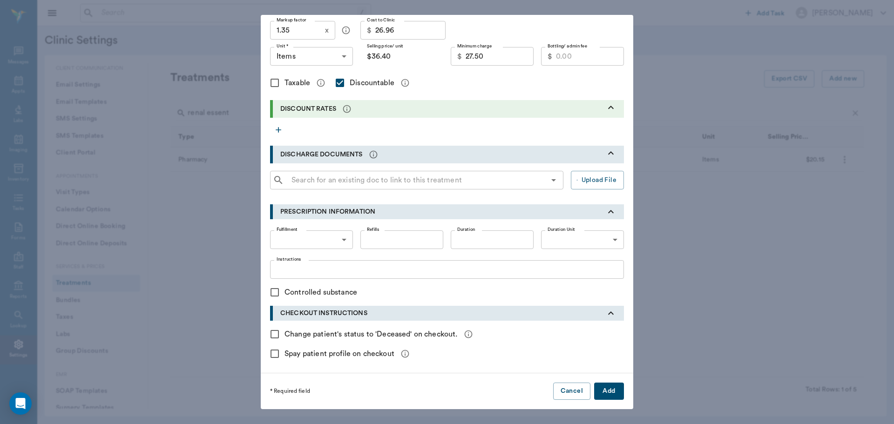
click at [605, 388] on button "Add" at bounding box center [609, 391] width 30 height 17
radio input "true"
checkbox input "false"
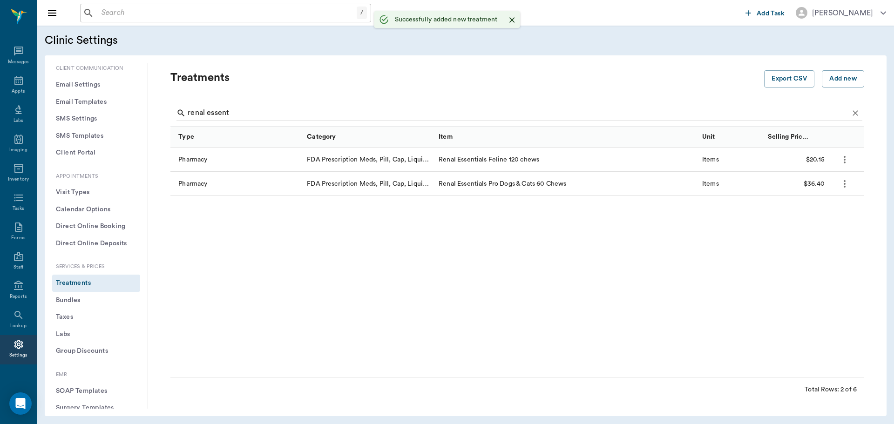
scroll to position [113, 0]
